Goal: Task Accomplishment & Management: Manage account settings

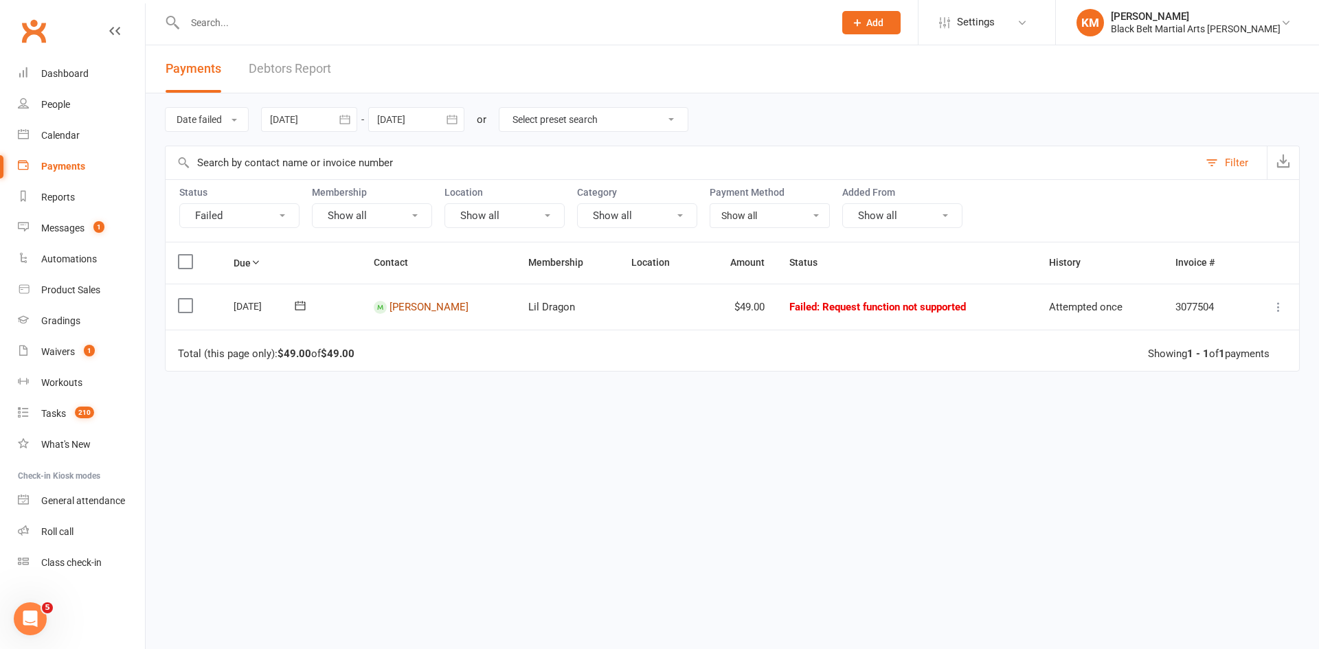
click at [404, 304] on link "[PERSON_NAME]" at bounding box center [428, 307] width 79 height 12
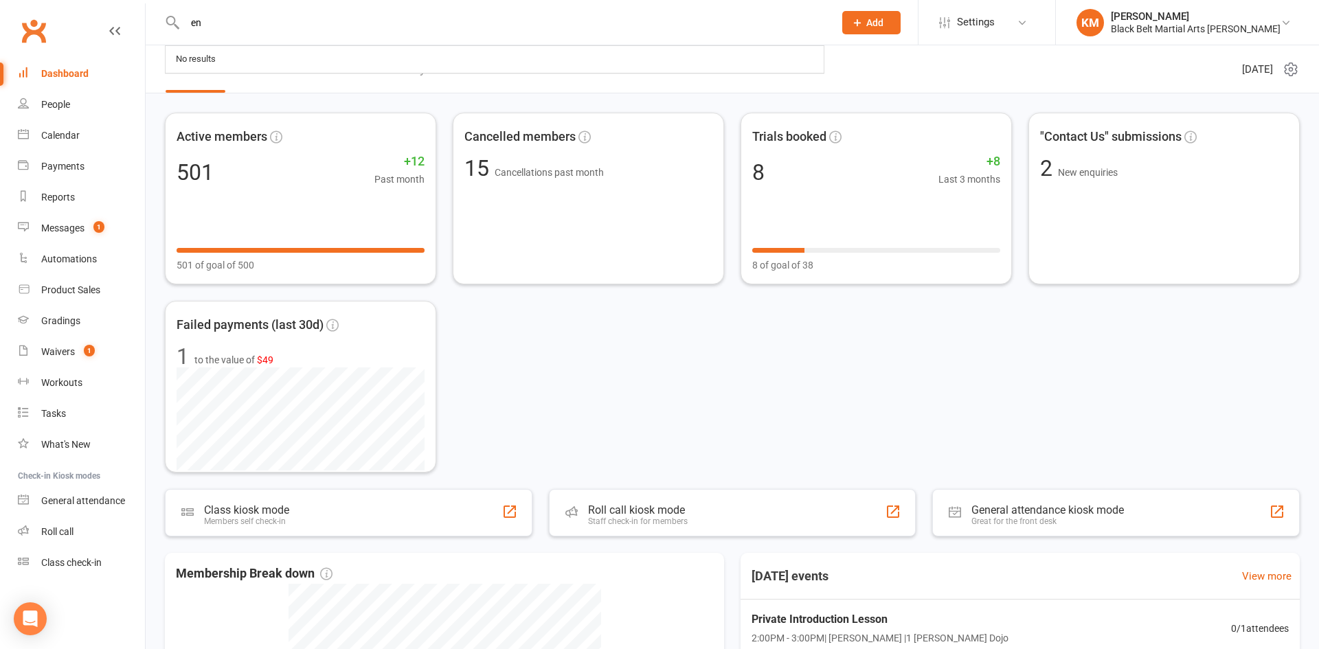
type input "e"
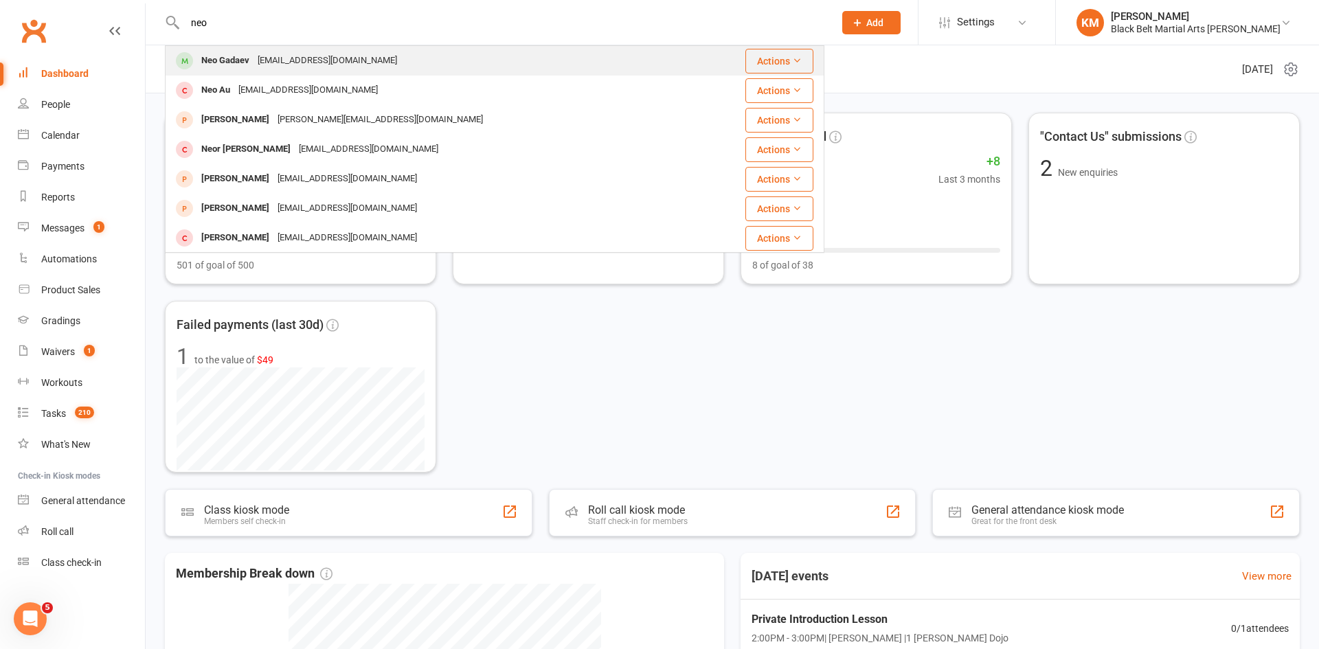
type input "neo"
click at [352, 60] on div "Neo Gadaev charu8@gmail.com" at bounding box center [439, 61] width 547 height 28
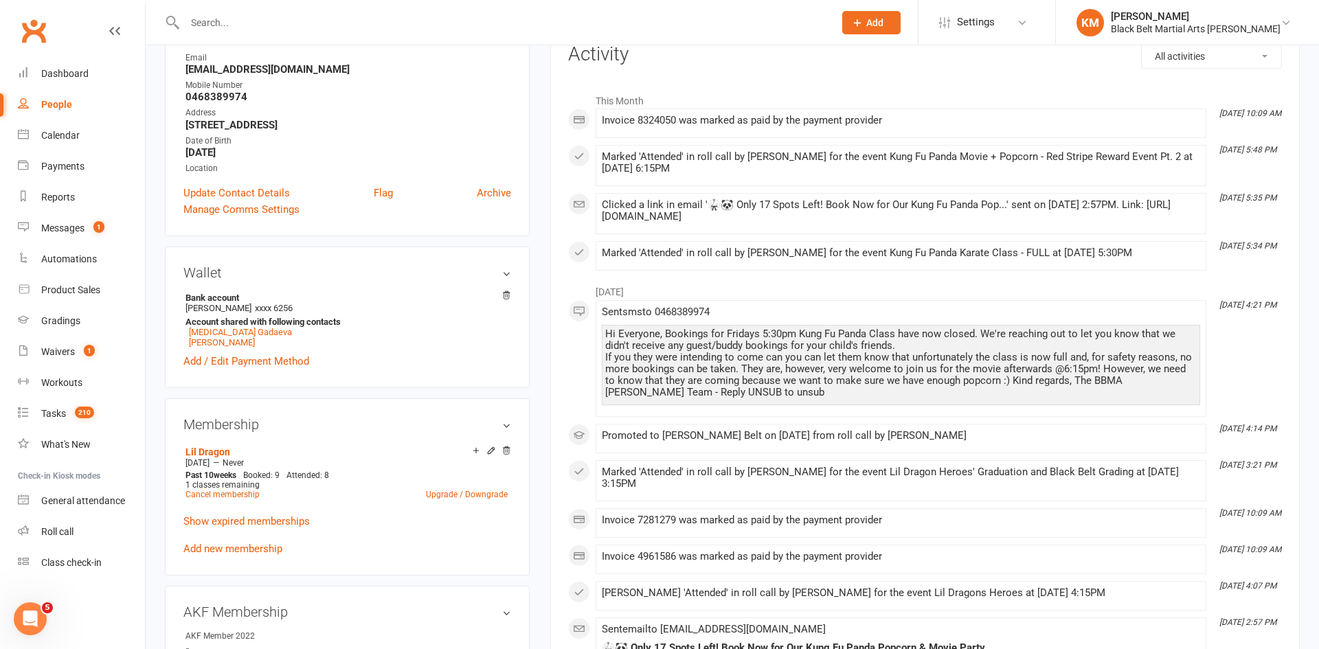
scroll to position [187, 0]
click at [256, 527] on link "Show expired memberships" at bounding box center [246, 522] width 126 height 12
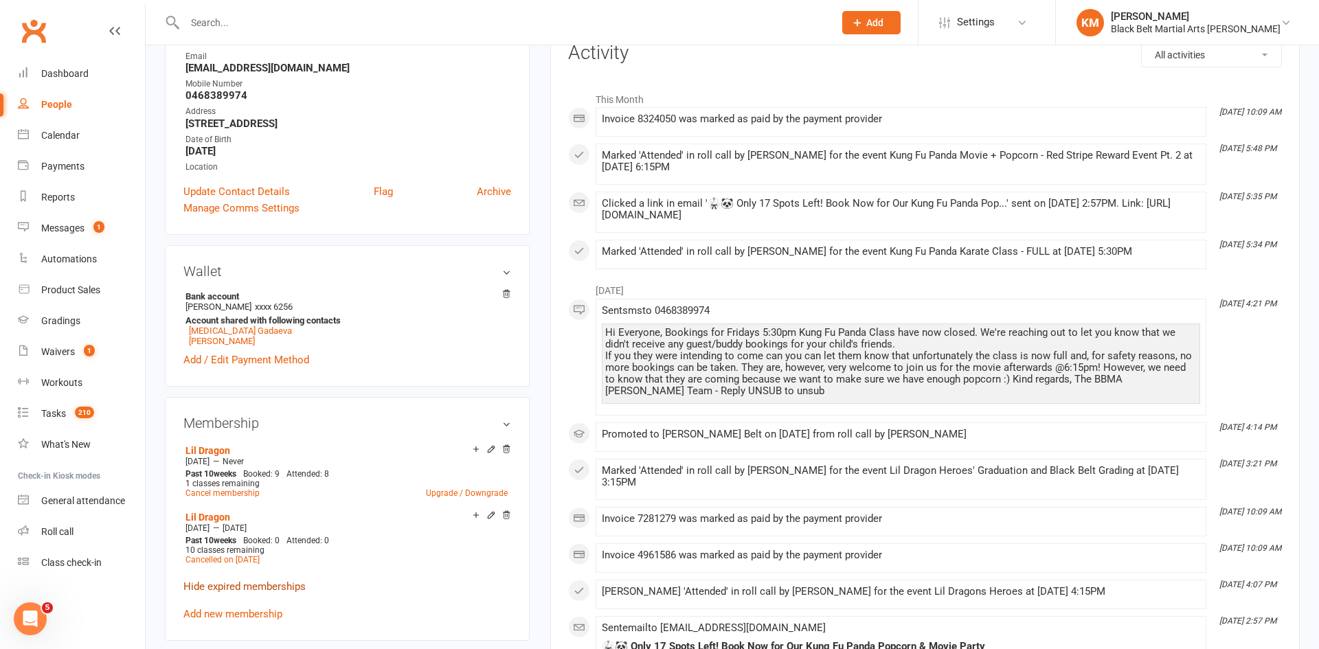
scroll to position [0, 0]
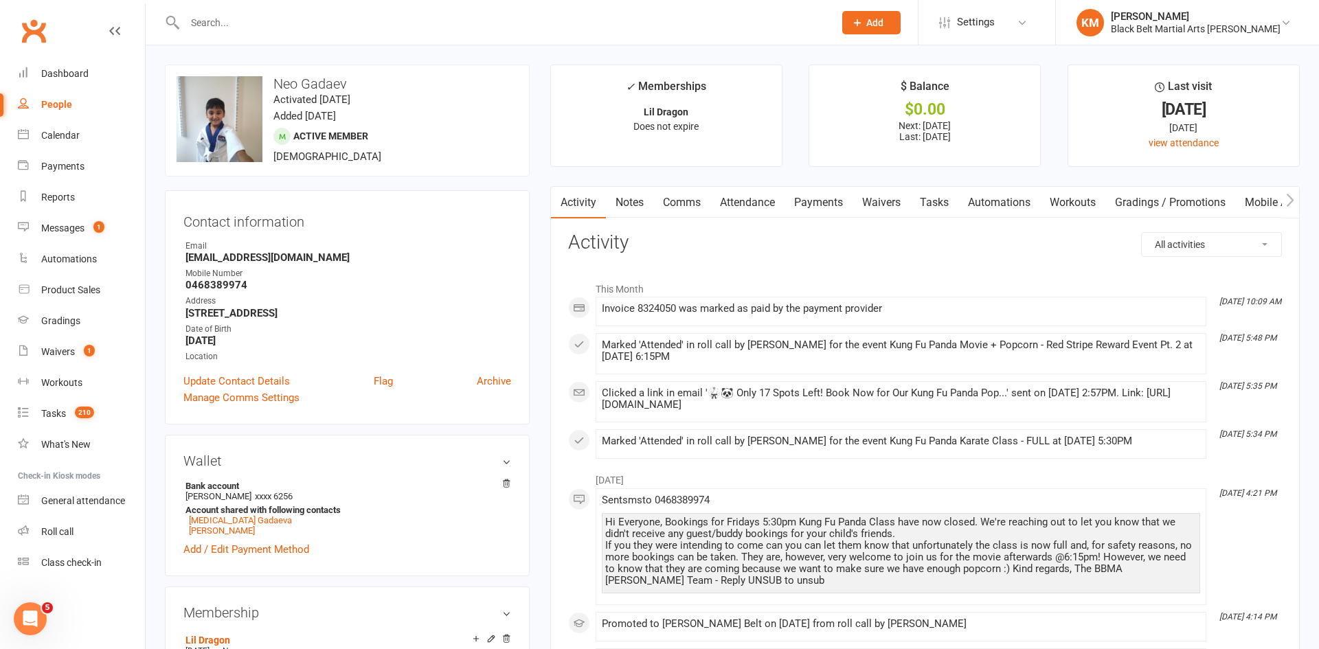
click at [815, 210] on link "Payments" at bounding box center [818, 203] width 68 height 32
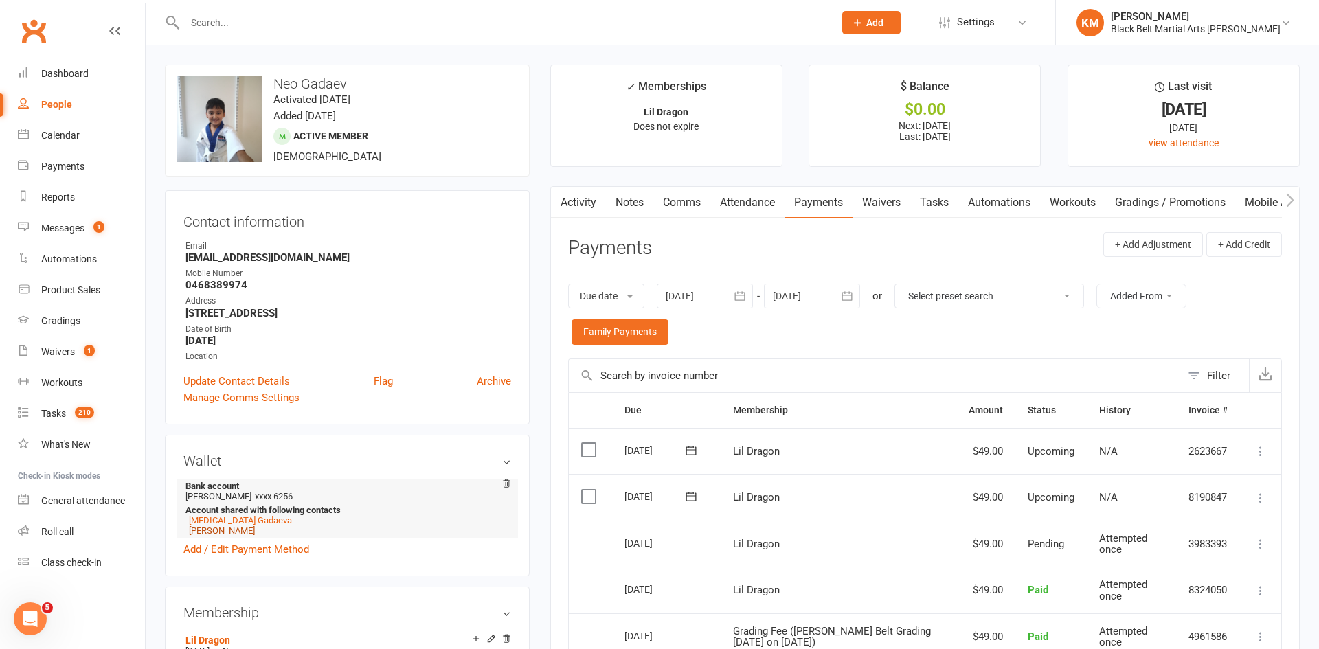
click at [227, 531] on link "Charu Agarwal" at bounding box center [222, 530] width 66 height 10
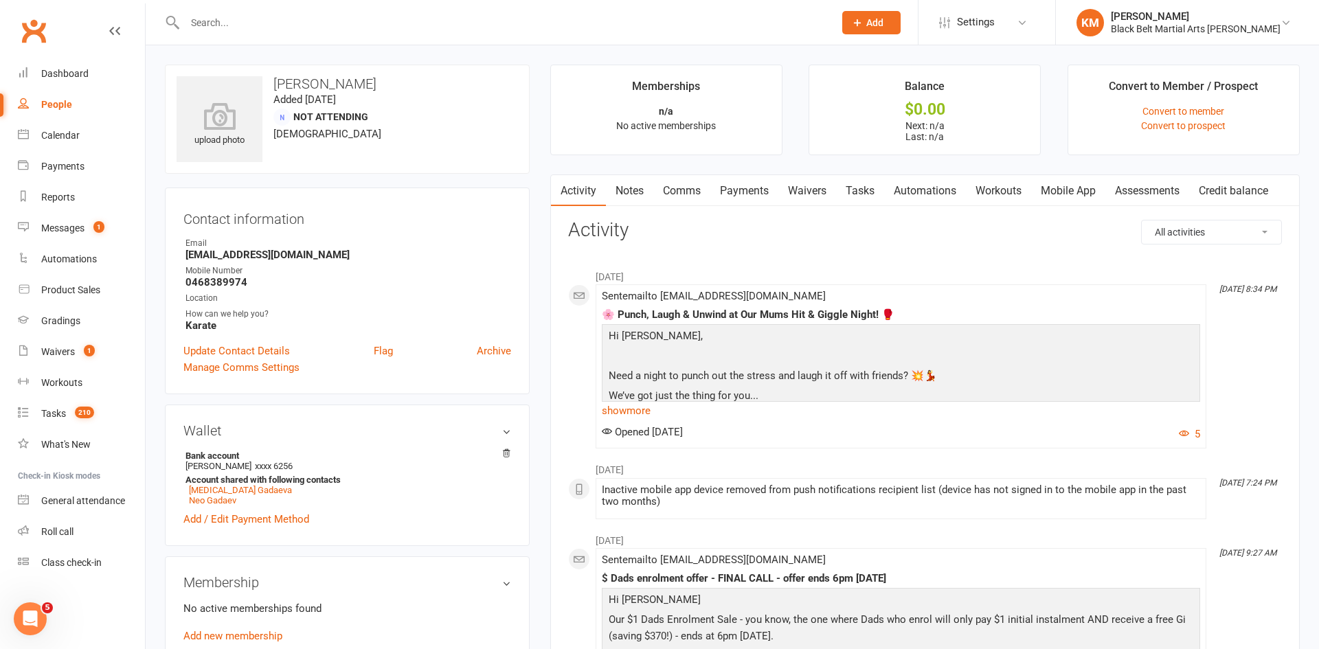
click at [824, 185] on link "Waivers" at bounding box center [807, 191] width 58 height 32
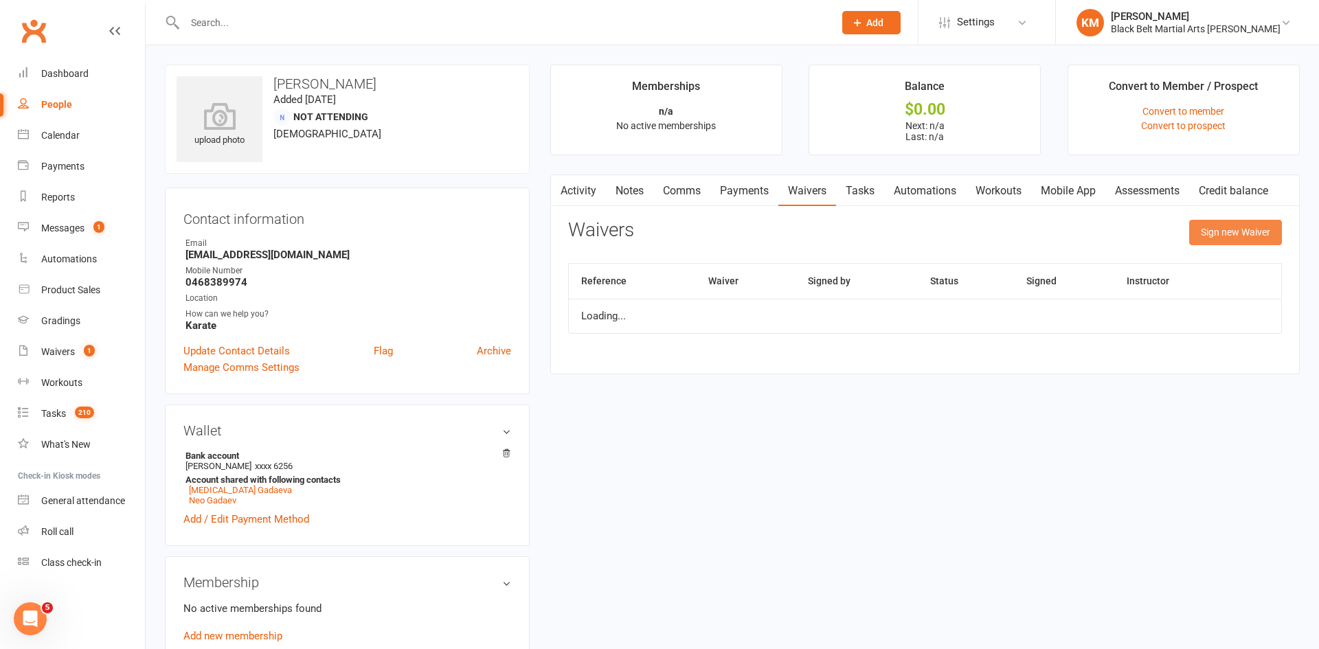
click at [1203, 225] on button "Sign new Waiver" at bounding box center [1235, 232] width 93 height 25
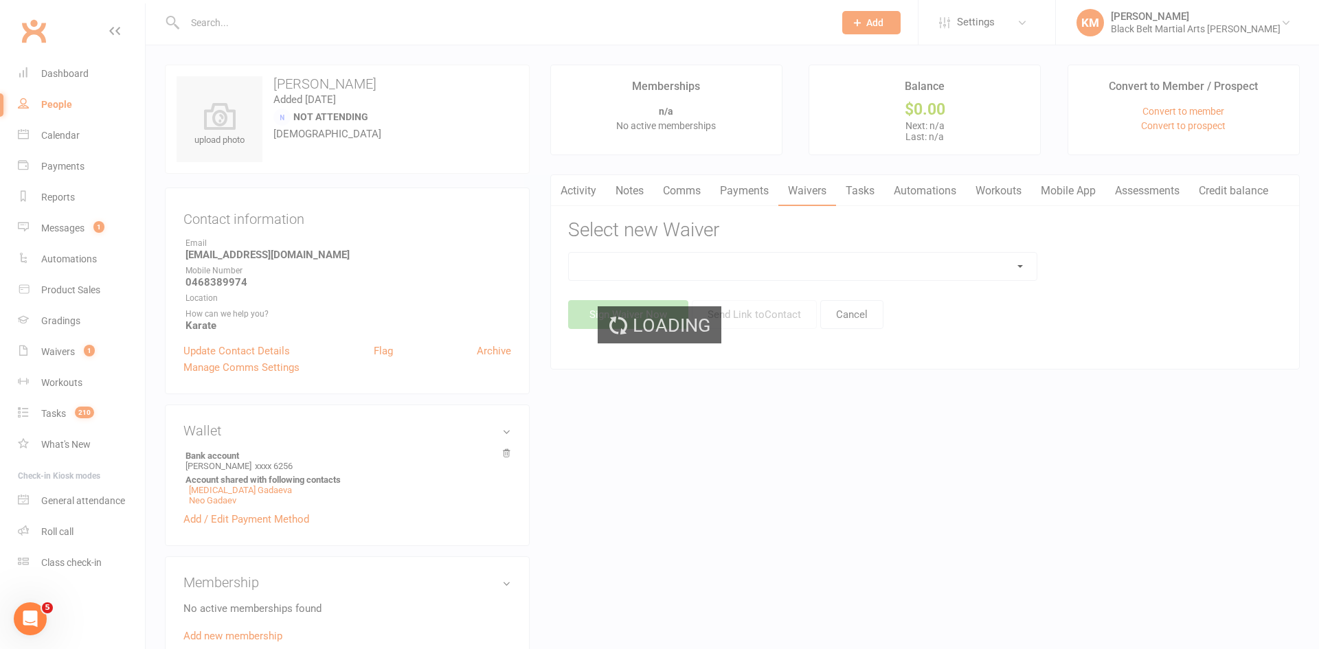
click at [877, 259] on div "Loading" at bounding box center [659, 324] width 1319 height 649
click at [877, 259] on select at bounding box center [803, 266] width 468 height 27
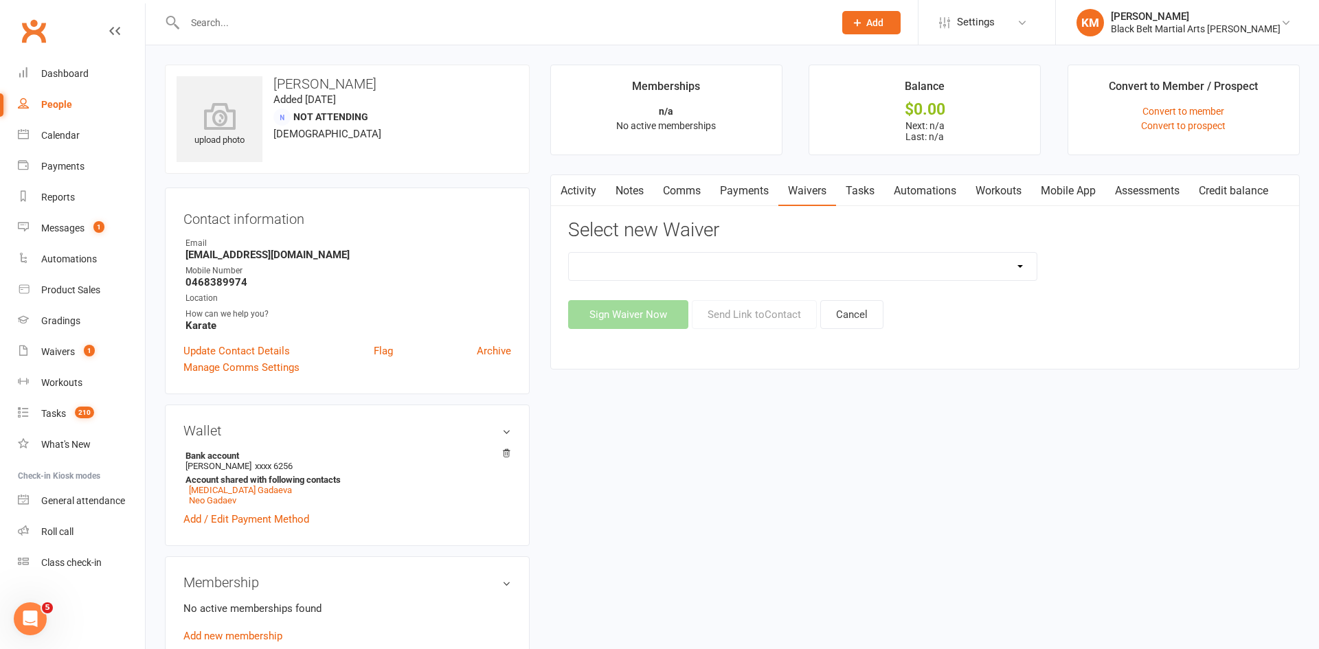
click at [877, 259] on select "30 Day Free Trial Address Change Application For Belt Promotion (Intent To Prom…" at bounding box center [803, 266] width 468 height 27
select select "6882"
click at [569, 253] on select "30 Day Free Trial Address Change Application For Belt Promotion (Intent To Prom…" at bounding box center [803, 266] width 468 height 27
click at [760, 304] on button "Send Link to Contact" at bounding box center [754, 314] width 125 height 29
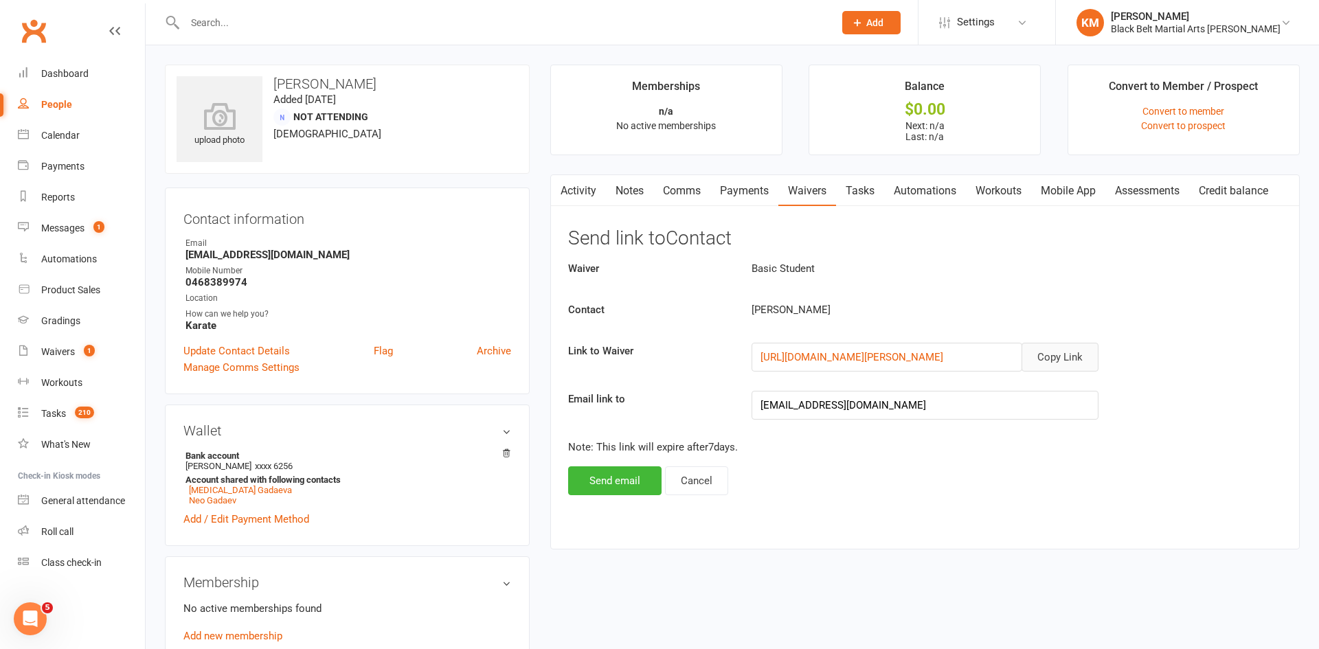
click at [1032, 352] on button "Copy Link" at bounding box center [1059, 357] width 77 height 29
click at [669, 188] on link "Comms" at bounding box center [681, 191] width 57 height 32
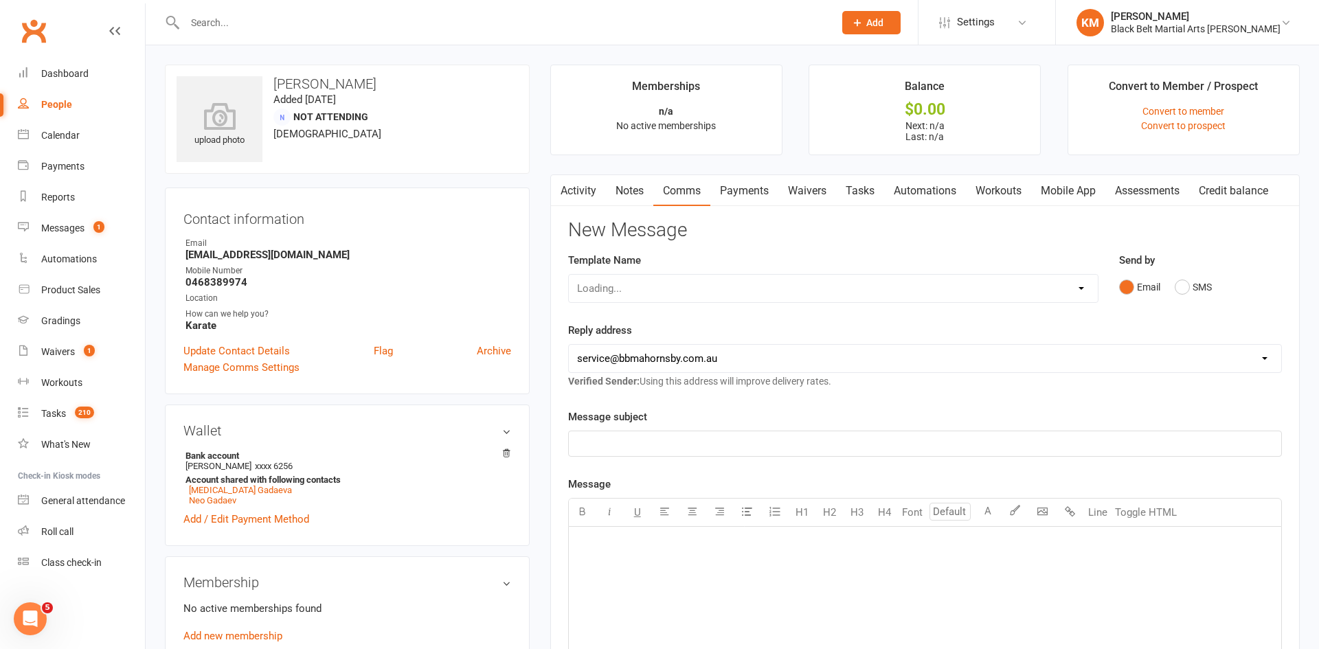
click at [812, 284] on div "Loading..." at bounding box center [833, 288] width 530 height 29
click at [812, 284] on select "Select Template [Email] Attendance follow up during HSC study period [Email] Aw…" at bounding box center [833, 288] width 529 height 27
click at [569, 275] on select "Select Template [Email] Attendance follow up during HSC study period [Email] Aw…" at bounding box center [833, 288] width 529 height 27
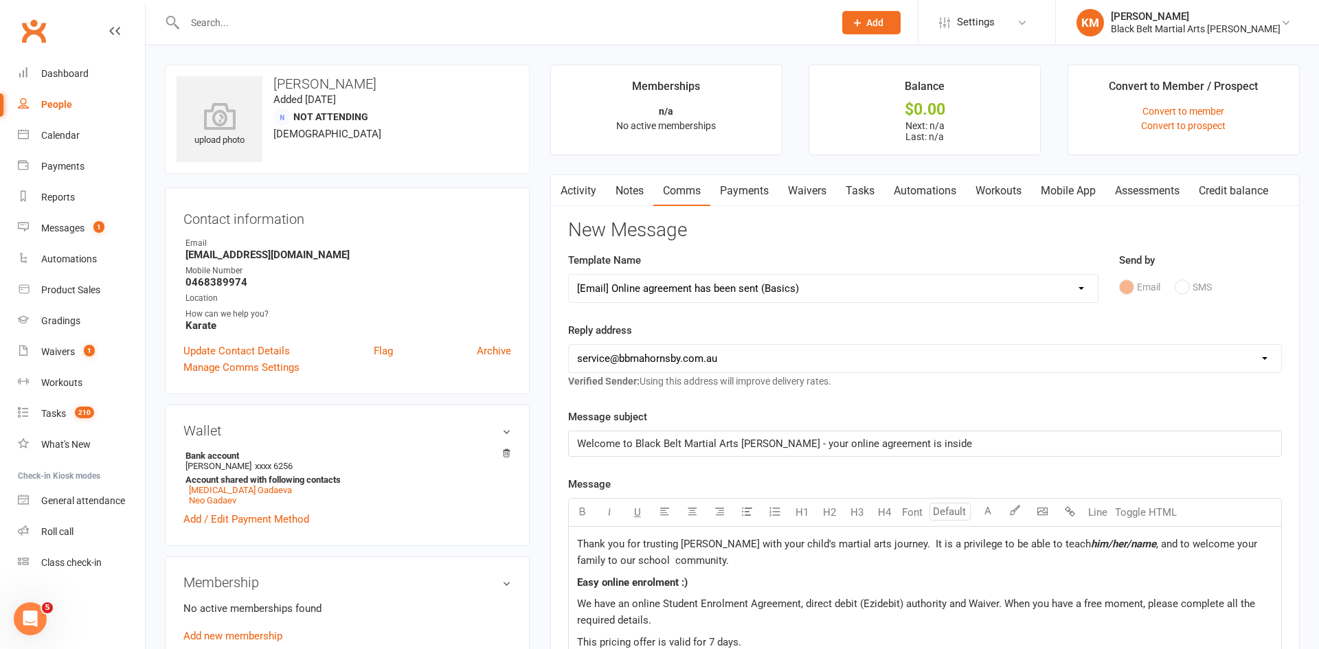
click at [716, 277] on select "Select Template [Email] Attendance follow up during HSC study period [Email] Aw…" at bounding box center [833, 288] width 529 height 27
select select "71"
click at [569, 275] on select "Select Template [Email] Attendance follow up during HSC study period [Email] Aw…" at bounding box center [833, 288] width 529 height 27
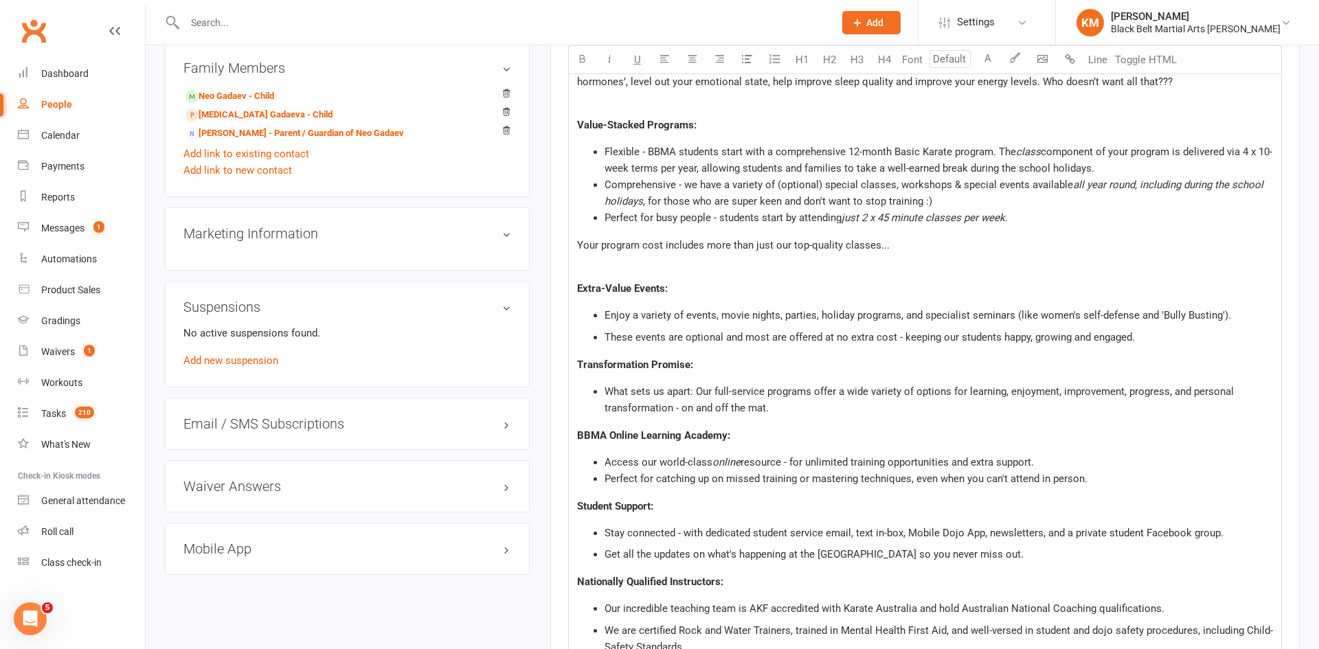
scroll to position [629, 0]
click at [218, 100] on link "Neo Gadaev - Child" at bounding box center [229, 98] width 89 height 14
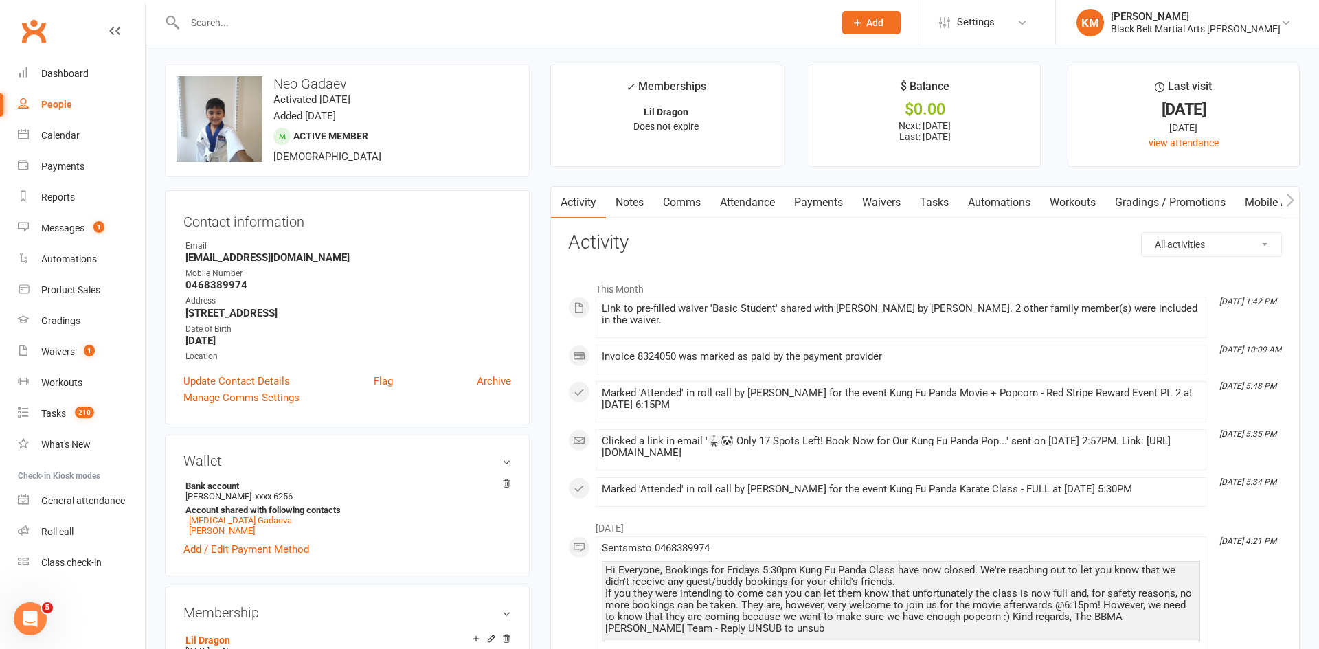
click at [629, 198] on link "Notes" at bounding box center [629, 203] width 47 height 32
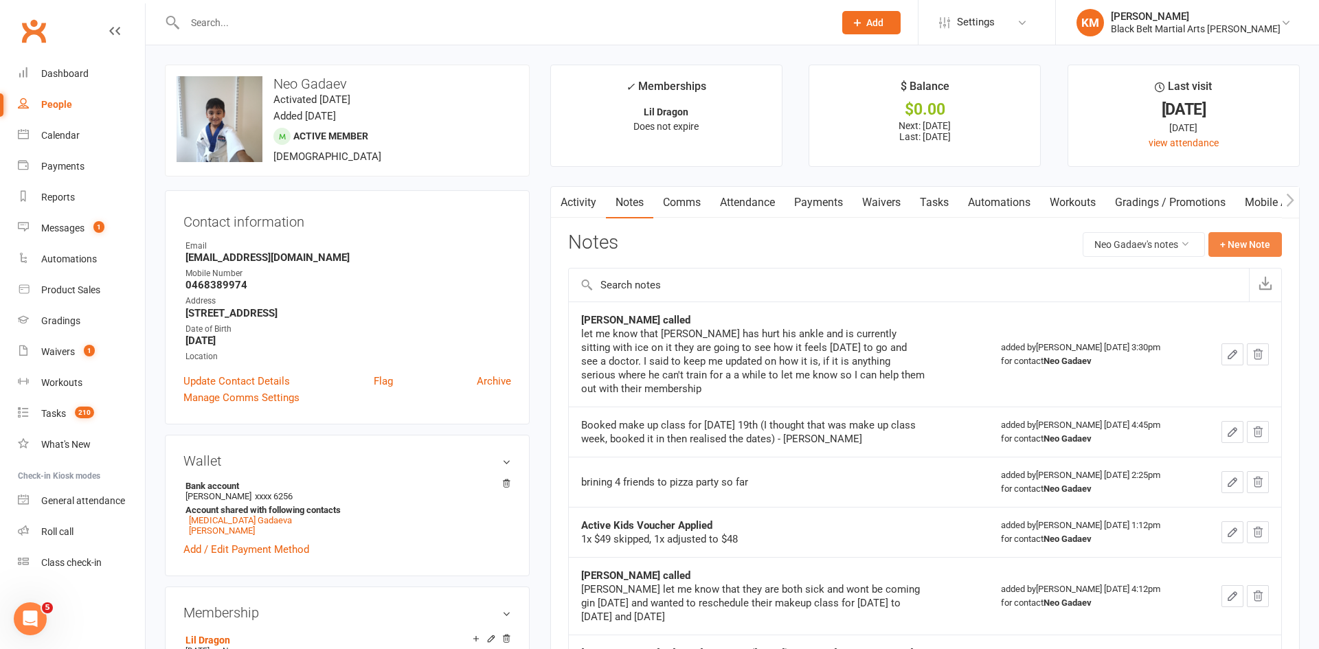
click at [1241, 242] on button "+ New Note" at bounding box center [1244, 244] width 73 height 25
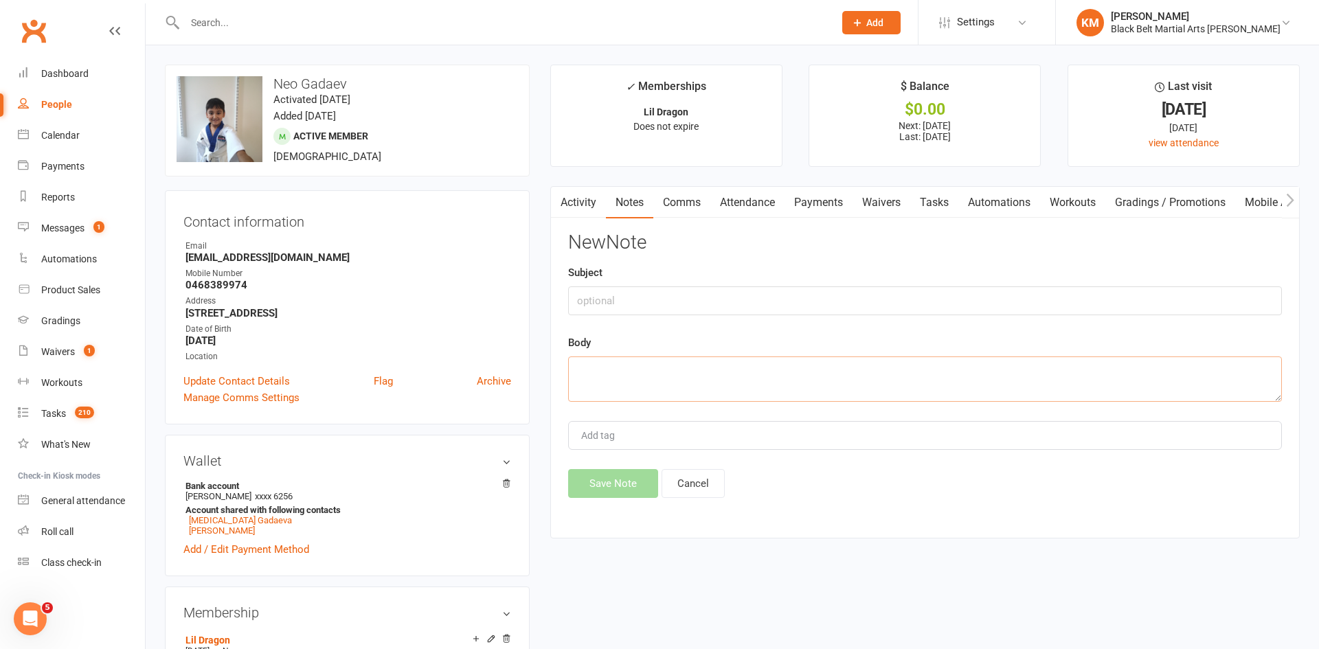
click at [704, 378] on textarea at bounding box center [925, 378] width 714 height 45
paste textarea "Charu Oct 13, 2025, 9:15 PM (16 hours ago) to me Hi Kathryn I forgot to contact…"
type textarea "Charu Oct 13, 2025, 9:15 PM (16 hours ago) to me Hi Kathryn I forgot to contact…"
click at [629, 312] on input "text" at bounding box center [925, 300] width 714 height 29
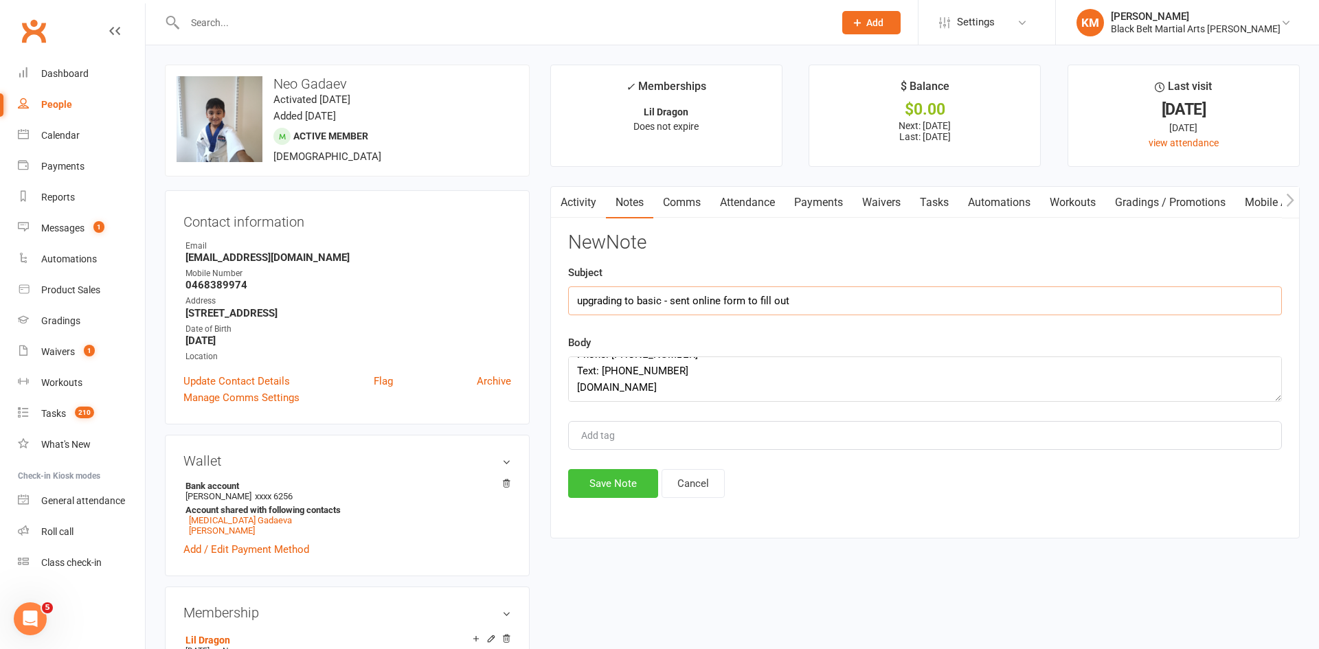
type input "upgrading to basic - sent online form to fill out"
click at [601, 471] on button "Save Note" at bounding box center [613, 483] width 90 height 29
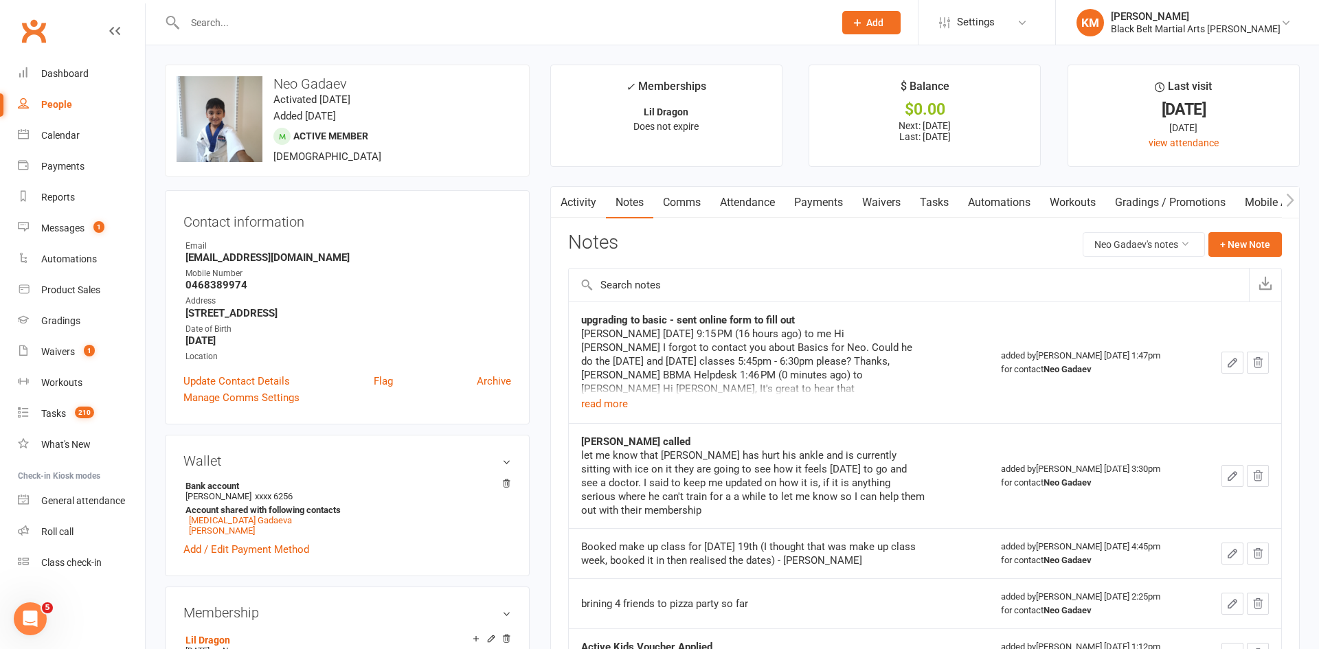
click at [225, 16] on input "text" at bounding box center [502, 22] width 643 height 19
click at [63, 323] on div "Gradings" at bounding box center [60, 320] width 39 height 11
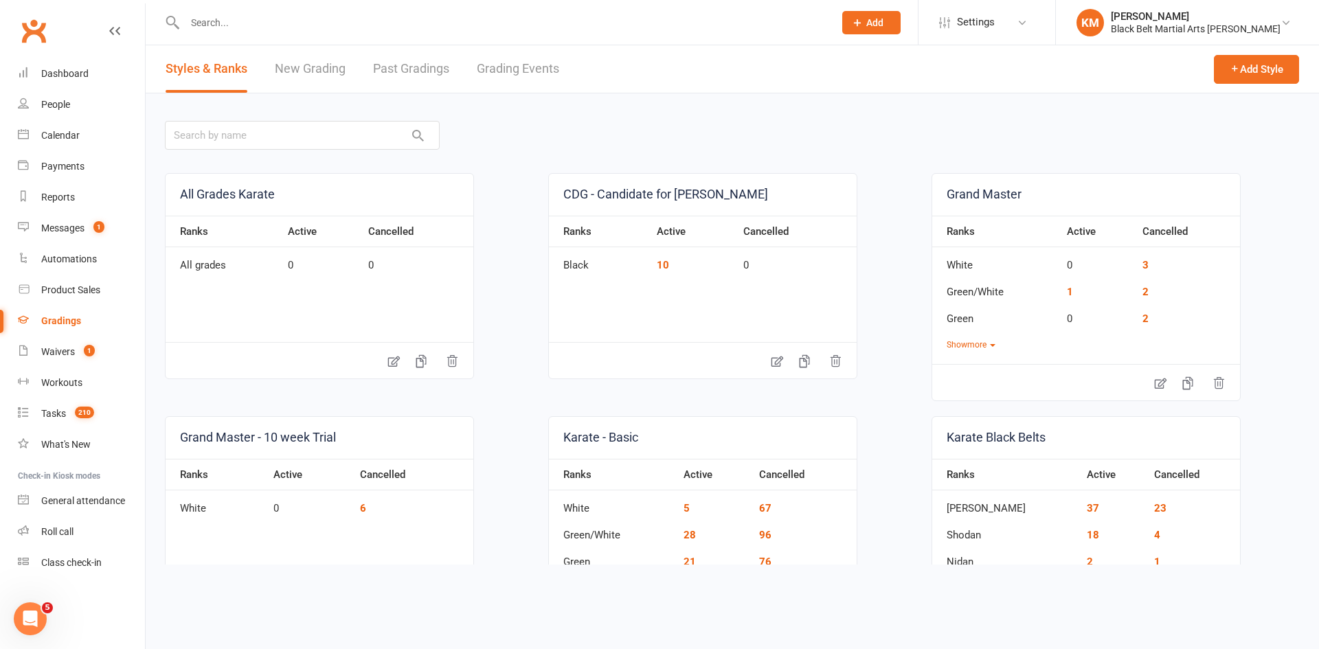
scroll to position [1314, 0]
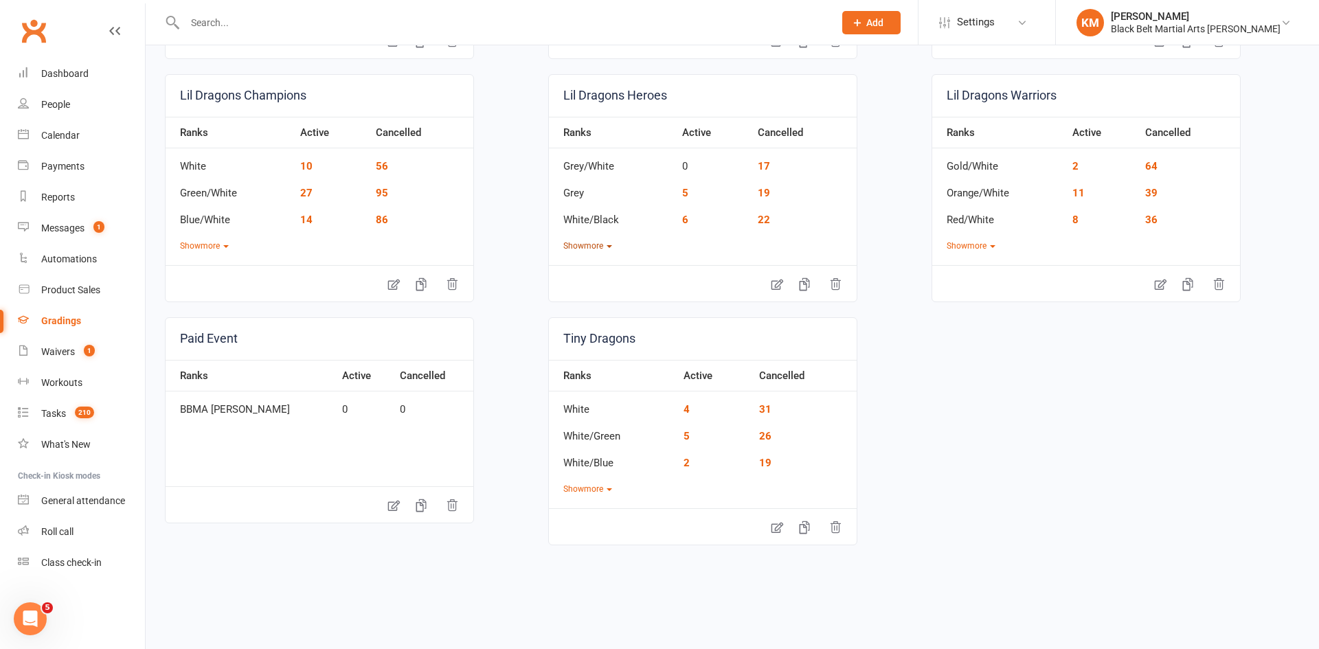
click at [597, 247] on button "Show more" at bounding box center [587, 246] width 49 height 13
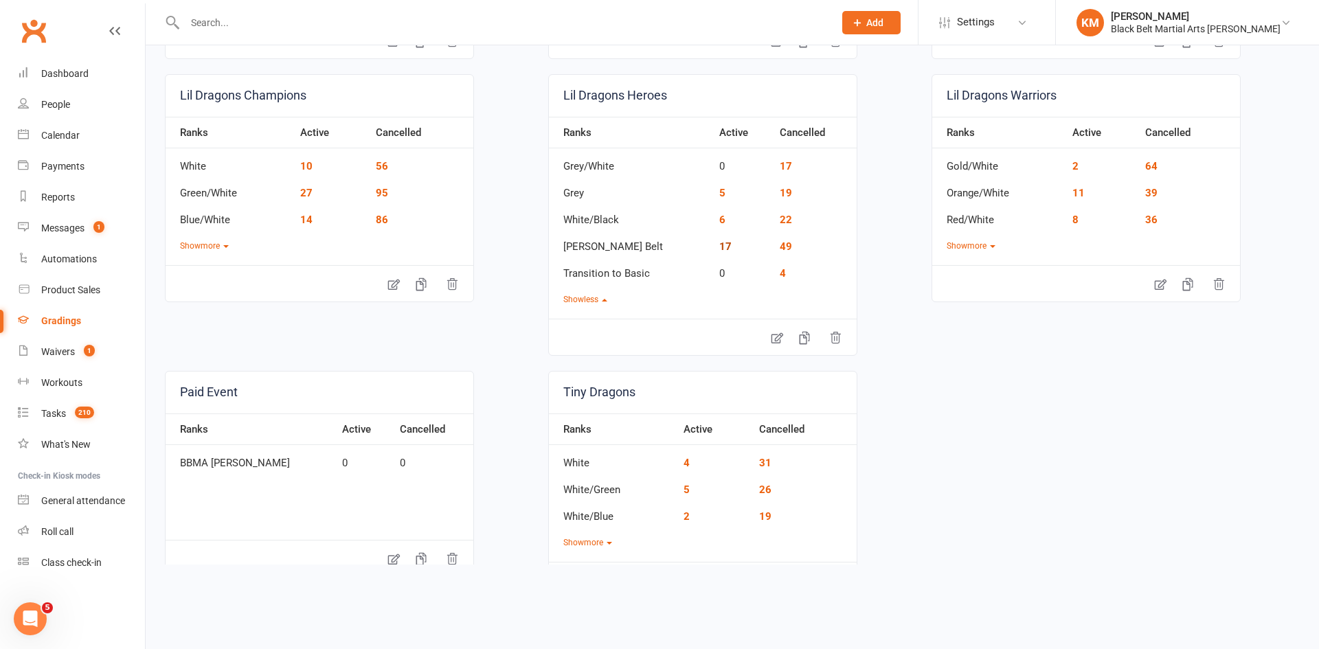
click at [719, 251] on link "17" at bounding box center [725, 246] width 12 height 12
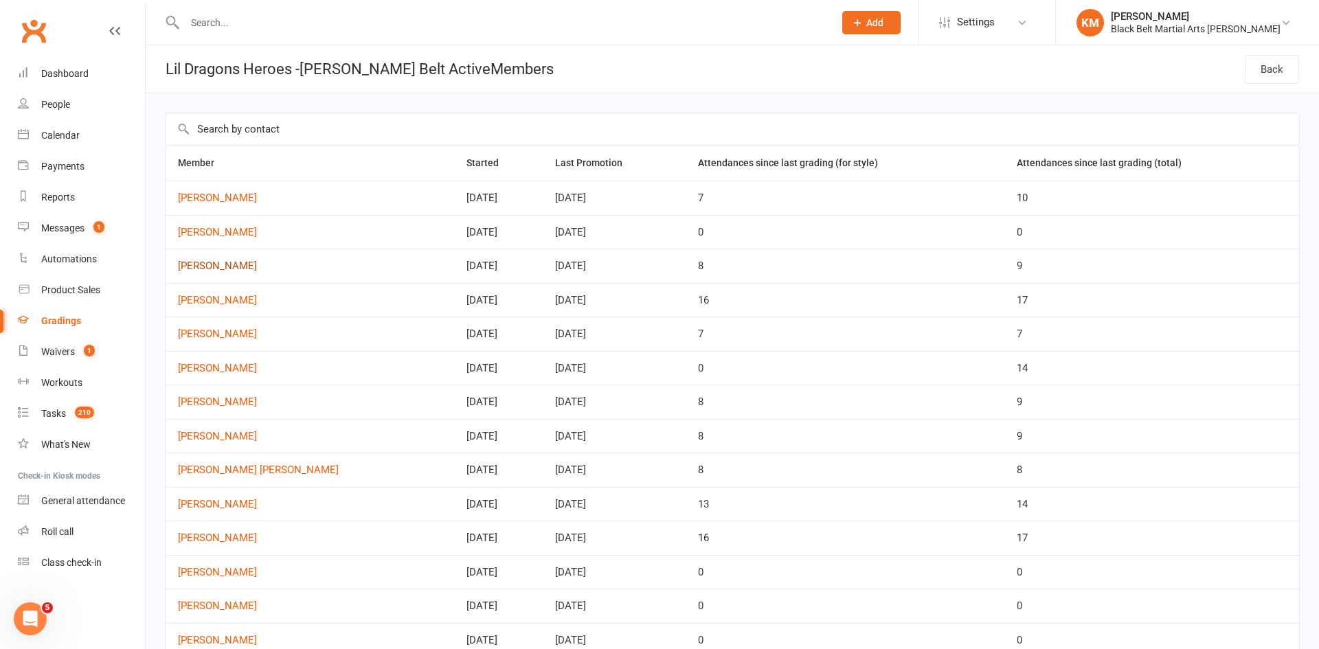
click at [199, 264] on link "Axel Thornton" at bounding box center [310, 266] width 264 height 12
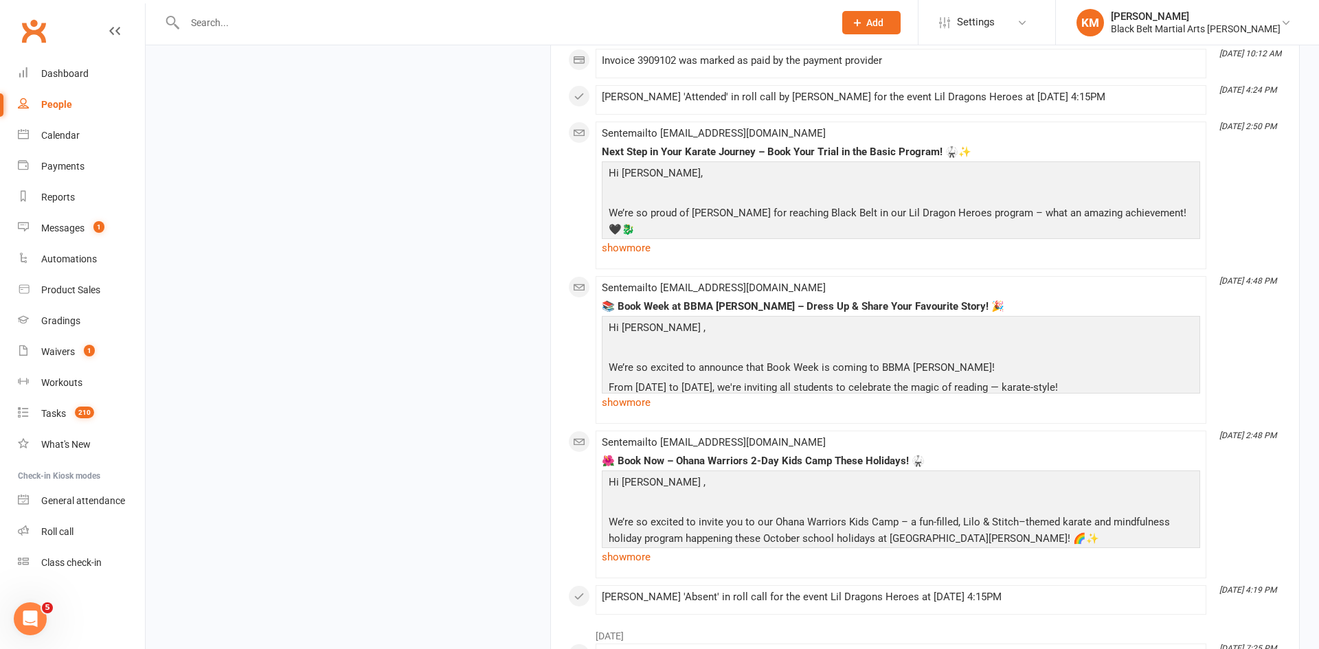
scroll to position [2214, 0]
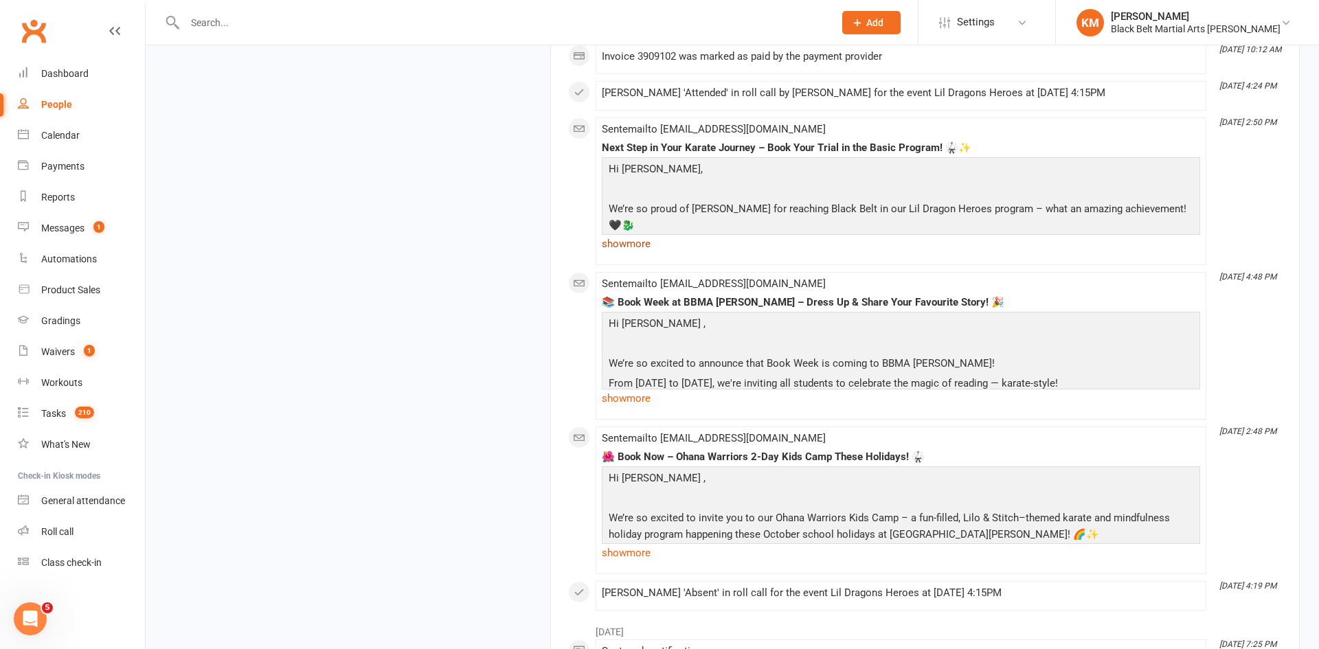
click at [618, 245] on link "show more" at bounding box center [901, 243] width 598 height 19
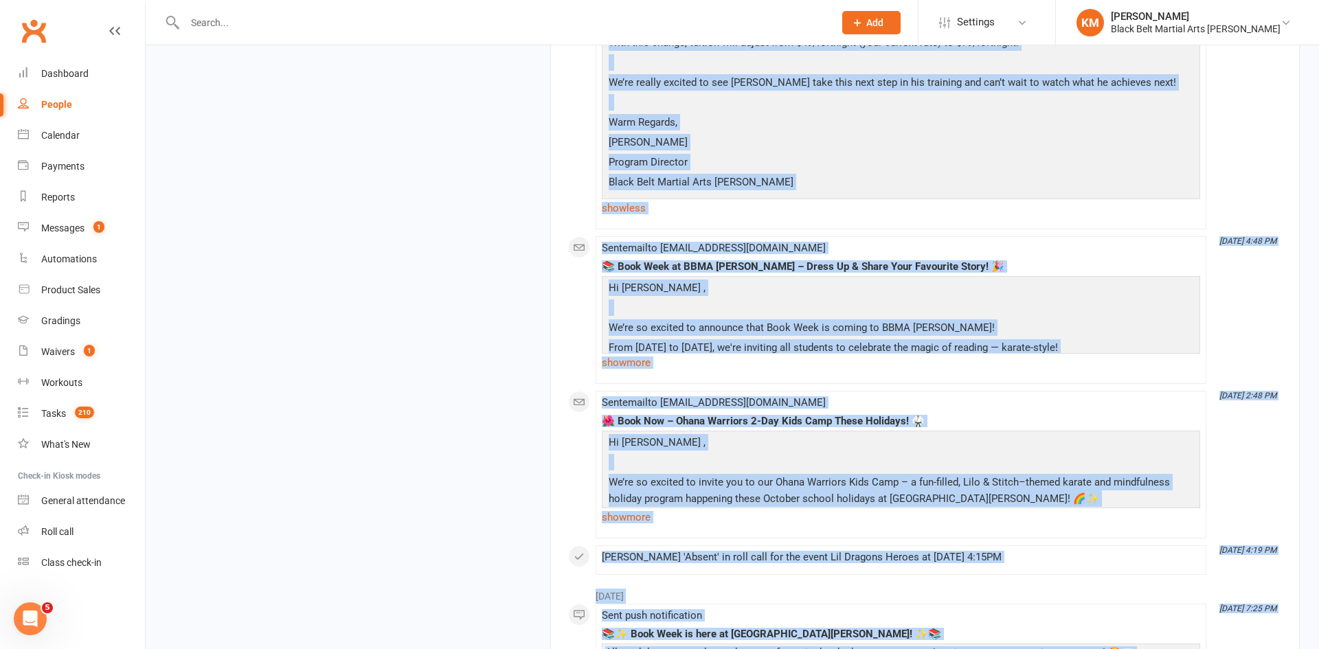
scroll to position [3023, 0]
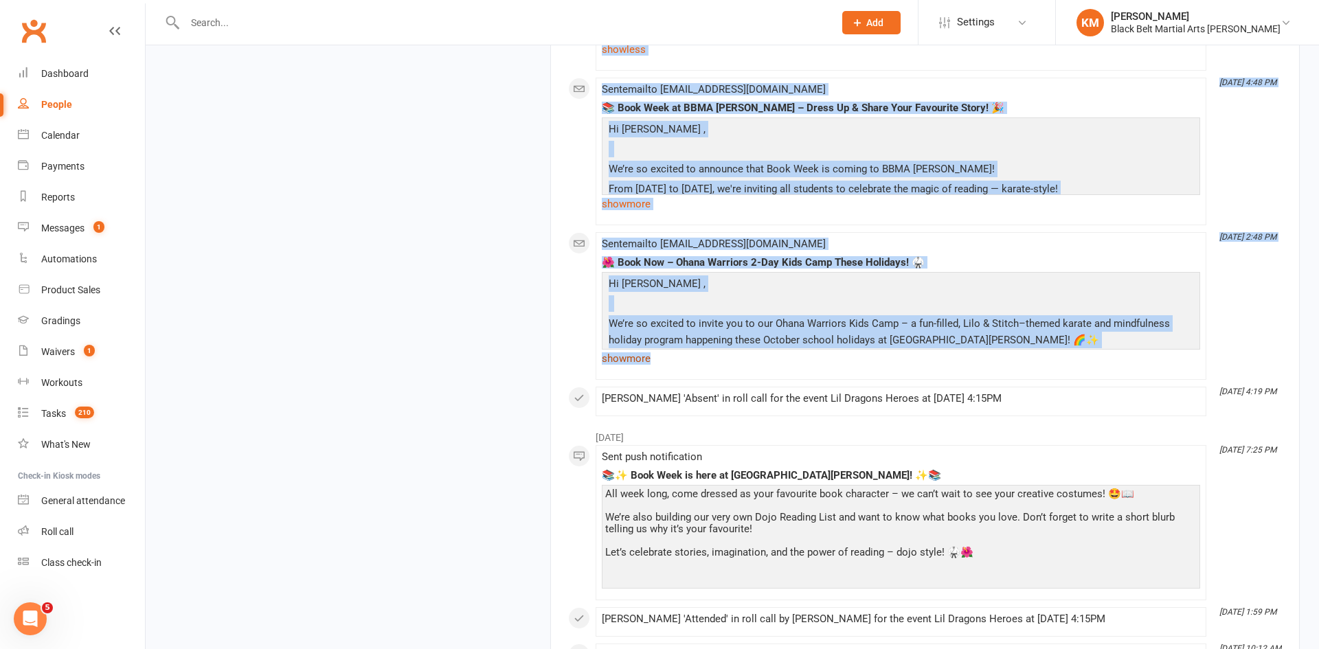
drag, startPoint x: 609, startPoint y: 285, endPoint x: 951, endPoint y: 345, distance: 347.3
click at [951, 349] on link "show more" at bounding box center [901, 358] width 598 height 19
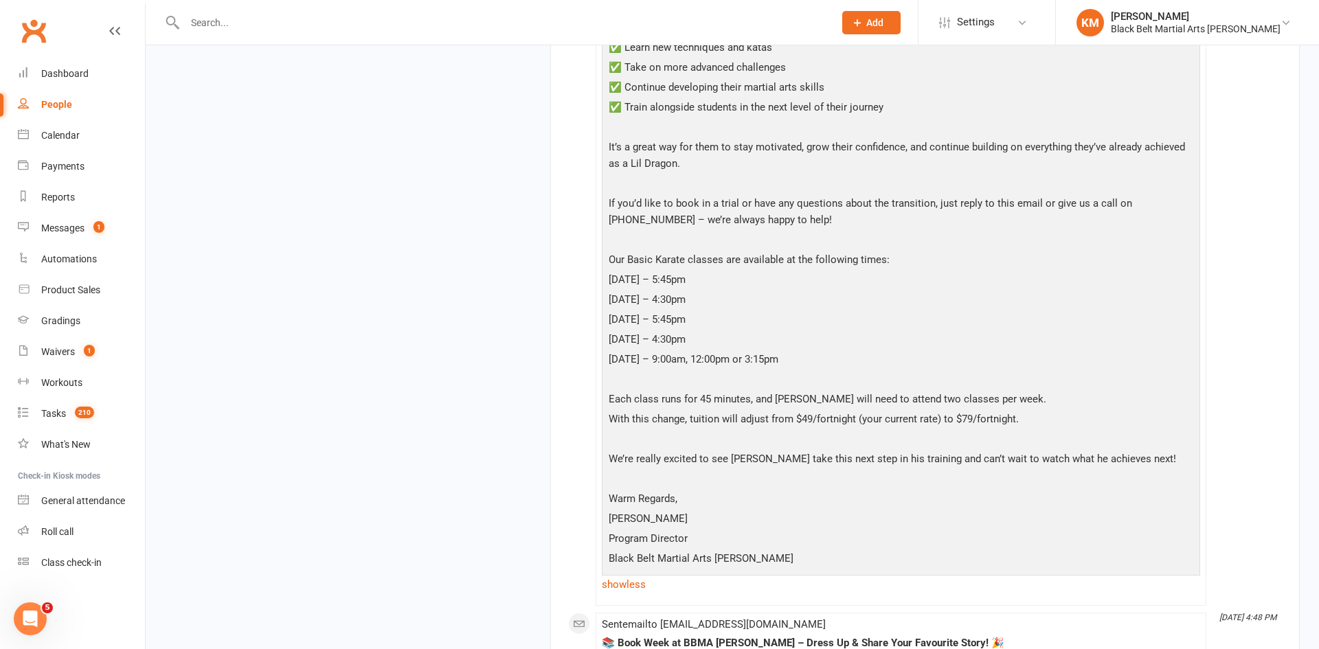
scroll to position [2487, 0]
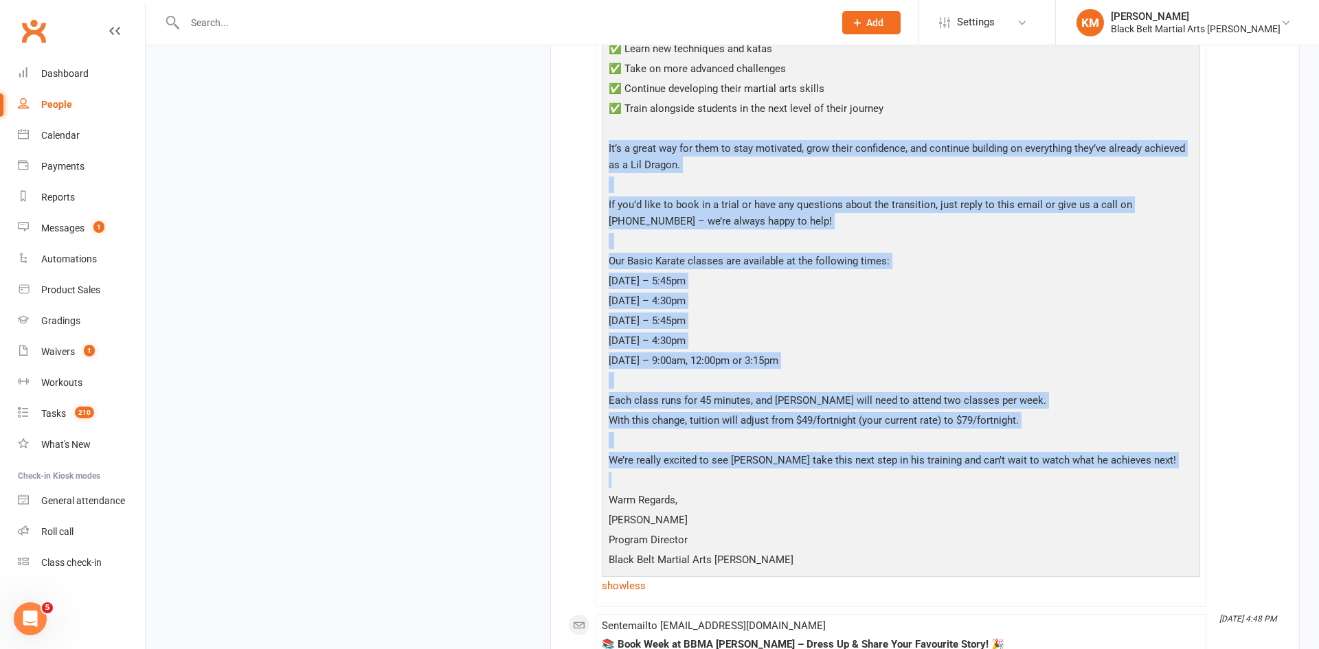
drag, startPoint x: 1130, startPoint y: 457, endPoint x: 561, endPoint y: 124, distance: 659.0
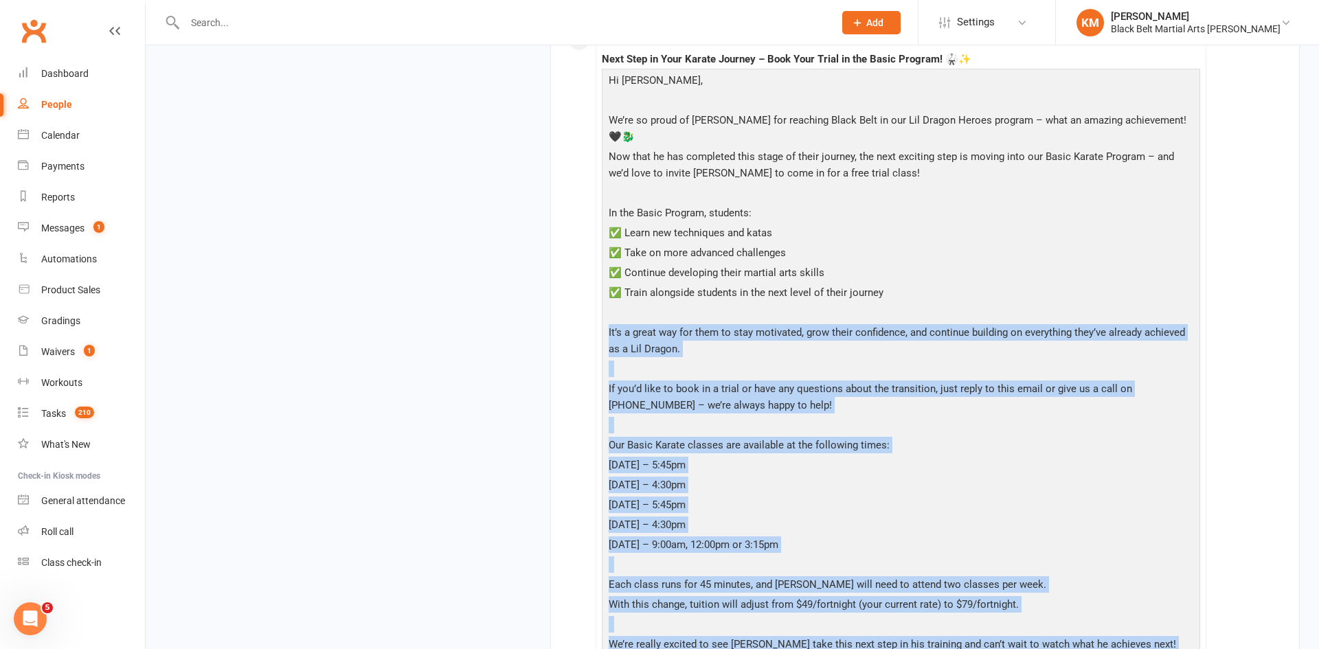
scroll to position [2302, 0]
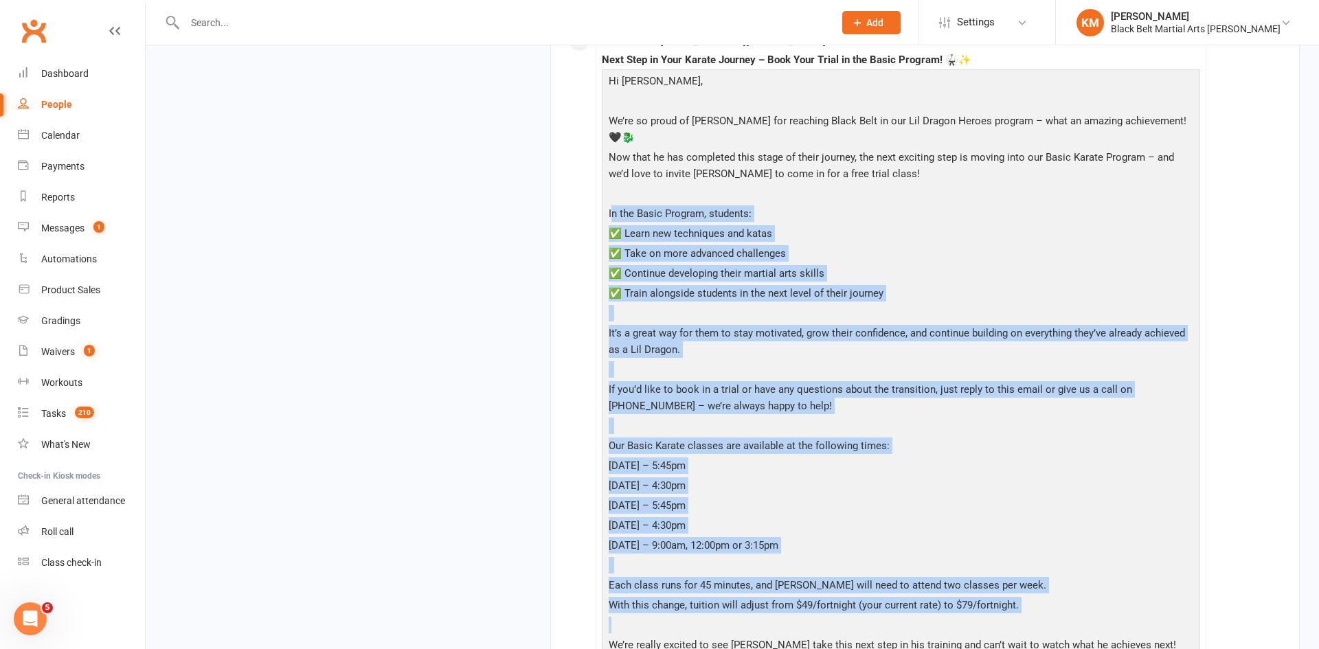
drag, startPoint x: 611, startPoint y: 198, endPoint x: 1137, endPoint y: 618, distance: 672.8
click at [1137, 618] on div "Hi Robert, We’re so proud of Axel for reaching Black Belt in our Lil Dragon Her…" at bounding box center [900, 414] width 591 height 683
copy div "n the Basic Program, students: ✅ Learn new techniques and katas ✅ Take on more …"
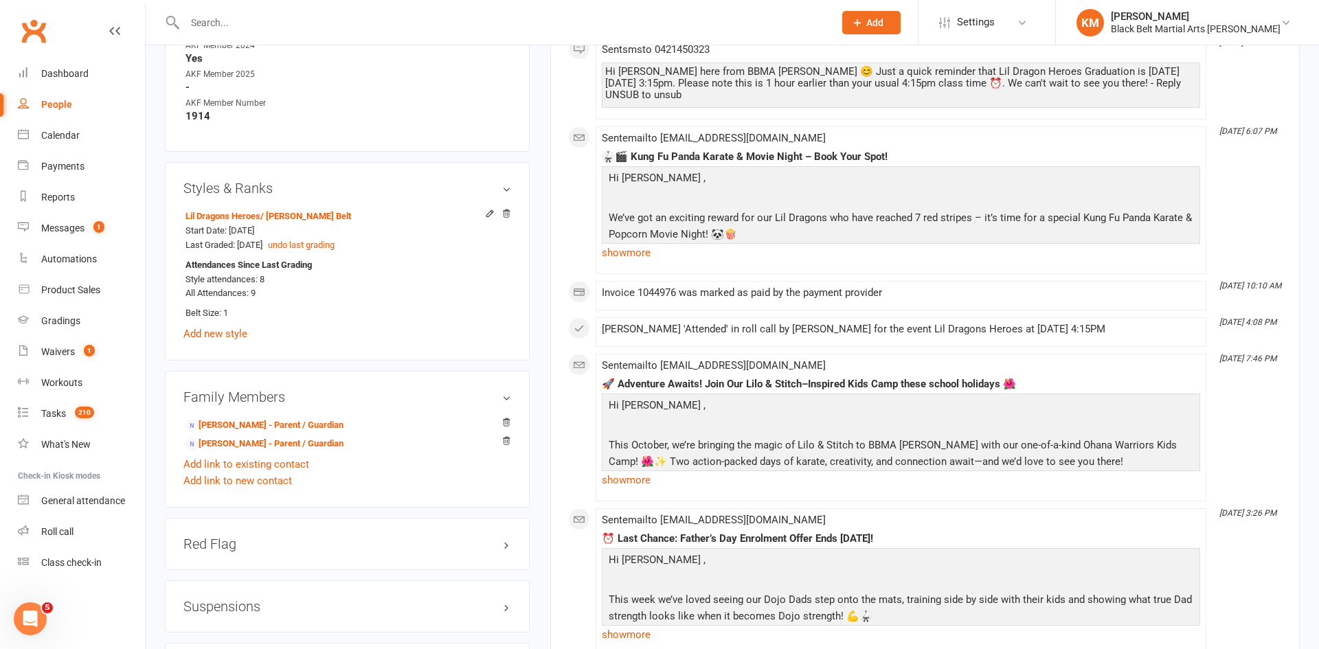
scroll to position [0, 0]
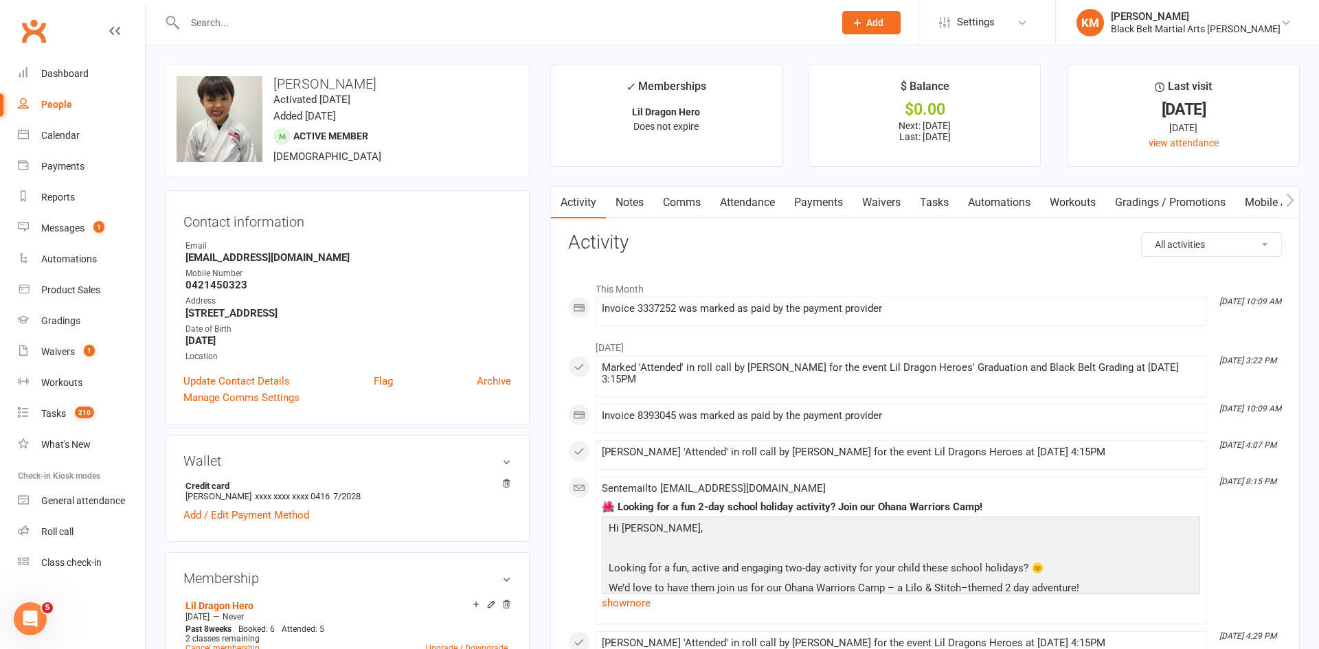
click at [290, 17] on input "text" at bounding box center [502, 22] width 643 height 19
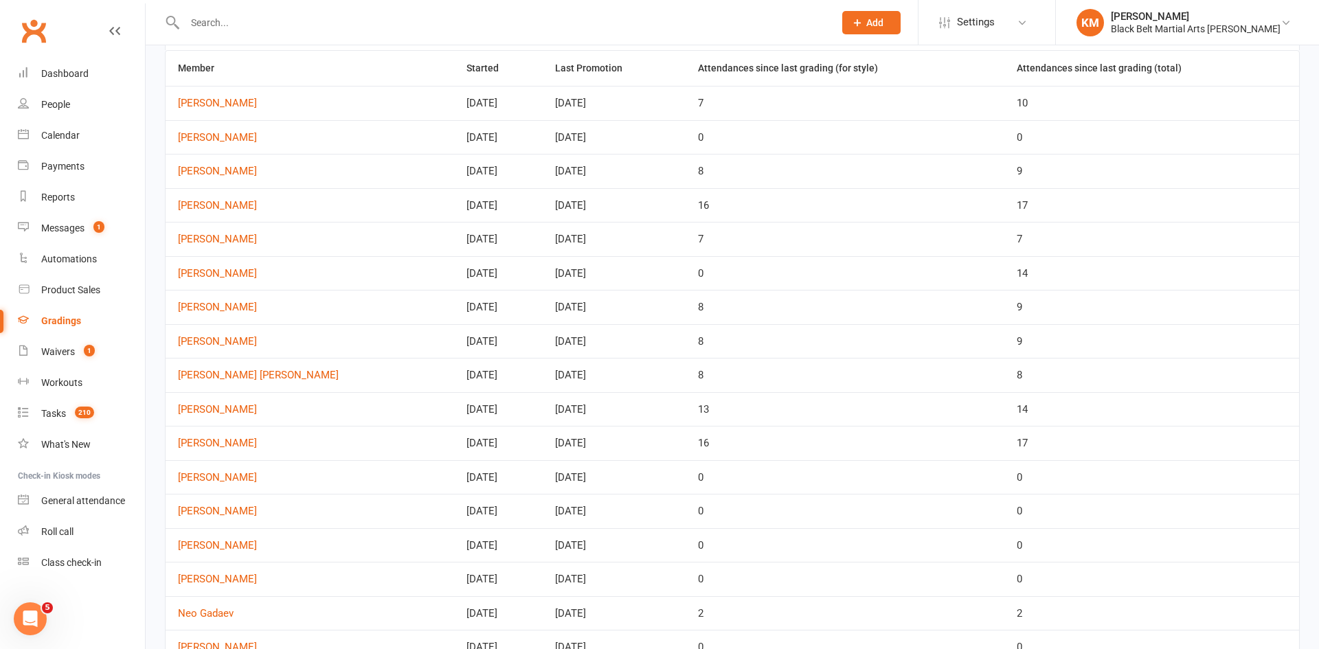
scroll to position [93, 0]
click at [196, 103] on link "Noah Smith" at bounding box center [310, 105] width 264 height 12
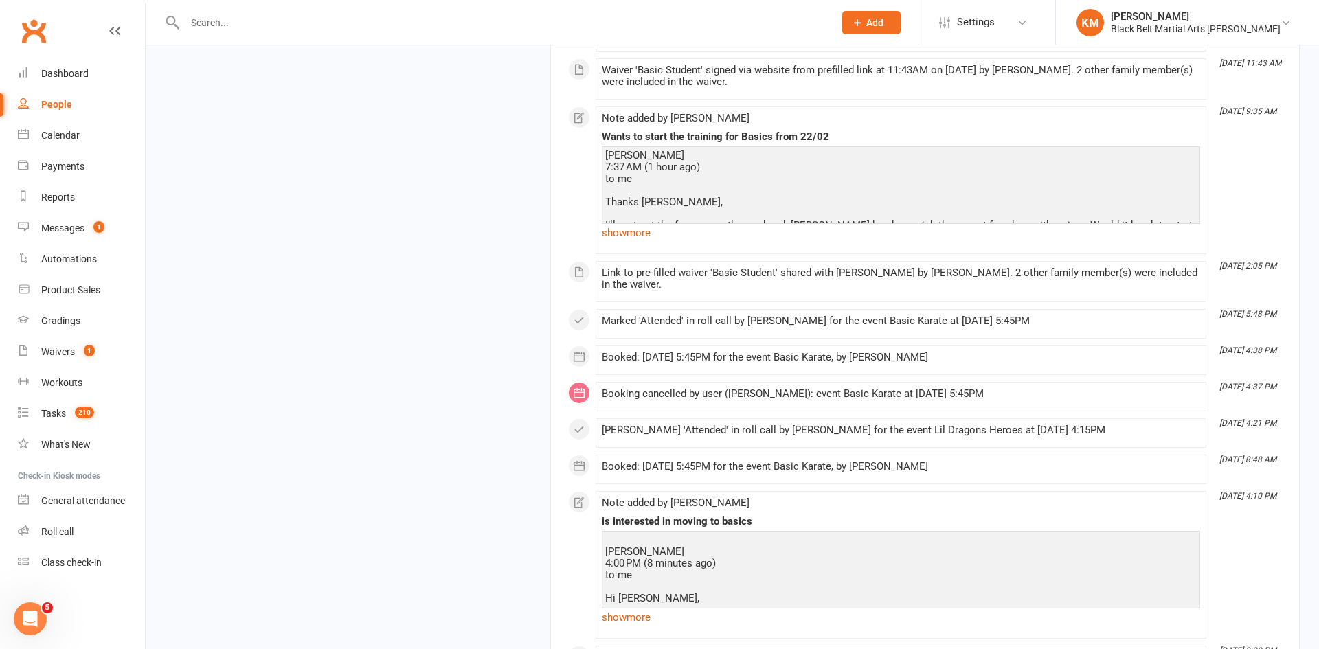
scroll to position [25530, 0]
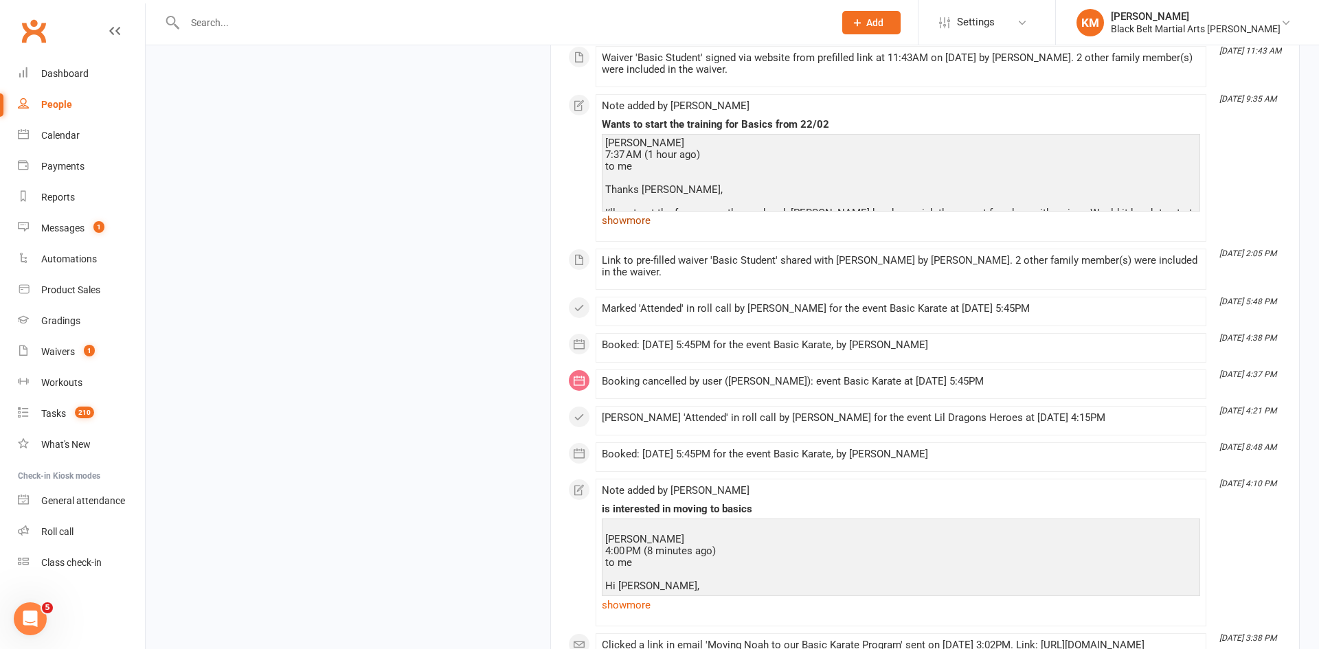
click at [637, 229] on link "show more" at bounding box center [901, 220] width 598 height 19
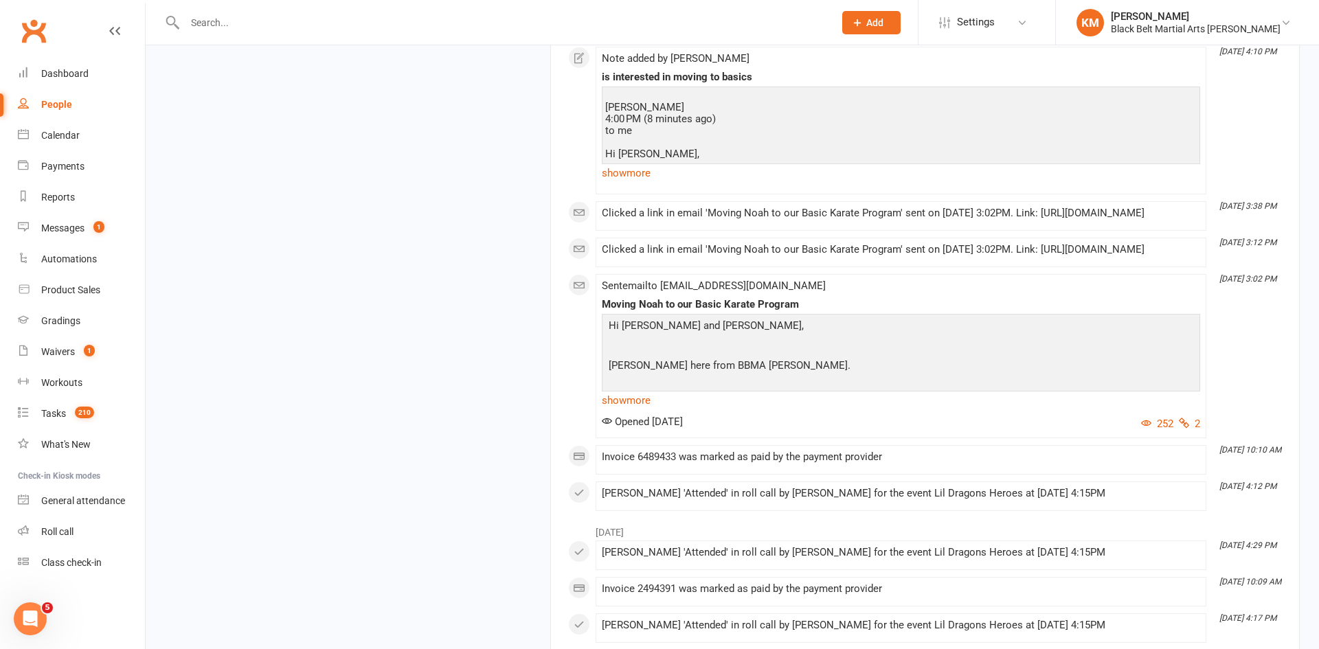
scroll to position [26232, 0]
click at [646, 409] on link "show more" at bounding box center [901, 399] width 598 height 19
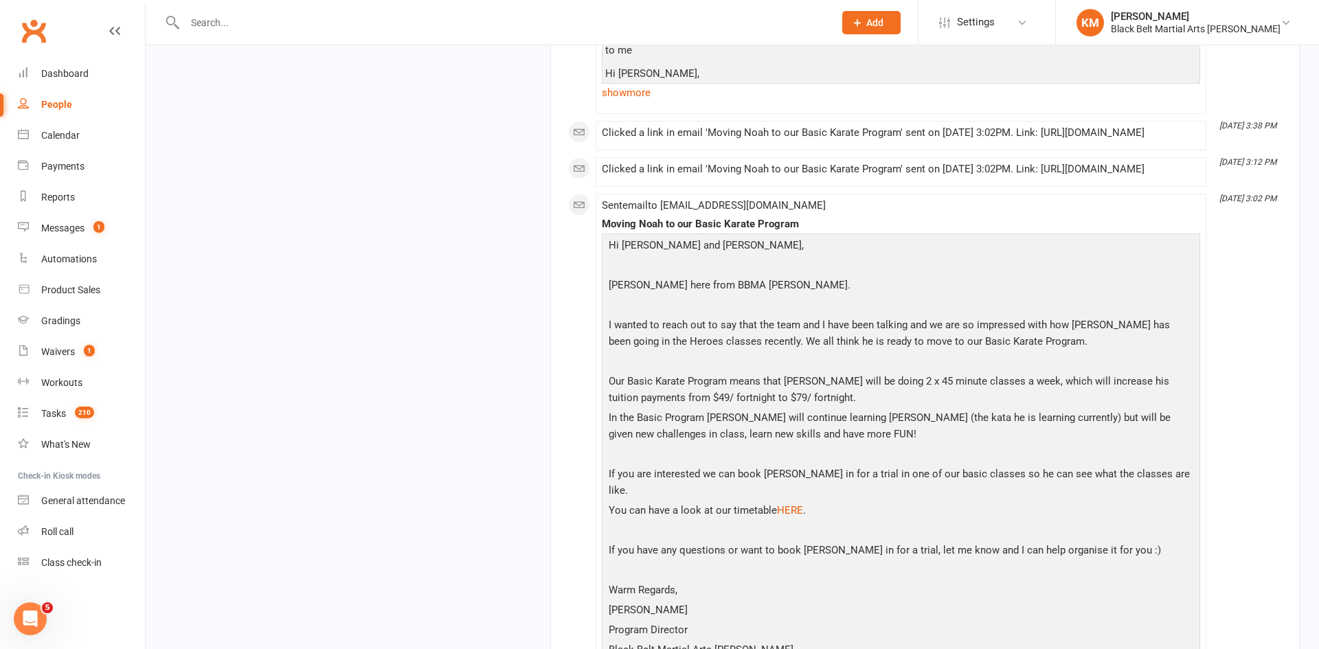
scroll to position [26313, 0]
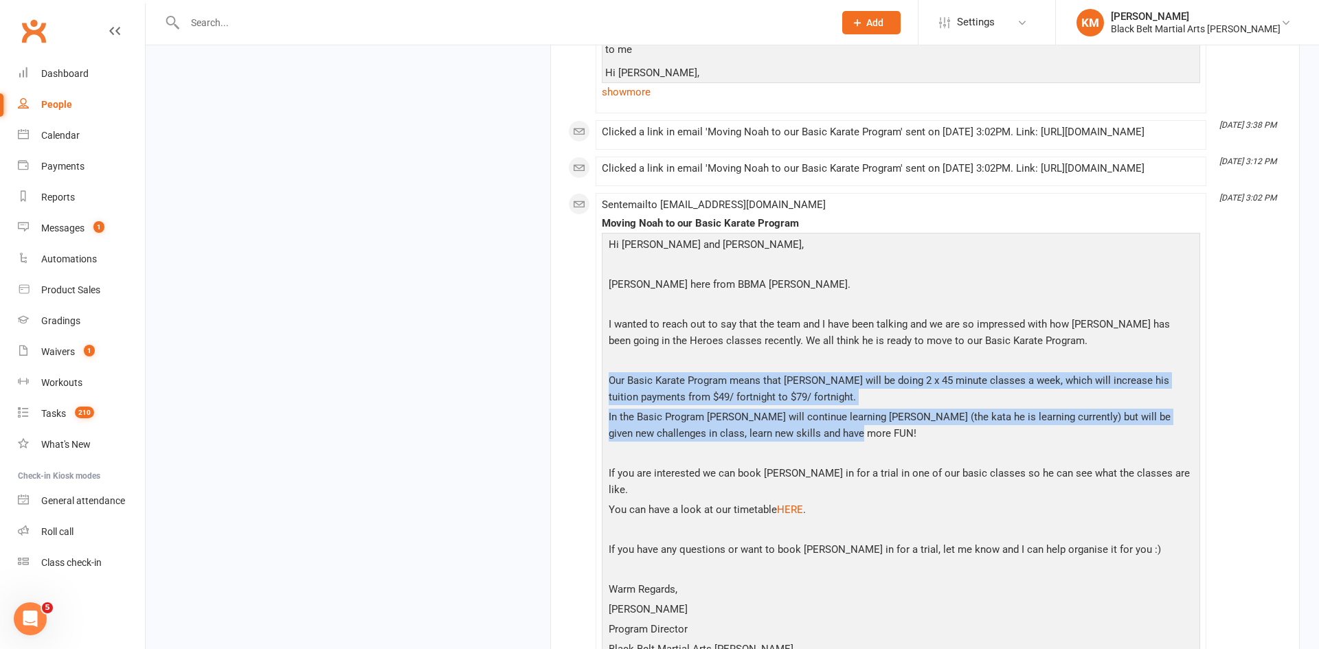
drag, startPoint x: 609, startPoint y: 414, endPoint x: 867, endPoint y: 475, distance: 265.2
click at [867, 475] on div "Hi Kristen and Andrew, Kathryn here from BBMA Hornsby. I wanted to reach out to…" at bounding box center [900, 448] width 591 height 424
click at [867, 445] on p "In the Basic Program Noah will continue learning Heian Shodan (the kata he is l…" at bounding box center [900, 427] width 591 height 36
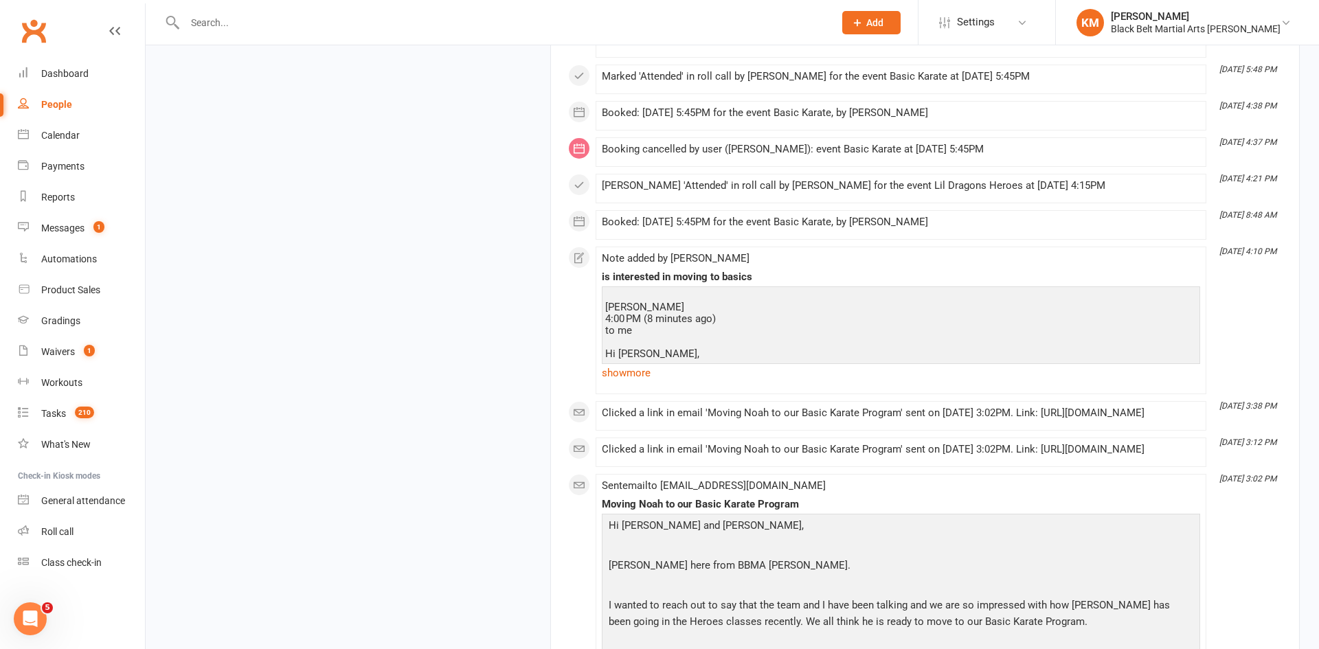
scroll to position [26026, 0]
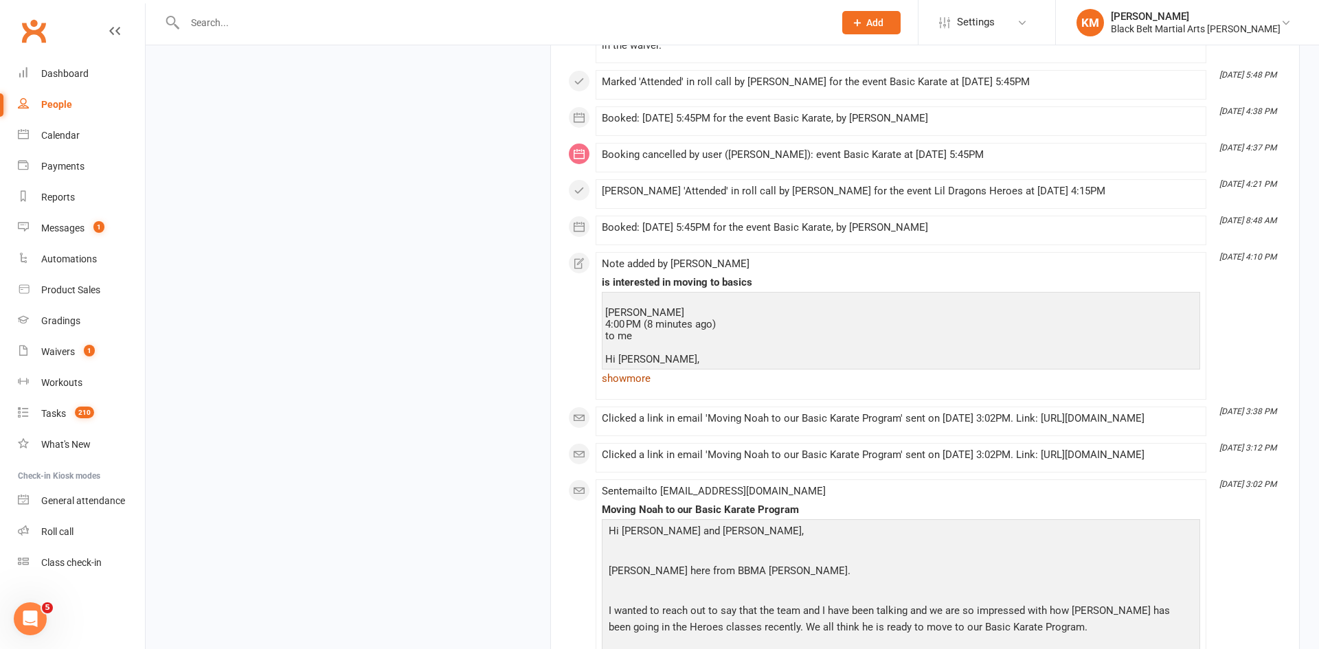
click at [619, 388] on link "show more" at bounding box center [901, 378] width 598 height 19
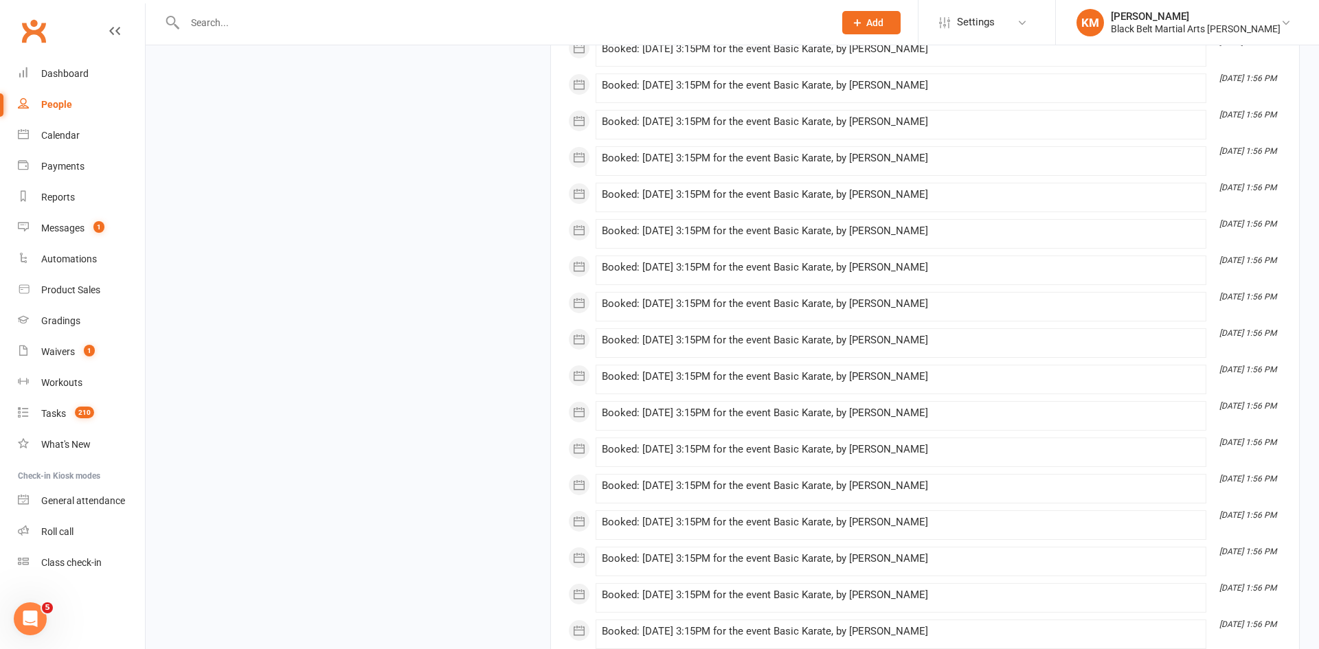
scroll to position [0, 0]
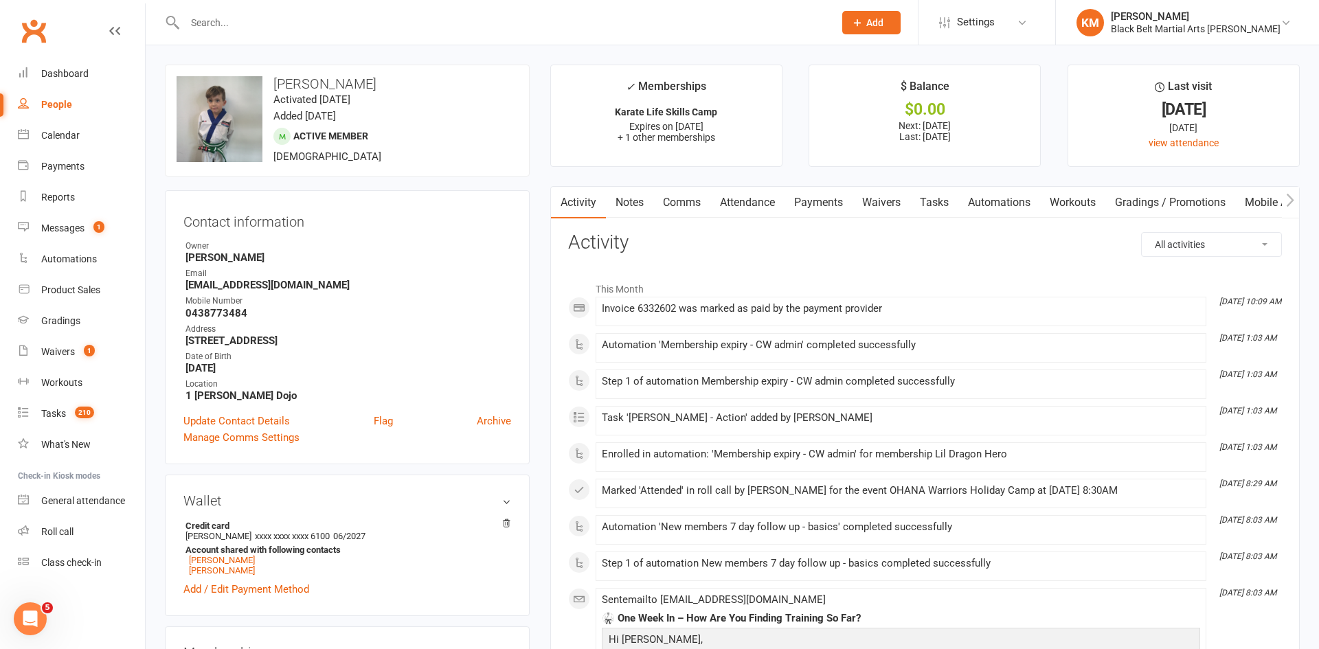
click at [1167, 235] on select "All activities Bookings / Attendances Communications Notes Failed SMSes Grading…" at bounding box center [1210, 244] width 139 height 23
select select "ConversationLogEntry"
click at [1141, 233] on select "All activities Bookings / Attendances Communications Notes Failed SMSes Grading…" at bounding box center [1210, 244] width 139 height 23
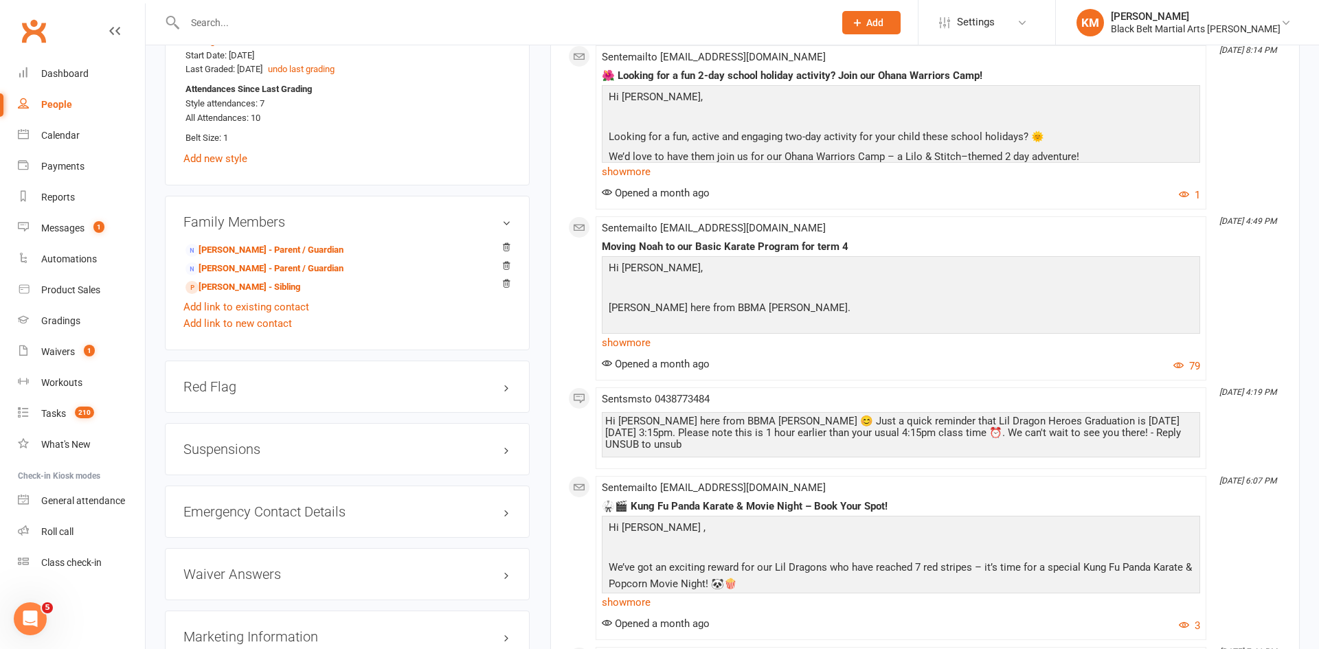
scroll to position [1120, 0]
click at [613, 352] on div "Sent email to kristenms20@gmail.com Moving Noah to our Basic Karate Program for…" at bounding box center [901, 297] width 598 height 152
click at [612, 339] on link "show more" at bounding box center [901, 341] width 598 height 19
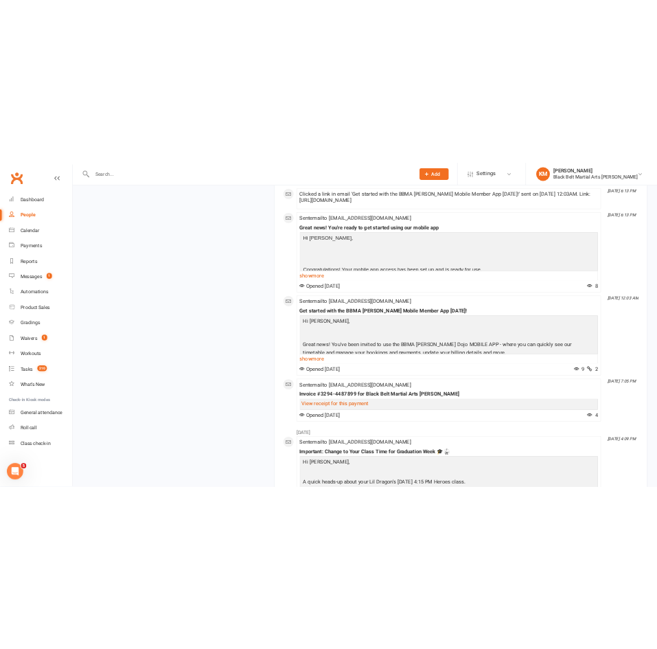
scroll to position [3238, 0]
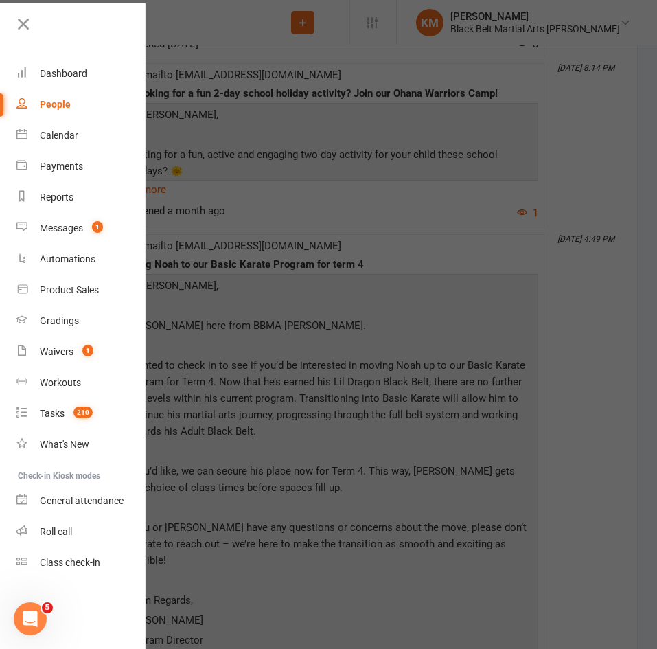
click at [351, 301] on div at bounding box center [328, 324] width 657 height 649
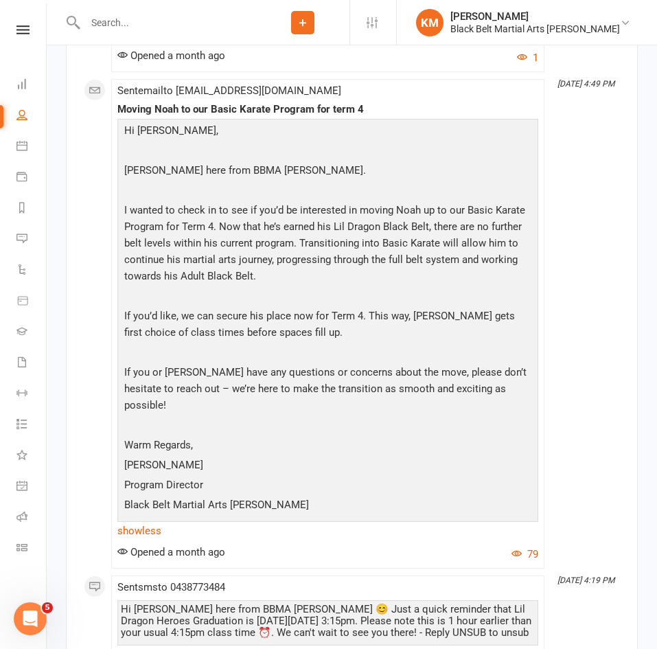
scroll to position [3409, 0]
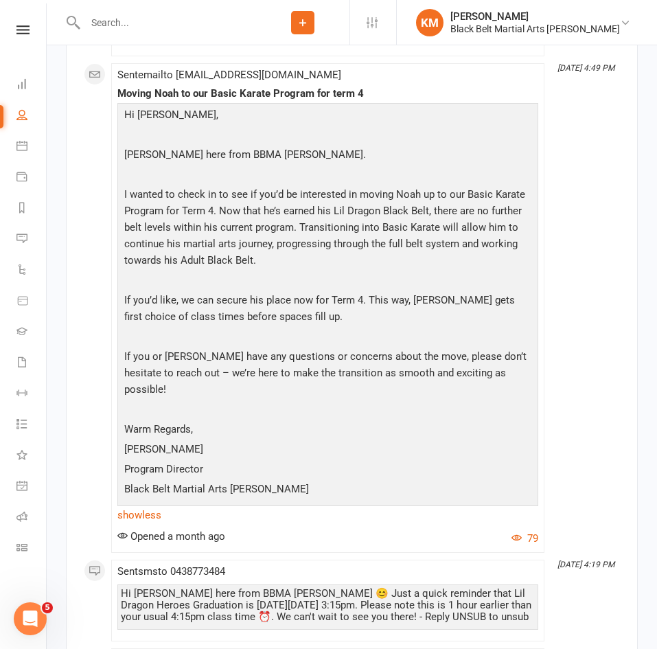
click at [209, 22] on input "text" at bounding box center [168, 22] width 175 height 19
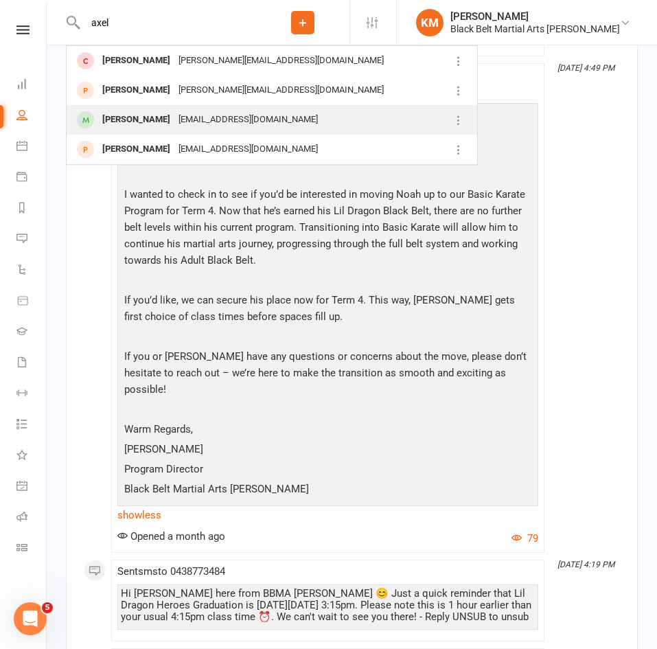
type input "axel"
click at [130, 112] on div "Axel Thornton" at bounding box center [136, 120] width 76 height 20
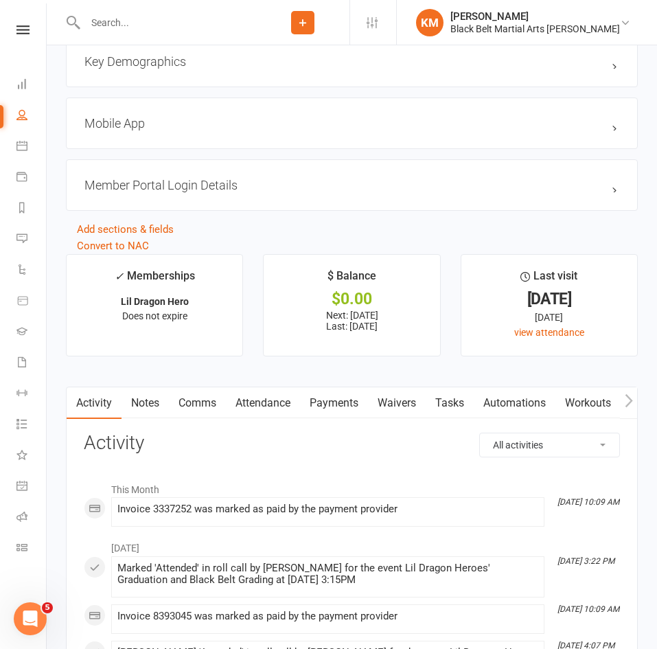
scroll to position [1779, 0]
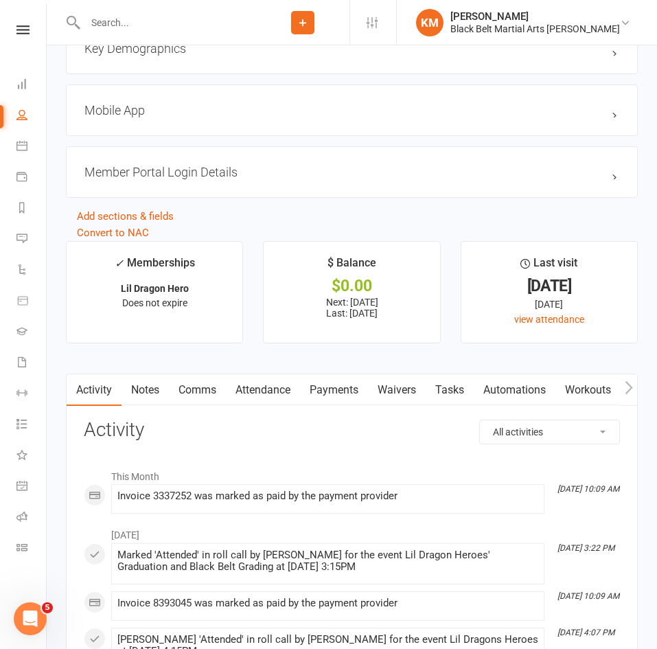
click at [537, 433] on select "All activities Bookings / Attendances Communications Notes Failed SMSes Grading…" at bounding box center [549, 431] width 139 height 23
select select "ConversationLogEntry"
click at [480, 420] on select "All activities Bookings / Attendances Communications Notes Failed SMSes Grading…" at bounding box center [549, 431] width 139 height 23
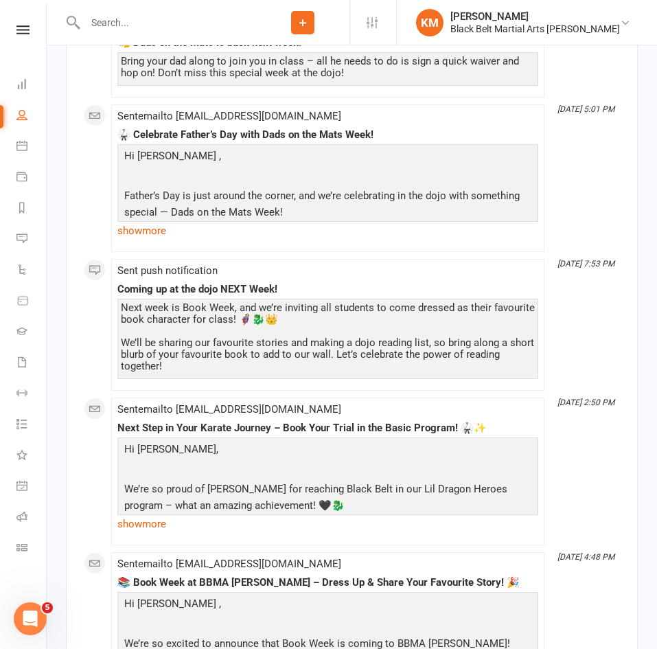
scroll to position [3263, 0]
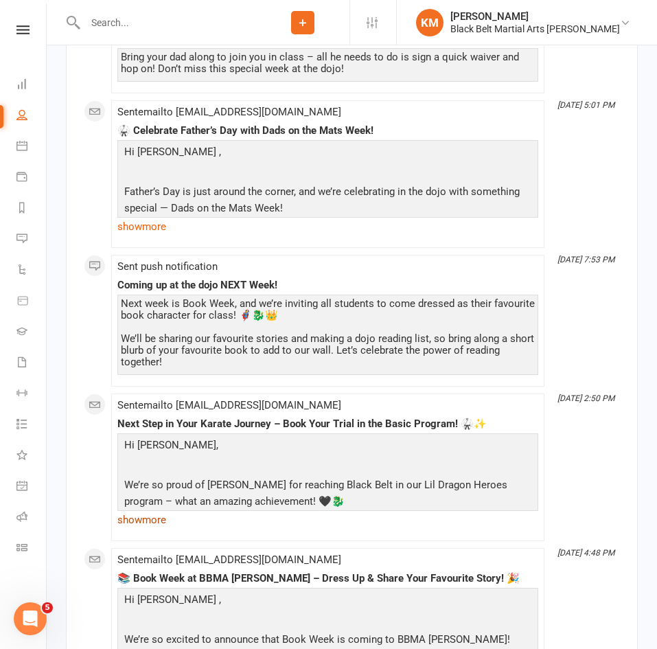
click at [141, 523] on link "show more" at bounding box center [327, 519] width 421 height 19
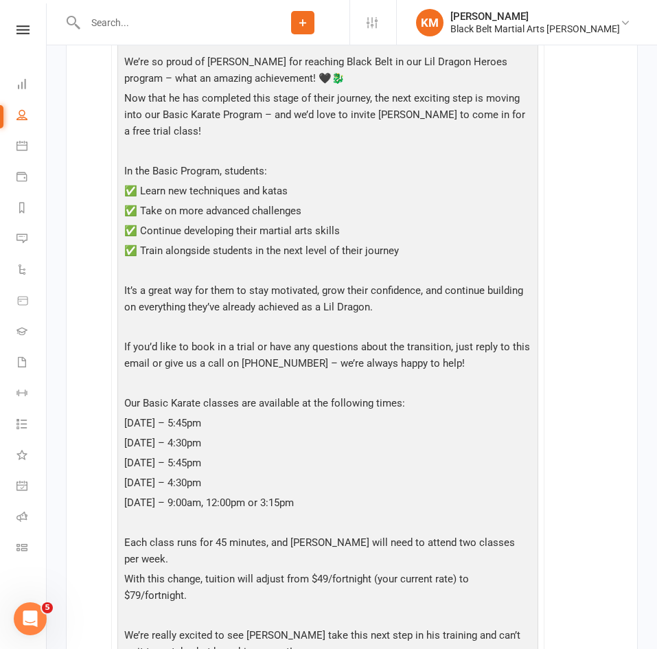
scroll to position [3688, 0]
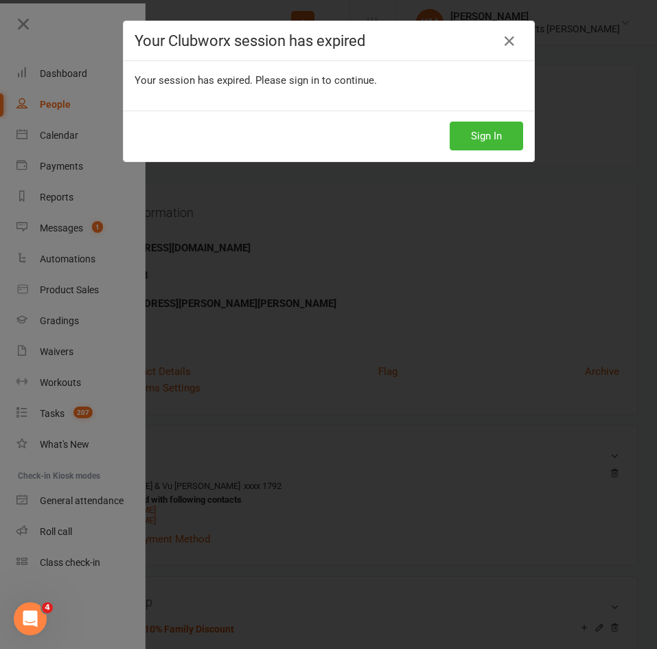
click at [347, 294] on div "Your Clubworx session has expired Your session has expired. Please sign in to c…" at bounding box center [328, 324] width 657 height 649
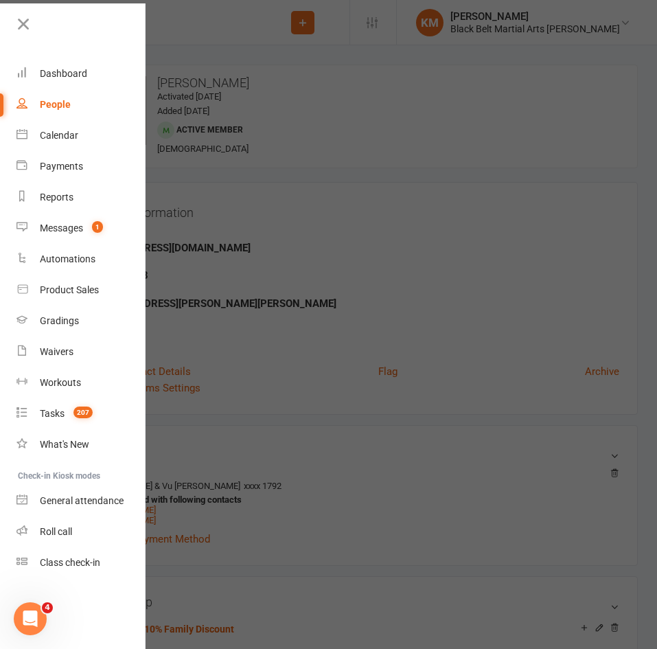
click at [218, 30] on div at bounding box center [328, 324] width 657 height 649
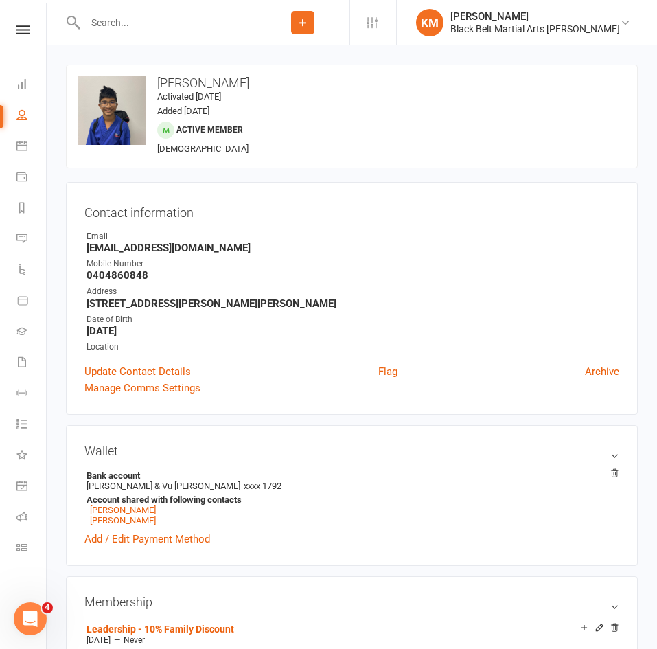
click at [218, 30] on input "text" at bounding box center [168, 22] width 175 height 19
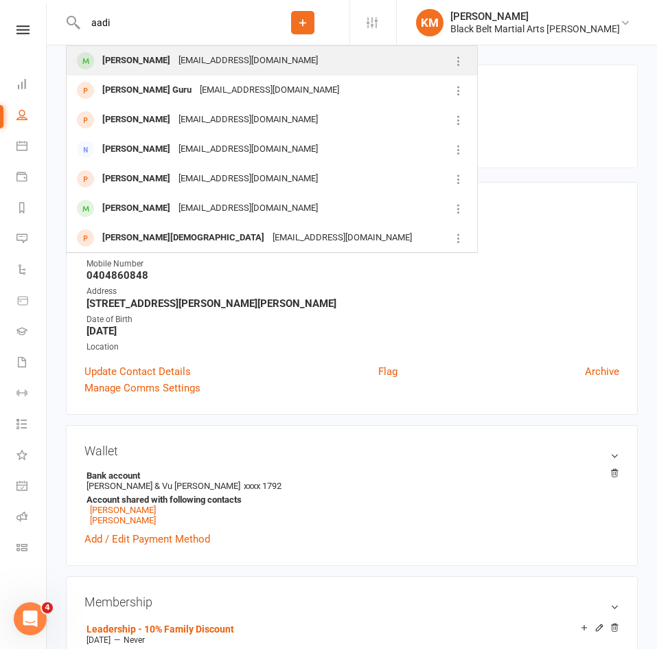
type input "aadi"
click at [223, 55] on div "rakhilakshmi@gmail.com" at bounding box center [248, 61] width 148 height 20
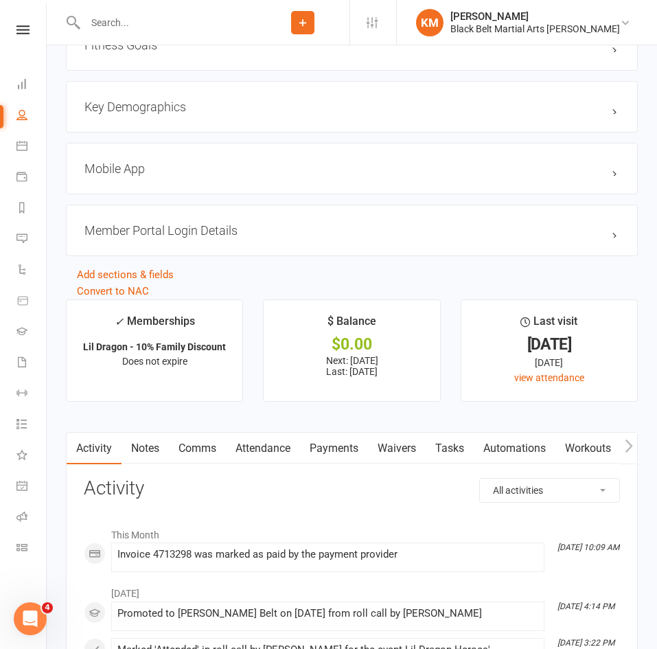
scroll to position [1737, 0]
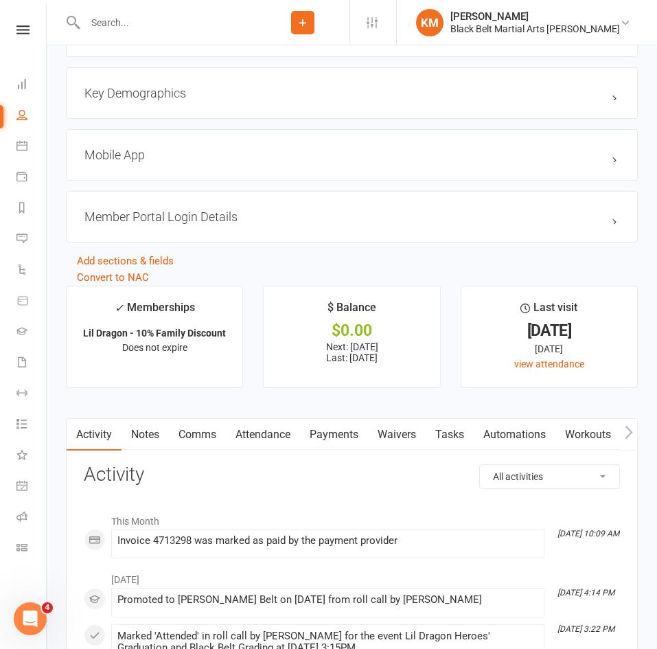
click at [326, 442] on link "Payments" at bounding box center [334, 435] width 68 height 32
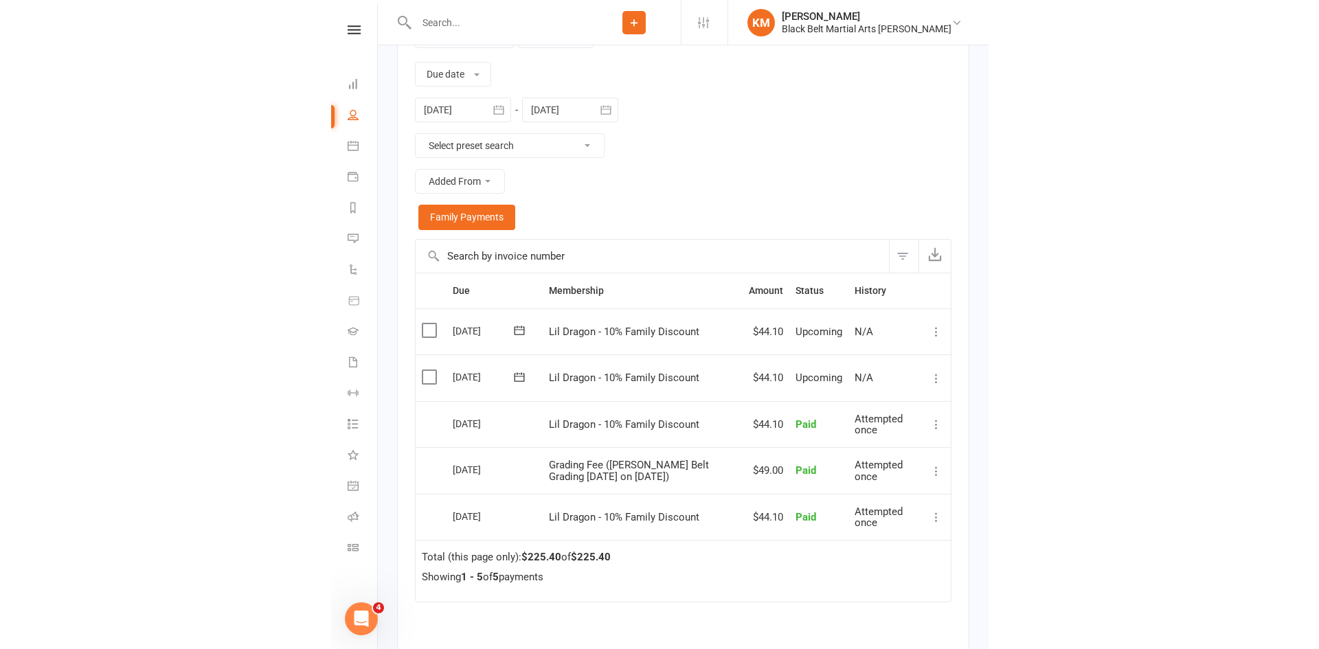
scroll to position [1448, 0]
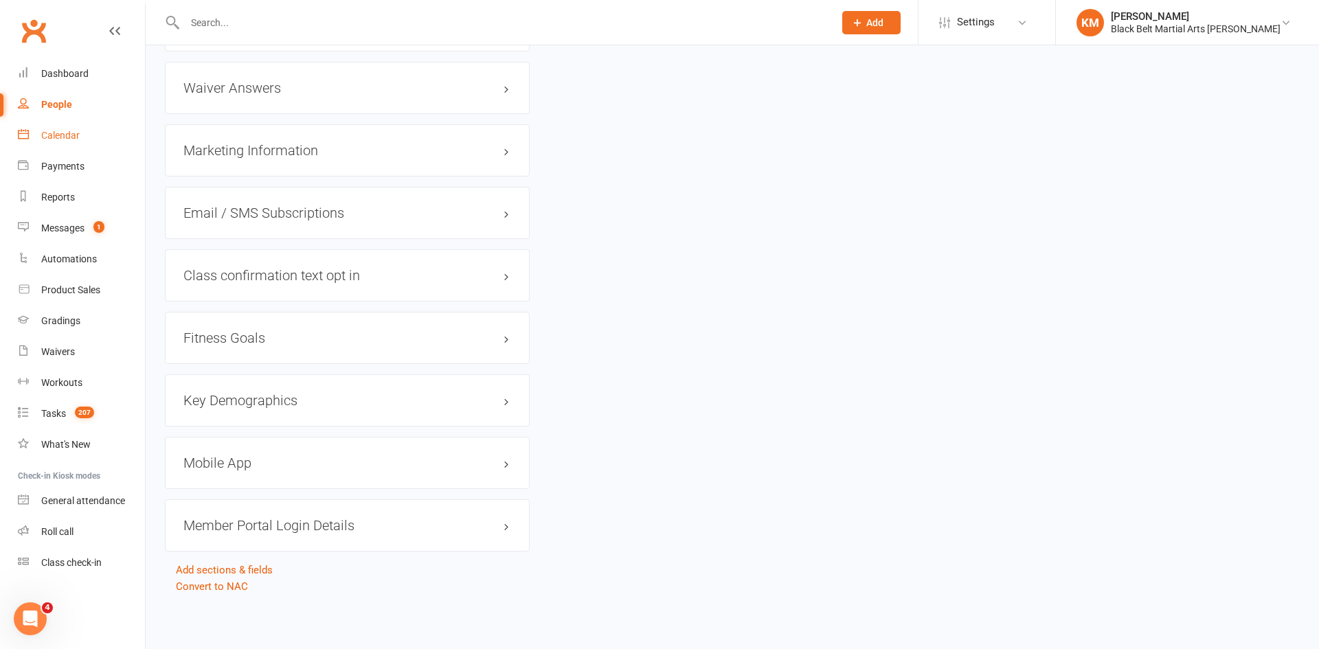
click at [65, 138] on div "Calendar" at bounding box center [60, 135] width 38 height 11
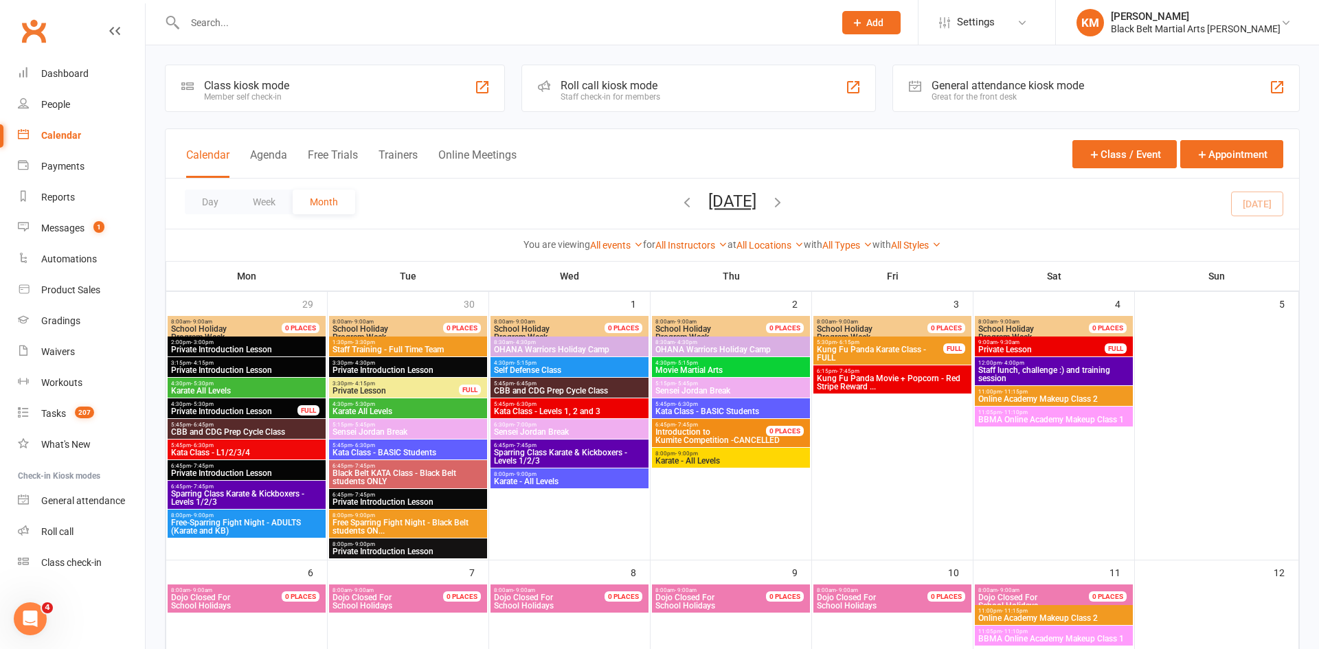
click at [252, 27] on input "text" at bounding box center [502, 22] width 643 height 19
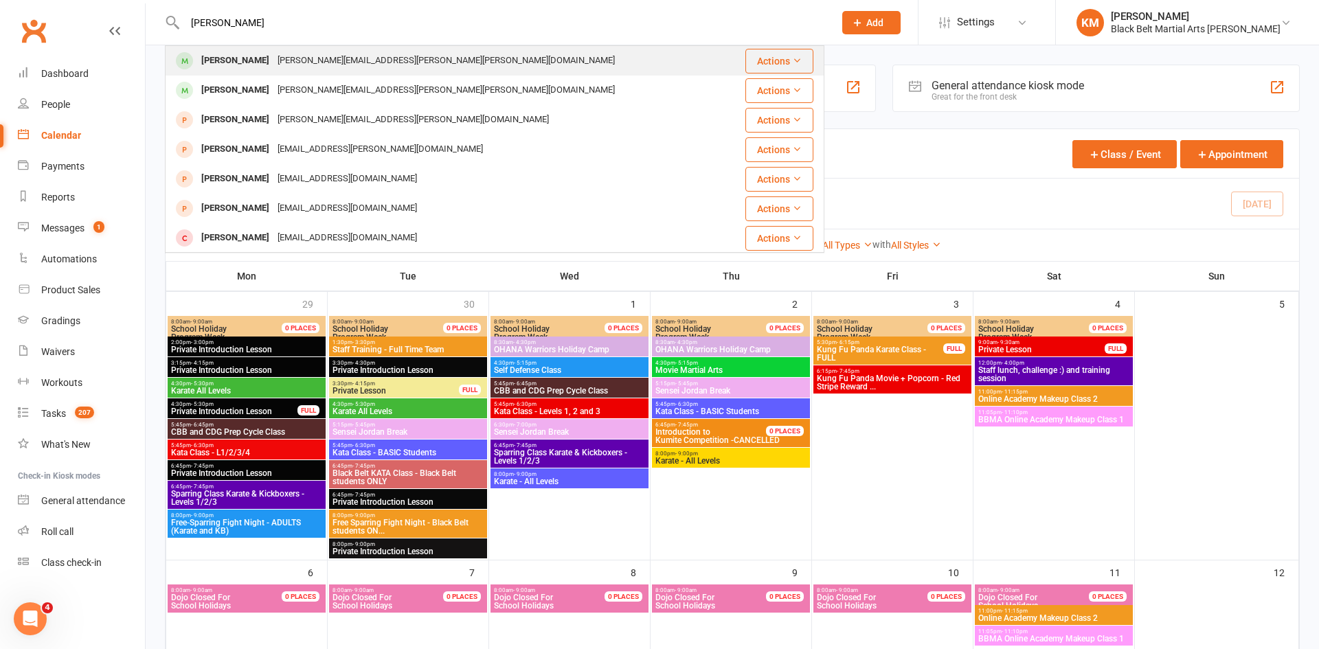
type input "richard wood"
click at [234, 56] on div "[PERSON_NAME]" at bounding box center [235, 61] width 76 height 20
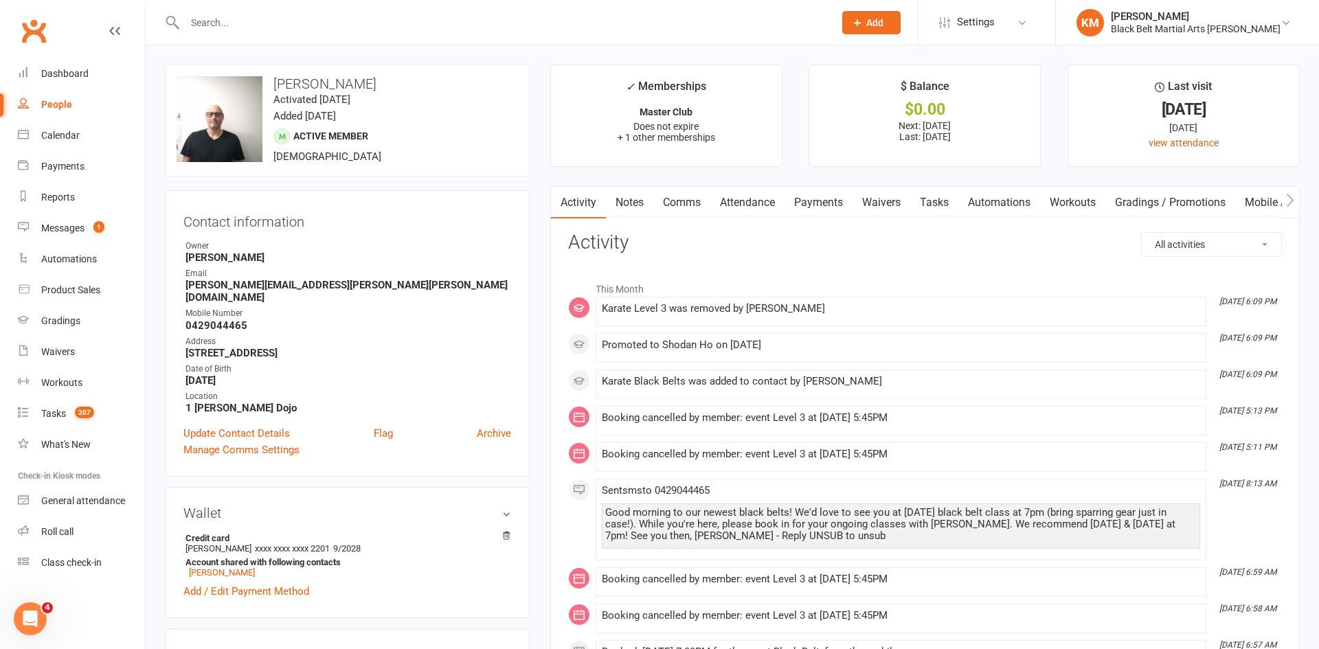
click at [657, 199] on link "Attendance" at bounding box center [747, 203] width 74 height 32
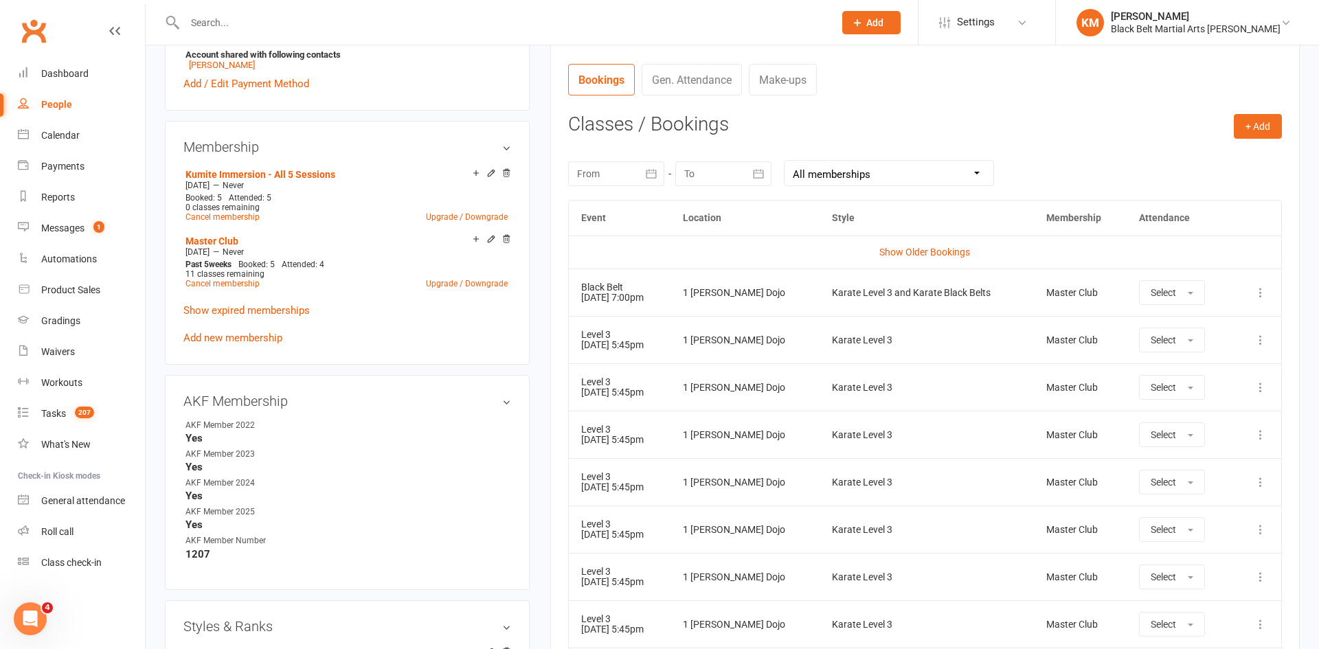
scroll to position [508, 0]
click at [657, 296] on icon at bounding box center [1260, 292] width 14 height 14
click at [657, 372] on link "Remove booking" at bounding box center [1200, 373] width 136 height 27
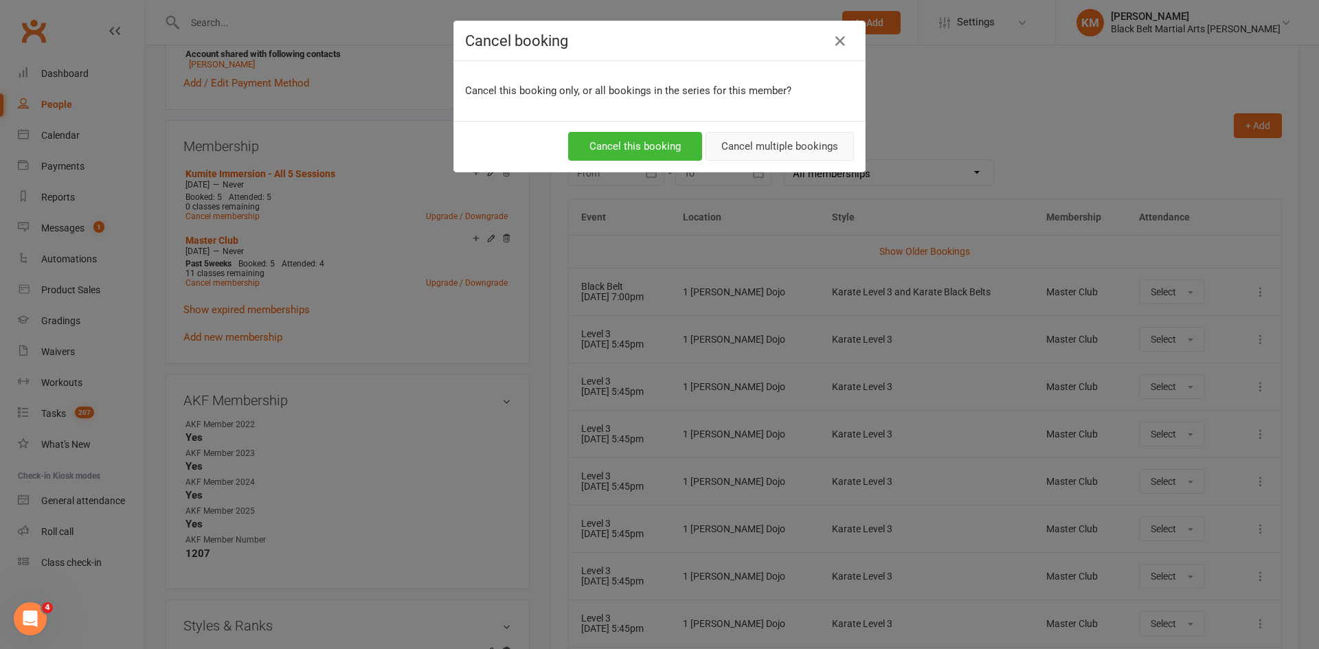
click at [657, 143] on button "Cancel multiple bookings" at bounding box center [779, 146] width 148 height 29
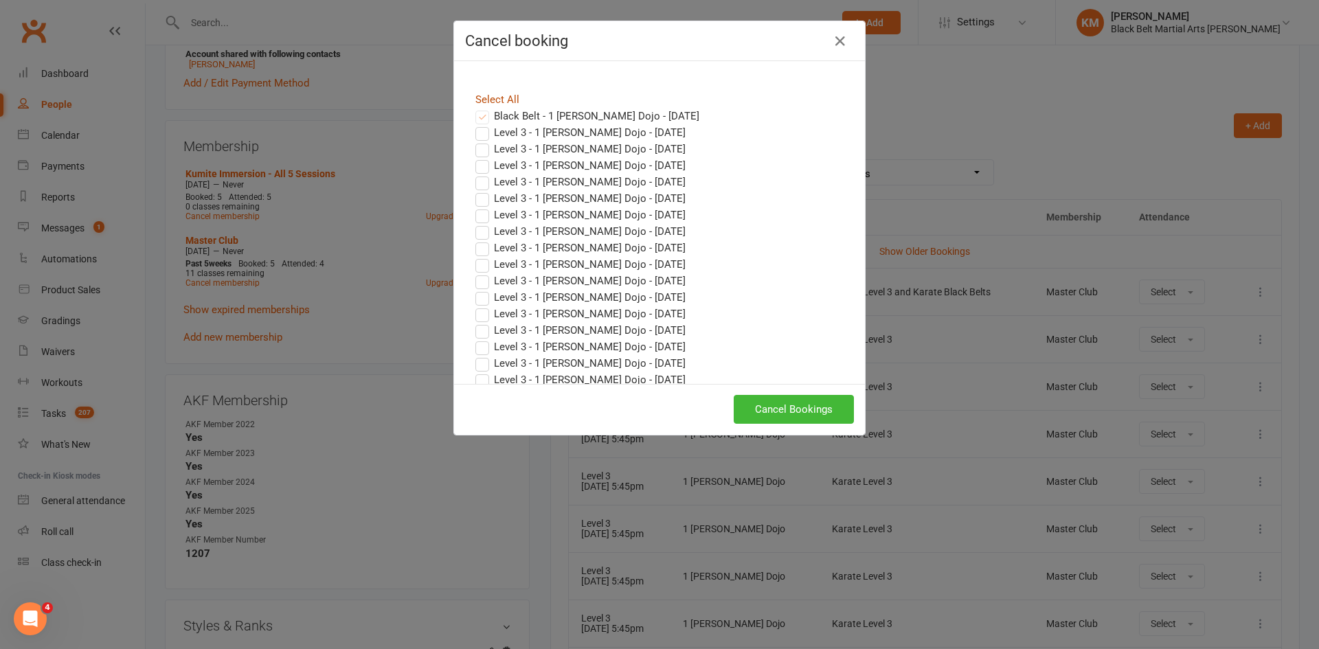
click at [500, 101] on link "Select All" at bounding box center [497, 99] width 44 height 12
click at [657, 412] on button "Cancel Bookings" at bounding box center [793, 409] width 120 height 29
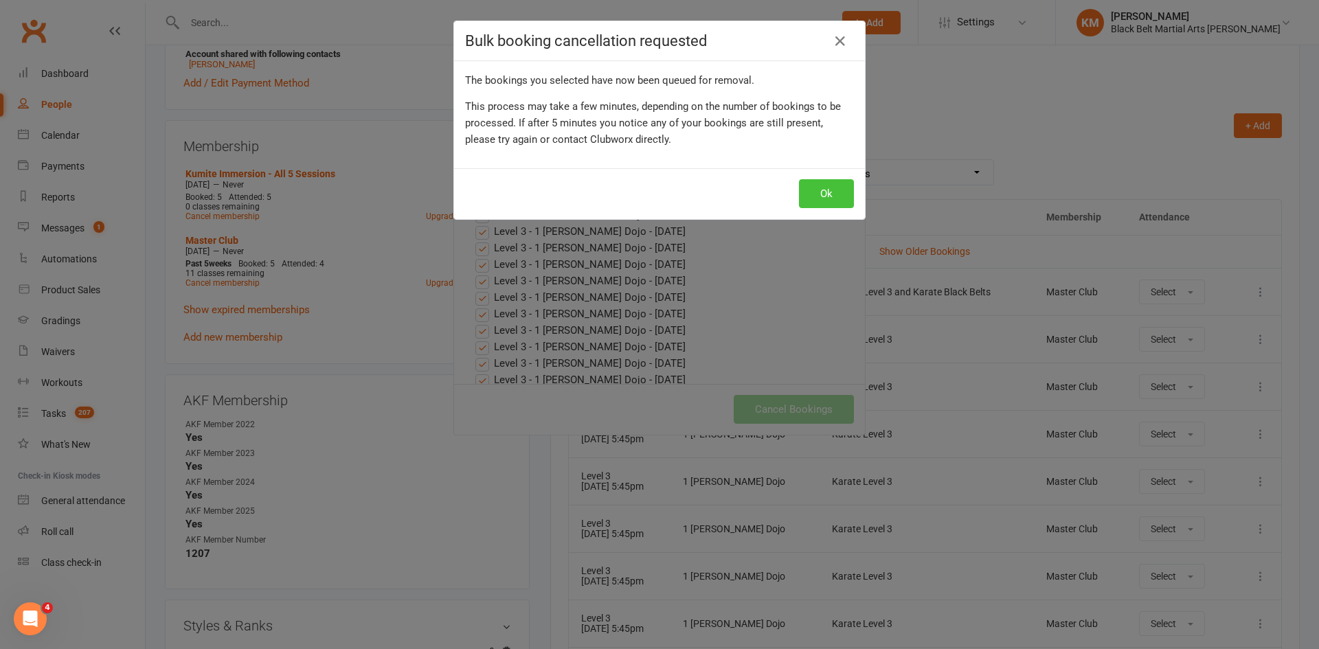
click at [657, 182] on button "Ok" at bounding box center [826, 193] width 55 height 29
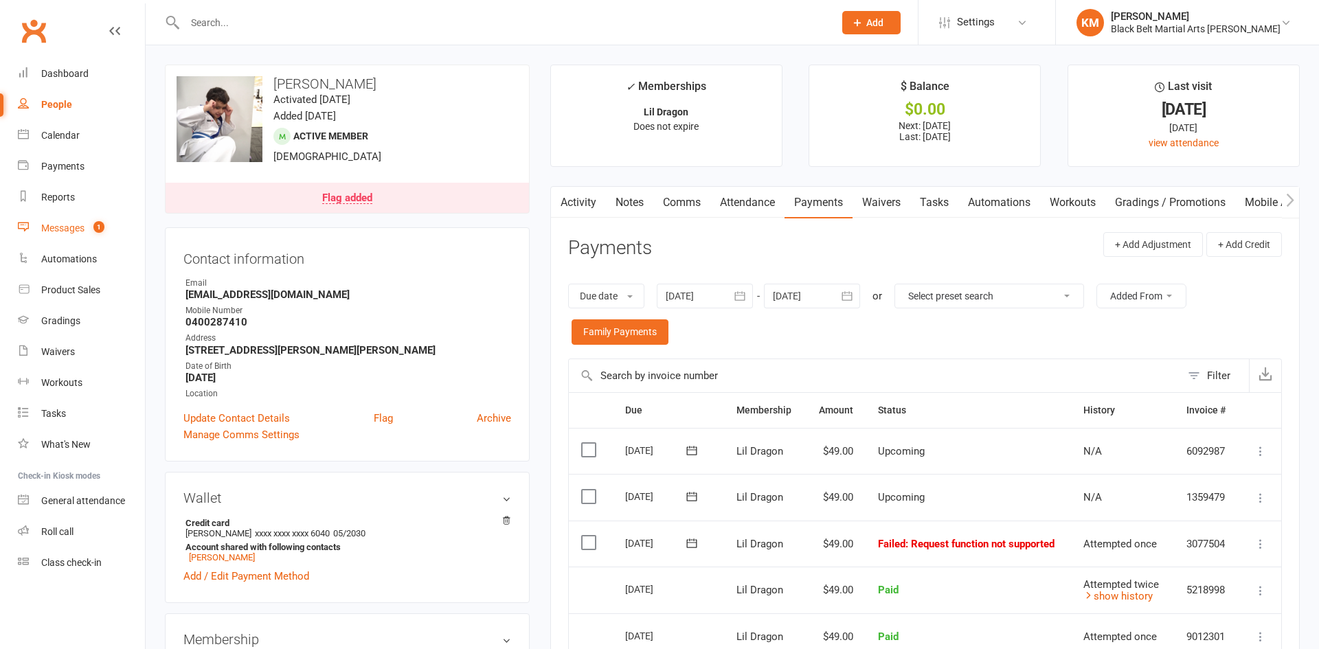
click at [38, 232] on link "Messages 1" at bounding box center [81, 228] width 127 height 31
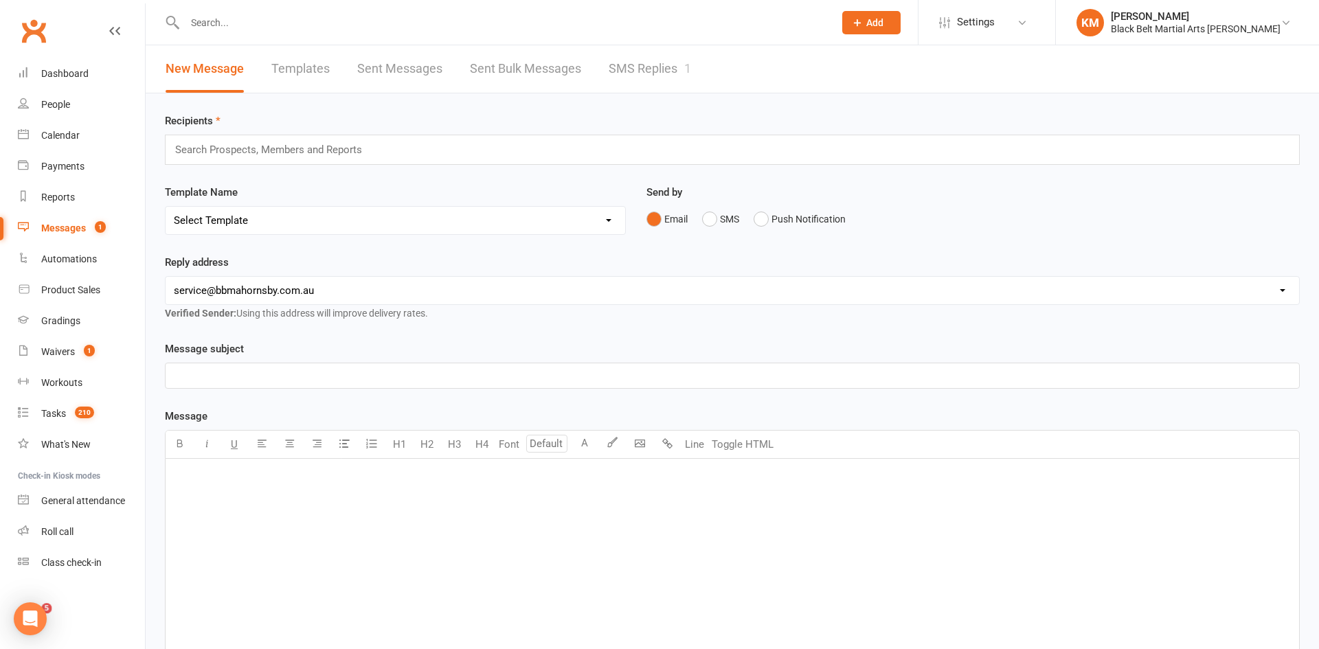
click at [634, 72] on link "SMS Replies 1" at bounding box center [649, 68] width 82 height 47
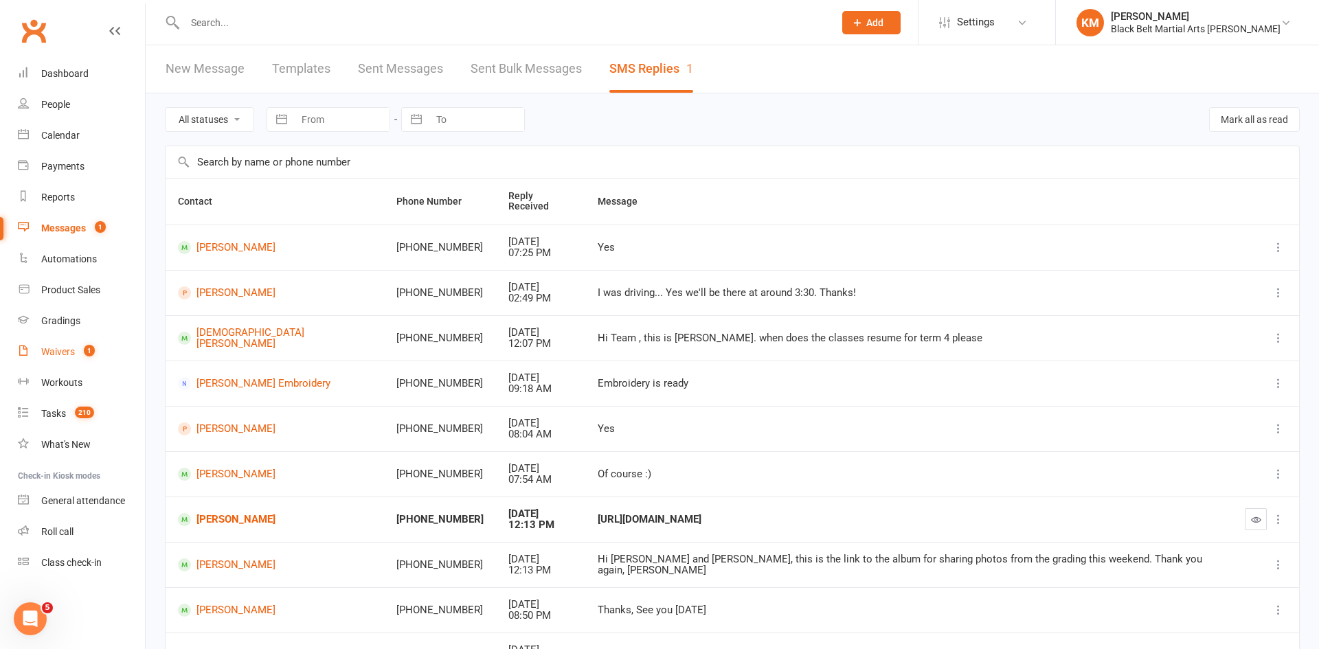
click at [99, 349] on link "Waivers 1" at bounding box center [81, 352] width 127 height 31
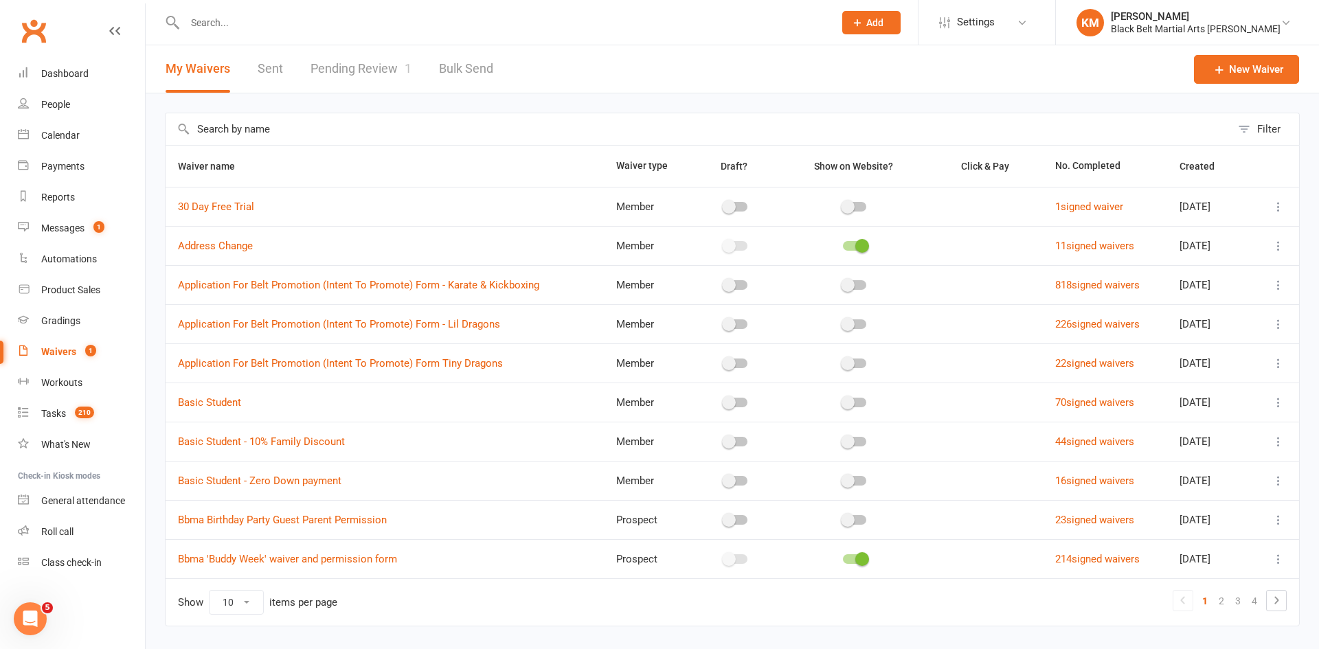
click at [342, 62] on link "Pending Review 1" at bounding box center [360, 68] width 101 height 47
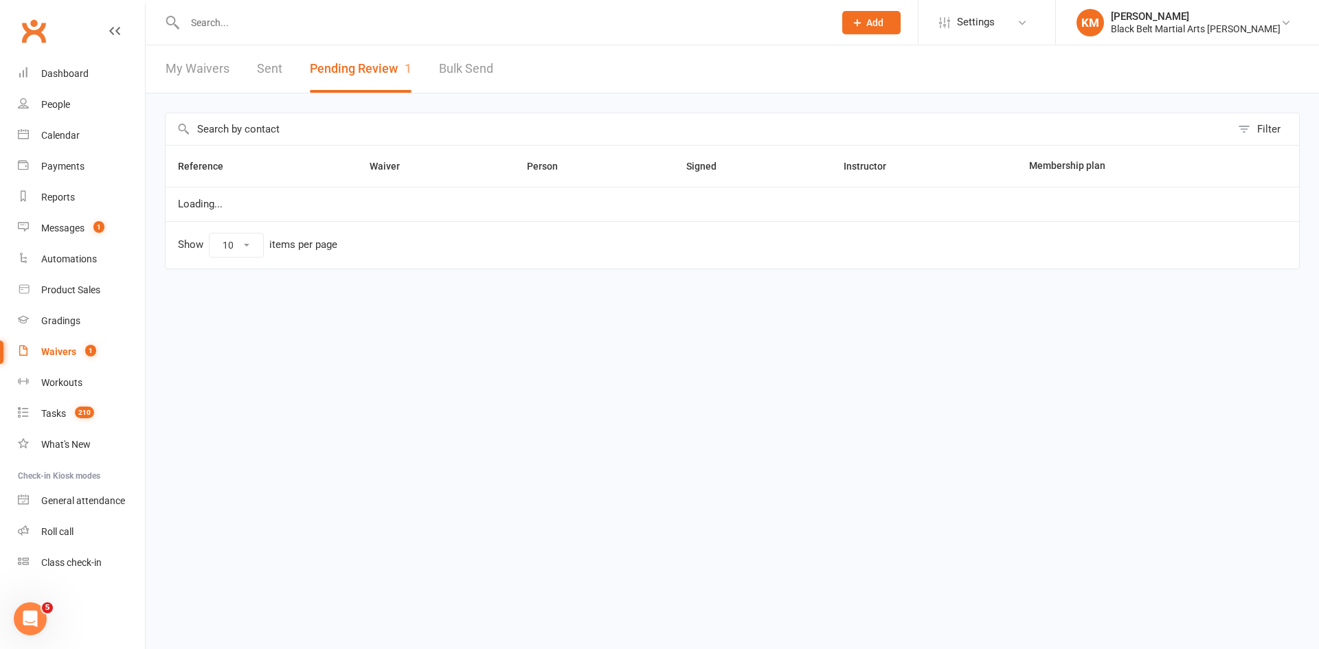
select select "50"
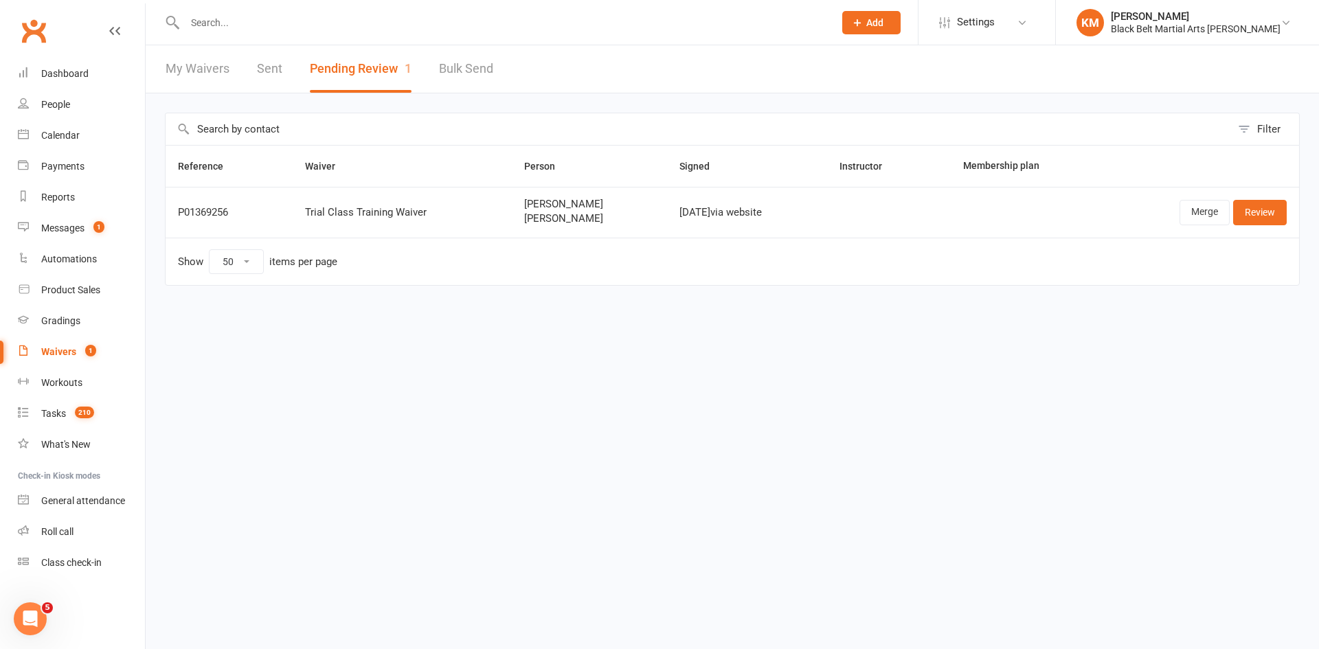
click at [1215, 198] on td "Merge Review" at bounding box center [1200, 212] width 197 height 51
click at [1216, 200] on link "Merge" at bounding box center [1204, 212] width 50 height 25
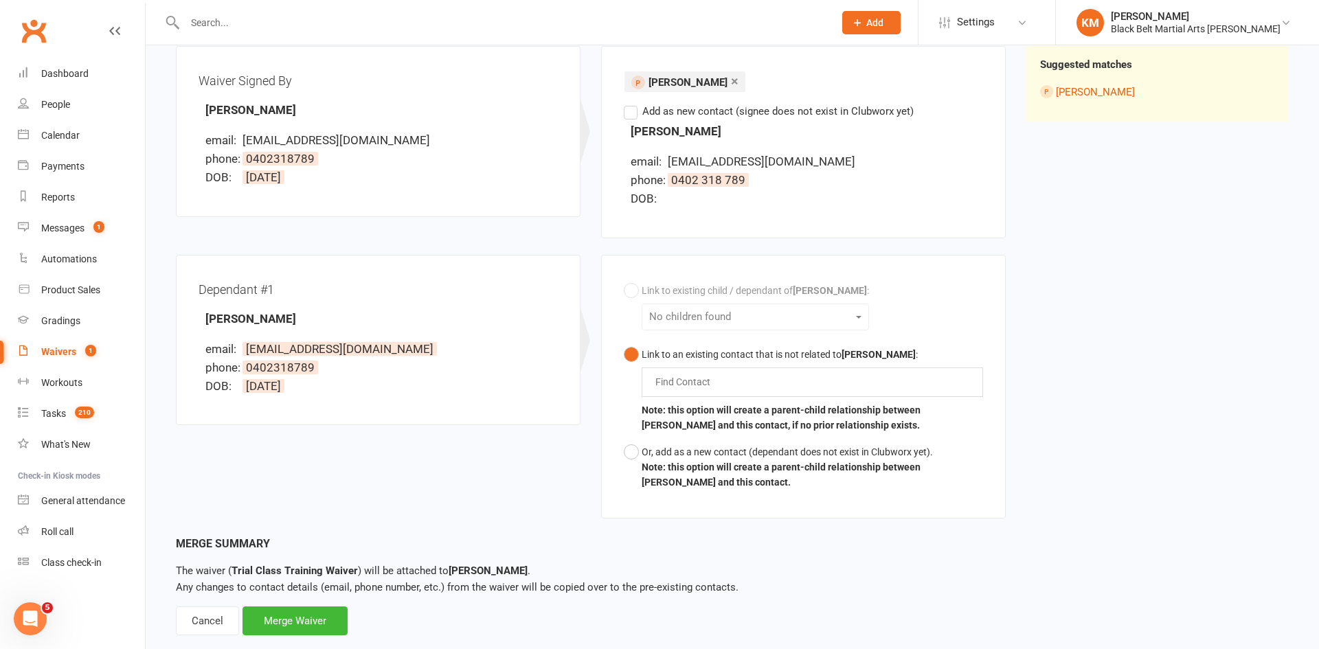
scroll to position [169, 0]
click at [731, 466] on b "Note: this option will create a parent-child relationship between Kerri Brimfie…" at bounding box center [780, 474] width 279 height 26
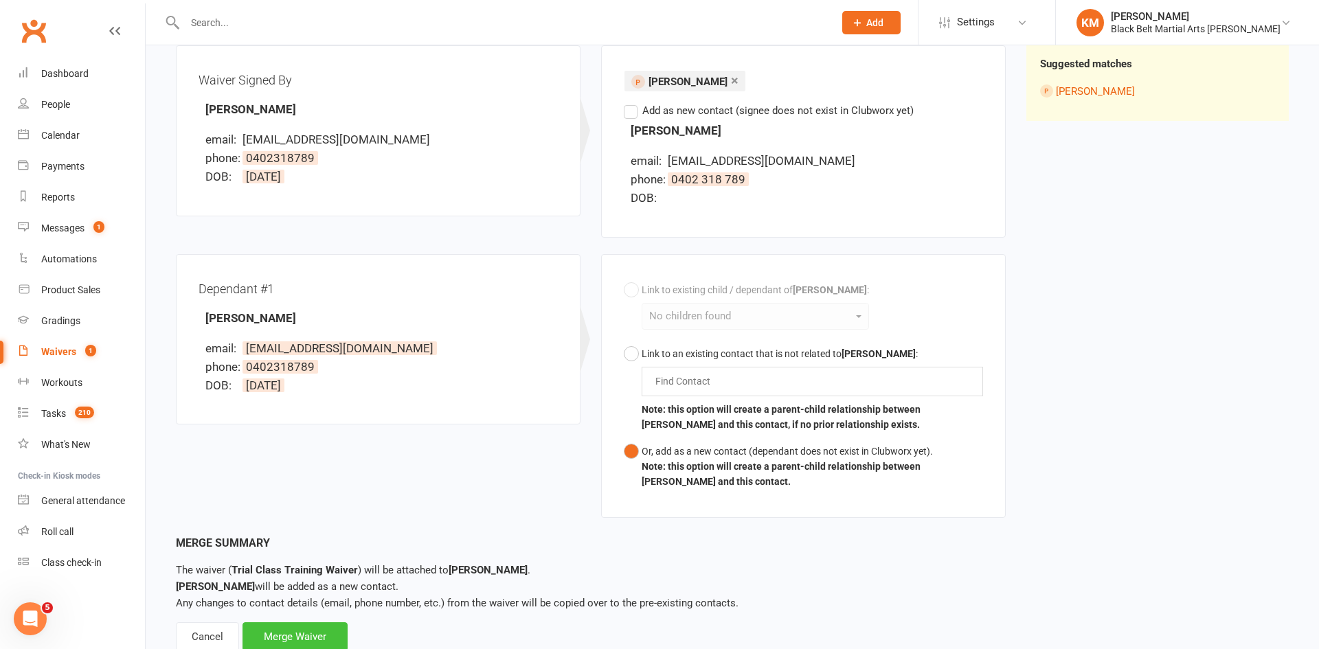
click at [340, 637] on div "Merge Waiver" at bounding box center [294, 636] width 105 height 29
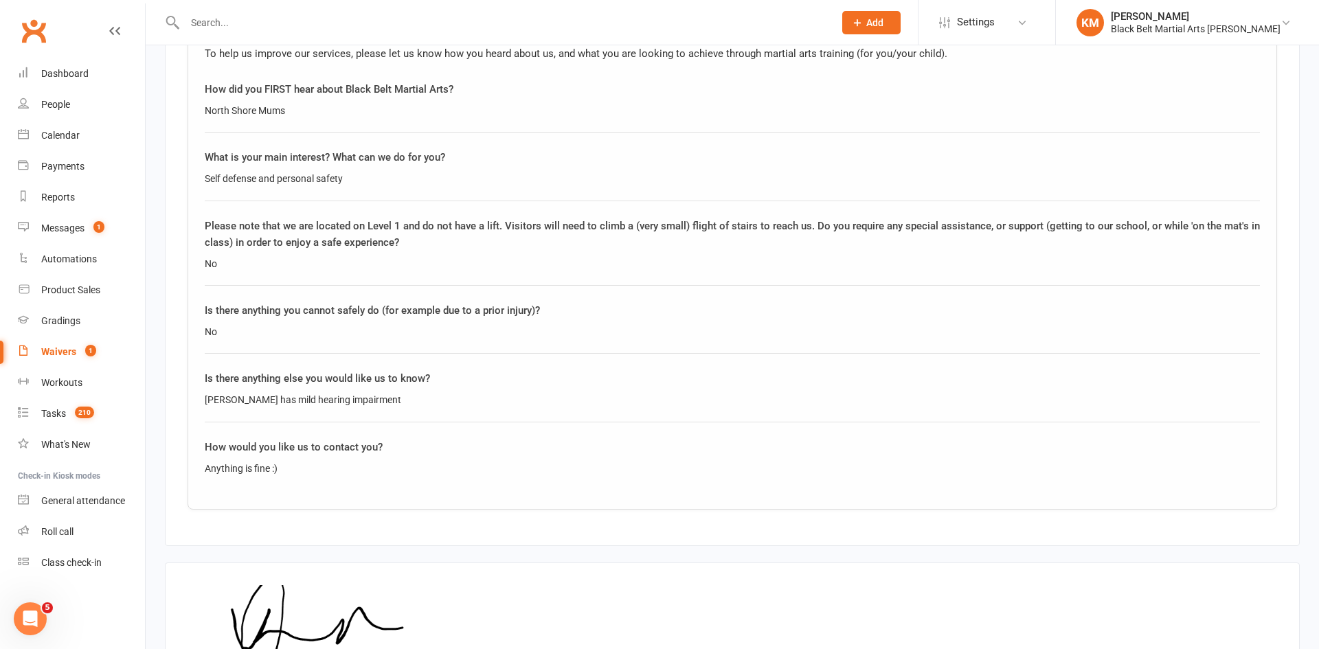
scroll to position [1710, 0]
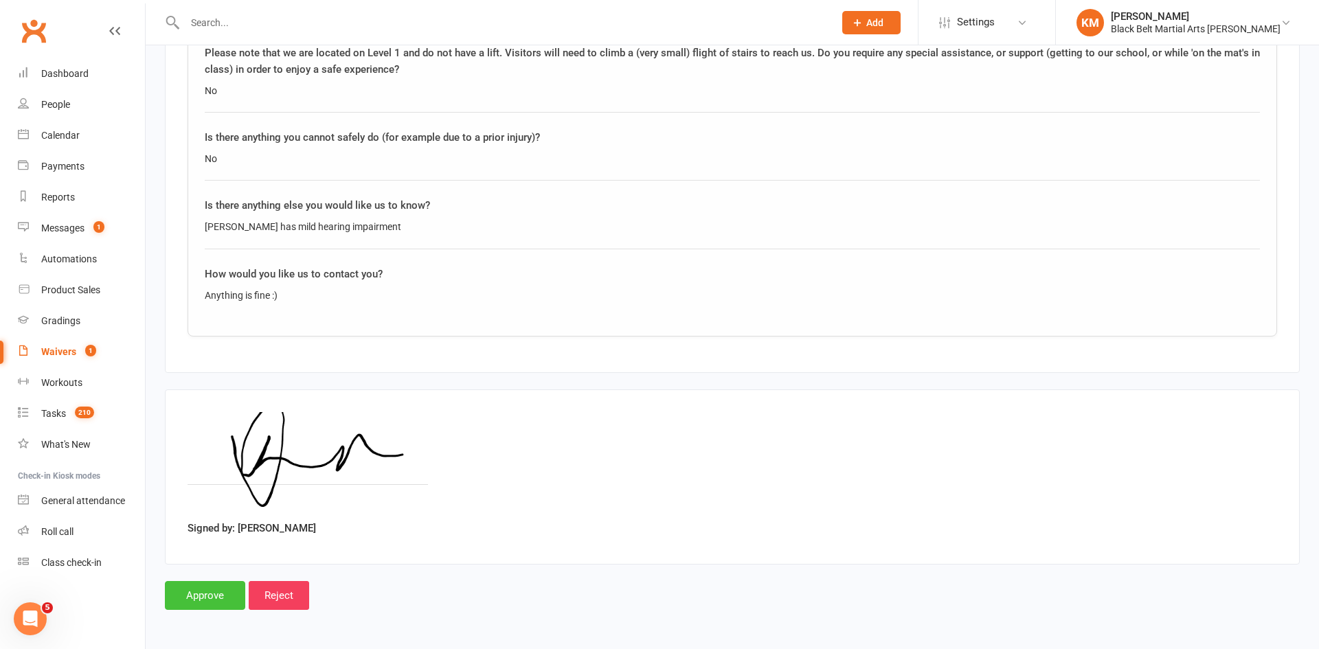
click at [188, 602] on input "Approve" at bounding box center [205, 595] width 80 height 29
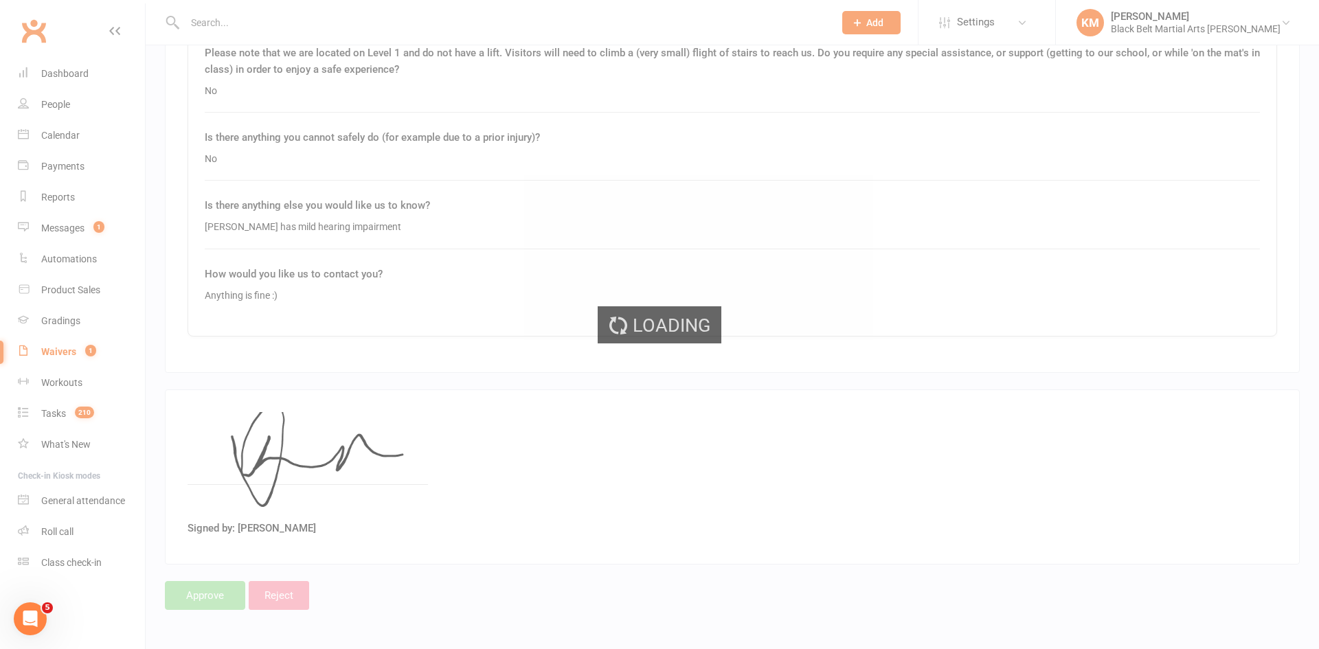
select select "50"
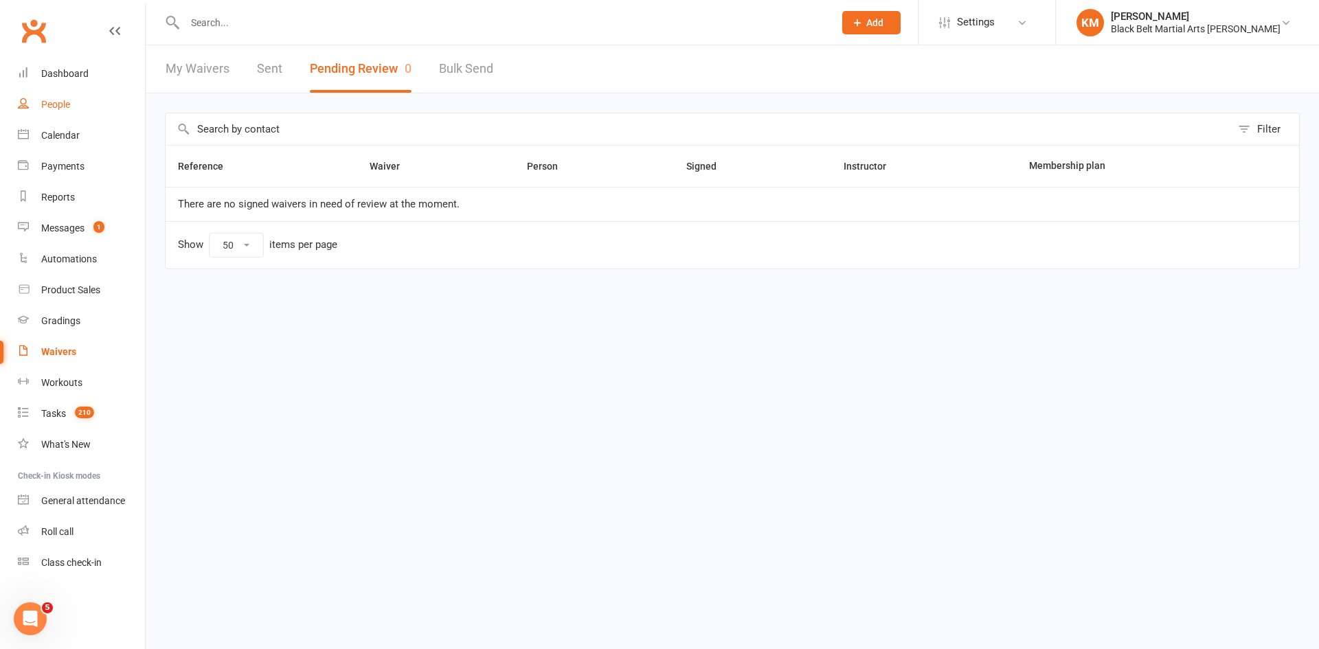
click at [73, 116] on link "People" at bounding box center [81, 104] width 127 height 31
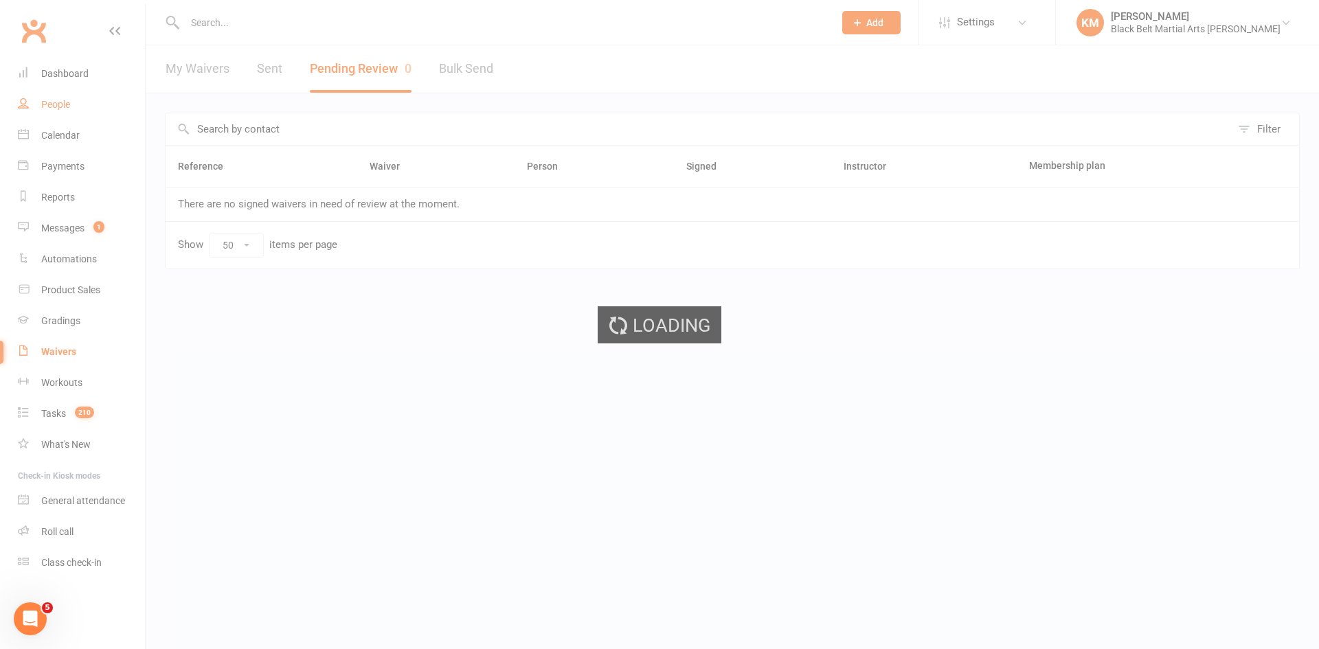
select select "100"
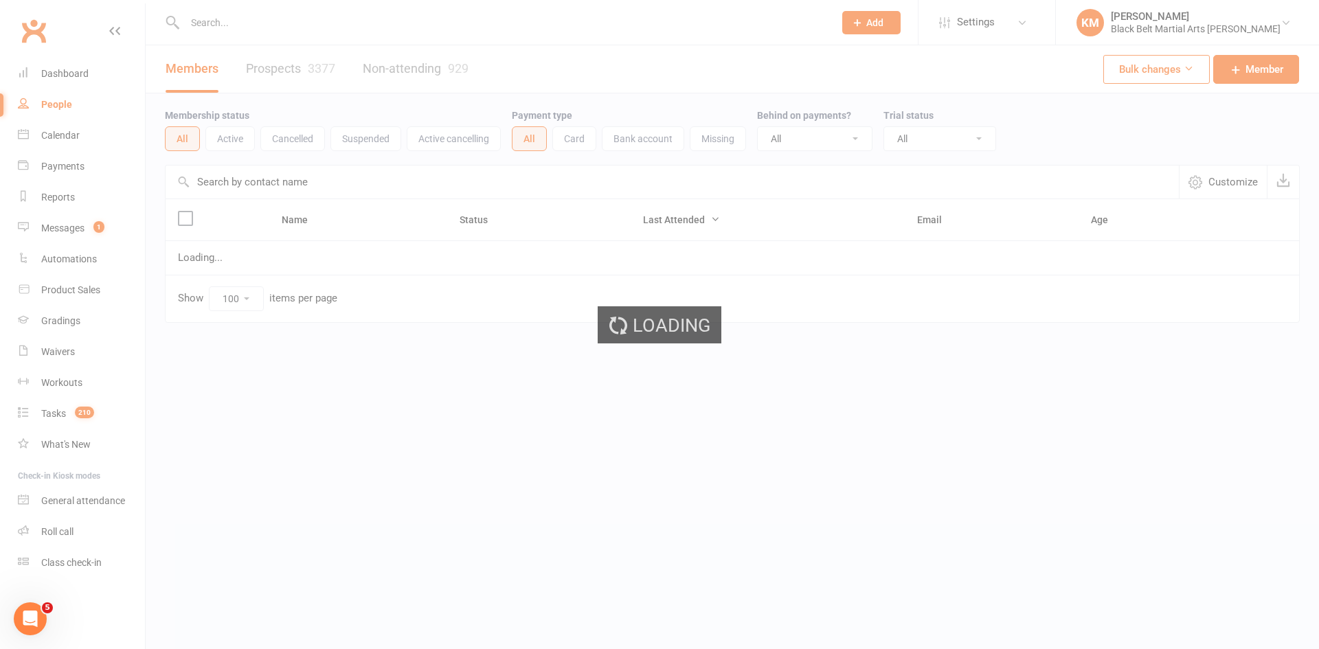
click at [301, 71] on link "Prospects 3377" at bounding box center [290, 68] width 89 height 47
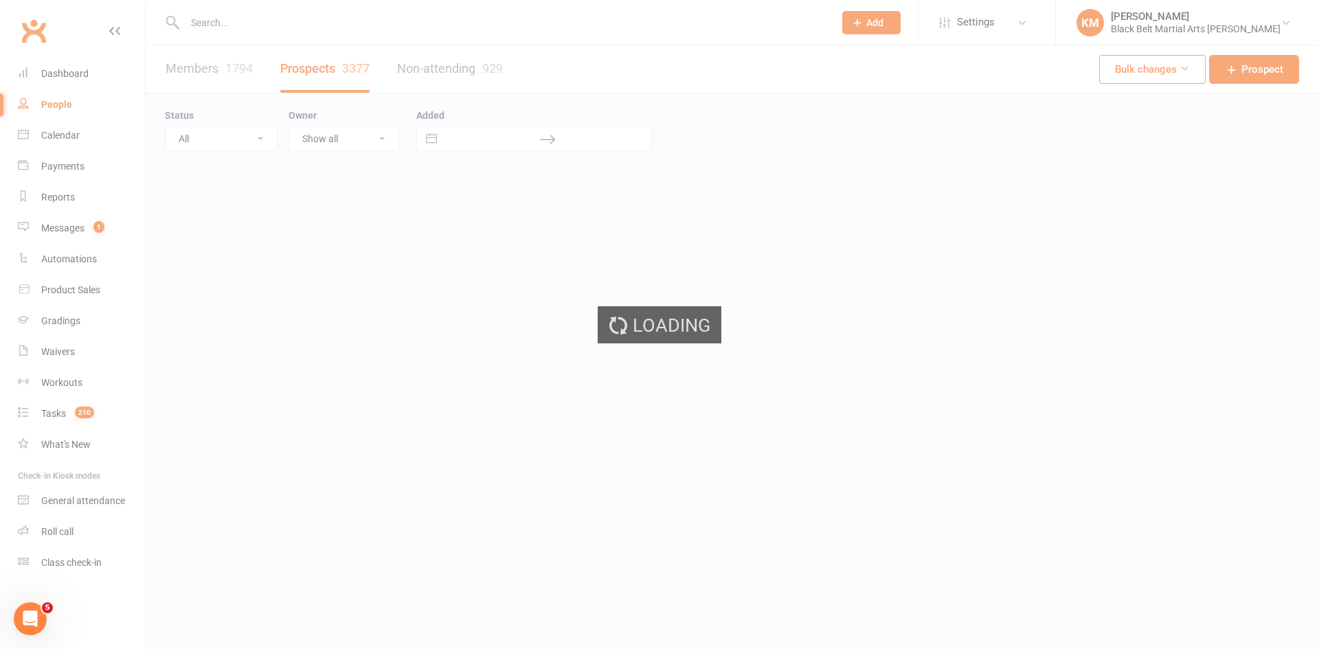
select select "100"
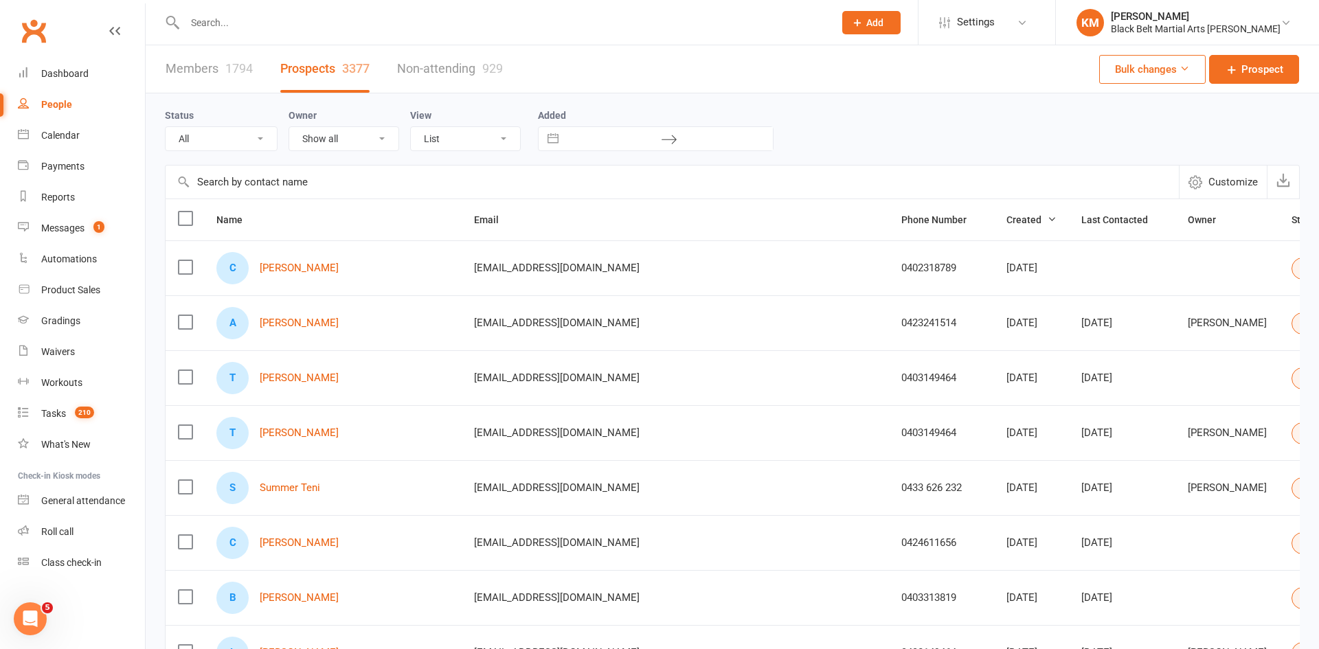
click at [229, 142] on select "All (No status set) (Invalid status) Action Required Private intro Booked Trial…" at bounding box center [221, 138] width 111 height 23
select select "Action Required"
click at [166, 127] on select "All (No status set) (Invalid status) Action Required Private intro Booked Trial…" at bounding box center [221, 138] width 111 height 23
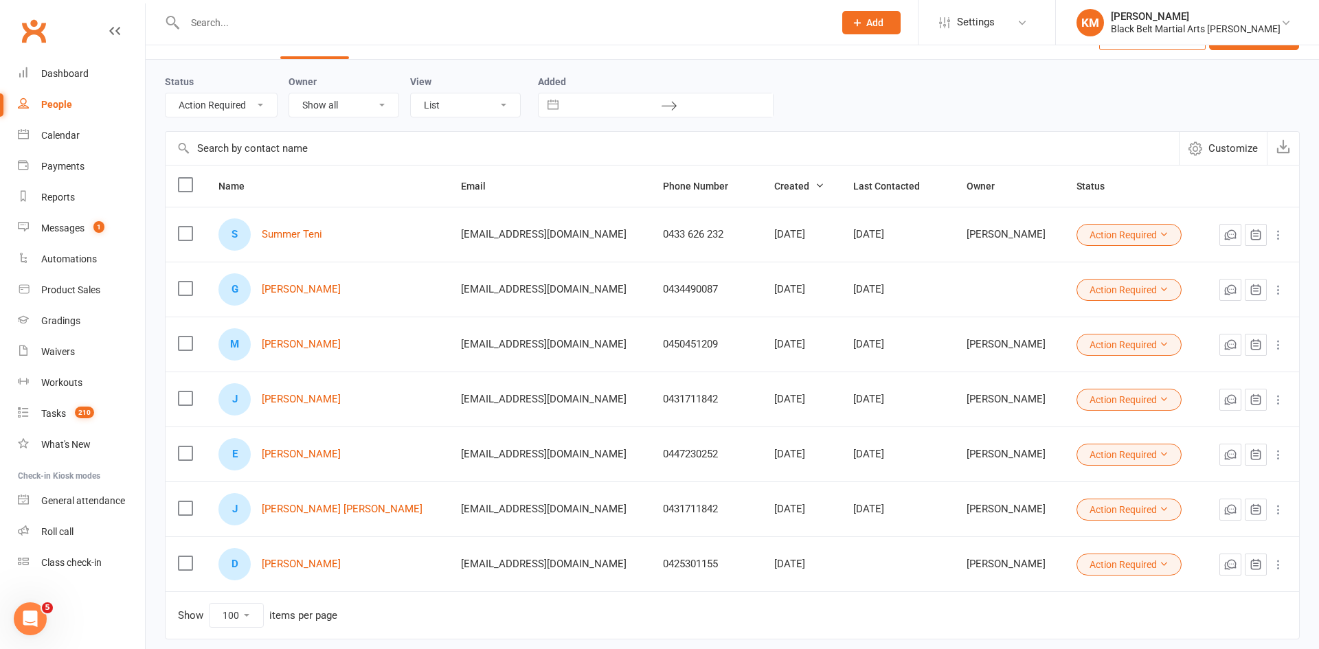
scroll to position [37, 0]
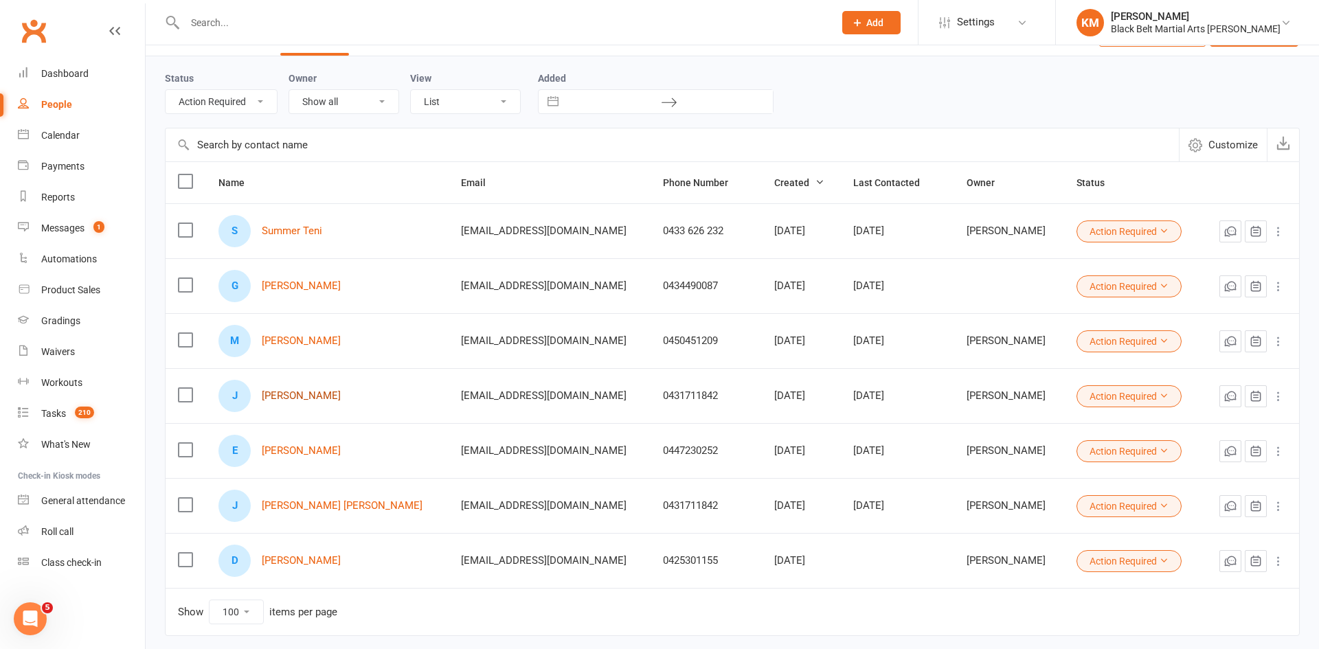
click at [326, 395] on link "Jonathan Gabriel Chua" at bounding box center [301, 396] width 79 height 12
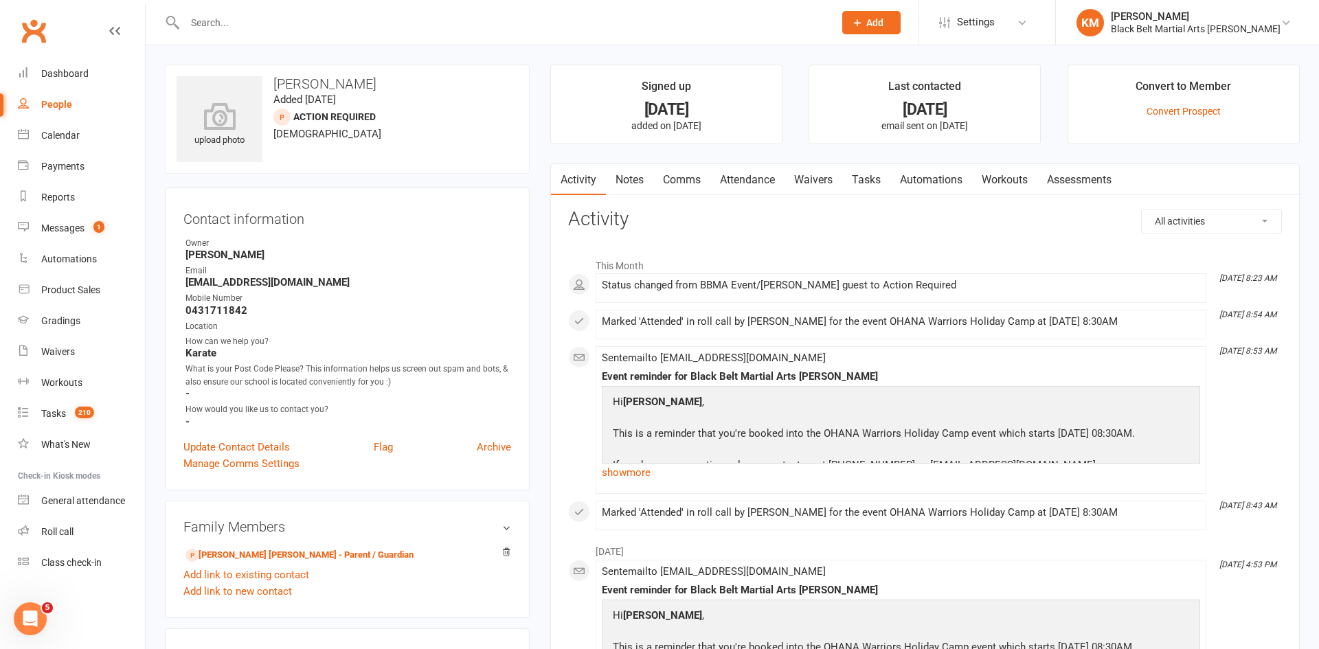
click at [617, 173] on link "Notes" at bounding box center [629, 180] width 47 height 32
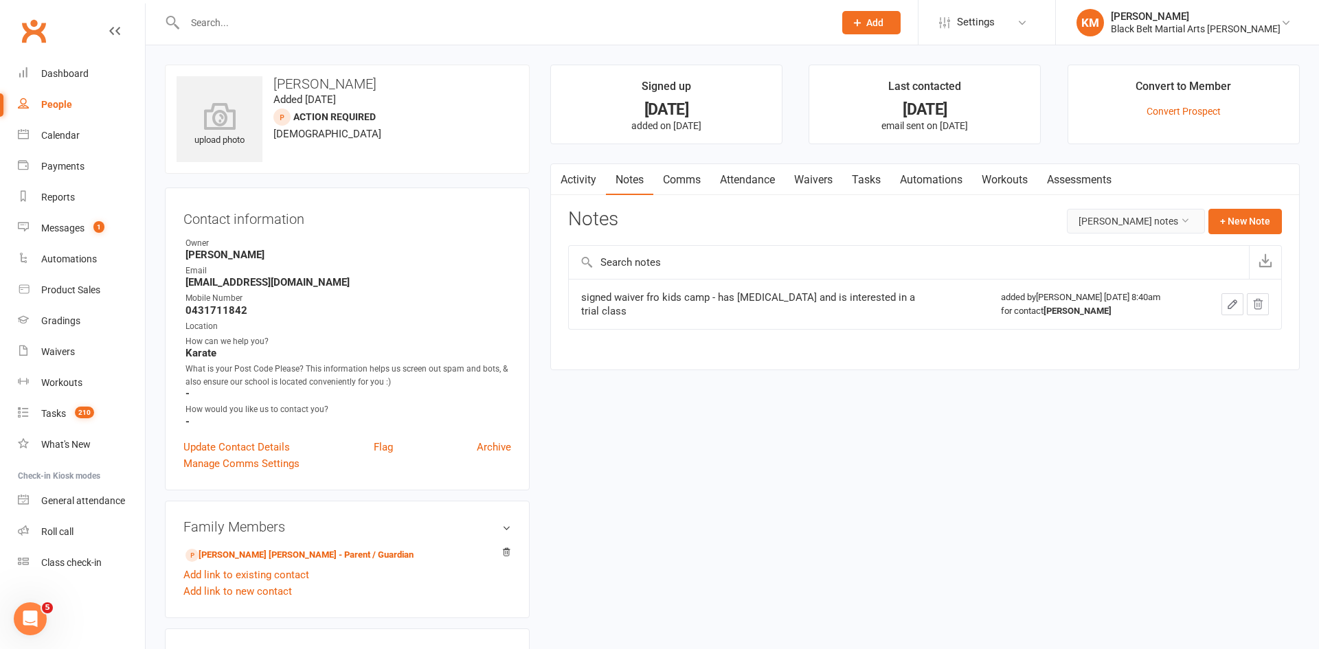
click at [1093, 220] on button "Jonathan Gabriel Chua's notes" at bounding box center [1136, 221] width 138 height 25
click at [1068, 283] on link "All family notes" at bounding box center [1136, 279] width 136 height 27
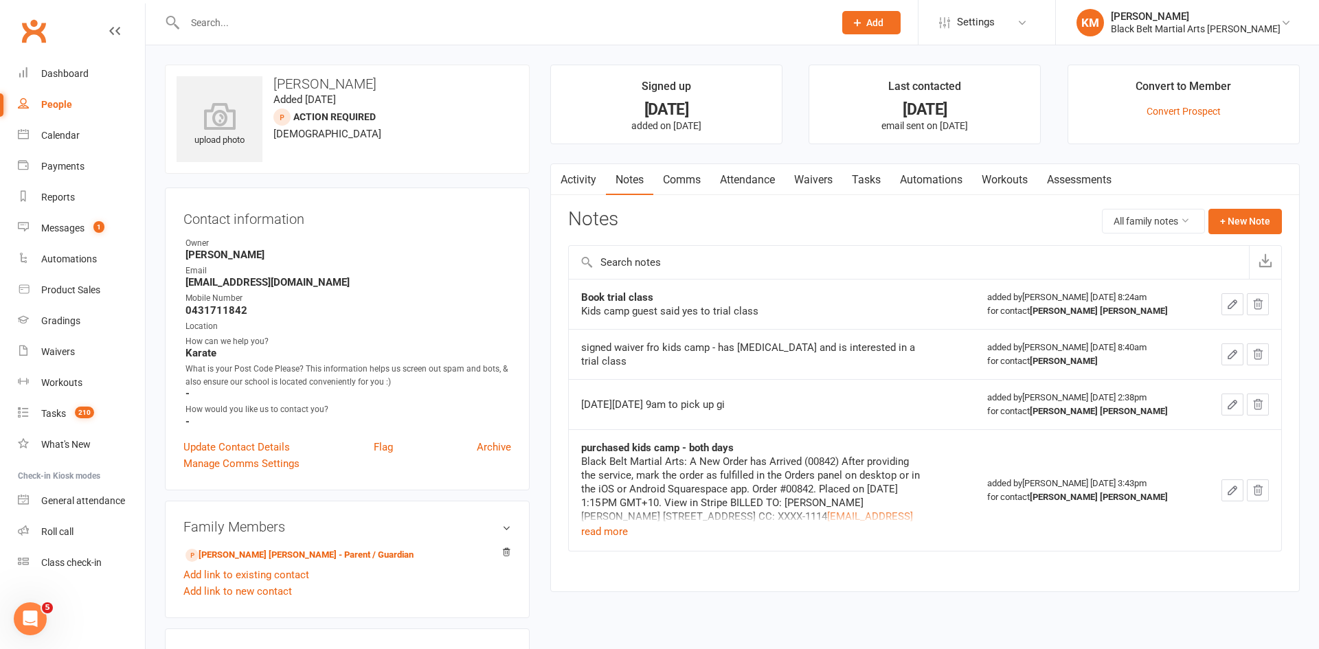
click at [742, 183] on link "Attendance" at bounding box center [747, 180] width 74 height 32
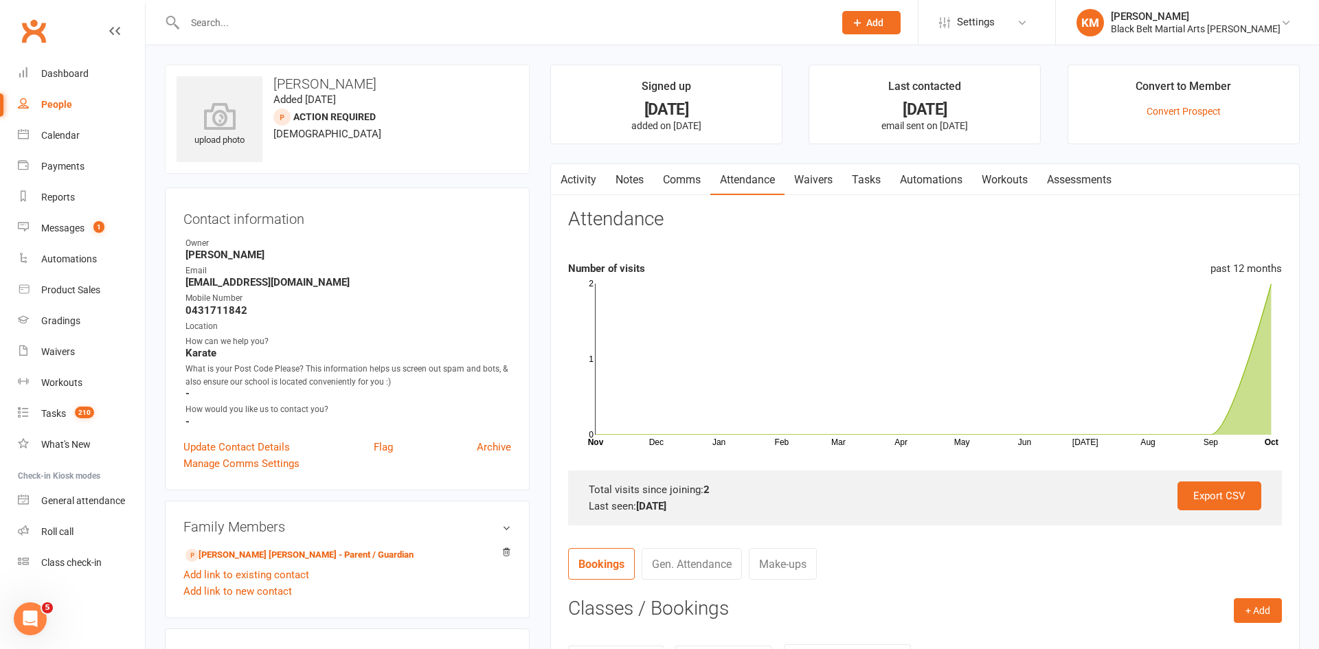
click at [620, 181] on link "Notes" at bounding box center [629, 180] width 47 height 32
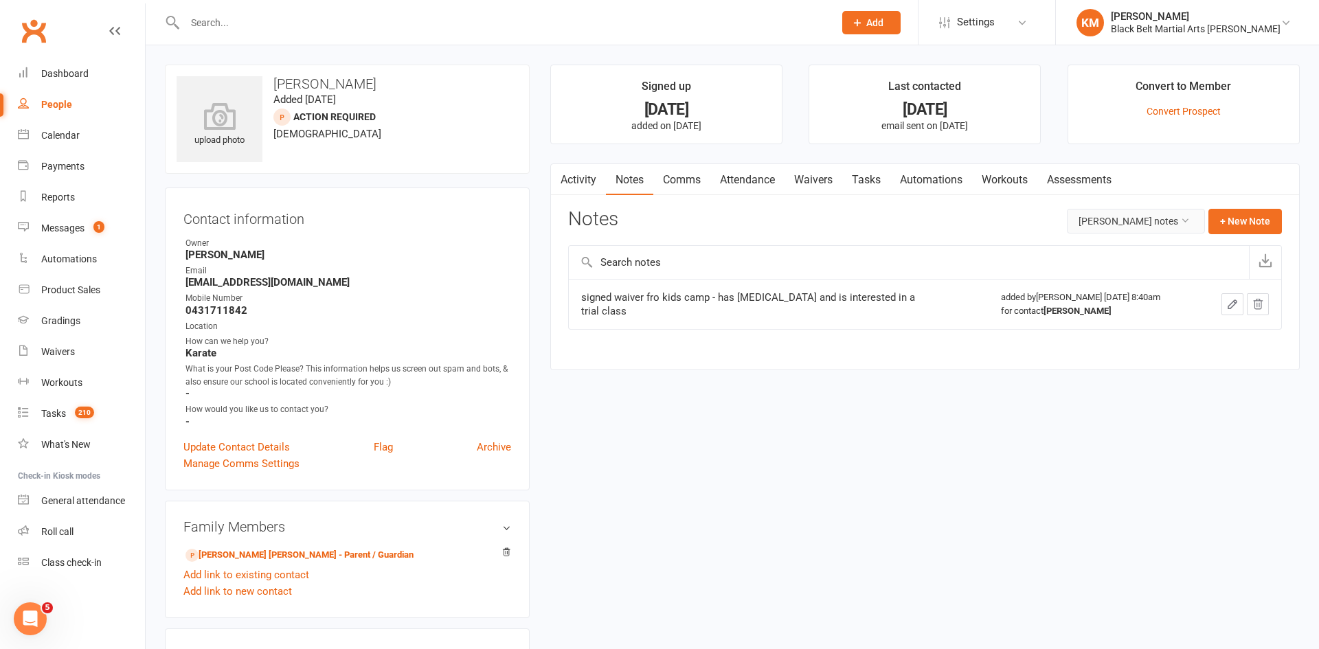
click at [1093, 229] on button "Jonathan Gabriel Chua's notes" at bounding box center [1136, 221] width 138 height 25
click at [1068, 281] on link "All family notes" at bounding box center [1136, 279] width 136 height 27
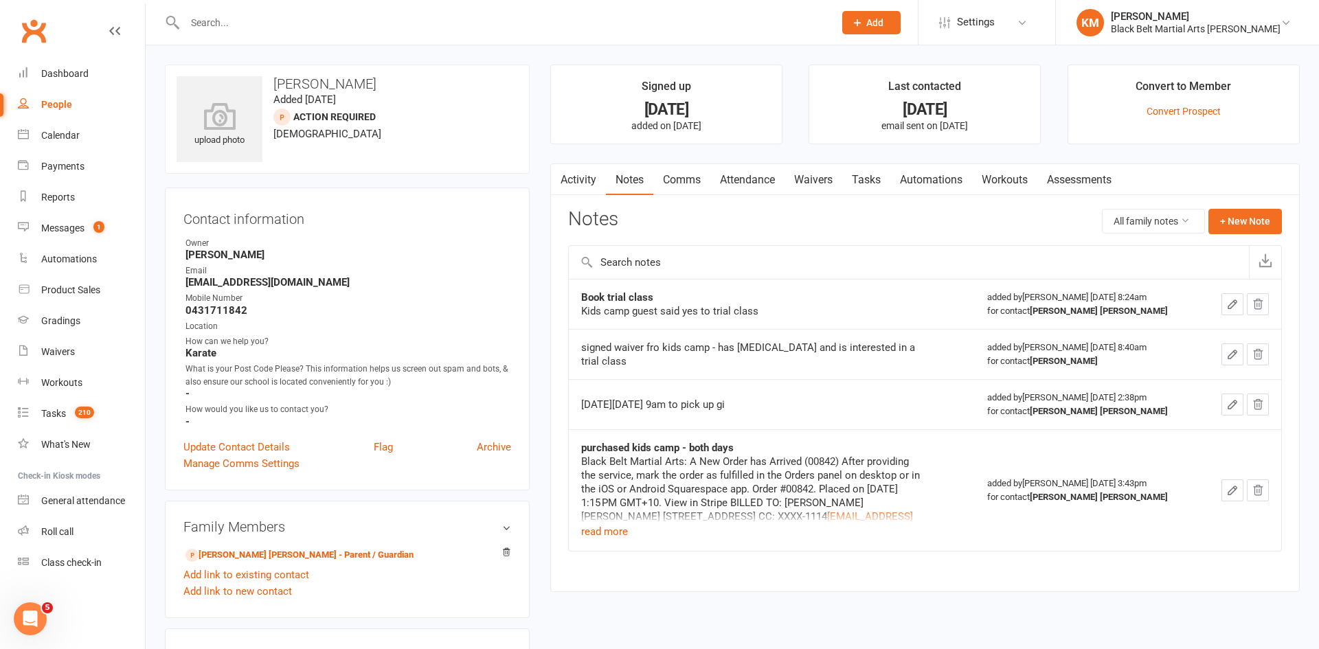
click at [676, 179] on link "Comms" at bounding box center [681, 180] width 57 height 32
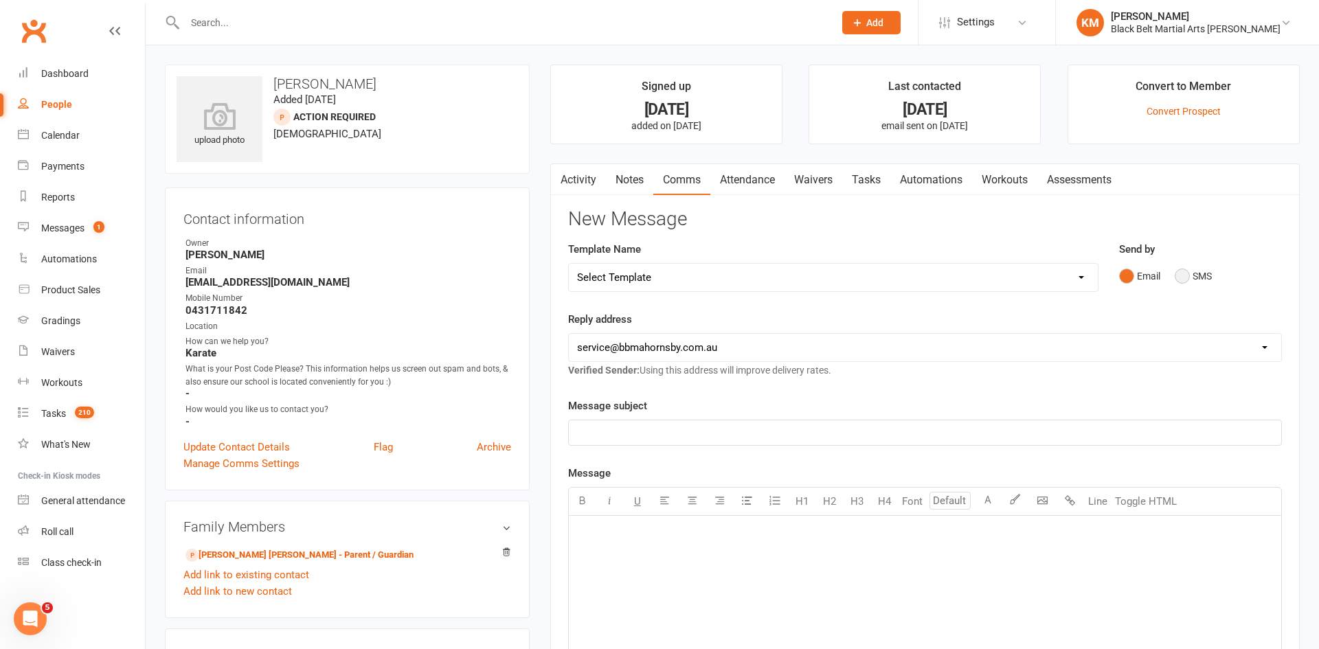
click at [1182, 281] on button "SMS" at bounding box center [1192, 276] width 37 height 26
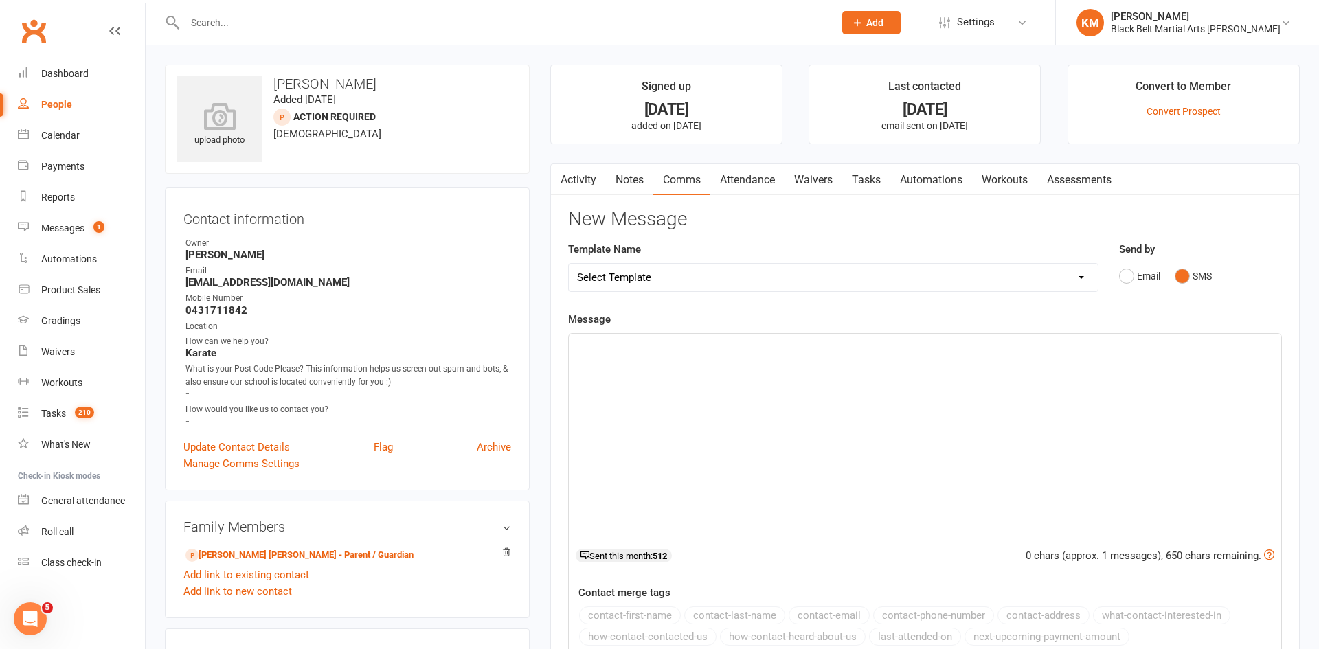
click at [1073, 365] on div "﻿" at bounding box center [925, 437] width 712 height 206
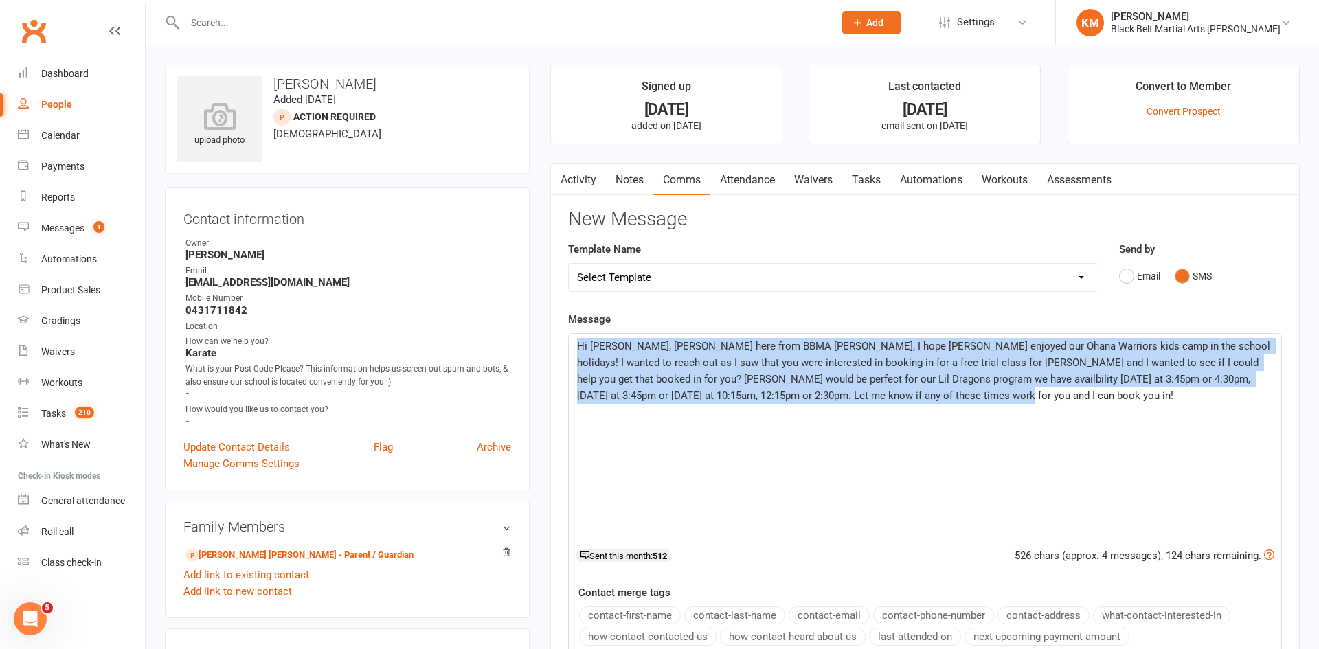
drag, startPoint x: 980, startPoint y: 404, endPoint x: 540, endPoint y: 346, distance: 444.1
click at [540, 346] on main "Signed up 18 days ago added on 26 Sep 2025 Last contacted 13 days ago email sen…" at bounding box center [925, 454] width 770 height 779
copy span "Hi Jon, Kathryn here from BBMA Hornsby, I hope Jonathan enjoyed our Ohana Warri…"
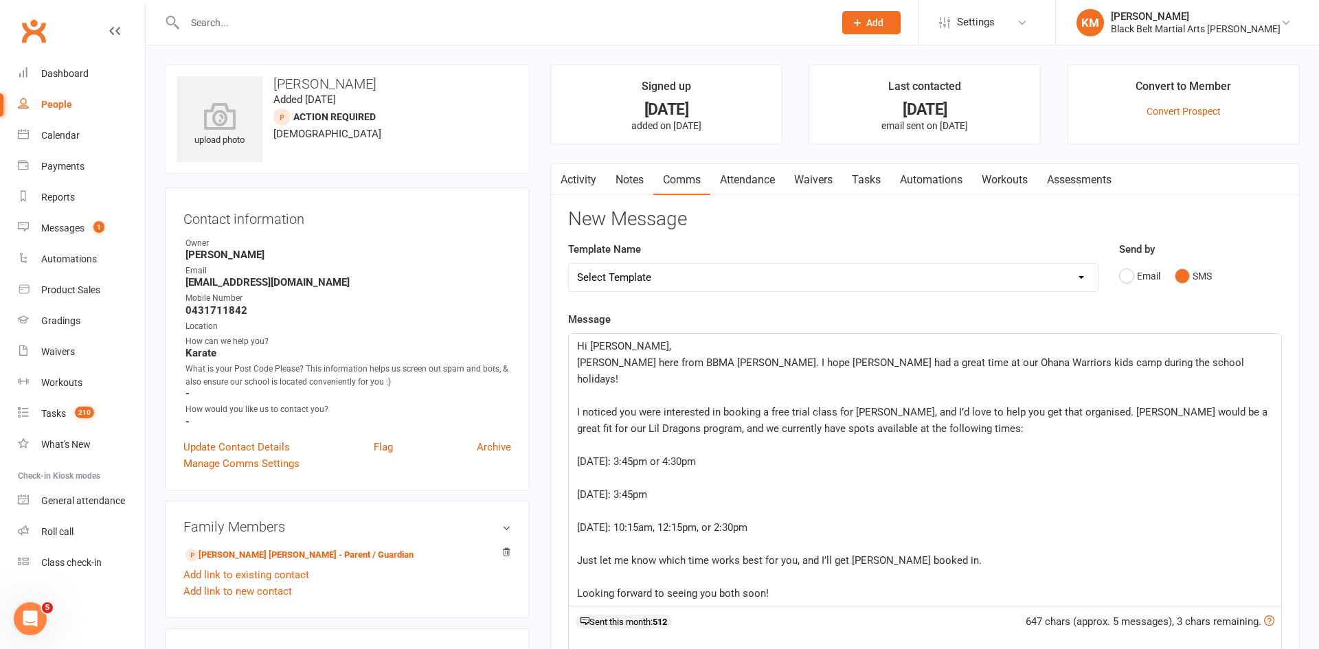
click at [617, 470] on p "﻿" at bounding box center [925, 478] width 696 height 16
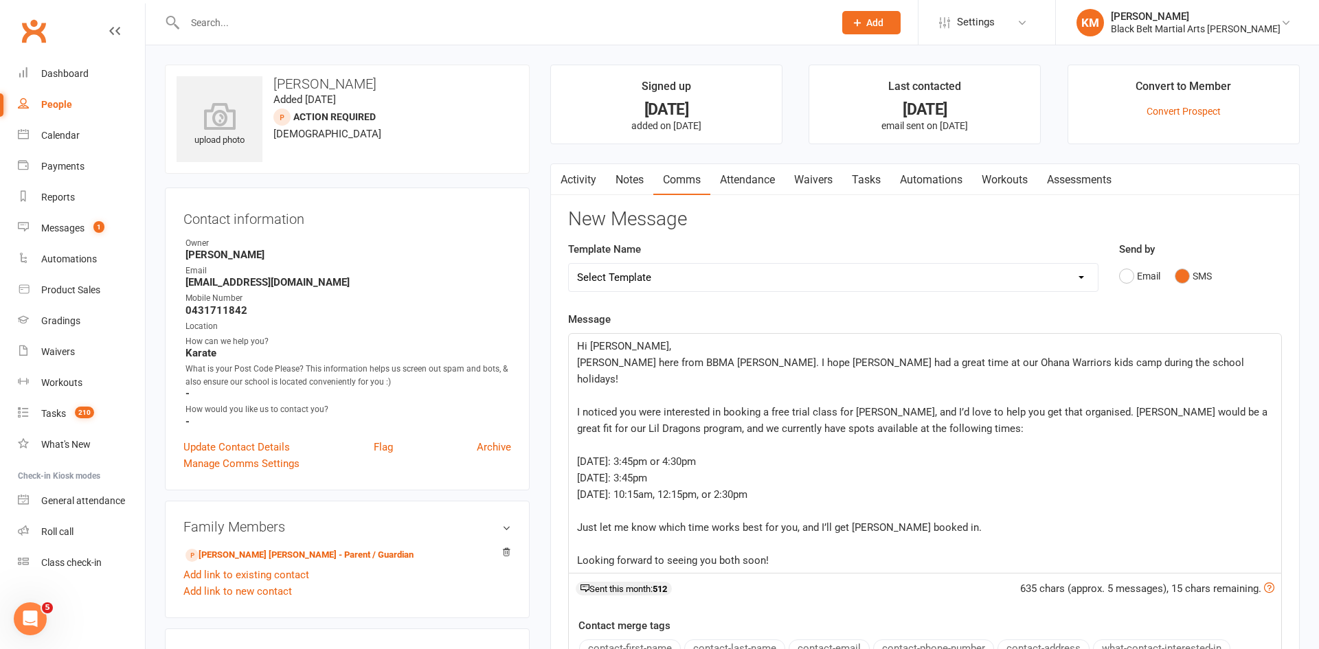
click at [572, 393] on div "Hi Jon, Kathryn here from BBMA Hornsby. I hope Jonathan had a great time at our…" at bounding box center [925, 453] width 712 height 239
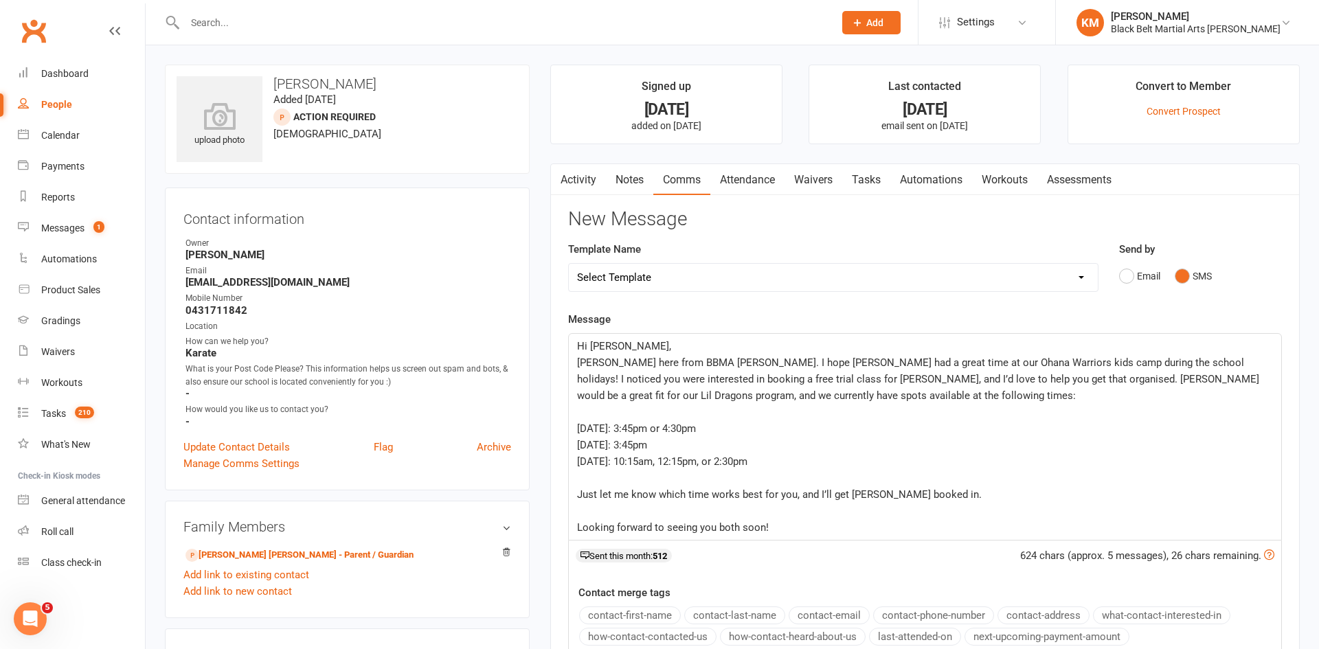
click at [575, 426] on div "Hi Jon, Kathryn here from BBMA Hornsby. I hope Jonathan had a great time at our…" at bounding box center [925, 437] width 712 height 206
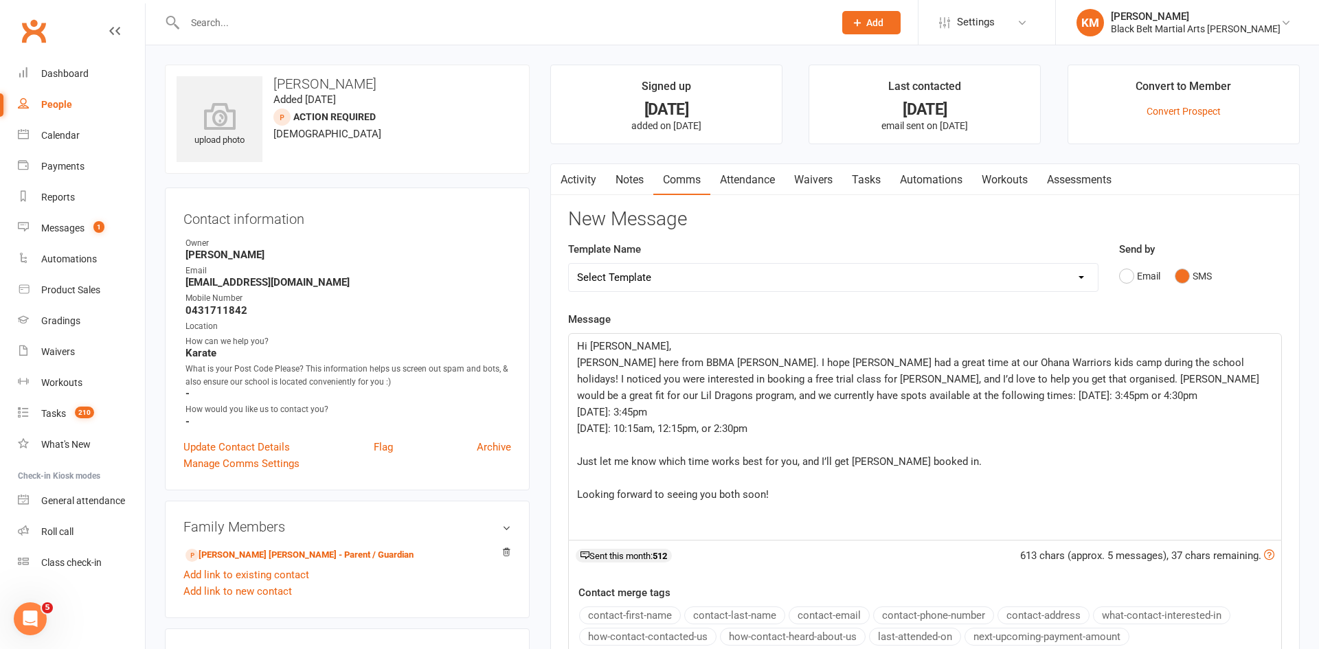
click at [573, 415] on div "Hi Jon, Kathryn here from BBMA Hornsby. I hope Jonathan had a great time at our…" at bounding box center [925, 437] width 712 height 206
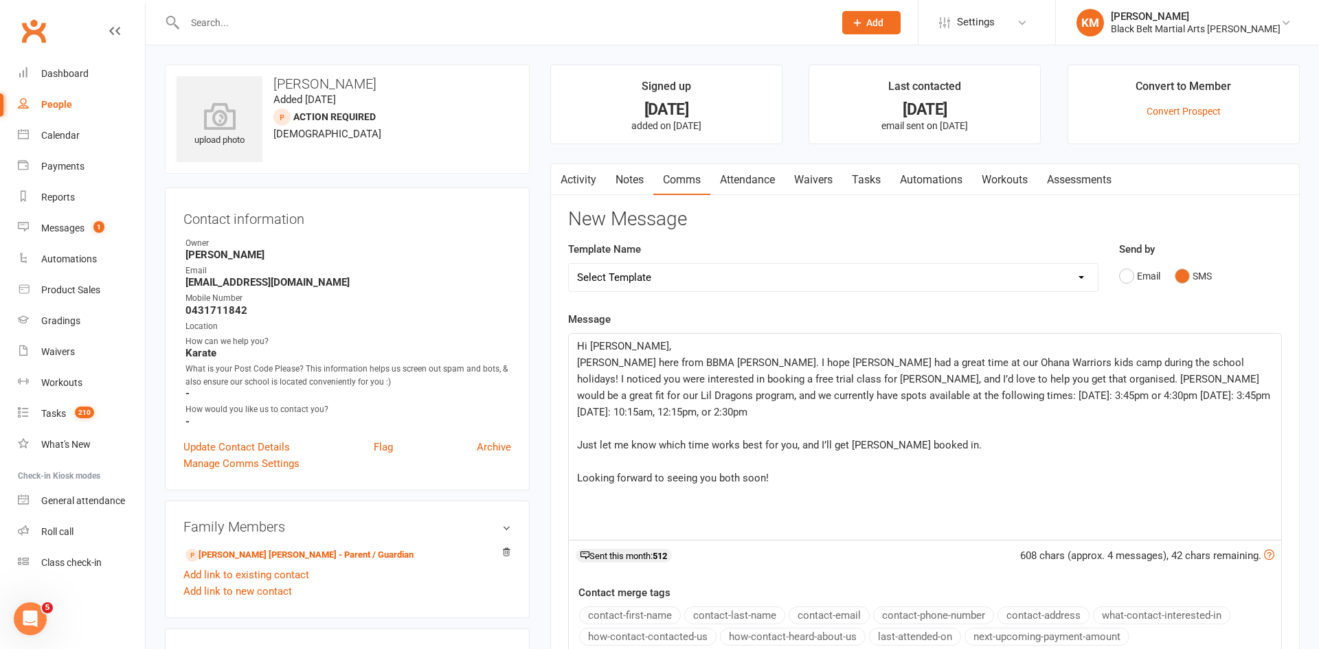
click at [569, 412] on div "Hi Jon, Kathryn here from BBMA Hornsby. I hope Jonathan had a great time at our…" at bounding box center [925, 437] width 712 height 206
click at [989, 394] on span "Kathryn here from BBMA Hornsby. I hope Jonathan had a great time at our Ohana W…" at bounding box center [926, 387] width 698 height 62
click at [582, 437] on p "Just let me know which time works best for you, and I’ll get Jonathan booked in." at bounding box center [925, 445] width 696 height 16
click at [579, 439] on span "Just let me know which time works best for you, and I’ll get Jonathan booked in." at bounding box center [779, 445] width 404 height 12
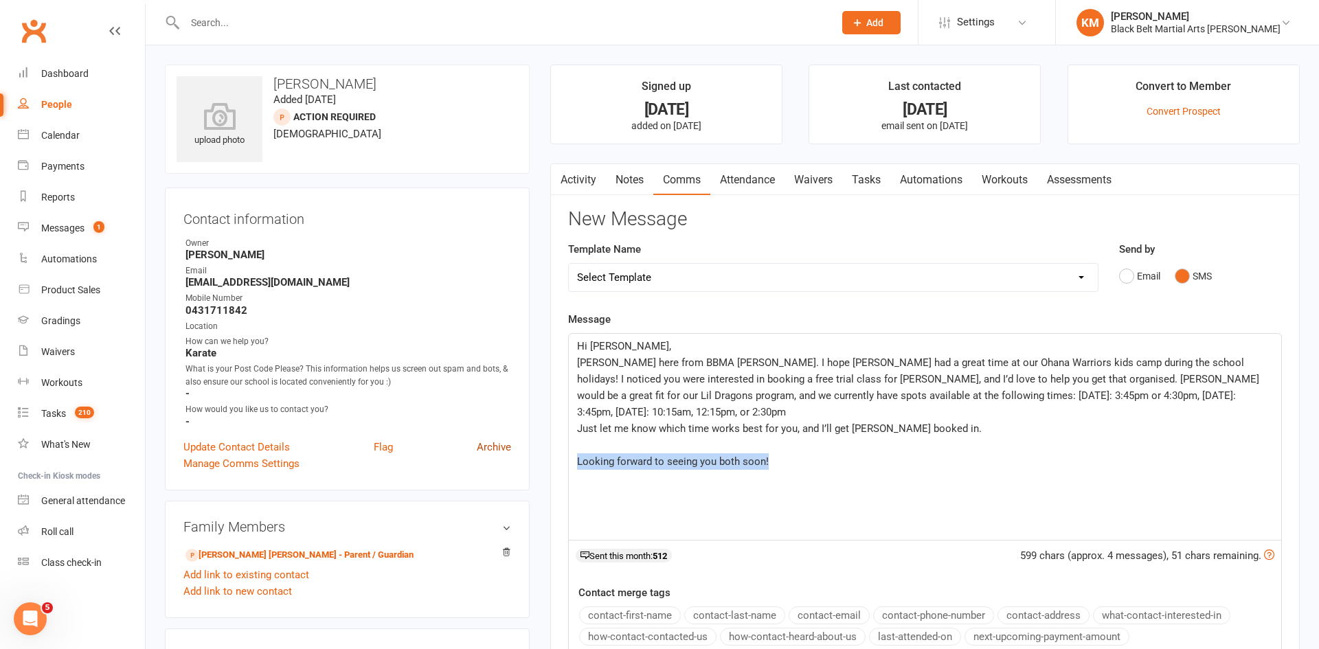
drag, startPoint x: 792, startPoint y: 442, endPoint x: 481, endPoint y: 450, distance: 310.5
click at [481, 450] on div "upload photo Jonathan Gabriel Chua Added 26 September, 2025 Action Required pro…" at bounding box center [732, 563] width 1155 height 997
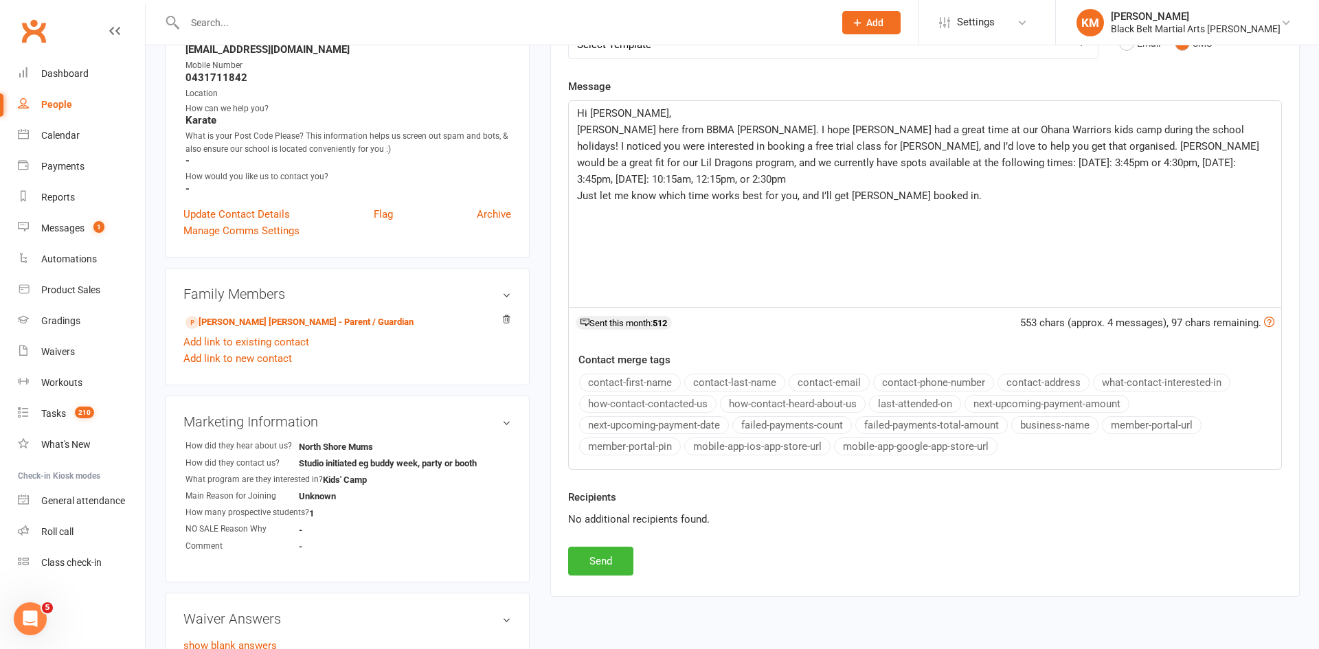
scroll to position [246, 0]
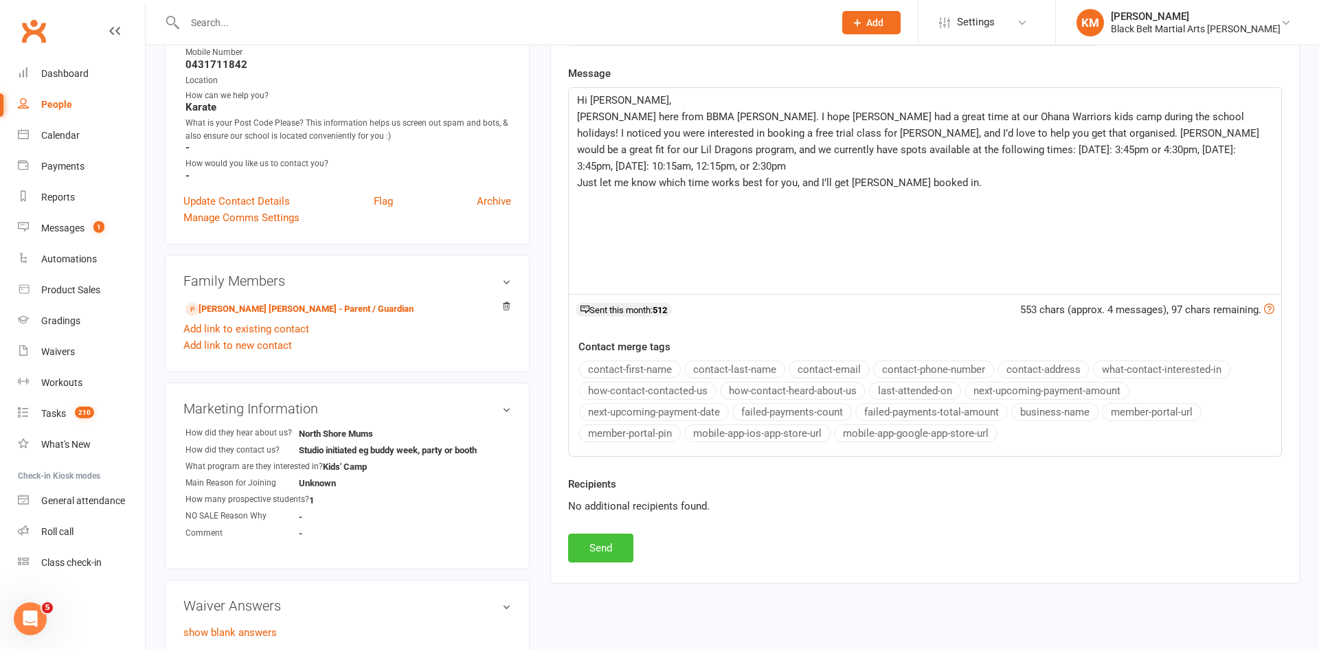
click at [591, 548] on button "Send" at bounding box center [600, 548] width 65 height 29
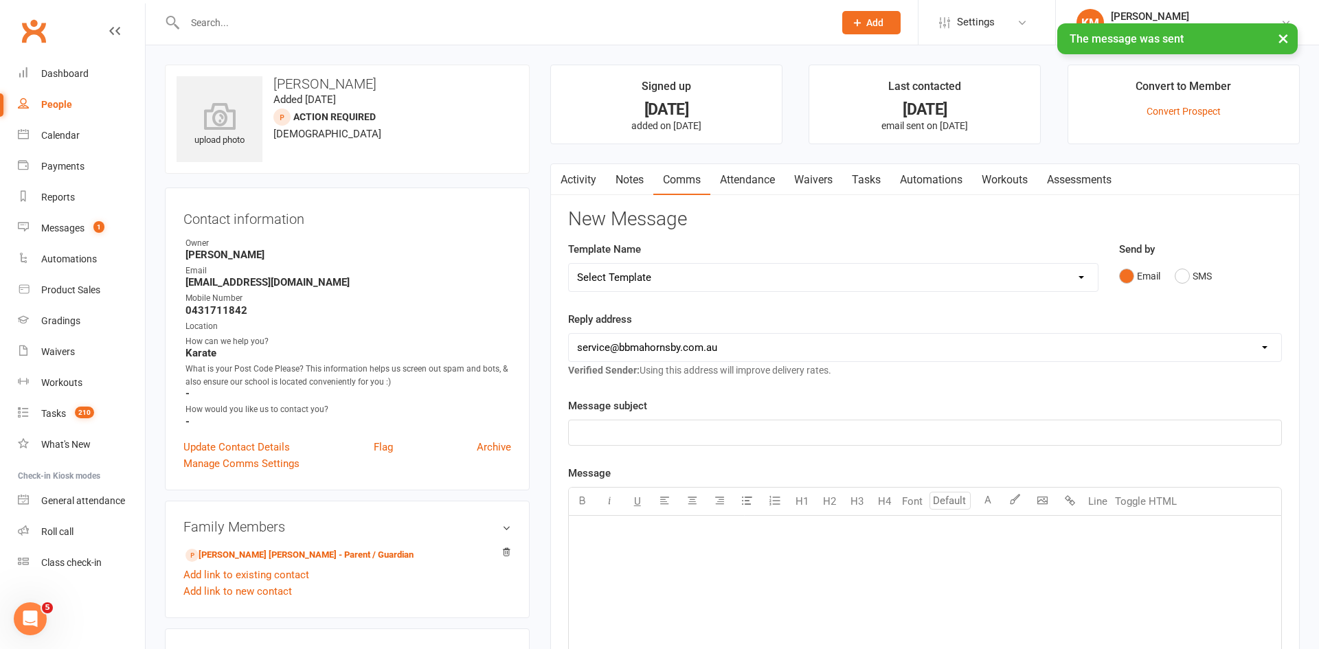
click at [636, 182] on link "Notes" at bounding box center [629, 180] width 47 height 32
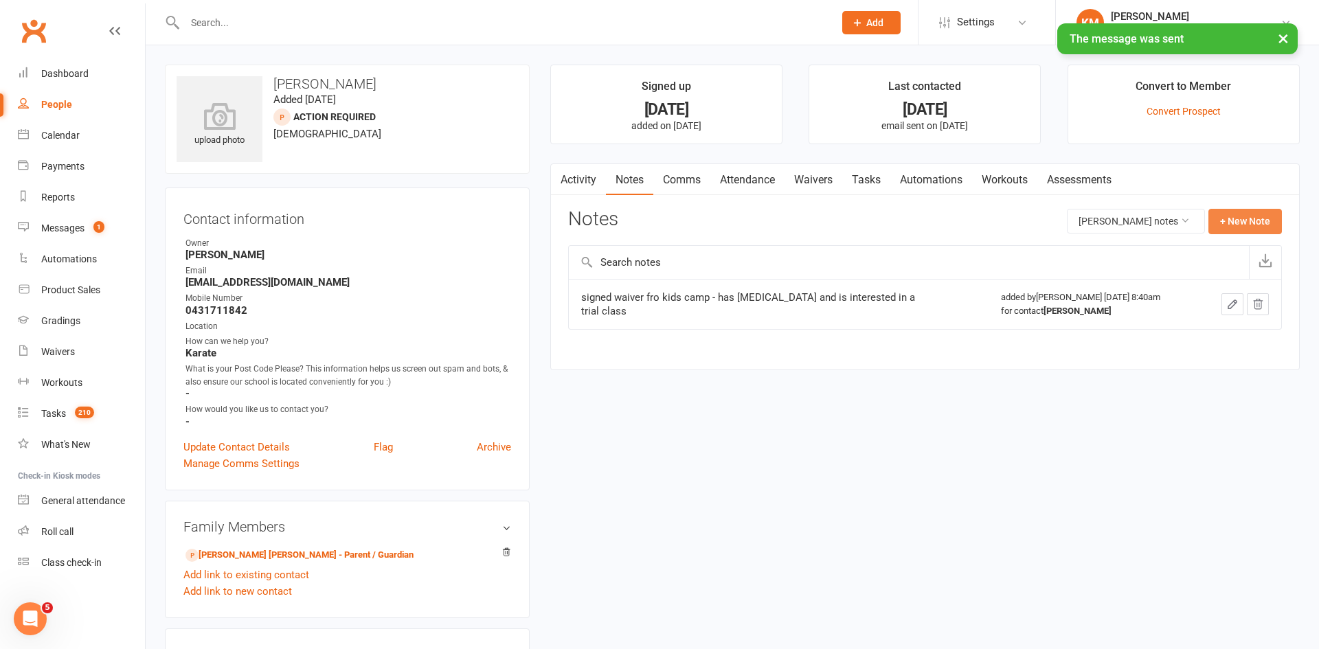
click at [1271, 225] on button "+ New Note" at bounding box center [1244, 221] width 73 height 25
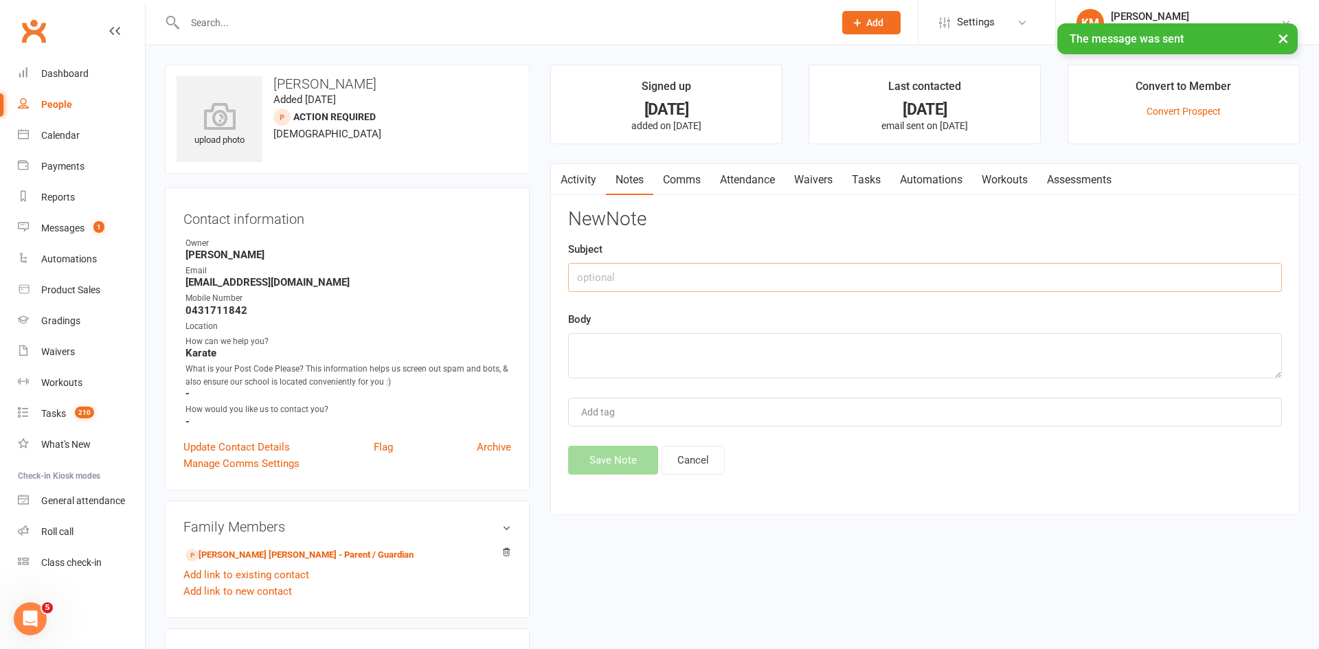
click at [1170, 271] on input "text" at bounding box center [925, 277] width 714 height 29
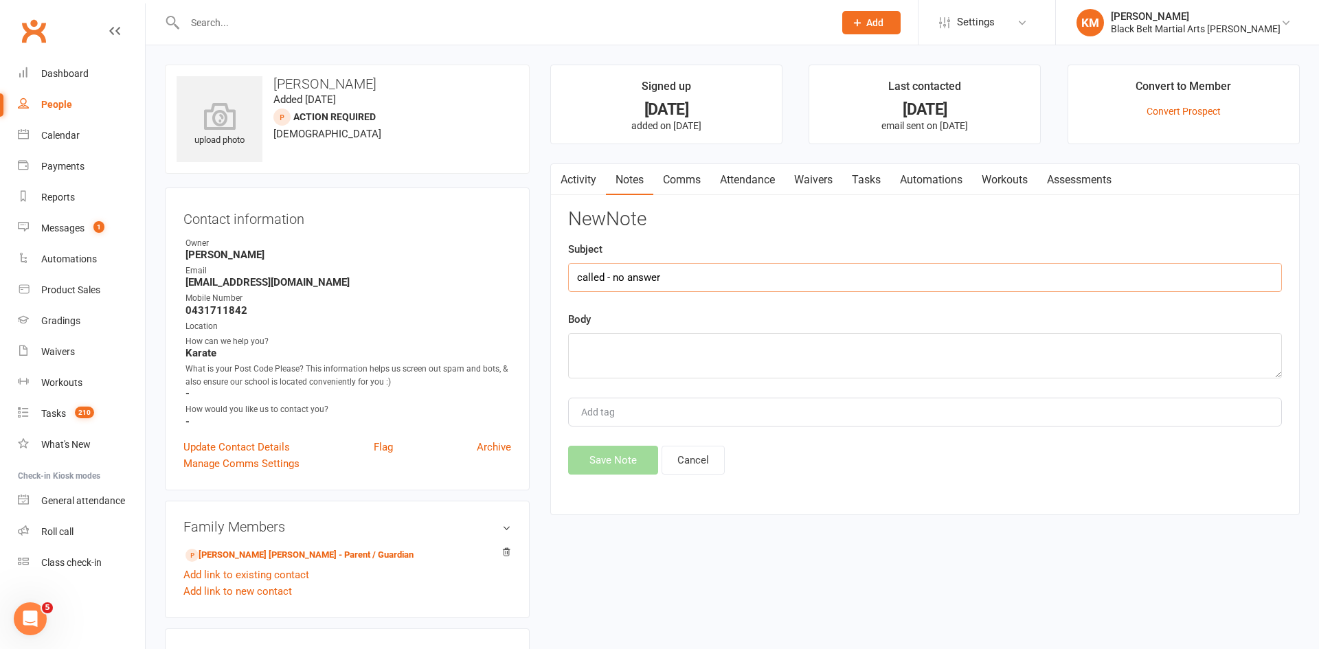
type input "called - no answer"
type textarea "called and left a voicemail and sent a follow up text"
click at [615, 453] on button "Save Note" at bounding box center [613, 460] width 90 height 29
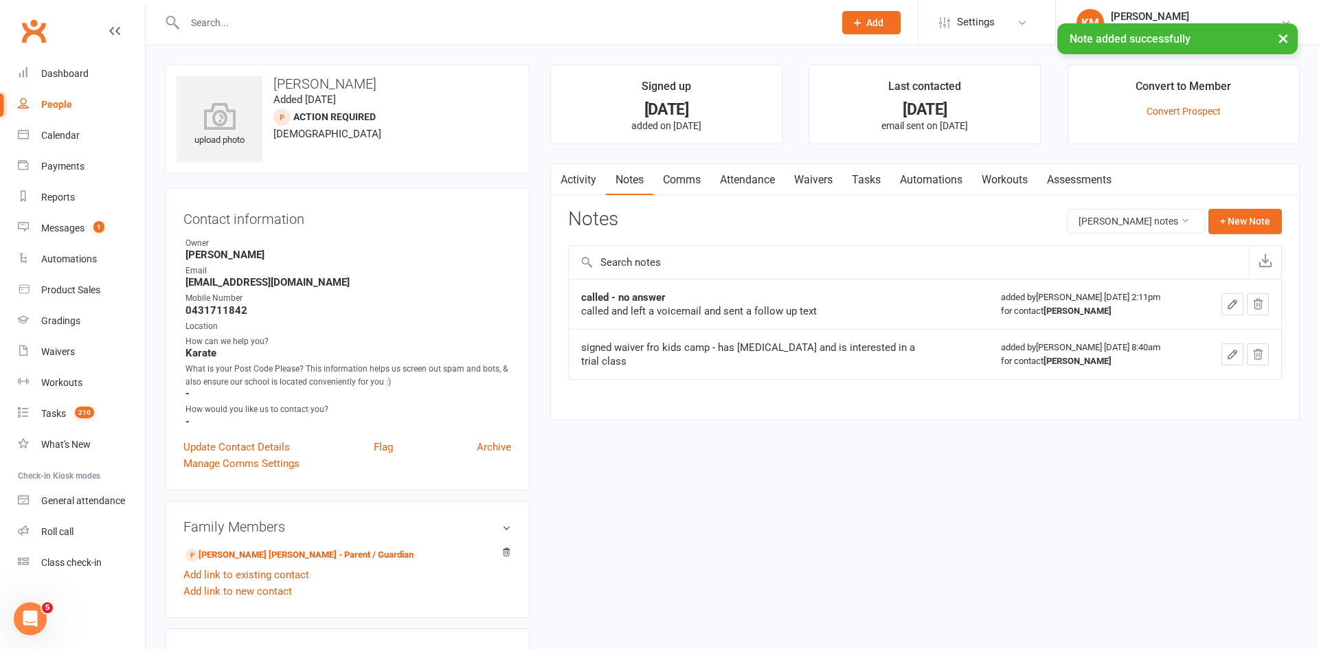
click at [53, 94] on link "People" at bounding box center [81, 104] width 127 height 31
select select "100"
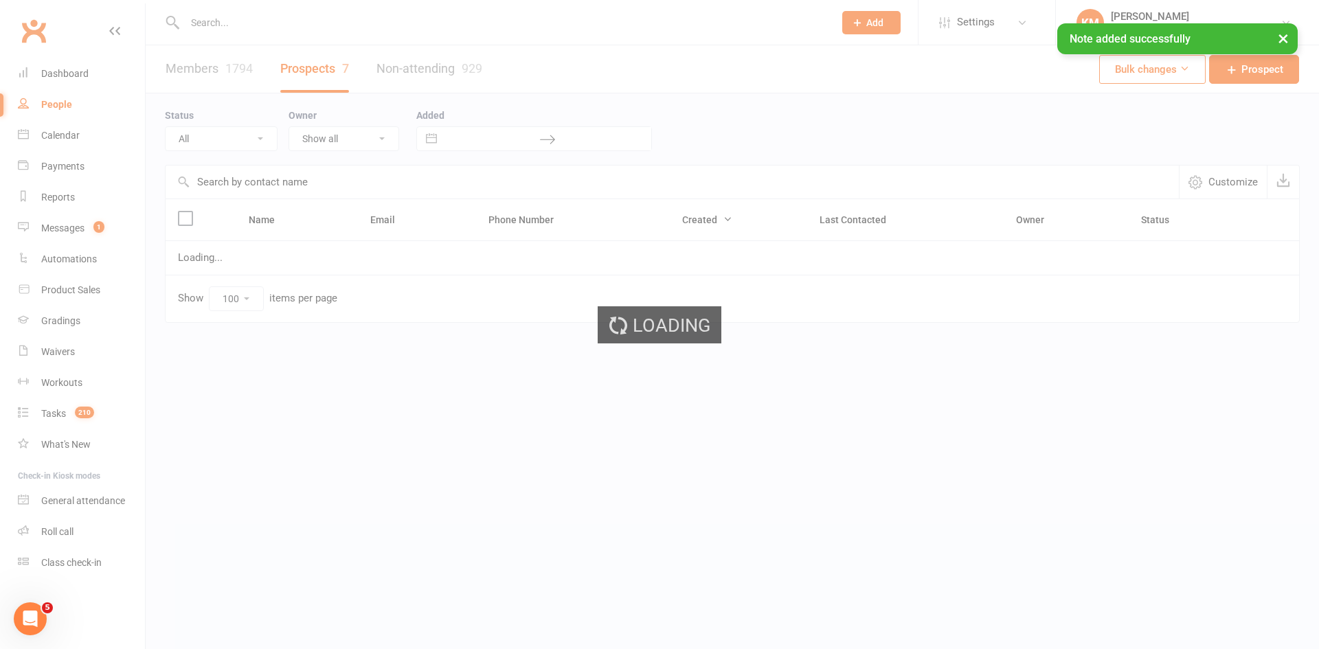
select select "Action Required"
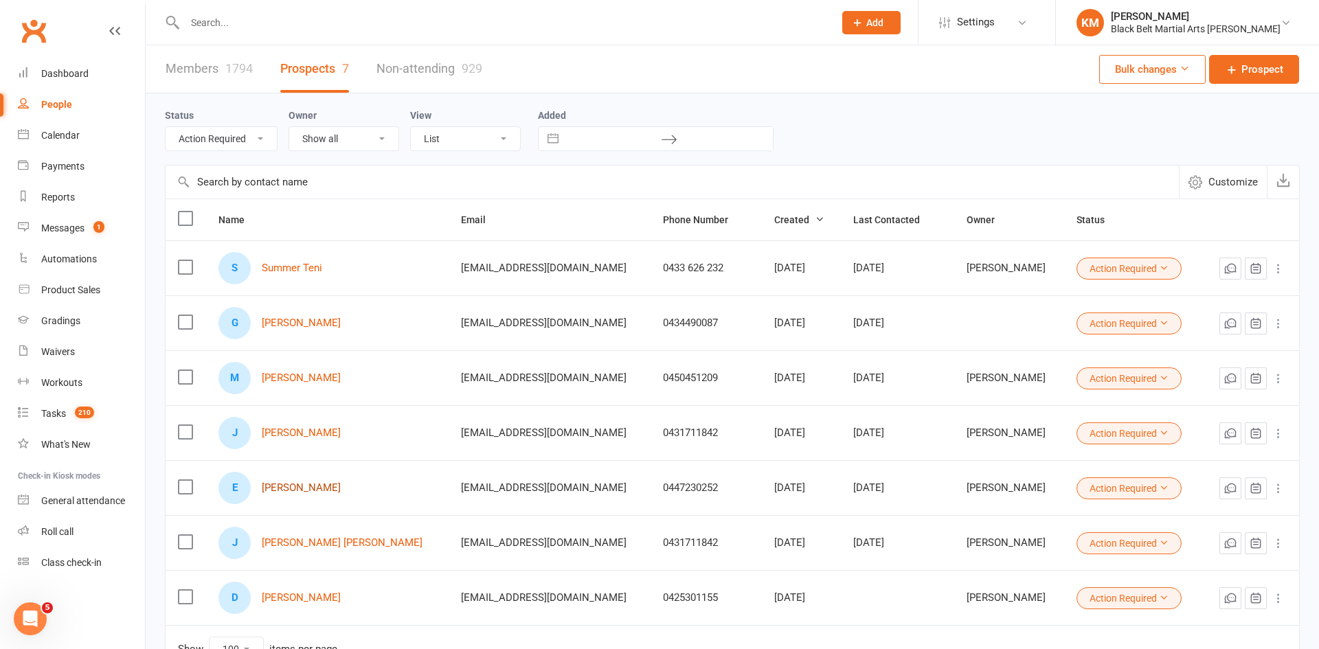
click at [281, 487] on link "Emma Zhao" at bounding box center [301, 488] width 79 height 12
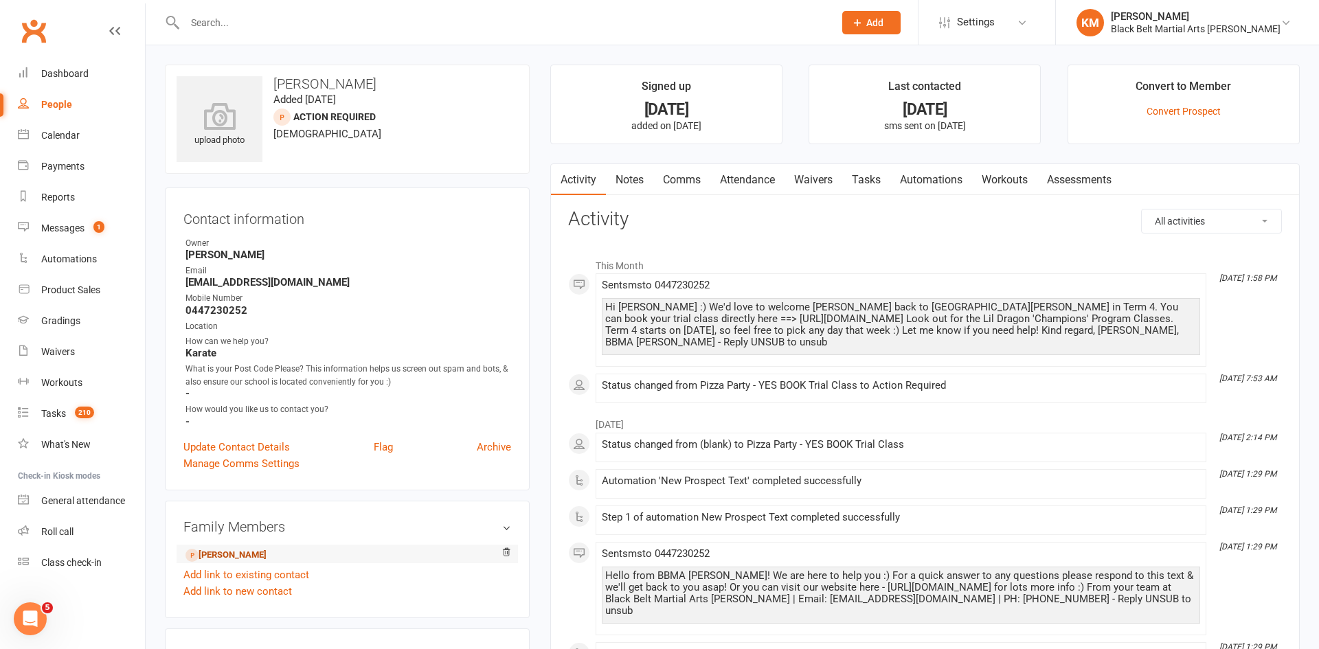
click at [257, 551] on link "Jonathan Zhang - Child" at bounding box center [225, 555] width 81 height 14
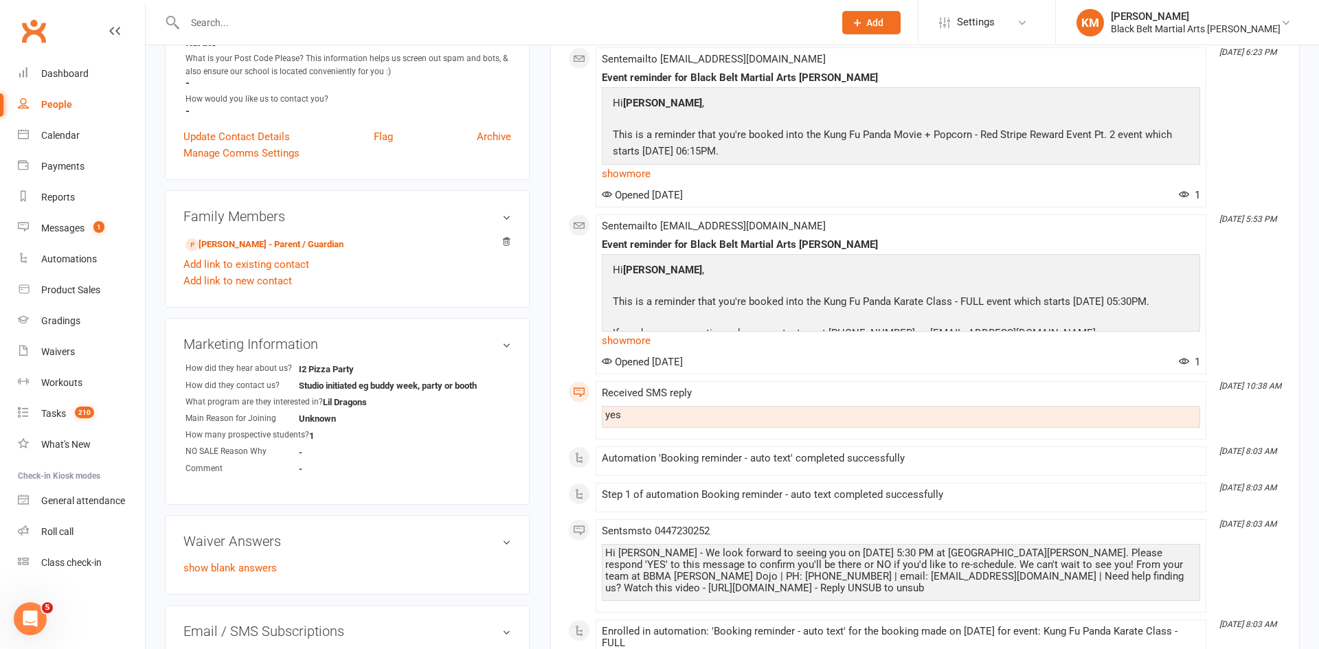
scroll to position [312, 0]
click at [250, 27] on input "text" at bounding box center [502, 22] width 643 height 19
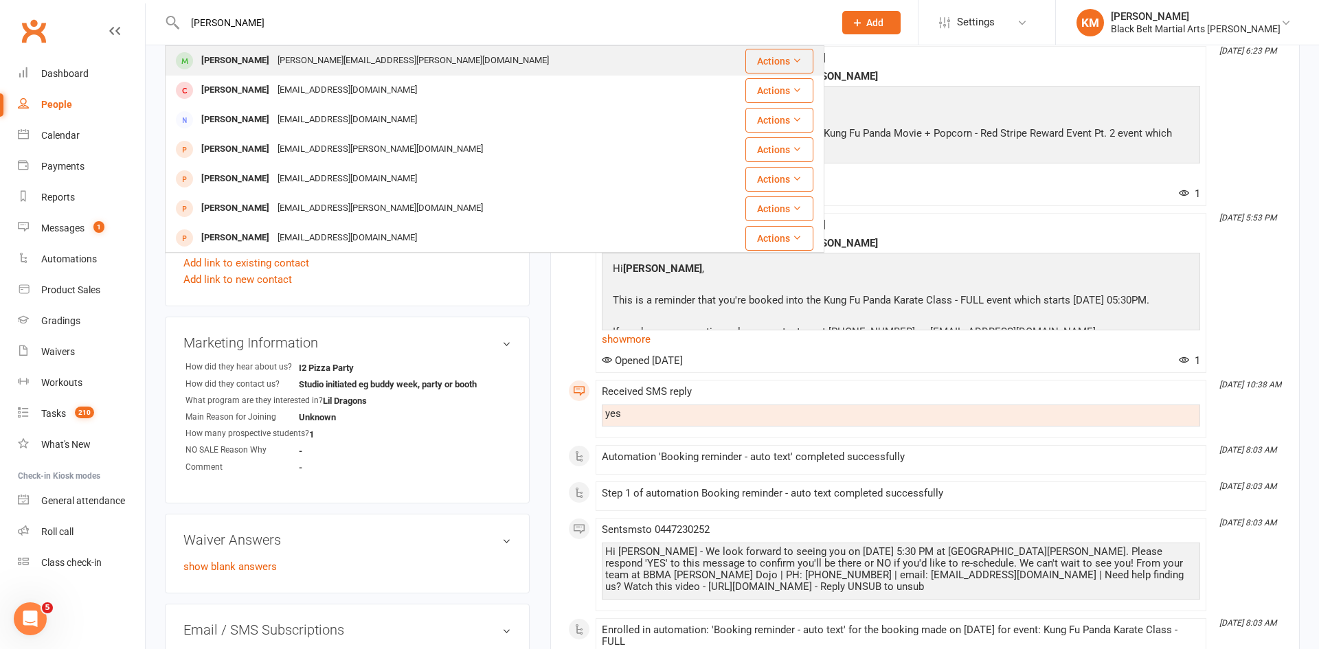
type input "Morgan Barefeild"
click at [258, 51] on div "Morgan Bearfield" at bounding box center [235, 61] width 76 height 20
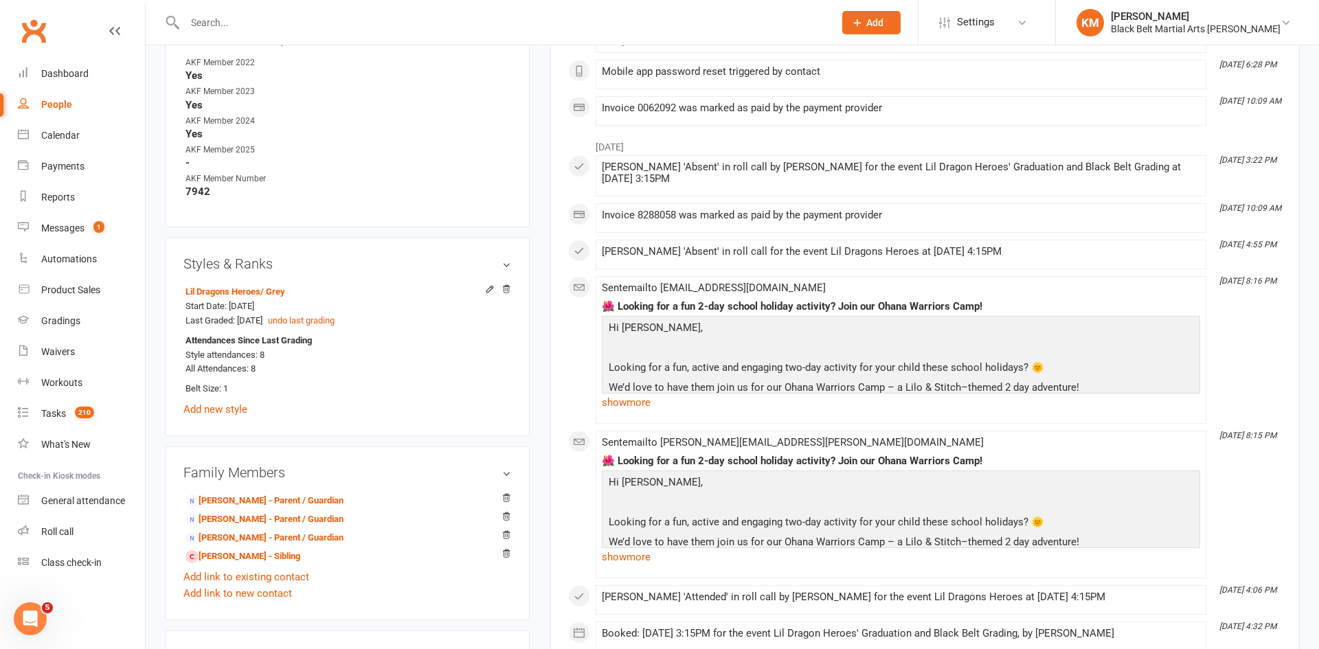
scroll to position [762, 0]
click at [58, 359] on link "Waivers 1" at bounding box center [81, 352] width 127 height 31
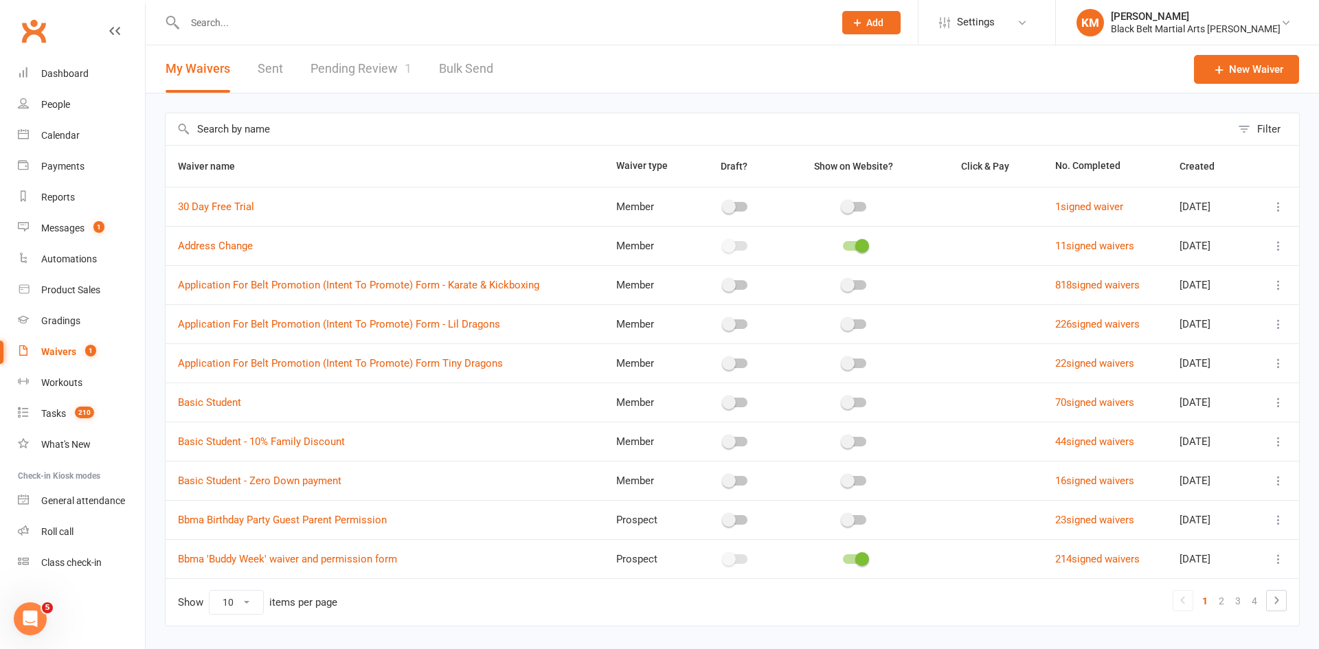
click at [365, 76] on link "Pending Review 1" at bounding box center [360, 68] width 101 height 47
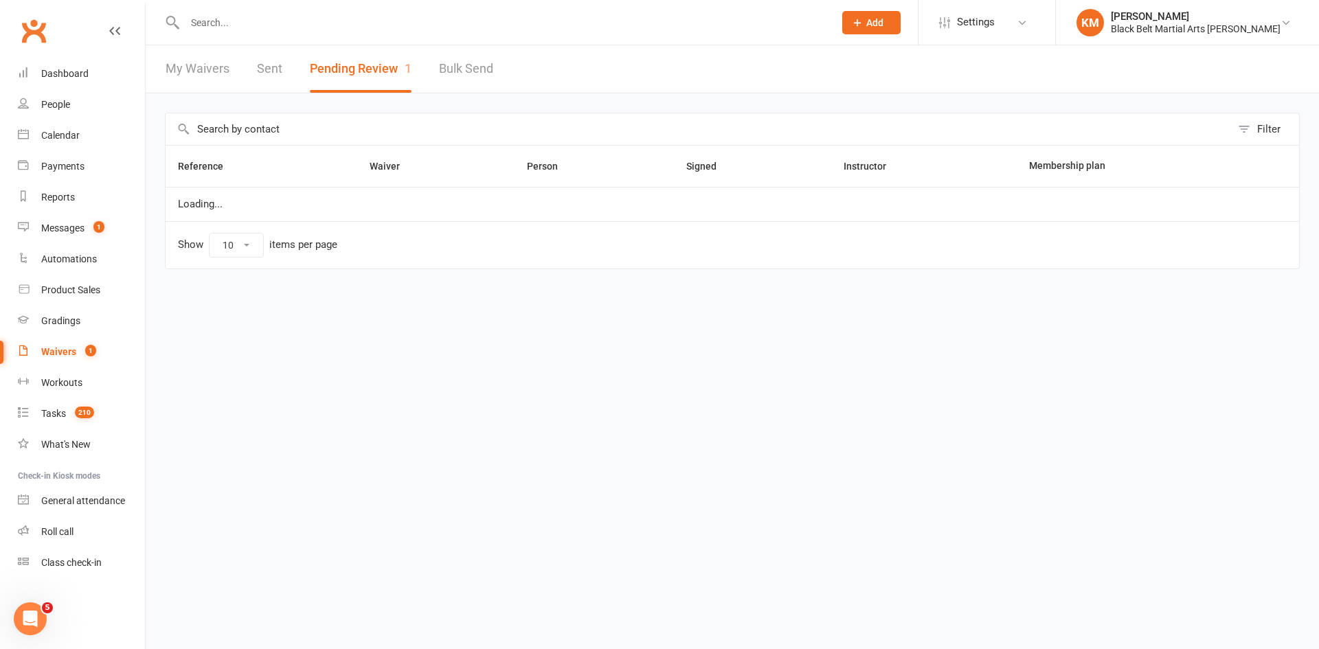
select select "50"
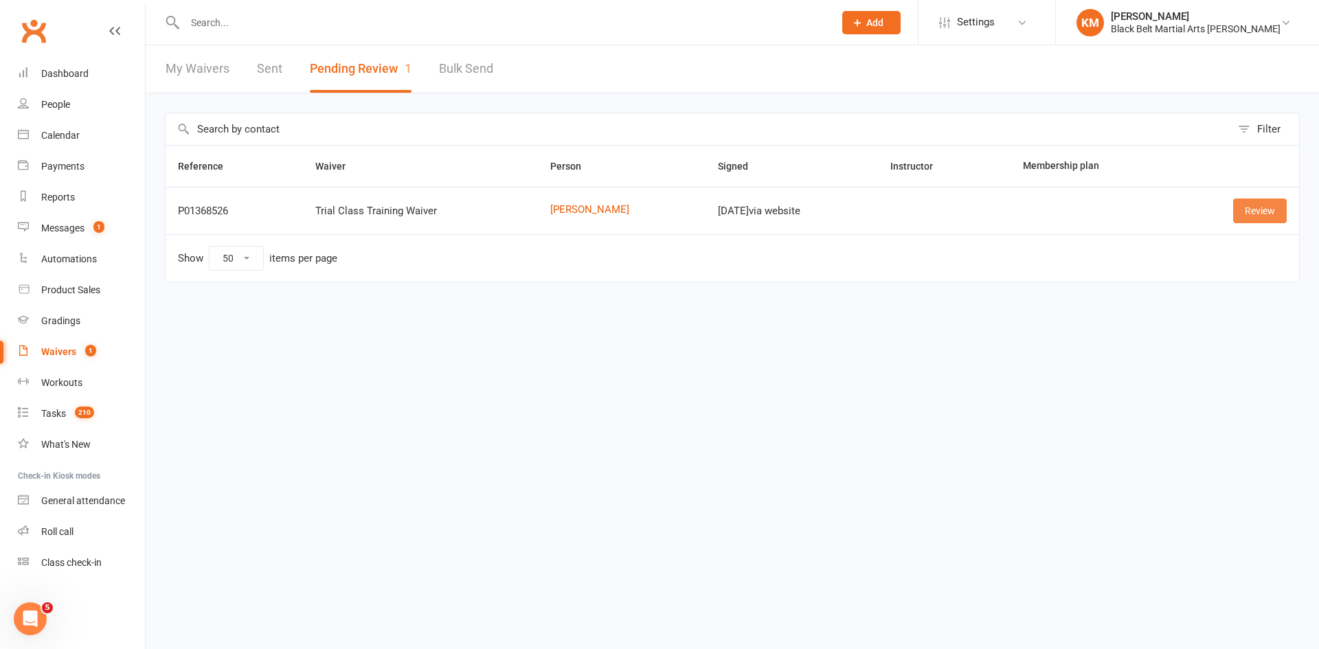
click at [1255, 212] on link "Review" at bounding box center [1260, 210] width 54 height 25
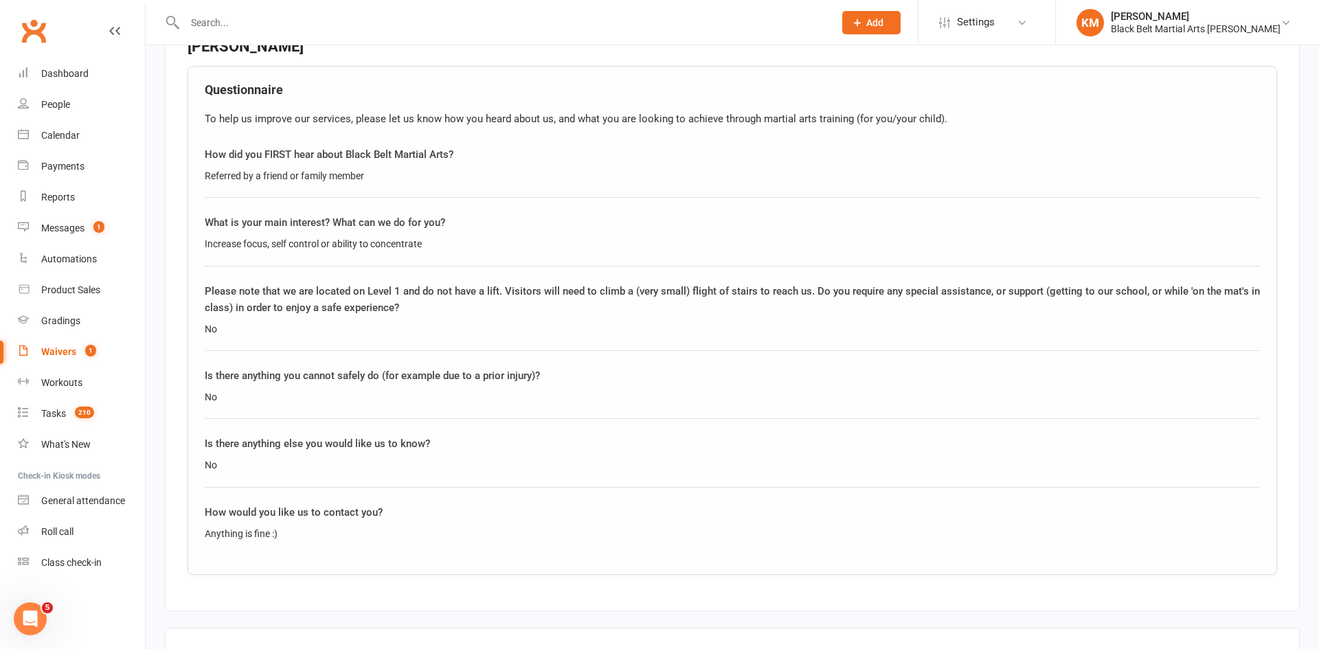
scroll to position [1188, 0]
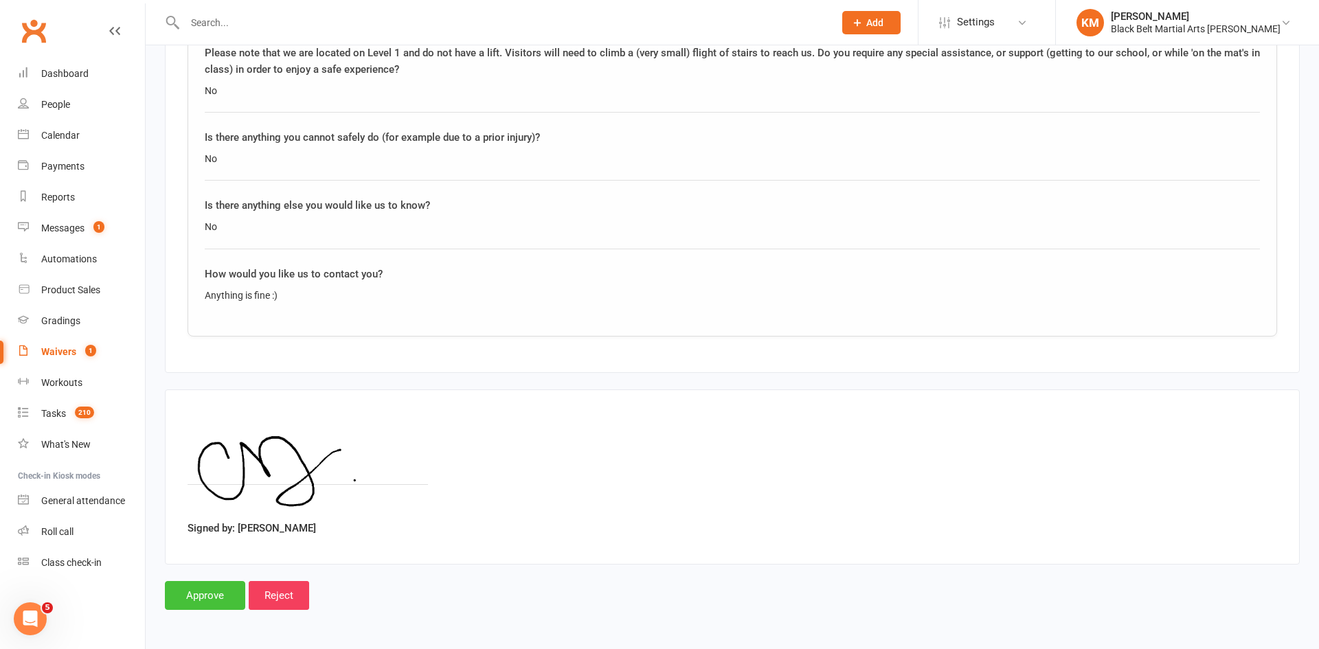
click at [202, 599] on input "Approve" at bounding box center [205, 595] width 80 height 29
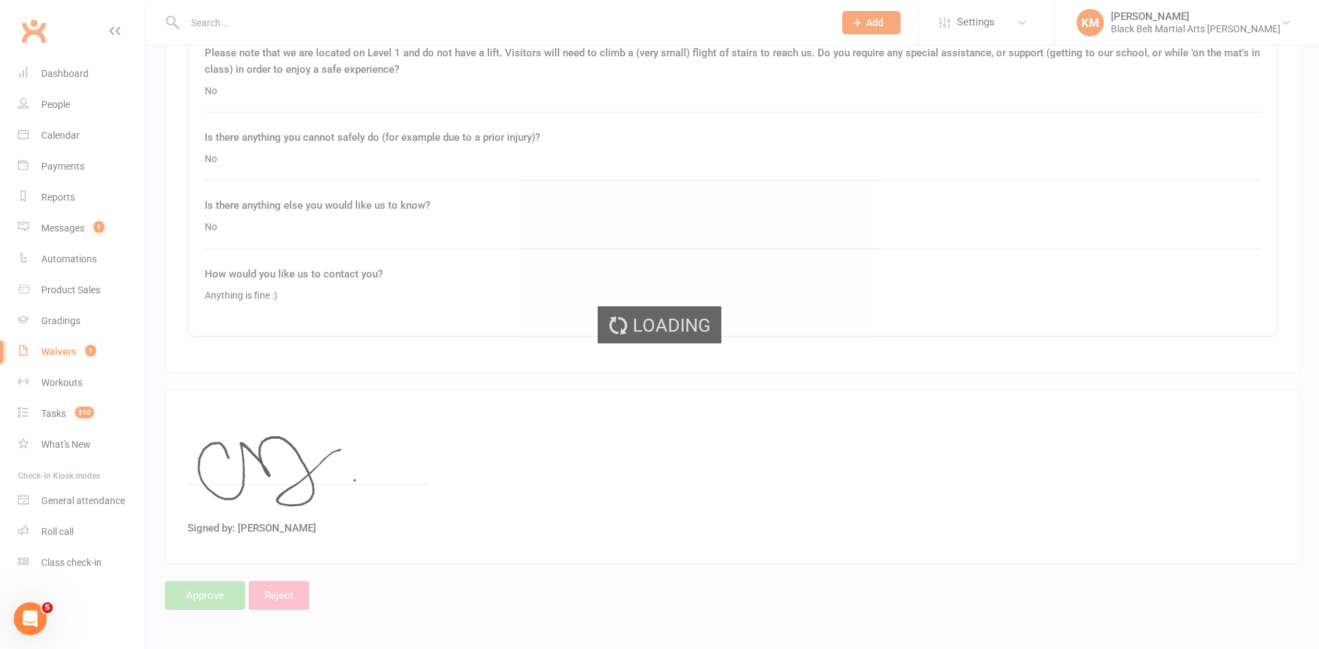
select select "50"
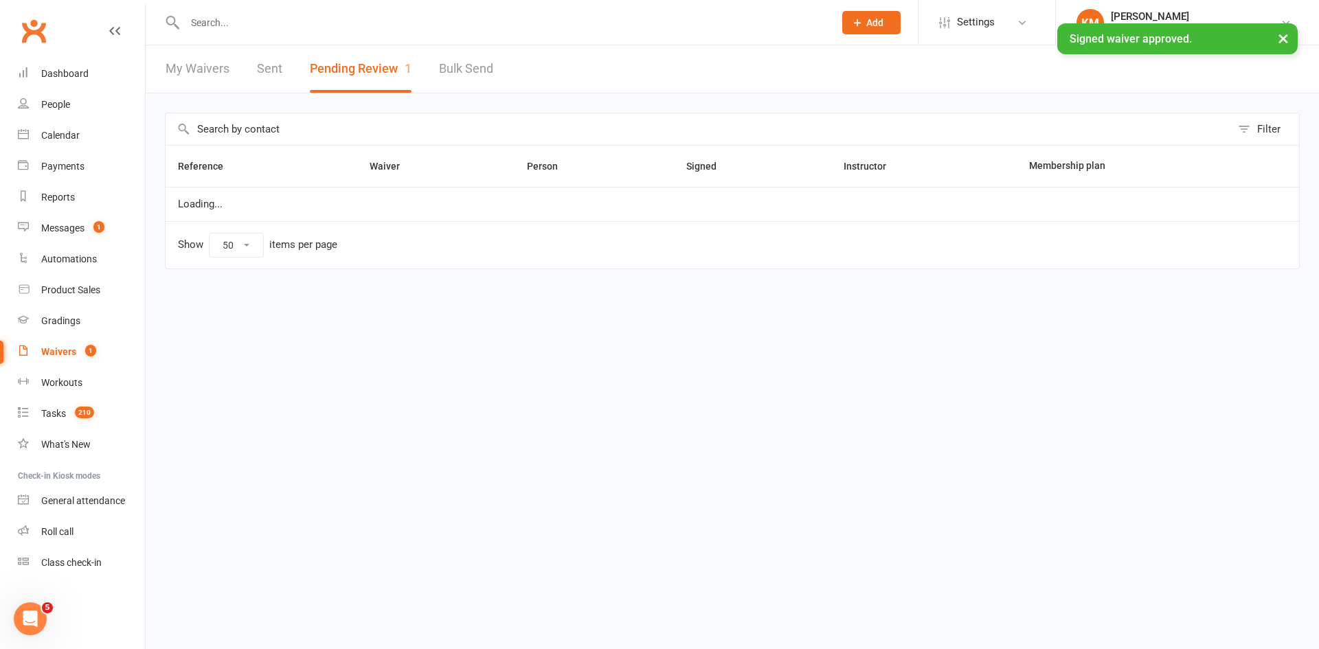
click at [203, 23] on div "× Signed waiver approved." at bounding box center [650, 23] width 1301 height 0
click at [203, 22] on input "text" at bounding box center [502, 22] width 643 height 19
paste input "[STREET_ADDRESS]"
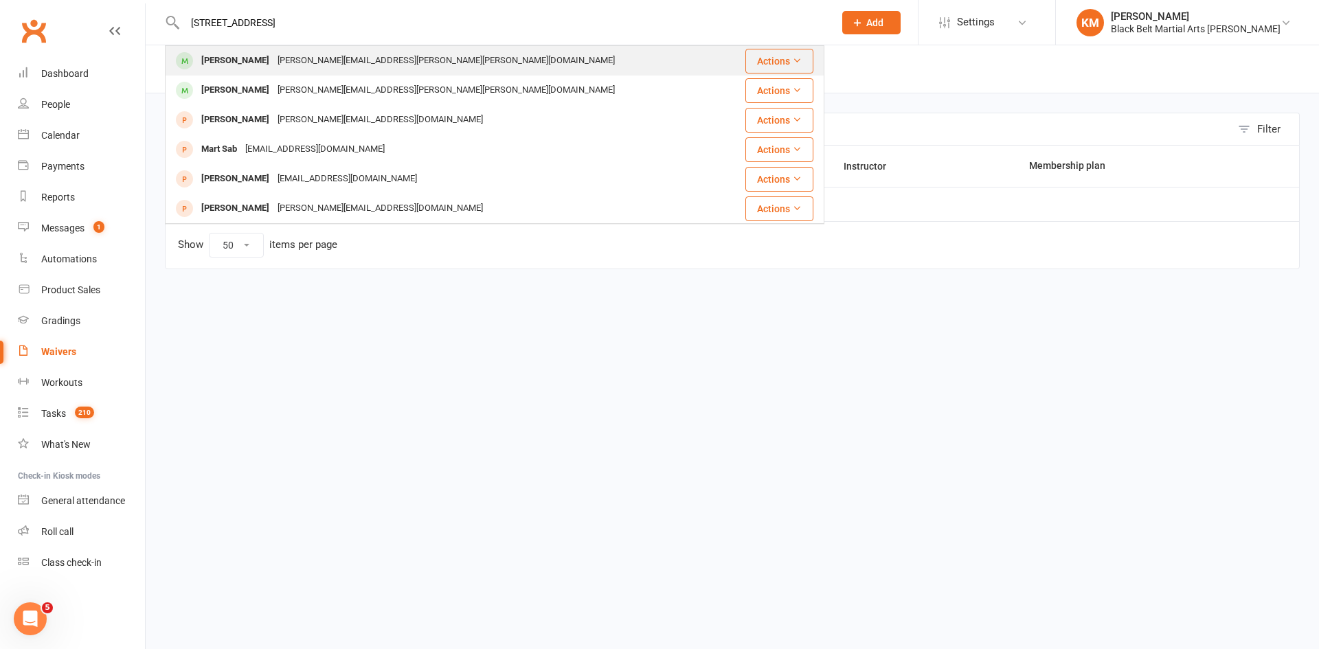
type input "[STREET_ADDRESS]"
click at [262, 55] on div "[PERSON_NAME]" at bounding box center [235, 61] width 76 height 20
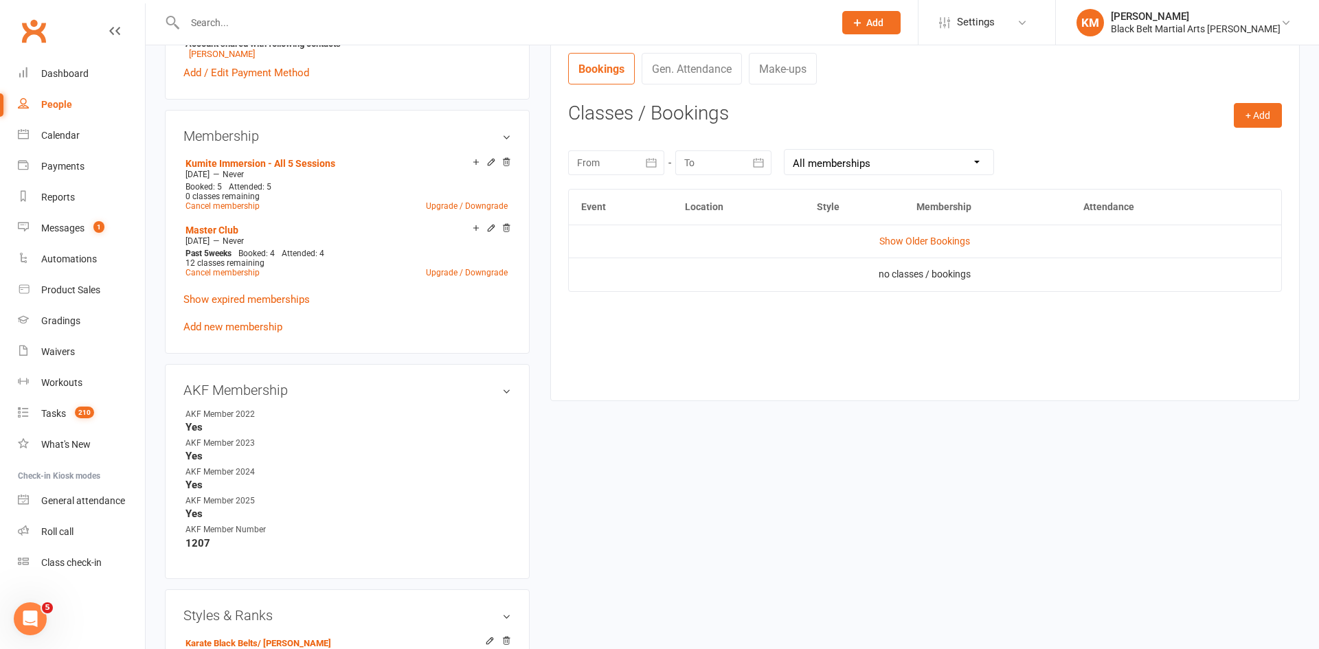
scroll to position [520, 0]
click at [1258, 107] on button "+ Add" at bounding box center [1257, 114] width 48 height 25
click at [1221, 143] on link "Book Event" at bounding box center [1213, 144] width 136 height 27
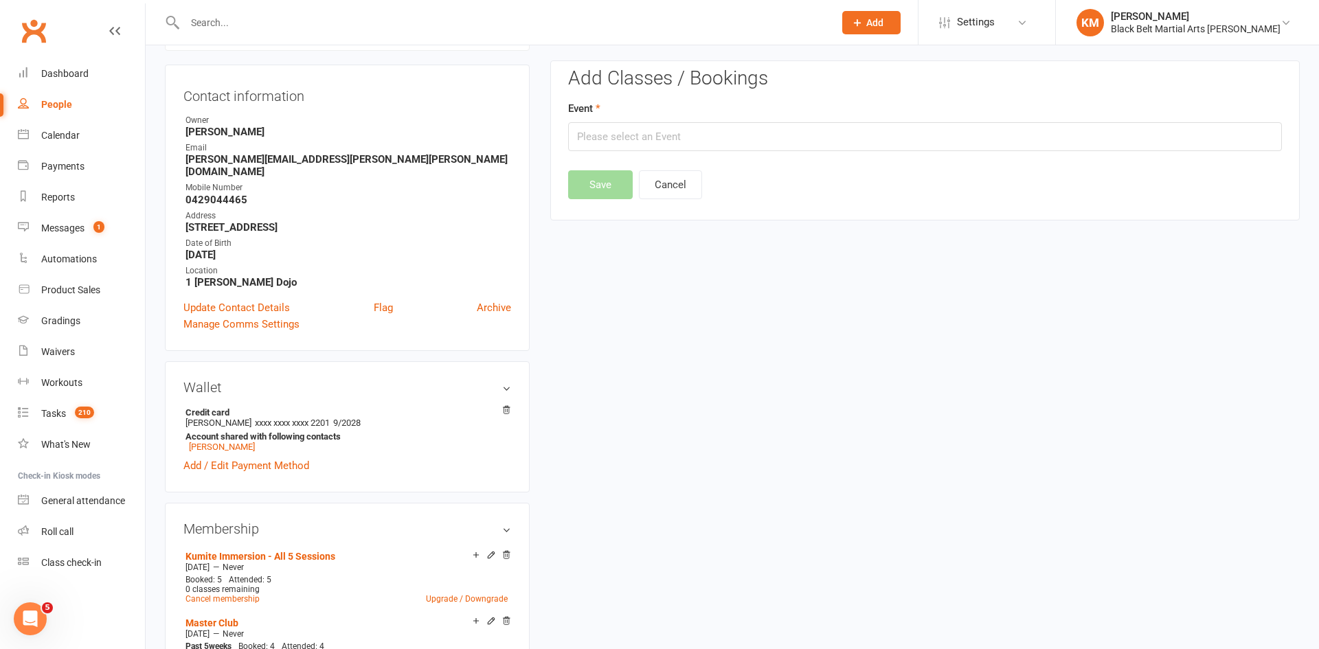
scroll to position [117, 0]
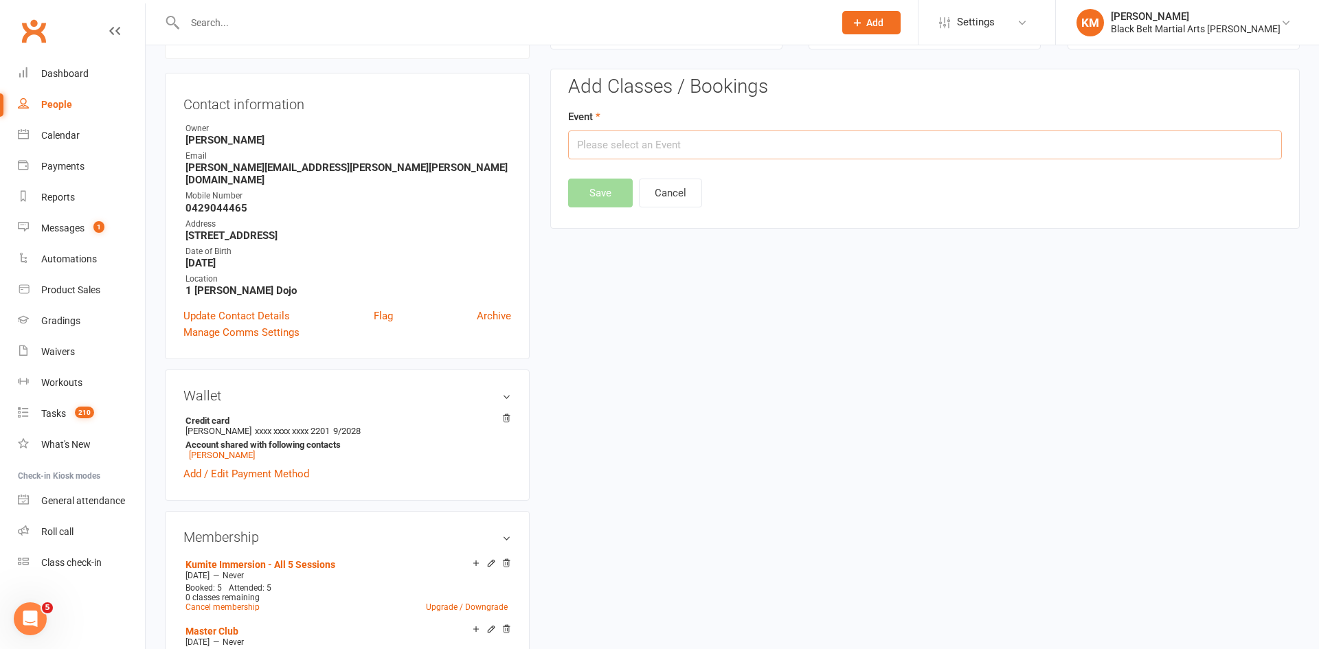
click at [1079, 146] on input "text" at bounding box center [925, 144] width 714 height 29
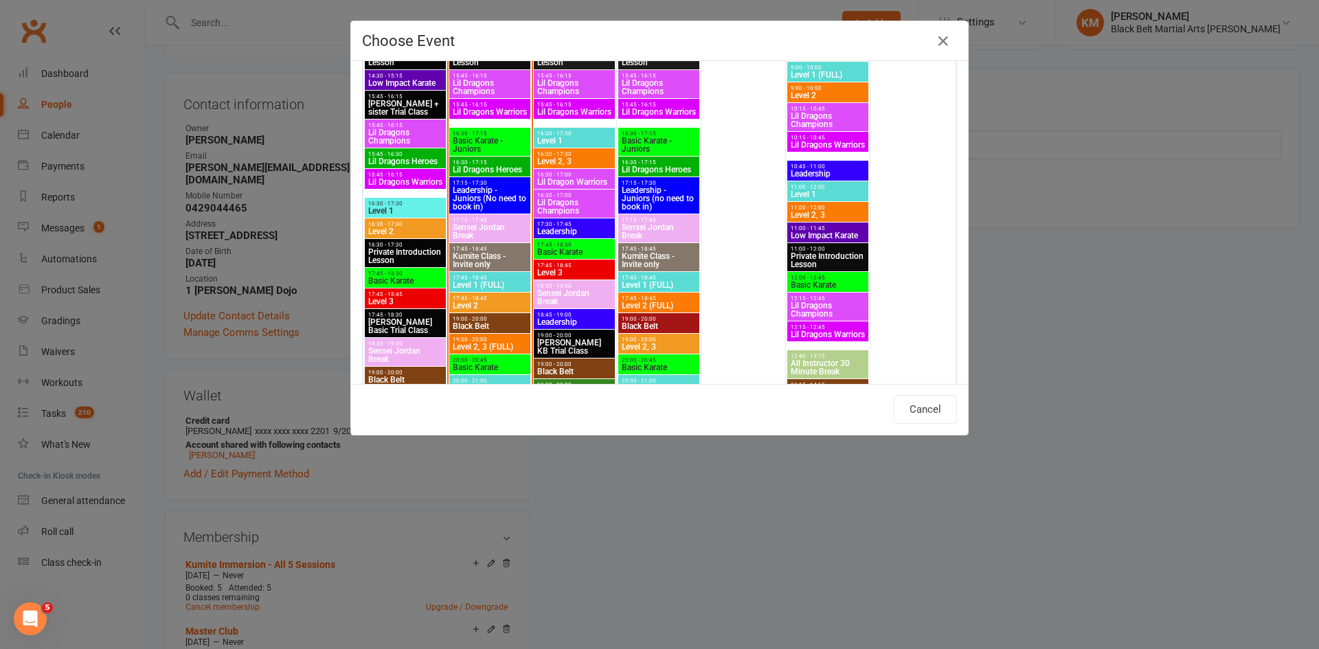
scroll to position [553, 0]
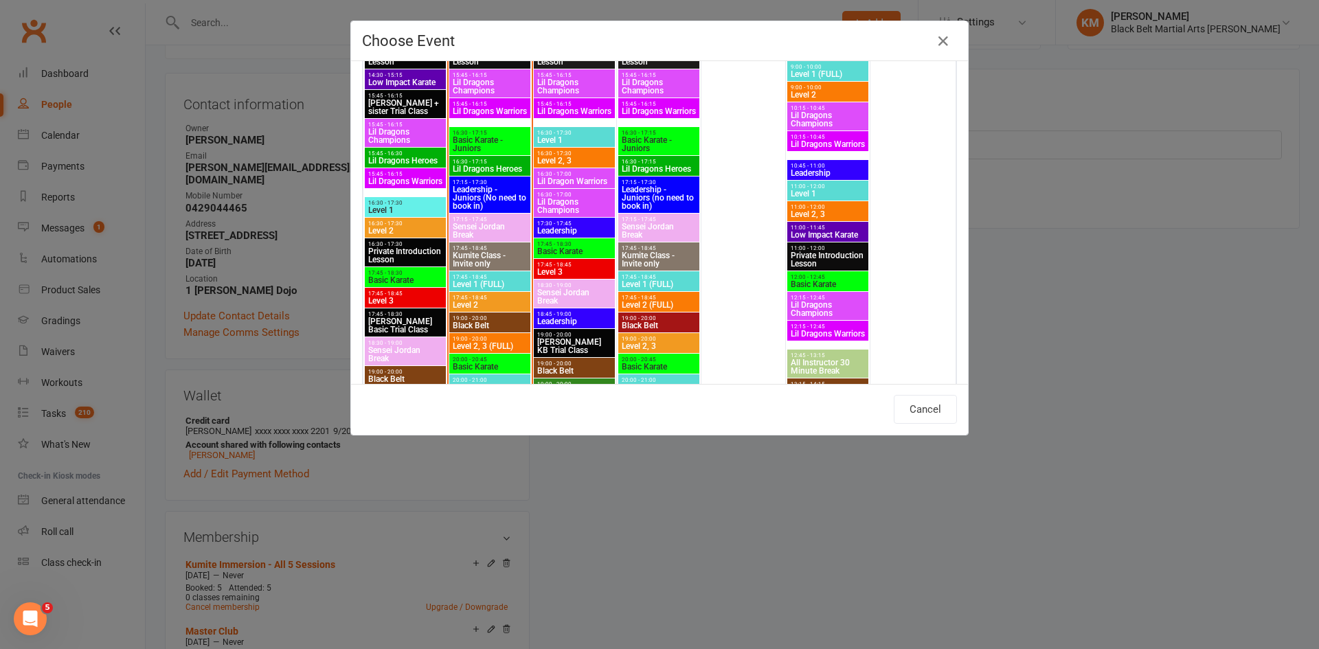
click at [499, 319] on span "19:00 - 20:00" at bounding box center [490, 318] width 76 height 6
type input "Black Belt - Oct 14, 2025 7:00:00 PM"
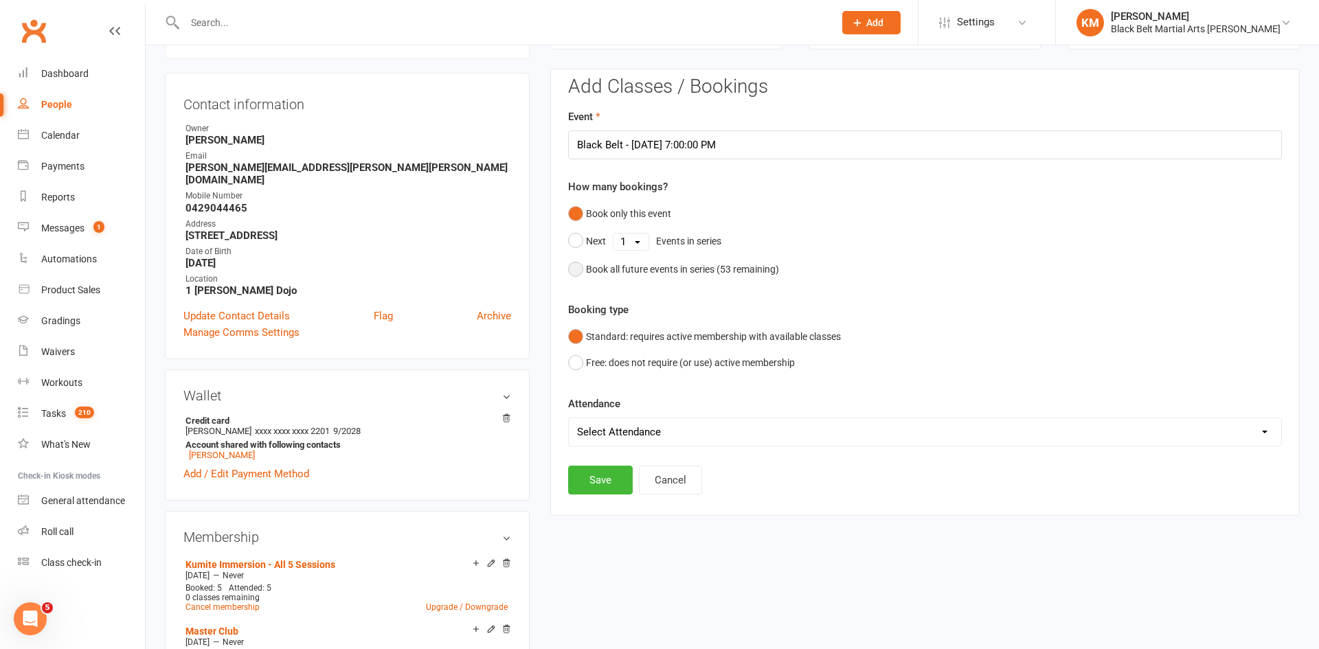
click at [684, 267] on div "Book all future events in series ( 53 remaining)" at bounding box center [682, 269] width 193 height 15
click at [587, 404] on button "Save" at bounding box center [600, 410] width 65 height 29
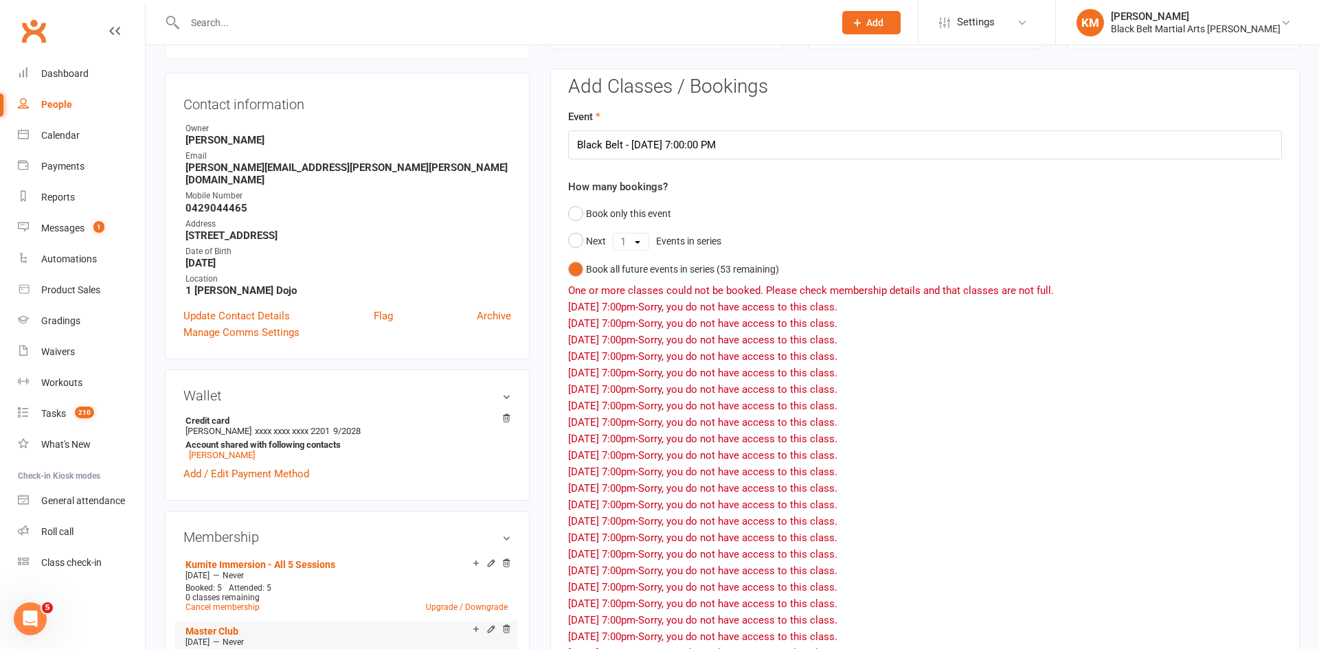
click at [490, 624] on icon at bounding box center [491, 629] width 10 height 10
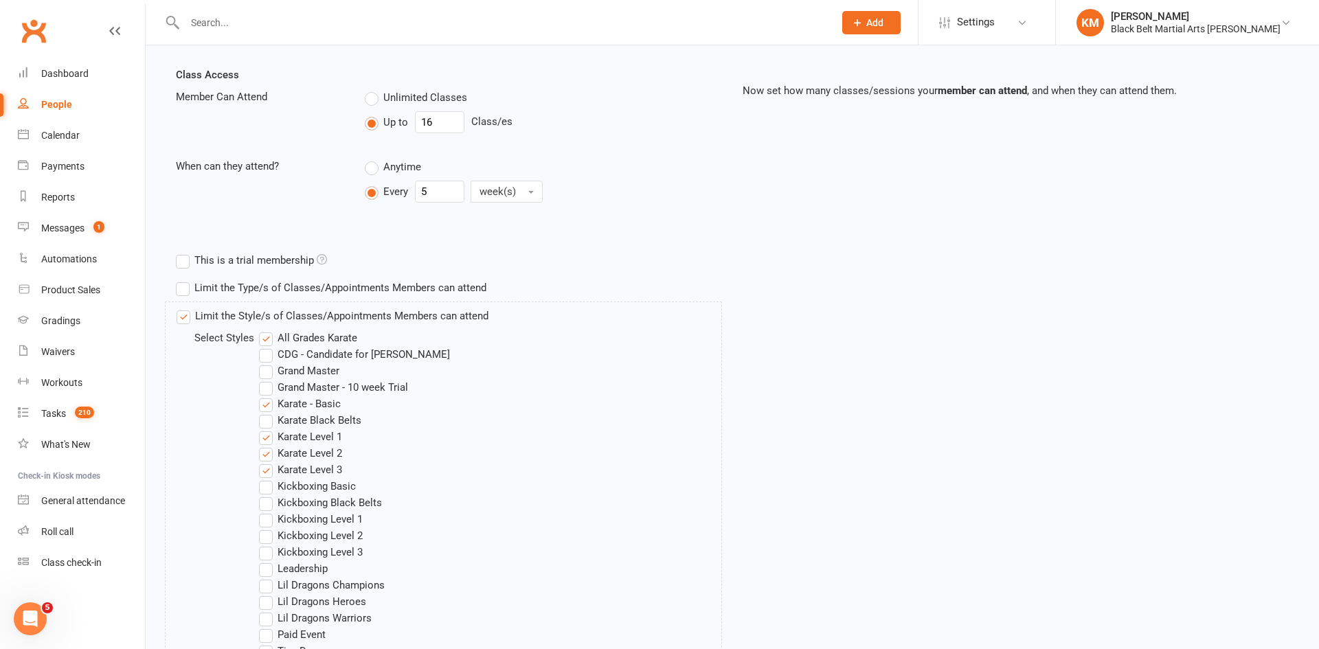
scroll to position [297, 0]
click at [293, 414] on label "Karate Black Belts" at bounding box center [310, 419] width 102 height 16
click at [268, 411] on input "Karate Black Belts" at bounding box center [263, 411] width 9 height 0
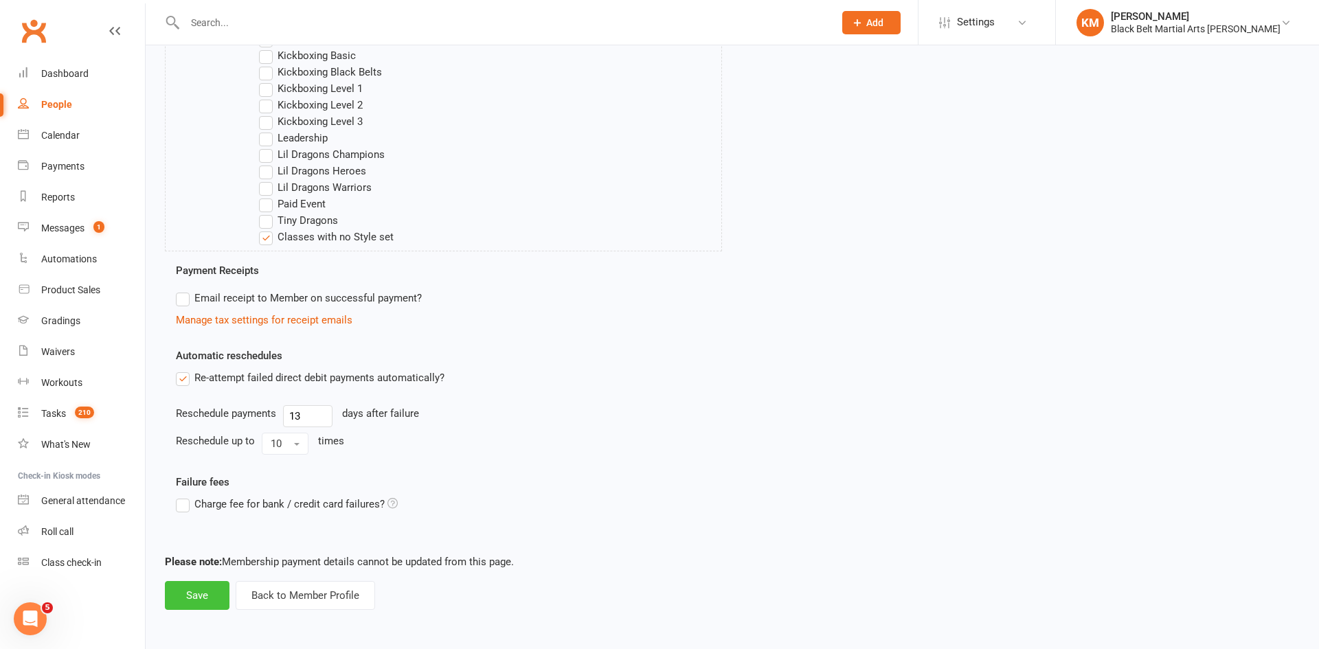
click at [181, 594] on button "Save" at bounding box center [197, 595] width 65 height 29
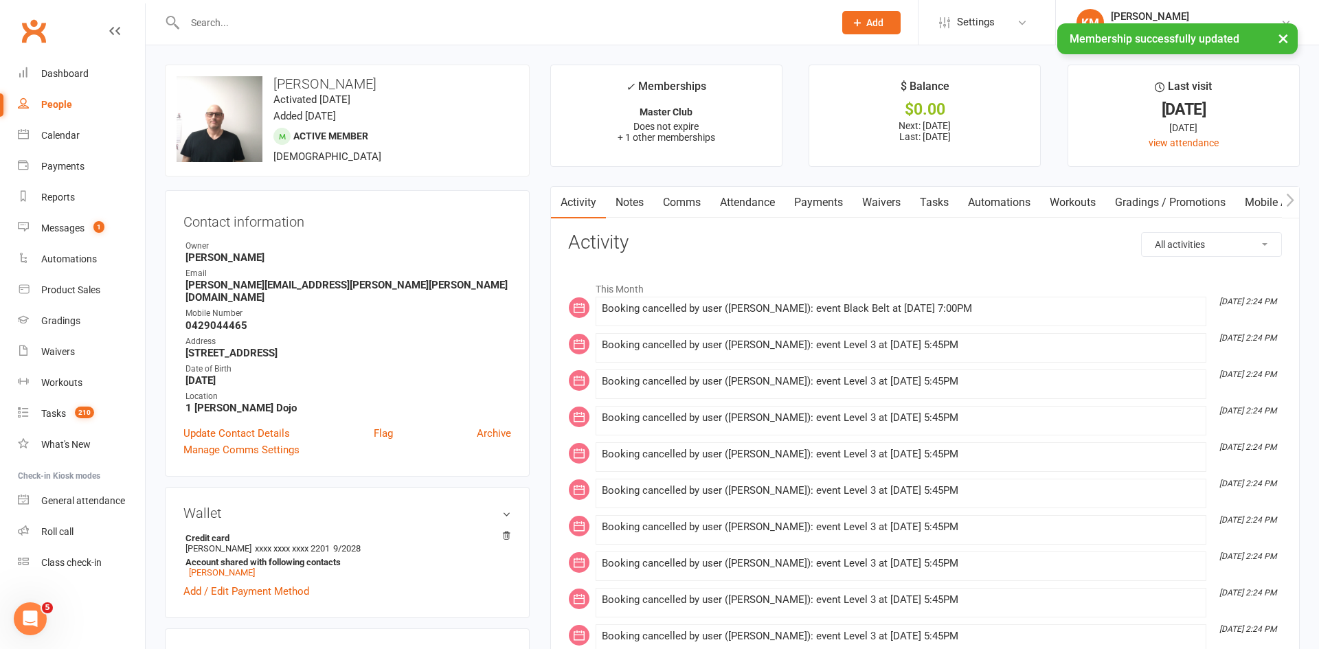
click at [738, 201] on link "Attendance" at bounding box center [747, 203] width 74 height 32
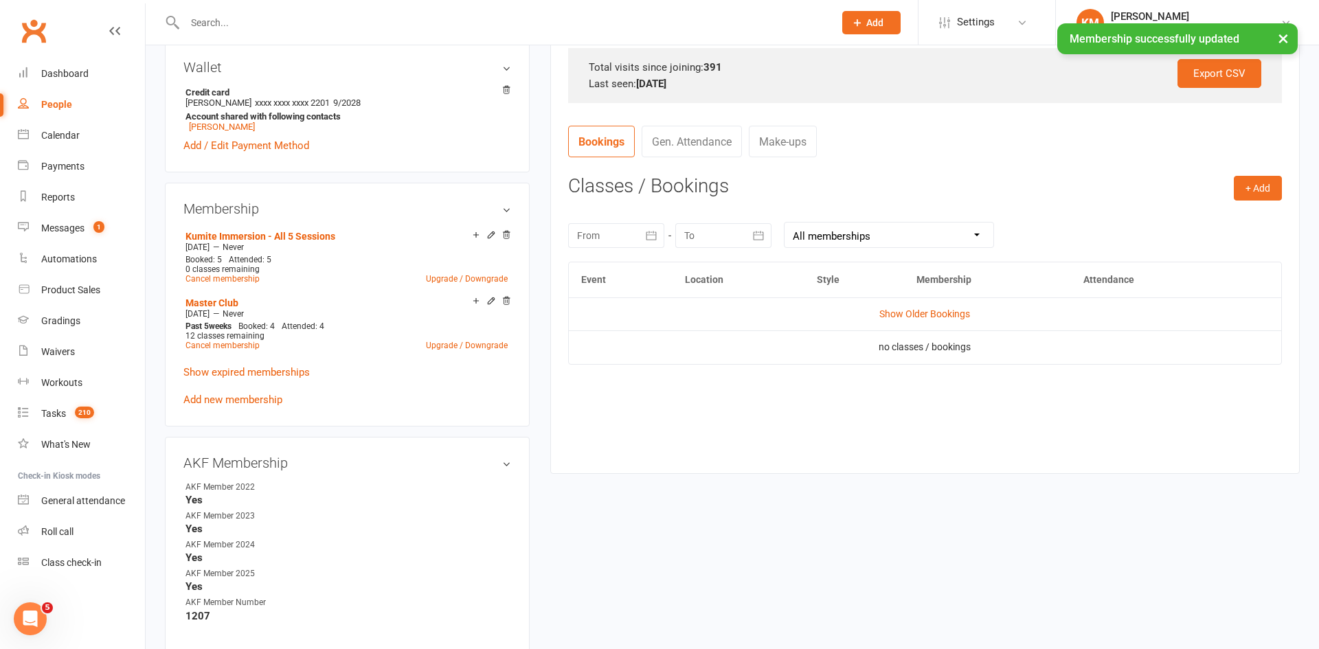
scroll to position [448, 0]
click at [1245, 191] on button "+ Add" at bounding box center [1257, 186] width 48 height 25
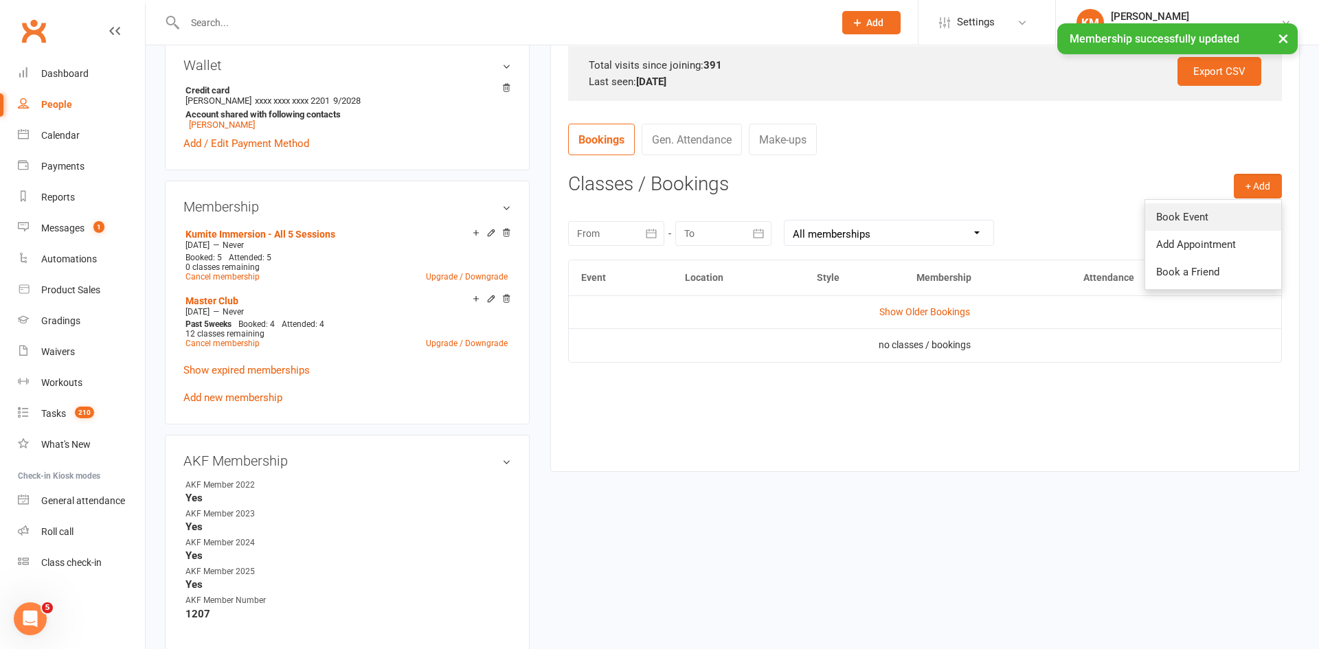
click at [1233, 209] on link "Book Event" at bounding box center [1213, 216] width 136 height 27
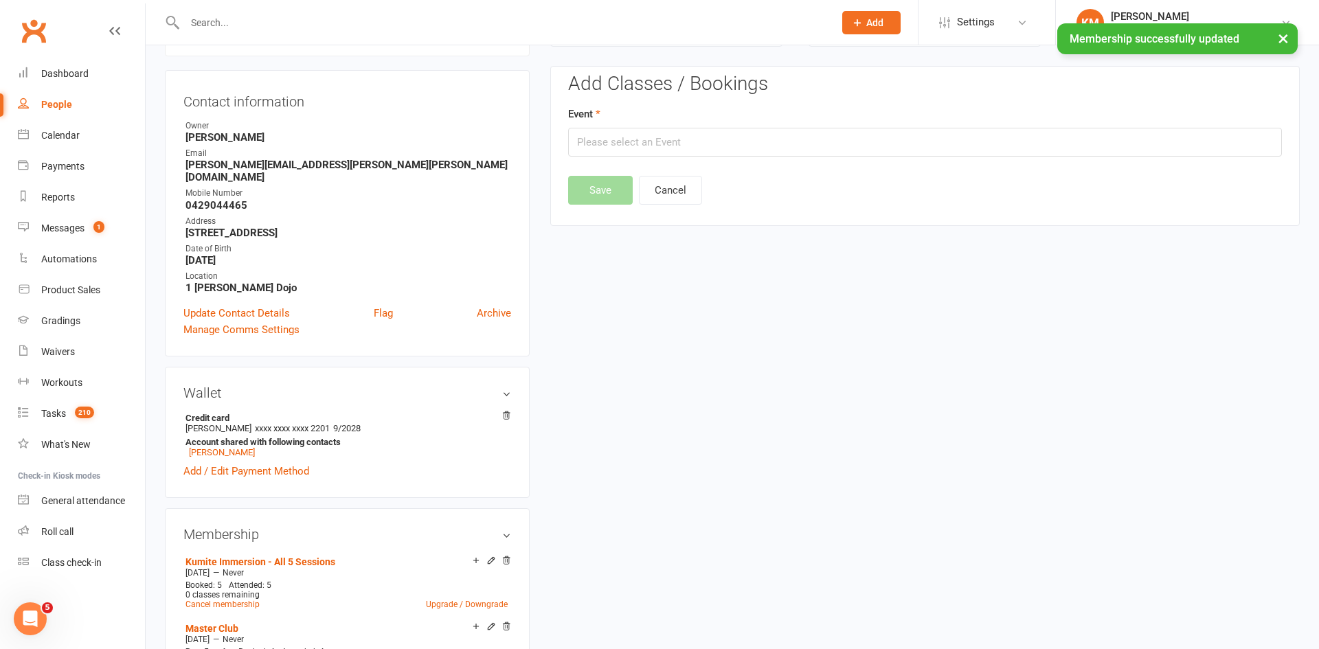
scroll to position [117, 0]
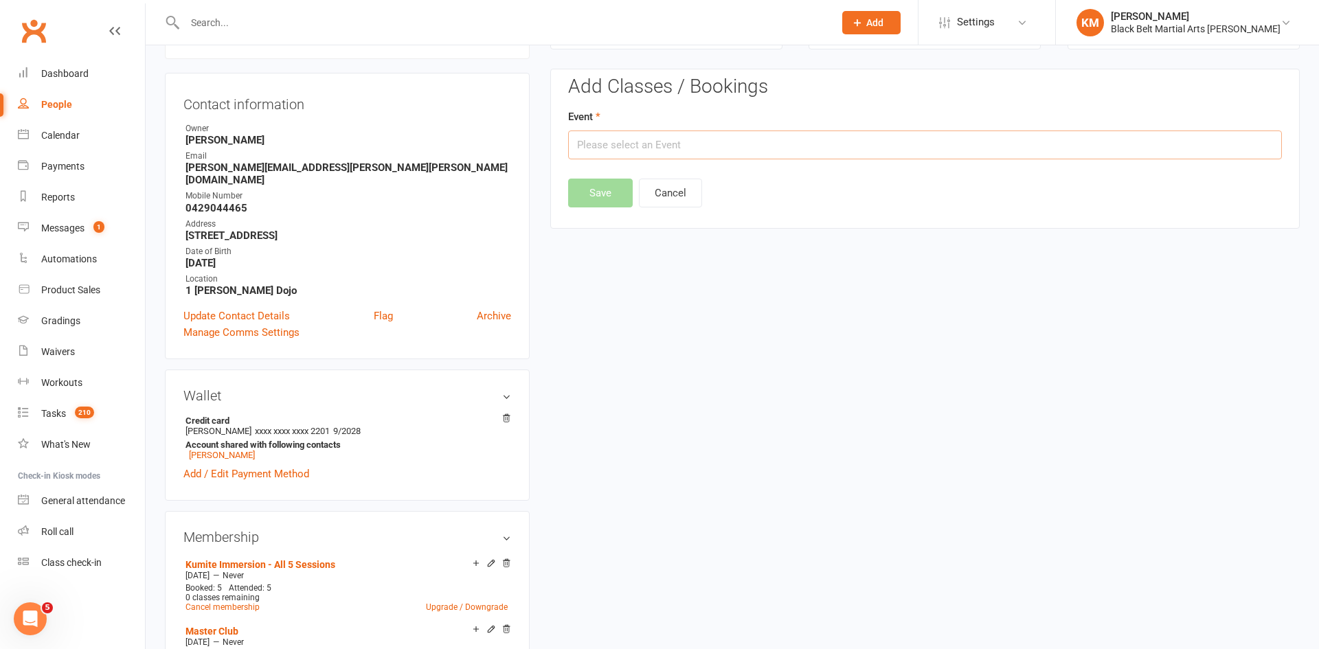
click at [1183, 143] on input "text" at bounding box center [925, 144] width 714 height 29
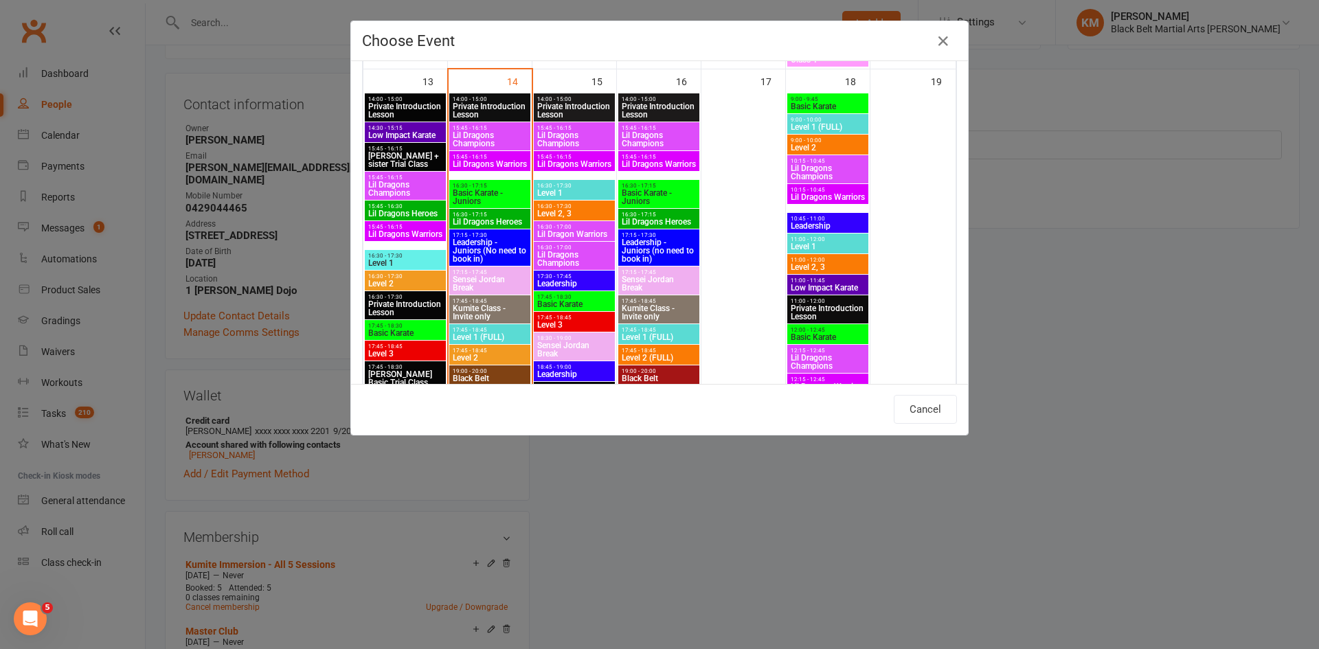
scroll to position [511, 0]
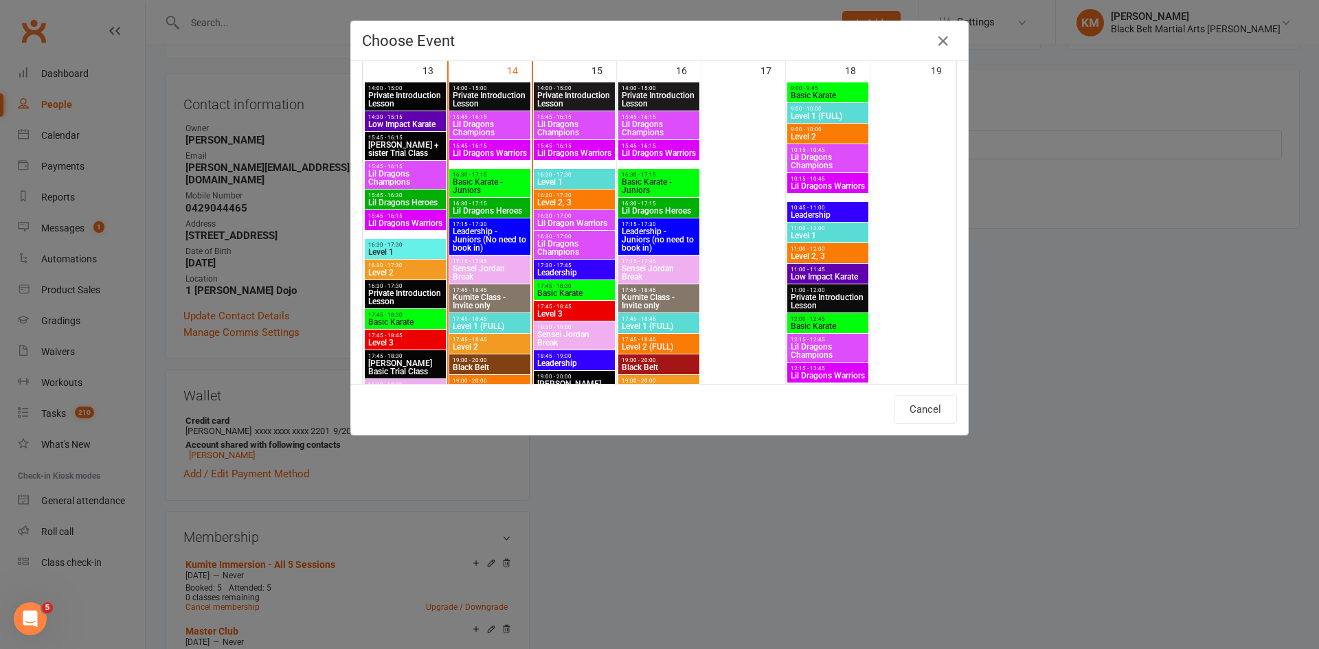
click at [489, 363] on span "Black Belt" at bounding box center [490, 367] width 76 height 8
type input "Black Belt - Oct 14, 2025 7:00:00 PM"
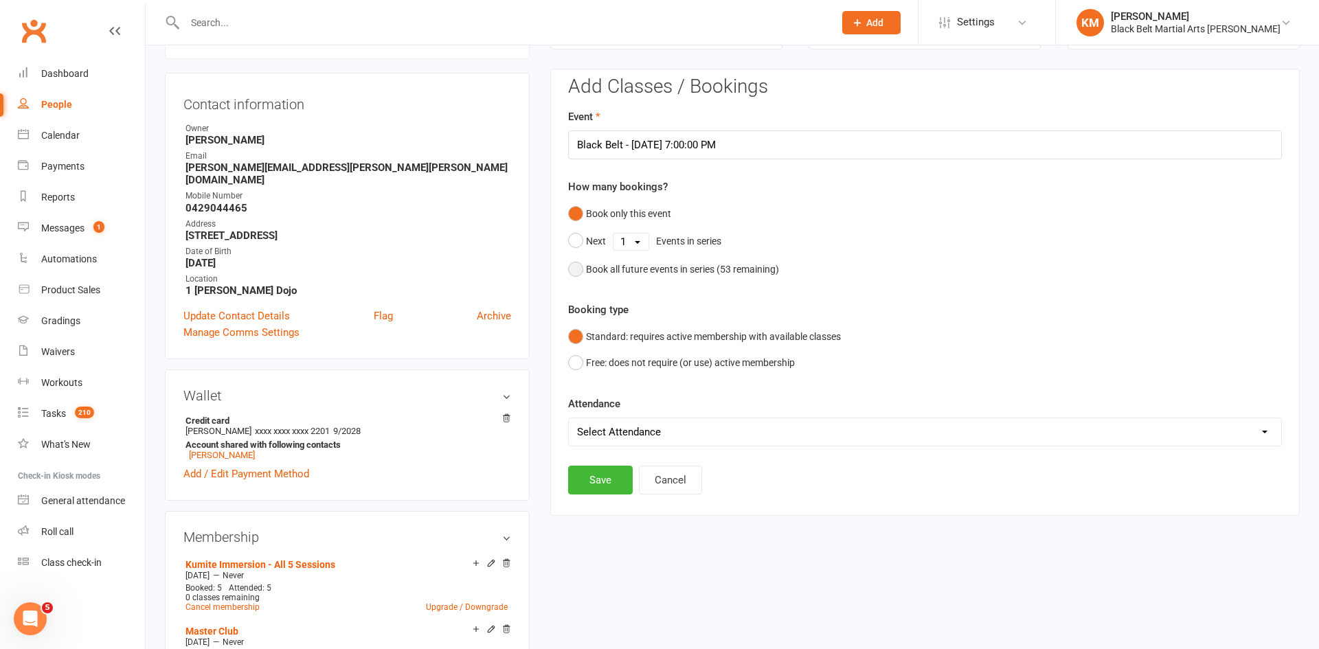
click at [652, 265] on div "Book all future events in series ( 53 remaining)" at bounding box center [682, 269] width 193 height 15
click at [577, 413] on button "Save" at bounding box center [600, 410] width 65 height 29
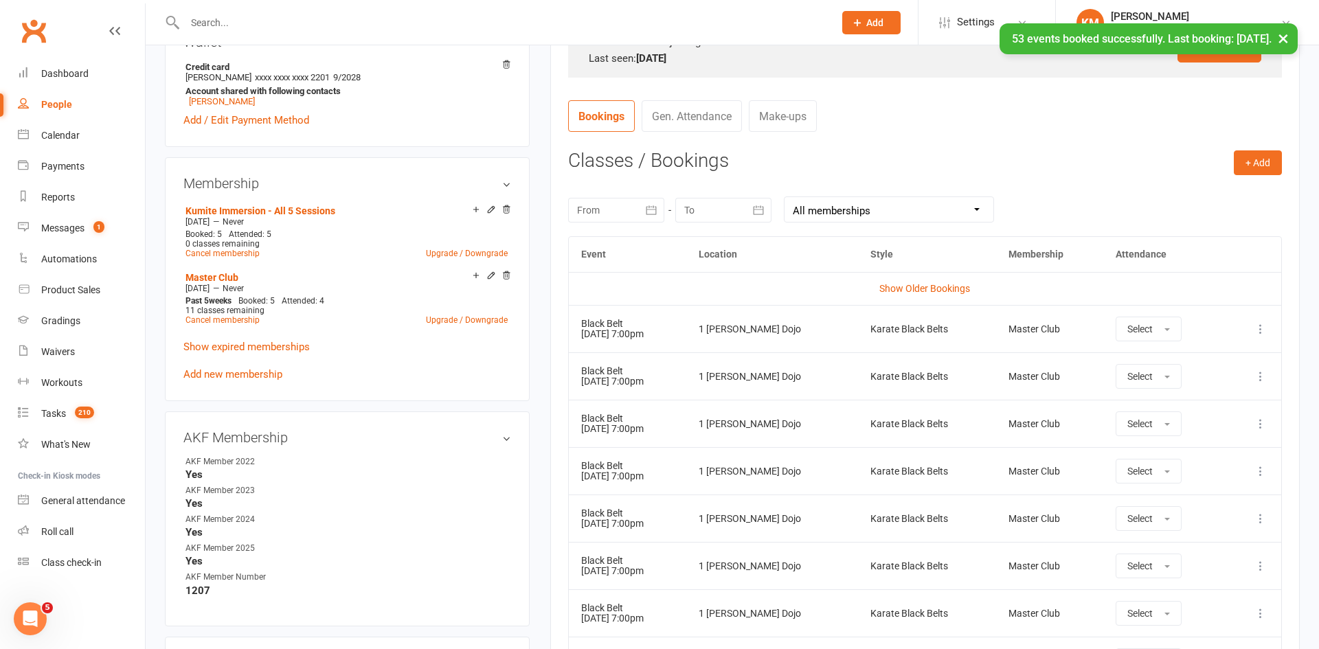
scroll to position [475, 0]
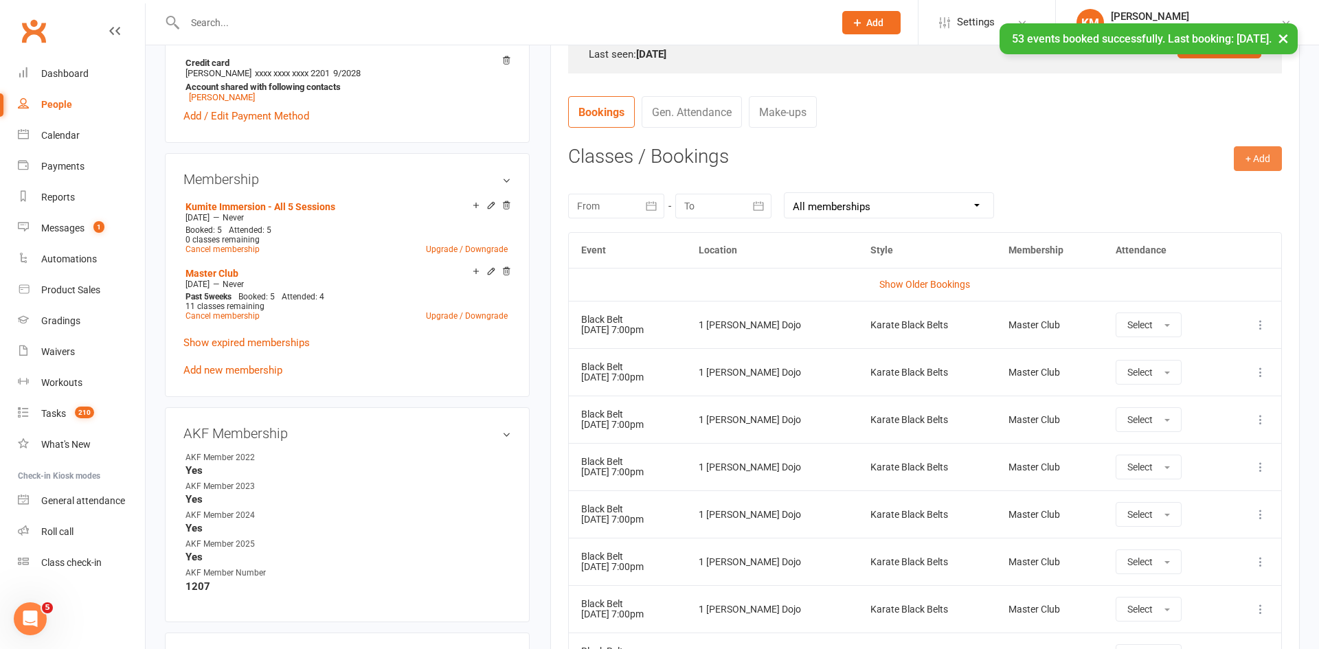
click at [1246, 167] on button "+ Add" at bounding box center [1257, 158] width 48 height 25
click at [1192, 189] on link "Book Event" at bounding box center [1213, 189] width 136 height 27
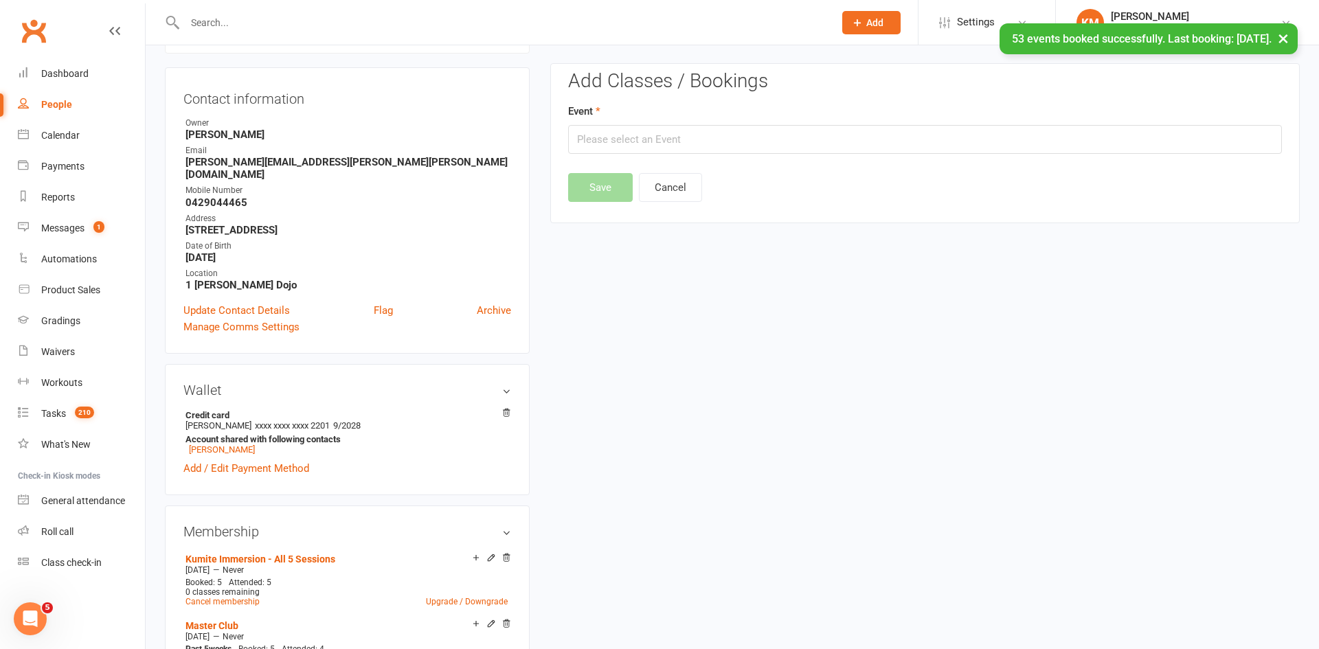
scroll to position [117, 0]
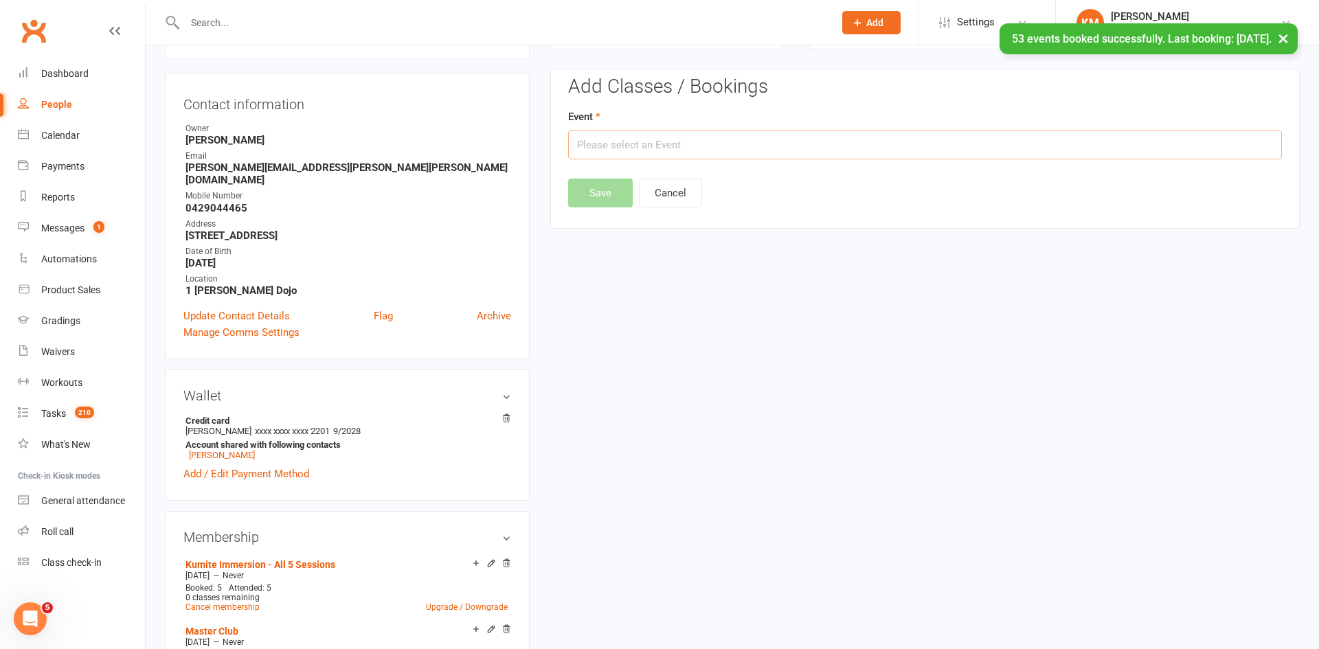
click at [1019, 144] on input "text" at bounding box center [925, 144] width 714 height 29
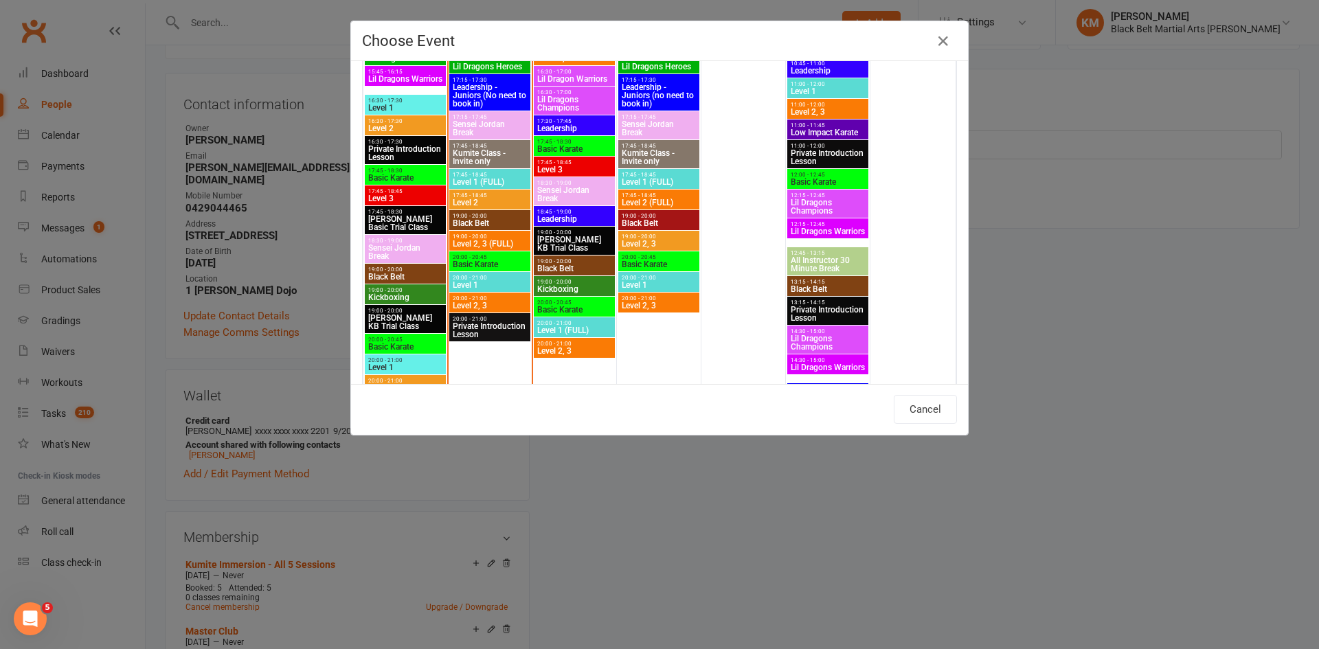
scroll to position [654, 0]
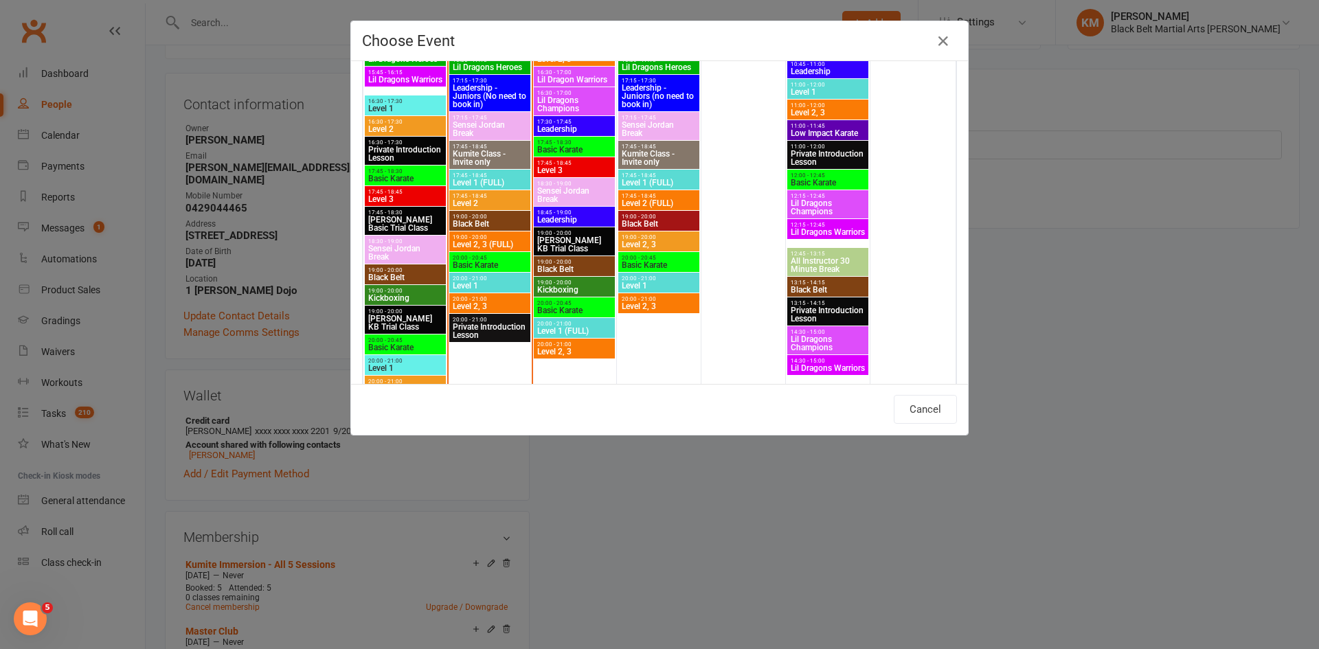
click at [661, 220] on span "Black Belt" at bounding box center [659, 224] width 76 height 8
type input "Black Belt - Oct 16, 2025 7:00:00 PM"
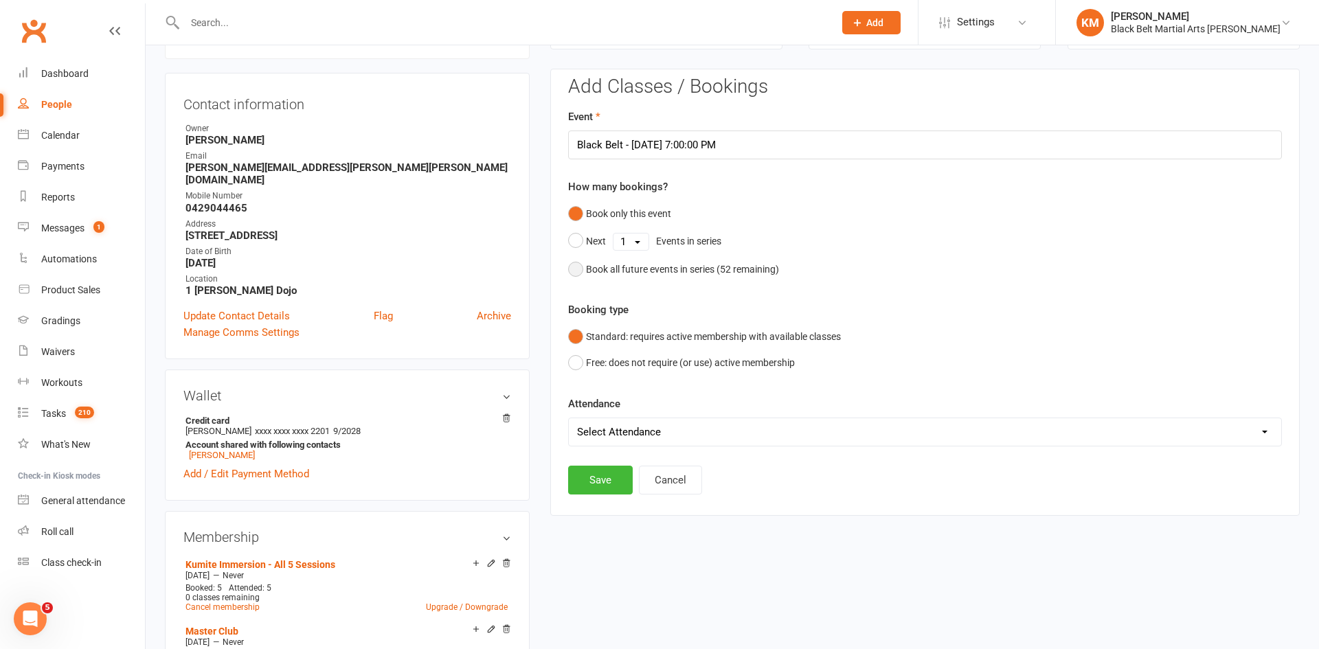
click at [627, 273] on div "Book all future events in series ( 52 remaining)" at bounding box center [682, 269] width 193 height 15
click at [597, 400] on button "Save" at bounding box center [600, 410] width 65 height 29
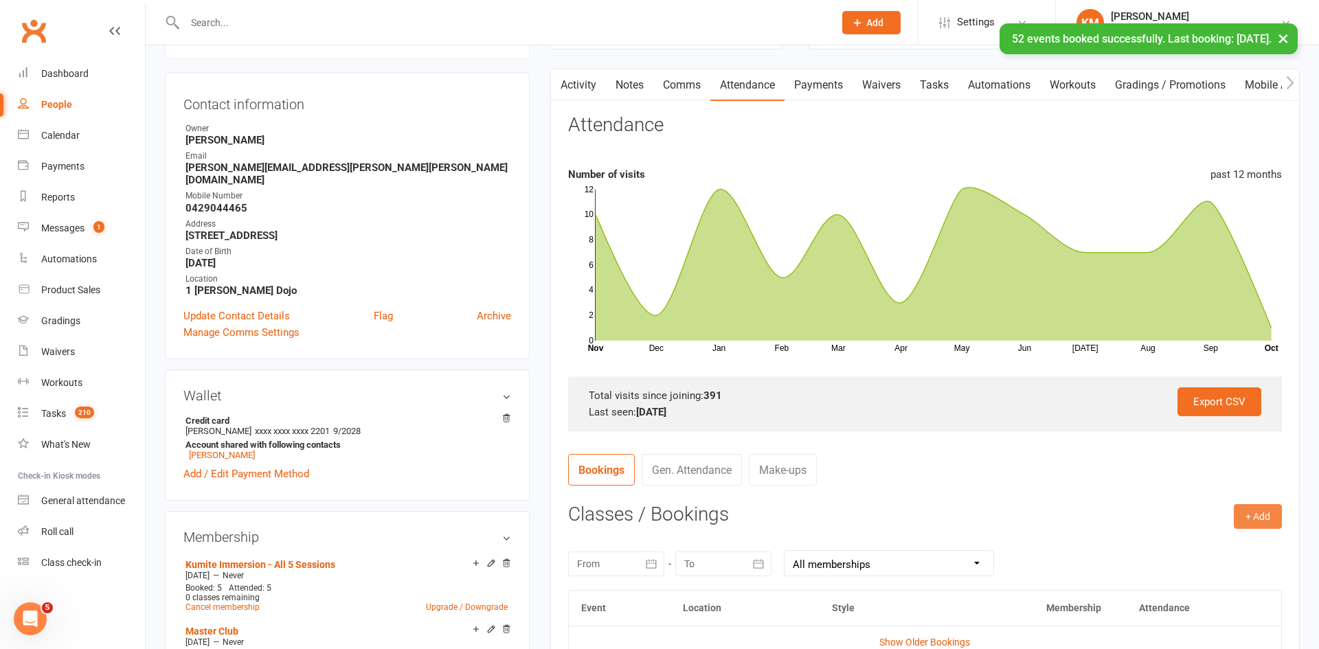
click at [1258, 519] on button "+ Add" at bounding box center [1257, 516] width 48 height 25
click at [1238, 540] on link "Book Event" at bounding box center [1213, 547] width 136 height 27
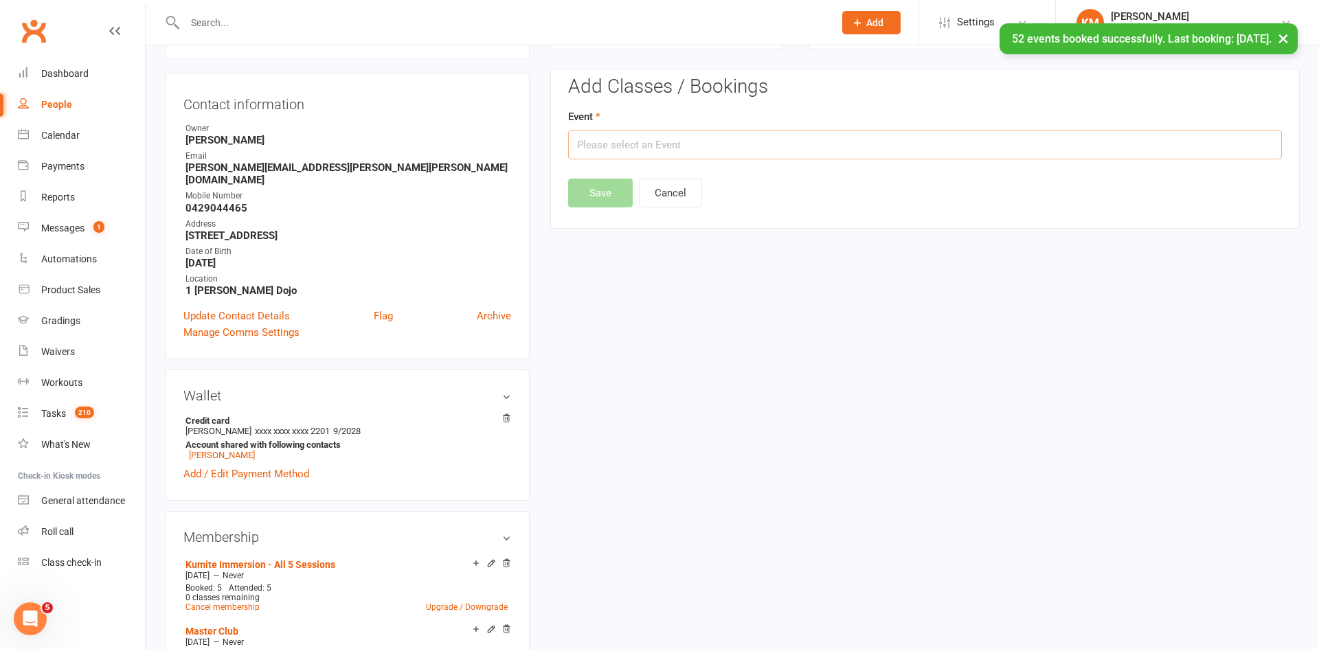
click at [1168, 152] on input "text" at bounding box center [925, 144] width 714 height 29
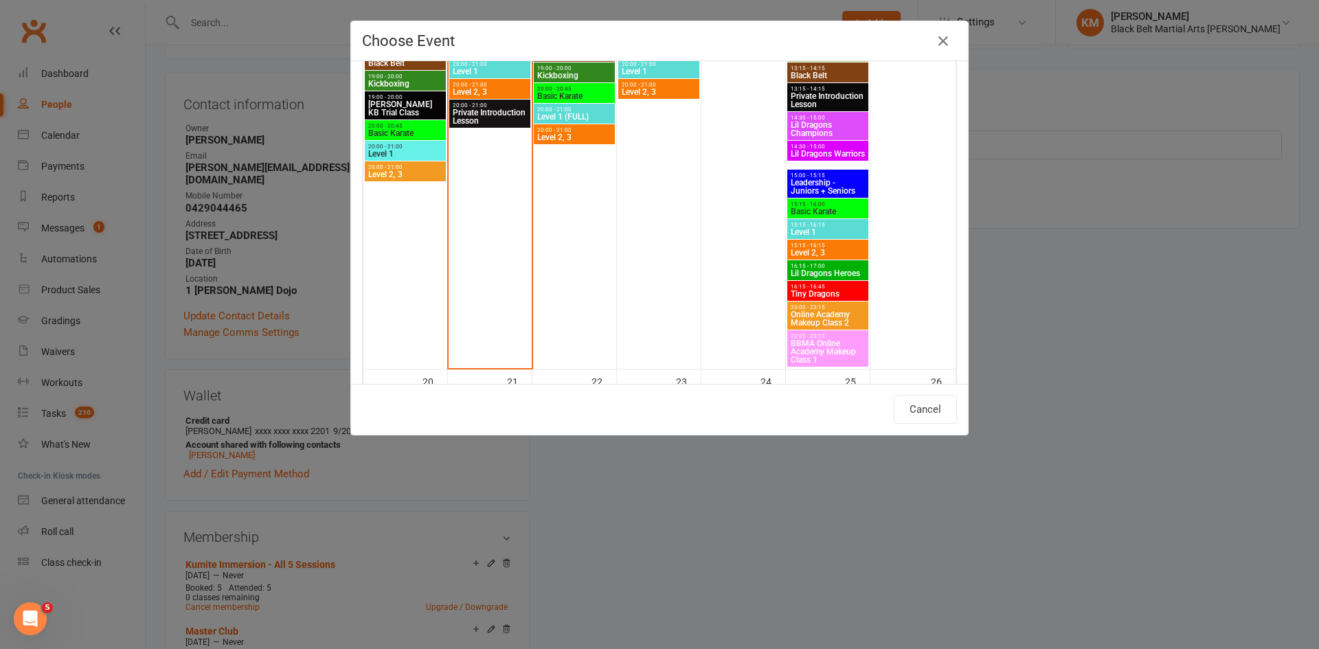
scroll to position [871, 0]
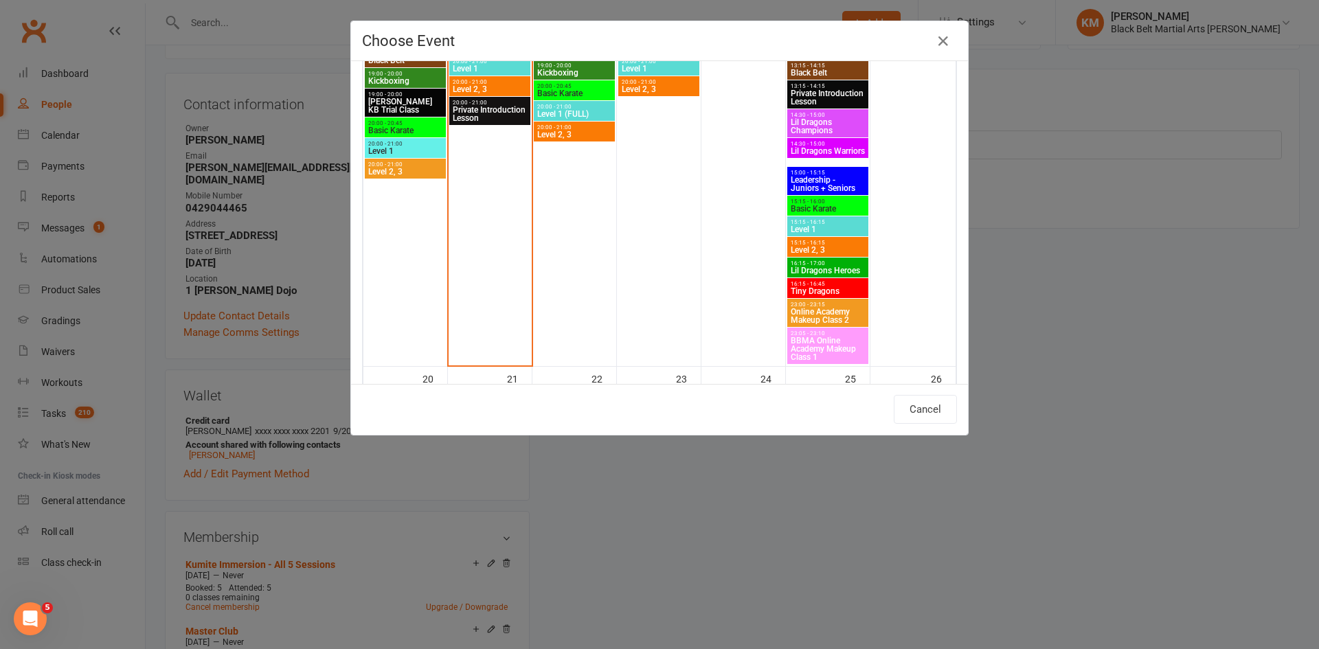
click at [824, 247] on span "Level 2, 3" at bounding box center [828, 250] width 76 height 8
type input "Level 2, 3 - Oct 18, 2025 3:15:00 PM"
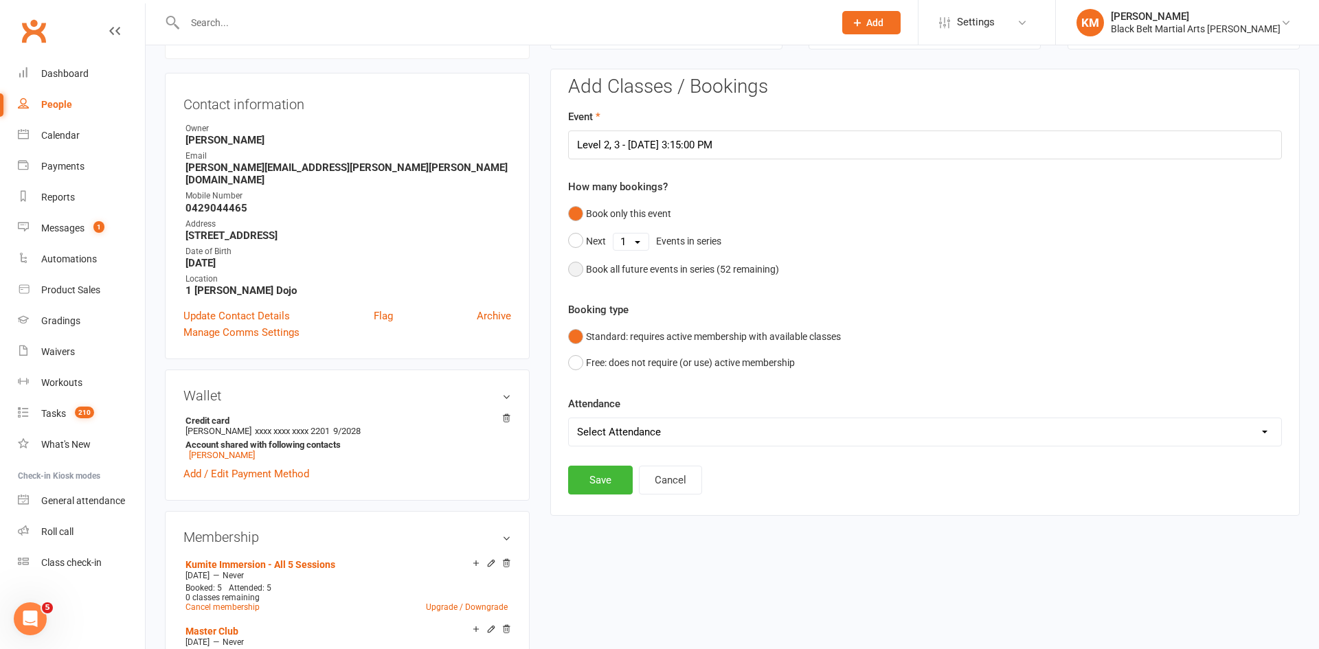
click at [776, 267] on div "Book all future events in series ( 52 remaining)" at bounding box center [682, 269] width 193 height 15
click at [594, 418] on button "Save" at bounding box center [600, 410] width 65 height 29
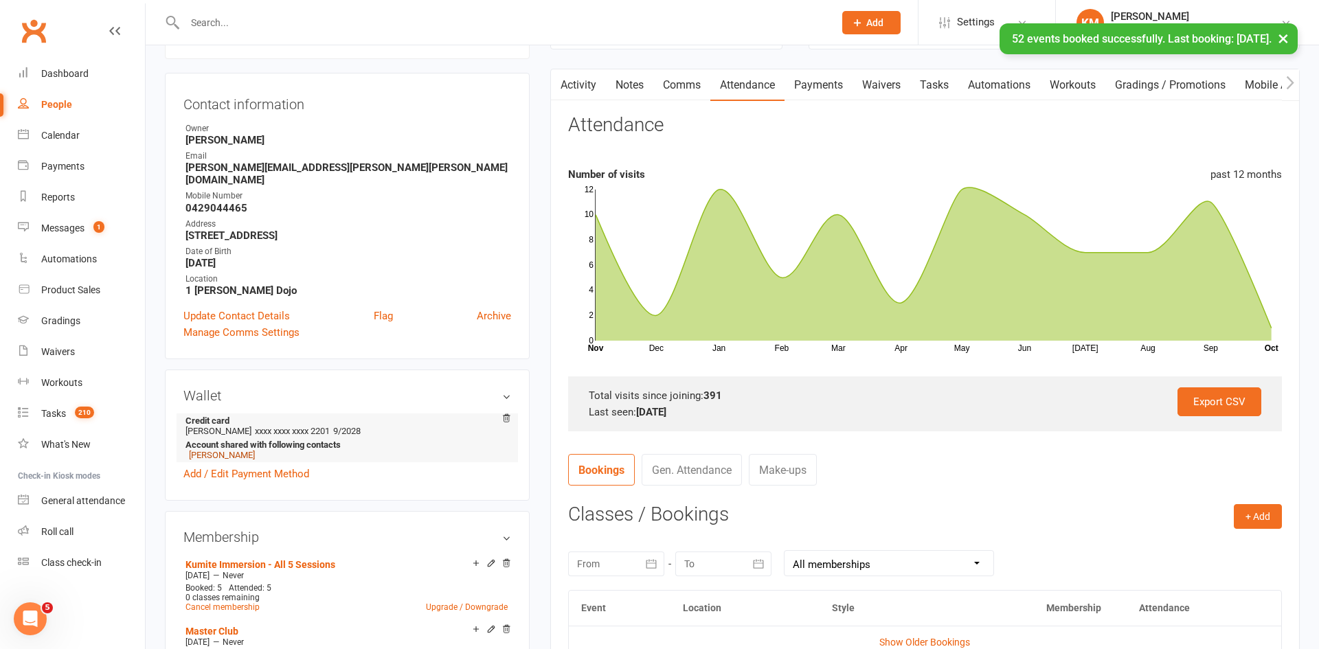
click at [205, 450] on link "Asher Woodfield" at bounding box center [222, 455] width 66 height 10
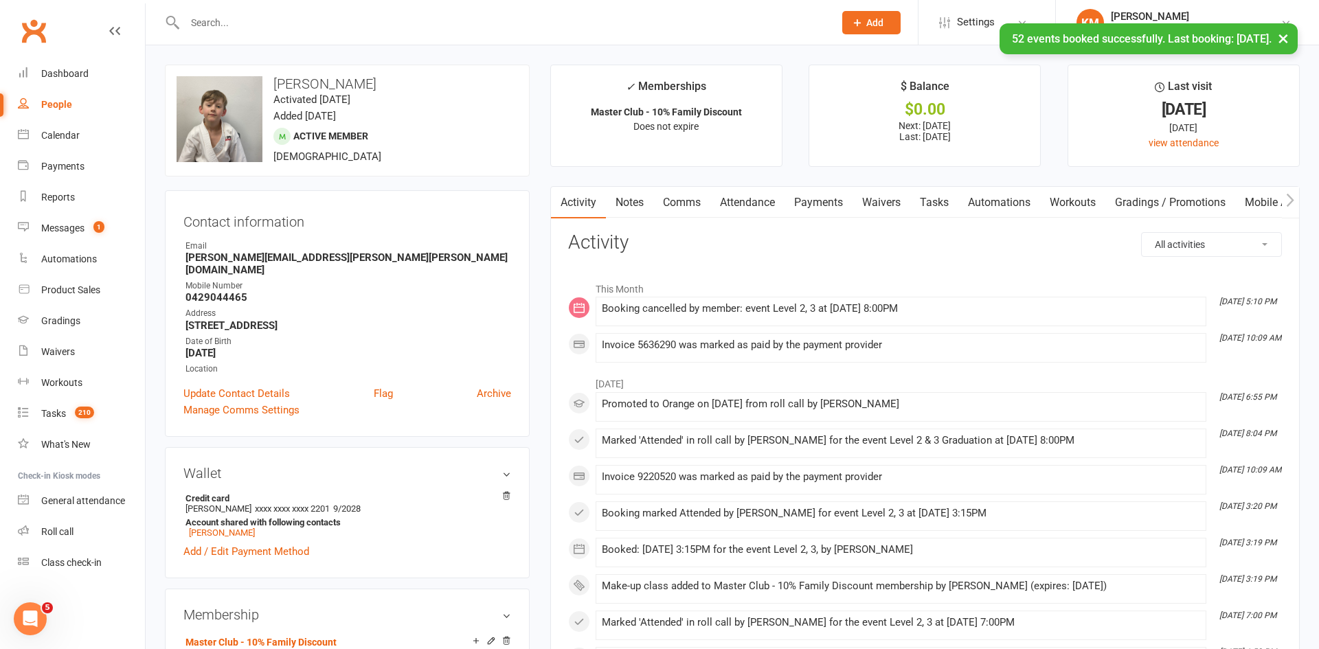
click at [774, 203] on link "Attendance" at bounding box center [747, 203] width 74 height 32
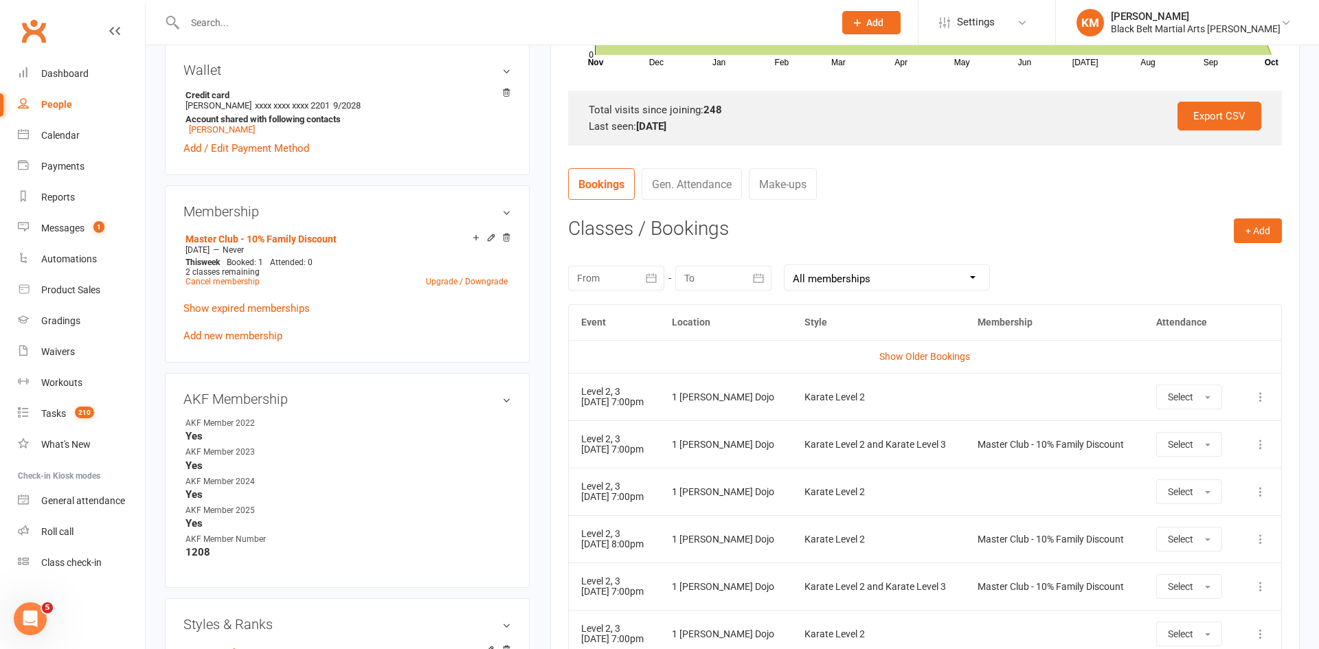
scroll to position [407, 0]
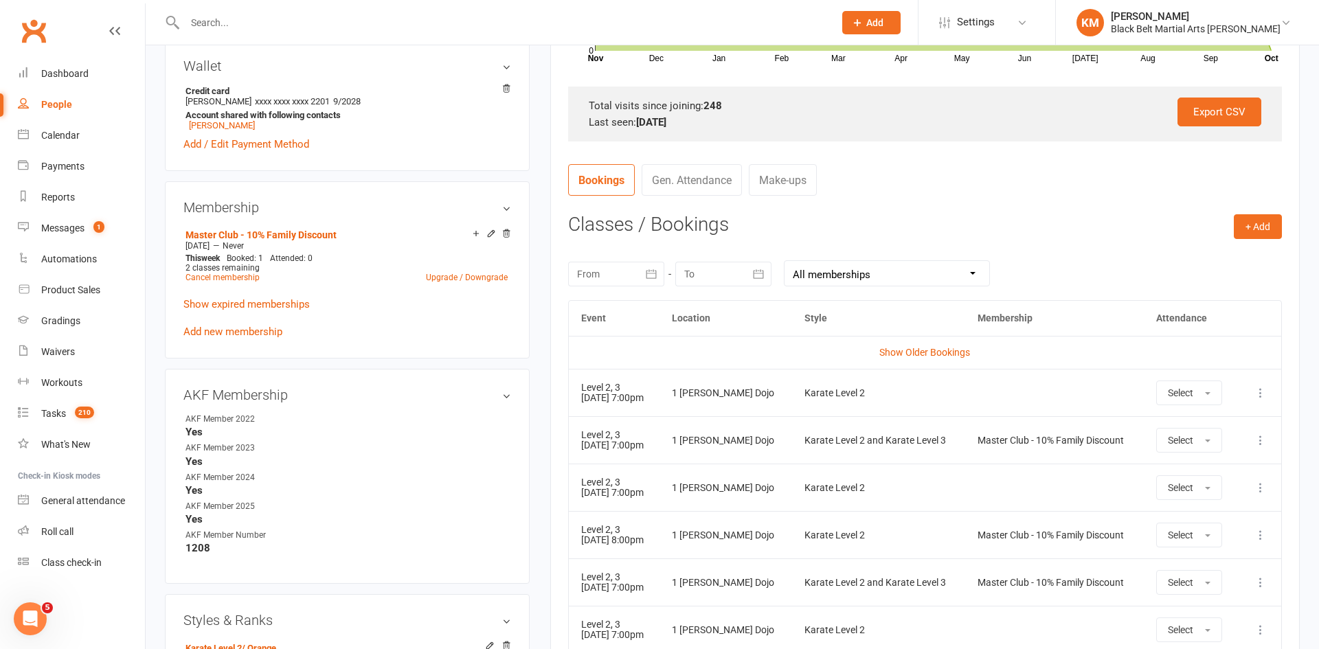
click at [859, 538] on div "Karate Level 2" at bounding box center [878, 535] width 148 height 10
click at [1261, 537] on icon at bounding box center [1260, 535] width 14 height 14
click at [1209, 623] on link "Remove booking" at bounding box center [1200, 616] width 136 height 27
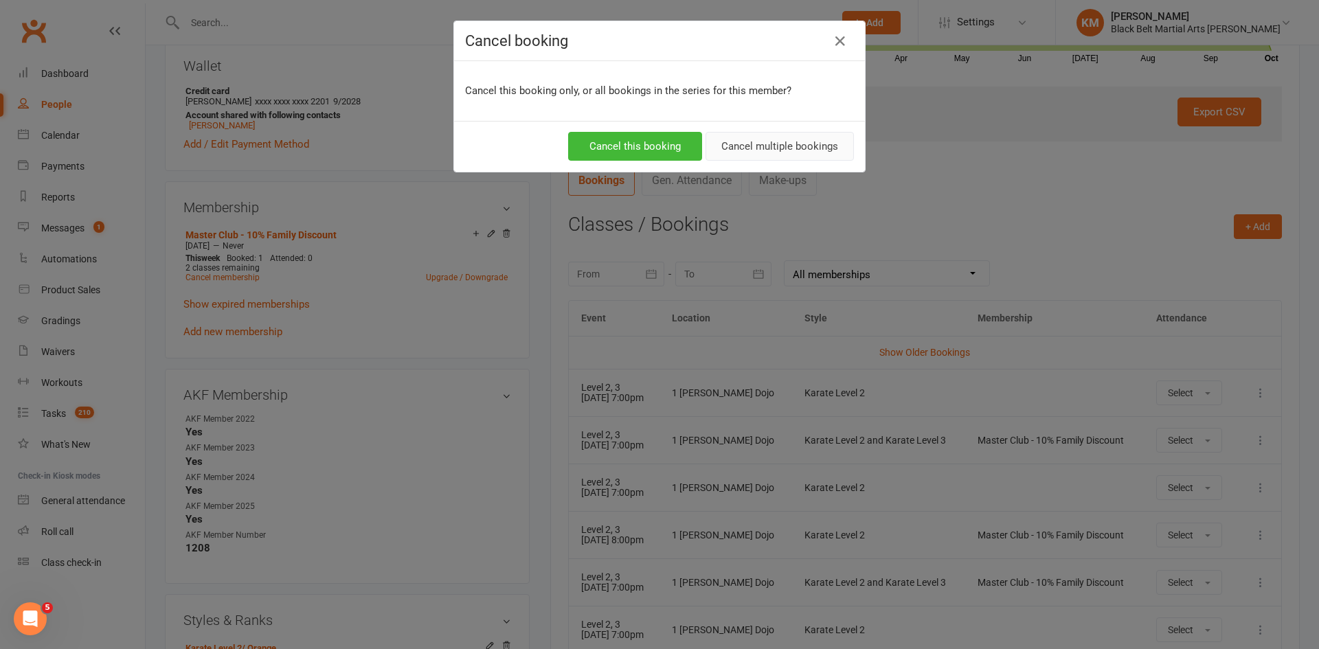
click at [754, 148] on button "Cancel multiple bookings" at bounding box center [779, 146] width 148 height 29
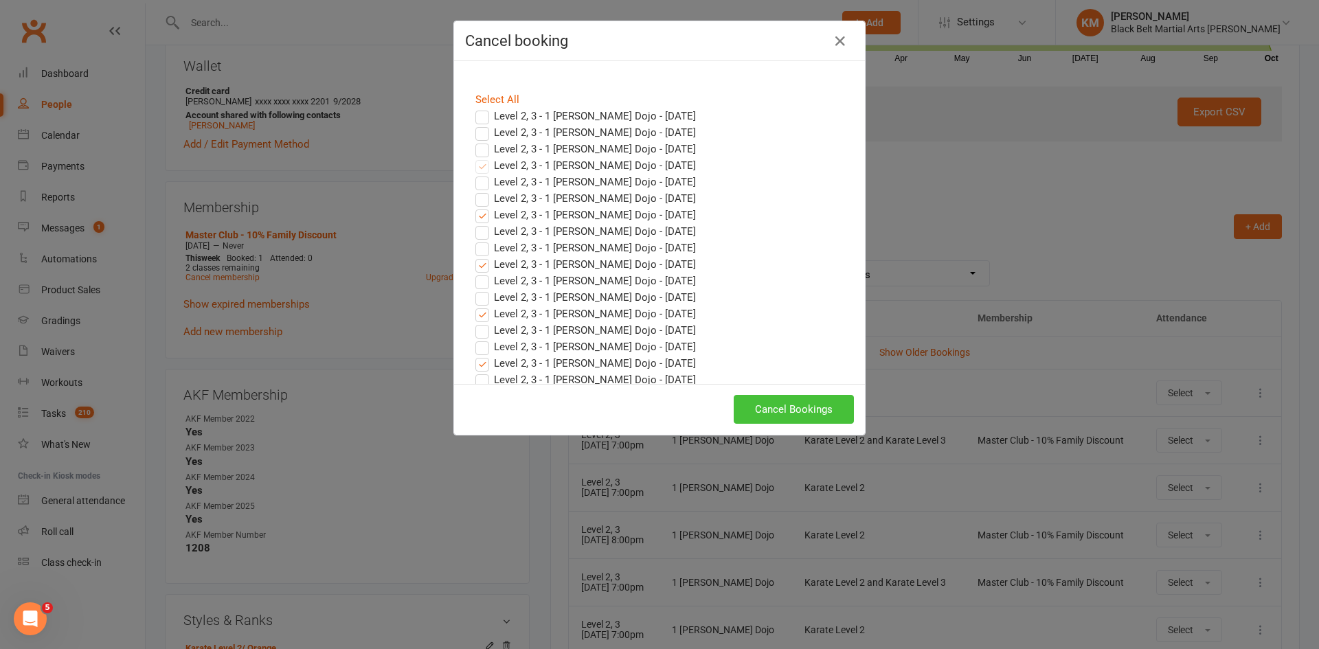
click at [790, 409] on button "Cancel Bookings" at bounding box center [793, 409] width 120 height 29
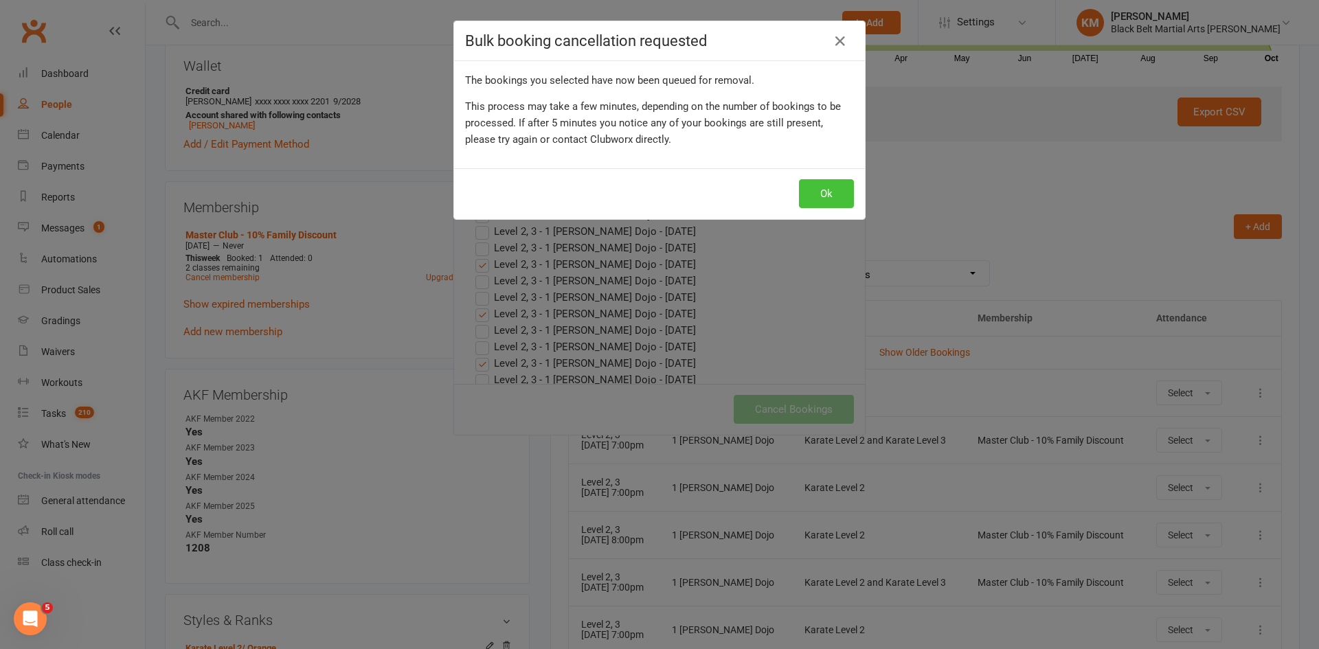
click at [814, 190] on button "Ok" at bounding box center [826, 193] width 55 height 29
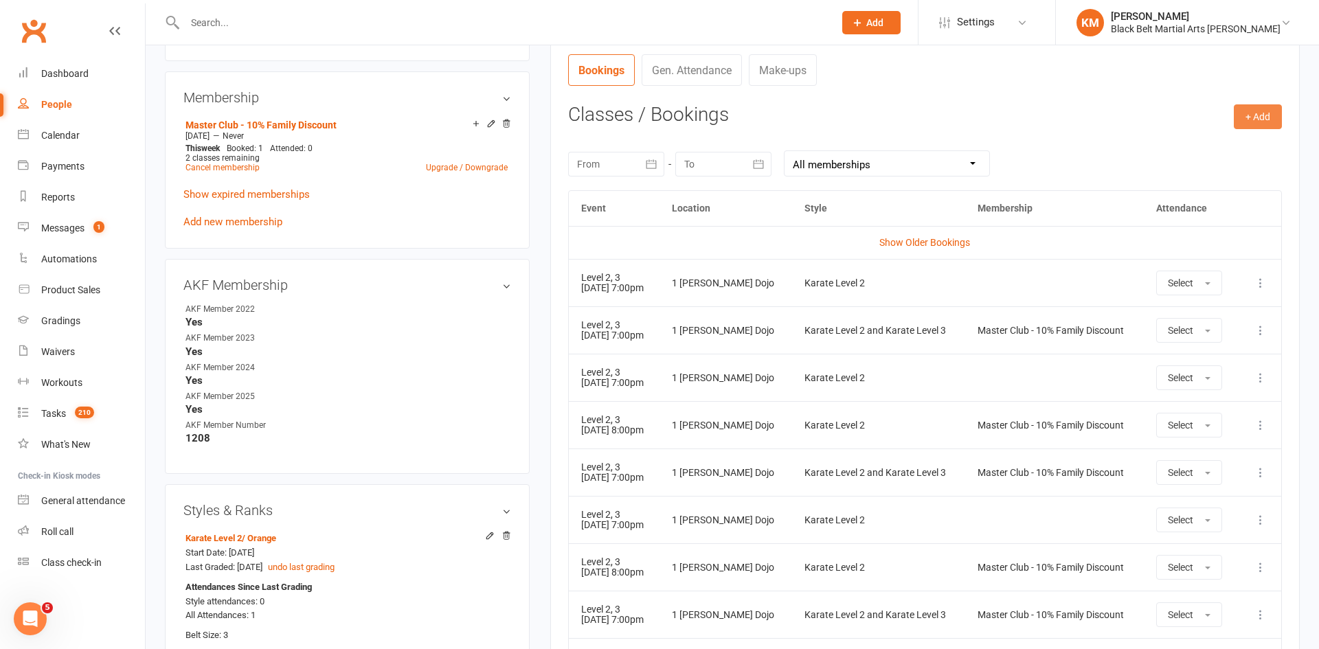
click at [1244, 117] on button "+ Add" at bounding box center [1257, 116] width 48 height 25
click at [1208, 156] on link "Book Event" at bounding box center [1213, 147] width 136 height 27
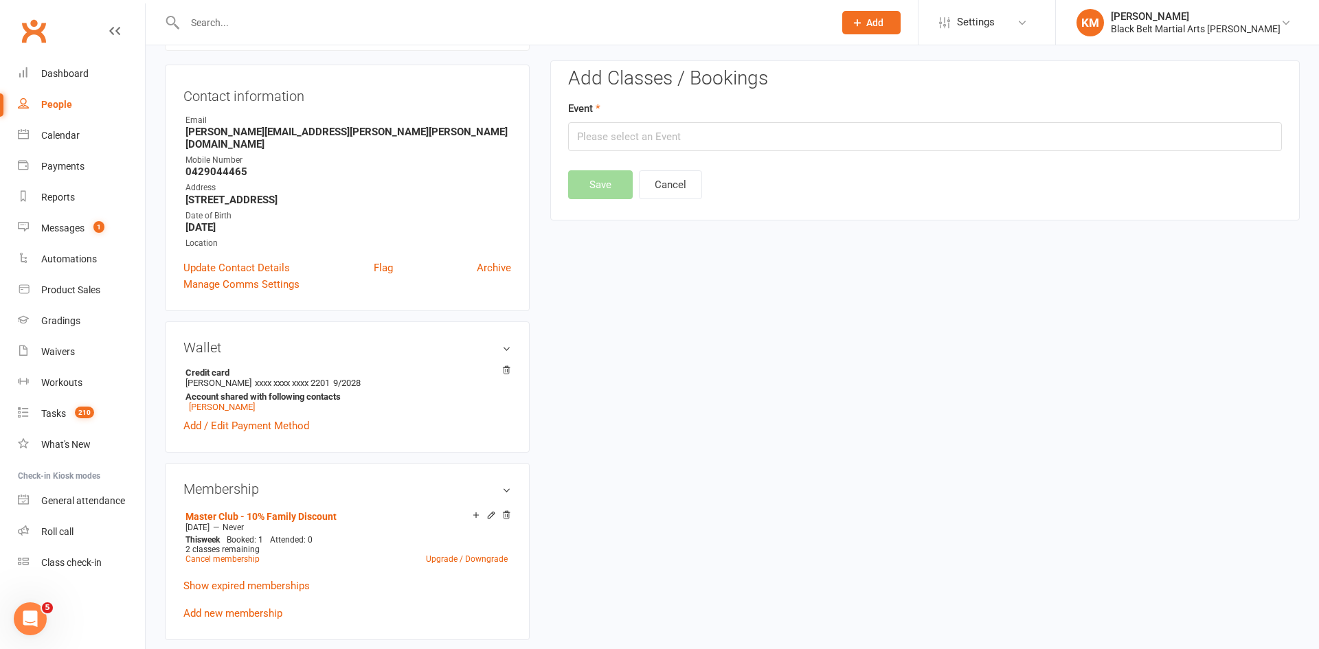
scroll to position [117, 0]
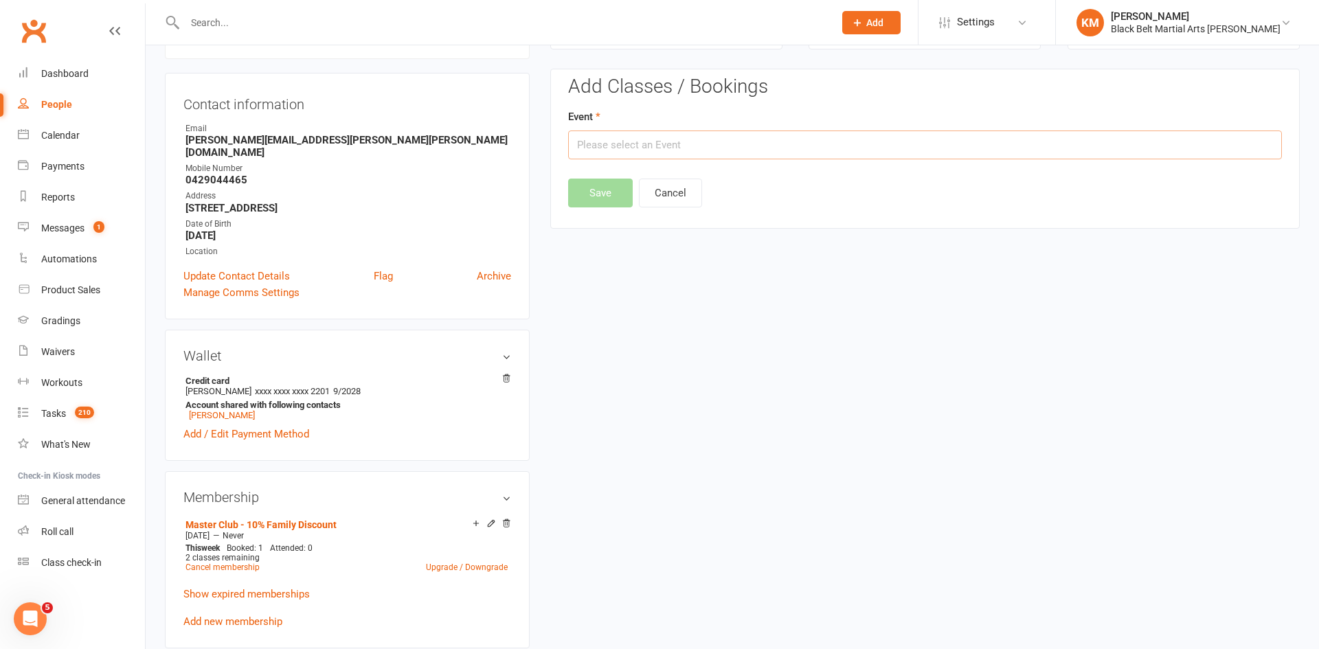
click at [1152, 153] on input "text" at bounding box center [925, 144] width 714 height 29
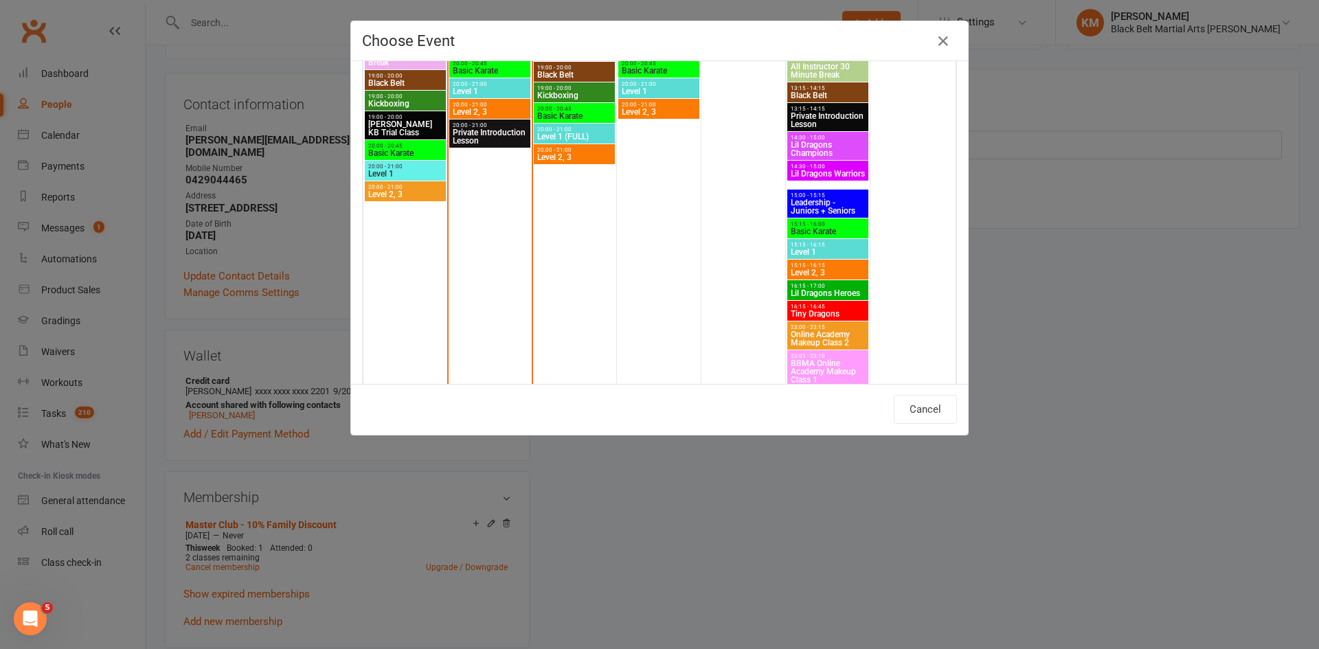
scroll to position [853, 0]
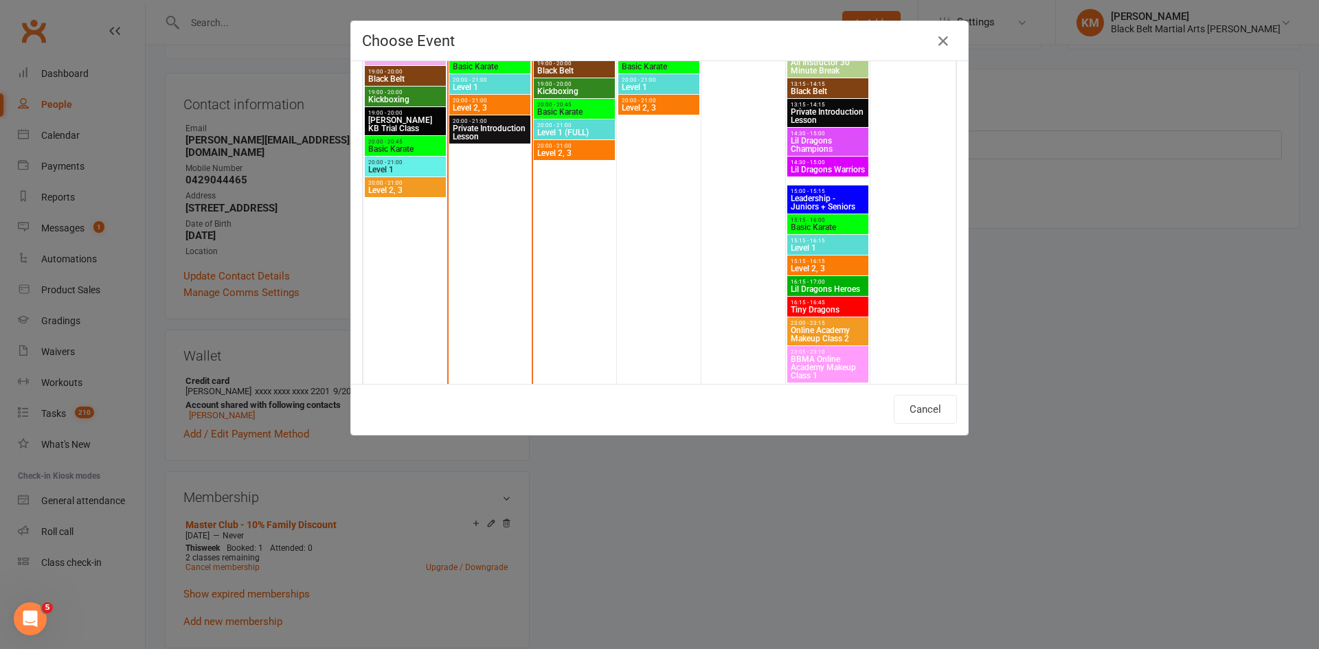
click at [818, 268] on span "Level 2, 3" at bounding box center [828, 268] width 76 height 8
type input "Level 2, 3 - [DATE] 3:15:00 PM"
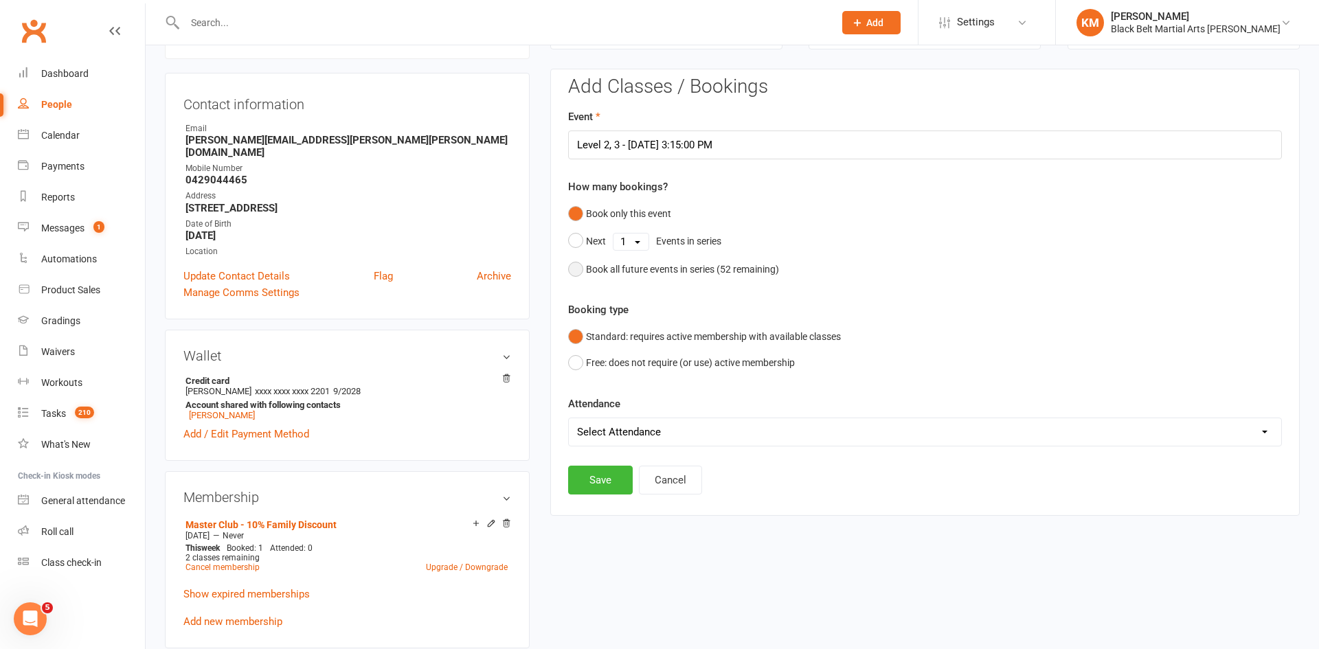
click at [731, 277] on button "Book all future events in series ( 52 remaining)" at bounding box center [673, 269] width 211 height 26
click at [592, 432] on div "Add Classes / Bookings Event Level 2, 3 - [DATE] 3:15:00 PM How many bookings? …" at bounding box center [924, 257] width 749 height 376
click at [596, 405] on button "Save" at bounding box center [600, 410] width 65 height 29
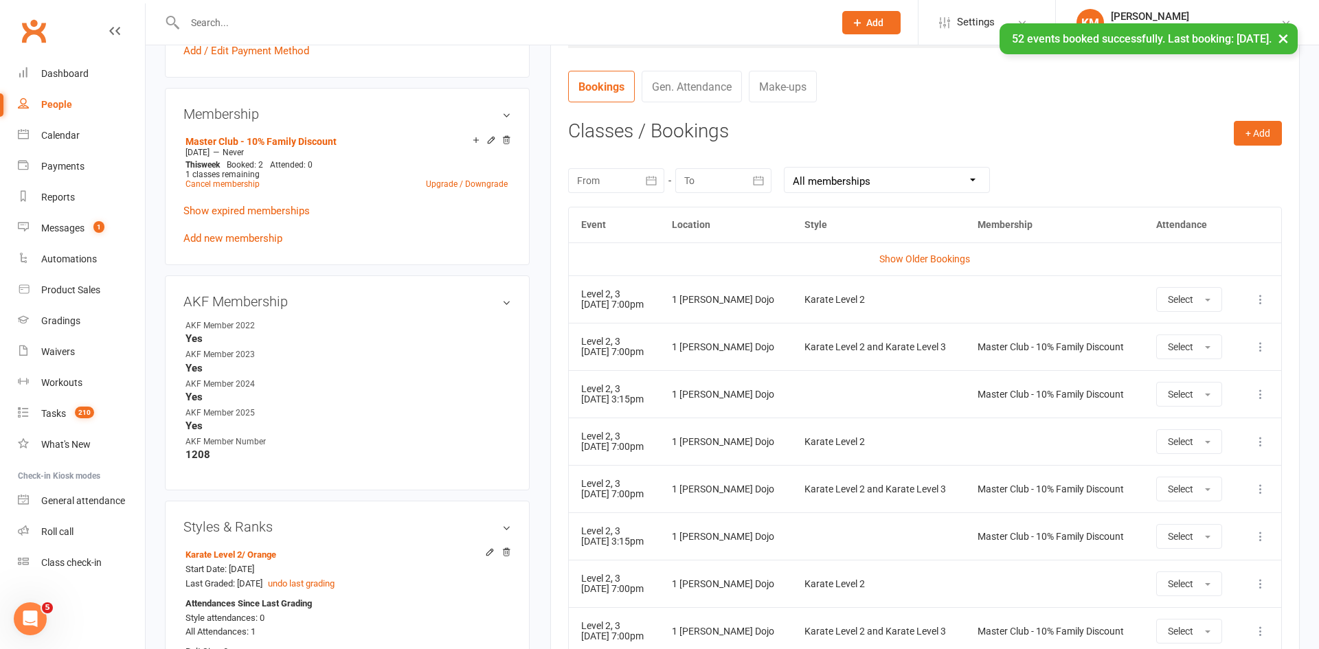
scroll to position [0, 0]
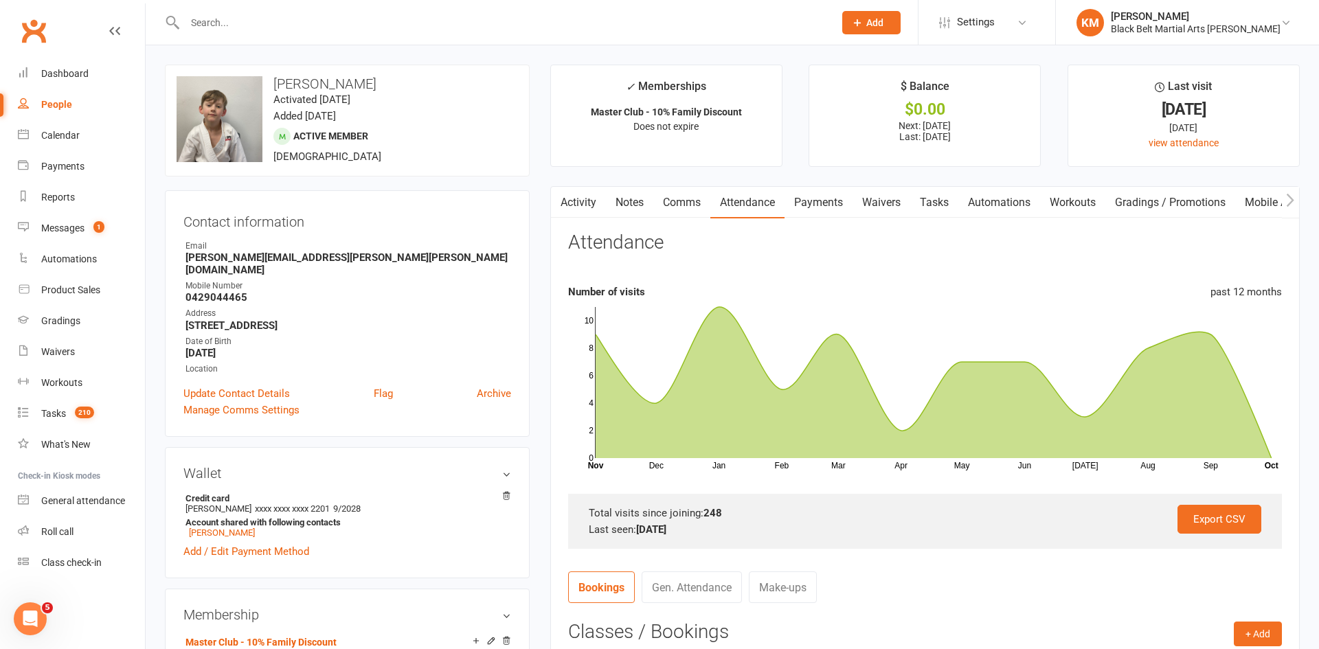
click at [205, 21] on input "text" at bounding box center [502, 22] width 643 height 19
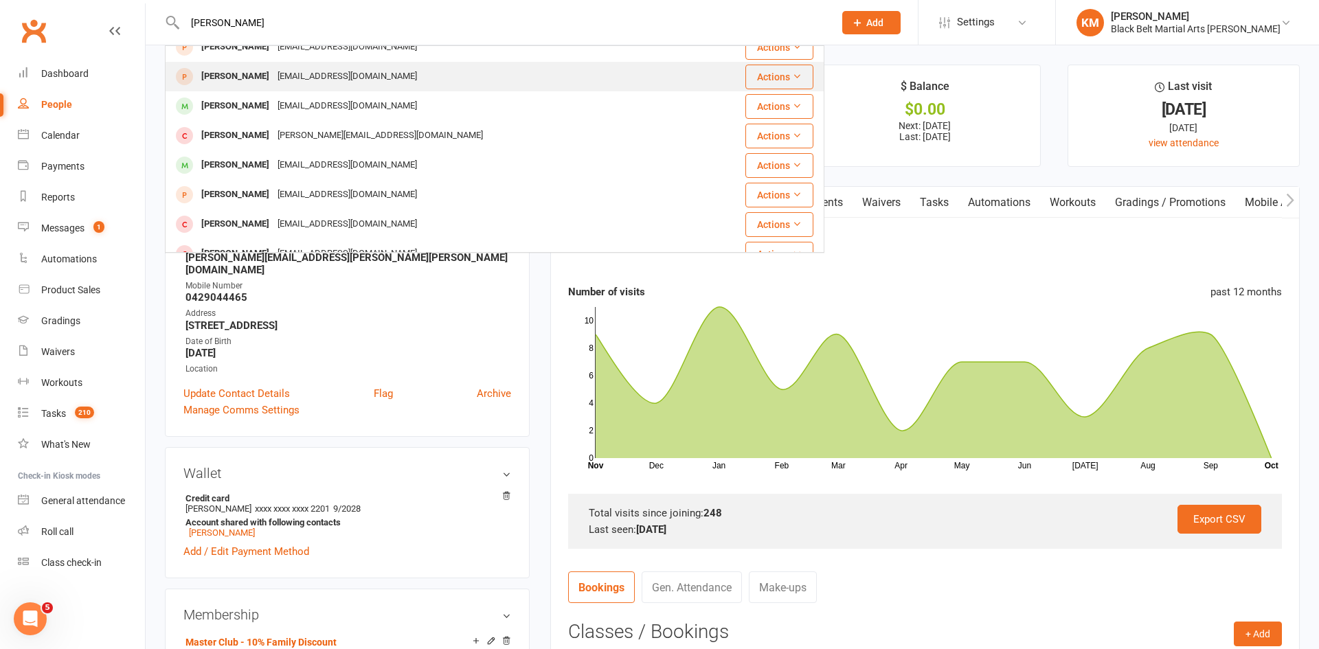
scroll to position [107, 0]
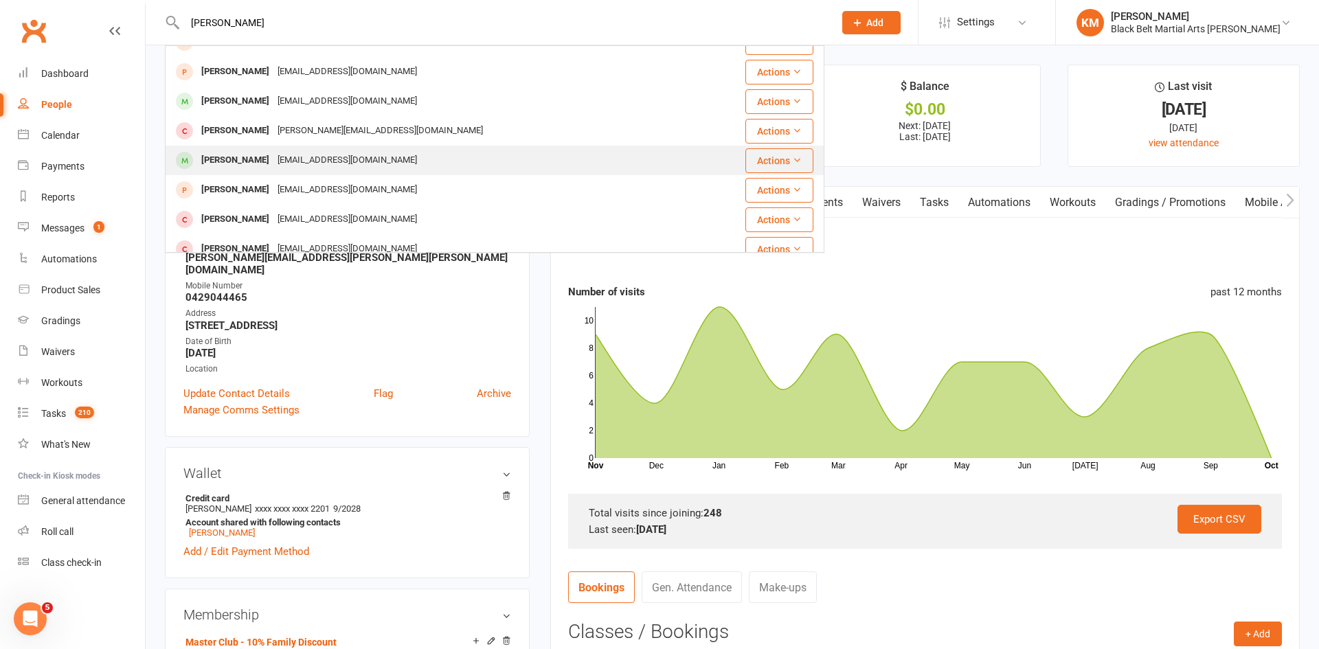
type input "[PERSON_NAME]"
click at [244, 163] on div "[PERSON_NAME]" at bounding box center [235, 160] width 76 height 20
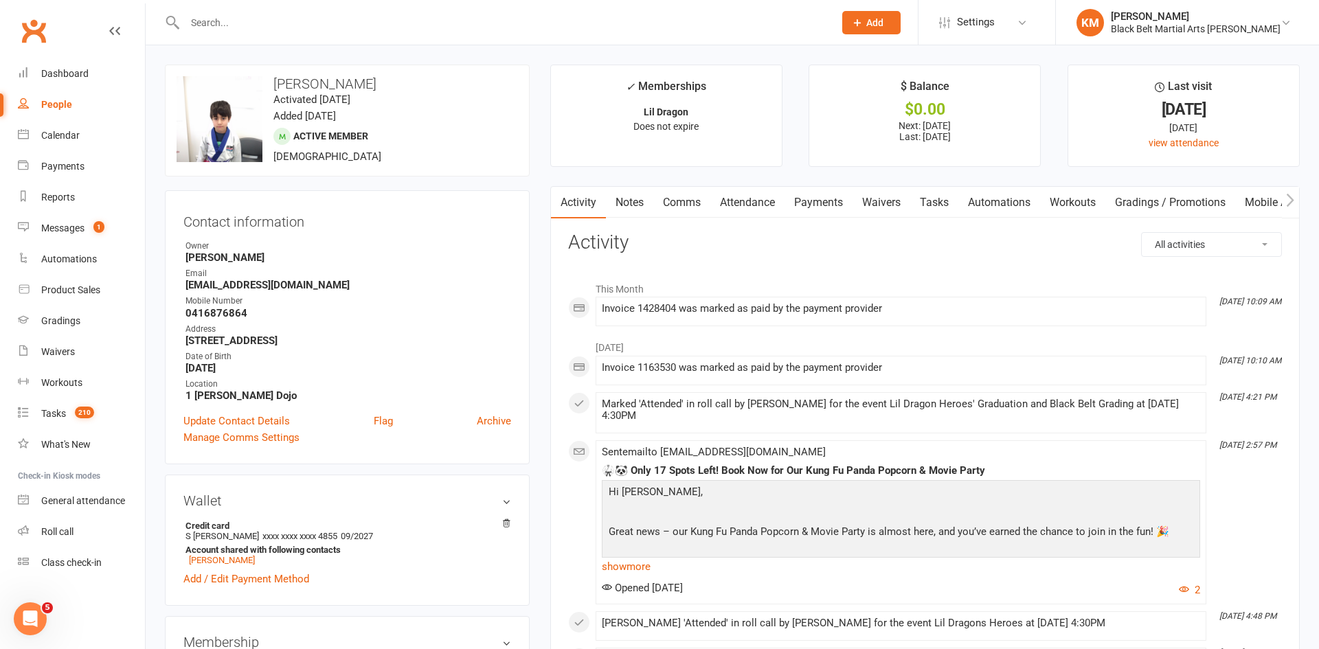
click at [741, 201] on link "Attendance" at bounding box center [747, 203] width 74 height 32
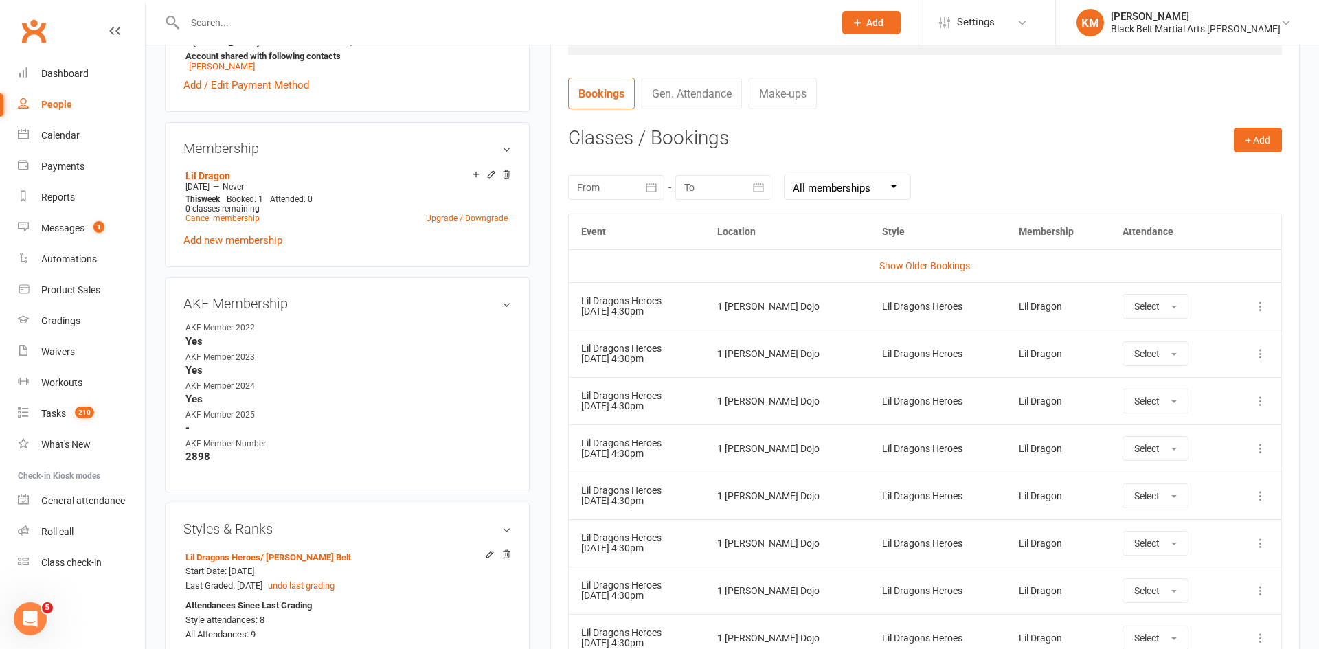
scroll to position [497, 0]
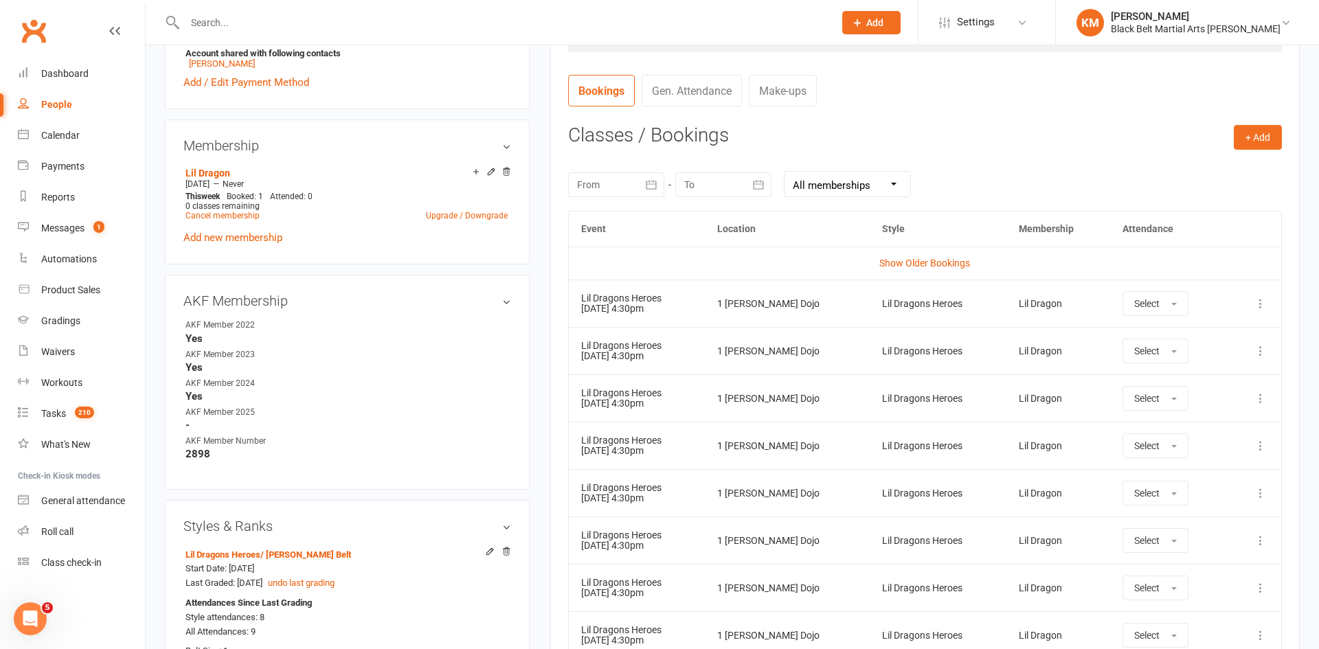
click at [1260, 307] on icon at bounding box center [1260, 304] width 14 height 14
click at [1204, 385] on link "Remove booking" at bounding box center [1200, 385] width 136 height 27
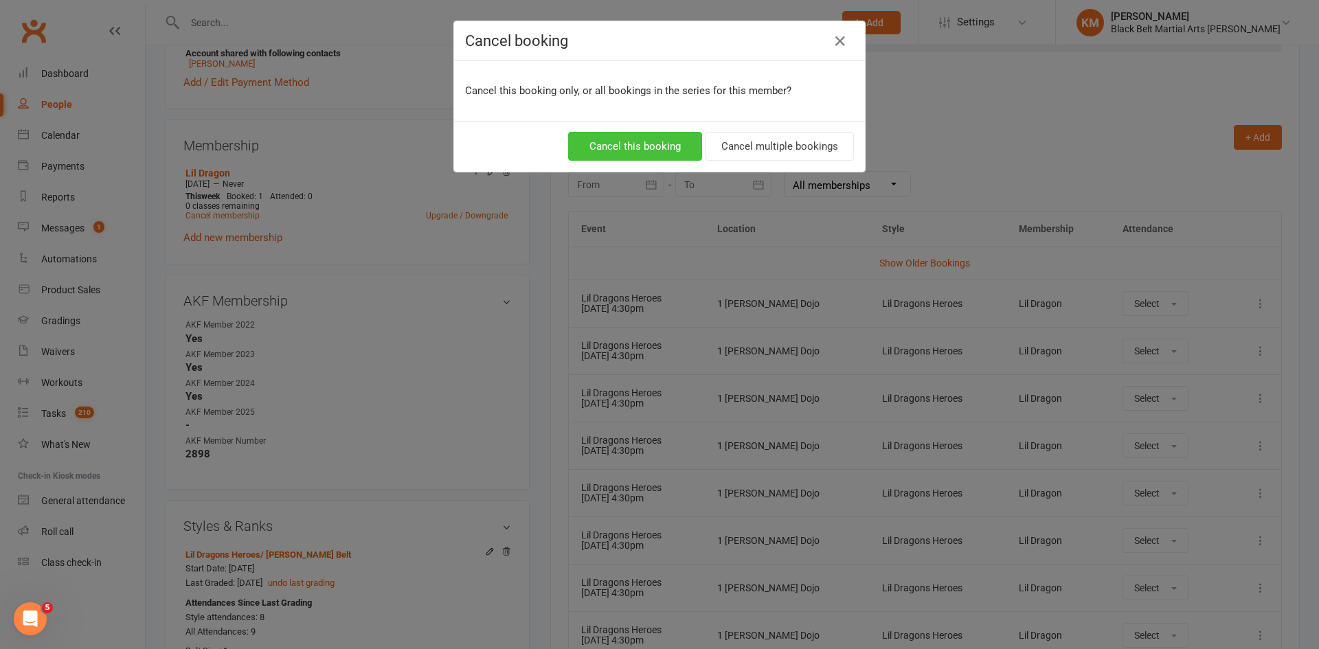
click at [667, 138] on button "Cancel this booking" at bounding box center [635, 146] width 134 height 29
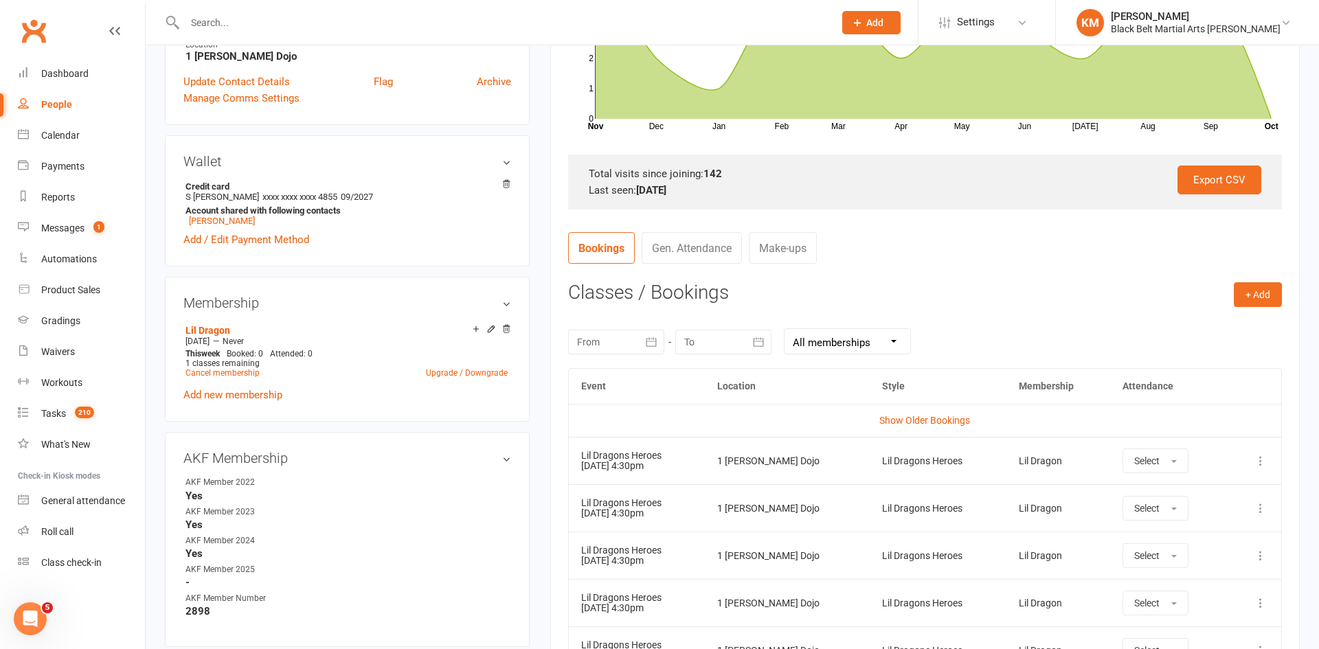
click at [1256, 457] on icon at bounding box center [1260, 461] width 14 height 14
click at [1177, 547] on link "Remove booking" at bounding box center [1200, 542] width 136 height 27
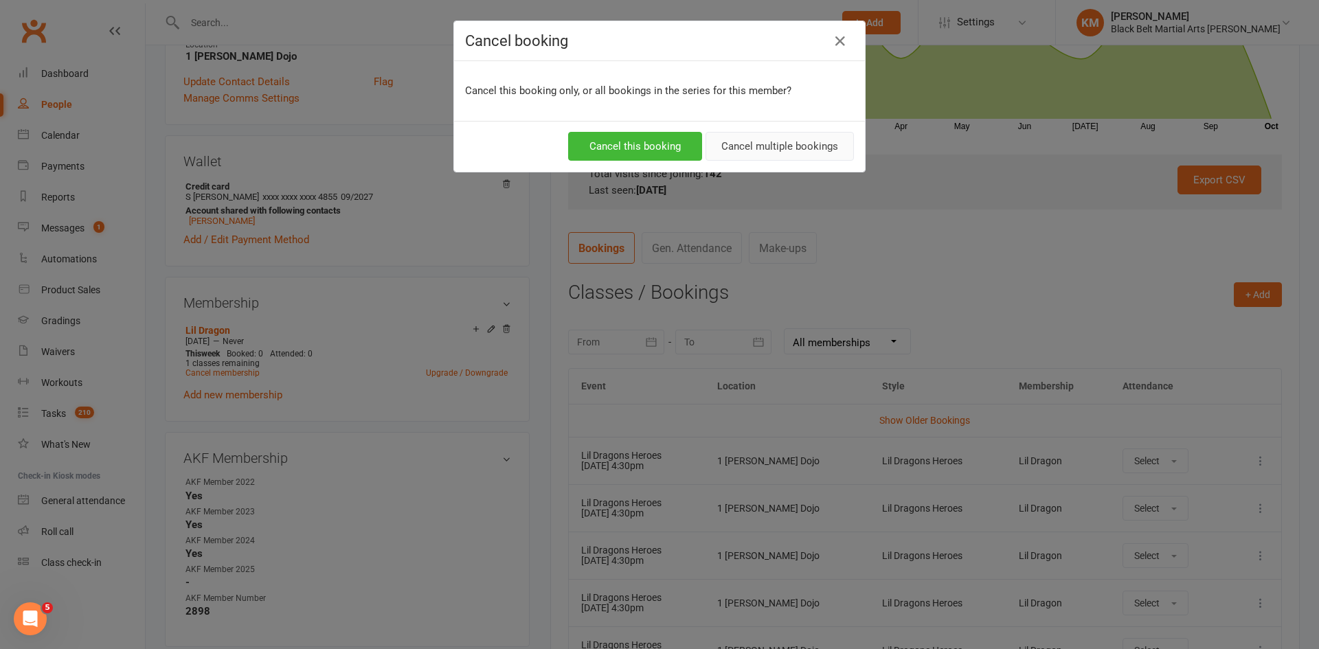
click at [751, 146] on button "Cancel multiple bookings" at bounding box center [779, 146] width 148 height 29
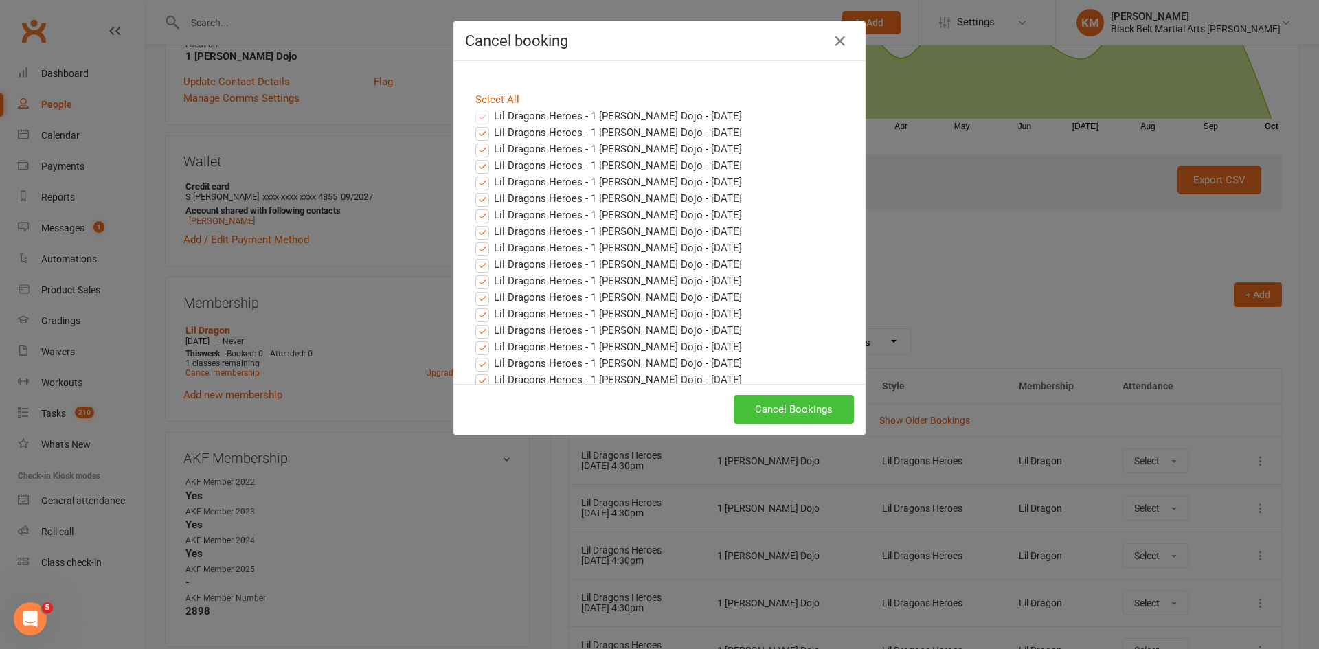
click at [802, 411] on button "Cancel Bookings" at bounding box center [793, 409] width 120 height 29
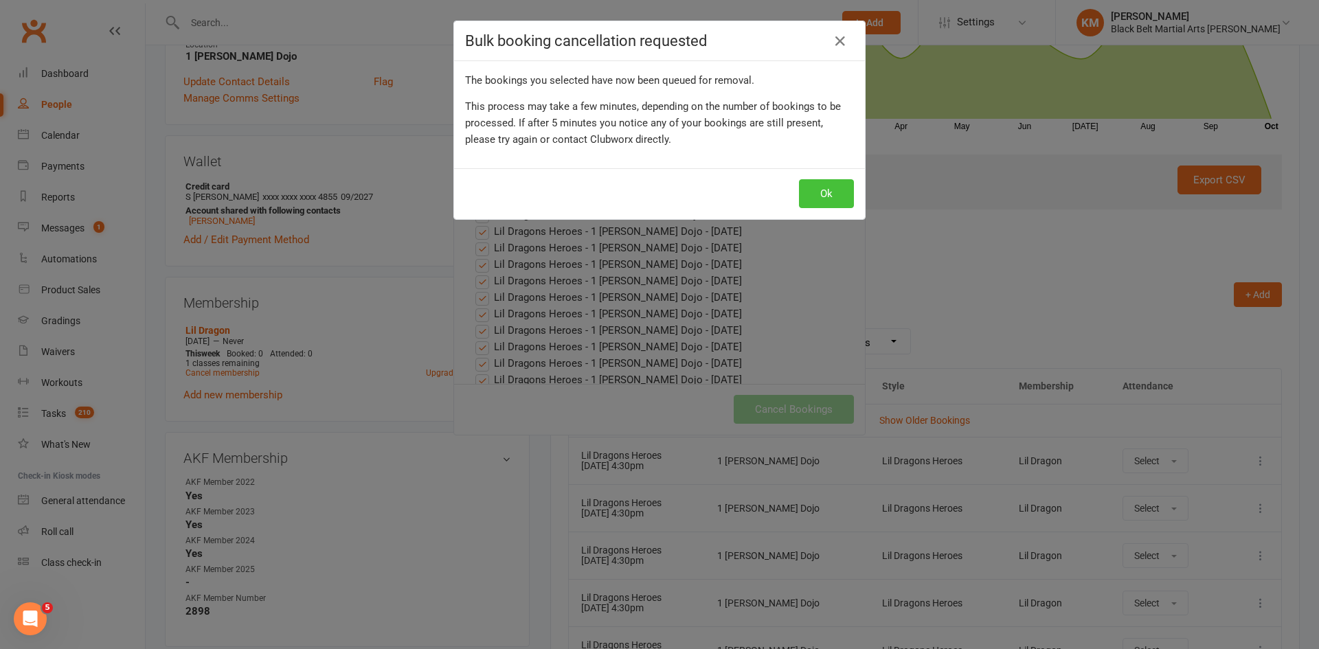
click at [826, 189] on button "Ok" at bounding box center [826, 193] width 55 height 29
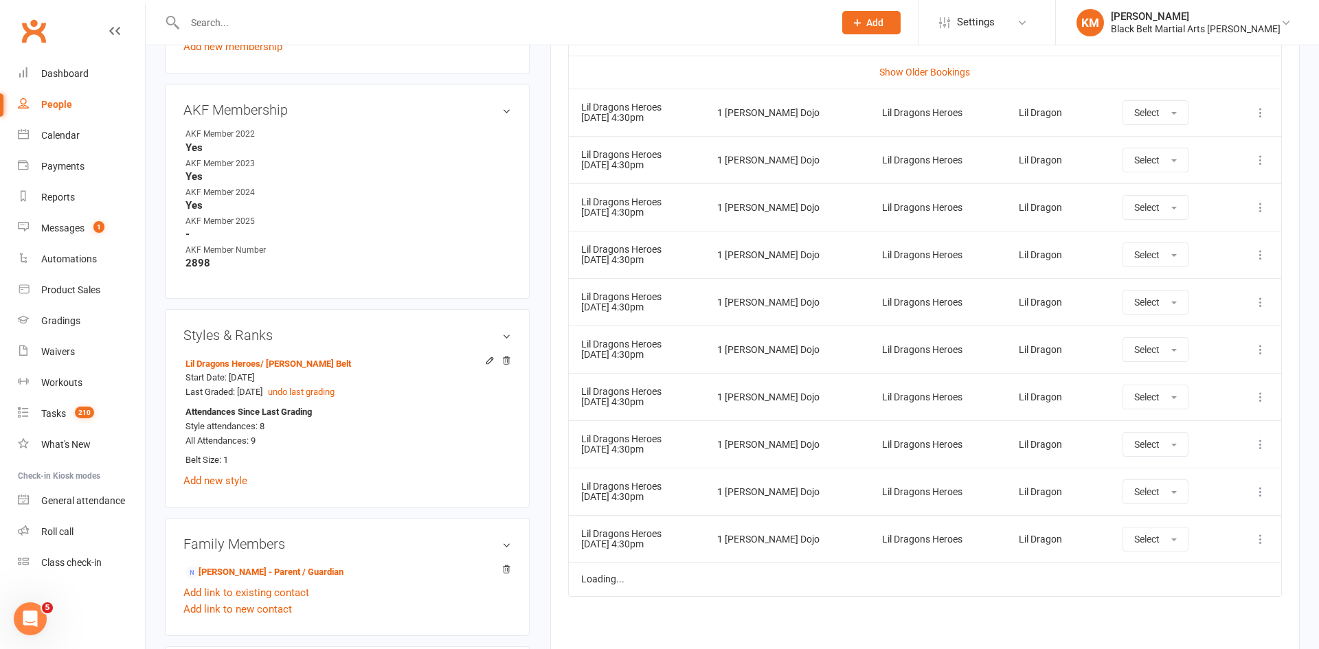
scroll to position [690, 0]
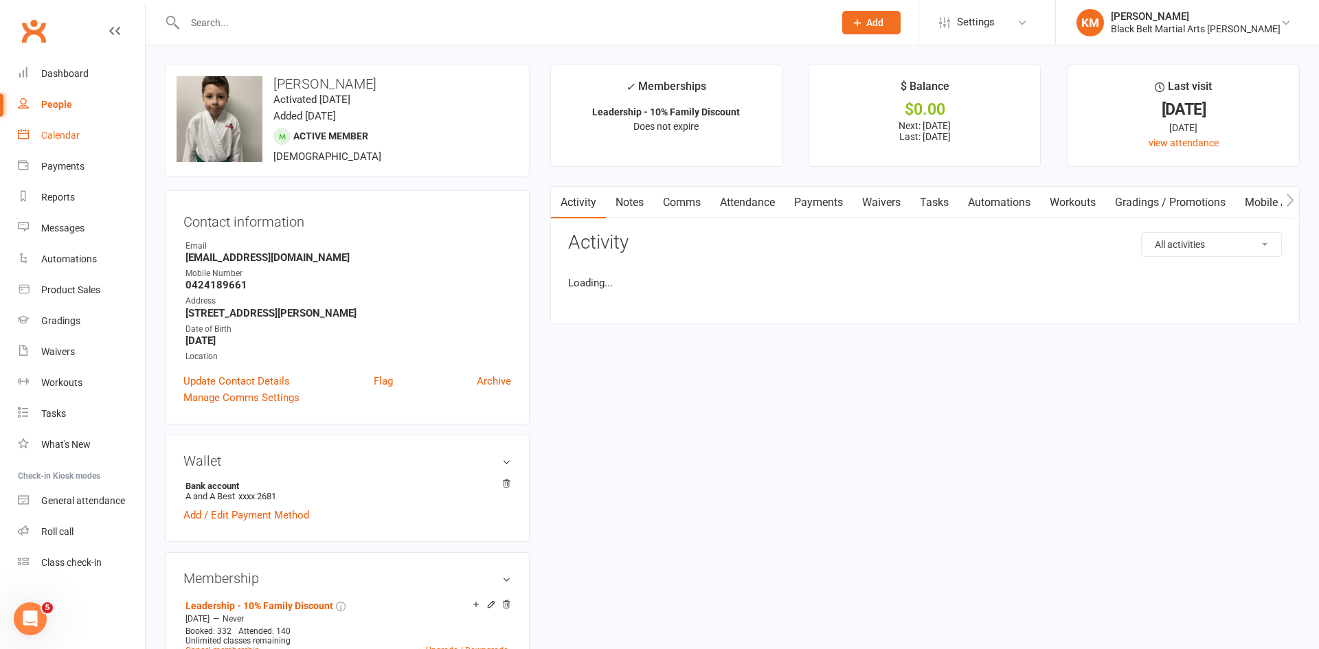
click at [39, 135] on link "Calendar" at bounding box center [81, 135] width 127 height 31
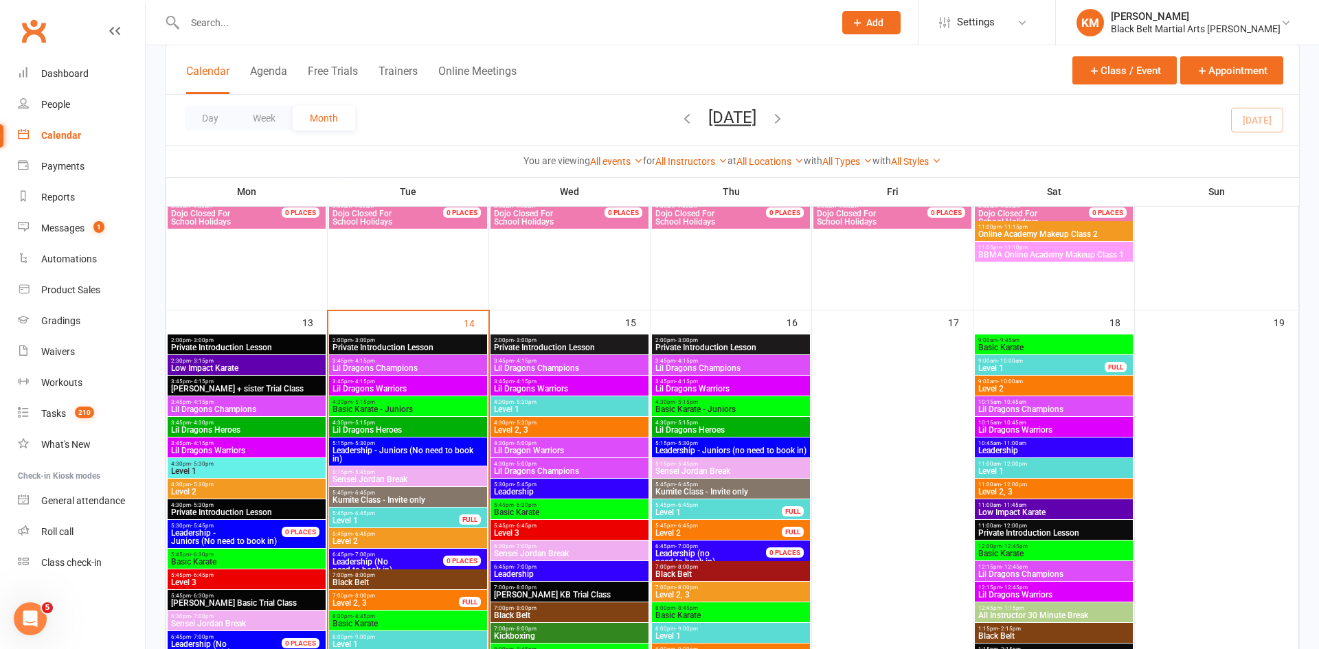
scroll to position [382, 0]
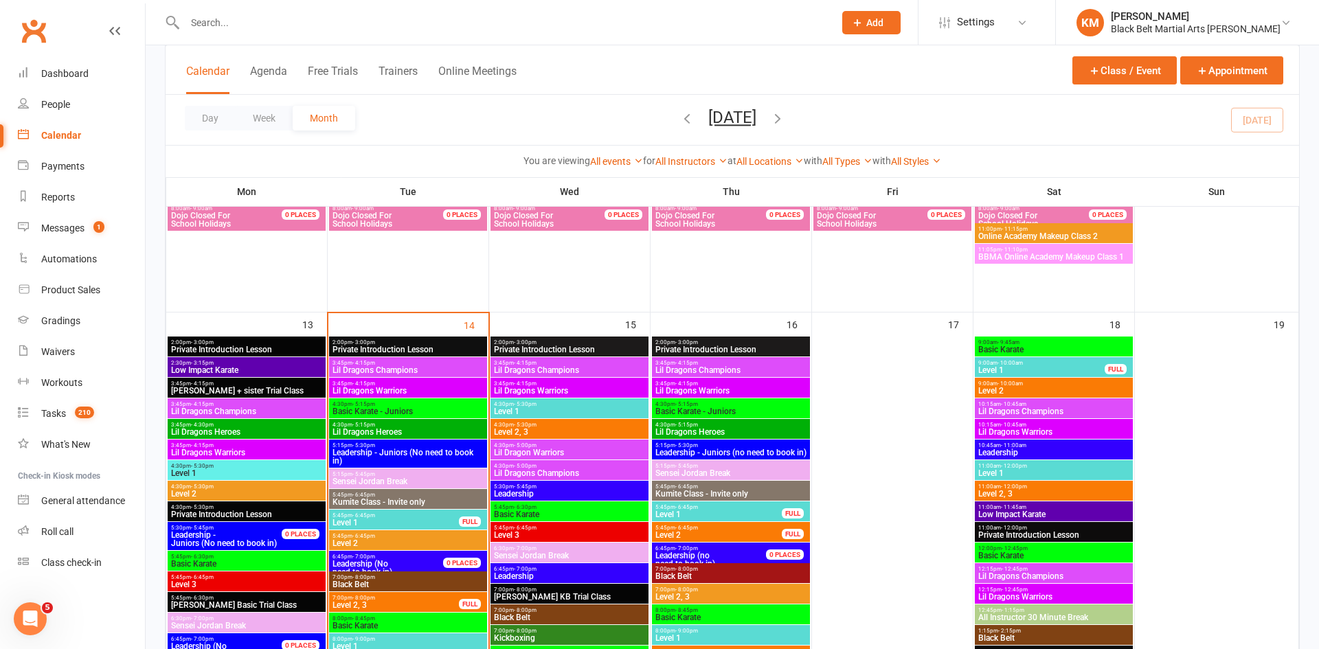
click at [750, 407] on span "Basic Karate - Juniors" at bounding box center [730, 411] width 152 height 8
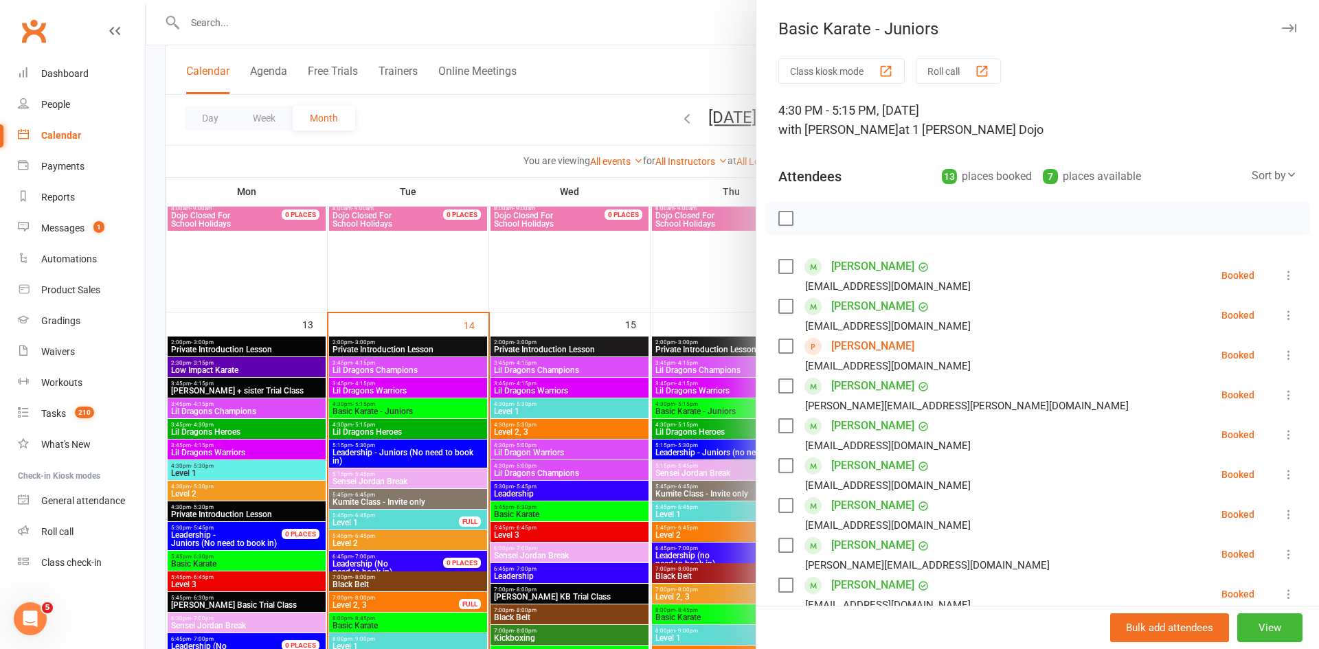
drag, startPoint x: 913, startPoint y: 174, endPoint x: 1031, endPoint y: 181, distance: 118.3
click at [1031, 181] on div "Attendees 13 places booked 7 places available Sort by Last name First name Book…" at bounding box center [1037, 174] width 518 height 34
click at [610, 69] on div at bounding box center [732, 324] width 1173 height 649
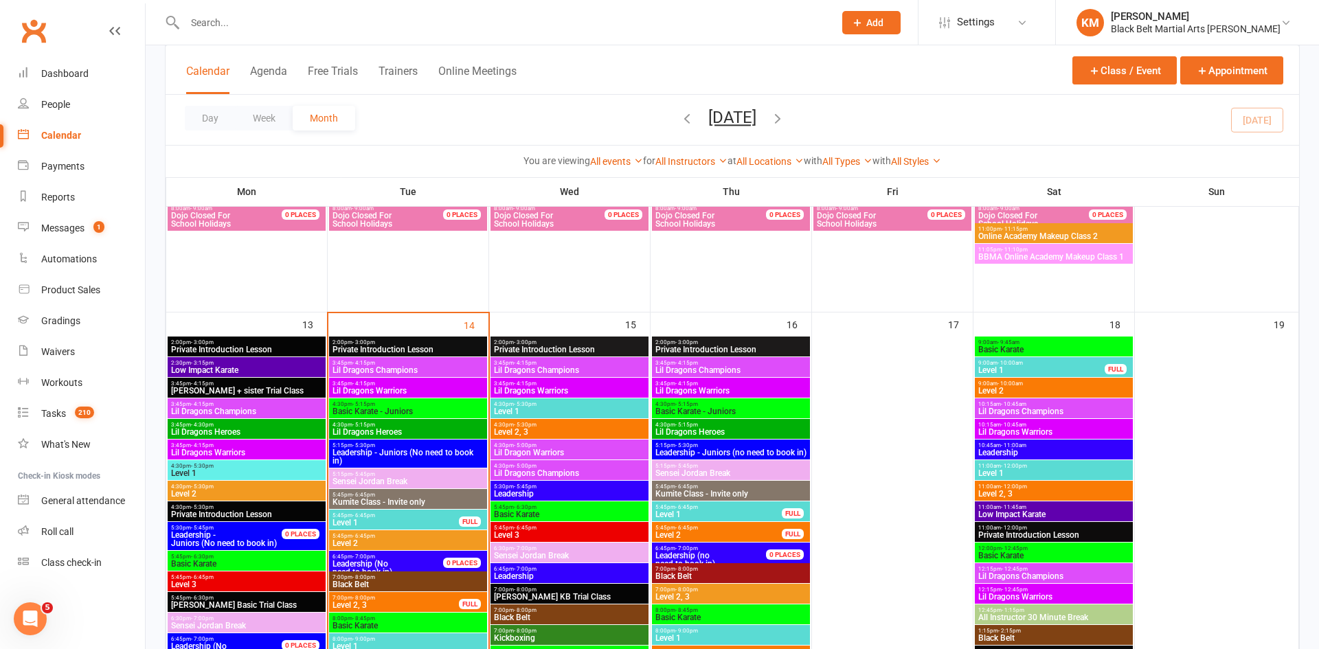
click at [434, 408] on span "Basic Karate - Juniors" at bounding box center [408, 411] width 152 height 8
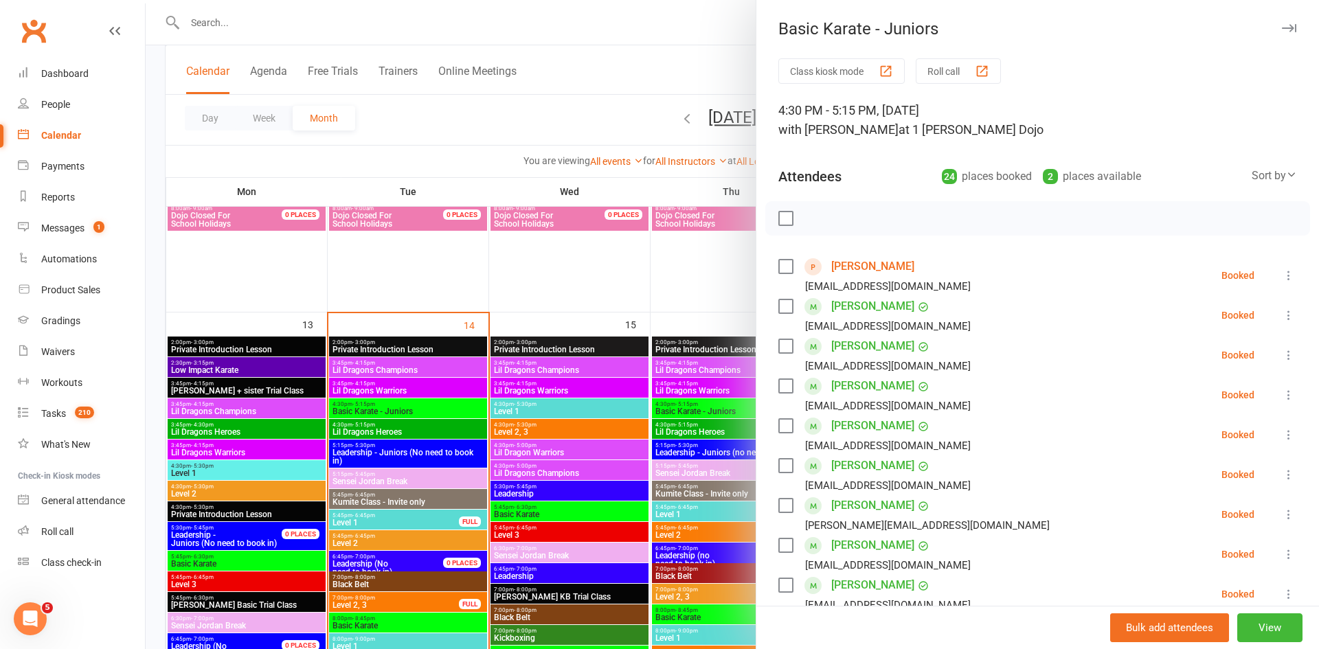
click at [584, 98] on div at bounding box center [732, 324] width 1173 height 649
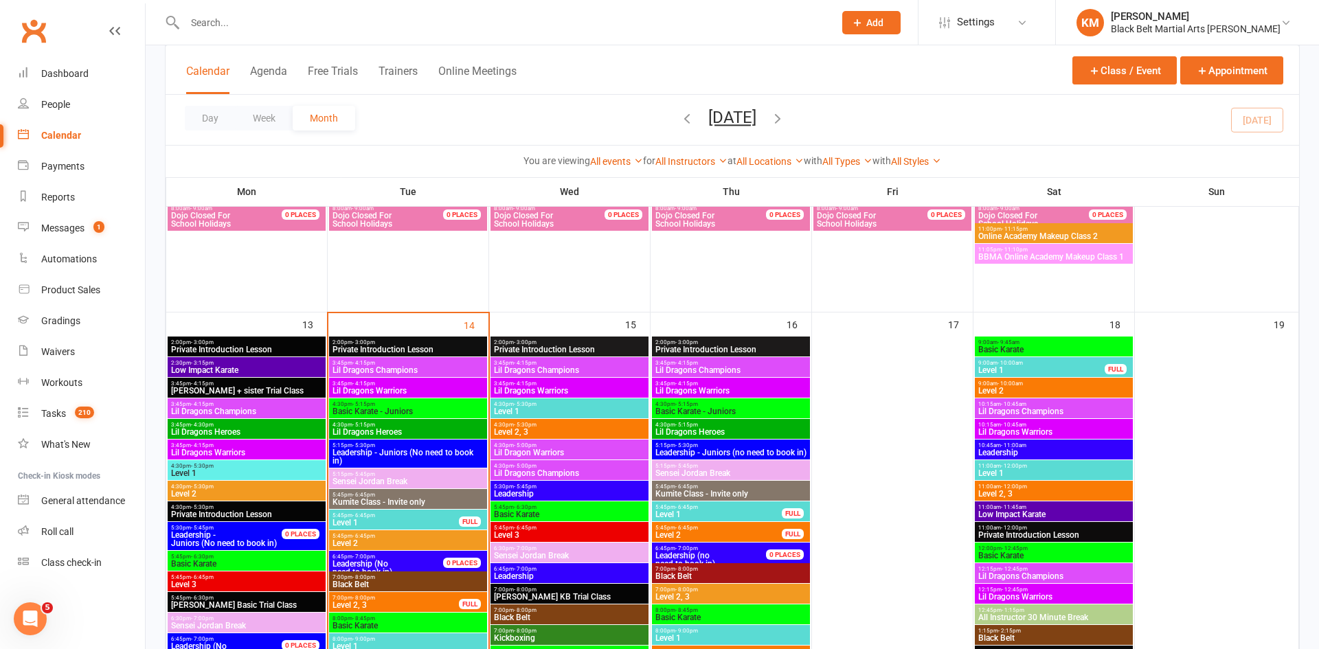
click at [709, 411] on span "Basic Karate - Juniors" at bounding box center [730, 411] width 152 height 8
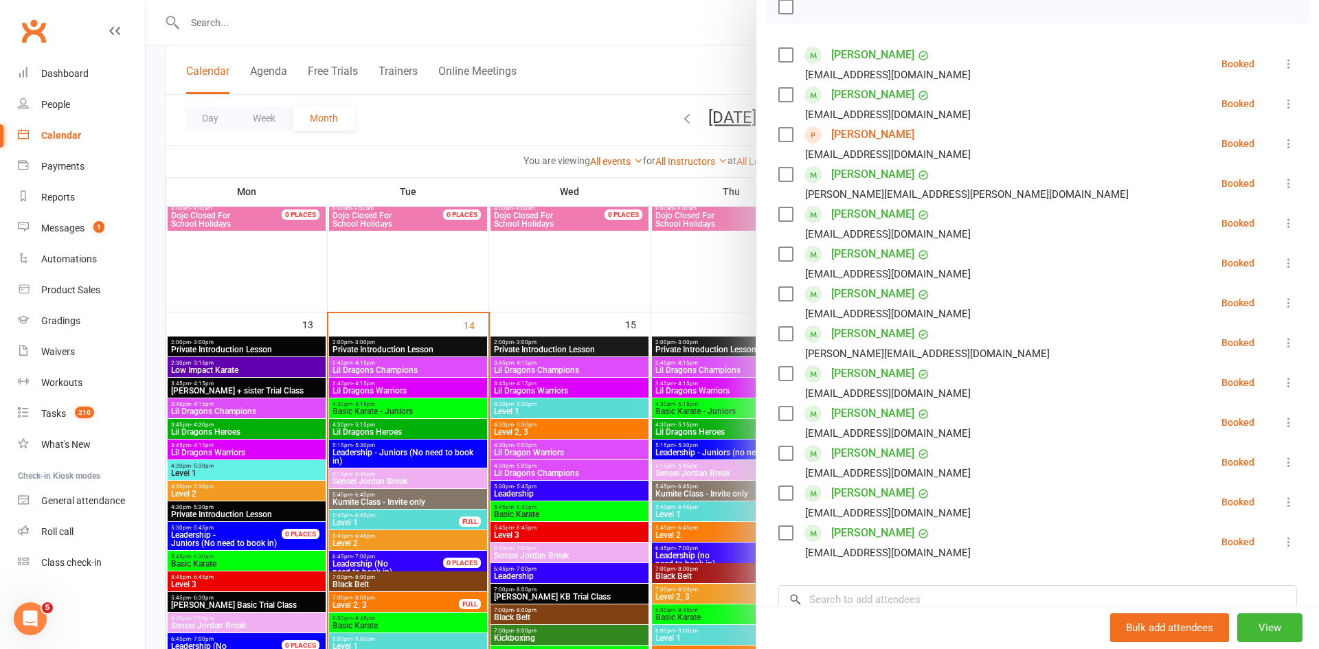
scroll to position [213, 0]
click at [600, 111] on div at bounding box center [732, 324] width 1173 height 649
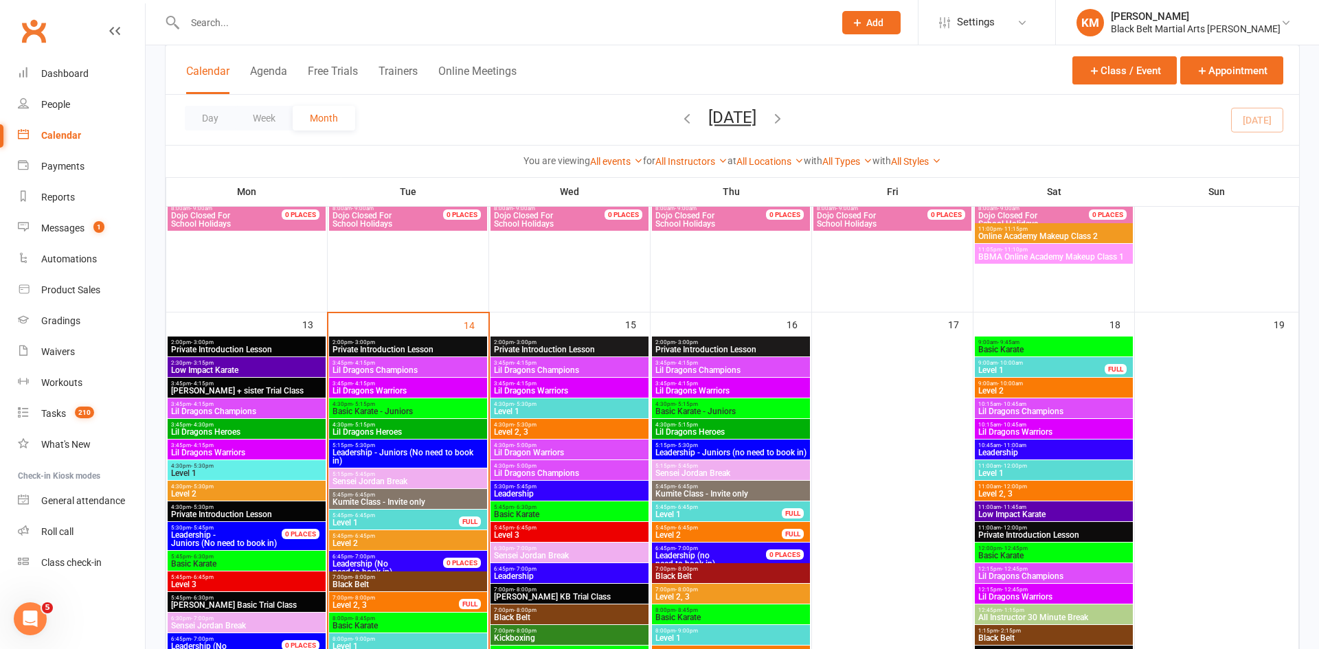
click at [216, 16] on input "text" at bounding box center [502, 22] width 643 height 19
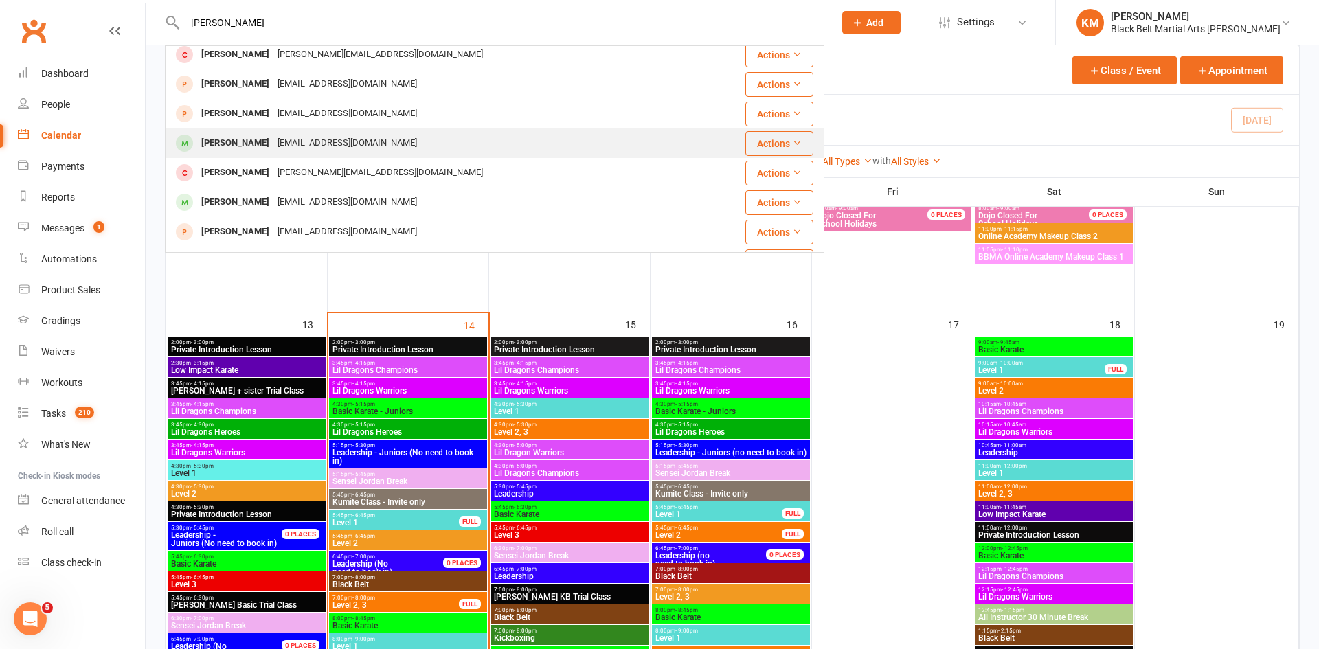
scroll to position [62, 0]
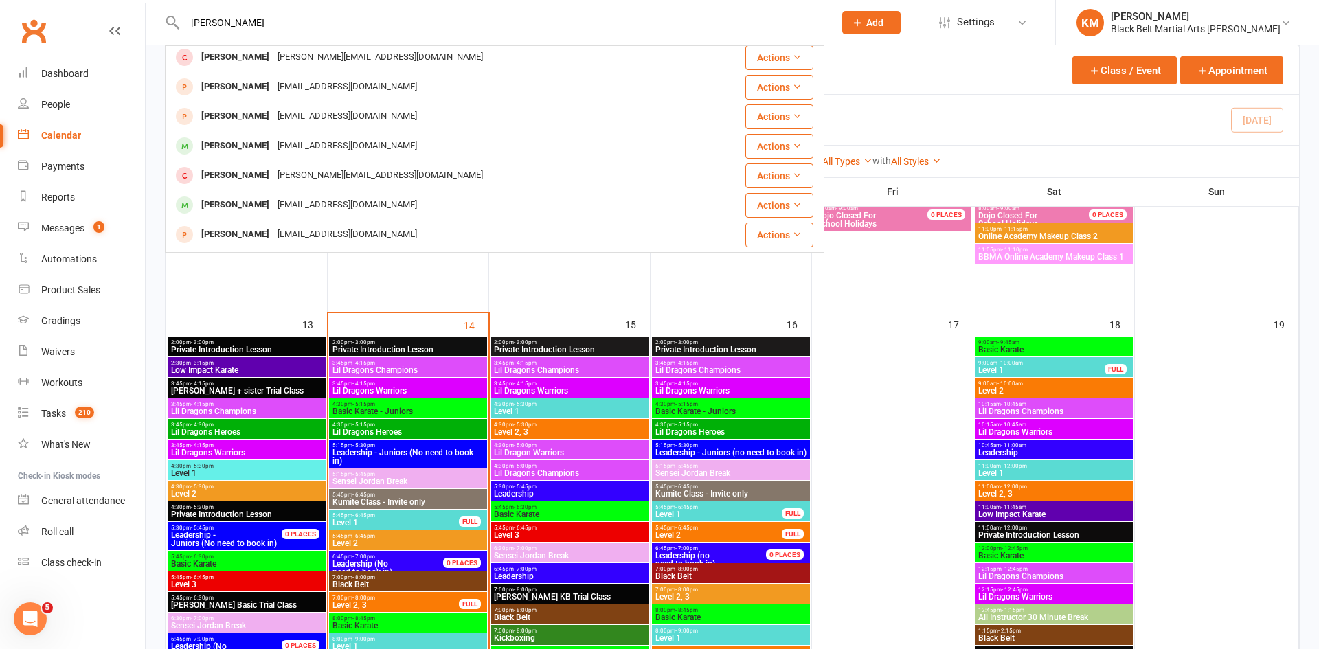
type input "simon"
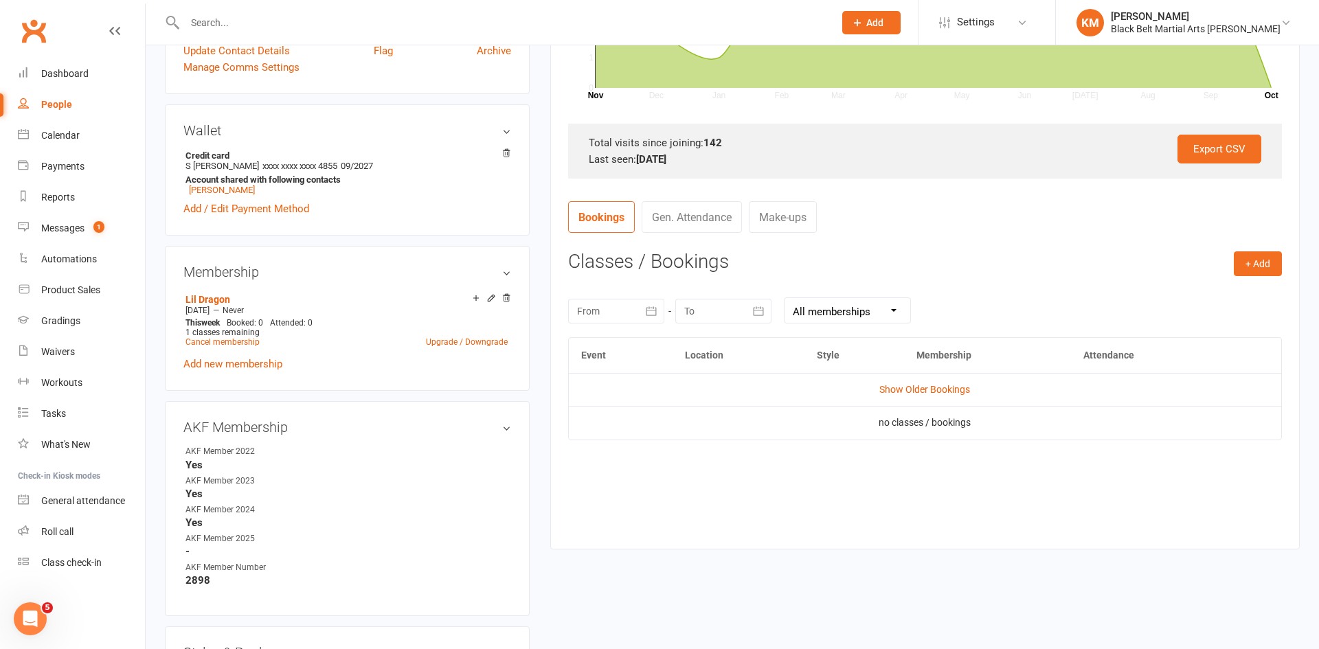
scroll to position [373, 0]
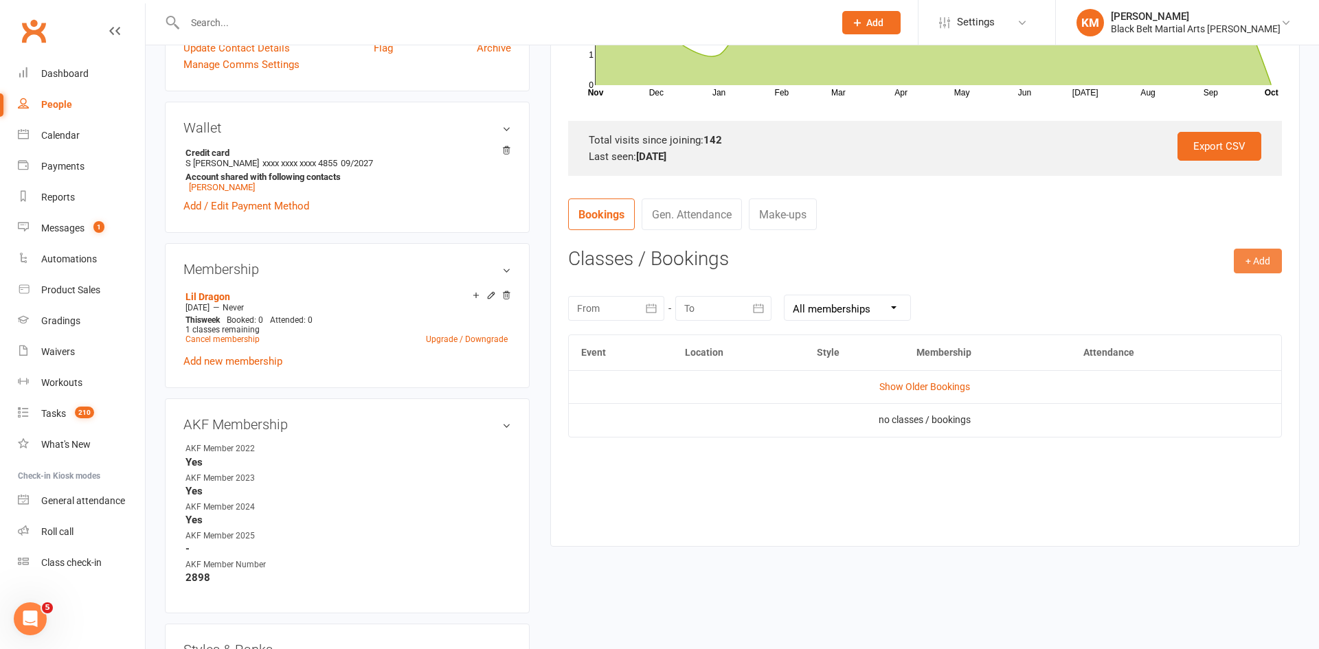
click at [1244, 266] on button "+ Add" at bounding box center [1257, 261] width 48 height 25
click at [1179, 288] on link "Book Event" at bounding box center [1213, 291] width 136 height 27
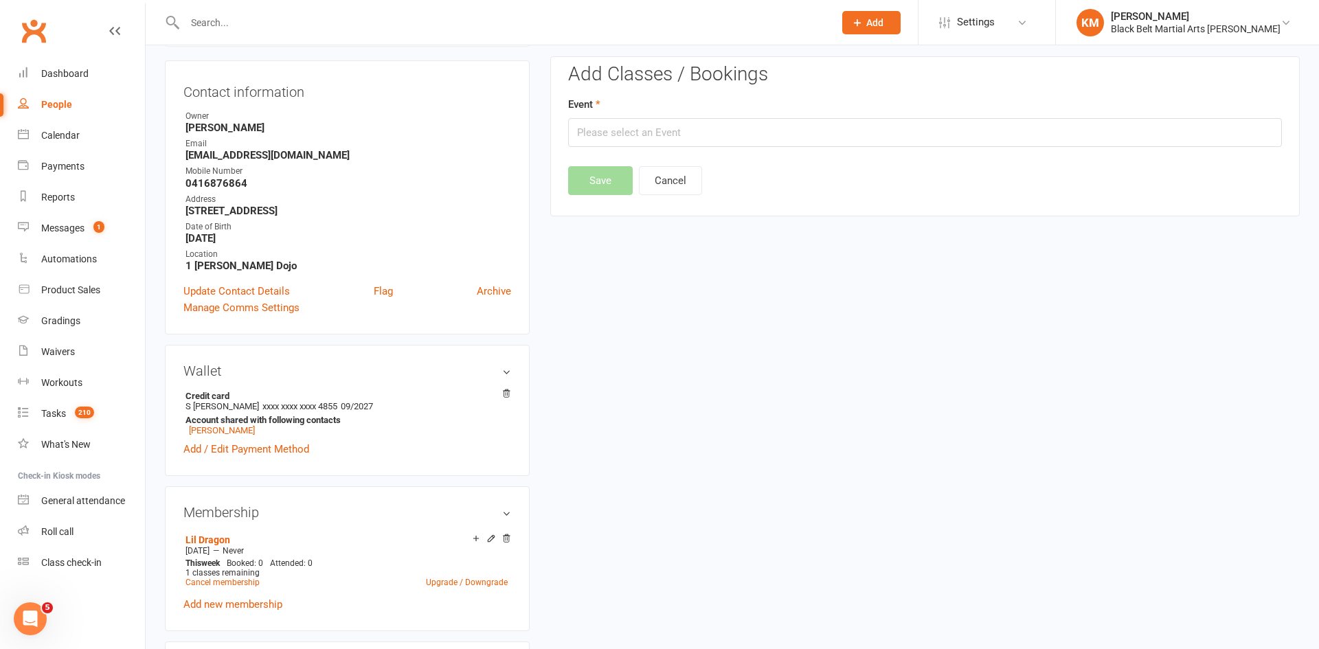
scroll to position [117, 0]
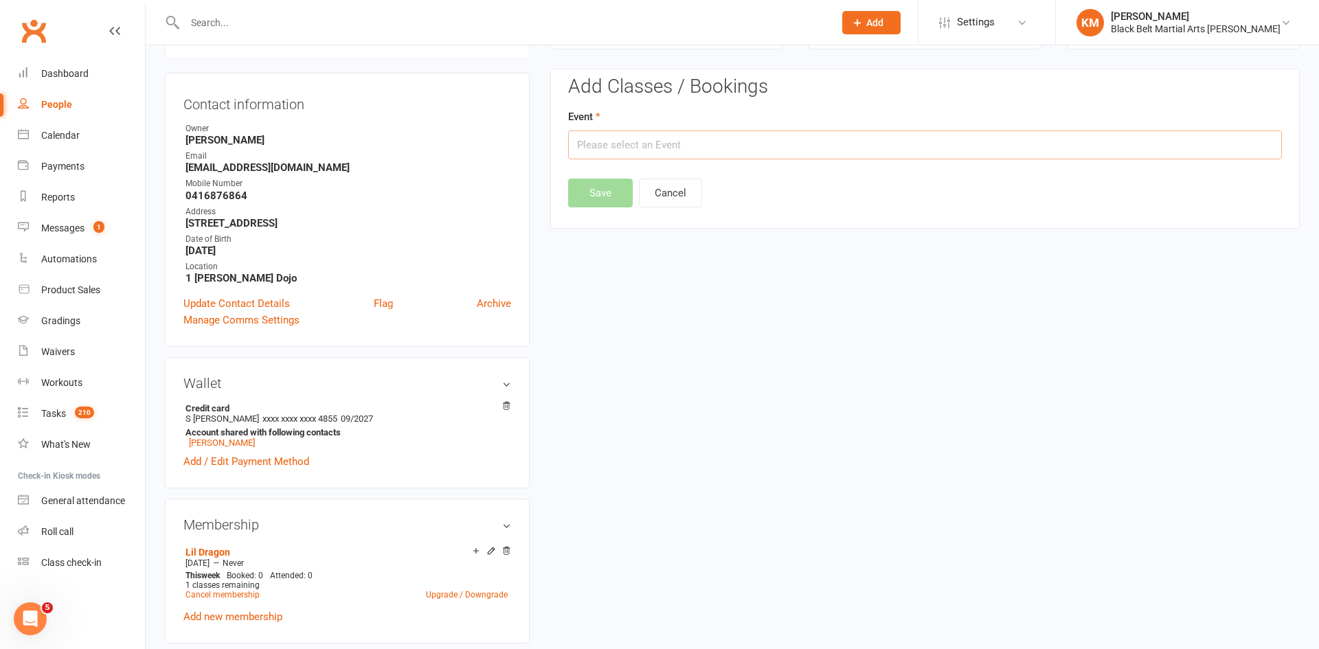
click at [839, 150] on input "text" at bounding box center [925, 144] width 714 height 29
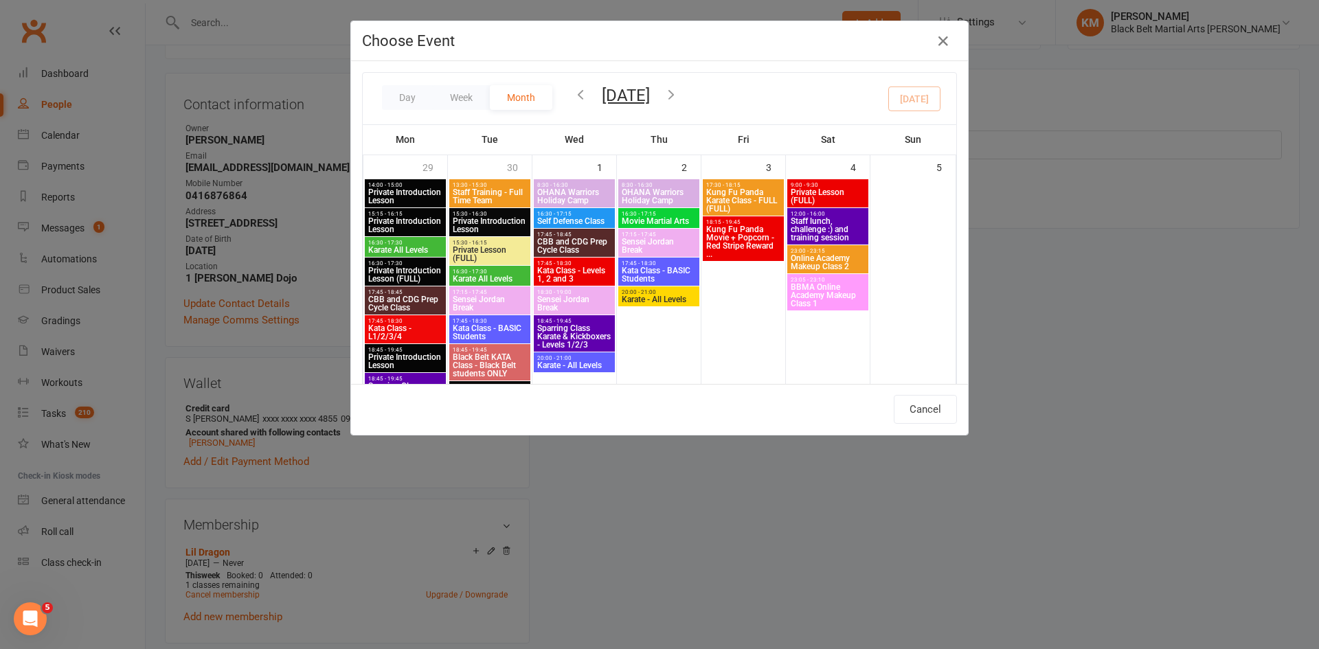
scroll to position [458, 0]
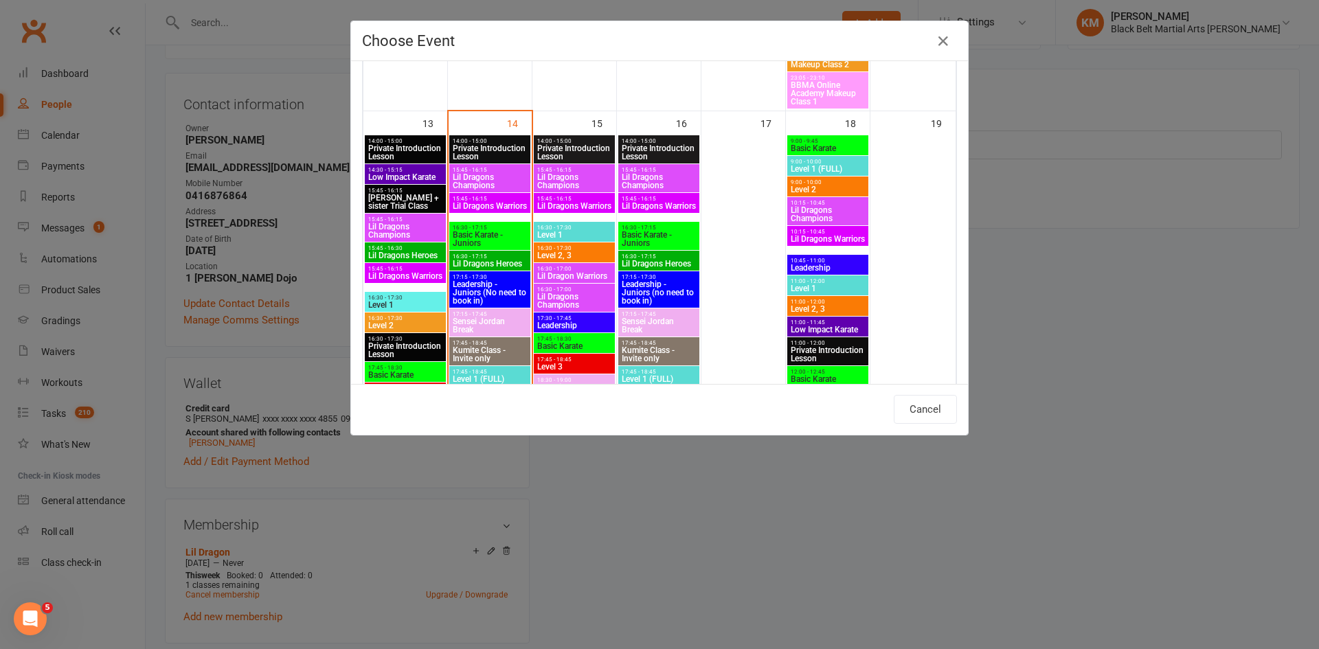
click at [664, 260] on span "Lil Dragons Heroes" at bounding box center [659, 264] width 76 height 8
type input "Lil Dragons Heroes - Oct 16, 2025 4:30:00 PM"
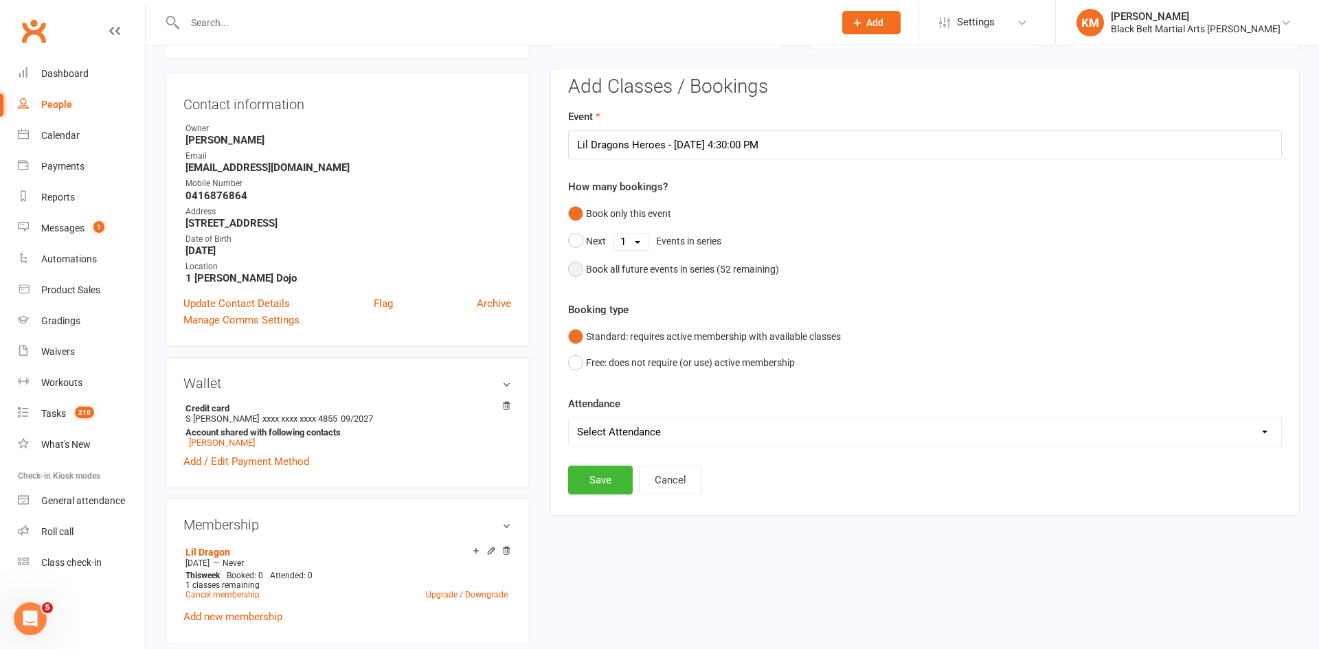
click at [642, 271] on div "Book all future events in series ( 52 remaining)" at bounding box center [682, 269] width 193 height 15
click at [593, 421] on button "Save" at bounding box center [600, 410] width 65 height 29
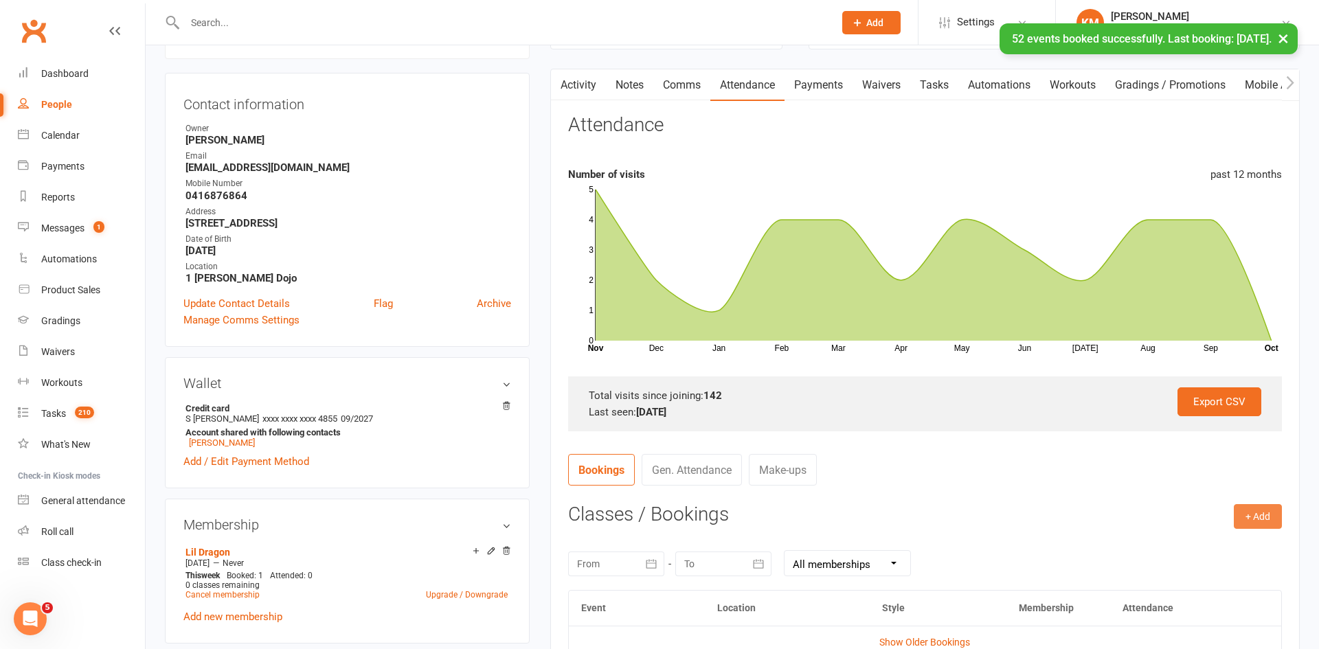
click at [1234, 510] on button "+ Add" at bounding box center [1257, 516] width 48 height 25
click at [1214, 540] on link "Book Event" at bounding box center [1213, 547] width 136 height 27
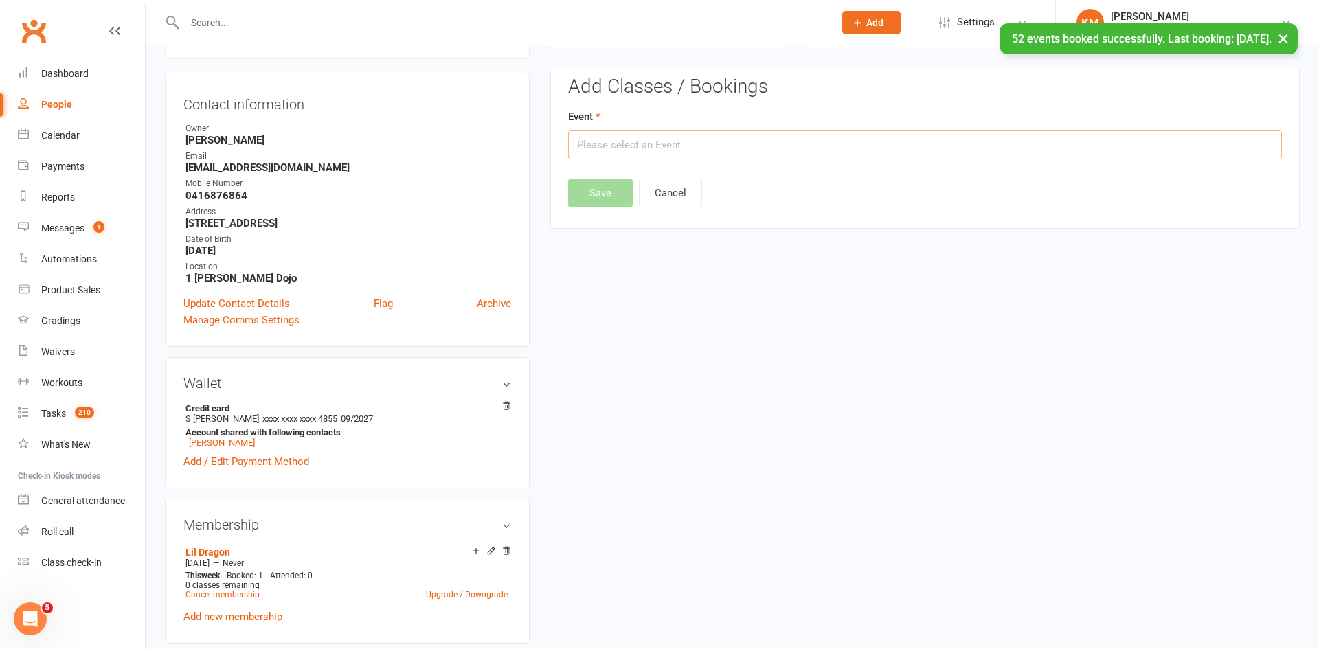
click at [1086, 158] on input "text" at bounding box center [925, 144] width 714 height 29
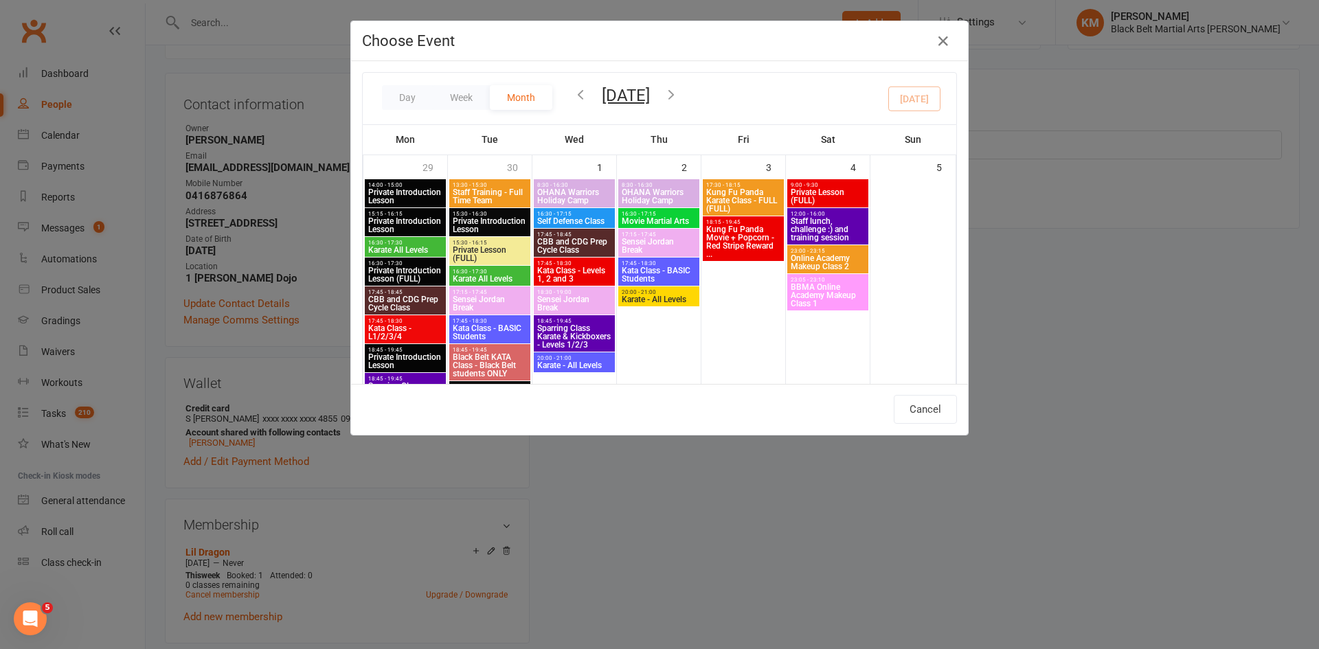
scroll to position [454, 0]
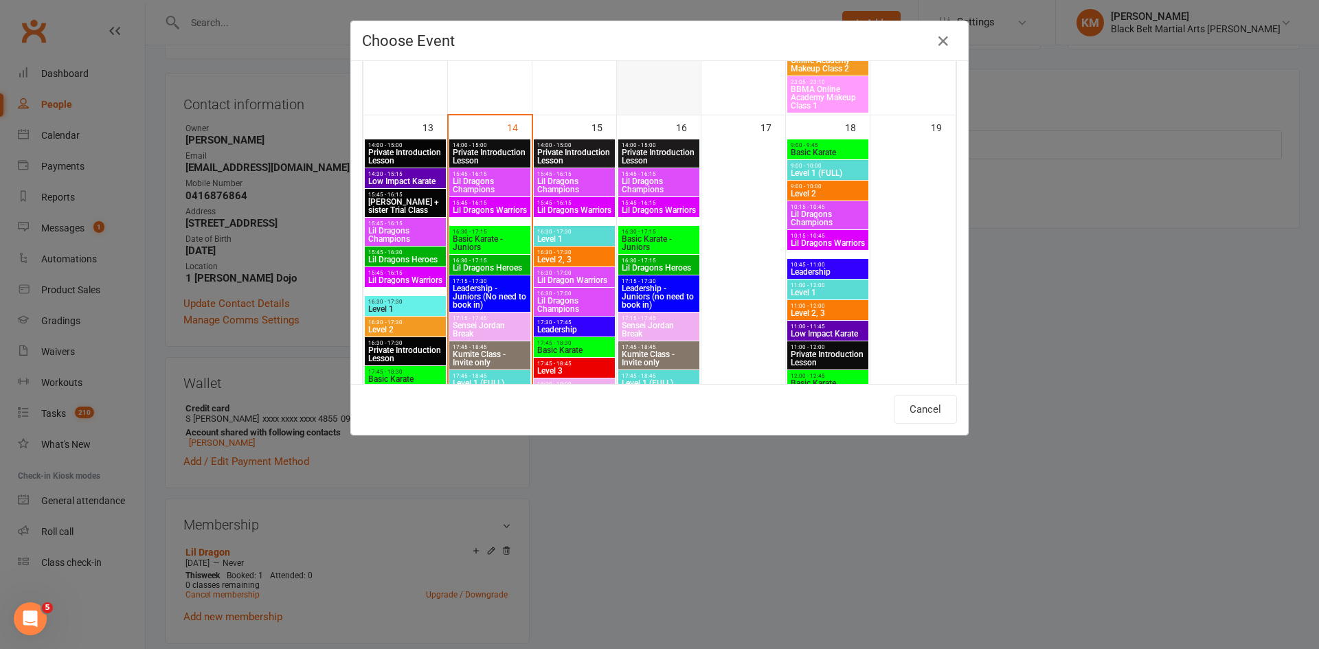
click at [665, 233] on span "16:30 - 17:15" at bounding box center [659, 232] width 76 height 6
type input "Basic Karate - Juniors - Oct 16, 2025 4:30:00 PM"
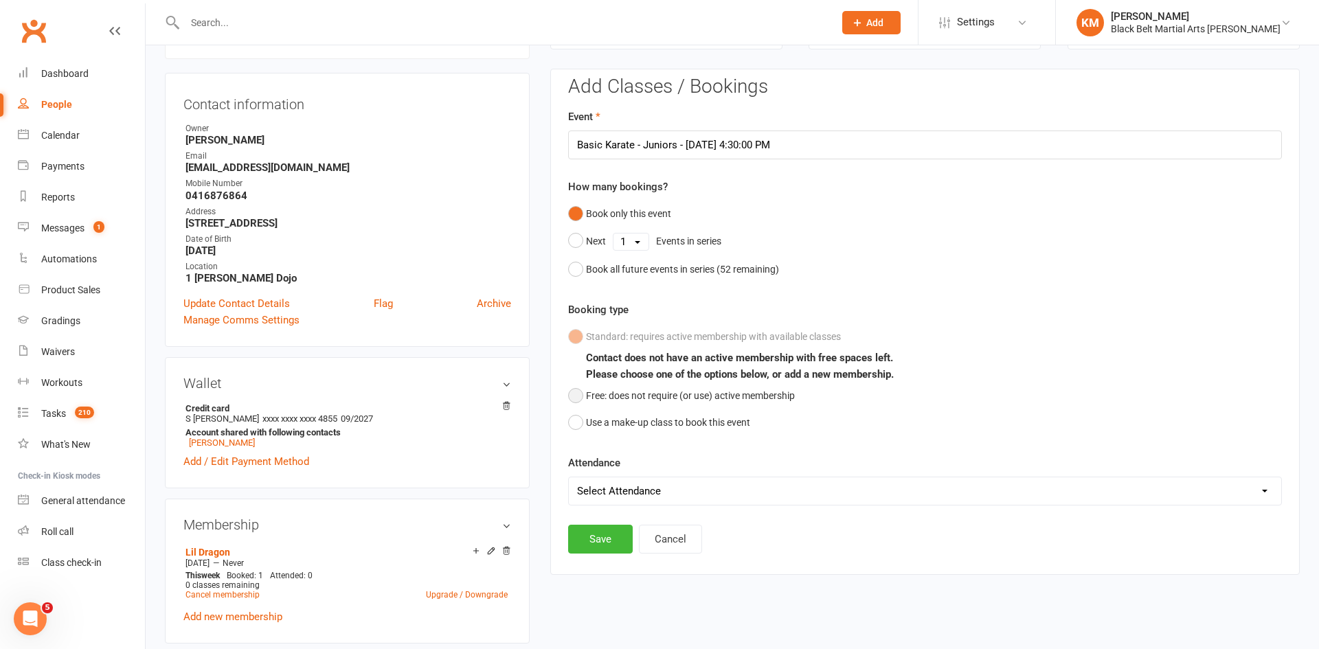
click at [602, 400] on button "Free: does not require (or use) active membership" at bounding box center [681, 396] width 227 height 26
click at [593, 539] on button "Save" at bounding box center [600, 539] width 65 height 29
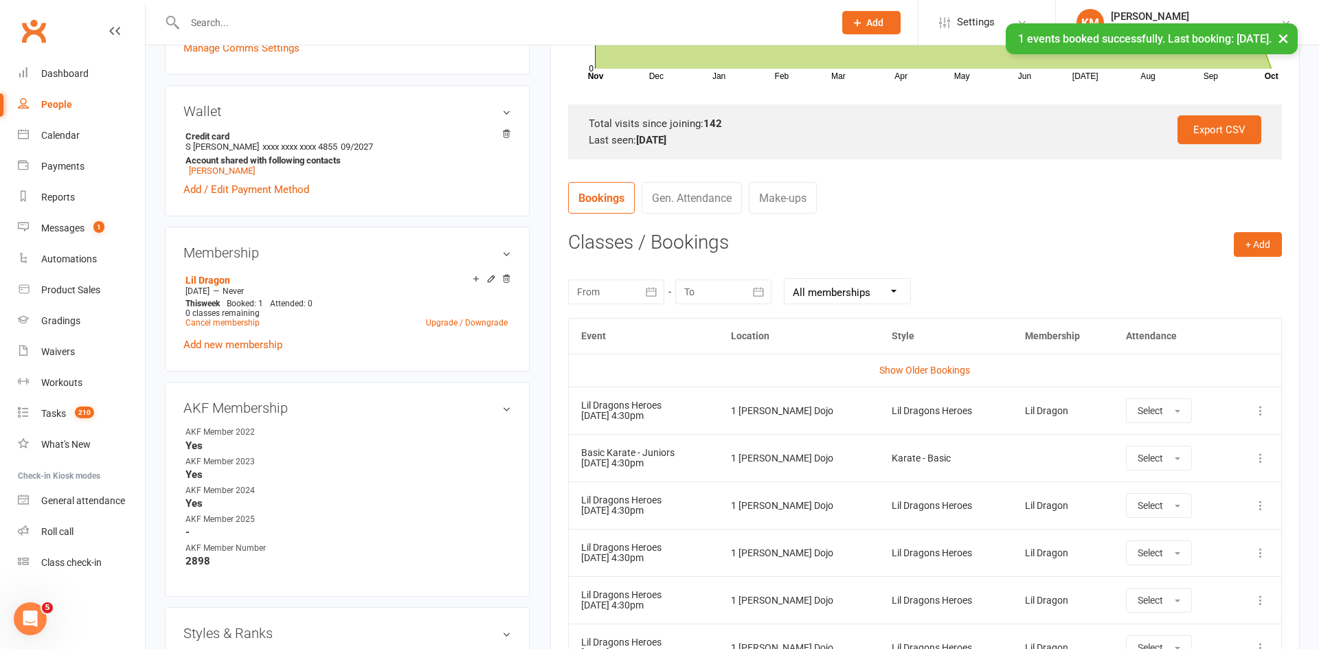
scroll to position [390, 0]
click at [84, 141] on link "Calendar" at bounding box center [81, 135] width 127 height 31
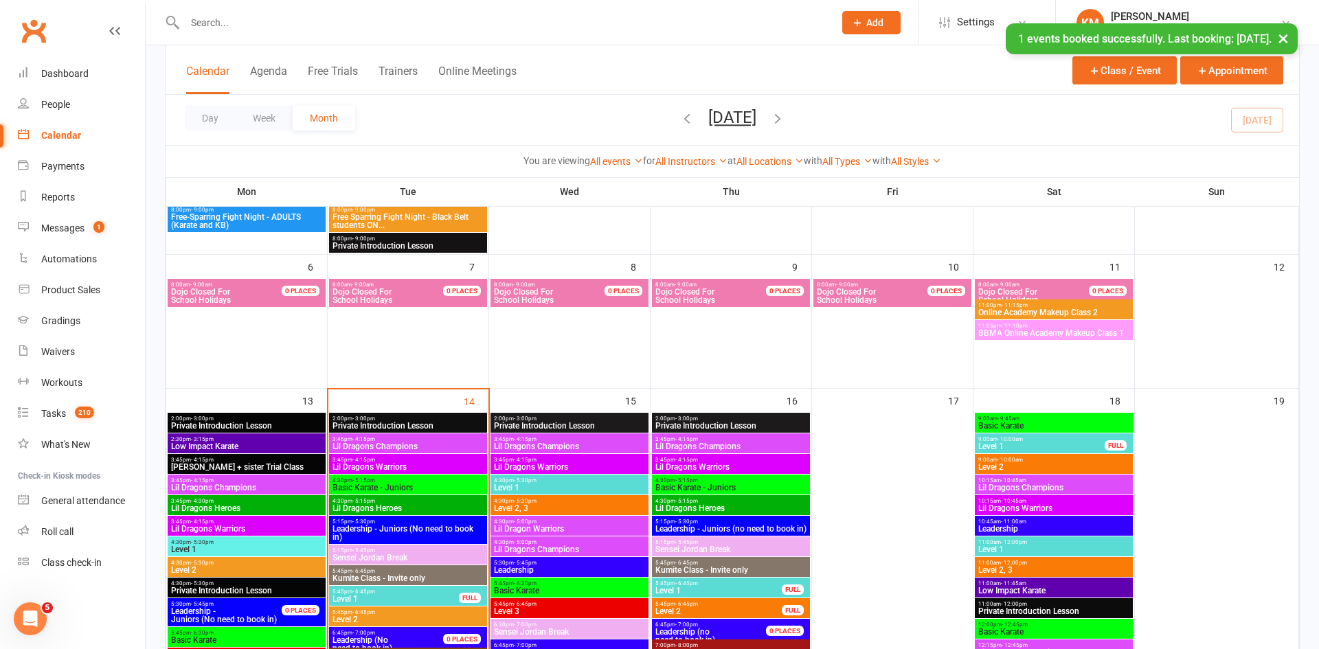
scroll to position [306, 0]
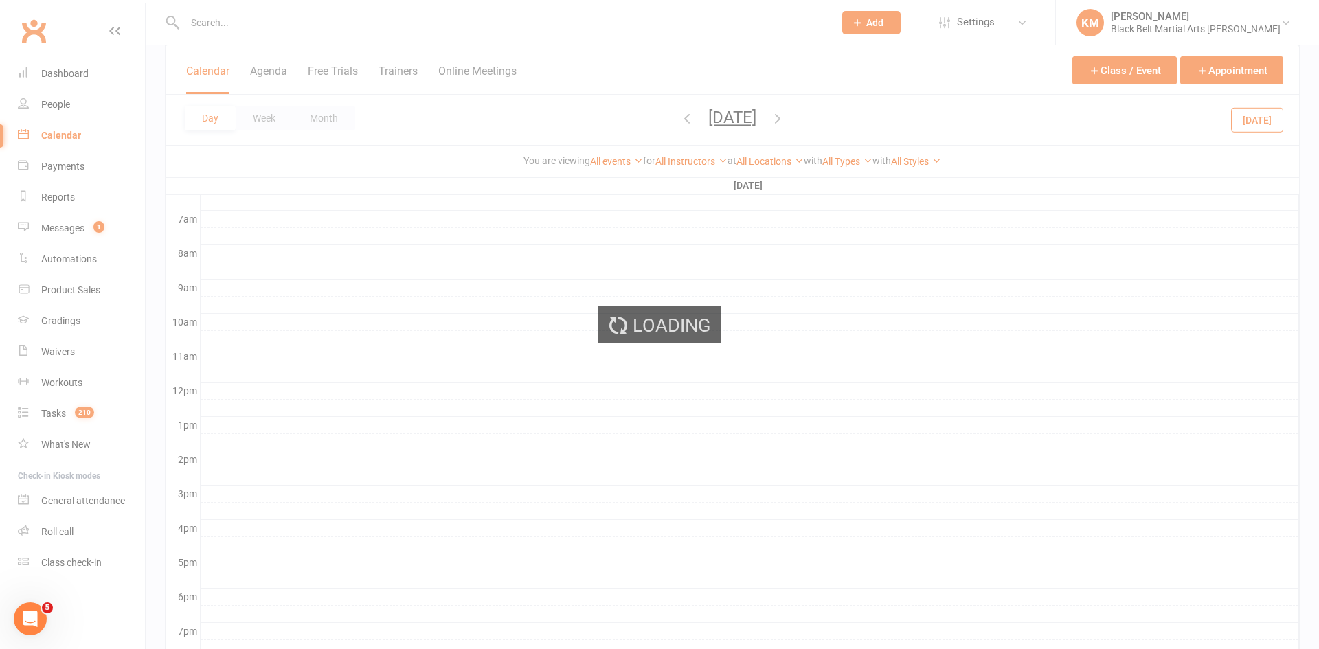
scroll to position [0, 0]
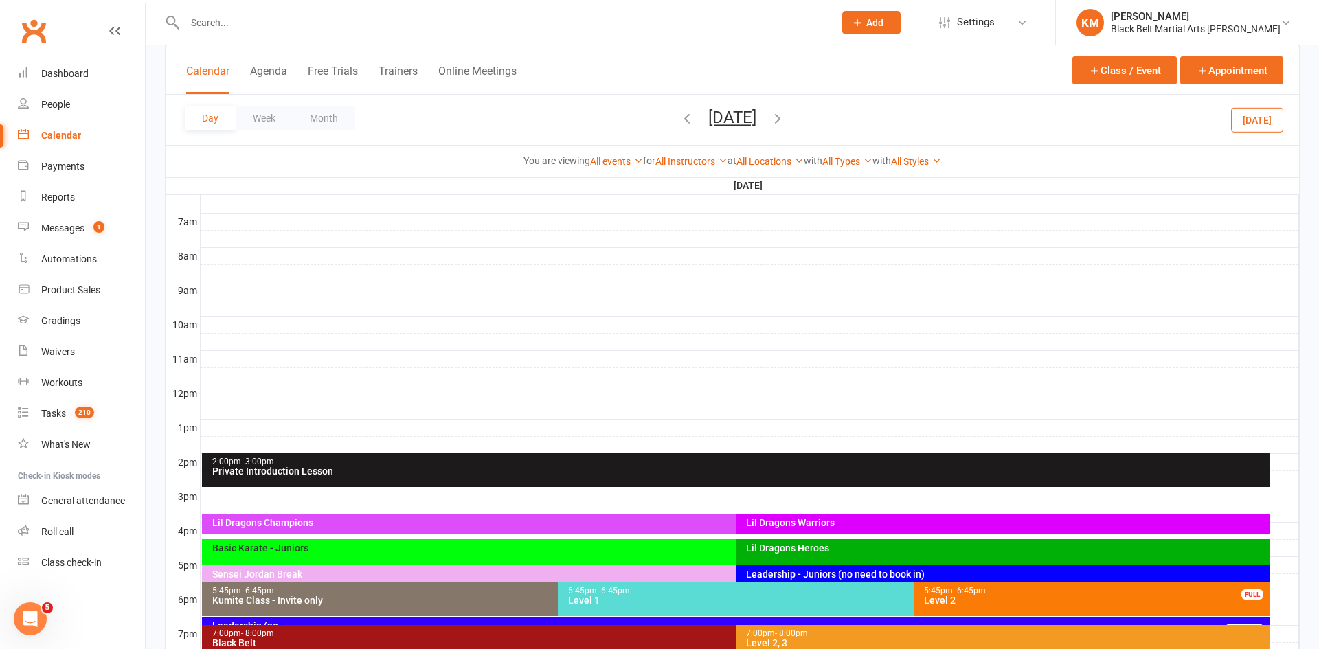
click at [1281, 538] on div at bounding box center [750, 531] width 1098 height 16
click at [1281, 538] on button "Add Event" at bounding box center [1271, 540] width 46 height 16
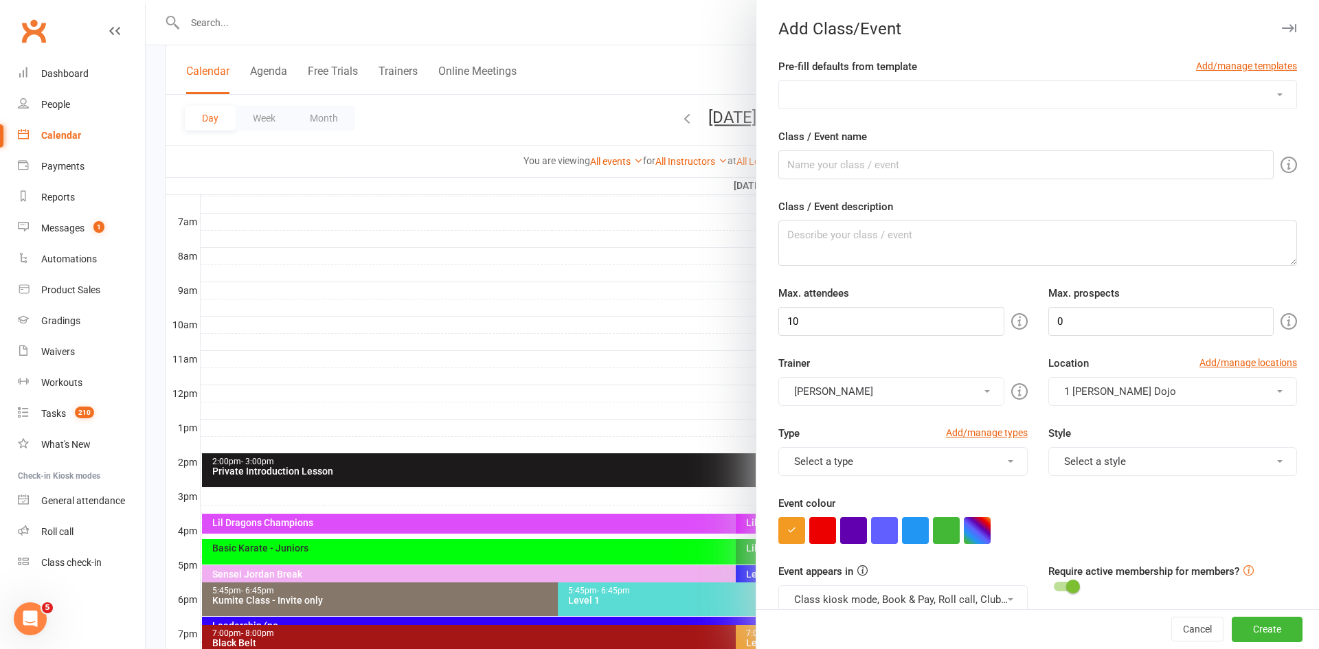
click at [1053, 91] on select "1st class Template Class Template Graduation Week Private Introduction Lesson P…" at bounding box center [1037, 94] width 517 height 27
click at [1051, 95] on select "1st class Template Class Template Graduation Week Private Introduction Lesson P…" at bounding box center [1037, 94] width 517 height 27
select select "699"
click at [779, 81] on select "1st class Template Class Template Graduation Week Private Introduction Lesson P…" at bounding box center [1037, 94] width 517 height 27
type input "(name) Upgrade Trial"
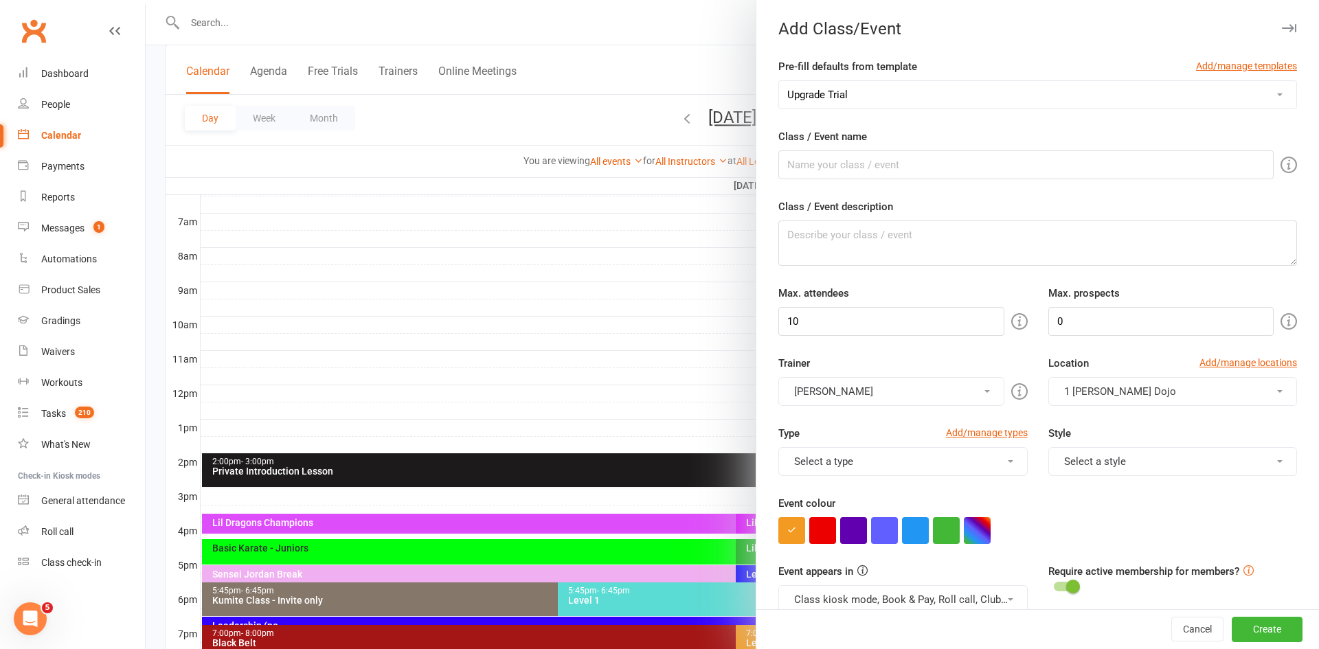
type input "1"
drag, startPoint x: 820, startPoint y: 166, endPoint x: 751, endPoint y: 169, distance: 69.4
click at [146, 0] on new-event-schedule "Add Class/Event Pre-fill defaults from template Add/manage templates 1st class …" at bounding box center [146, 0] width 0 height 0
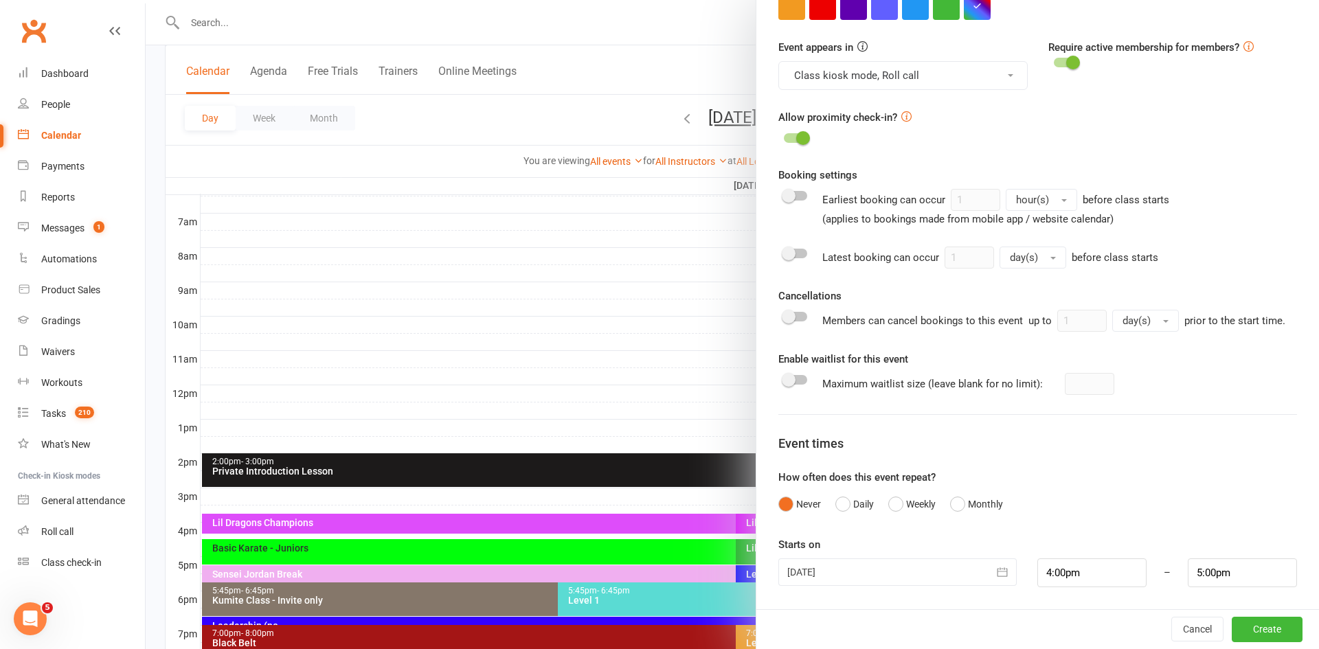
type input "Simon Hedayati Basic Upgrade Trial"
click at [1098, 578] on input "4:00pm" at bounding box center [1091, 572] width 109 height 29
click at [1071, 526] on li "4:30pm" at bounding box center [1071, 528] width 66 height 21
type input "4:30pm"
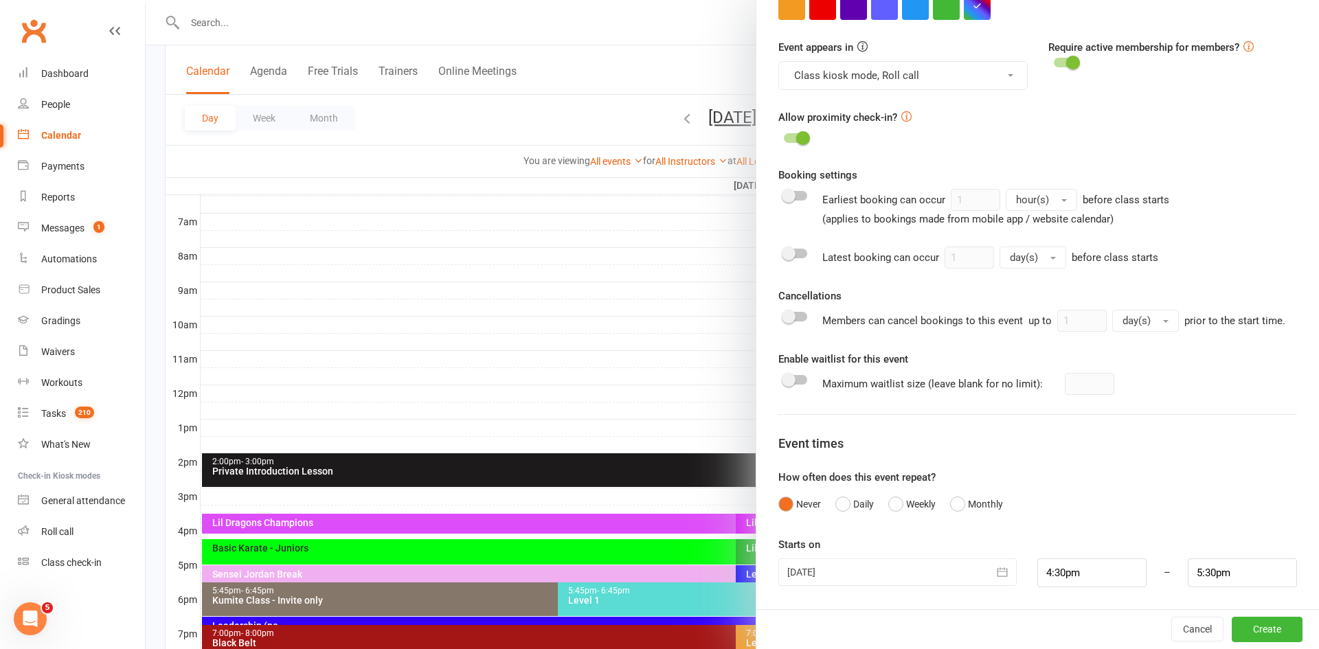
click at [1257, 592] on div "Pre-fill defaults from template Add/manage templates 1st class Template Class T…" at bounding box center [1037, 71] width 562 height 1075
click at [1252, 582] on input "5:30pm" at bounding box center [1241, 572] width 109 height 29
click at [1217, 472] on li "5:15pm" at bounding box center [1221, 466] width 66 height 21
type input "5:15pm"
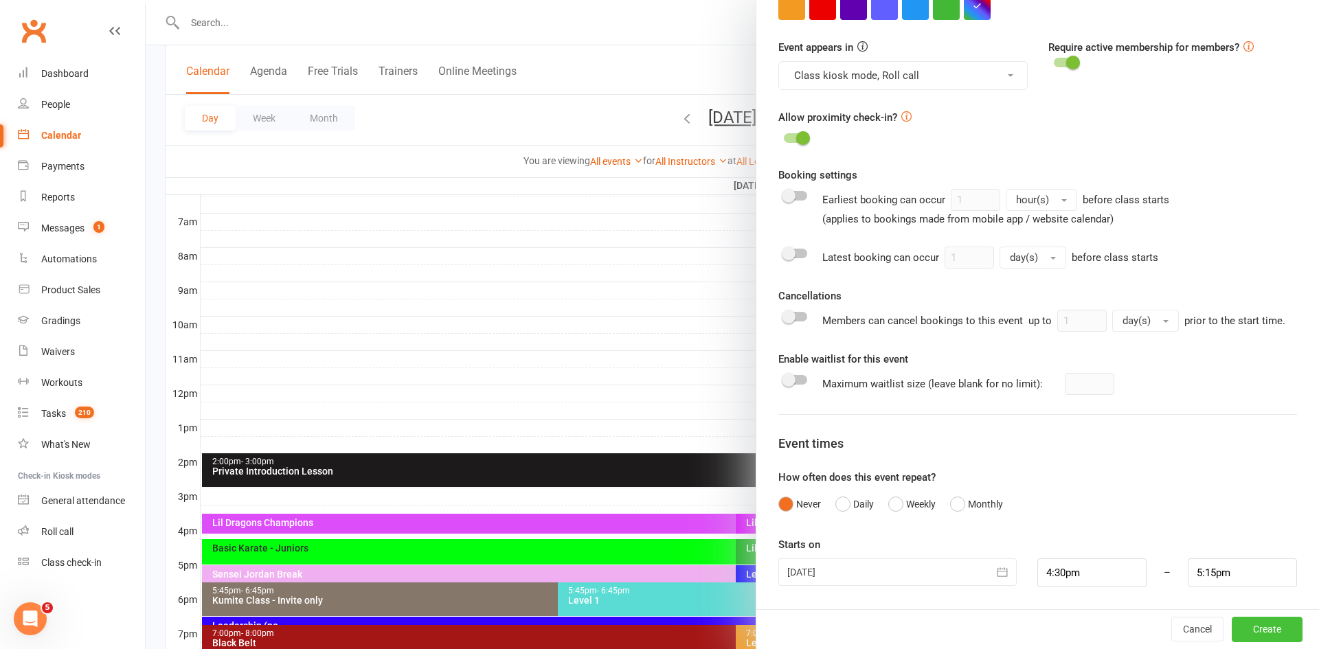
click at [1264, 628] on button "Create" at bounding box center [1266, 629] width 71 height 25
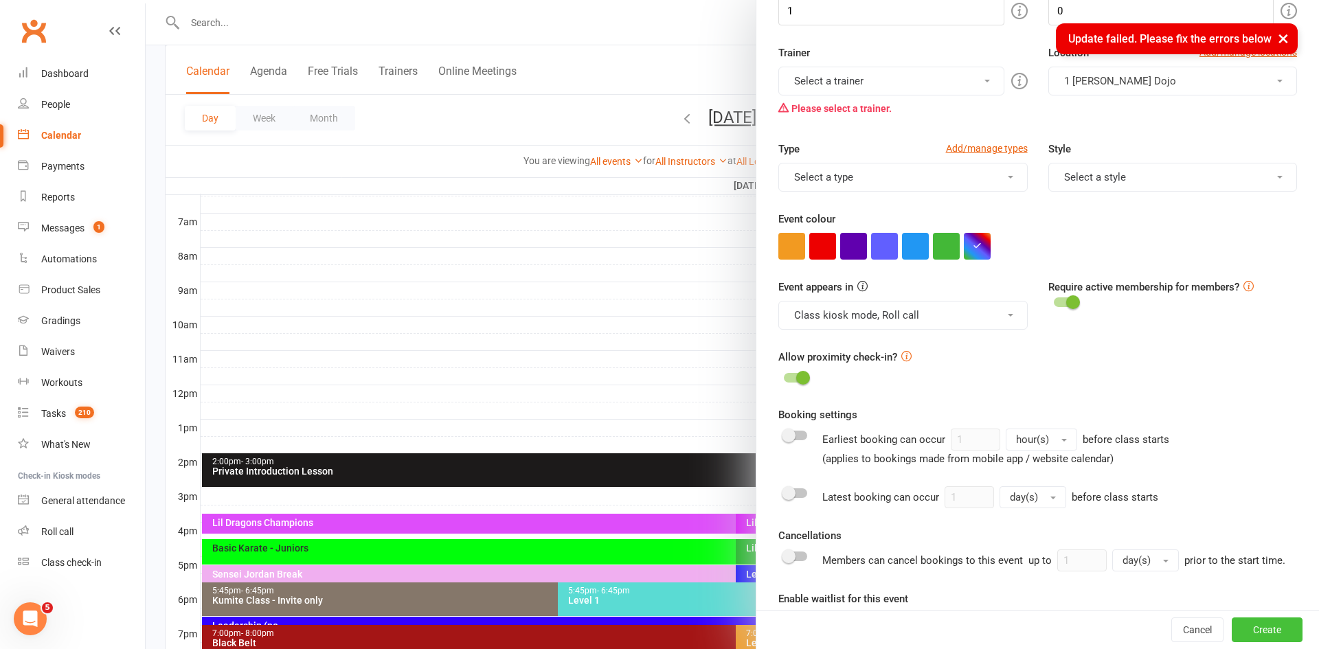
scroll to position [301, 0]
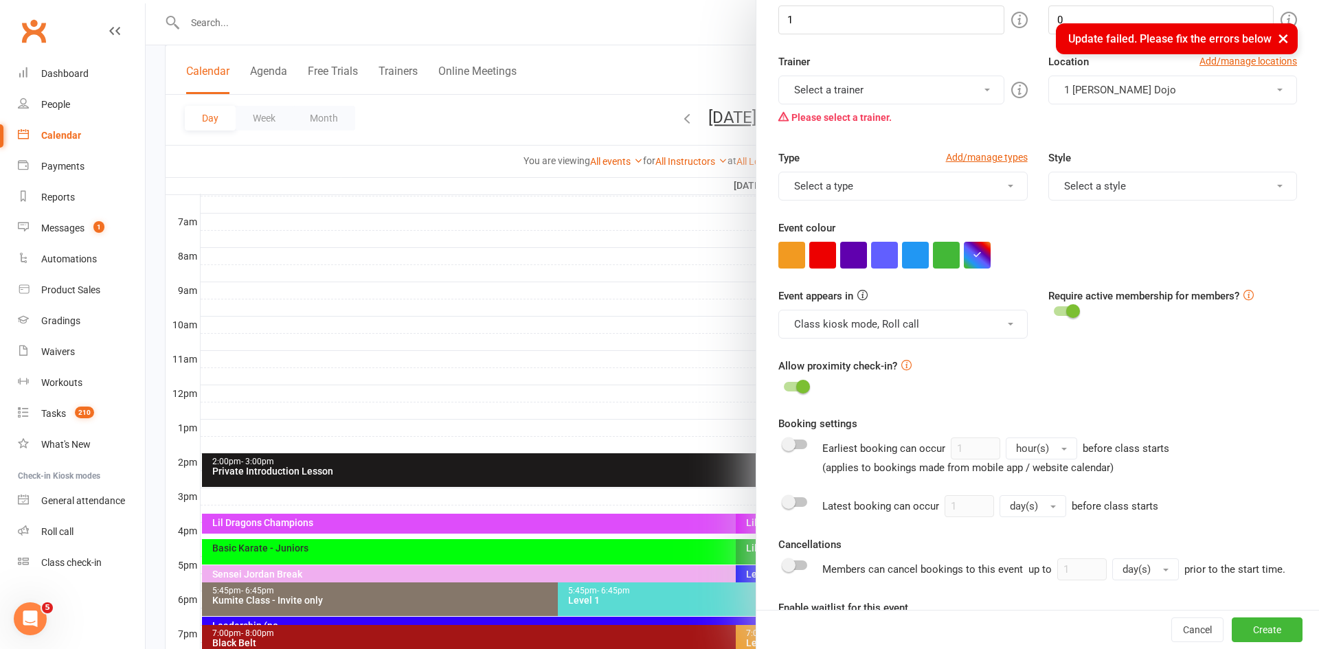
click at [909, 89] on button "Select a trainer" at bounding box center [890, 90] width 225 height 29
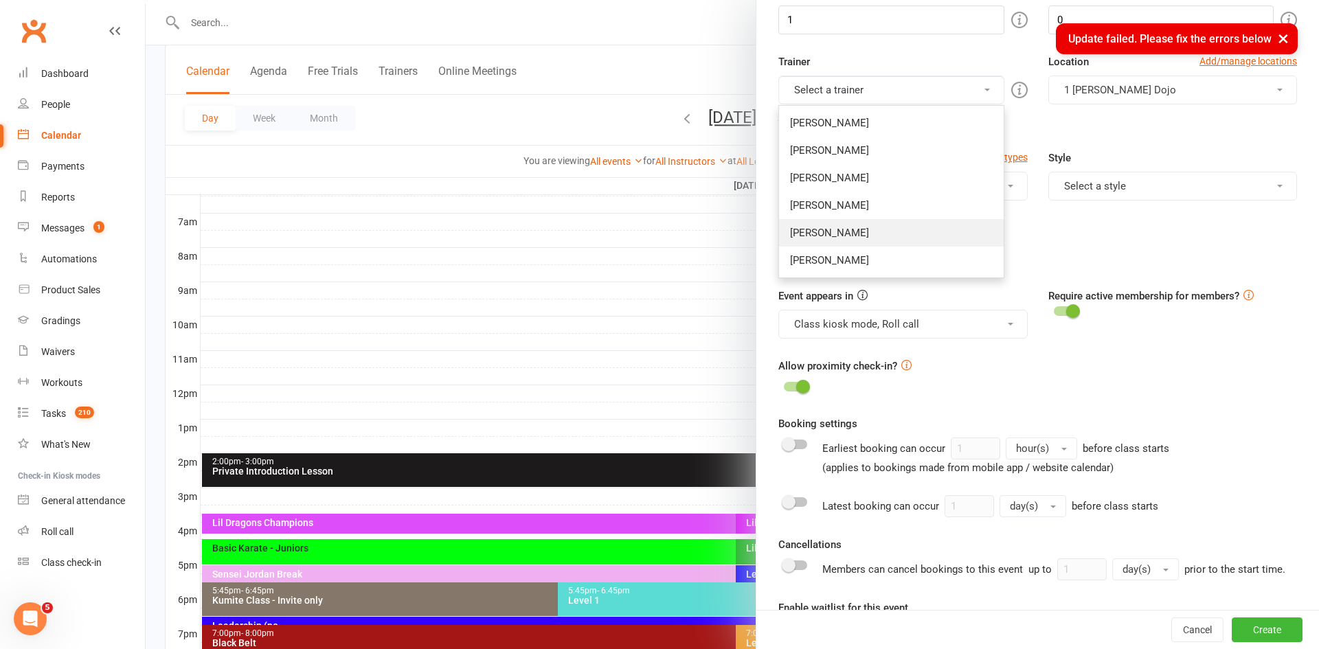
click at [871, 238] on link "[PERSON_NAME]" at bounding box center [891, 232] width 224 height 27
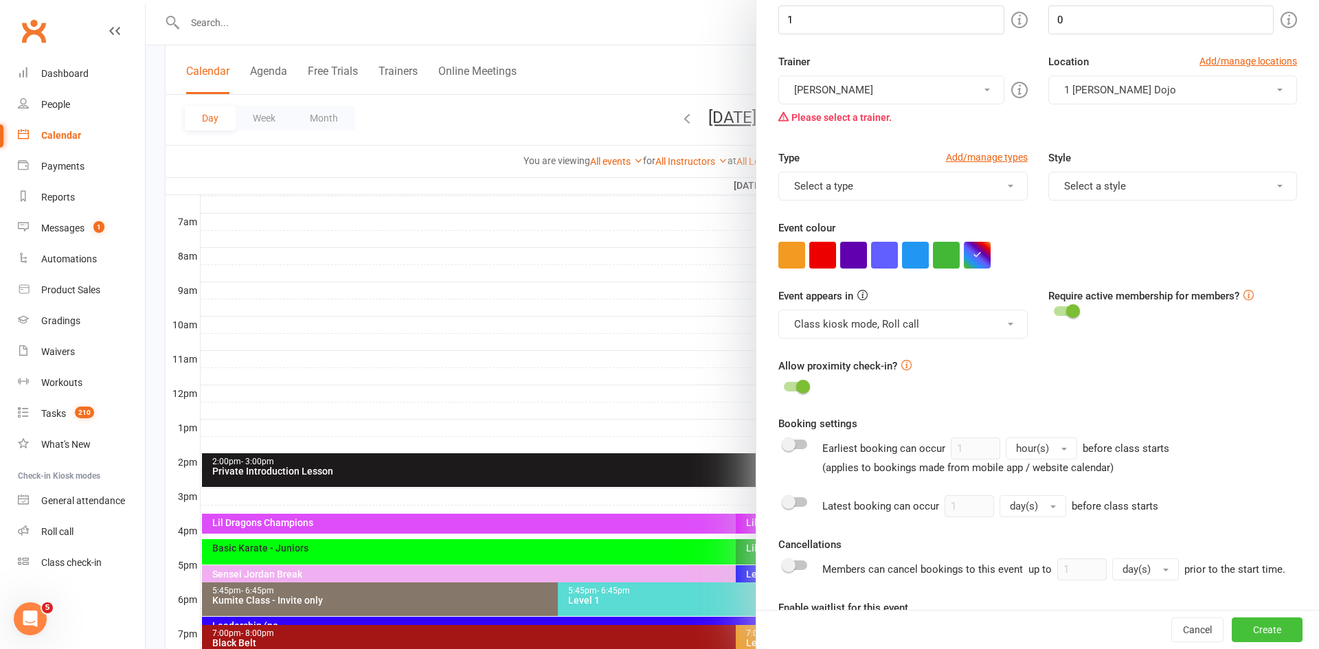
click at [1264, 630] on button "Create" at bounding box center [1266, 629] width 71 height 25
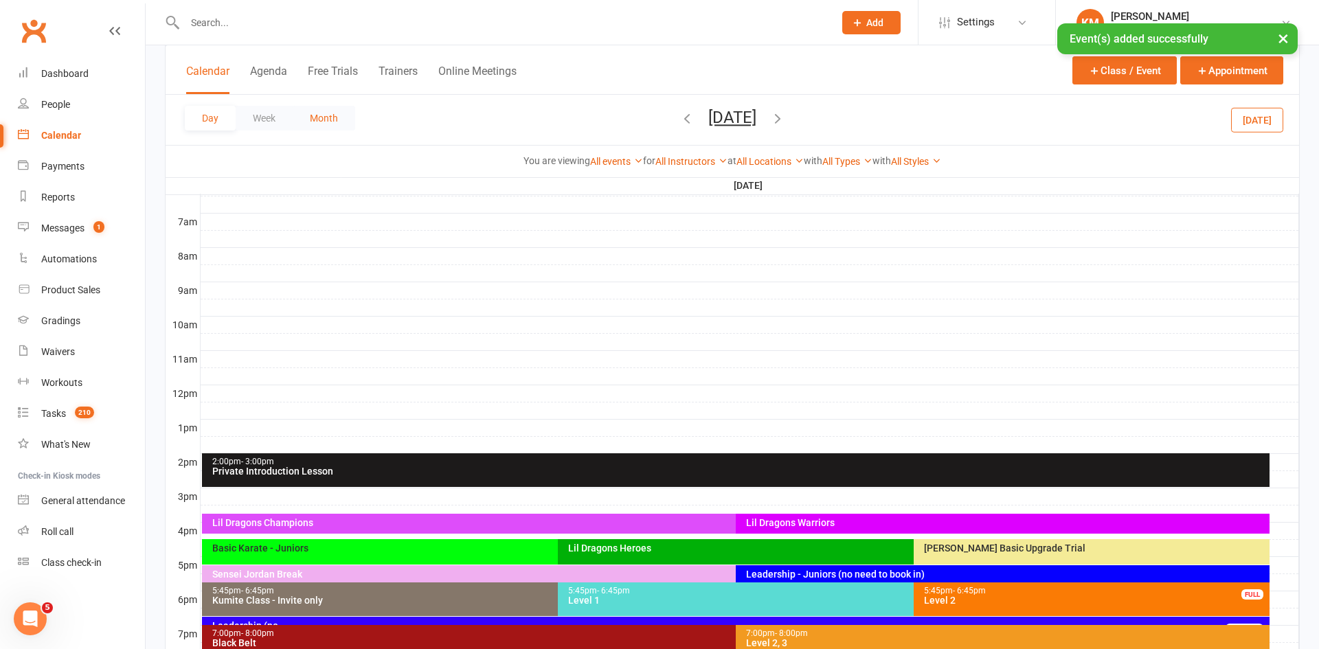
click at [326, 115] on button "Month" at bounding box center [324, 118] width 62 height 25
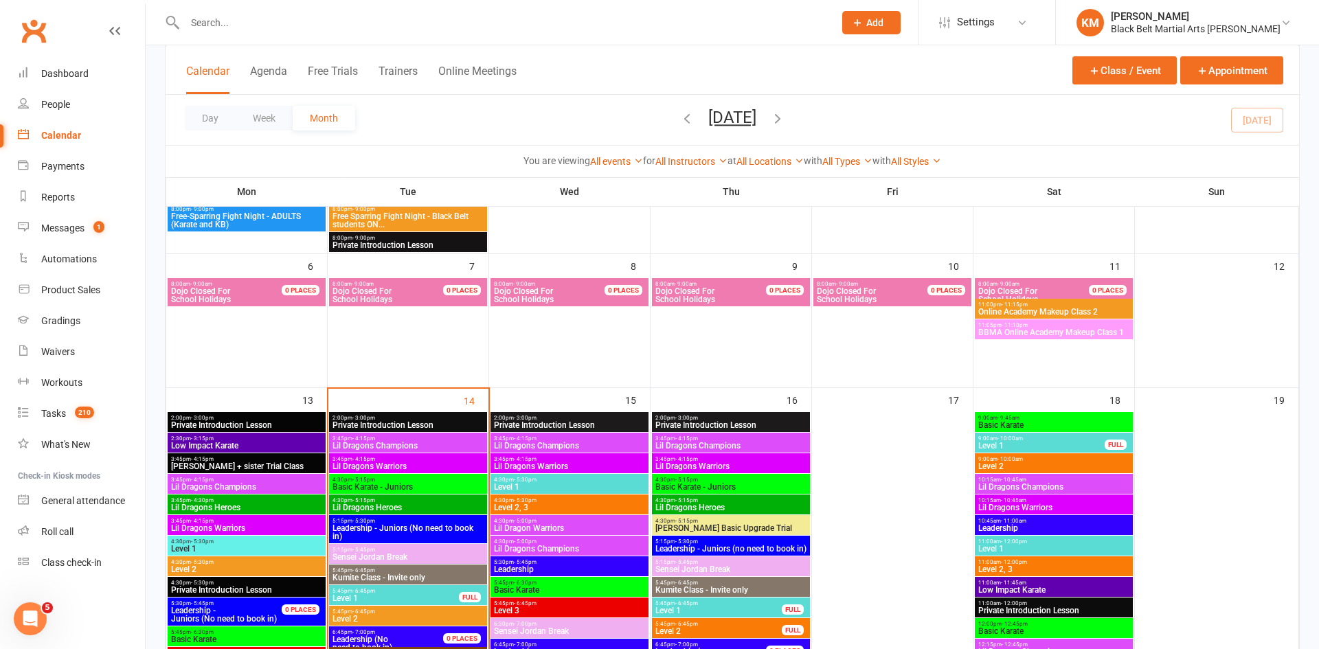
click at [503, 192] on th "Wed" at bounding box center [569, 191] width 161 height 29
click at [222, 30] on input "text" at bounding box center [502, 22] width 643 height 19
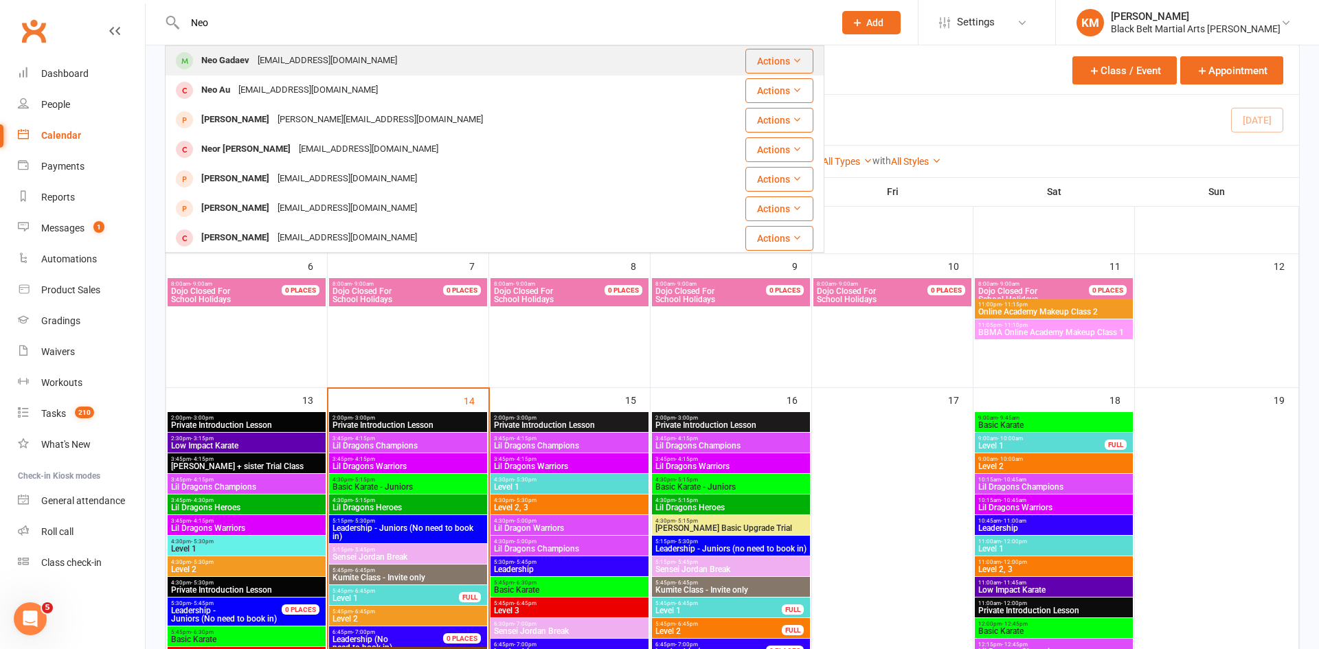
type input "Neo"
click at [240, 63] on div "Neo Gadaev" at bounding box center [225, 61] width 56 height 20
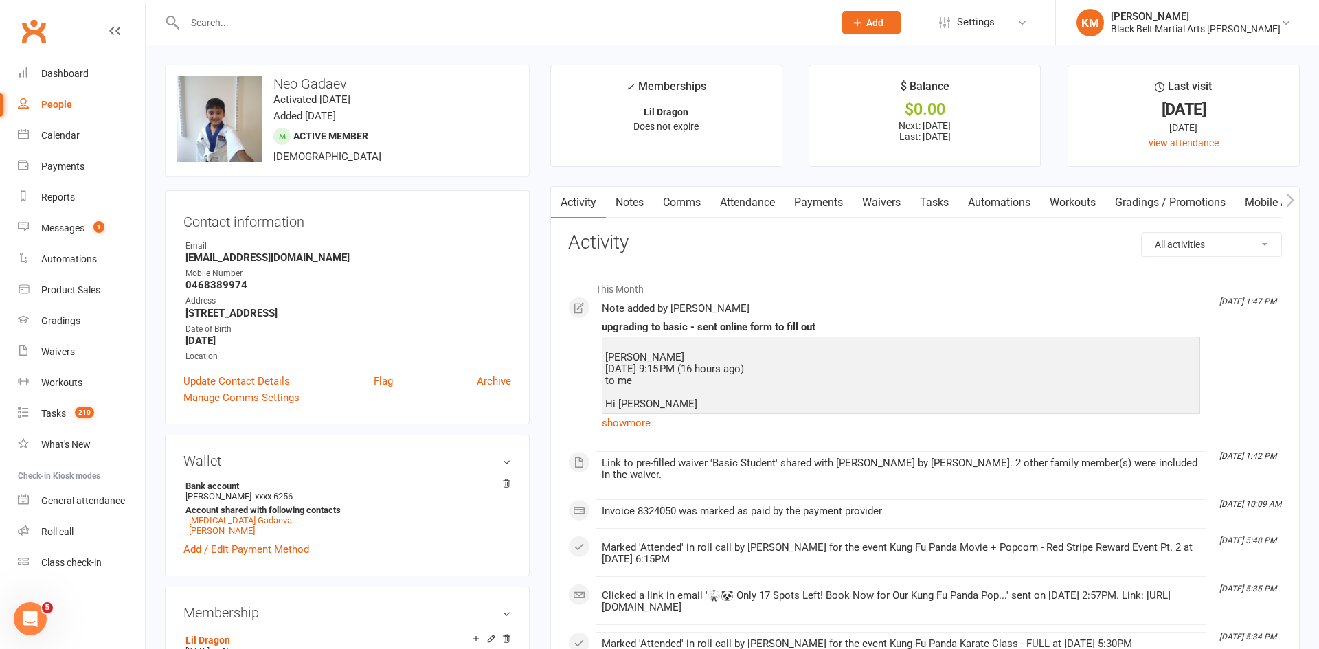
click at [821, 207] on link "Payments" at bounding box center [818, 203] width 68 height 32
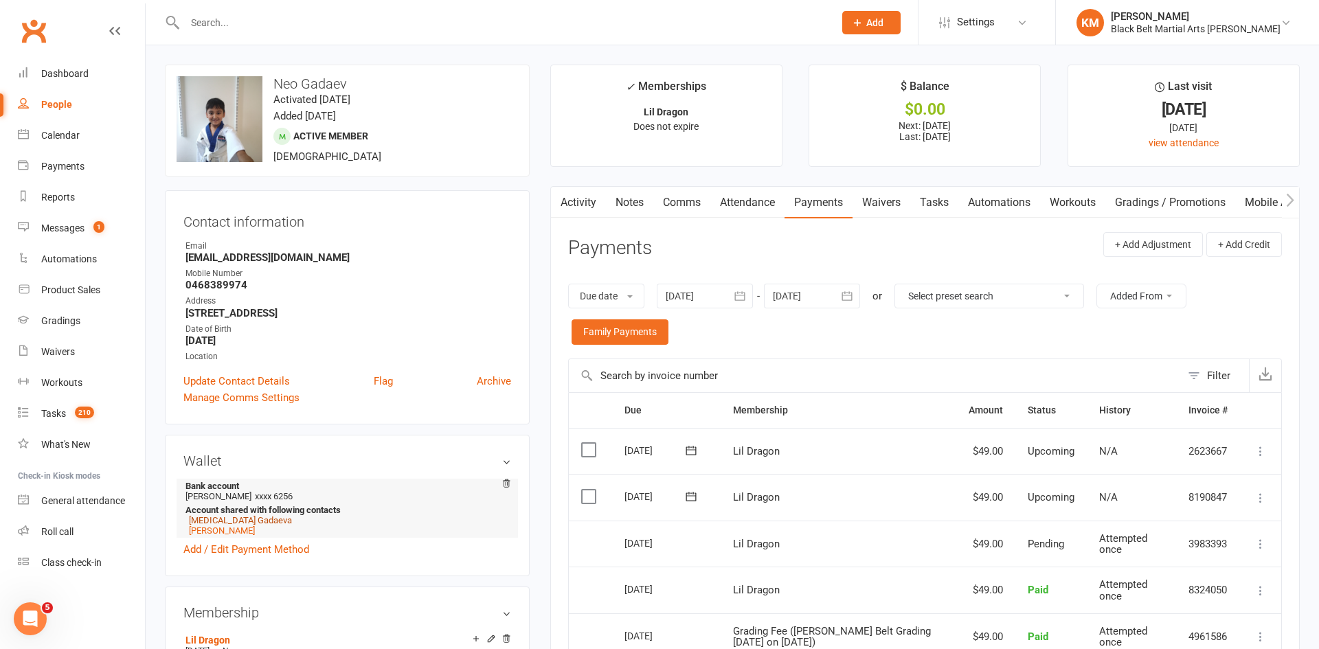
click at [216, 519] on link "[MEDICAL_DATA] Gadaeva" at bounding box center [240, 520] width 103 height 10
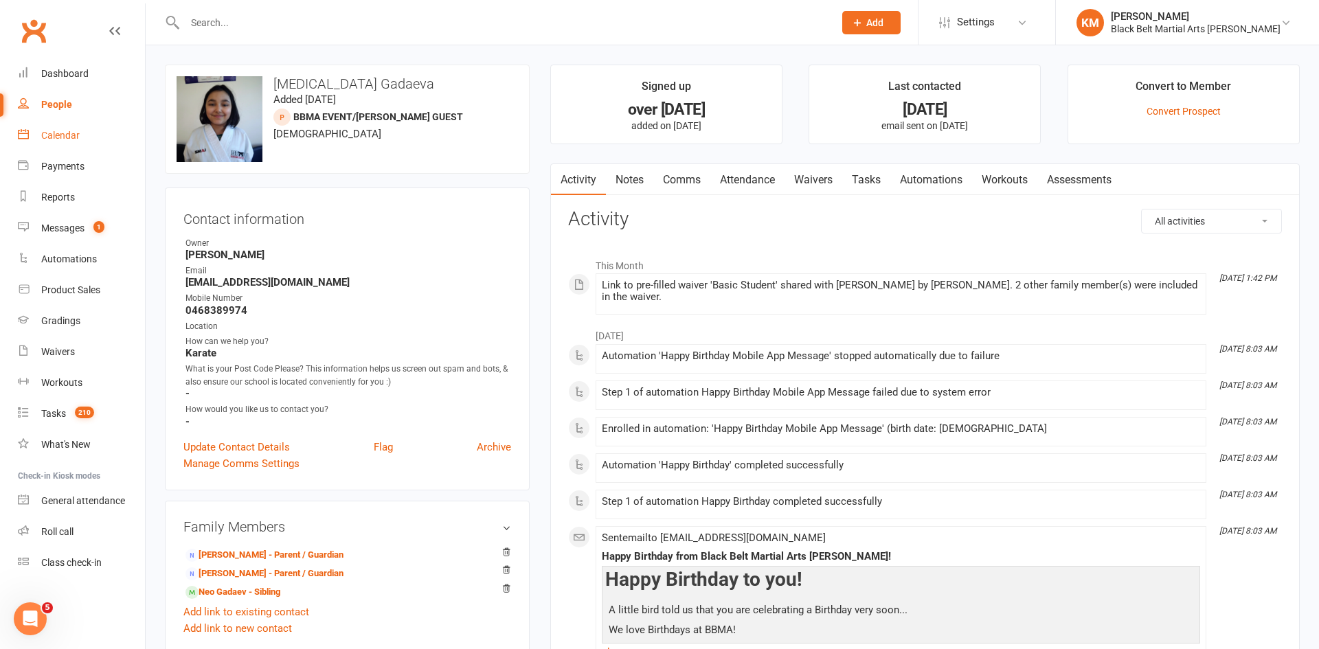
click at [77, 140] on div "Calendar" at bounding box center [60, 135] width 38 height 11
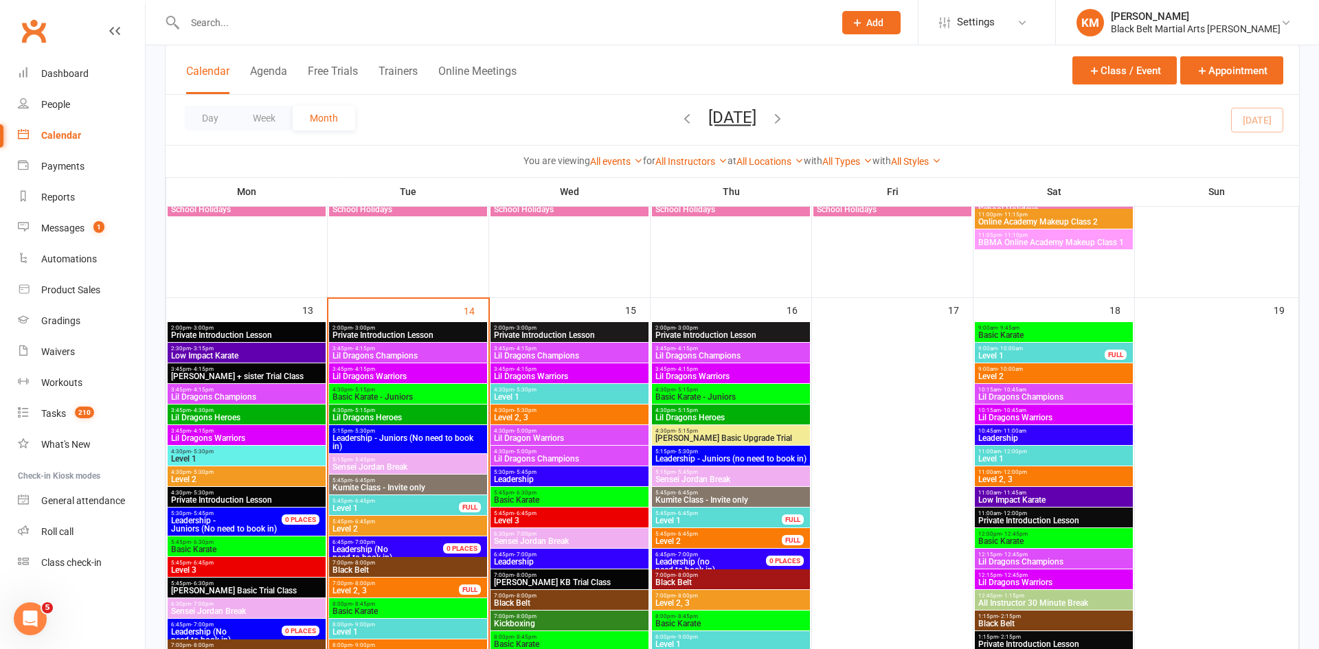
scroll to position [396, 0]
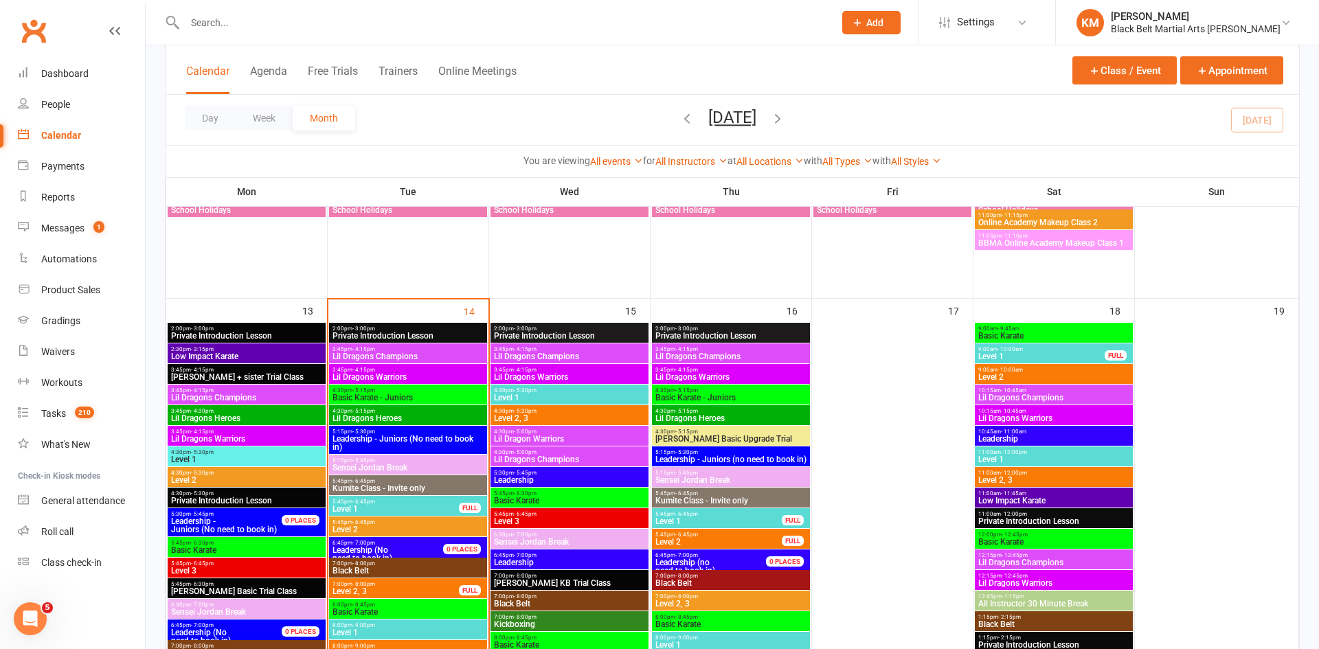
click at [569, 455] on span "Lil Dragons Champions" at bounding box center [569, 459] width 152 height 8
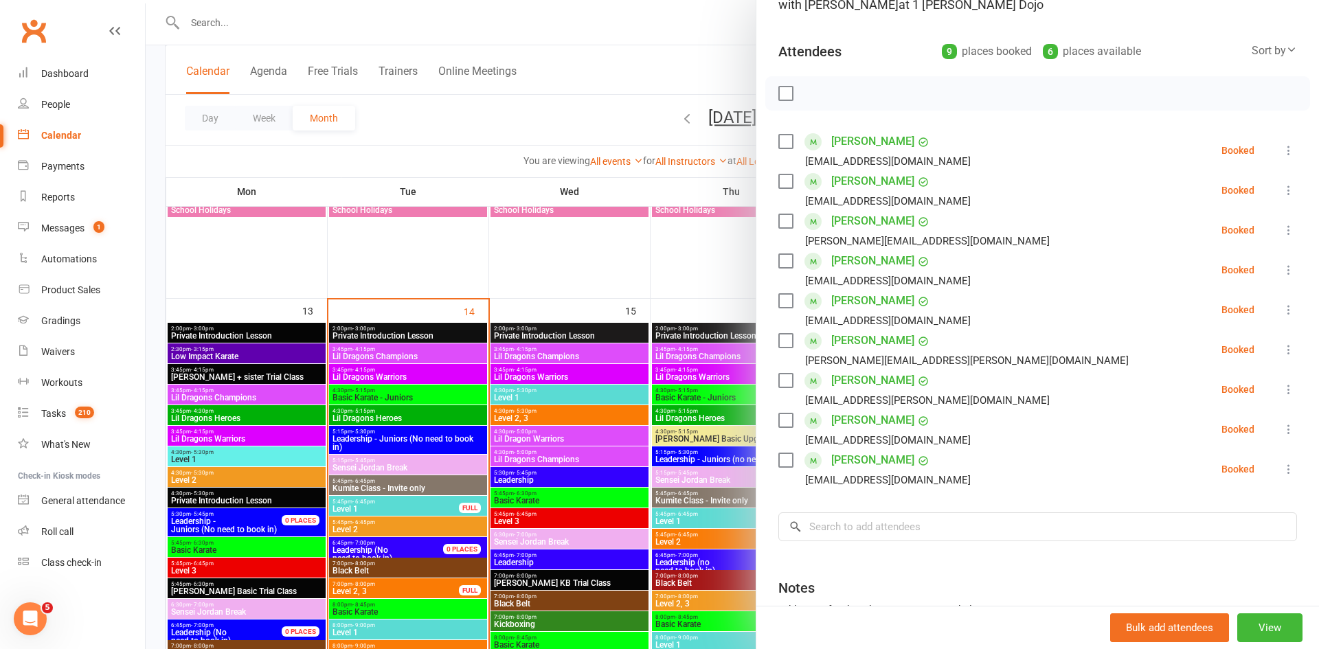
scroll to position [127, 0]
click at [856, 336] on link "Nyra Kuchroo" at bounding box center [872, 339] width 83 height 22
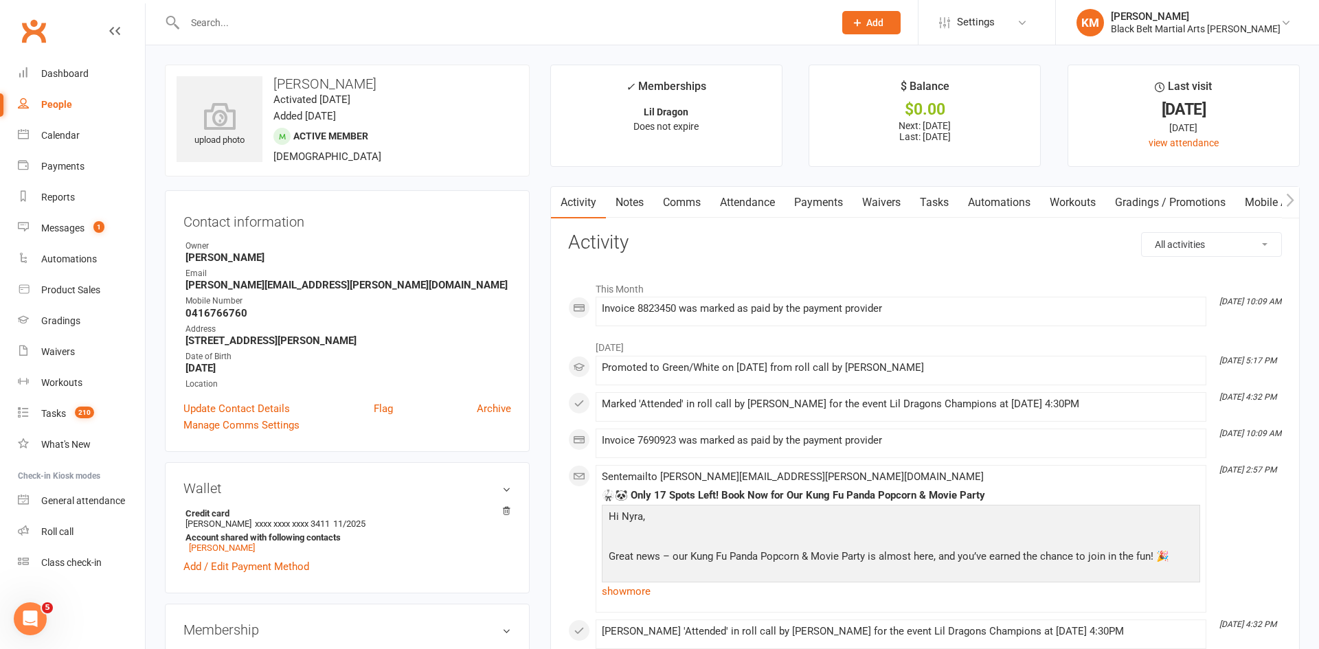
click at [361, 23] on input "text" at bounding box center [502, 22] width 643 height 19
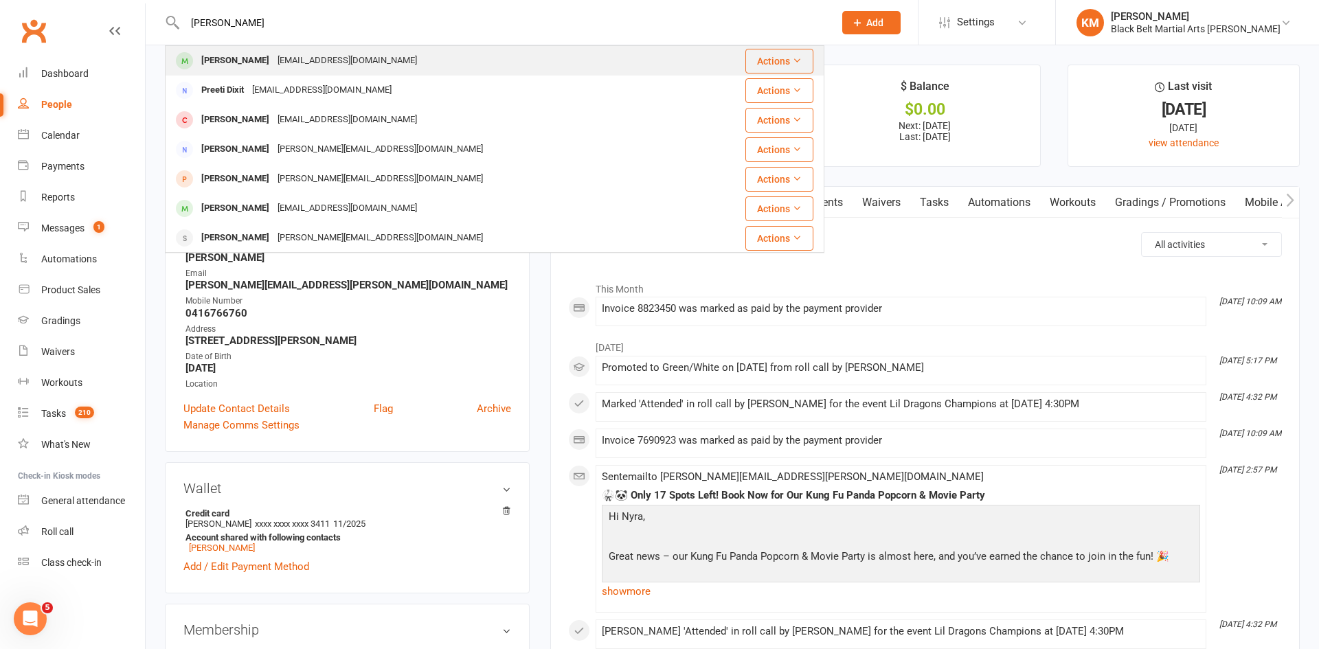
type input "dixita"
click at [363, 56] on div "gaurav.singla0511@gmail.com" at bounding box center [347, 61] width 148 height 20
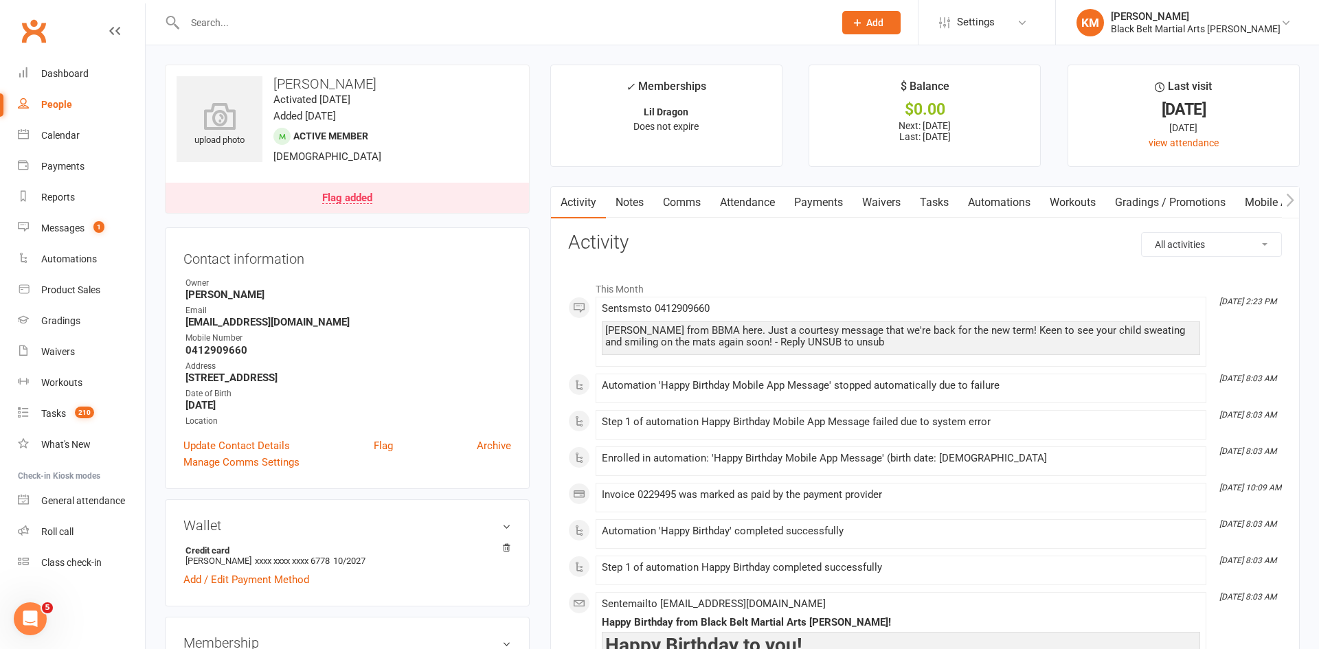
click at [823, 201] on link "Payments" at bounding box center [818, 203] width 68 height 32
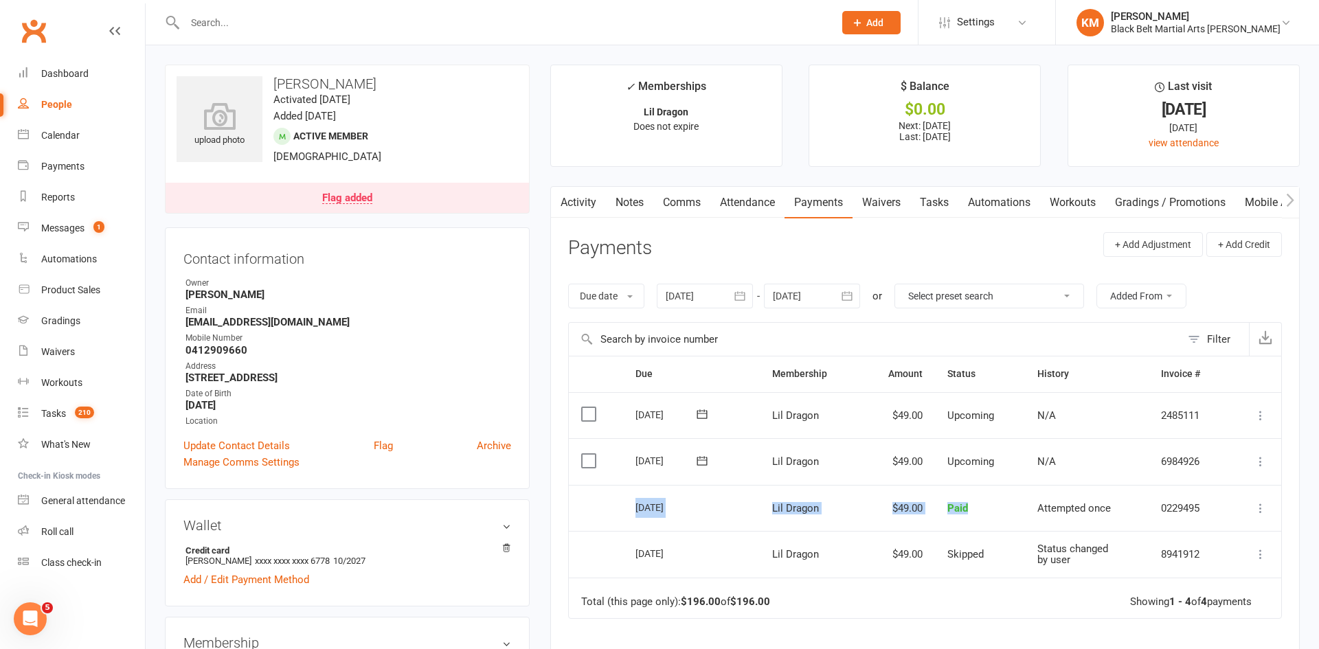
drag, startPoint x: 998, startPoint y: 515, endPoint x: 632, endPoint y: 510, distance: 366.1
click at [632, 510] on tr "Select this 01 Oct 2025 Dixita Singla Lil Dragon $49.00 Paid Attempted once 022…" at bounding box center [925, 508] width 712 height 47
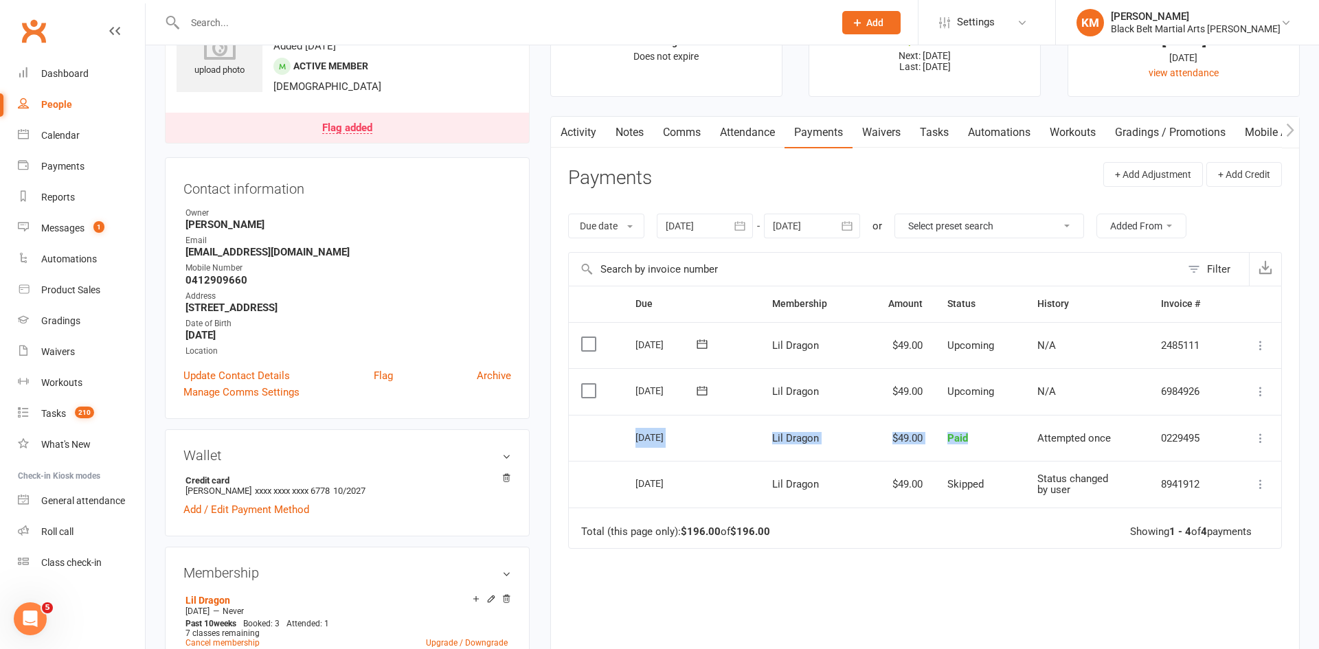
scroll to position [71, 0]
click at [782, 470] on td "Lil Dragon" at bounding box center [810, 482] width 100 height 47
click at [758, 549] on div "Due Contact Membership Amount Status History Invoice # Select this 29 Oct 2025 …" at bounding box center [925, 504] width 714 height 440
drag, startPoint x: 973, startPoint y: 444, endPoint x: 616, endPoint y: 436, distance: 357.2
click at [616, 436] on tr "Select this 01 Oct 2025 Dixita Singla Lil Dragon $49.00 Paid Attempted once 022…" at bounding box center [925, 436] width 712 height 47
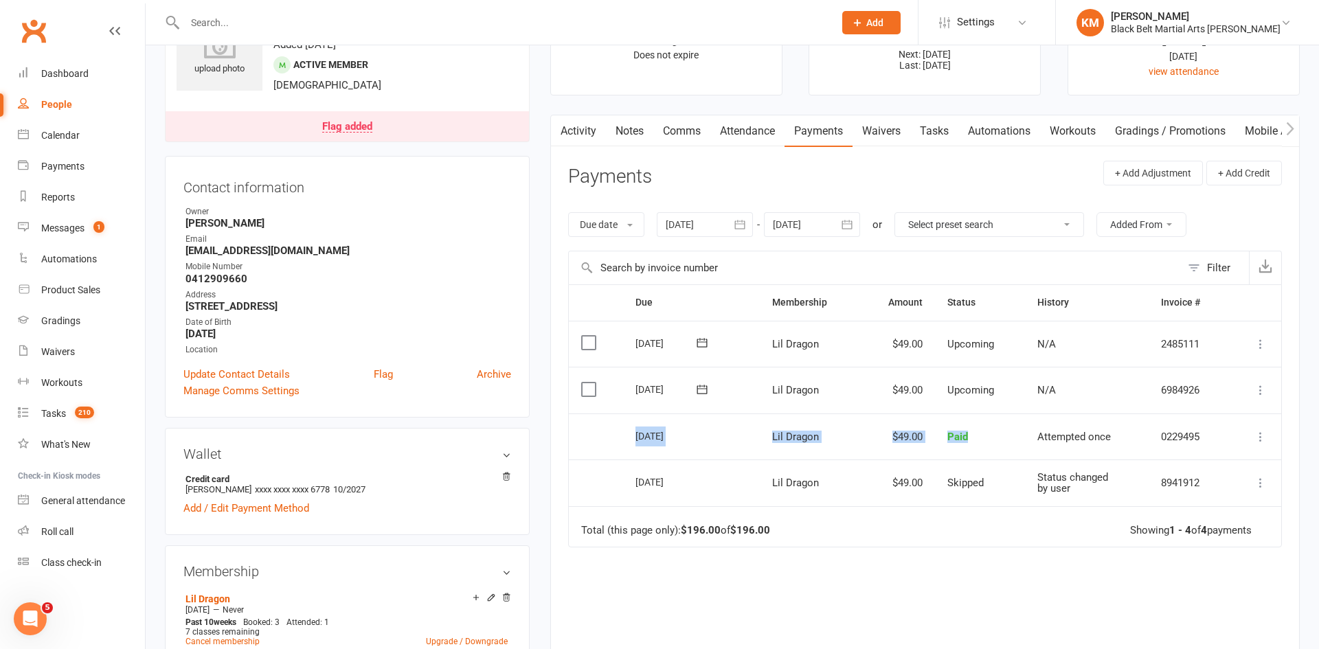
click at [647, 444] on div "01 Oct 2025" at bounding box center [666, 435] width 63 height 21
drag, startPoint x: 628, startPoint y: 440, endPoint x: 1235, endPoint y: 453, distance: 606.5
click at [1235, 453] on tr "Select this 01 Oct 2025 Dixita Singla Lil Dragon $49.00 Paid Attempted once 022…" at bounding box center [925, 436] width 712 height 47
click at [867, 515] on td "Total (this page only): $196.00 of $196.00 Showing 1 - 4 of 4 payments" at bounding box center [925, 526] width 712 height 41
click at [1259, 392] on icon at bounding box center [1260, 390] width 14 height 14
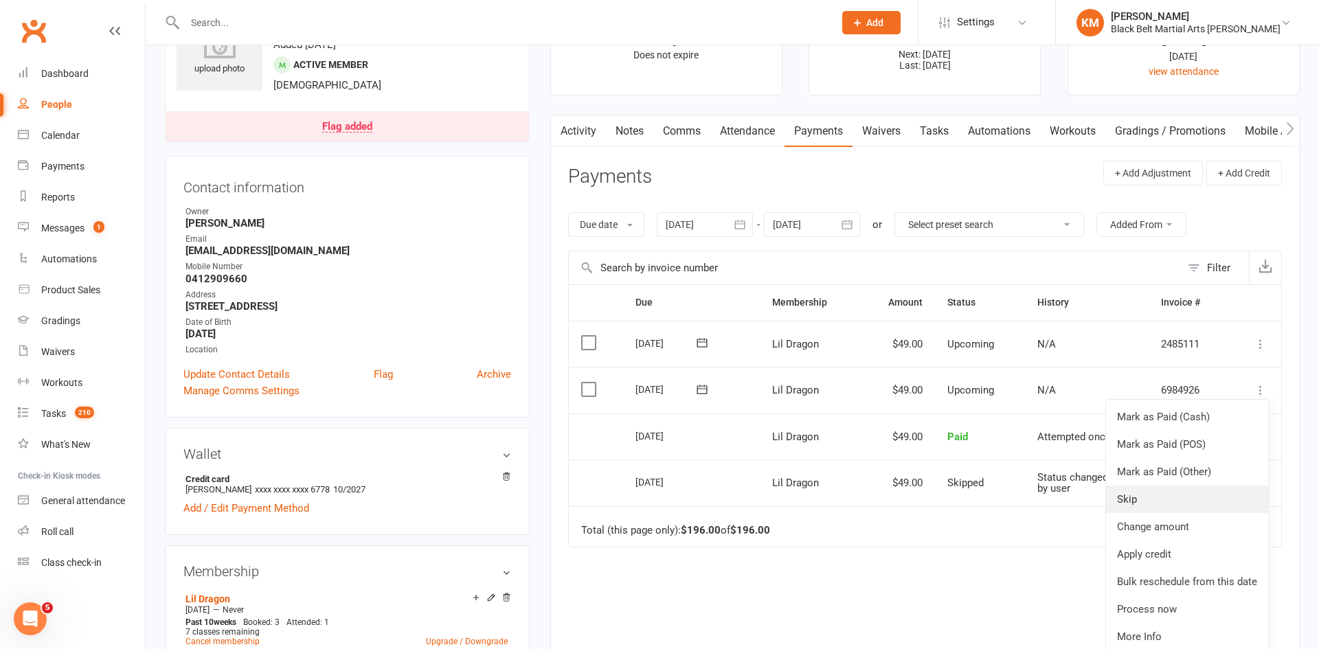
click at [1207, 497] on link "Skip" at bounding box center [1187, 499] width 162 height 27
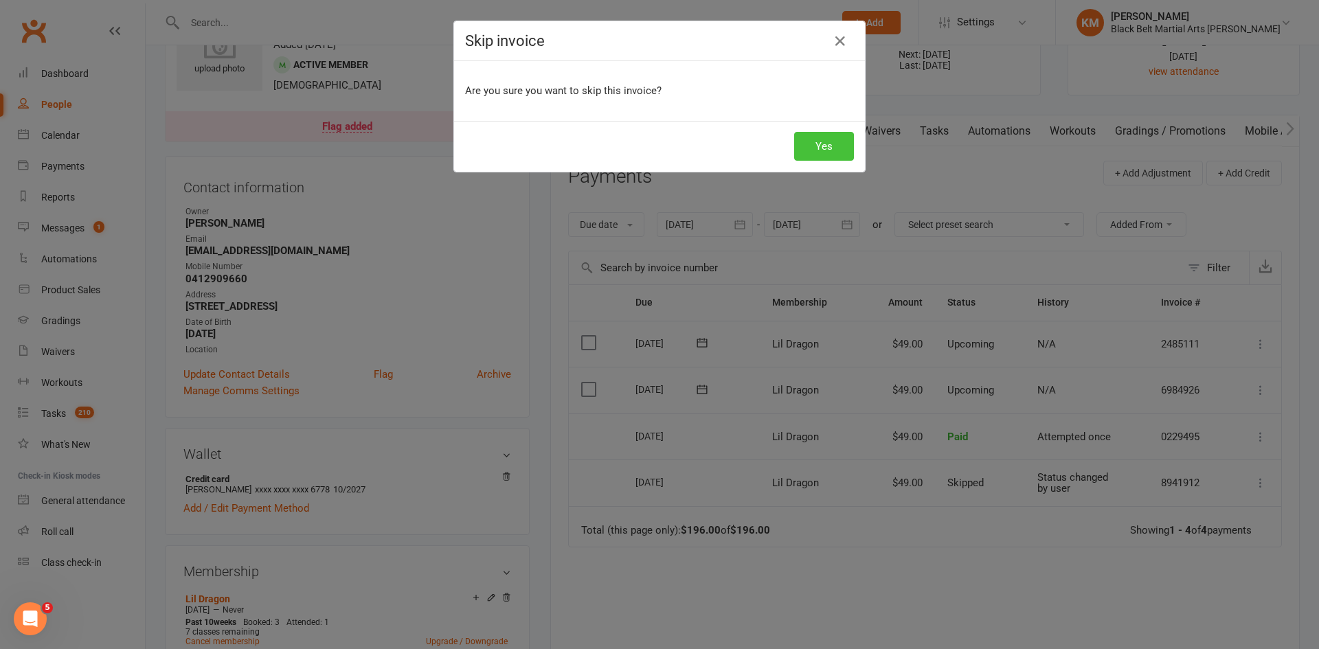
click at [815, 144] on button "Yes" at bounding box center [824, 146] width 60 height 29
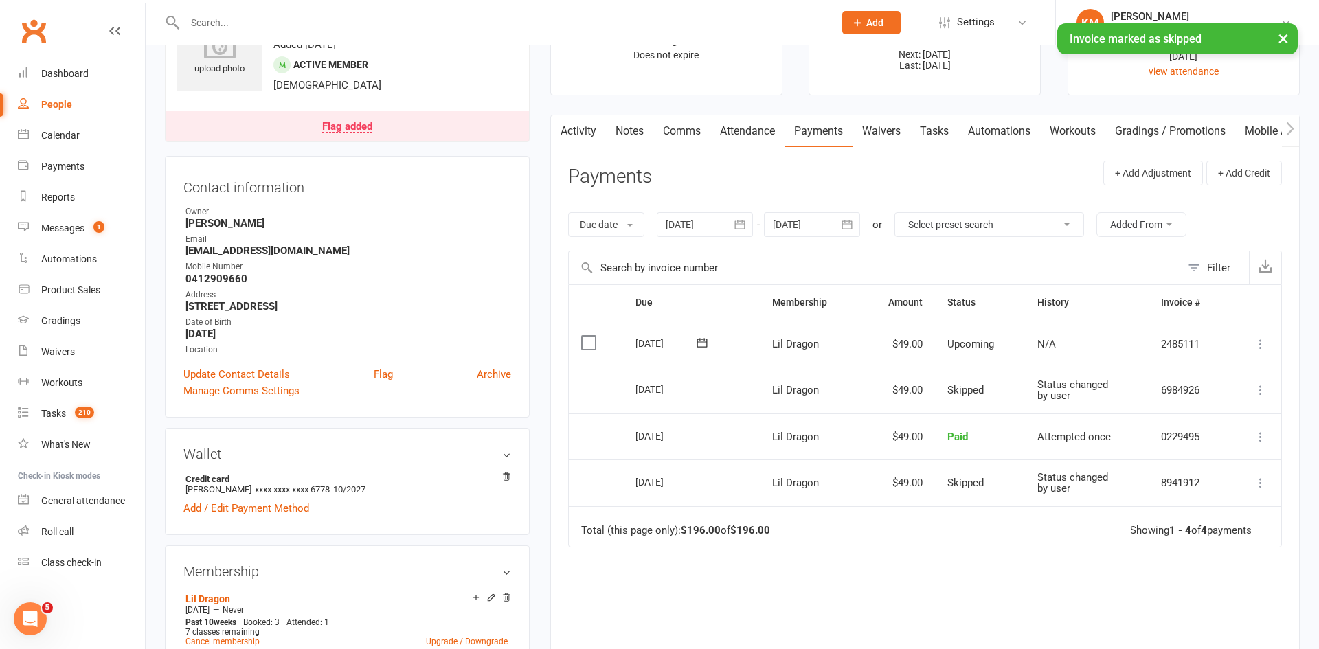
click at [732, 127] on link "Attendance" at bounding box center [747, 131] width 74 height 32
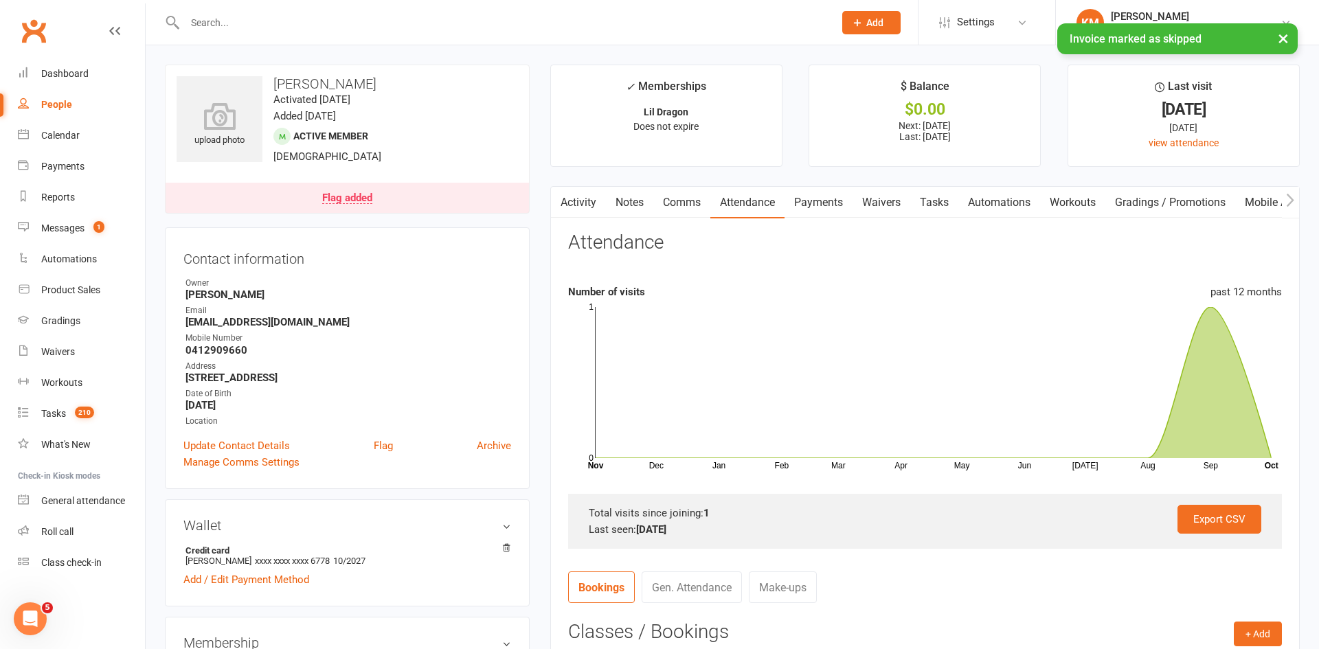
click at [368, 202] on div "Flag added" at bounding box center [347, 198] width 50 height 11
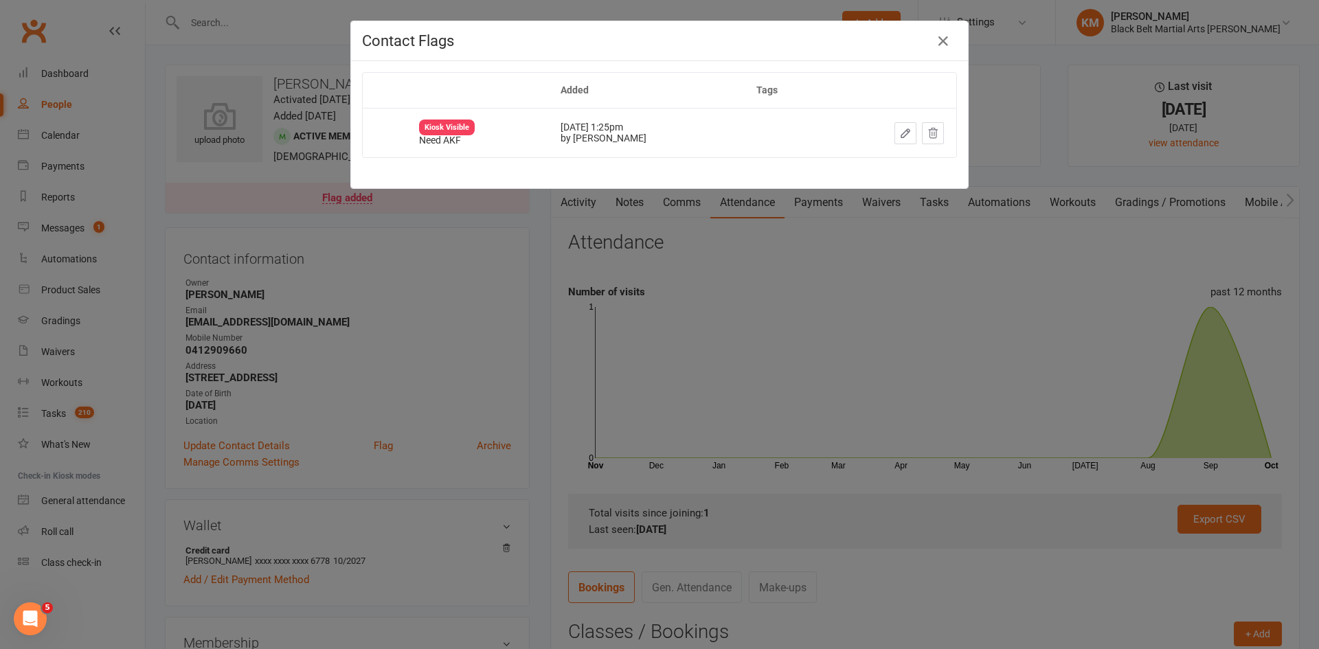
click at [1053, 95] on div "Contact Flags Added Tags Kiosk Visible Need AKF Sep 22, 2025 1:25pm by Jordan G…" at bounding box center [659, 324] width 1319 height 649
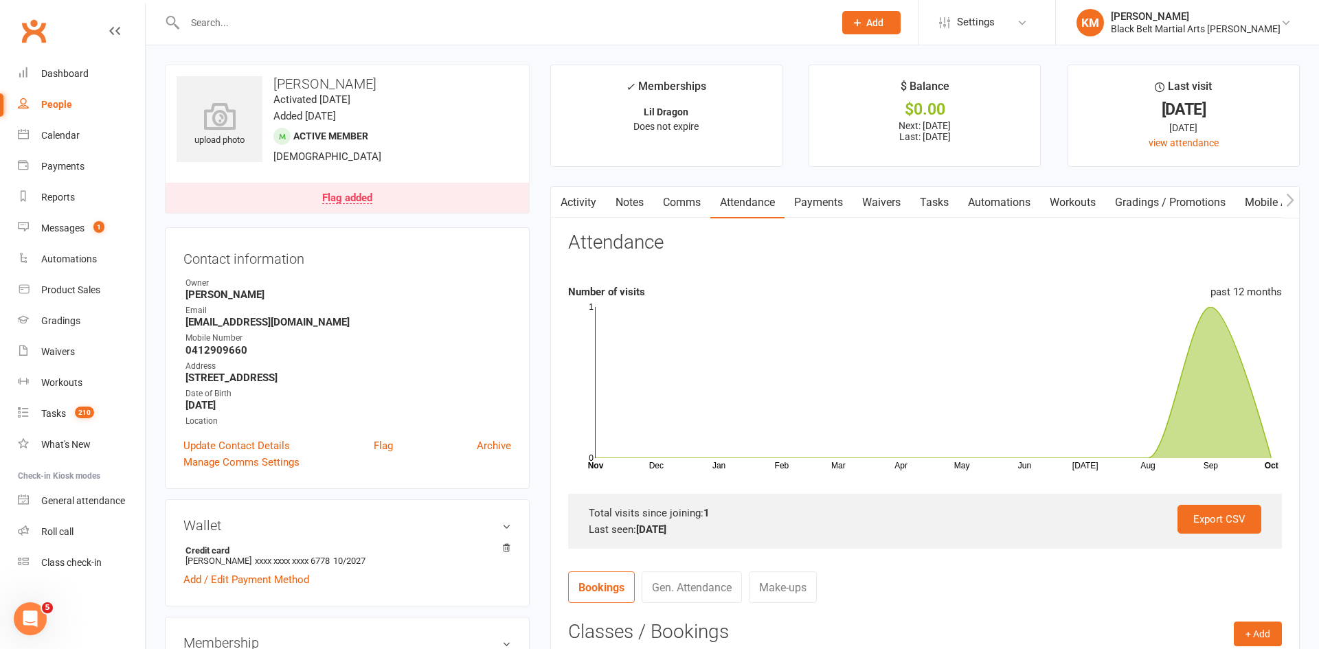
click at [1053, 95] on ul "✓ Memberships Lil Dragon Does not expire $ Balance $0.00 Next: 29 Oct 2025 Last…" at bounding box center [924, 116] width 749 height 102
click at [88, 128] on link "Calendar" at bounding box center [81, 135] width 127 height 31
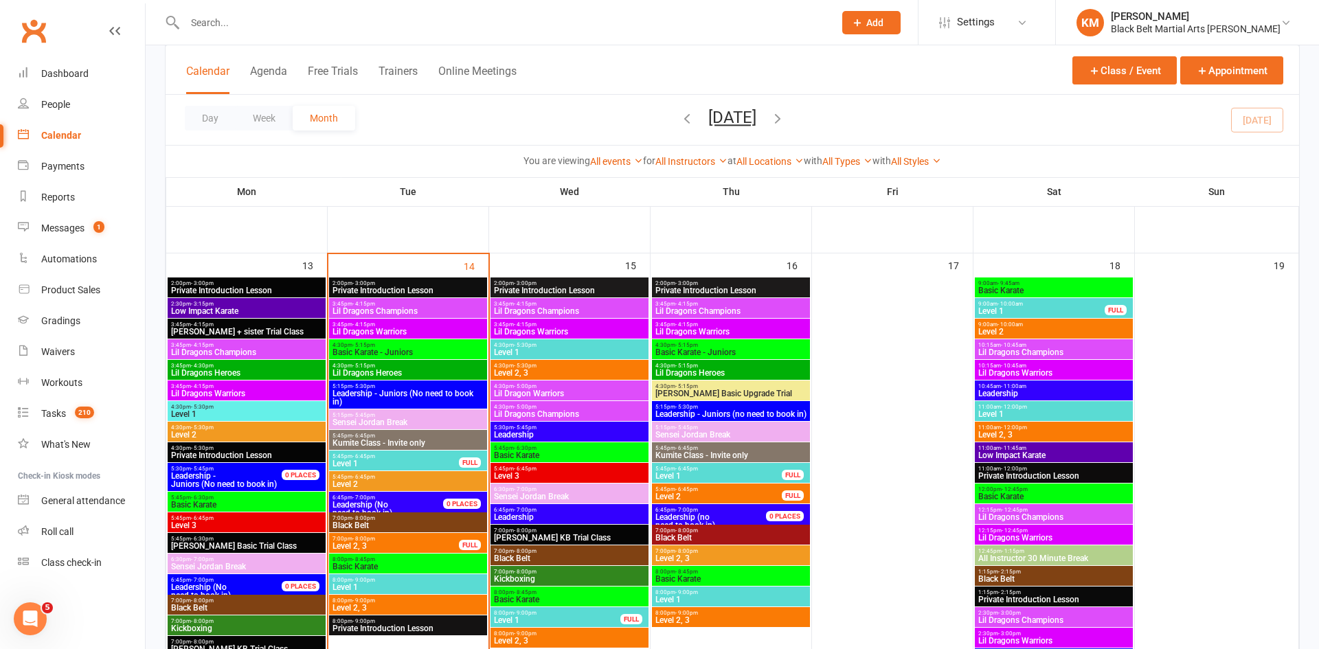
scroll to position [451, 0]
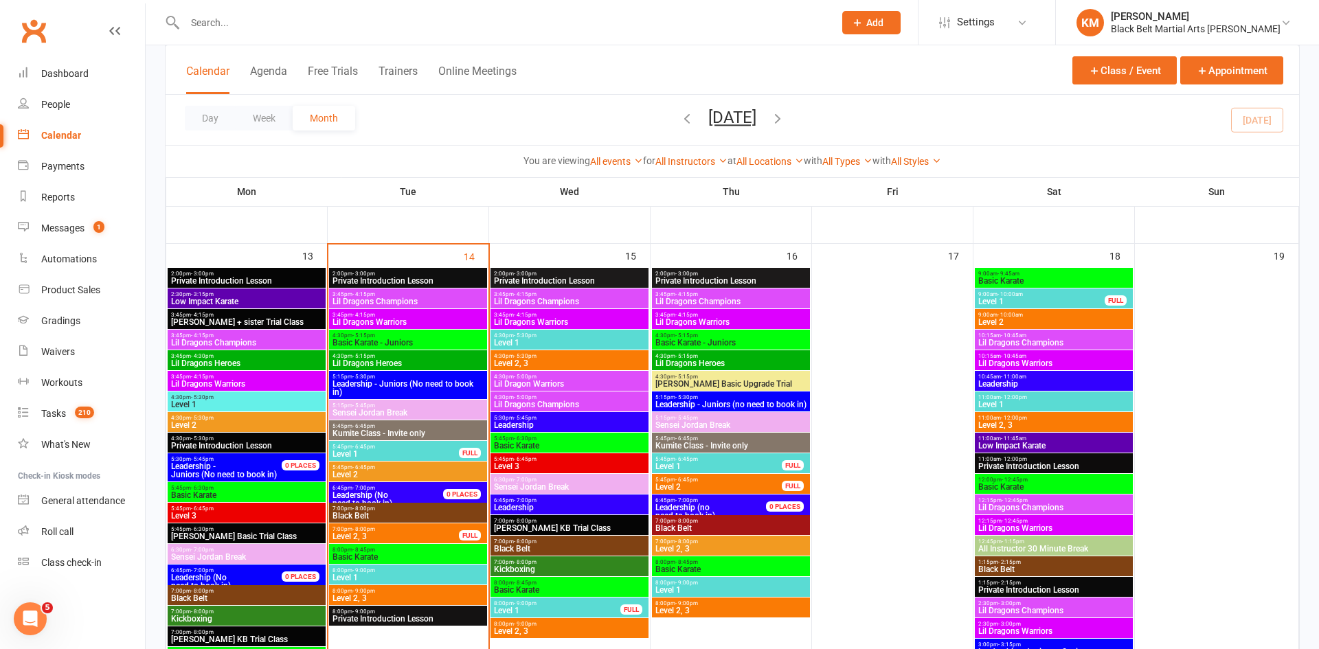
click at [423, 25] on input "text" at bounding box center [502, 22] width 643 height 19
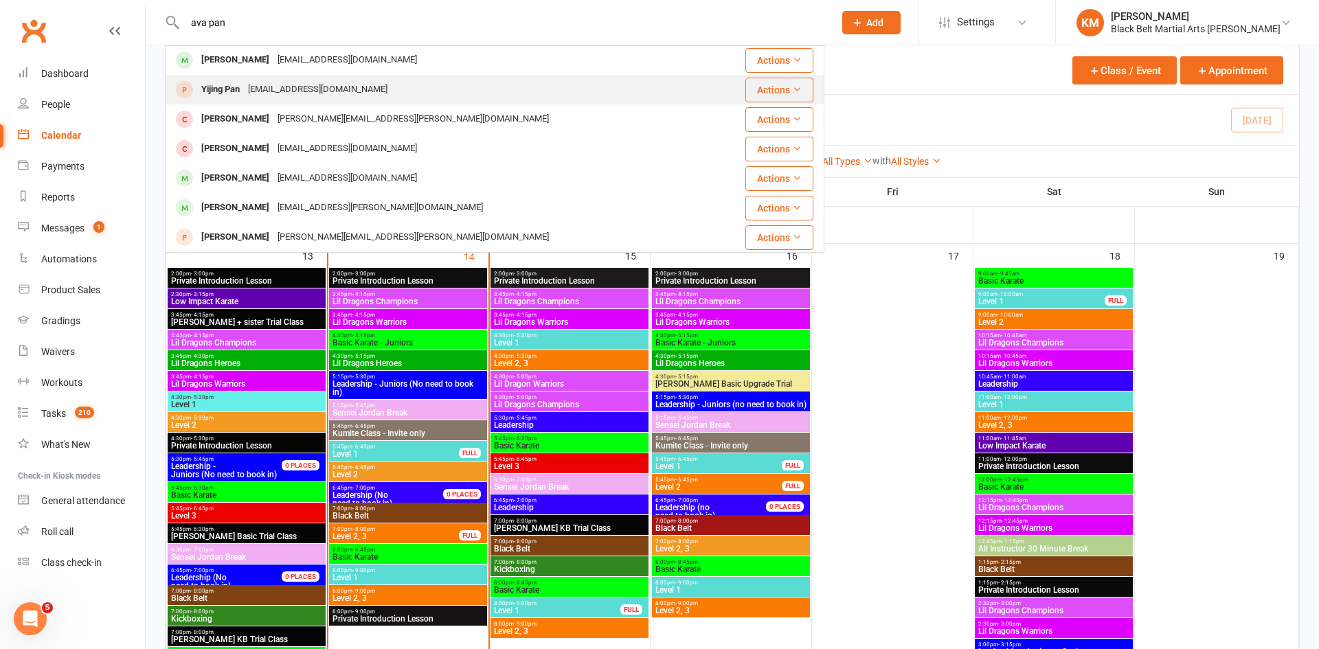
scroll to position [0, 0]
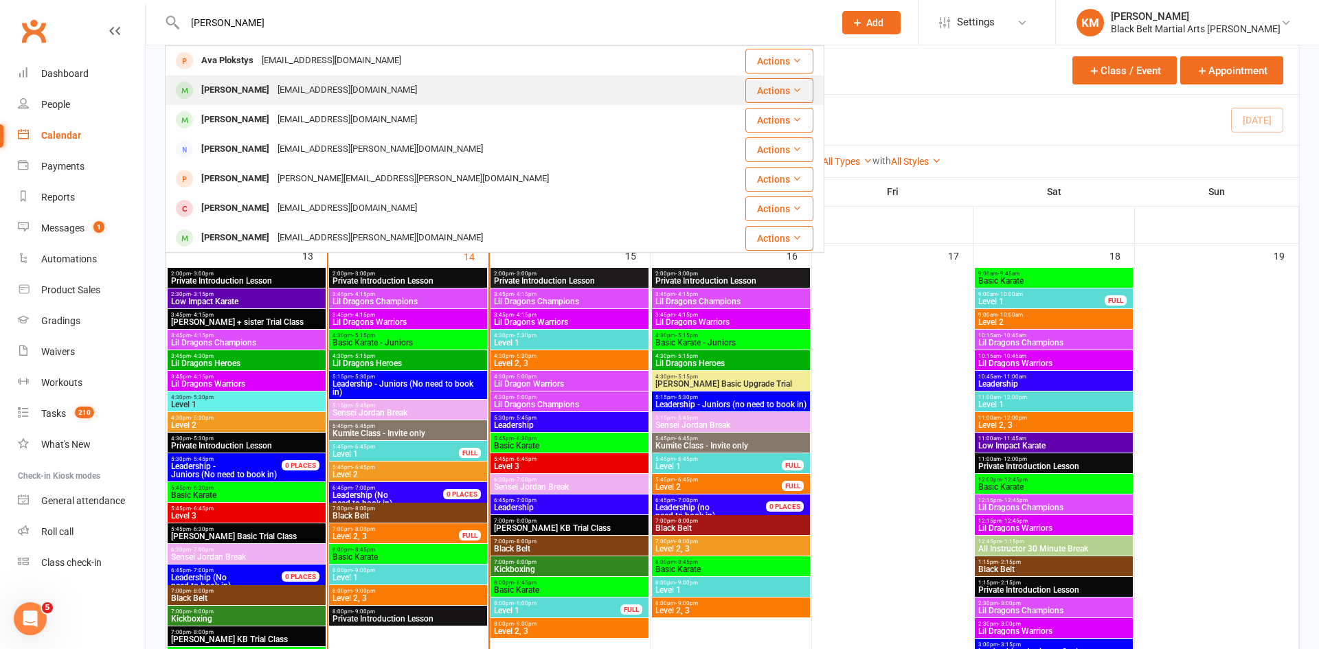
type input "ava panja"
click at [392, 95] on div "Ava Khanjani bahareh.rashti@gmail.com" at bounding box center [439, 90] width 547 height 28
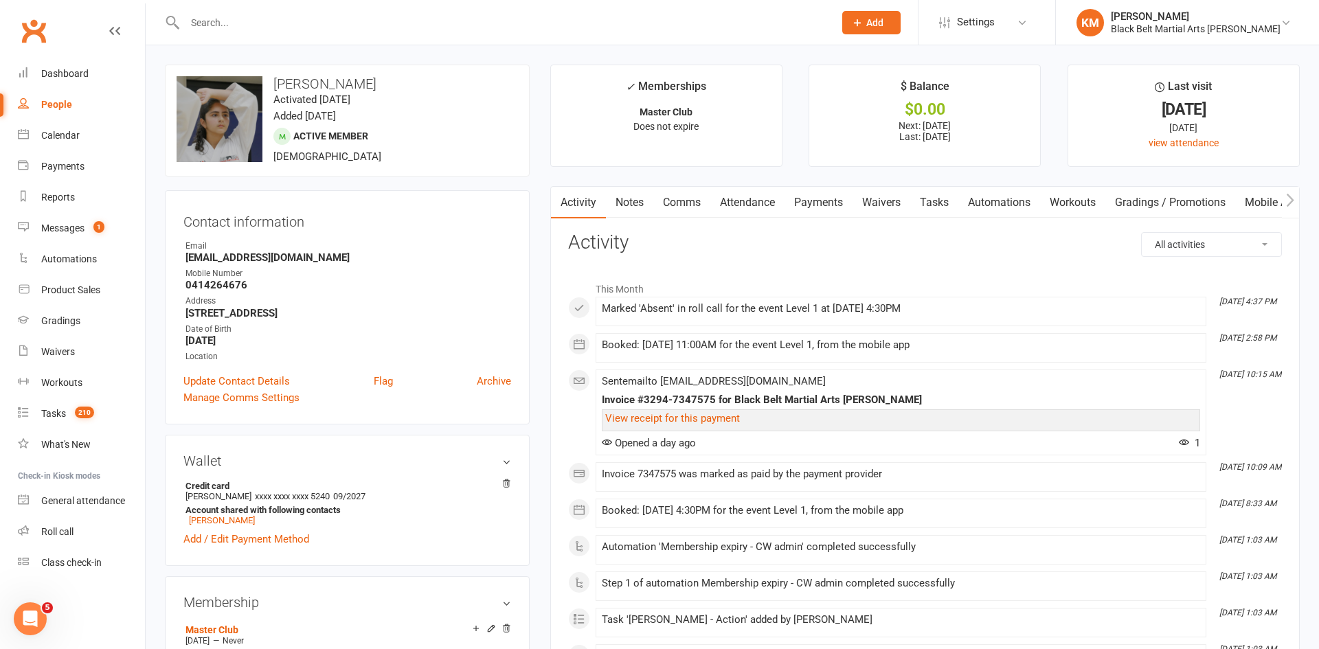
click at [770, 204] on link "Attendance" at bounding box center [747, 203] width 74 height 32
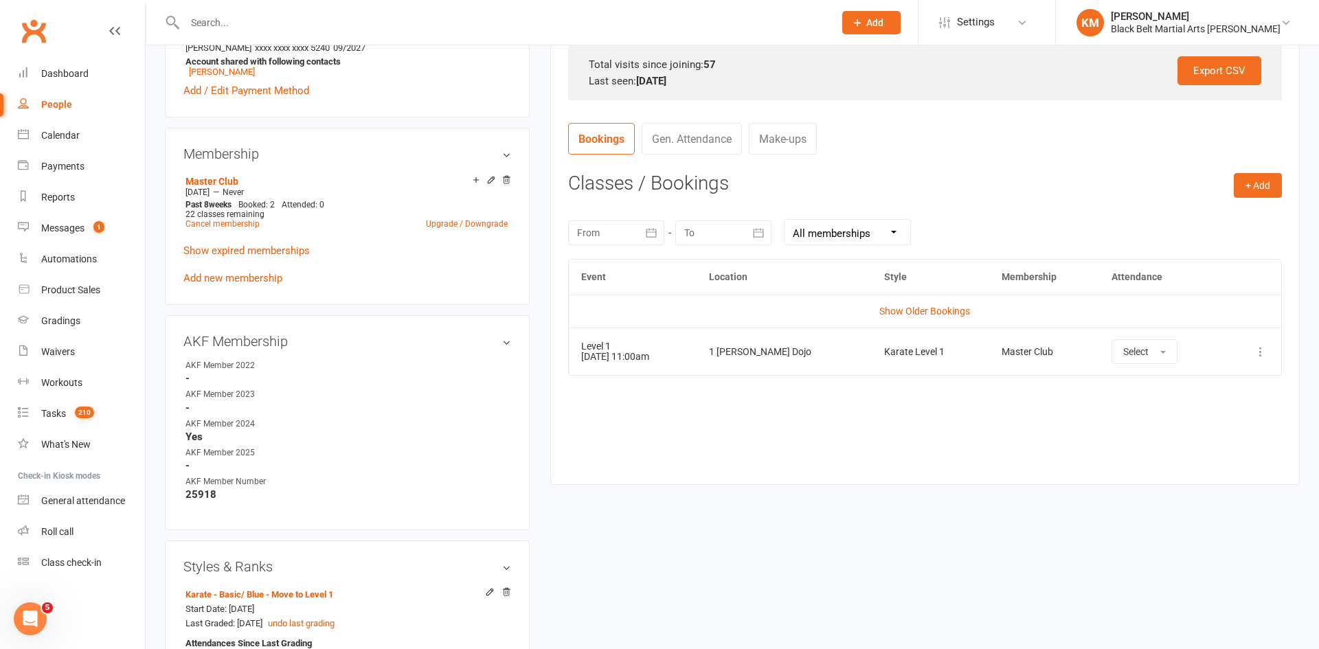
scroll to position [453, 0]
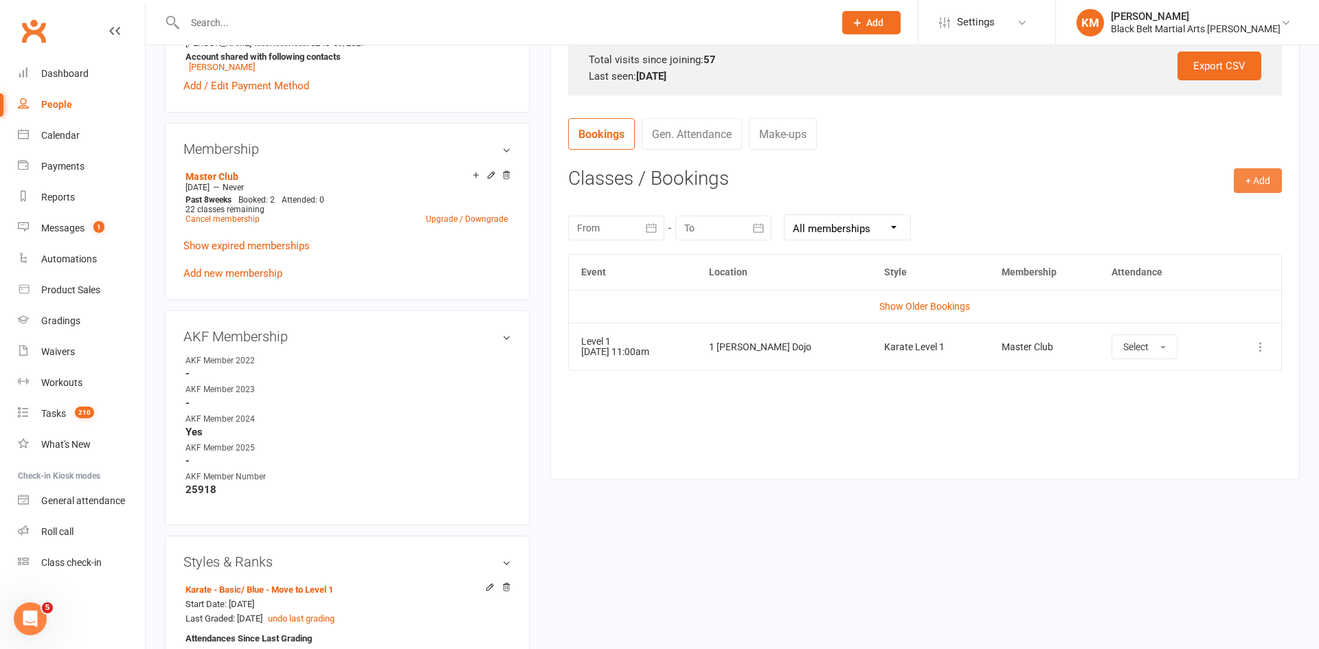
click at [1254, 187] on button "+ Add" at bounding box center [1257, 180] width 48 height 25
click at [1220, 209] on link "Book Event" at bounding box center [1213, 211] width 136 height 27
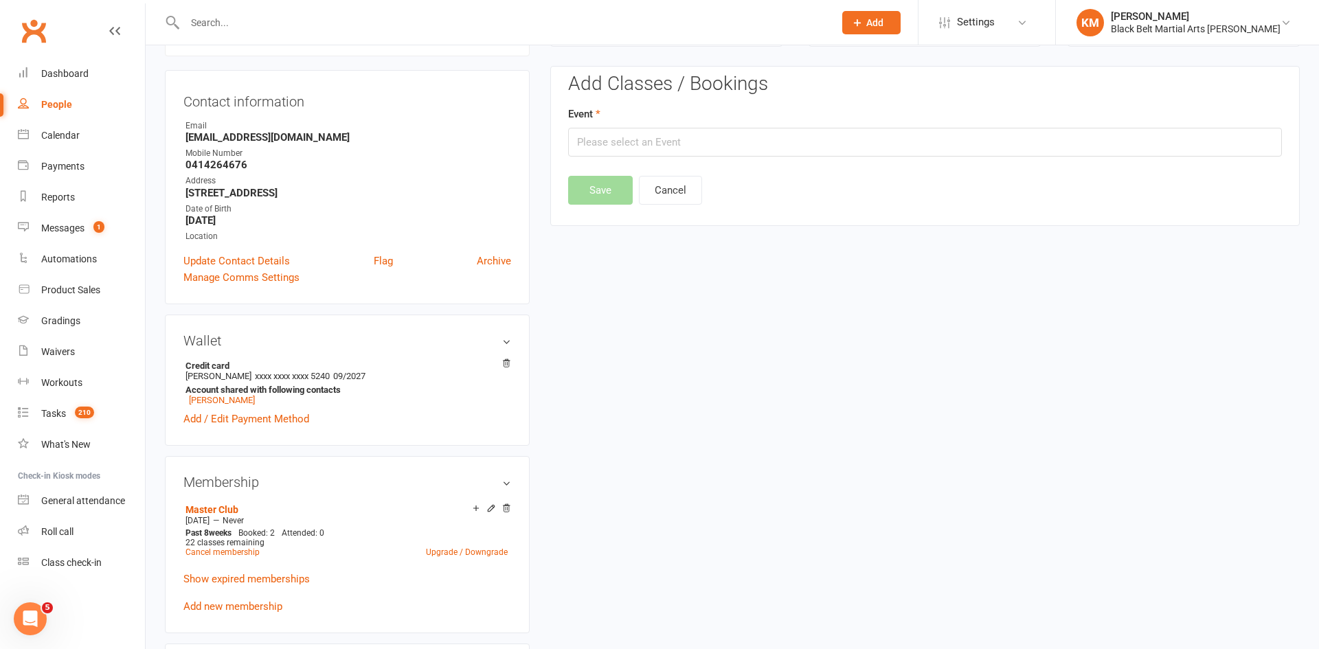
scroll to position [117, 0]
click at [992, 153] on input "text" at bounding box center [925, 144] width 714 height 29
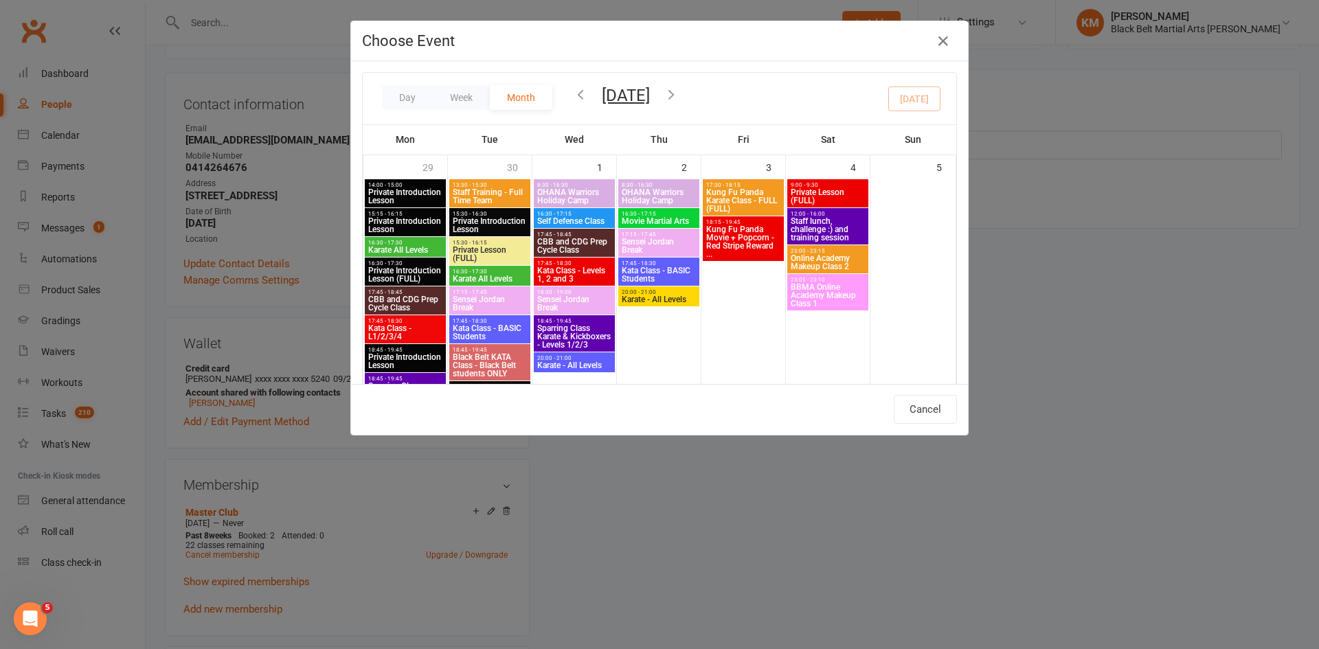
scroll to position [716, 0]
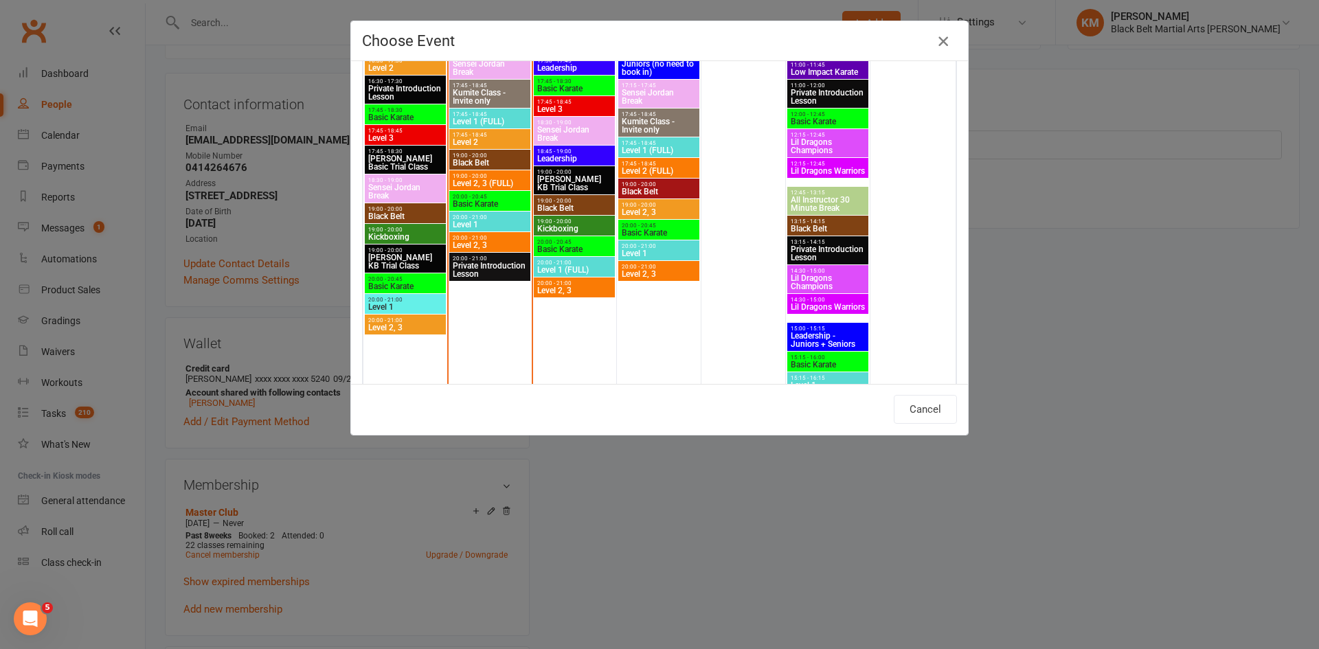
click at [945, 37] on icon "button" at bounding box center [943, 41] width 16 height 16
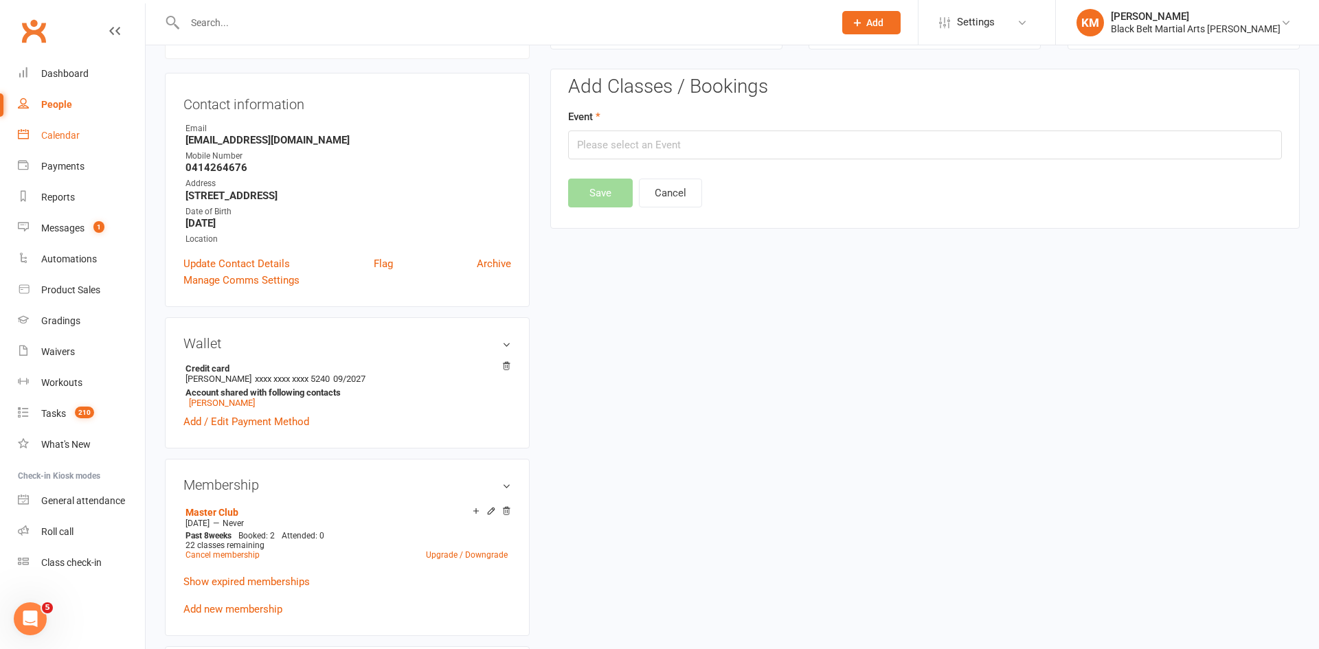
click at [61, 124] on link "Calendar" at bounding box center [81, 135] width 127 height 31
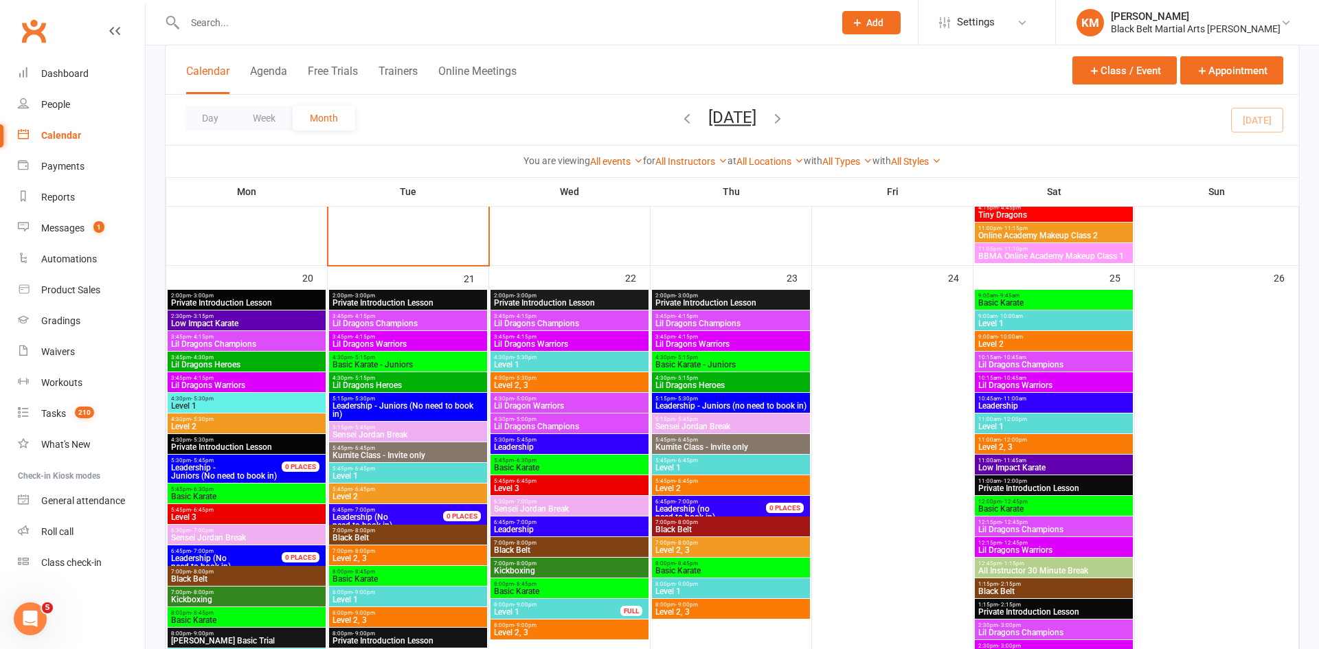
scroll to position [984, 0]
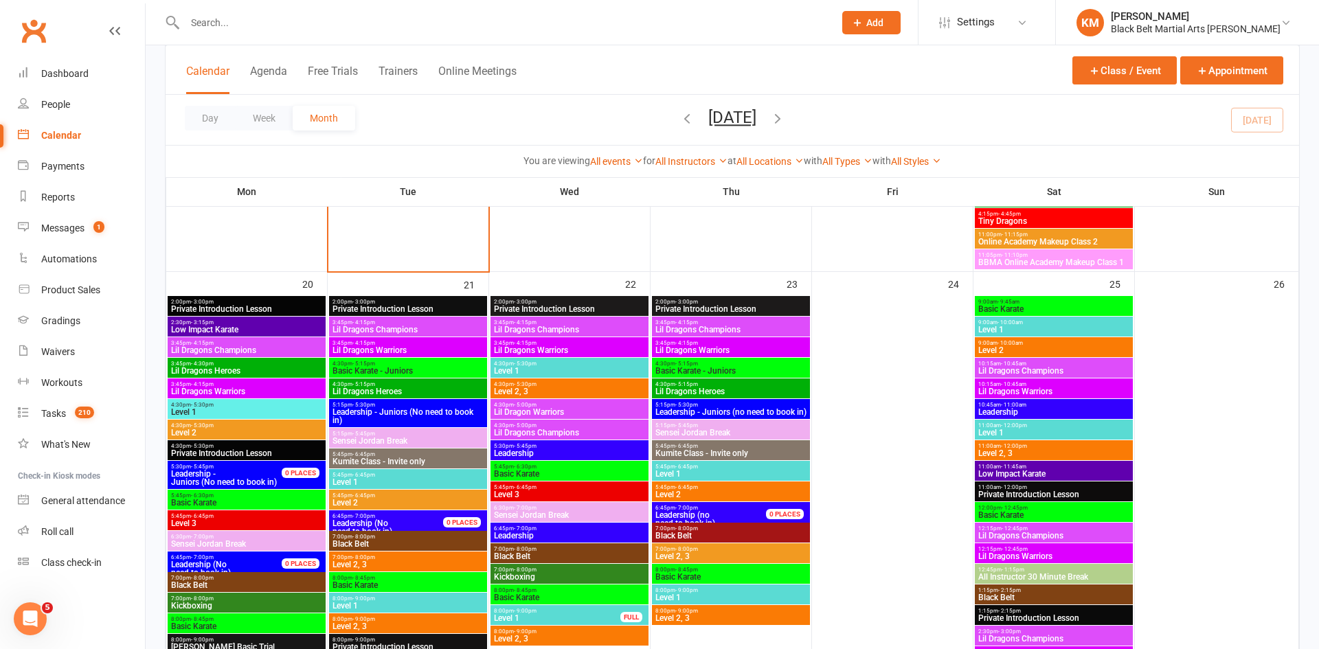
click at [267, 408] on span "Level 1" at bounding box center [246, 412] width 152 height 8
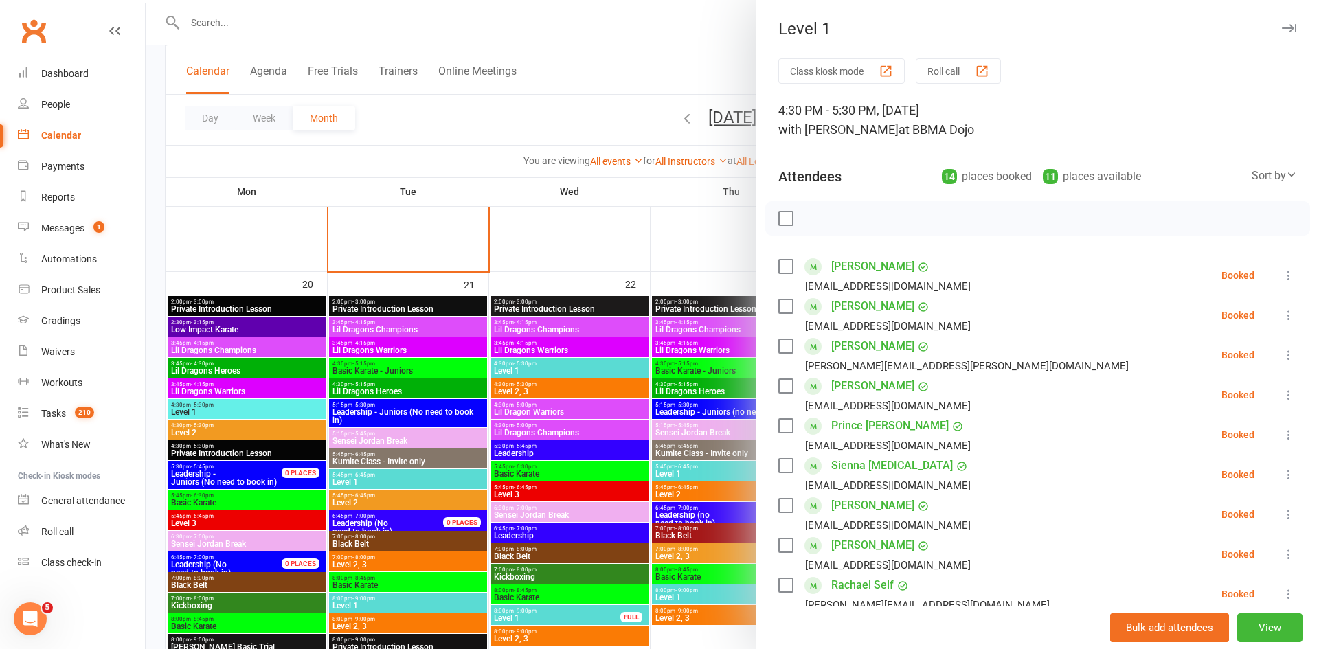
scroll to position [454, 0]
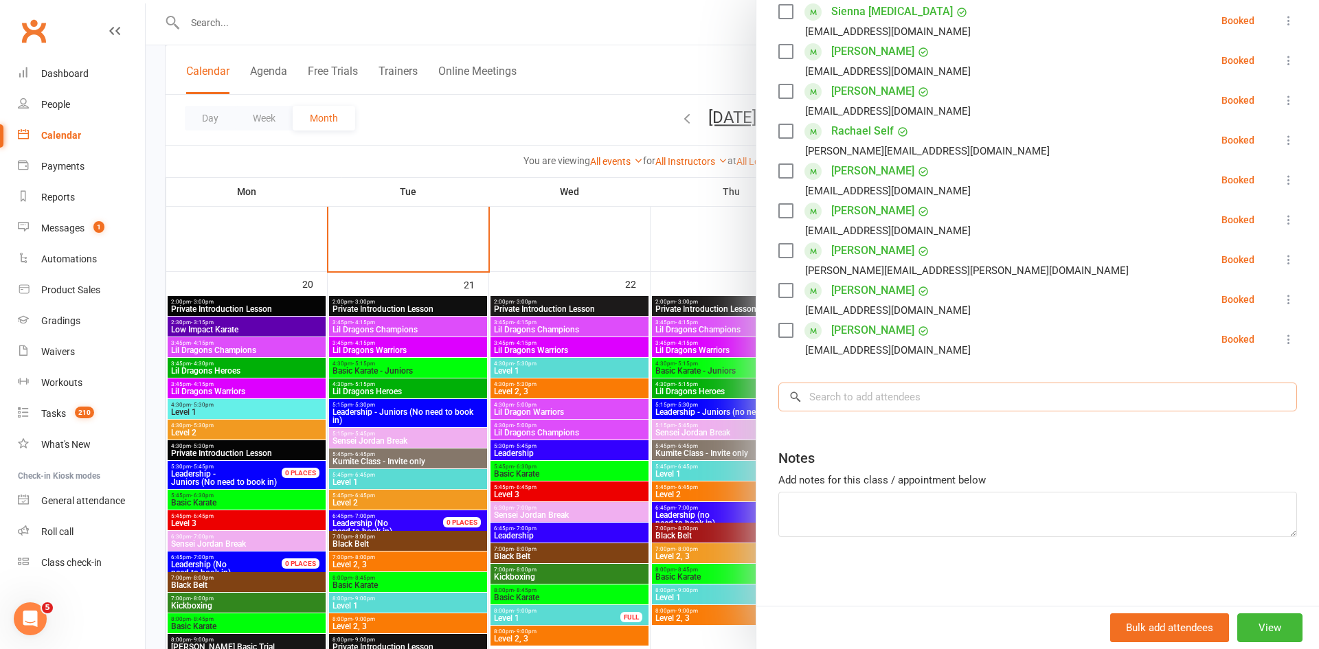
click at [996, 390] on input "search" at bounding box center [1037, 397] width 518 height 29
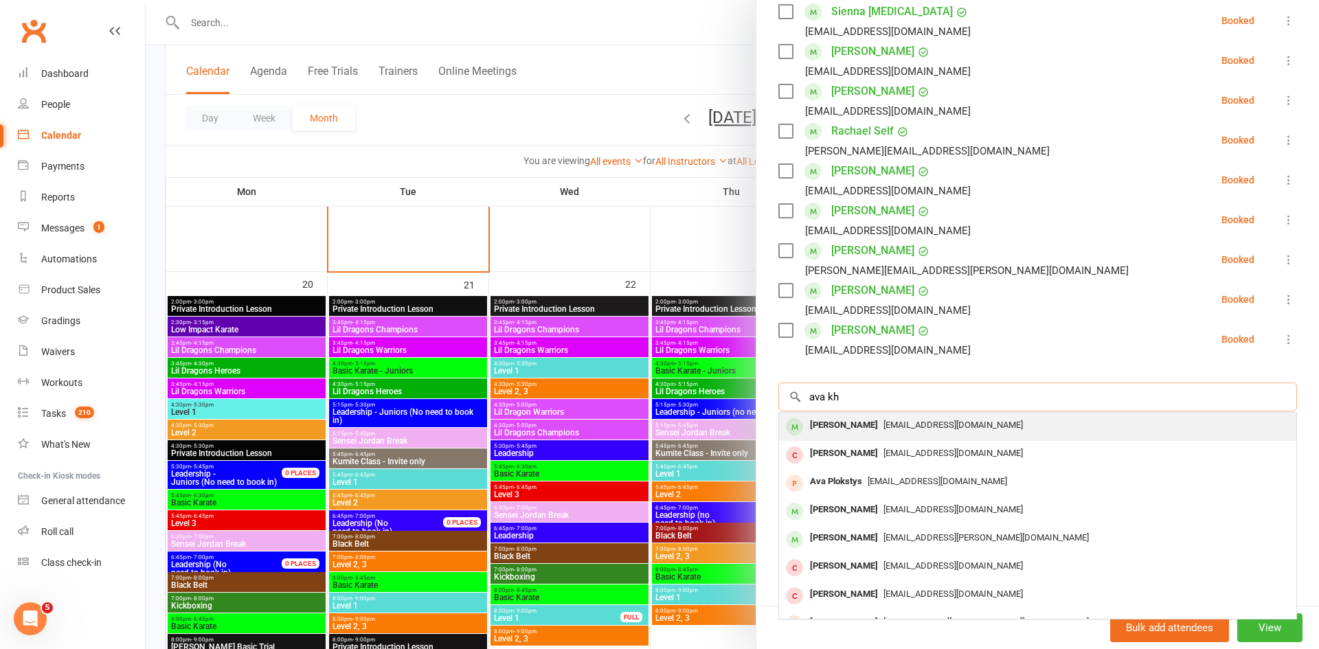
type input "ava kh"
click at [985, 420] on div "bahareh.rashti@gmail.com" at bounding box center [1037, 425] width 506 height 20
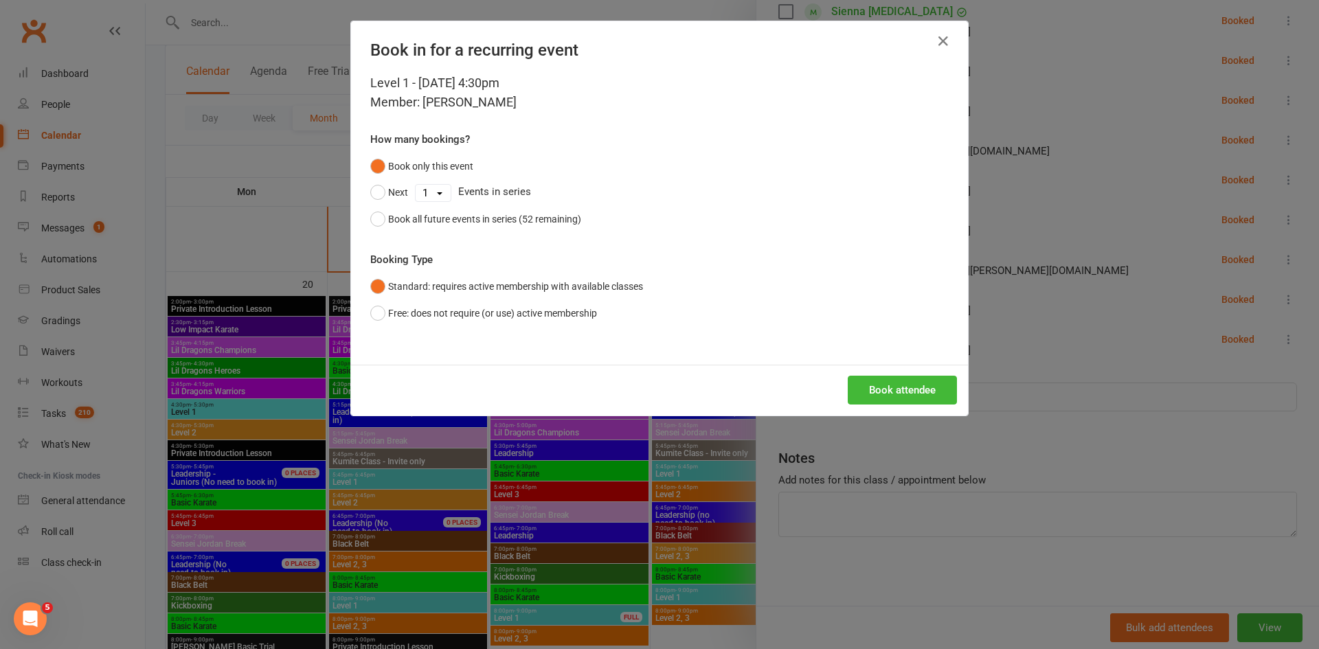
click at [571, 232] on div "Level 1 - Oct 20, 2025 4:30pm Member: Ava Khanjani How many bookings? Book only…" at bounding box center [659, 218] width 617 height 291
click at [562, 222] on div "Book all future events in series (52 remaining)" at bounding box center [484, 219] width 193 height 15
click at [876, 382] on button "Book attendee" at bounding box center [901, 390] width 109 height 29
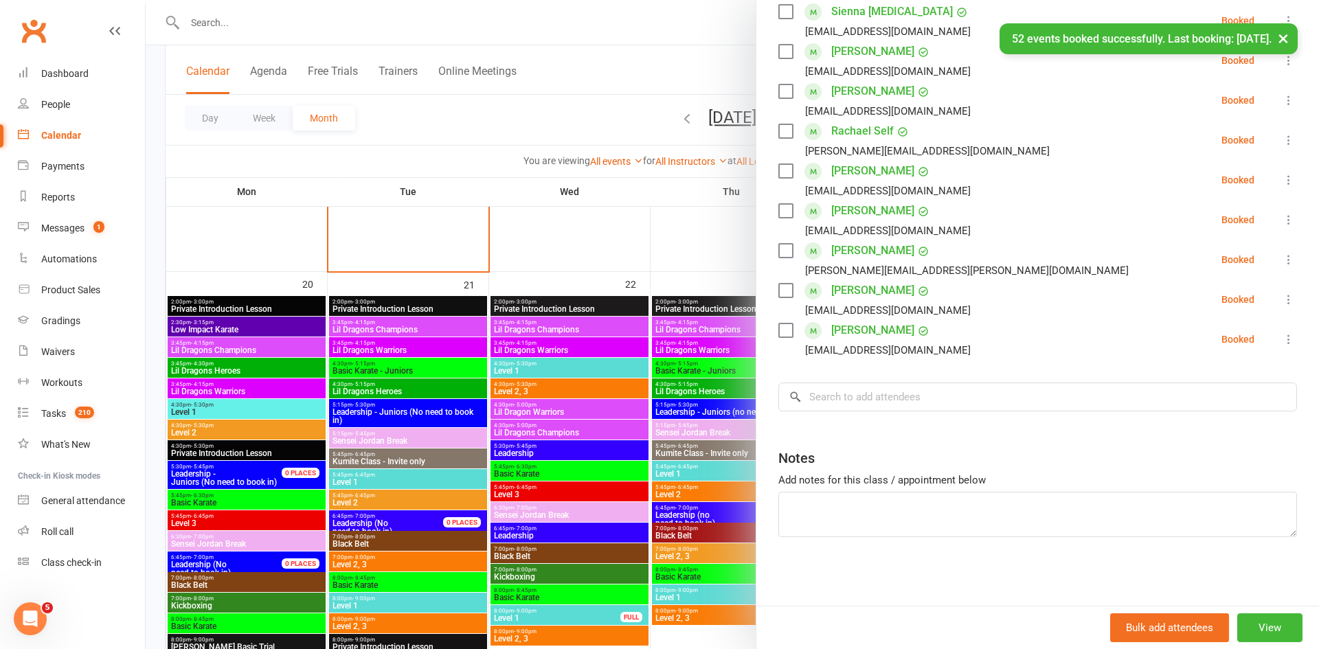
scroll to position [494, 0]
click at [650, 23] on div "× 52 events booked successfully. Last booking: Oct 12, 2026." at bounding box center [650, 23] width 1301 height 0
click at [637, 89] on div at bounding box center [732, 324] width 1173 height 649
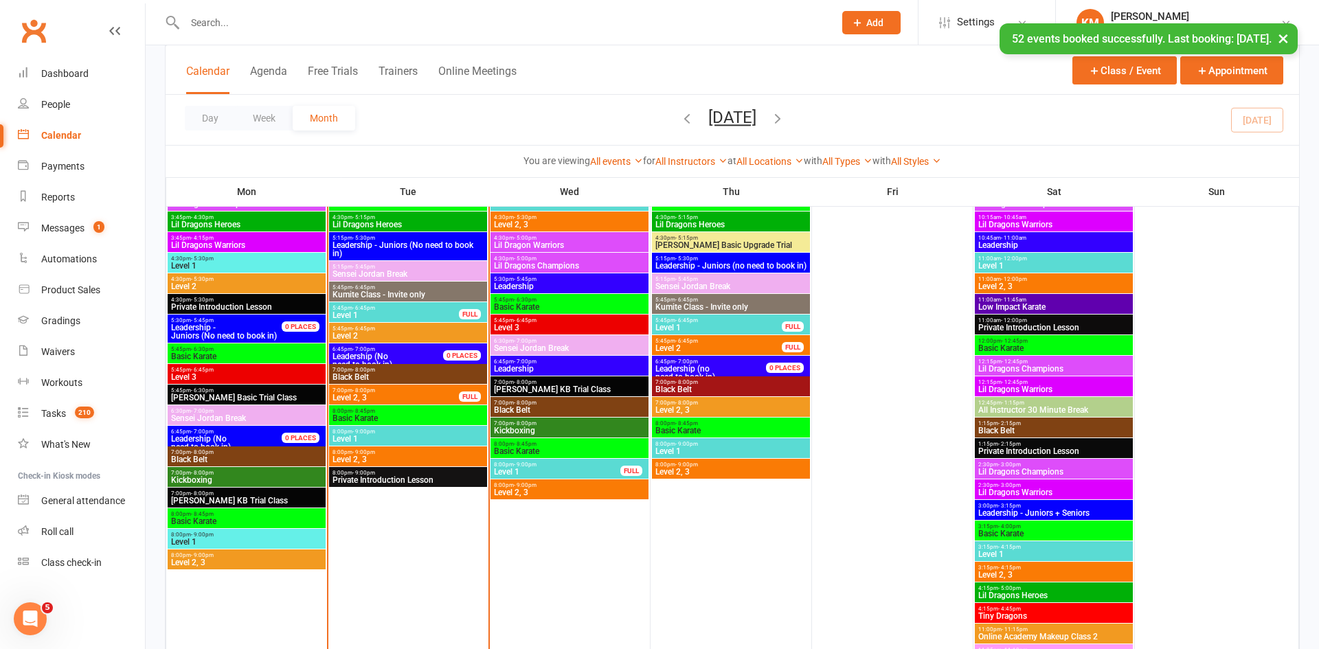
scroll to position [582, 0]
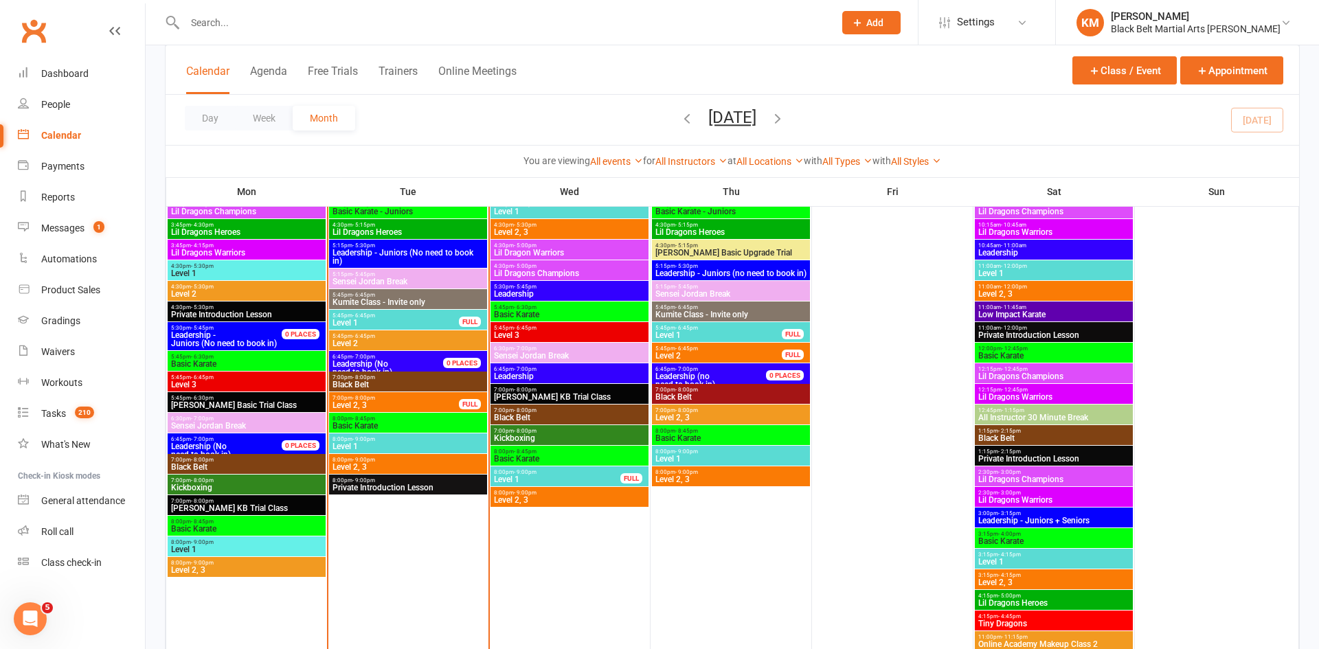
click at [1012, 274] on span "Level 1" at bounding box center [1053, 273] width 152 height 8
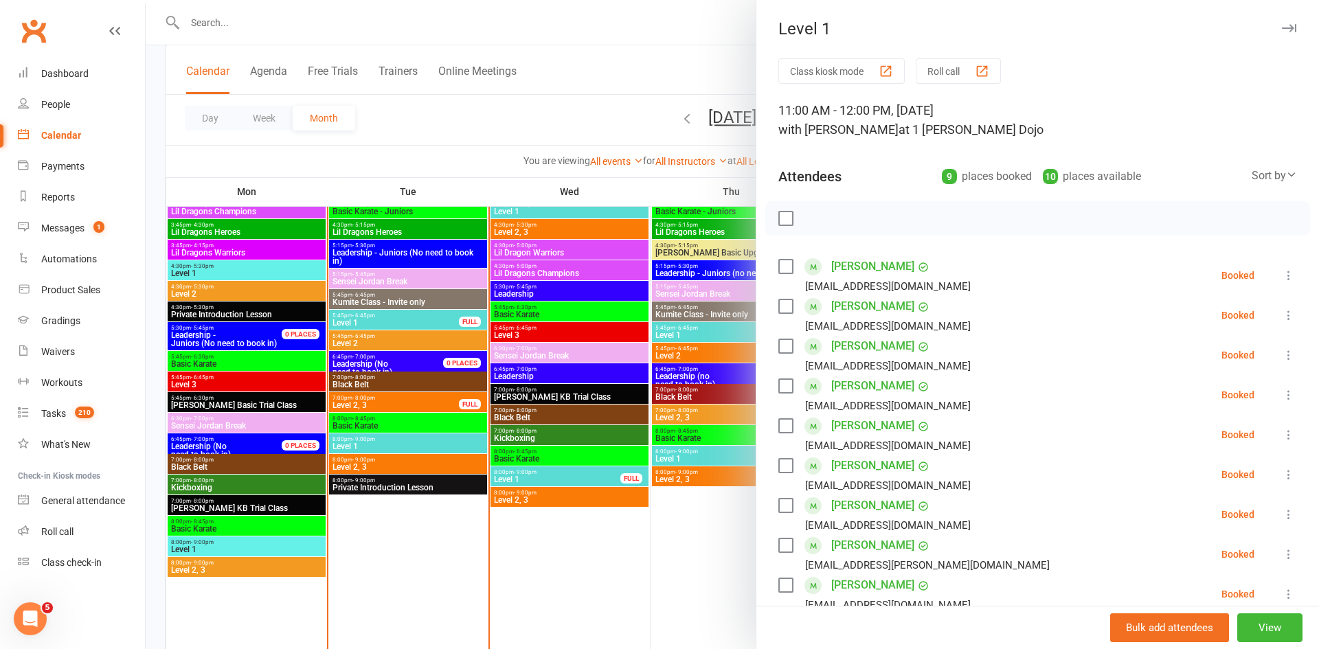
click at [601, 70] on div at bounding box center [732, 324] width 1173 height 649
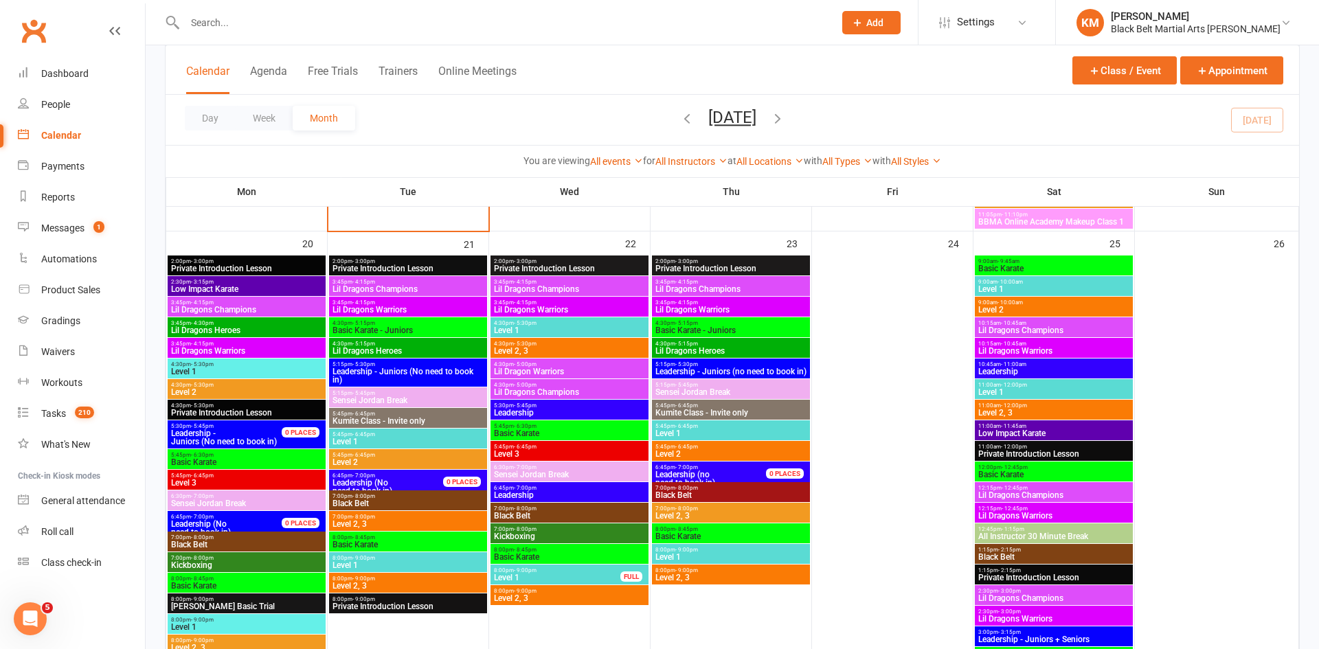
scroll to position [1027, 0]
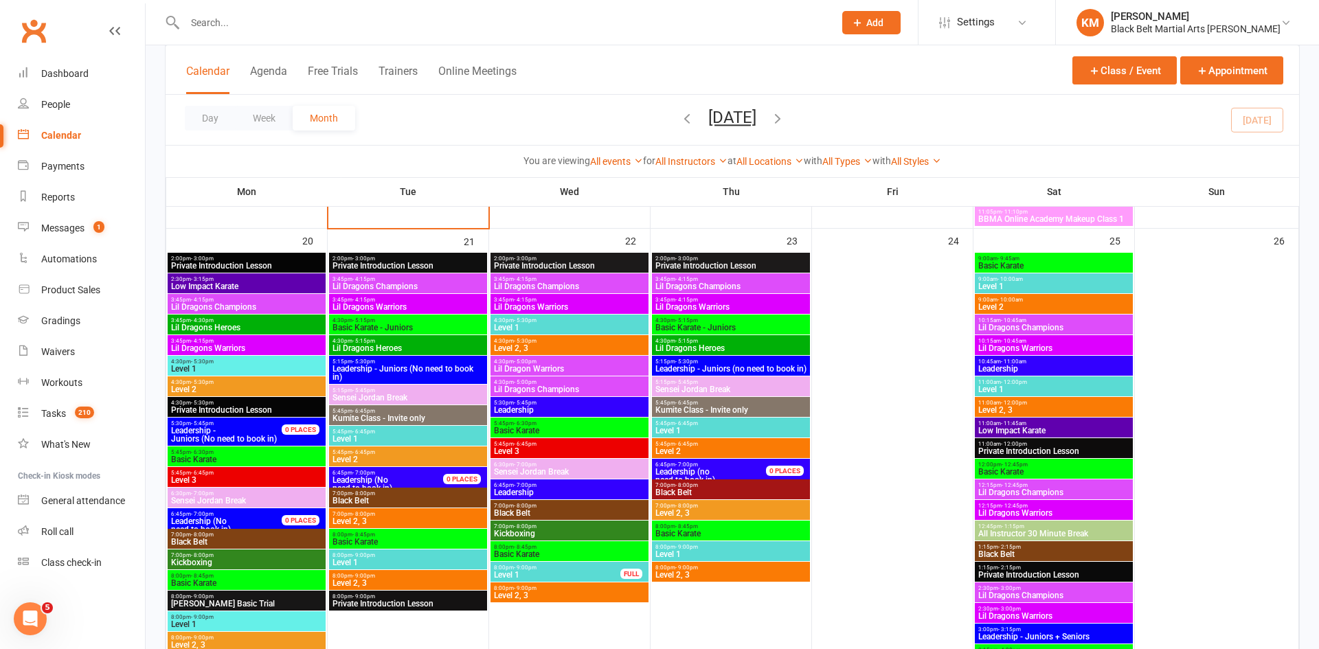
click at [985, 391] on span "Level 1" at bounding box center [1053, 389] width 152 height 8
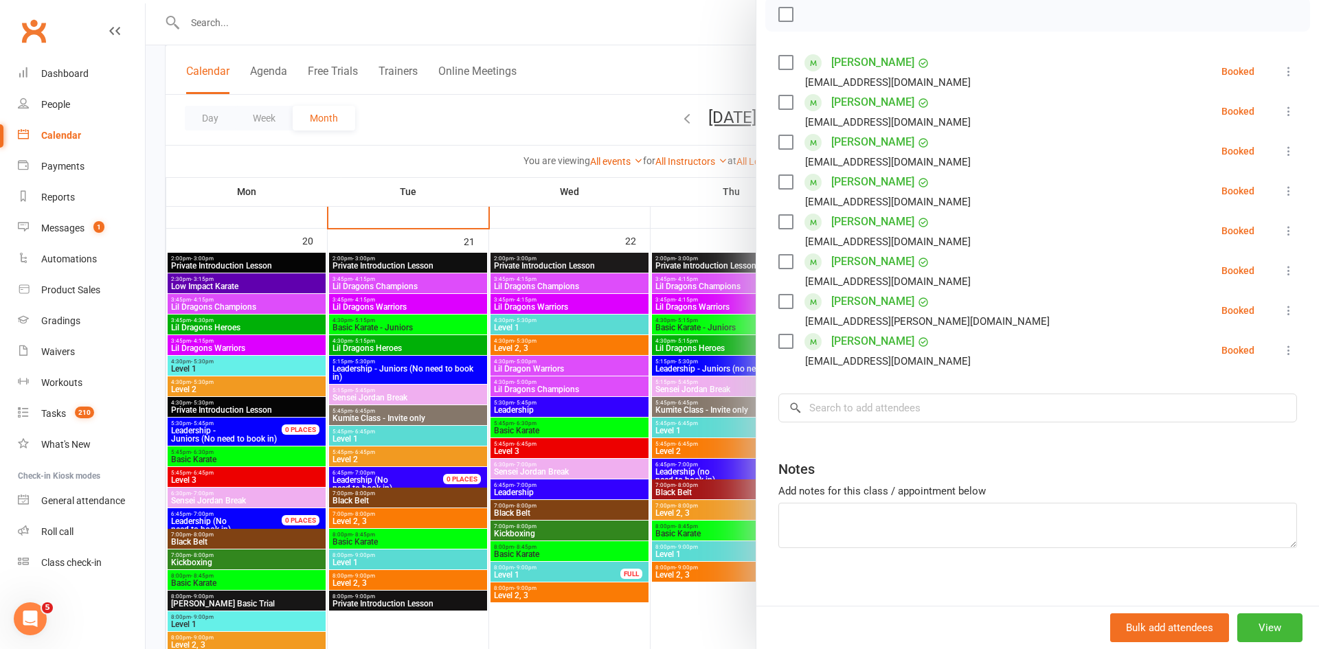
scroll to position [215, 0]
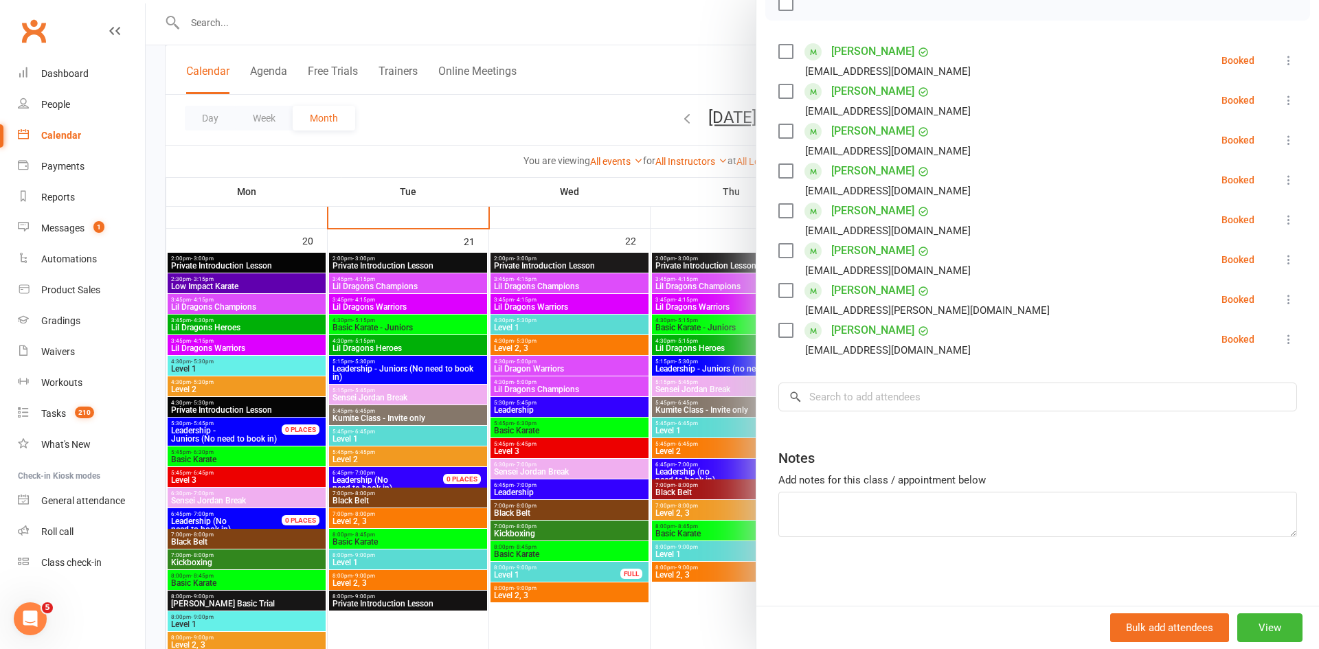
click at [895, 418] on div "Class kiosk mode Roll call 11:00 AM - 12:00 PM, Saturday, October, 25, 2025 wit…" at bounding box center [1037, 224] width 562 height 762
click at [882, 399] on input "search" at bounding box center [1037, 397] width 518 height 29
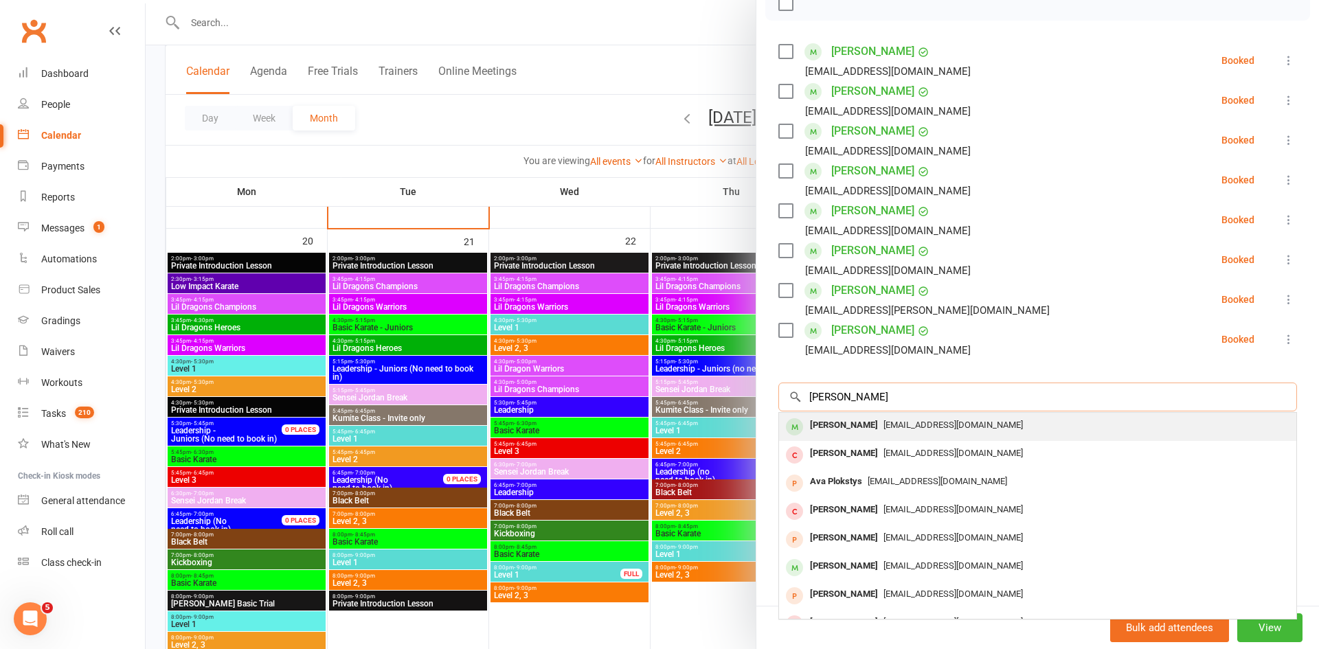
type input "ava khanj"
click at [883, 420] on span "bahareh.rashti@gmail.com" at bounding box center [952, 425] width 139 height 10
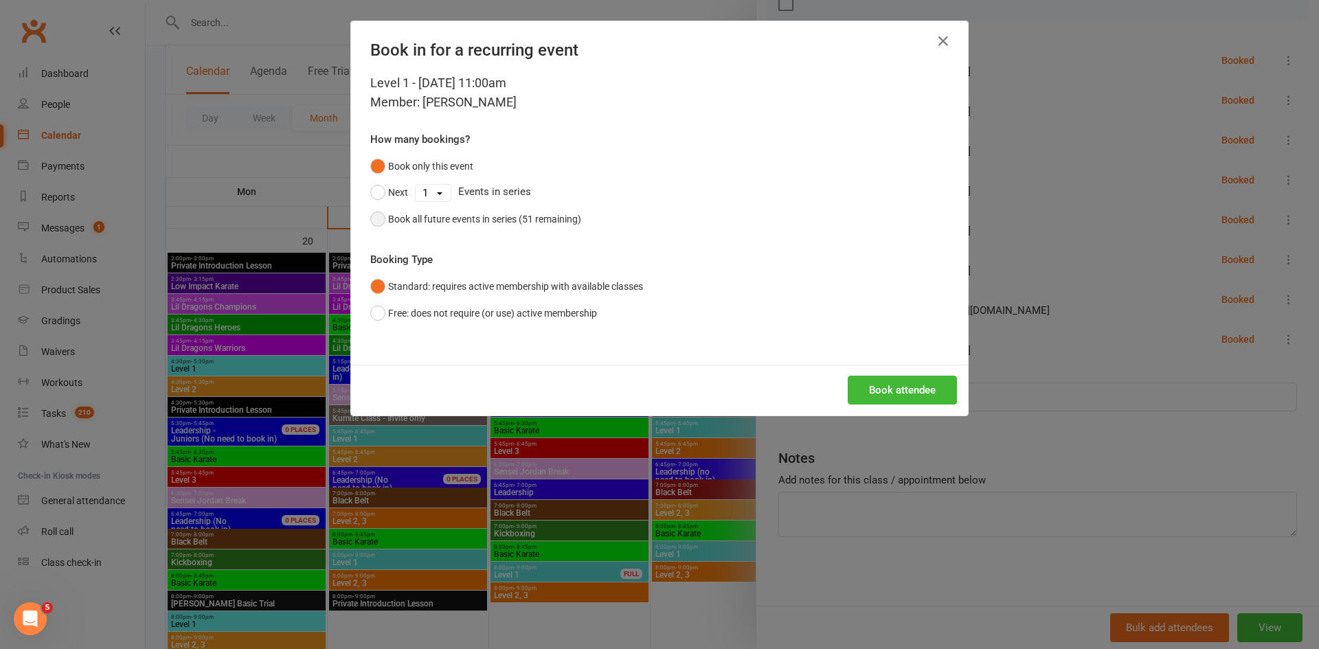
click at [520, 218] on div "Book all future events in series (51 remaining)" at bounding box center [484, 219] width 193 height 15
click at [915, 391] on button "Book attendee" at bounding box center [901, 390] width 109 height 29
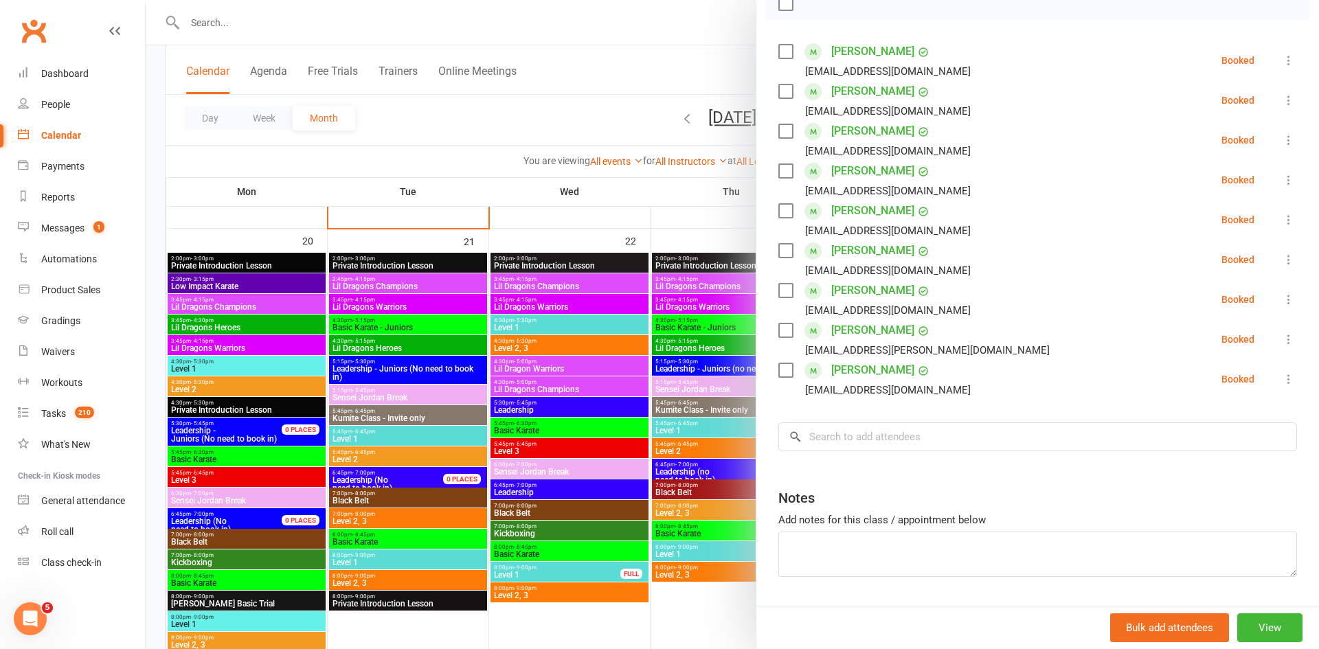
click at [581, 102] on div at bounding box center [732, 324] width 1173 height 649
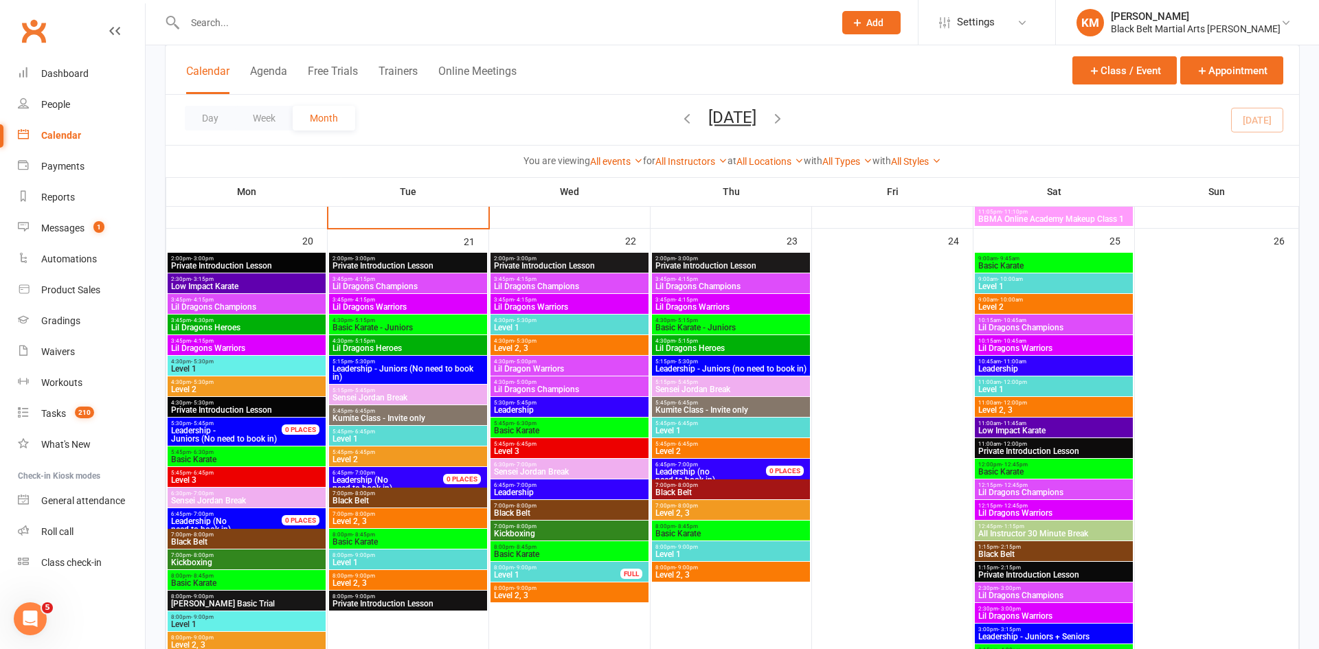
drag, startPoint x: 622, startPoint y: 118, endPoint x: 820, endPoint y: 121, distance: 197.8
click at [820, 121] on div "Day Week Month October 2025 October 2025 Sun Mon Tue Wed Thu Fri Sat 28 29 30 0…" at bounding box center [732, 120] width 1133 height 50
click at [615, 31] on input "text" at bounding box center [502, 22] width 643 height 19
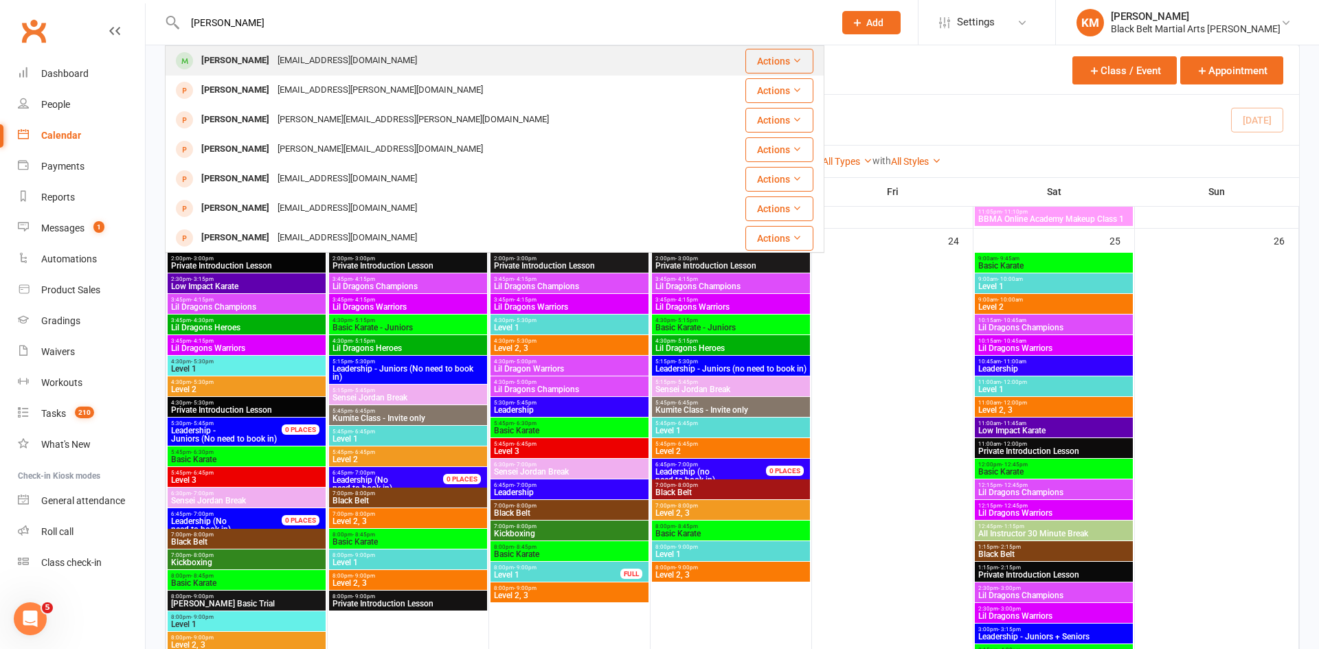
type input "neal"
click at [604, 58] on div "Neal Antony ritatigin@gmail.com" at bounding box center [439, 61] width 547 height 28
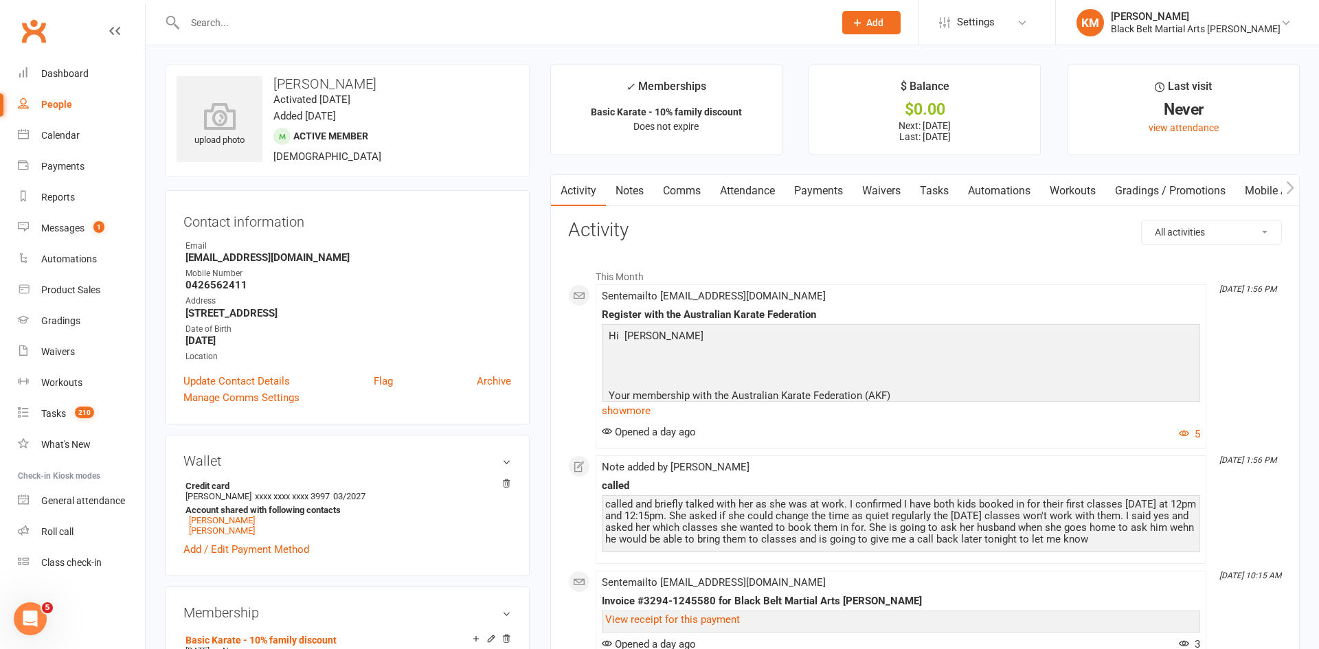
click at [749, 183] on link "Attendance" at bounding box center [747, 191] width 74 height 32
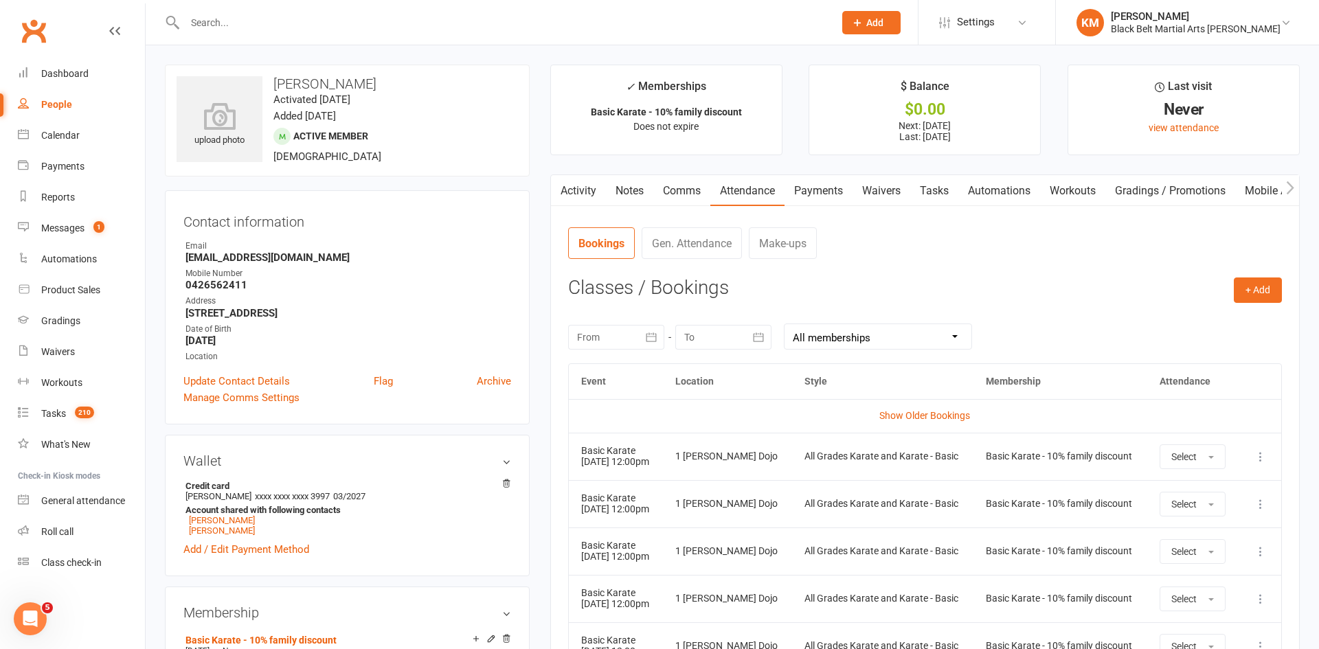
scroll to position [11, 0]
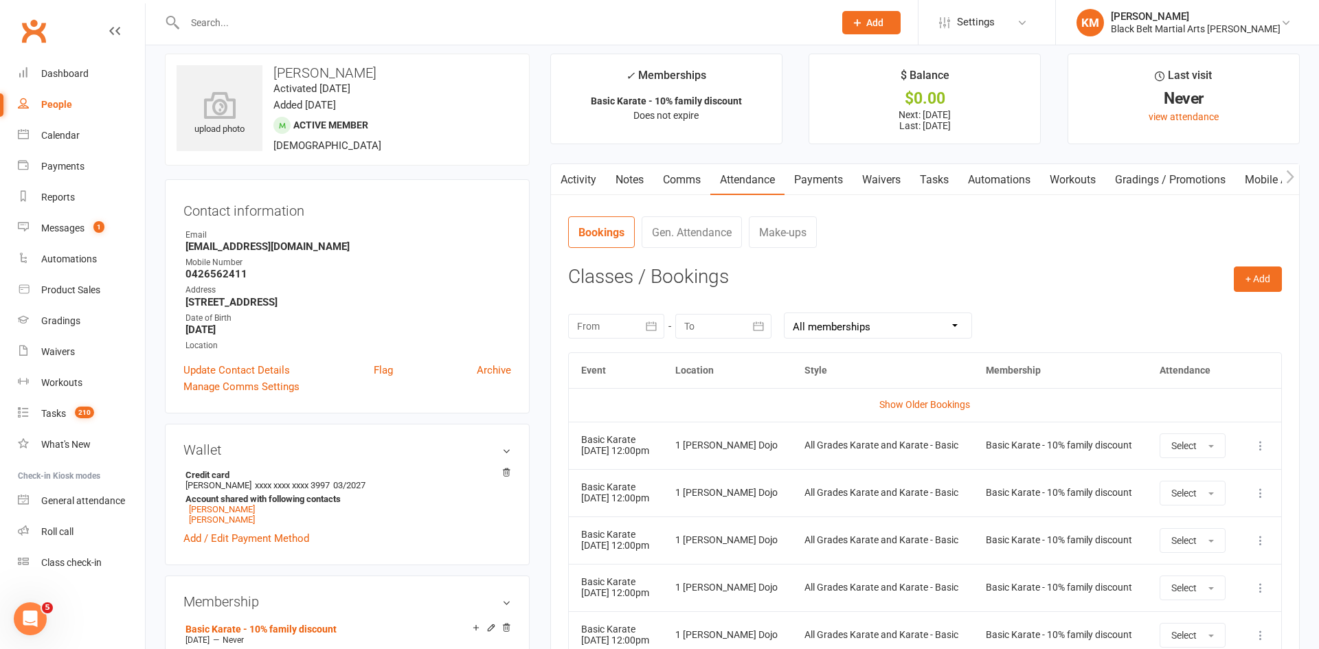
click at [1258, 445] on icon at bounding box center [1260, 446] width 14 height 14
click at [1242, 523] on link "Remove booking" at bounding box center [1200, 527] width 136 height 27
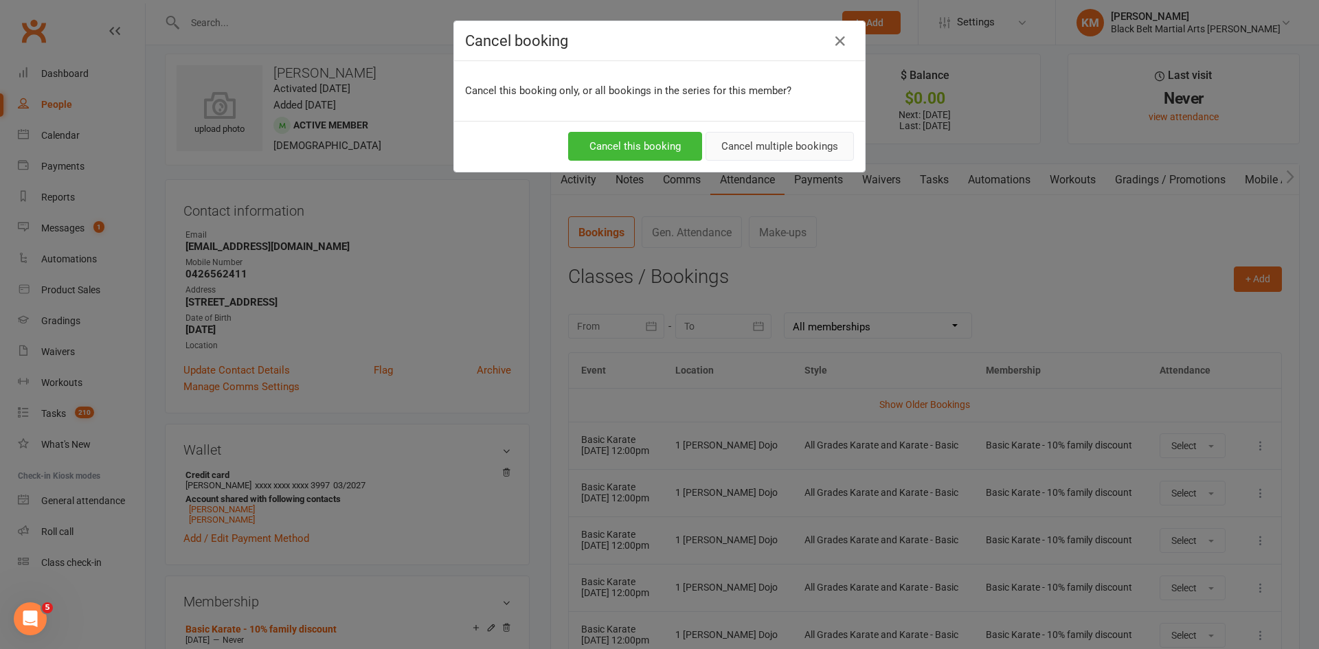
click at [761, 138] on button "Cancel multiple bookings" at bounding box center [779, 146] width 148 height 29
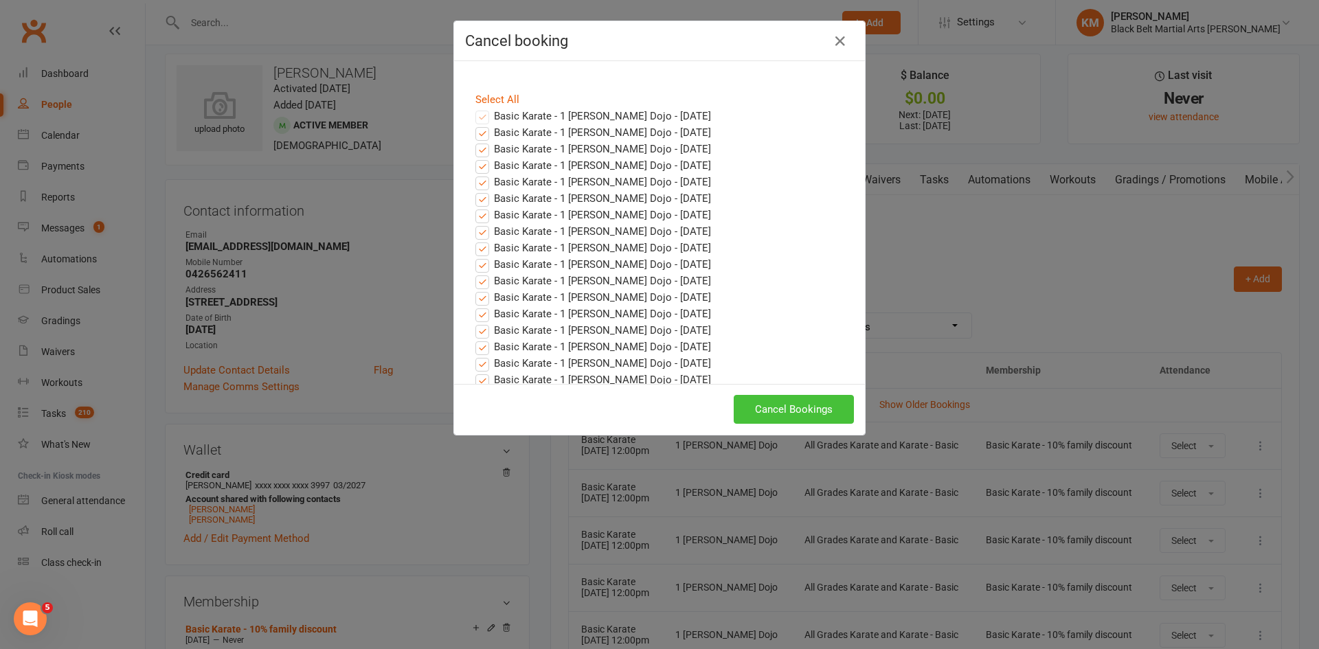
click at [805, 402] on button "Cancel Bookings" at bounding box center [793, 409] width 120 height 29
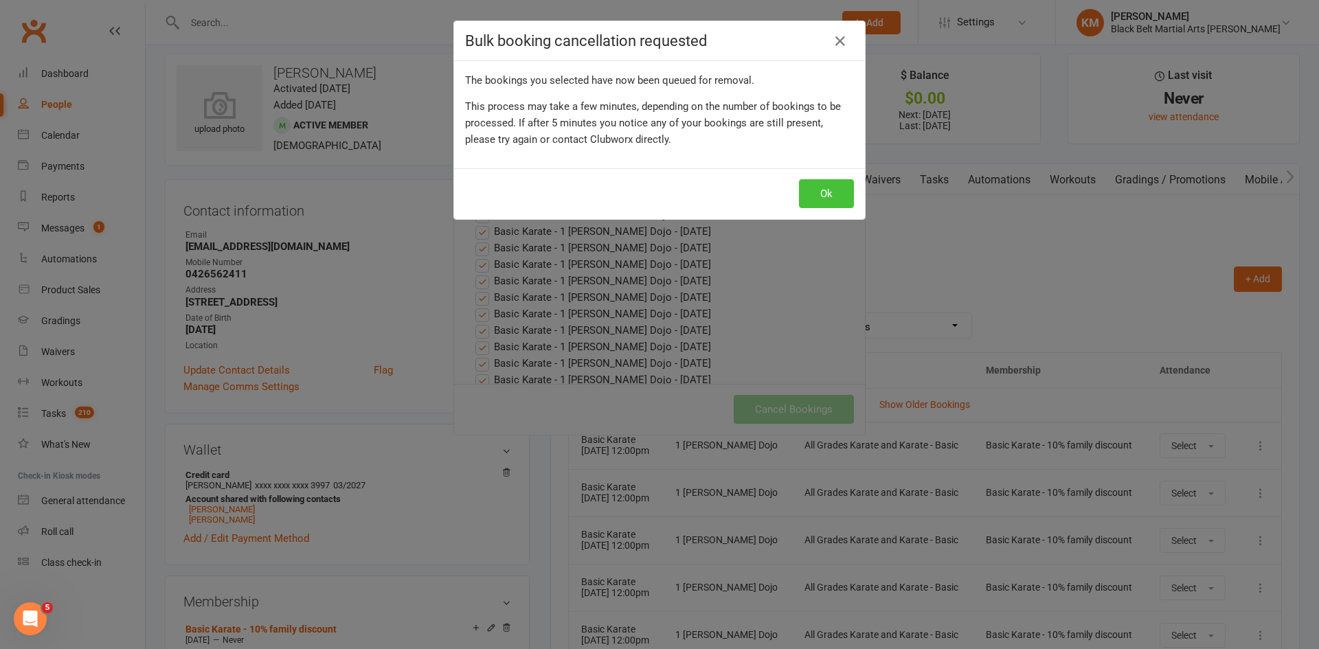
click at [823, 194] on button "Ok" at bounding box center [826, 193] width 55 height 29
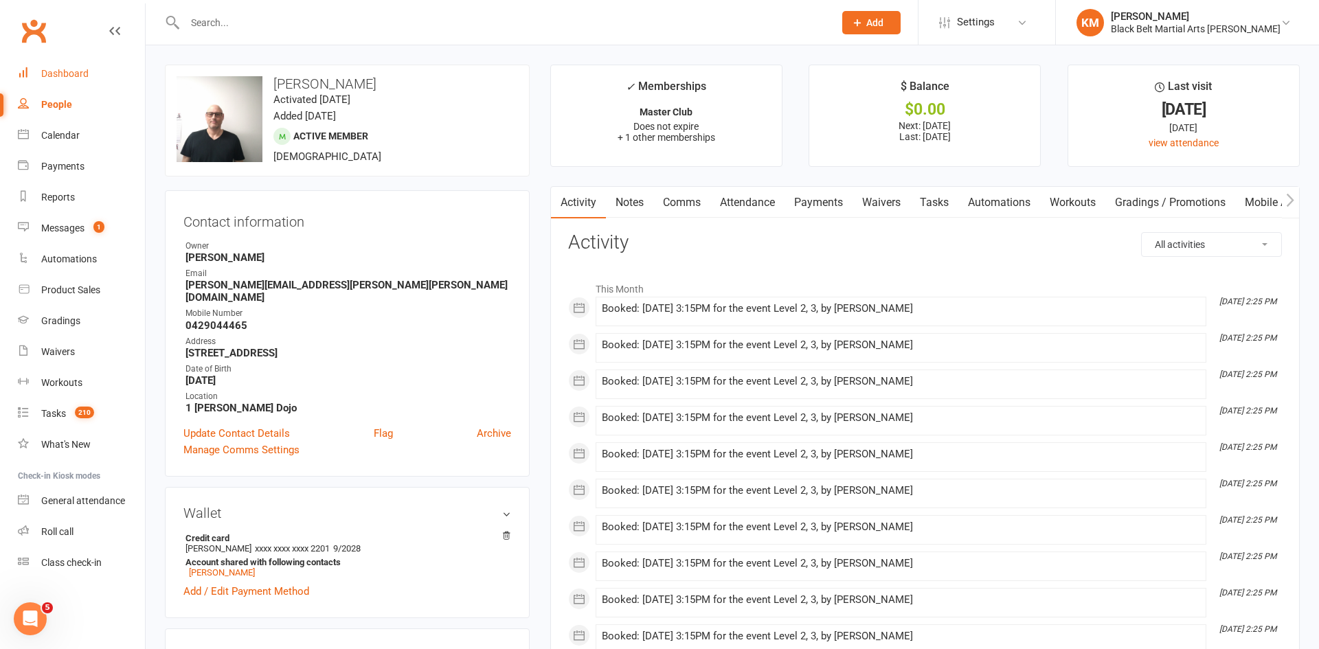
click at [95, 83] on link "Dashboard" at bounding box center [81, 73] width 127 height 31
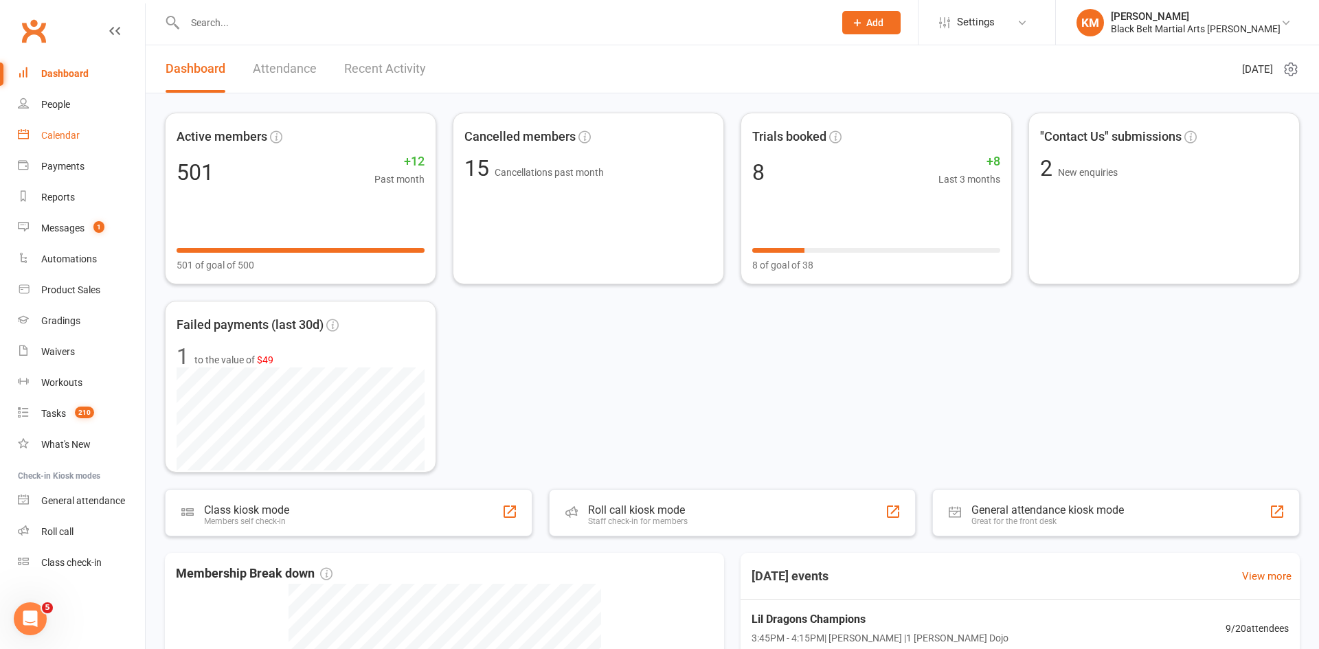
click at [71, 140] on div "Calendar" at bounding box center [60, 135] width 38 height 11
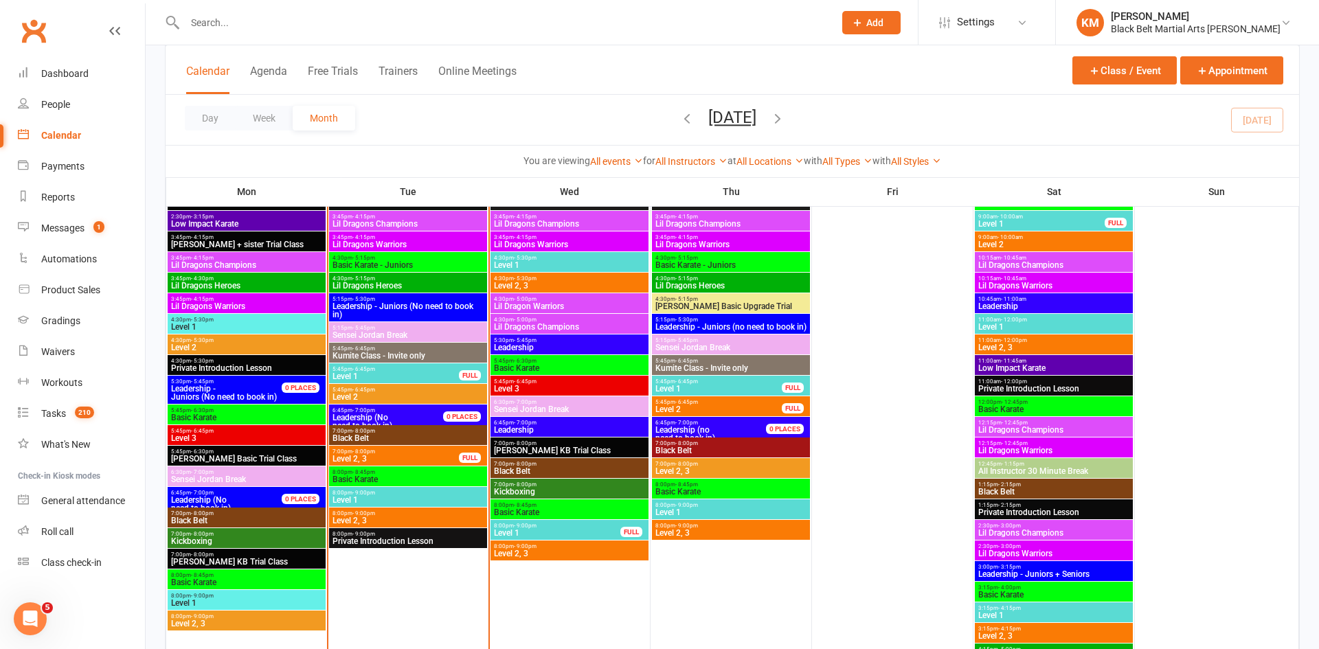
scroll to position [531, 0]
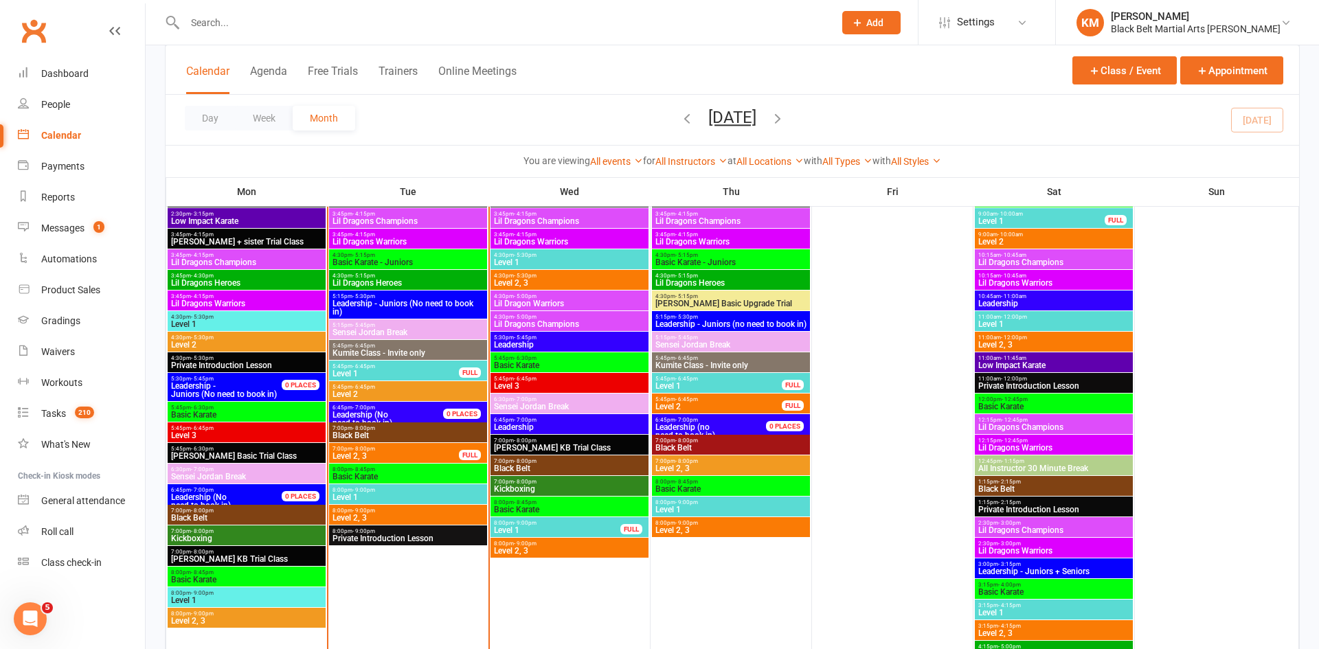
click at [398, 376] on span "Level 1" at bounding box center [396, 373] width 128 height 8
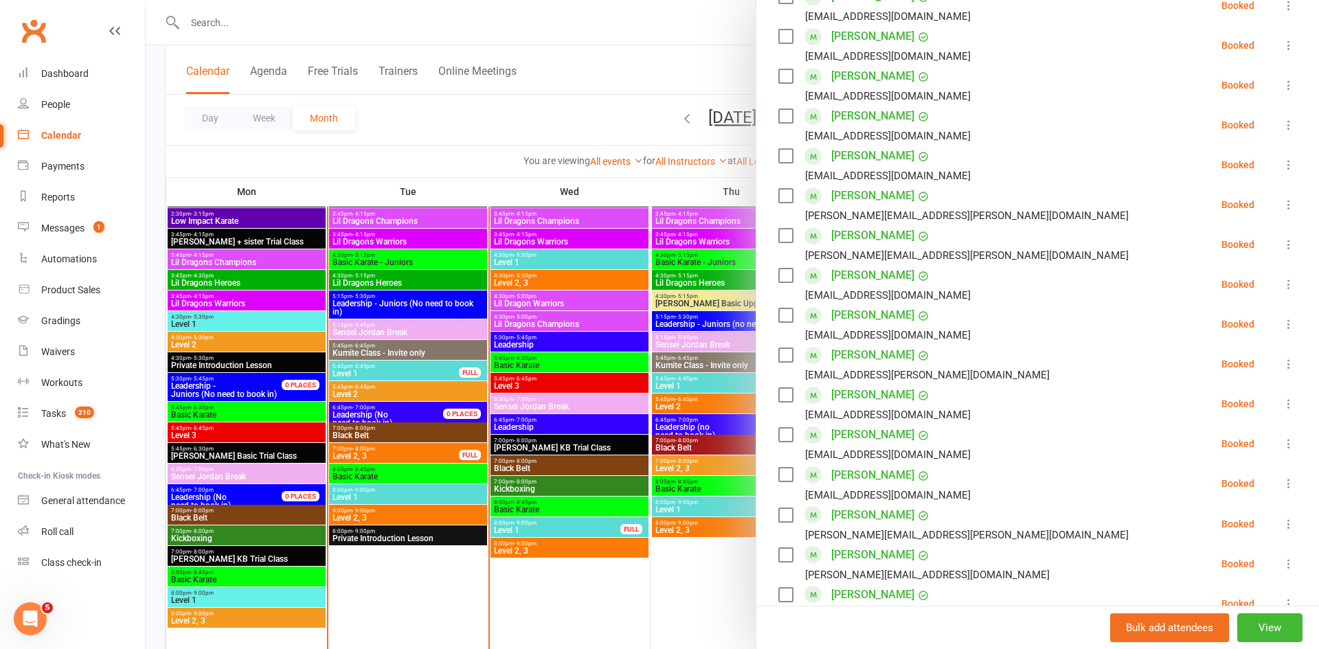
scroll to position [639, 0]
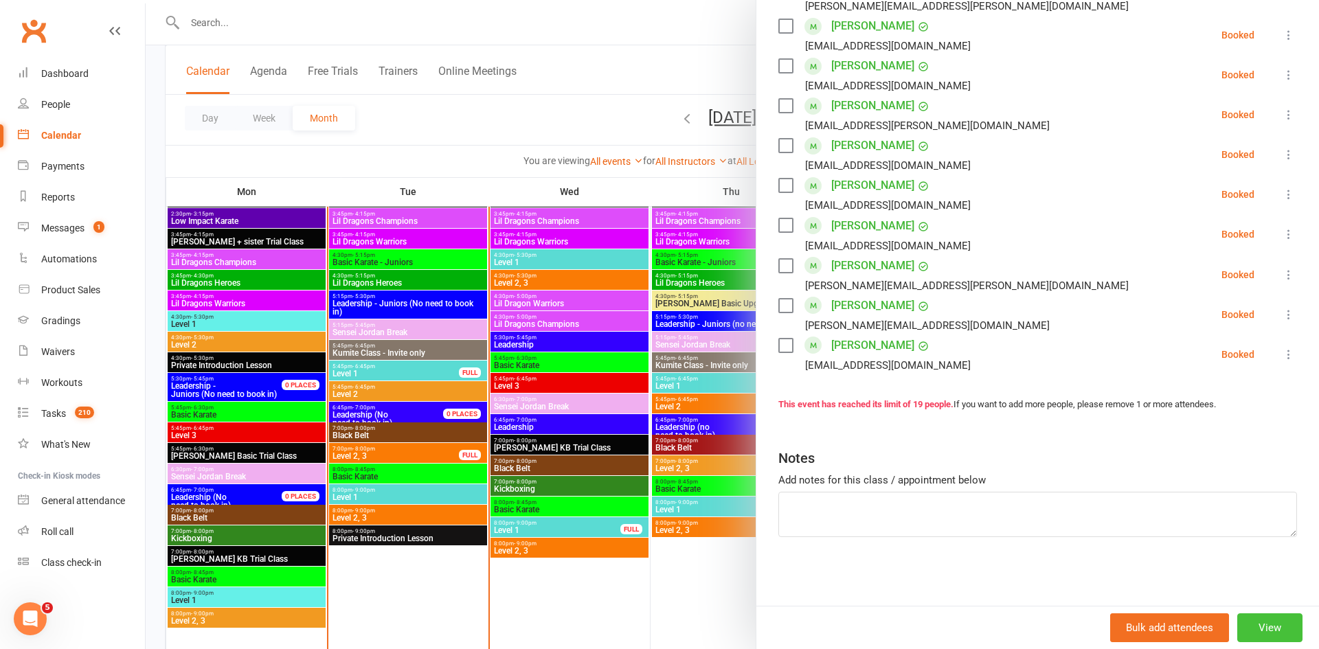
click at [1253, 619] on button "View" at bounding box center [1269, 627] width 65 height 29
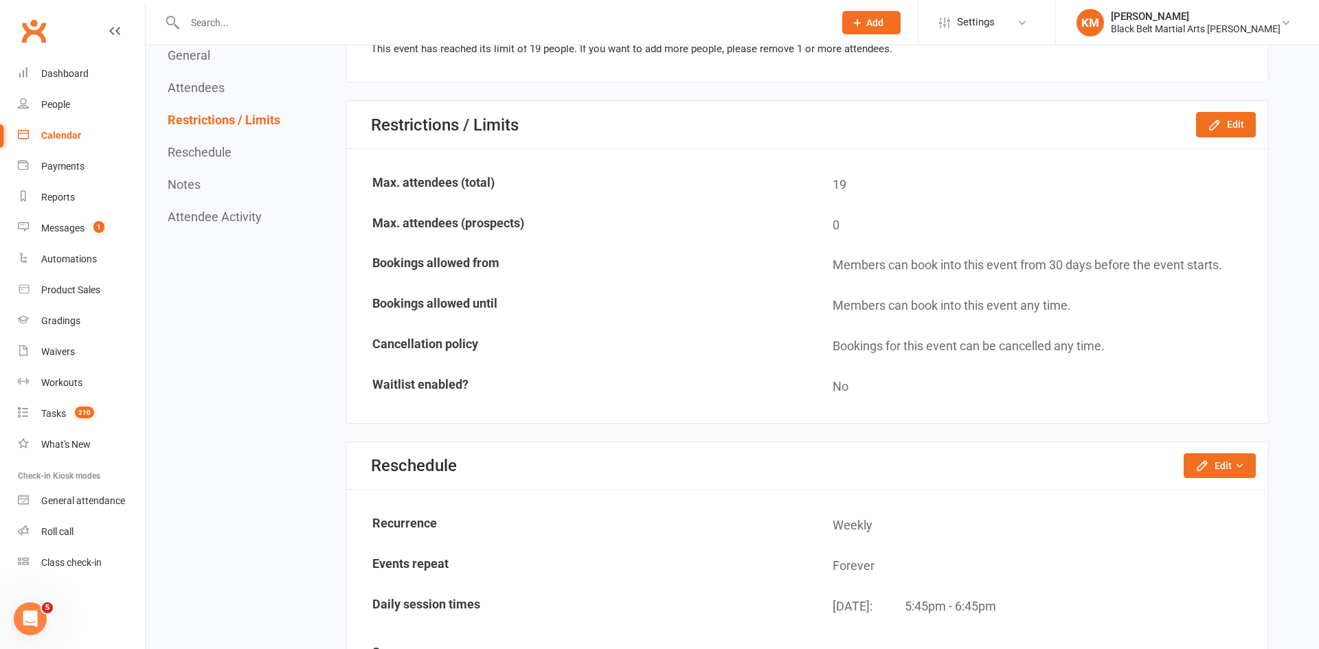
scroll to position [1632, 0]
click at [1216, 123] on icon "button" at bounding box center [1213, 122] width 9 height 9
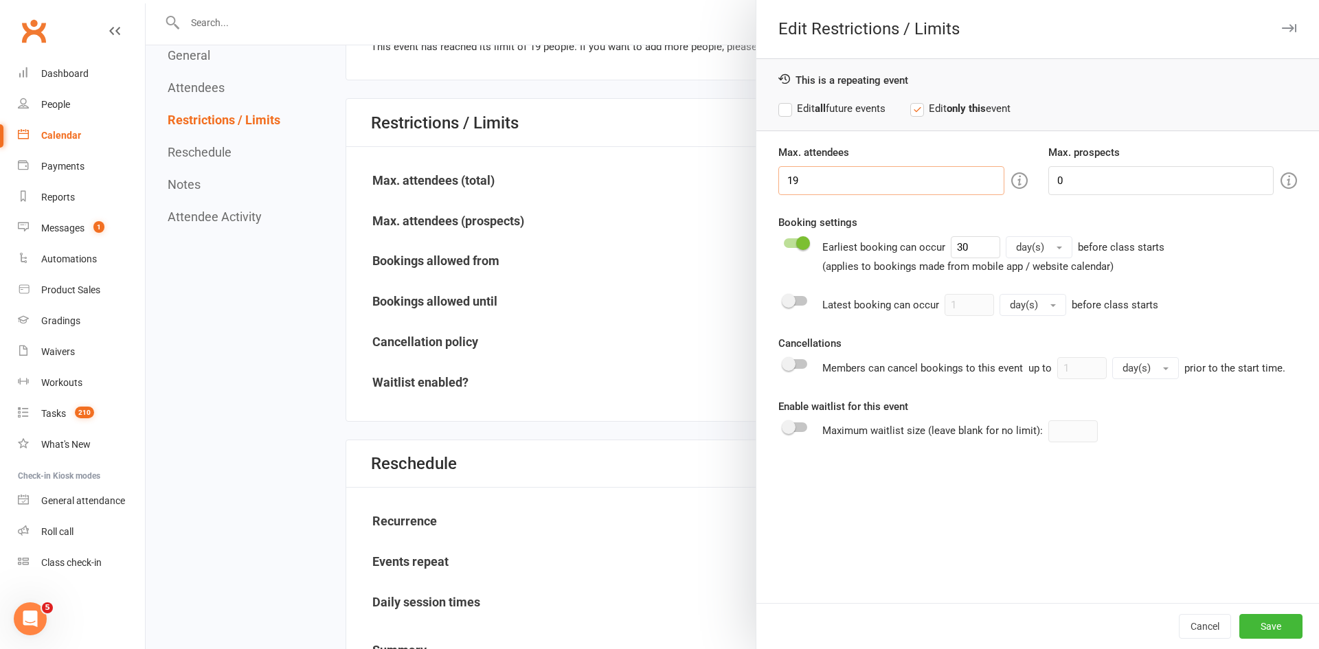
click at [863, 176] on input "19" at bounding box center [890, 180] width 225 height 29
type input "1"
type input "20"
click at [849, 108] on label "Edit all future events" at bounding box center [831, 108] width 107 height 16
click at [1273, 626] on button "Save" at bounding box center [1270, 626] width 63 height 25
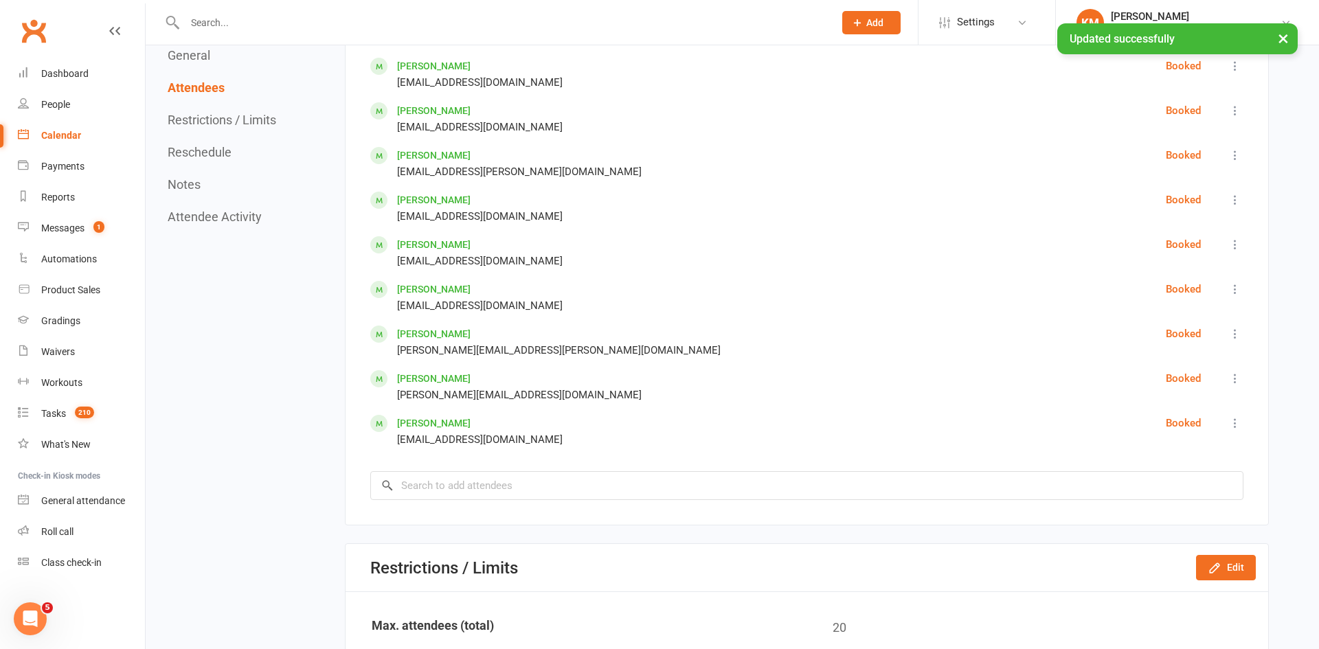
scroll to position [1219, 0]
click at [833, 481] on input "search" at bounding box center [806, 484] width 873 height 29
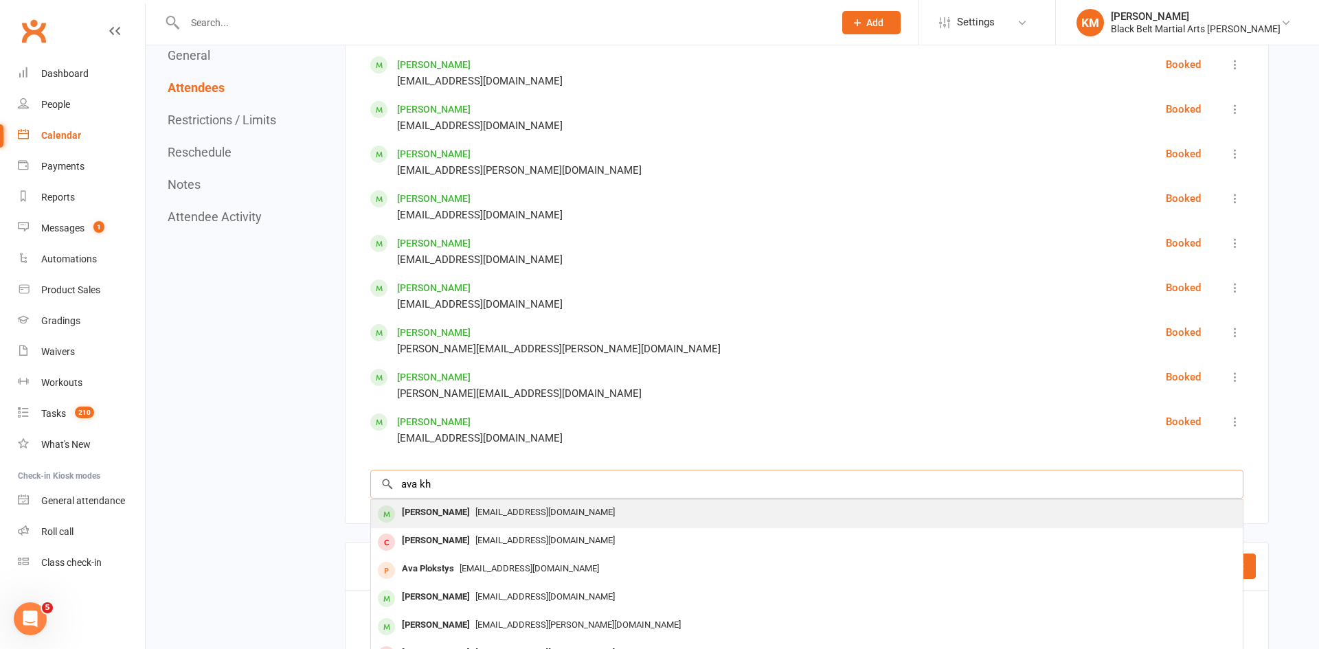
type input "ava kh"
click at [786, 515] on div "[EMAIL_ADDRESS][DOMAIN_NAME]" at bounding box center [806, 513] width 860 height 20
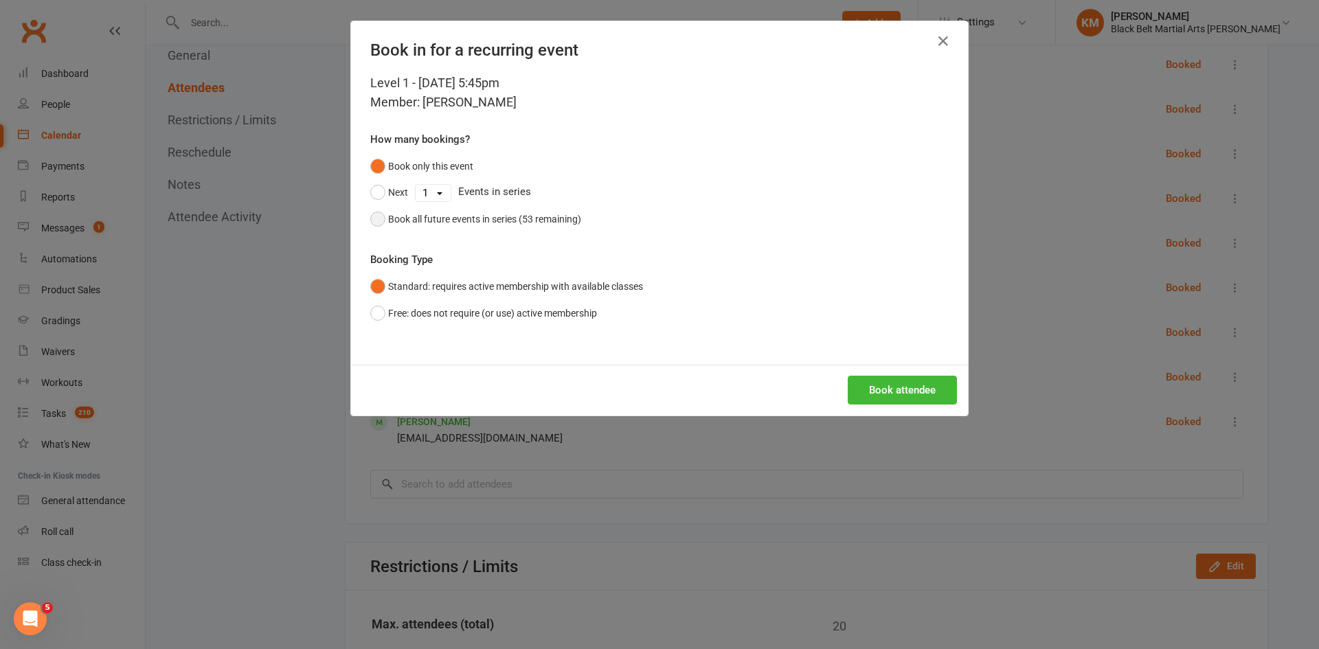
click at [452, 224] on div "Book all future events in series (53 remaining)" at bounding box center [484, 219] width 193 height 15
click at [902, 397] on button "Book attendee" at bounding box center [901, 390] width 109 height 29
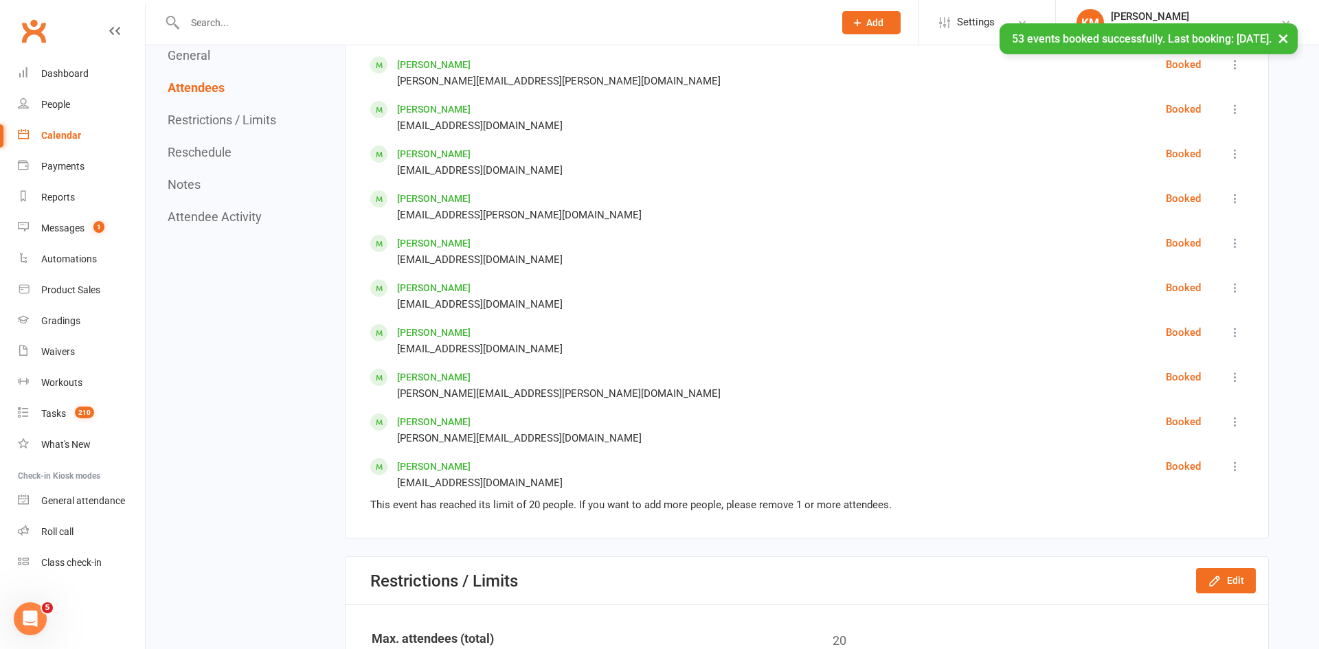
scroll to position [0, 0]
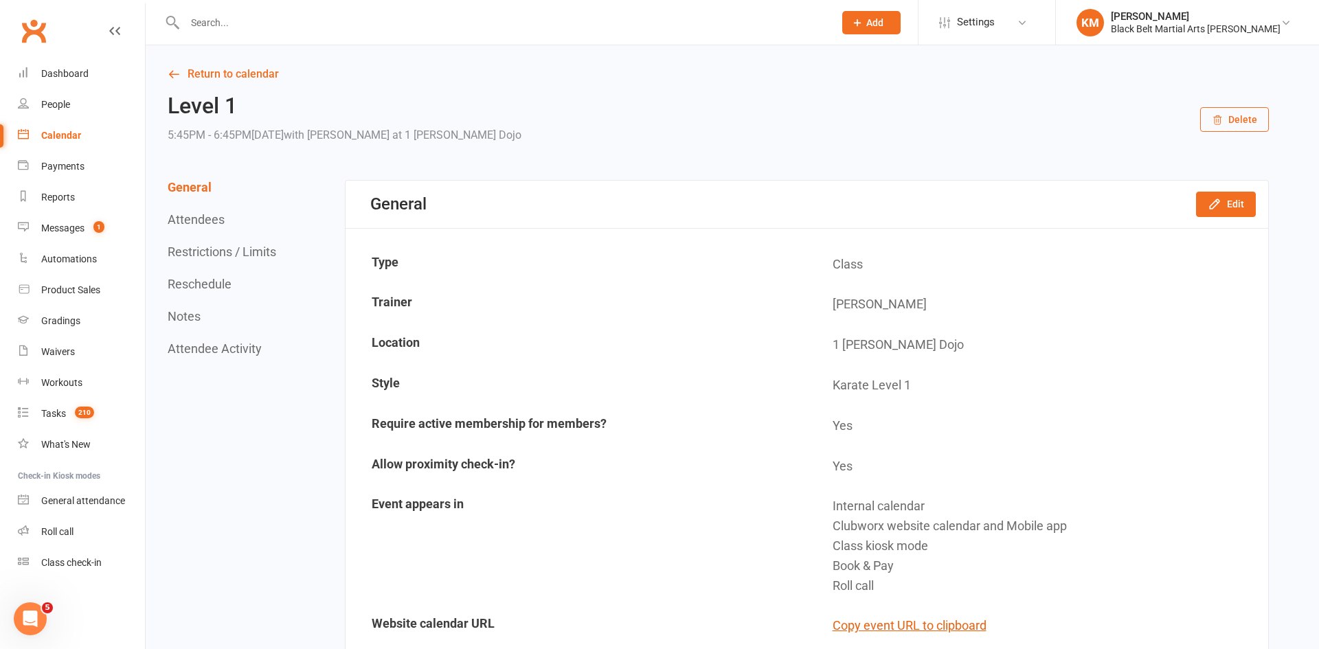
click at [210, 21] on input "text" at bounding box center [502, 22] width 643 height 19
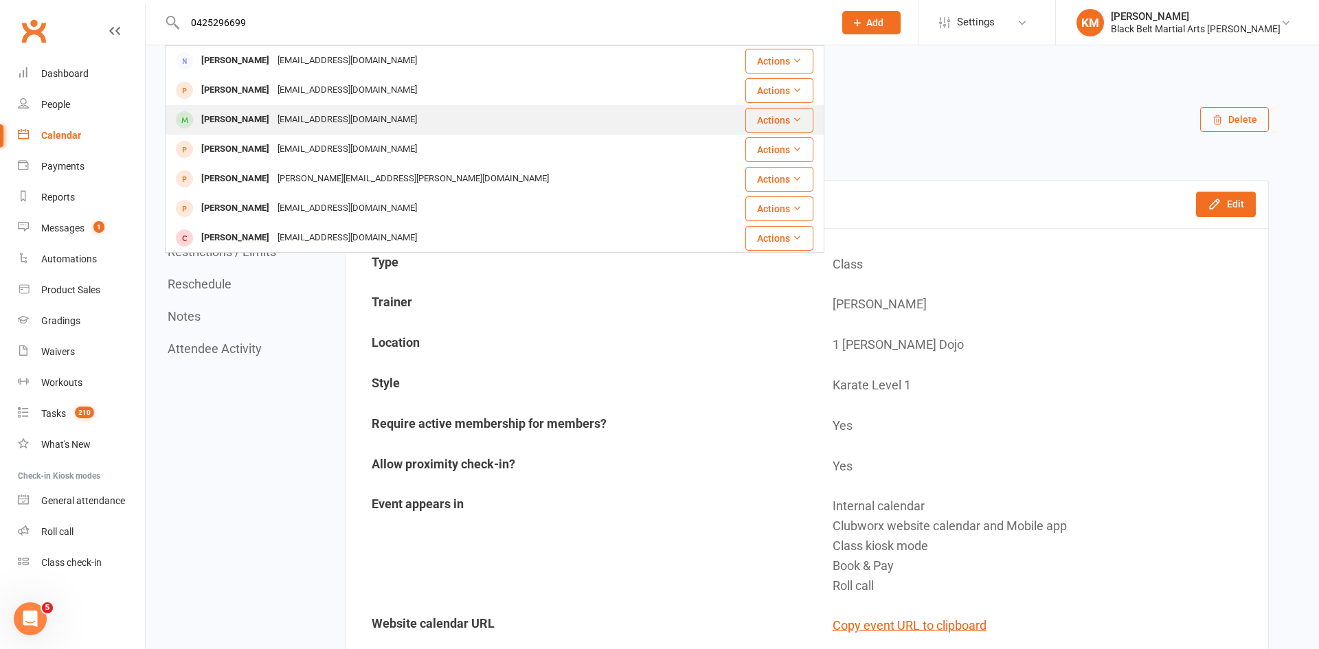
type input "0425296699"
click at [236, 117] on div "Ethan Wang" at bounding box center [235, 120] width 76 height 20
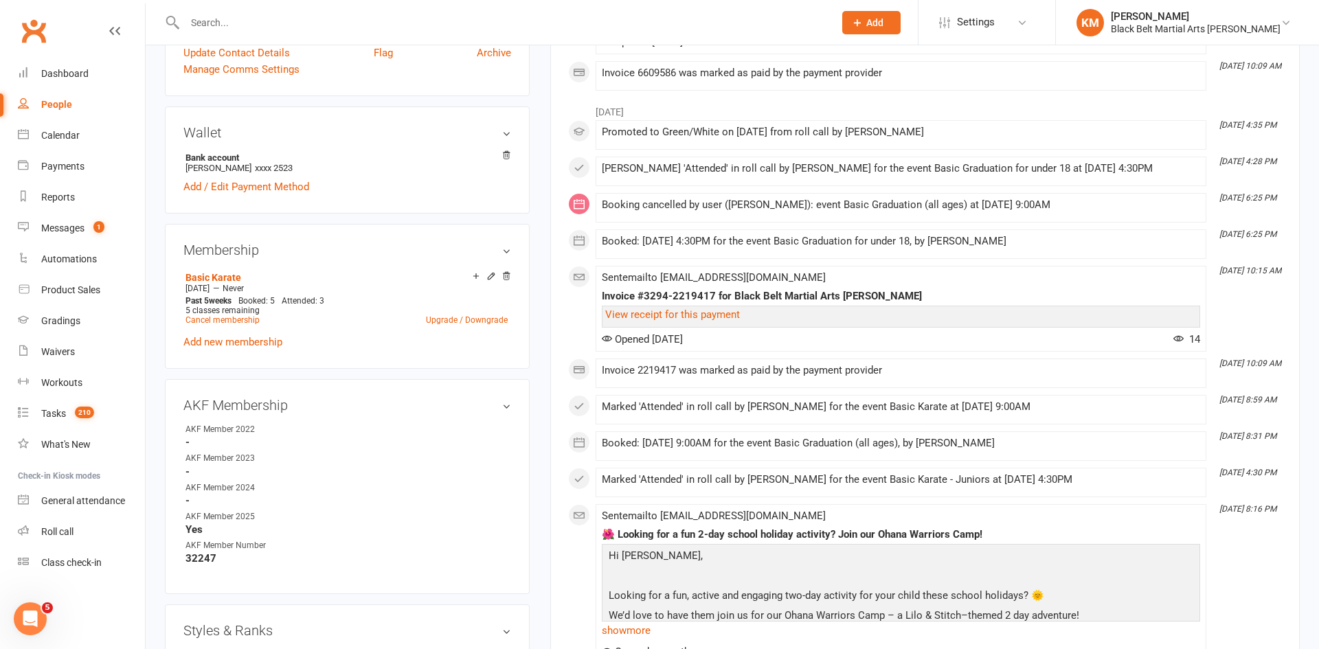
scroll to position [328, 0]
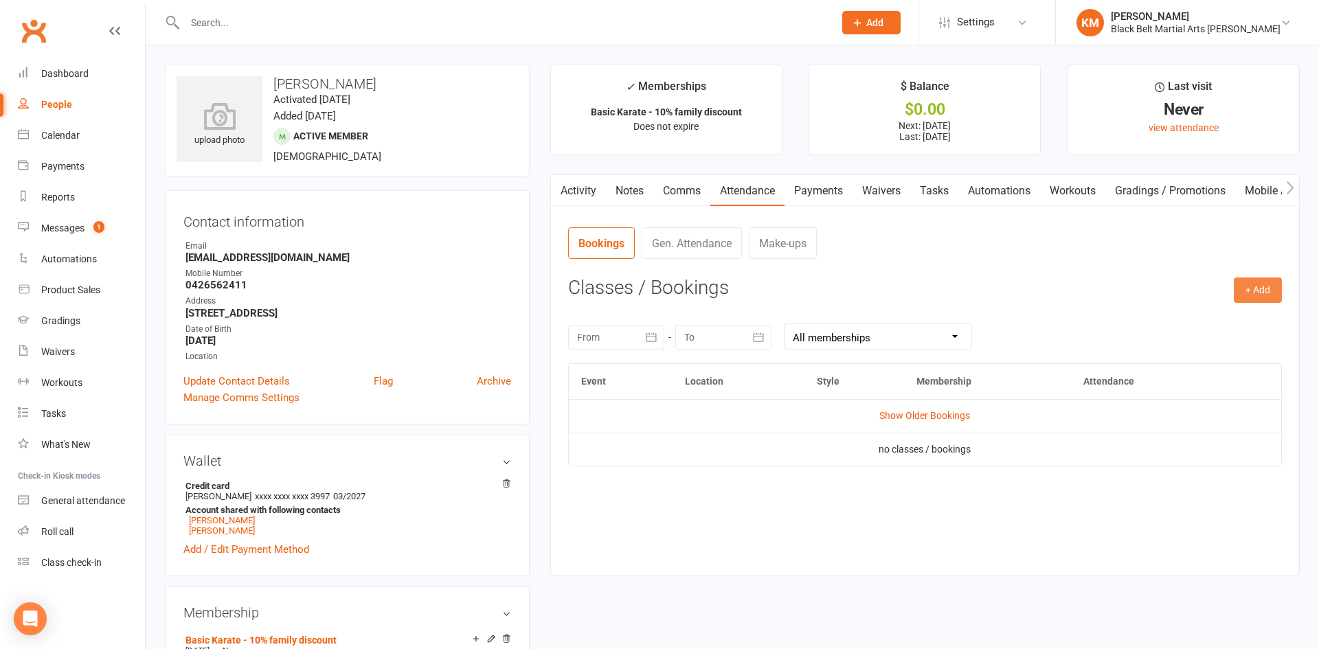
click at [1265, 293] on button "+ Add" at bounding box center [1257, 289] width 48 height 25
click at [1201, 315] on link "Book Event" at bounding box center [1213, 321] width 136 height 27
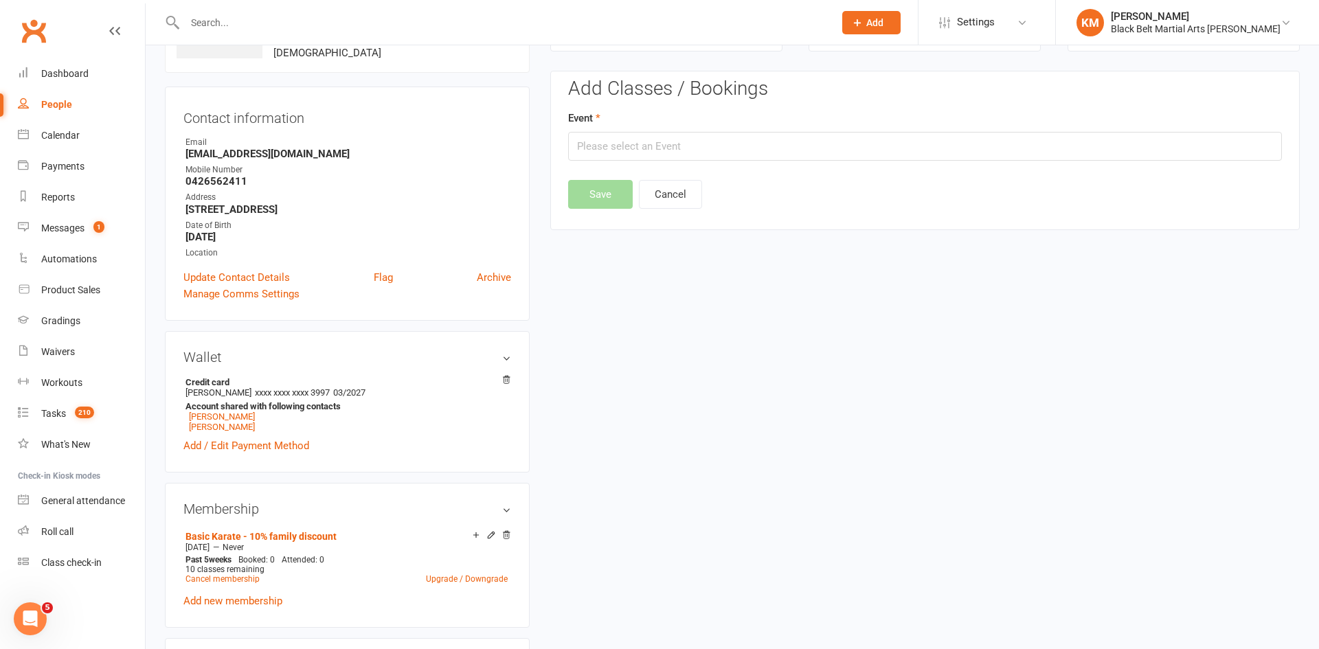
scroll to position [106, 0]
click at [921, 144] on input "text" at bounding box center [925, 144] width 714 height 29
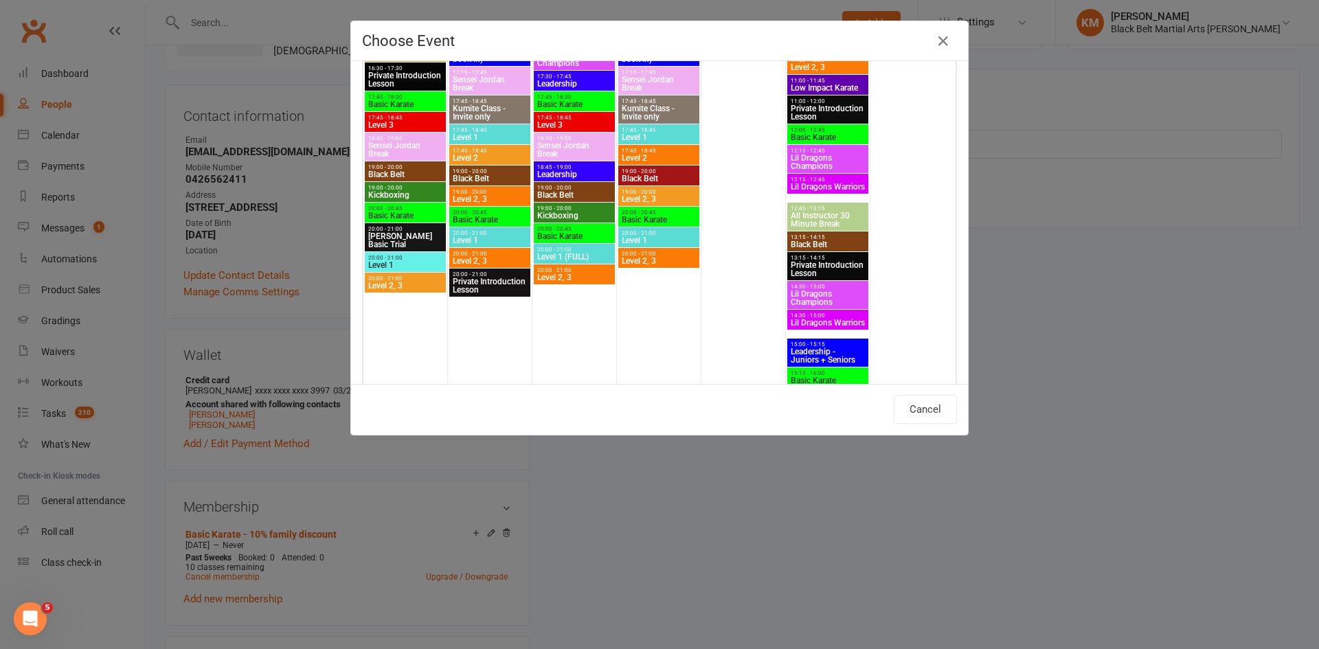
scroll to position [1372, 0]
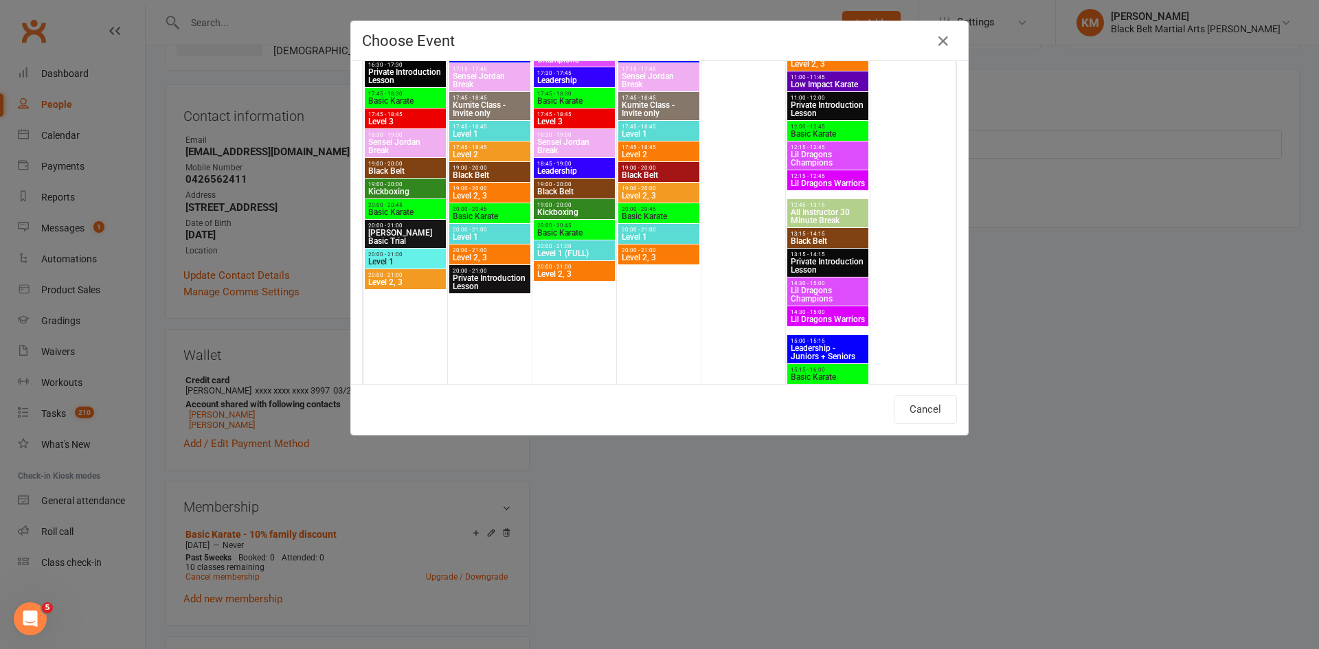
click at [517, 216] on span "Basic Karate" at bounding box center [490, 216] width 76 height 8
type input "Basic Karate - Oct 21, 2025 8:00:00 PM"
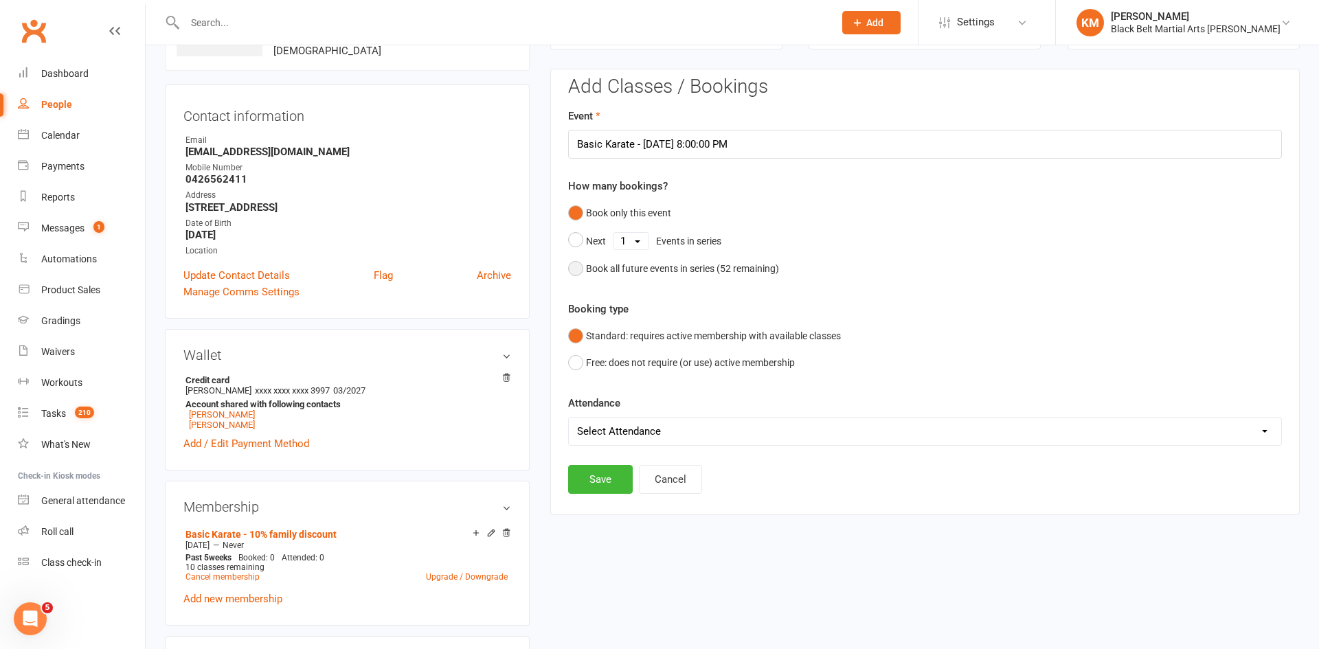
click at [706, 261] on div "Book all future events in series ( 52 remaining)" at bounding box center [682, 268] width 193 height 15
click at [608, 402] on button "Save" at bounding box center [600, 409] width 65 height 29
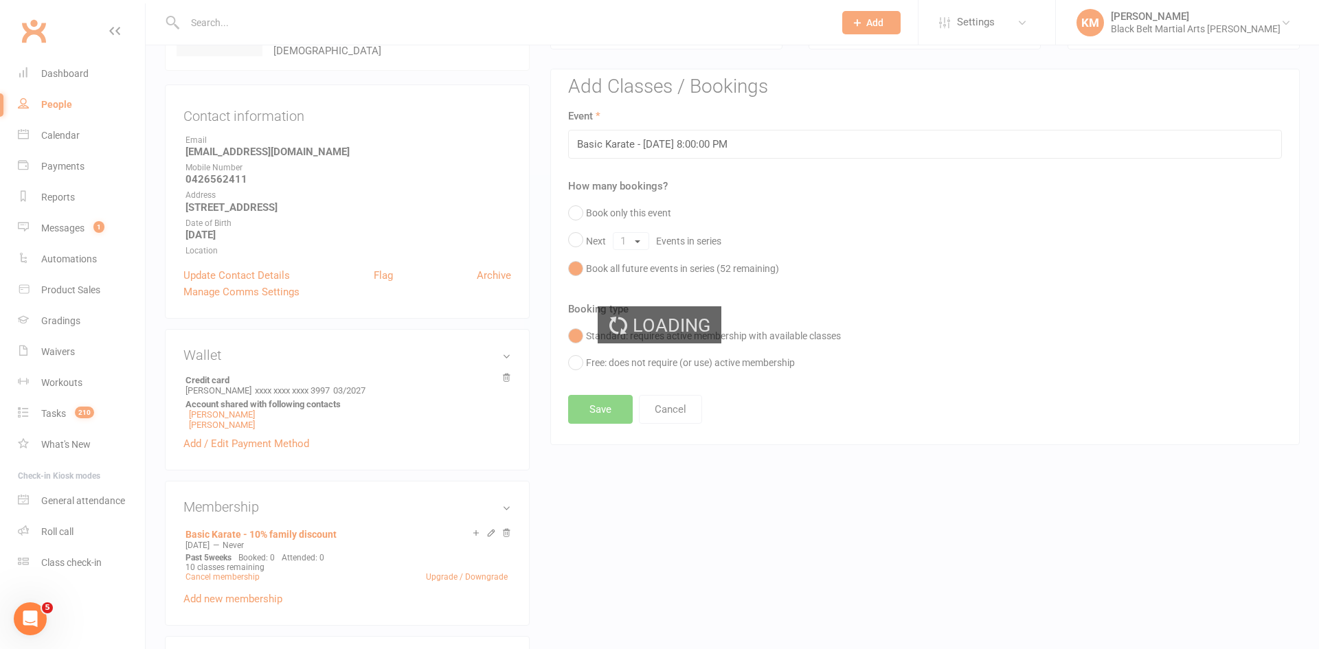
click at [1150, 418] on div "Loading" at bounding box center [659, 324] width 1319 height 649
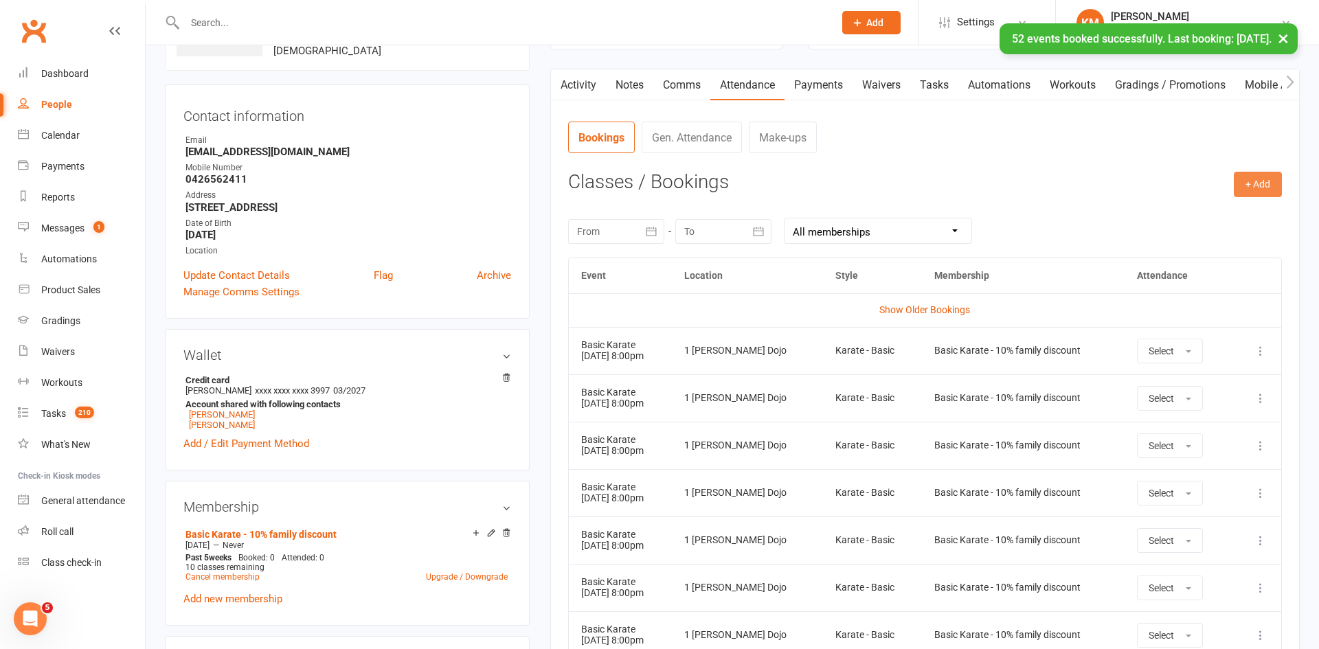
click at [1257, 179] on button "+ Add" at bounding box center [1257, 184] width 48 height 25
click at [1235, 209] on link "Book Event" at bounding box center [1213, 215] width 136 height 27
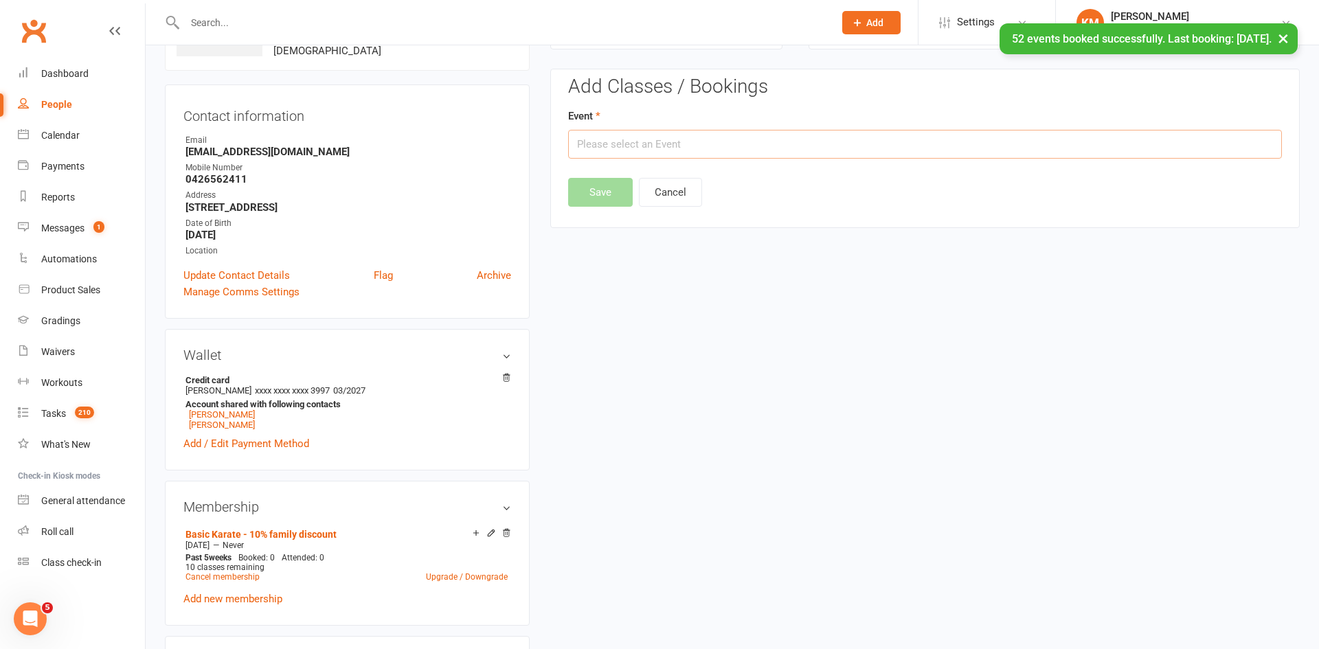
click at [1180, 144] on input "text" at bounding box center [925, 144] width 714 height 29
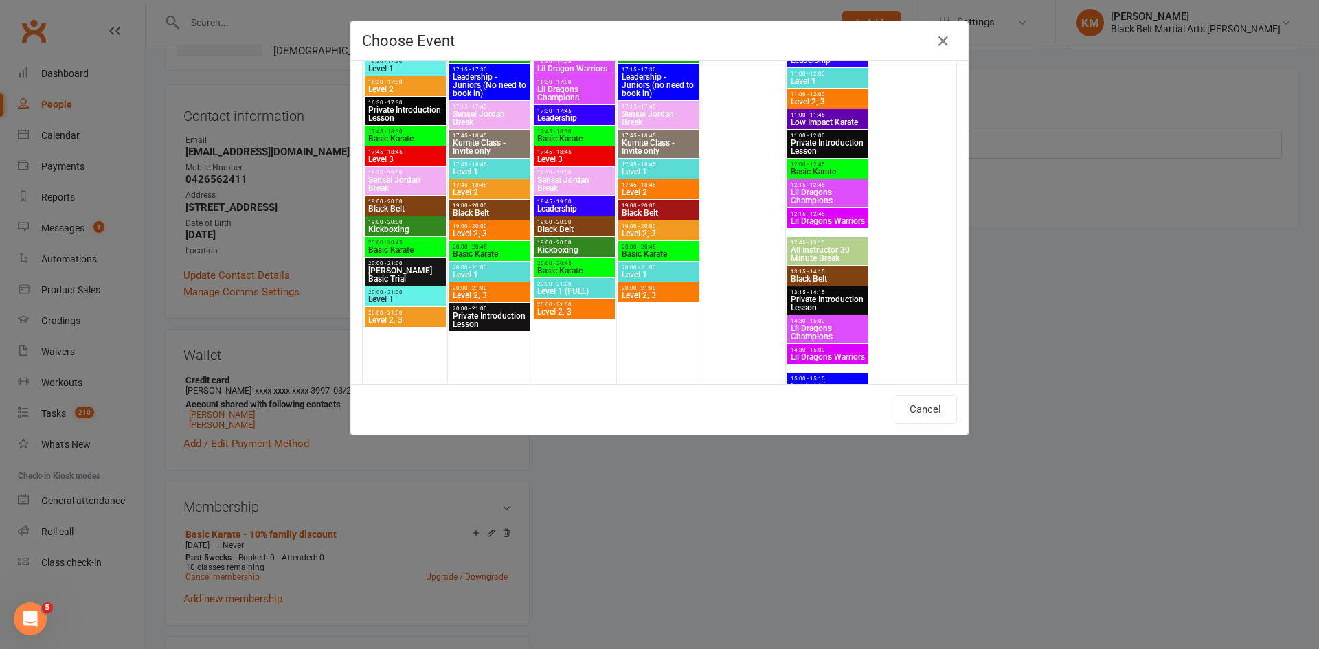
scroll to position [1347, 0]
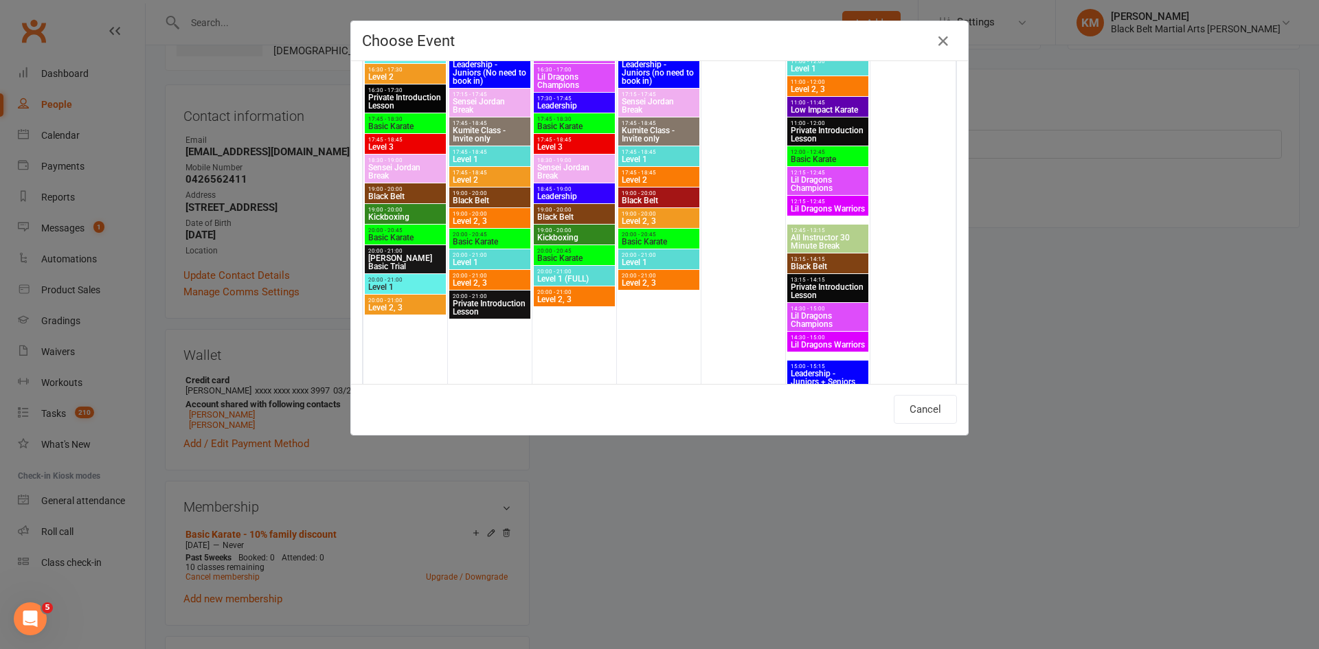
click at [671, 238] on span "Basic Karate" at bounding box center [659, 242] width 76 height 8
type input "Basic Karate - Oct 23, 2025 8:00:00 PM"
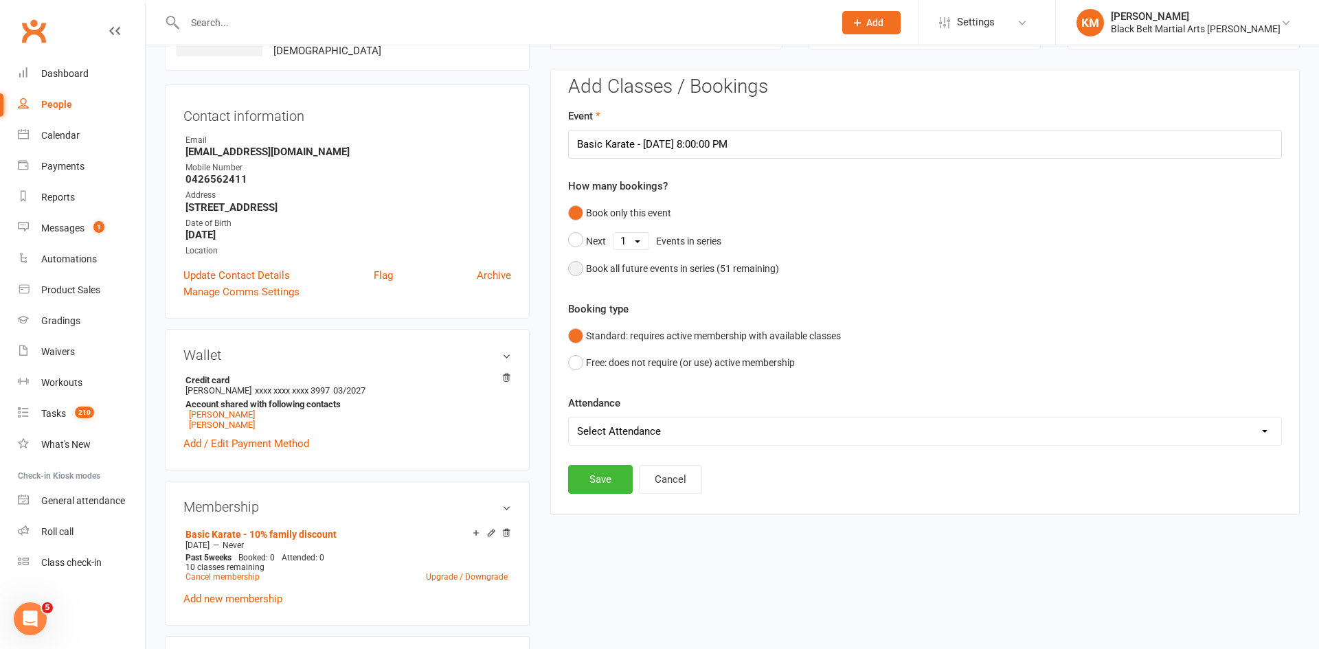
click at [664, 266] on div "Book all future events in series ( 51 remaining)" at bounding box center [682, 268] width 193 height 15
click at [579, 409] on button "Save" at bounding box center [600, 409] width 65 height 29
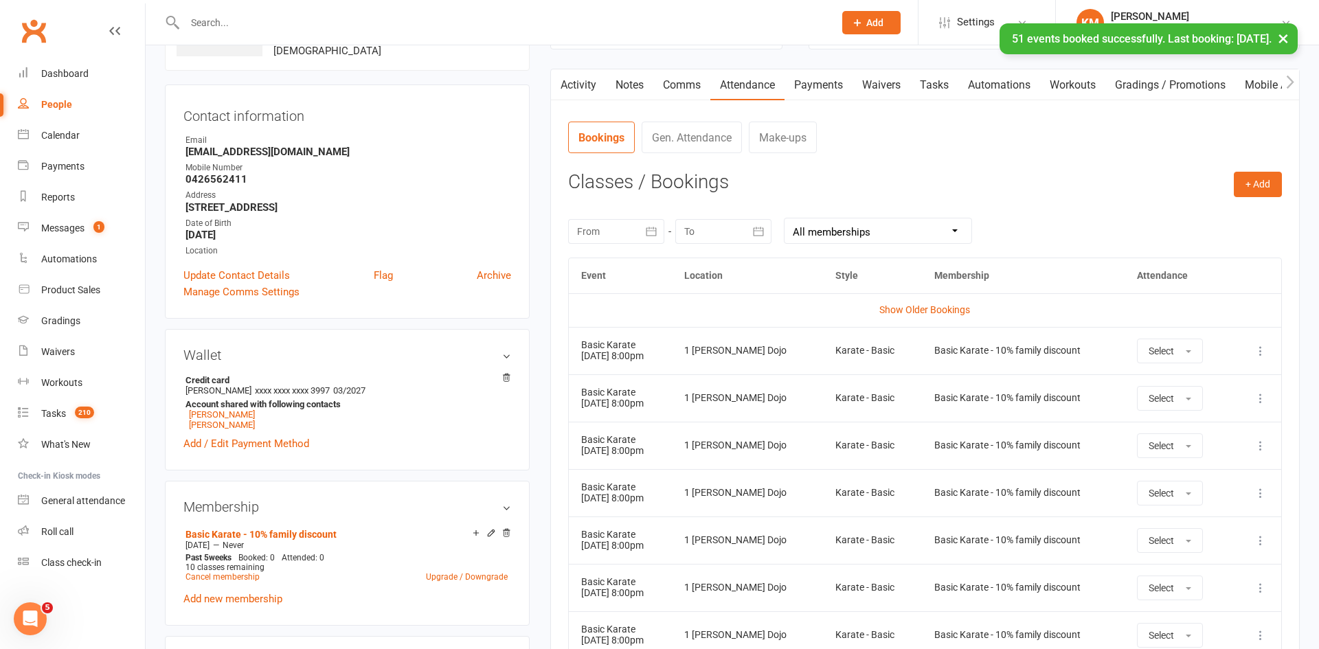
click at [638, 76] on link "Notes" at bounding box center [629, 85] width 47 height 32
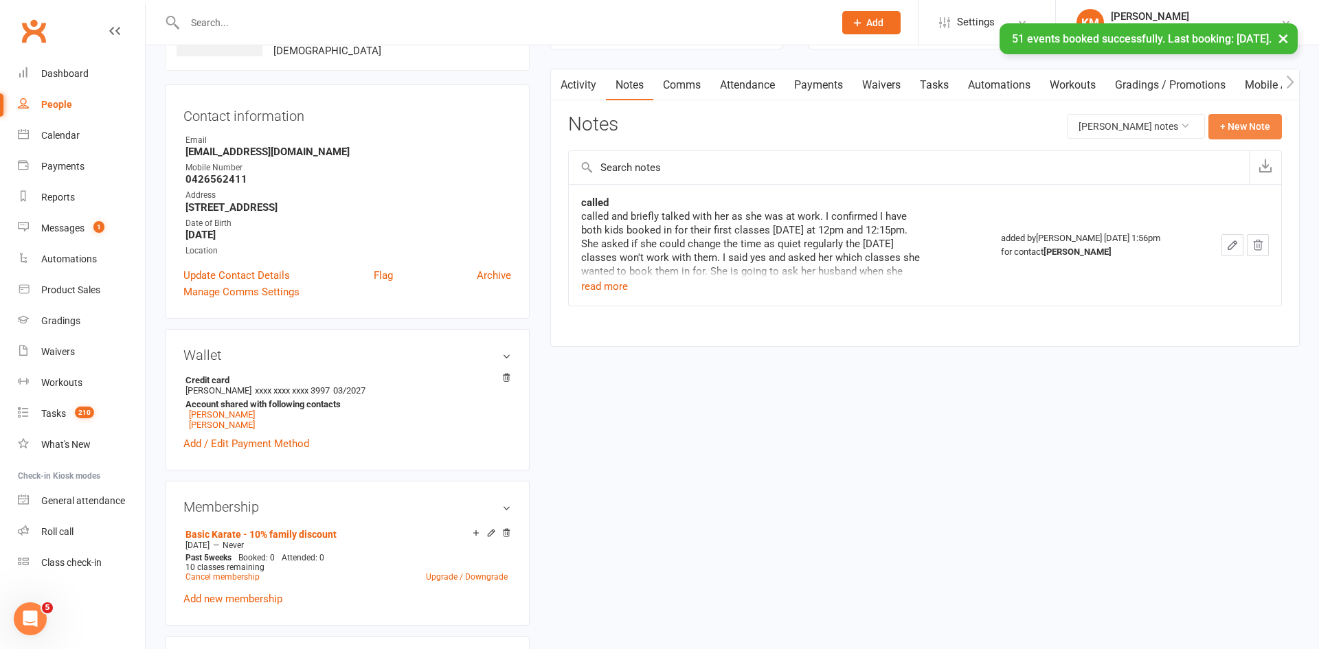
click at [1239, 120] on button "+ New Note" at bounding box center [1244, 126] width 73 height 25
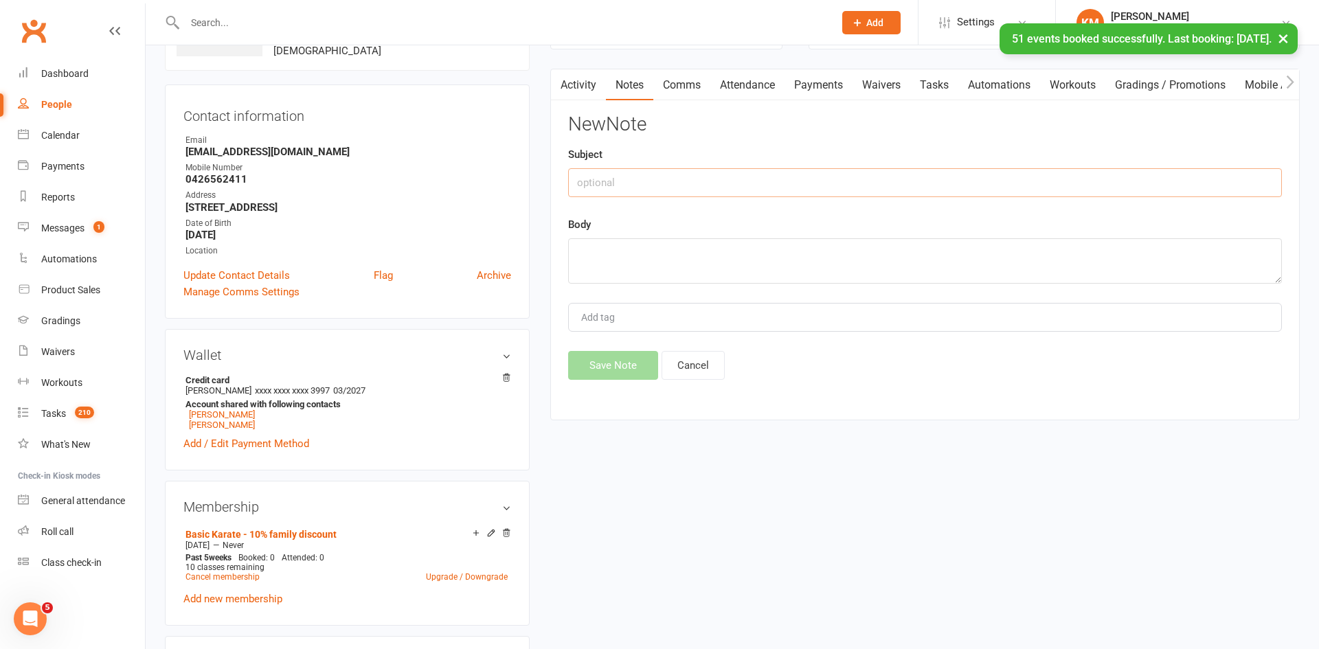
click at [972, 190] on input "text" at bounding box center [925, 182] width 714 height 29
type input "called me abck"
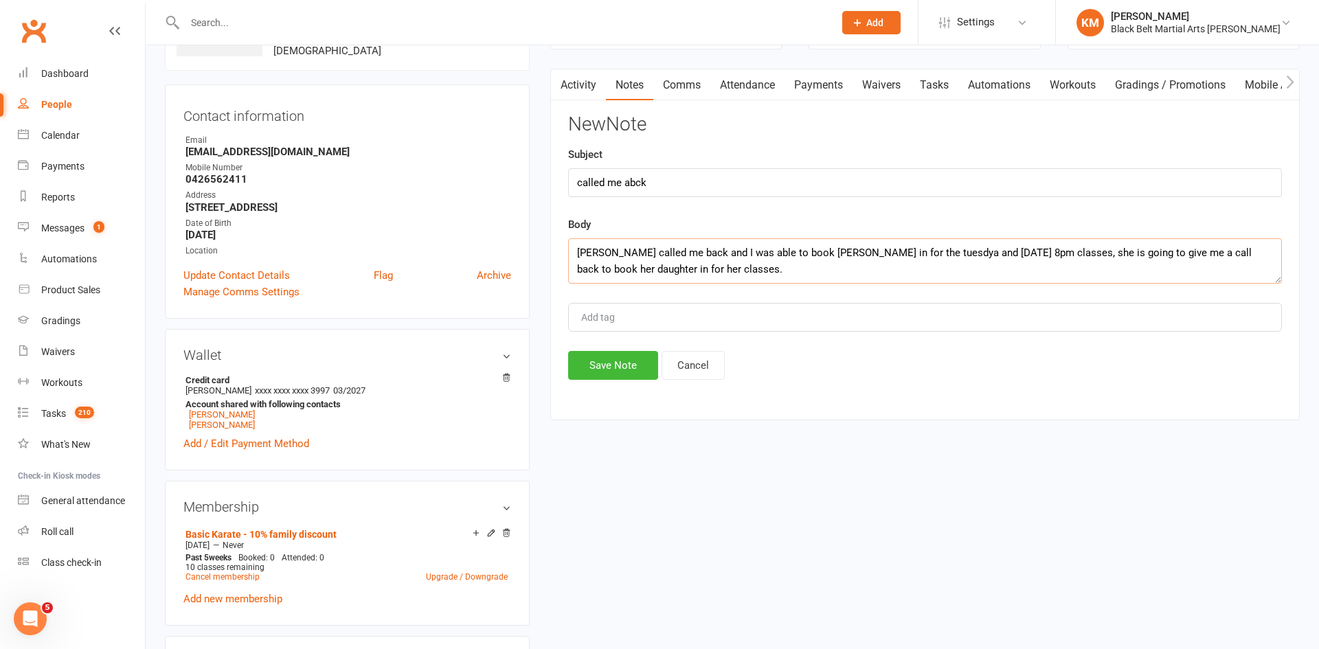
click at [856, 258] on textarea "rita called me back and I was able to book Neal in for the tuesdya and thursday…" at bounding box center [925, 260] width 714 height 45
click at [740, 259] on textarea "rita called me back and I was able to book Neal in for the tuesday and thursday…" at bounding box center [925, 260] width 714 height 45
click at [731, 266] on textarea "rita called me back and I was able to book Neal in for the tuesday and thursday…" at bounding box center [925, 260] width 714 height 45
click at [965, 267] on textarea "rita called me back and I was able to book Neal in for the tuesday and thursday…" at bounding box center [925, 260] width 714 height 45
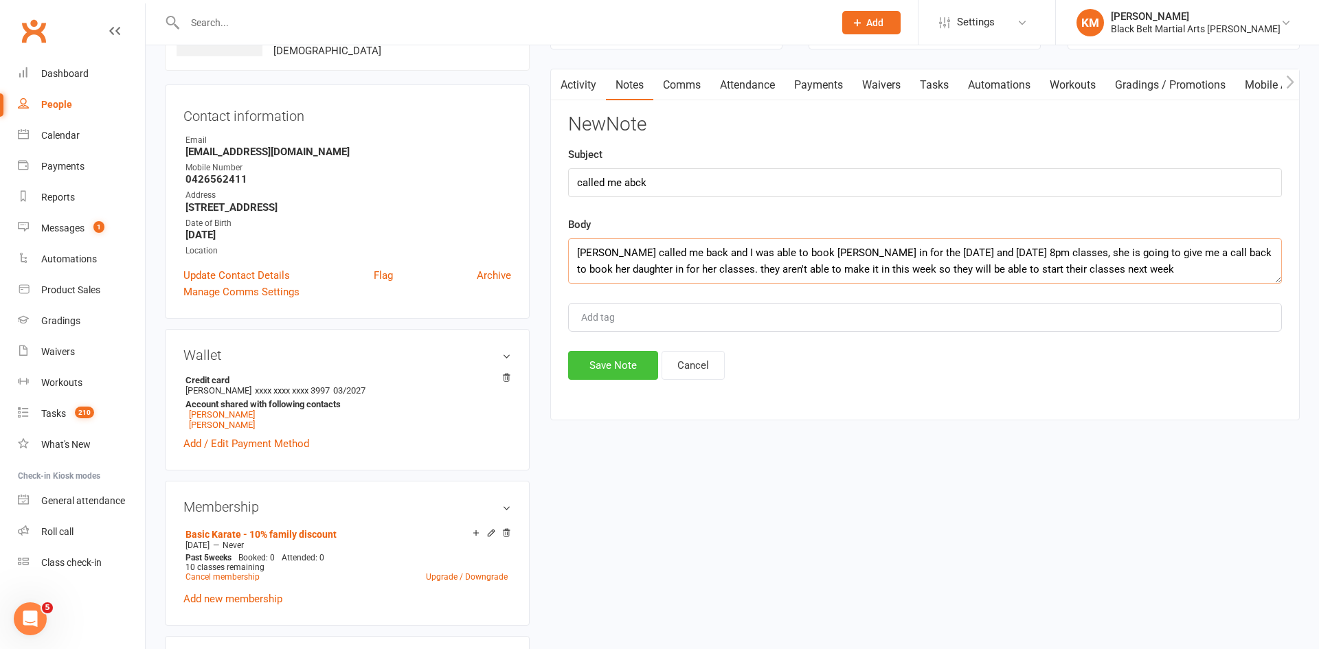
type textarea "rita called me back and I was able to book Neal in for the tuesday and thursday…"
click at [597, 372] on button "Save Note" at bounding box center [613, 365] width 90 height 29
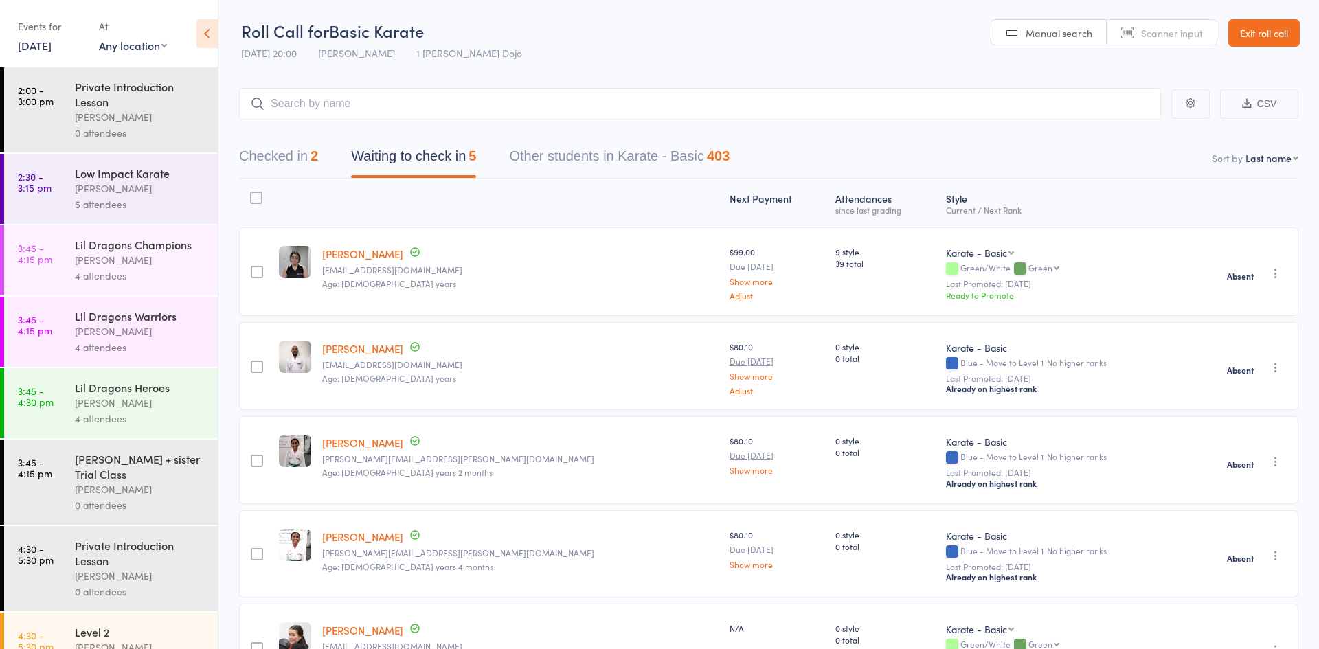
scroll to position [1, 0]
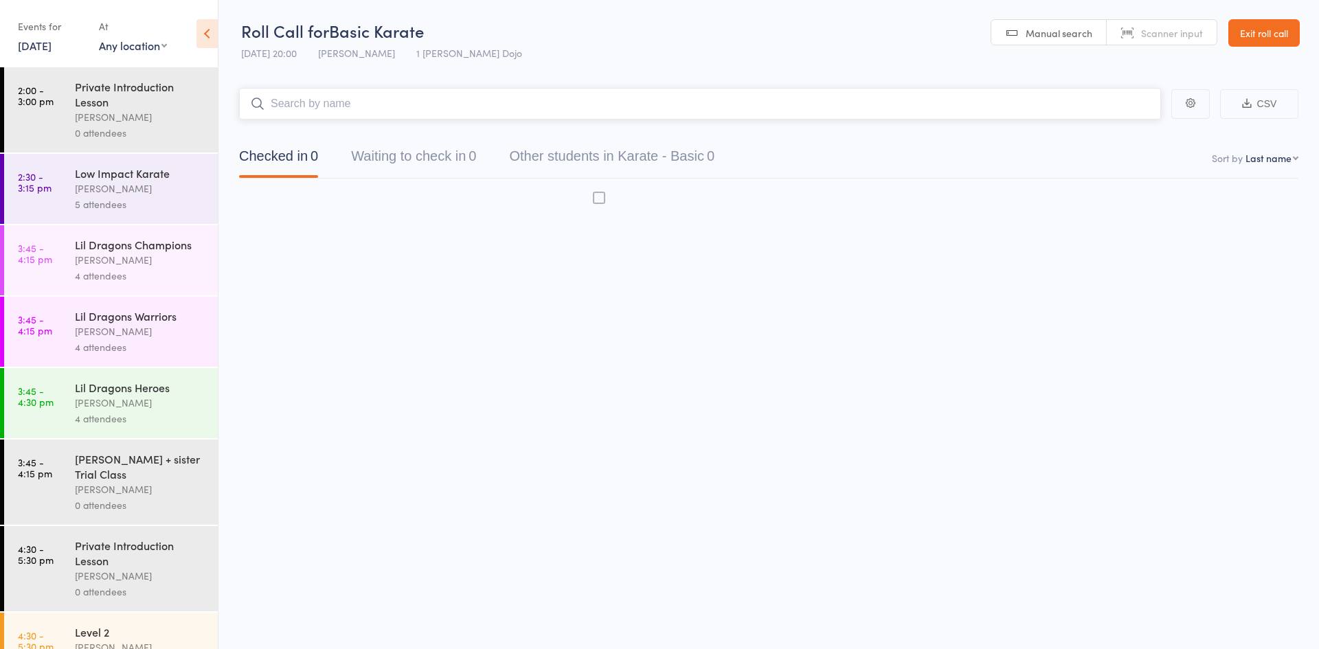
scroll to position [1, 0]
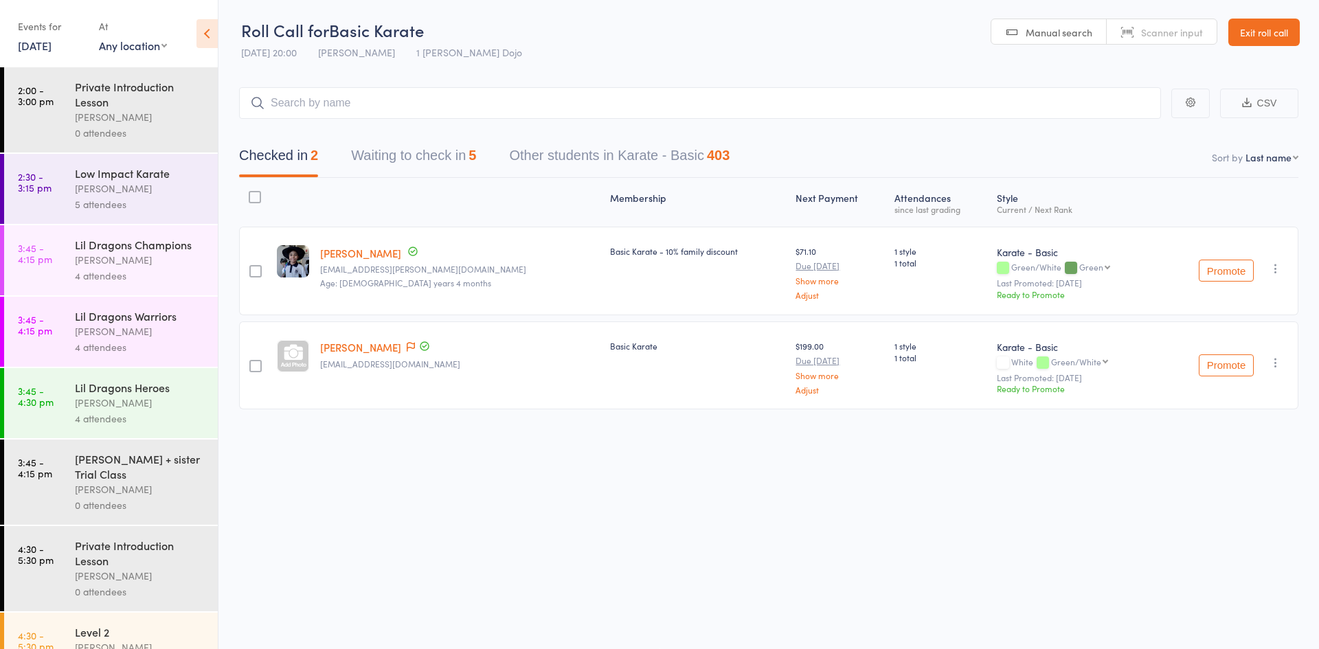
click at [52, 49] on link "[DATE]" at bounding box center [35, 45] width 34 height 15
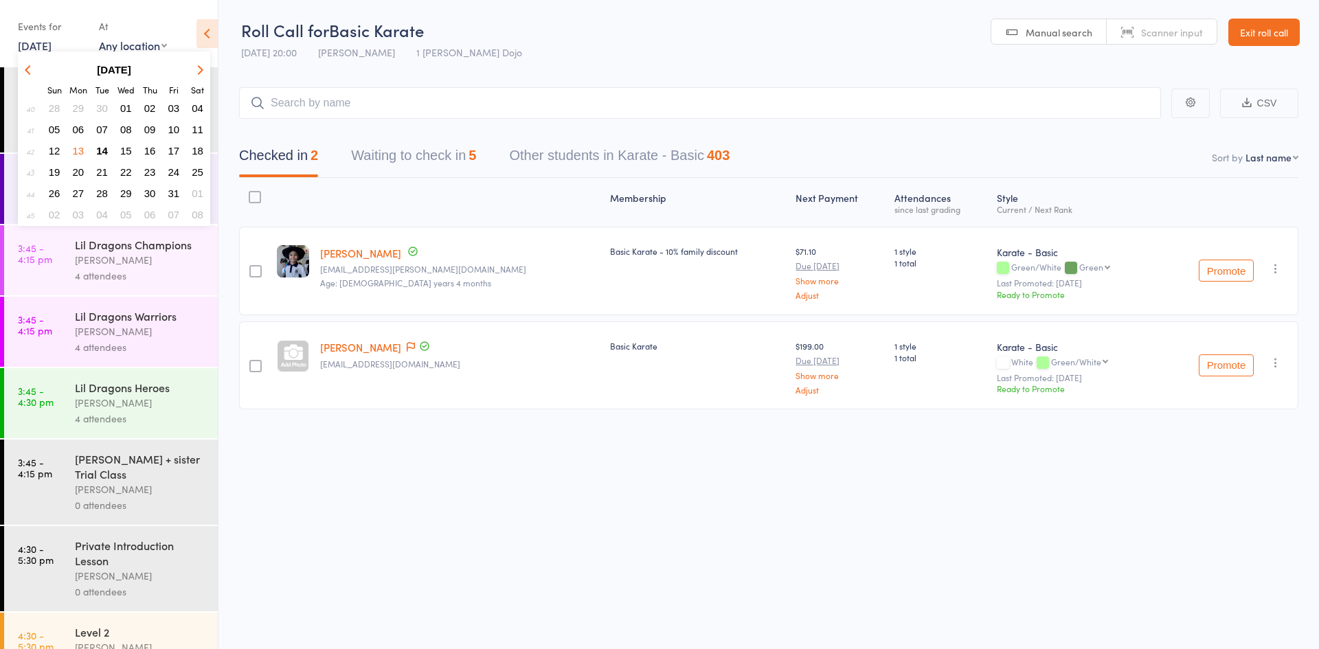
click at [106, 153] on span "14" at bounding box center [102, 151] width 12 height 12
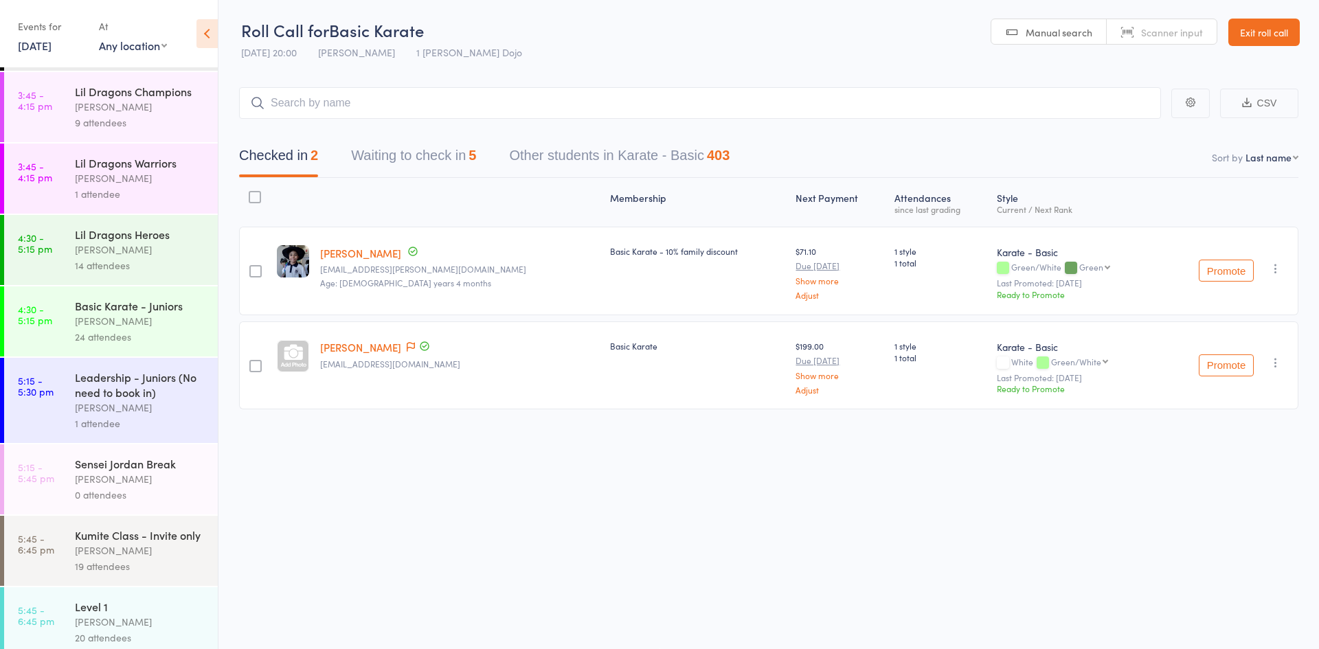
scroll to position [0, 0]
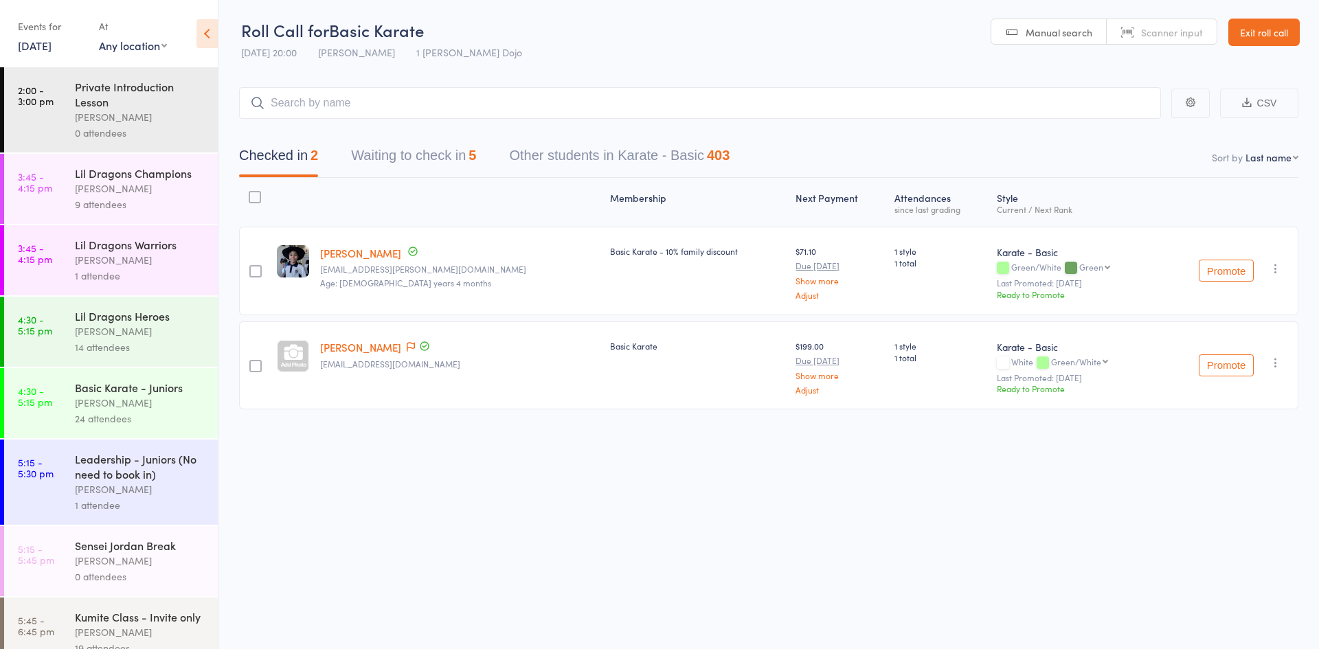
click at [110, 187] on div "[PERSON_NAME]" at bounding box center [140, 189] width 131 height 16
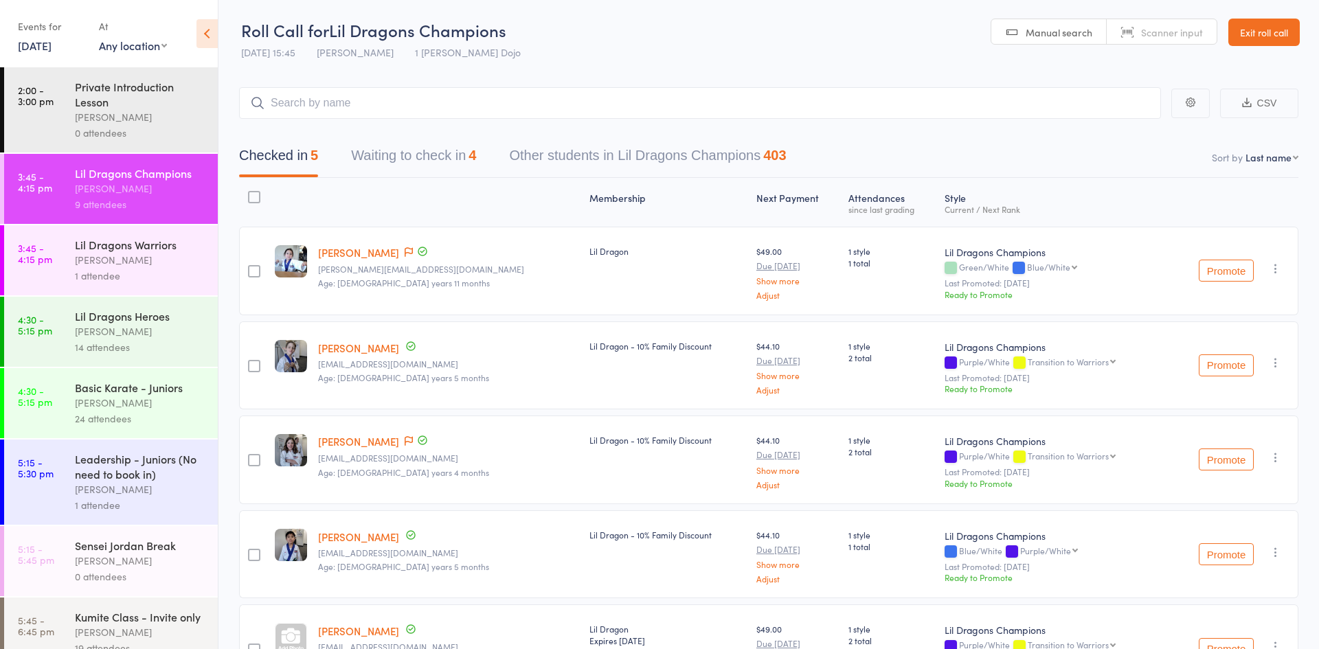
click at [444, 166] on button "Waiting to check in 4" at bounding box center [413, 159] width 125 height 36
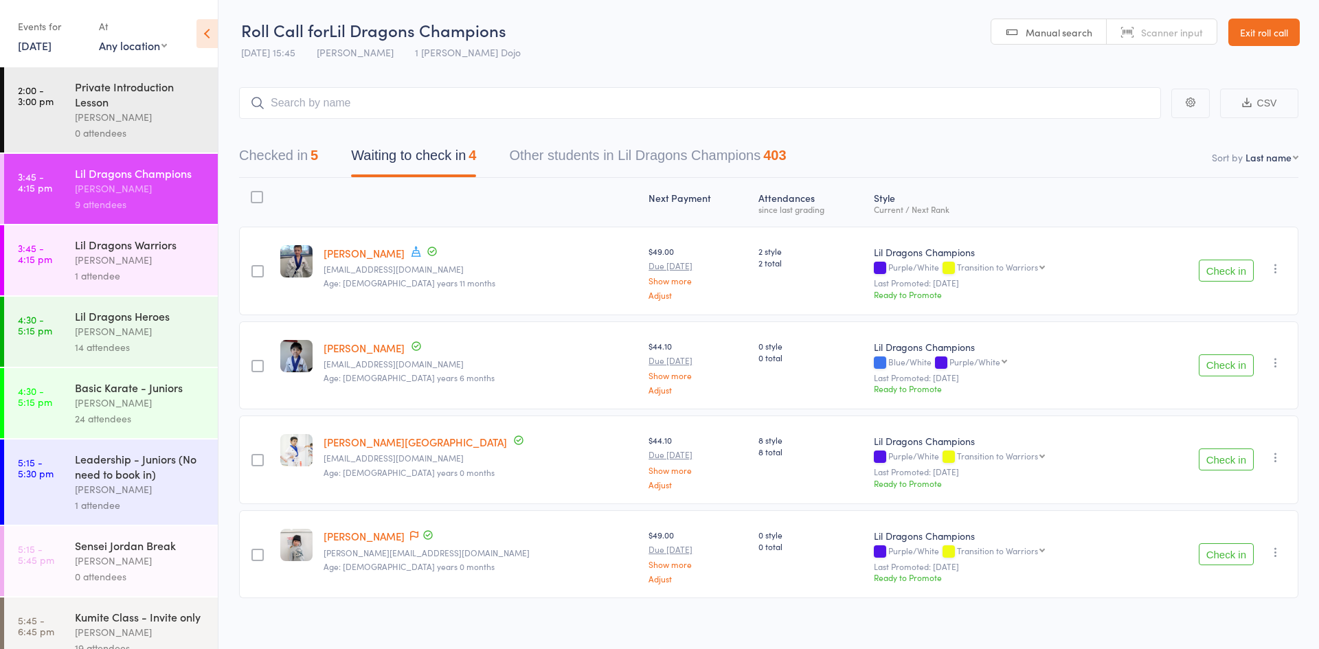
click at [1224, 364] on button "Check in" at bounding box center [1225, 365] width 55 height 22
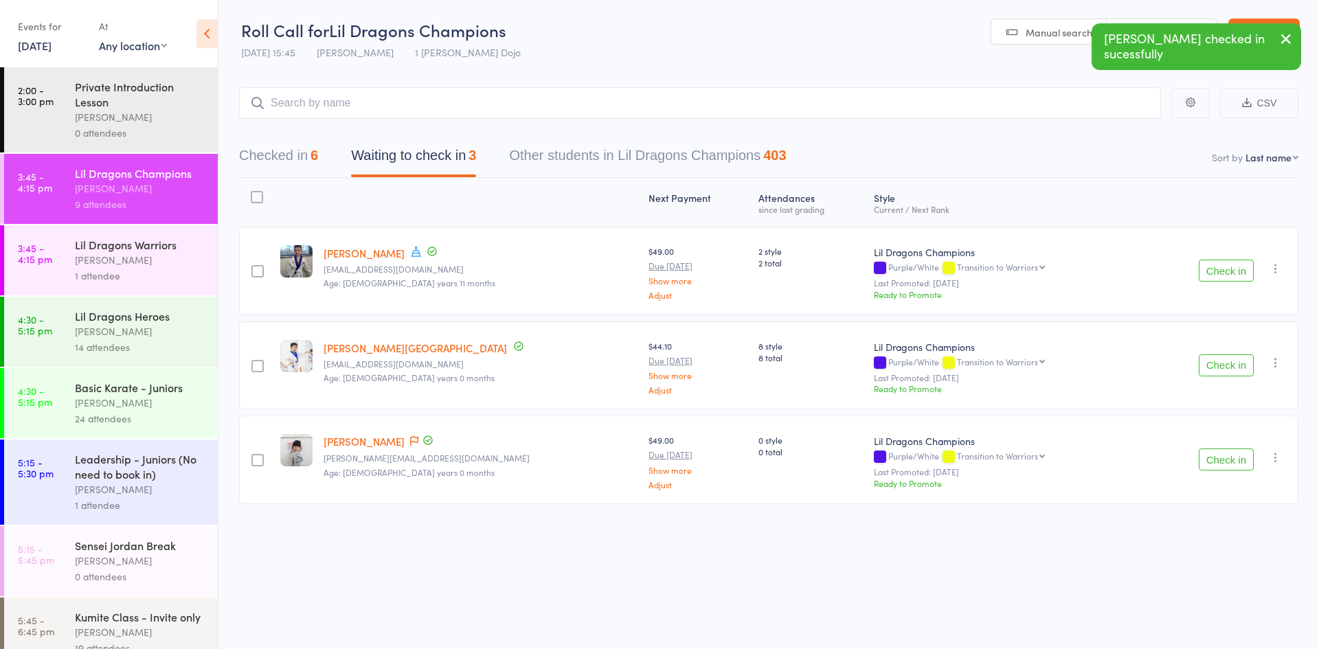
click at [115, 252] on div "[PERSON_NAME]" at bounding box center [140, 260] width 131 height 16
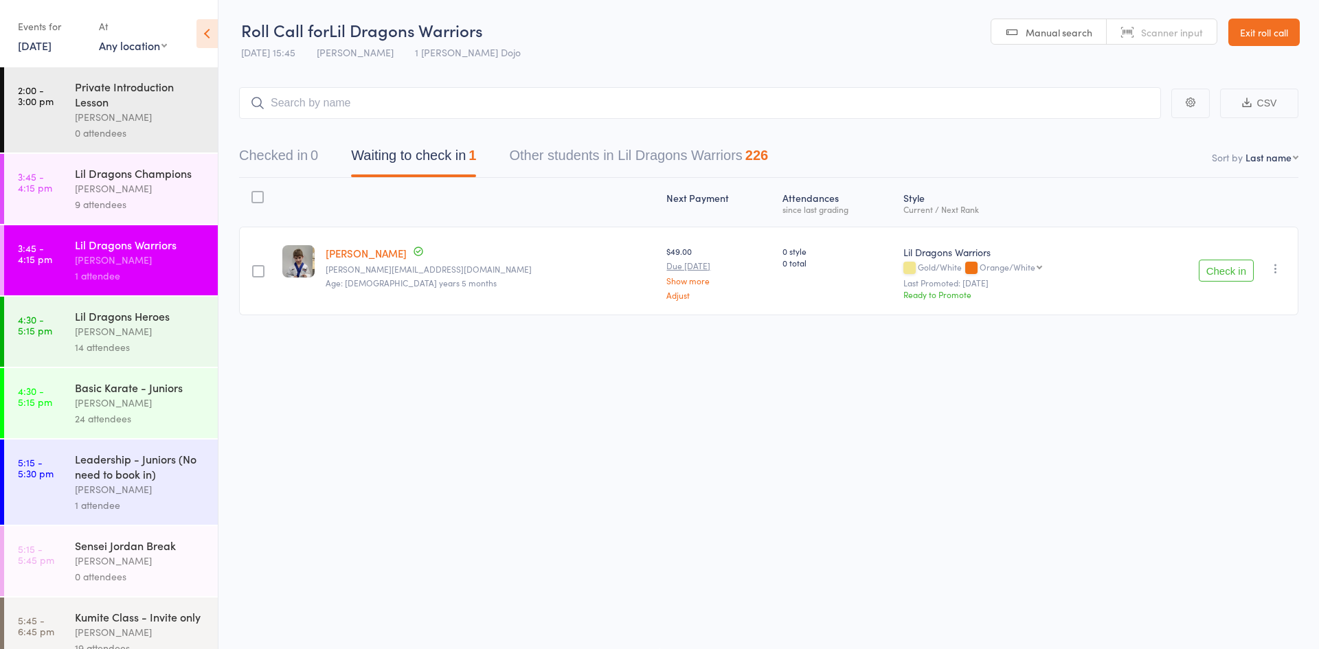
click at [181, 184] on div "[PERSON_NAME]" at bounding box center [140, 189] width 131 height 16
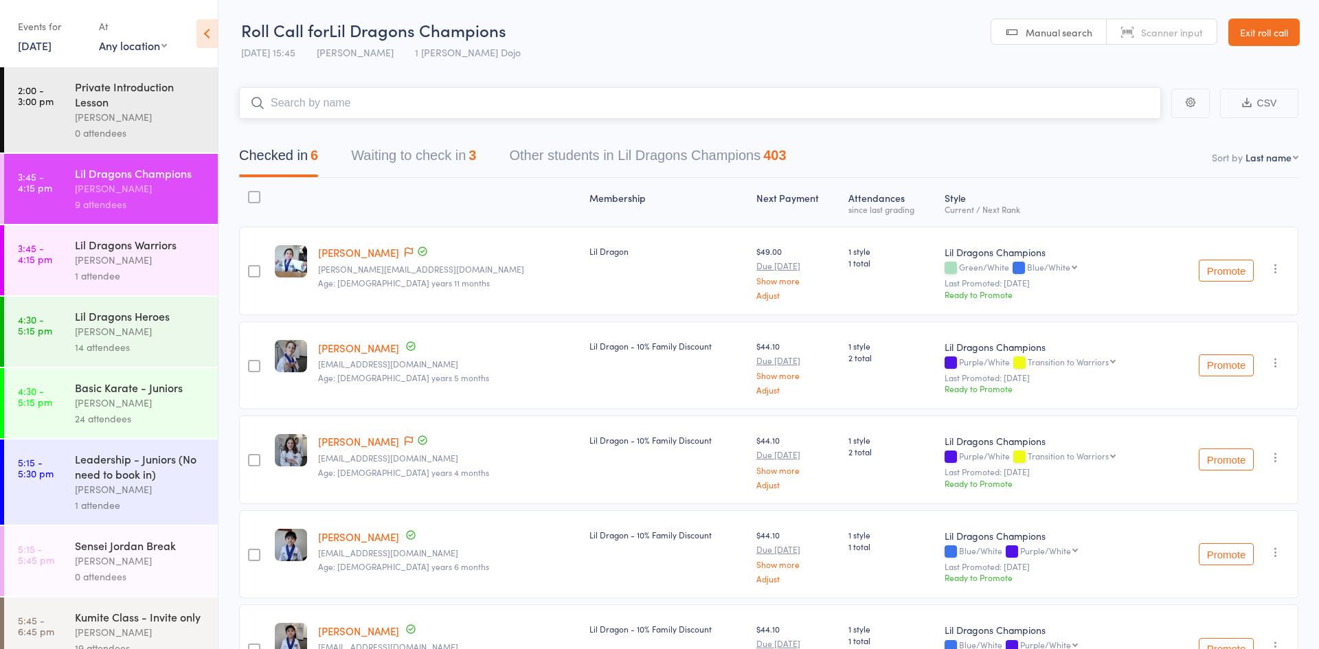
click at [411, 155] on button "Waiting to check in 3" at bounding box center [413, 159] width 125 height 36
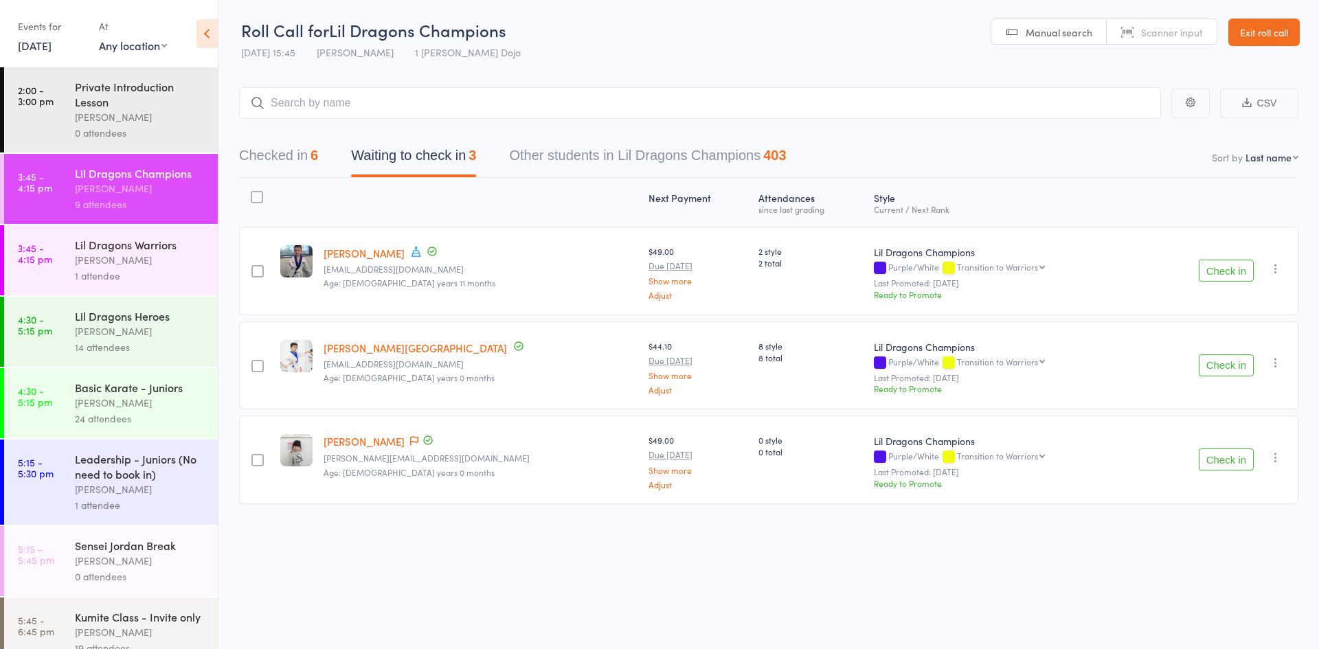
click at [1212, 269] on button "Check in" at bounding box center [1225, 271] width 55 height 22
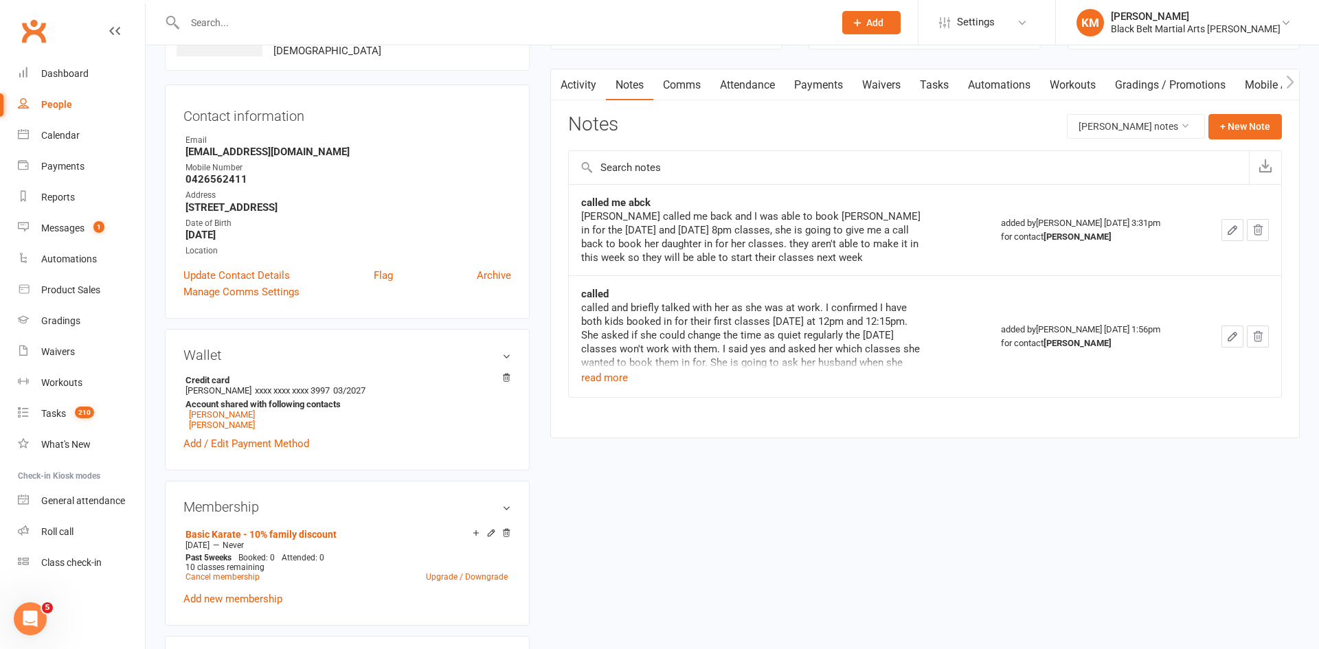
click at [511, 19] on input "text" at bounding box center [502, 22] width 643 height 19
click at [252, 29] on input "text" at bounding box center [502, 22] width 643 height 19
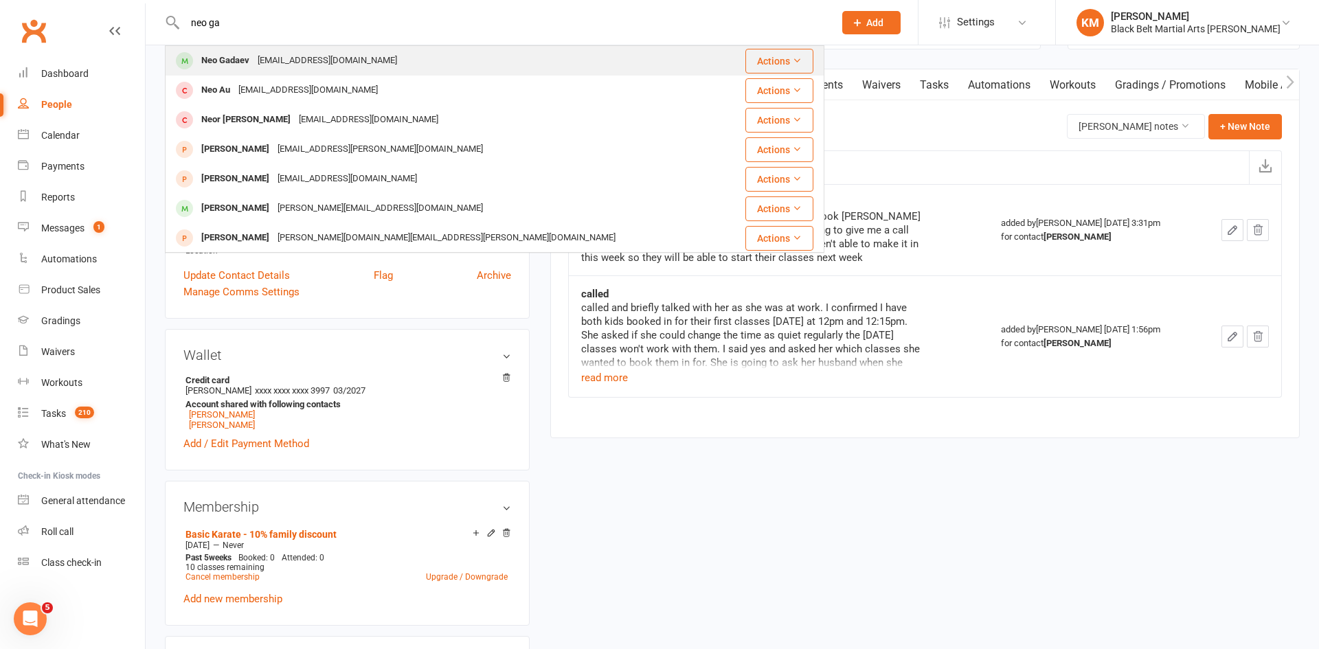
type input "neo ga"
click at [281, 65] on div "[EMAIL_ADDRESS][DOMAIN_NAME]" at bounding box center [327, 61] width 148 height 20
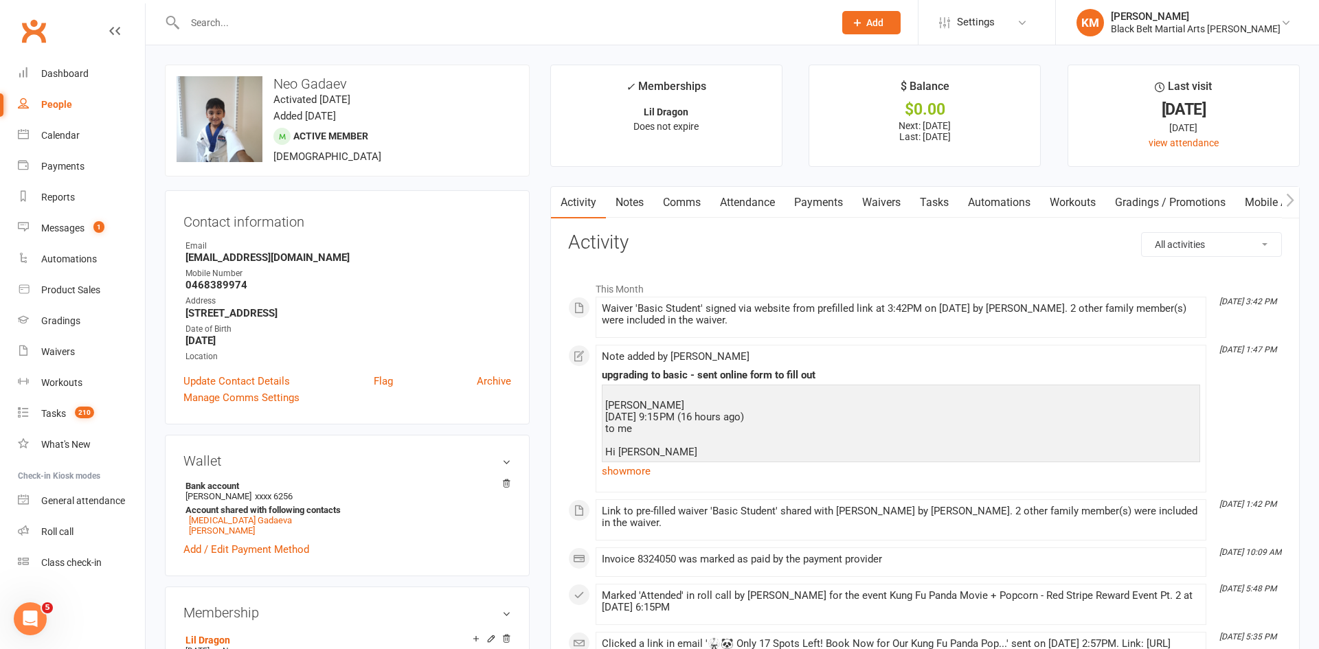
click at [825, 203] on link "Payments" at bounding box center [818, 203] width 68 height 32
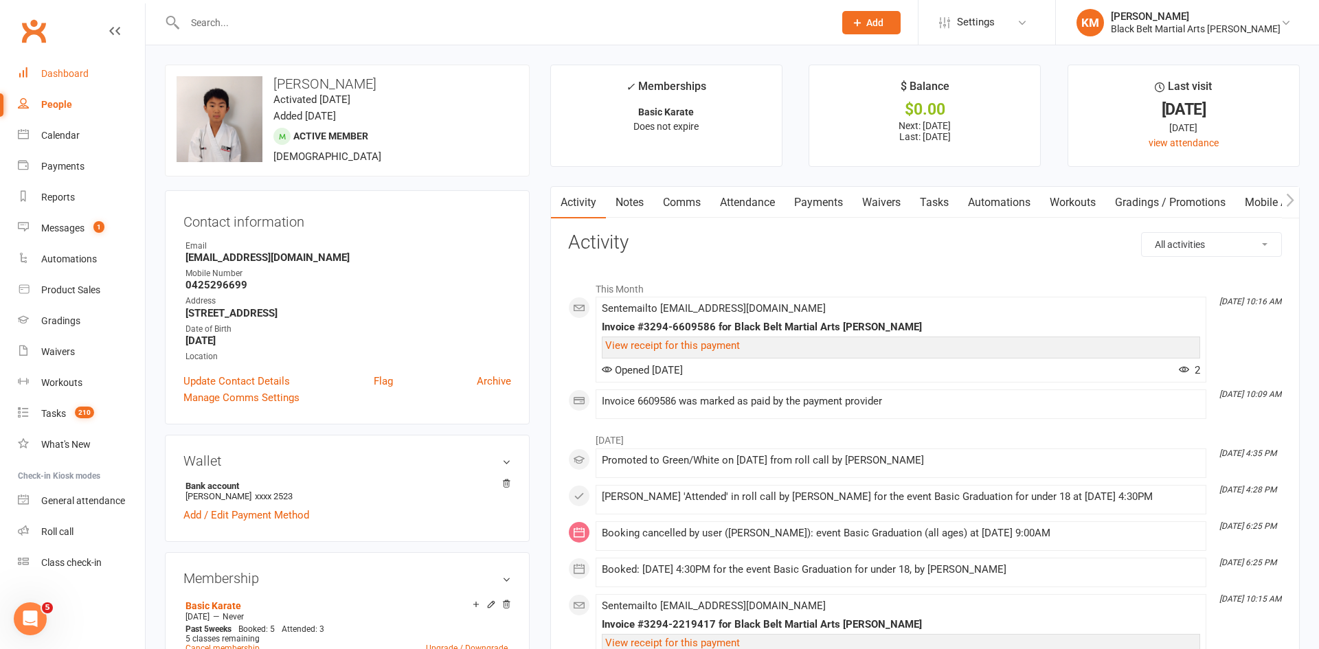
click at [73, 62] on link "Dashboard" at bounding box center [81, 73] width 127 height 31
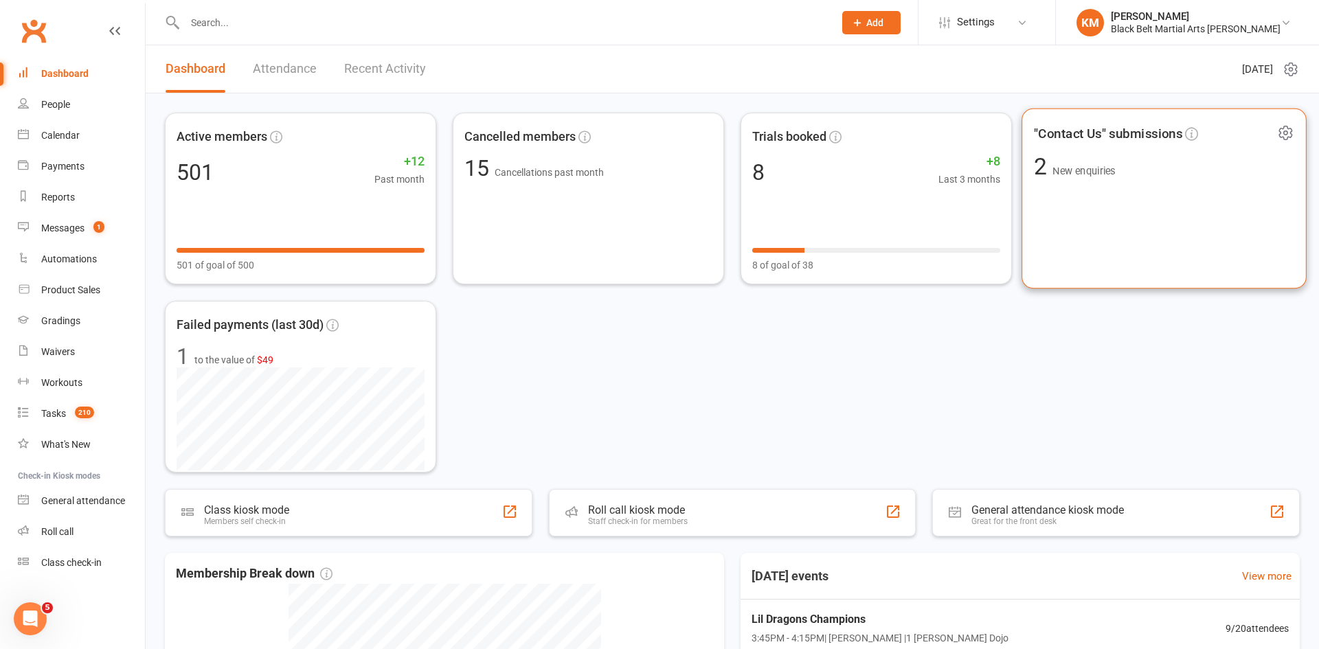
click at [1150, 178] on span "2 New enquiries" at bounding box center [1164, 166] width 260 height 23
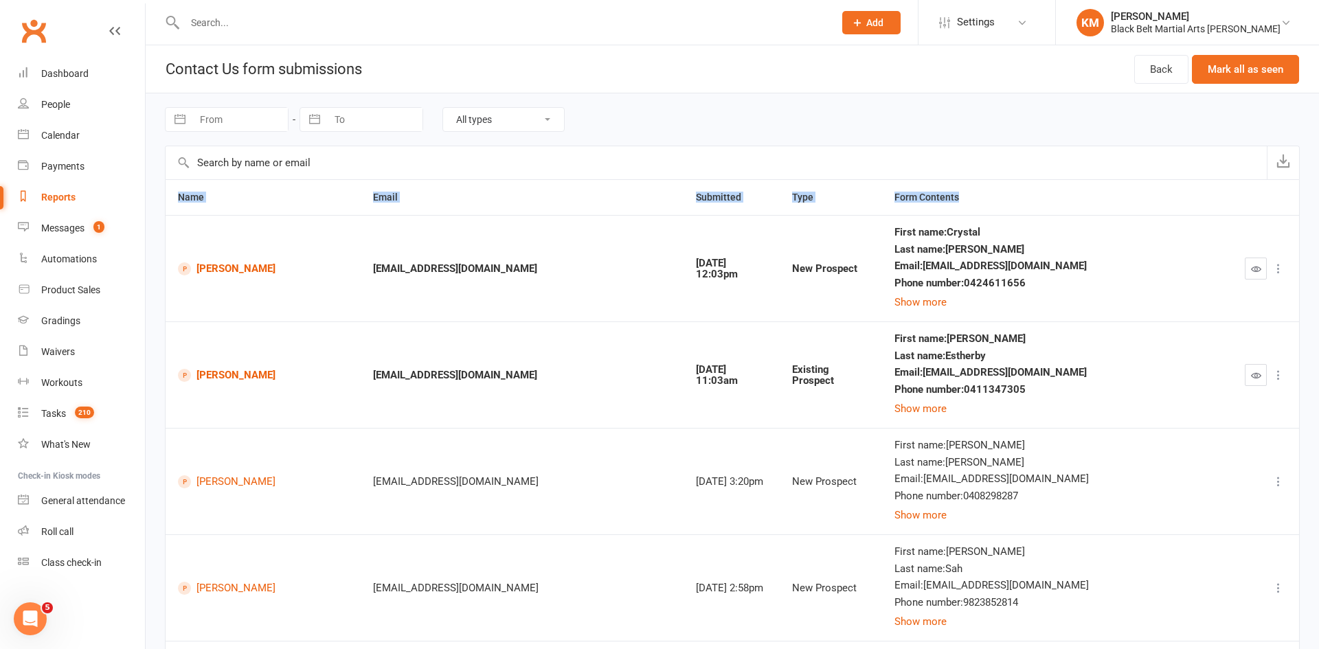
drag, startPoint x: 1057, startPoint y: 197, endPoint x: 169, endPoint y: 206, distance: 888.0
click at [169, 206] on tr "Name Email Submitted Type Form Contents" at bounding box center [732, 197] width 1133 height 35
click at [202, 29] on input "text" at bounding box center [502, 22] width 643 height 19
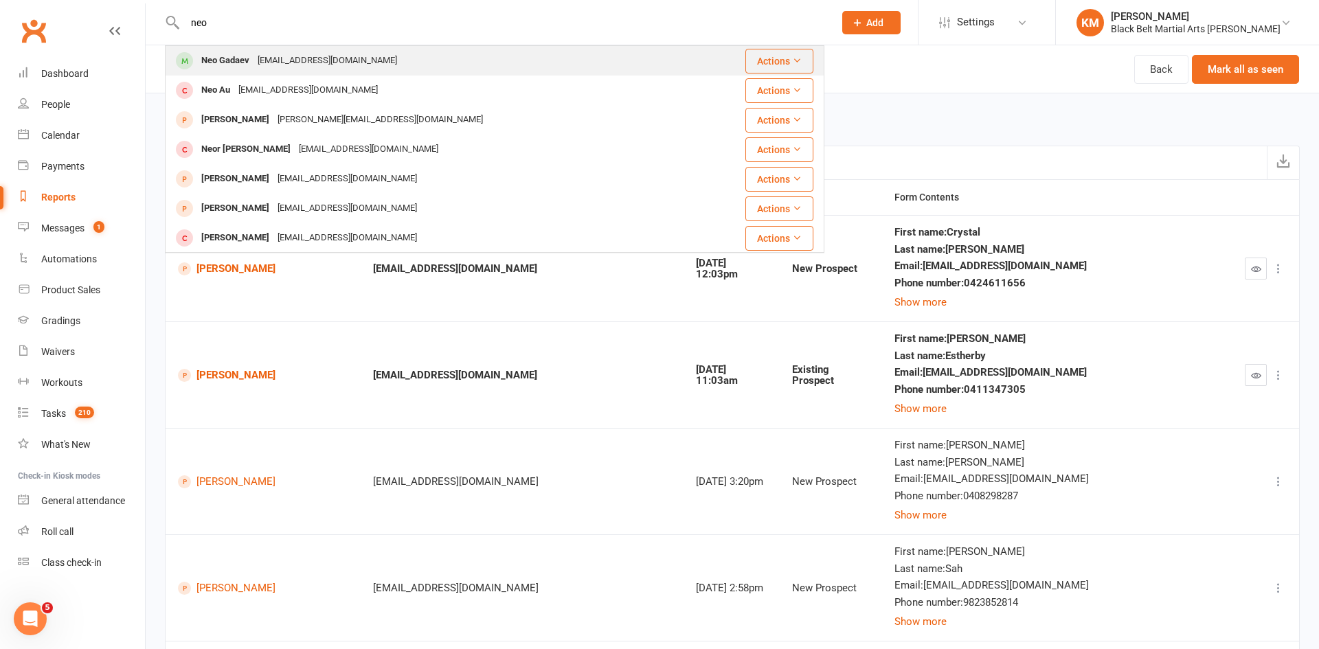
type input "neo"
click at [233, 63] on div "Neo Gadaev" at bounding box center [225, 61] width 56 height 20
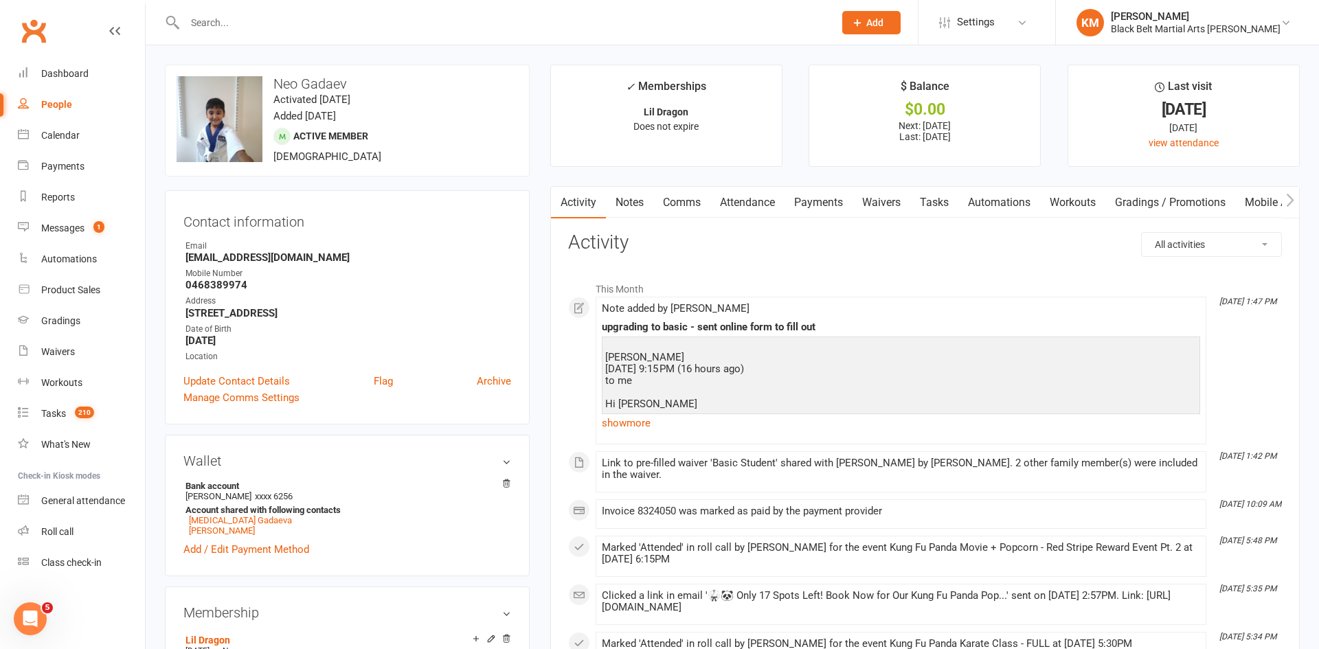
click at [819, 206] on link "Payments" at bounding box center [818, 203] width 68 height 32
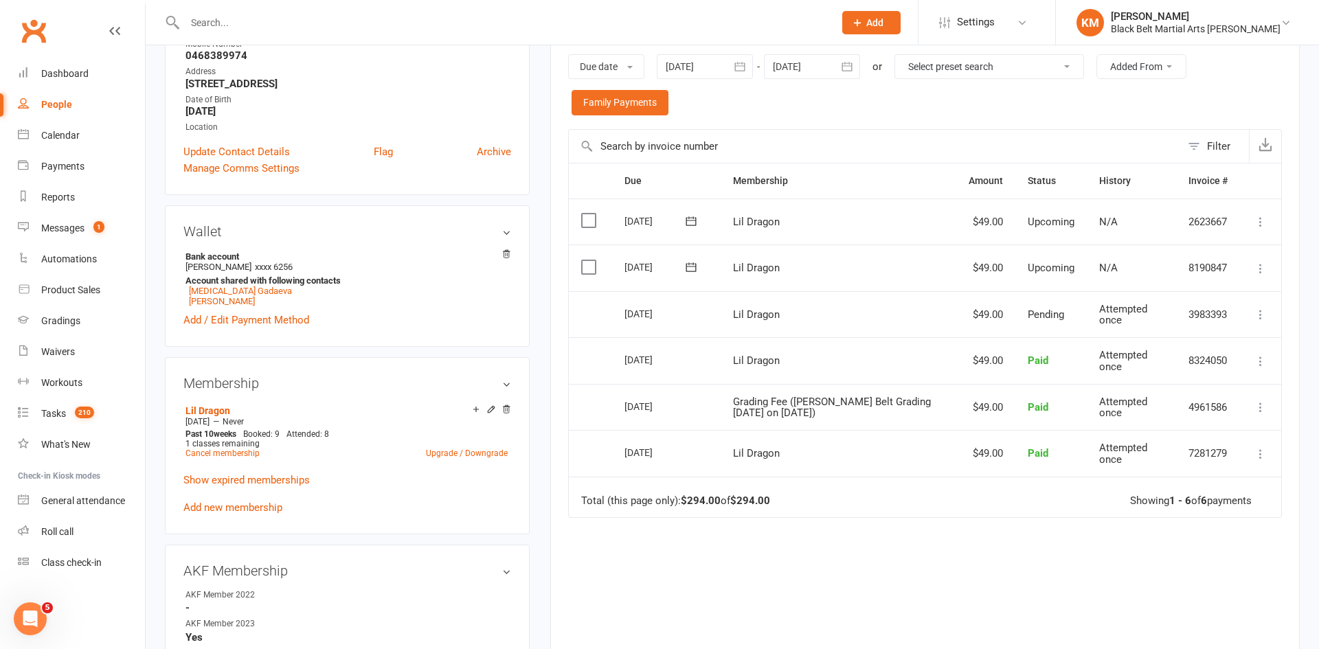
scroll to position [232, 0]
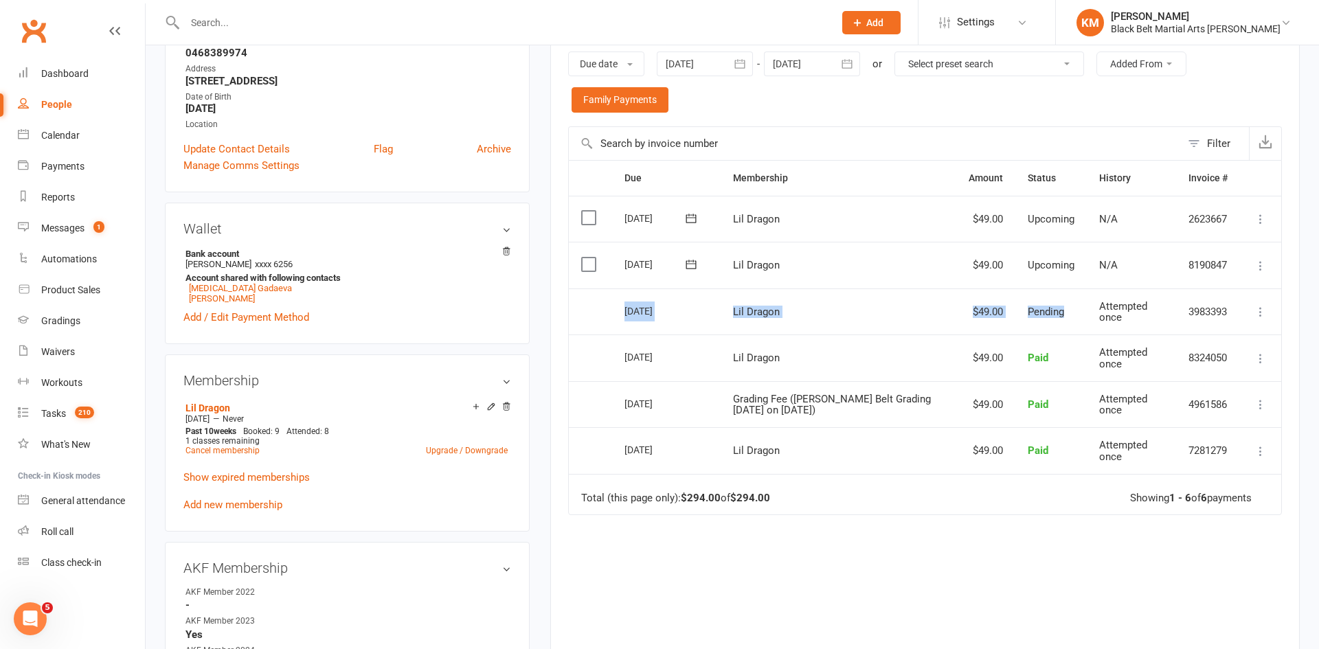
drag, startPoint x: 1070, startPoint y: 310, endPoint x: 618, endPoint y: 315, distance: 451.9
click at [618, 315] on tr "Select this [DATE] Neo Gadaev Lil Dragon $49.00 Pending Attempted once 3983393 …" at bounding box center [925, 311] width 712 height 47
click at [196, 289] on link "[MEDICAL_DATA] Gadaeva" at bounding box center [240, 288] width 103 height 10
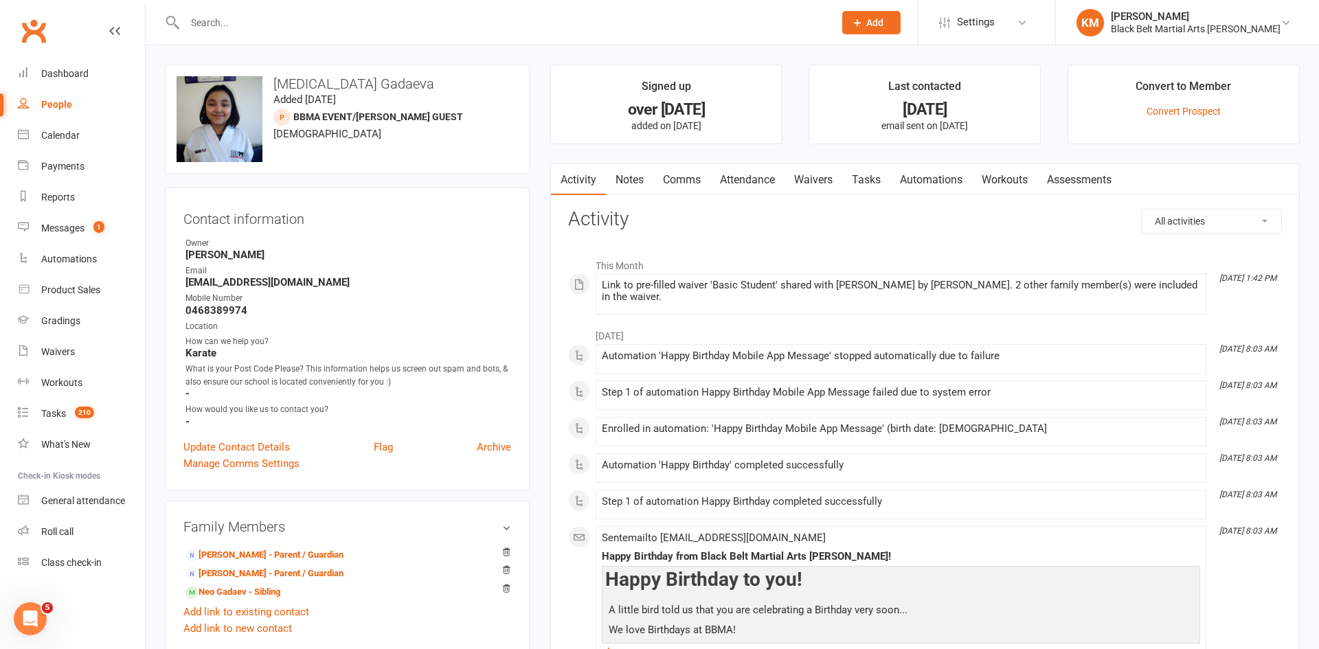
click at [234, 32] on input "text" at bounding box center [502, 22] width 643 height 19
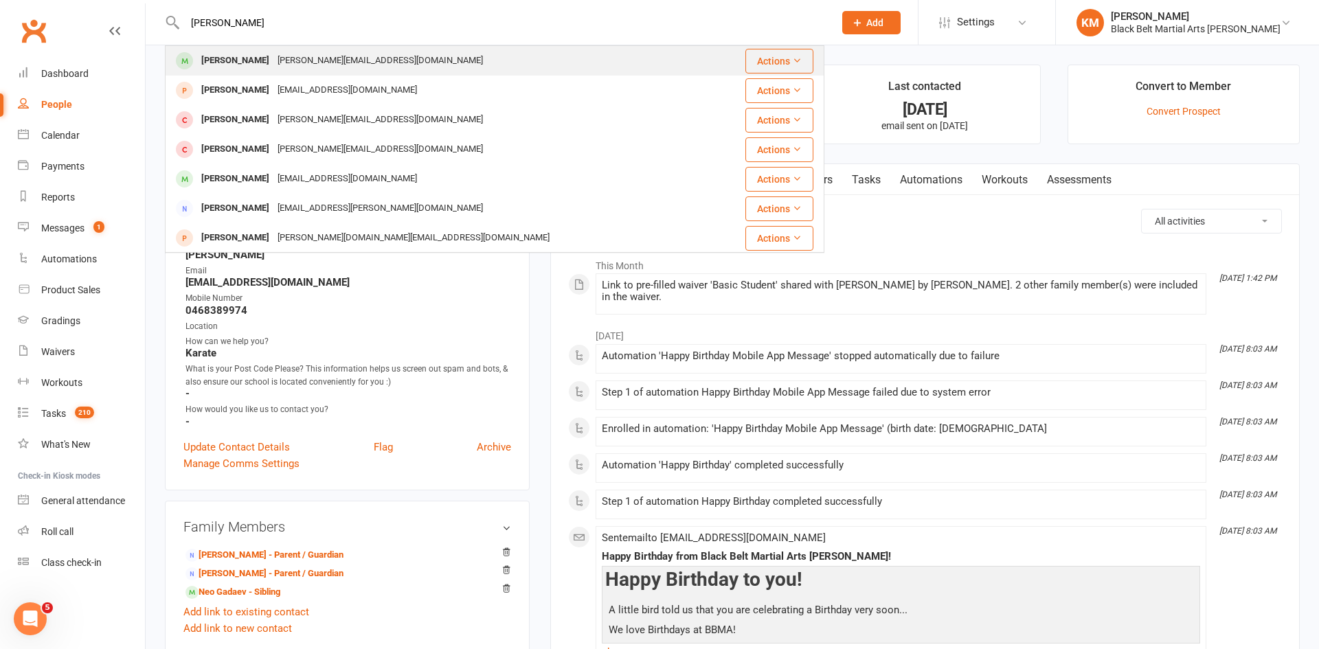
type input "[PERSON_NAME]"
click at [273, 61] on div "[PERSON_NAME][EMAIL_ADDRESS][DOMAIN_NAME]" at bounding box center [380, 61] width 214 height 20
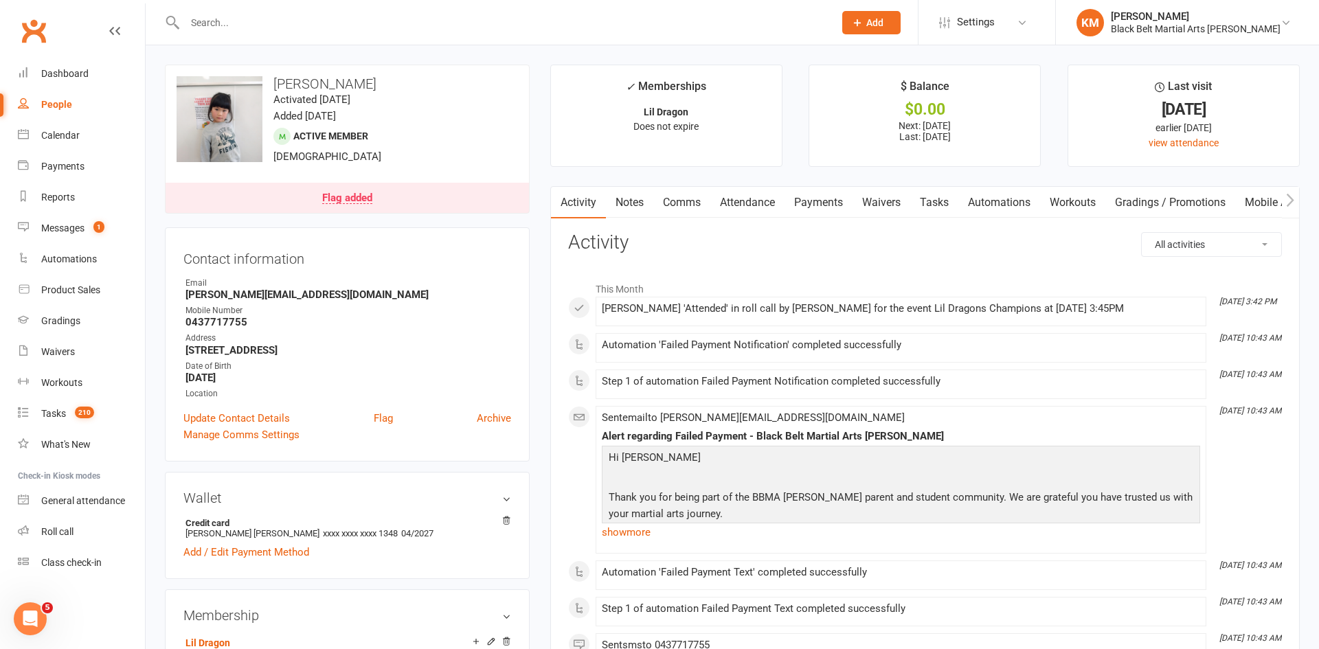
click at [871, 199] on link "Waivers" at bounding box center [881, 203] width 58 height 32
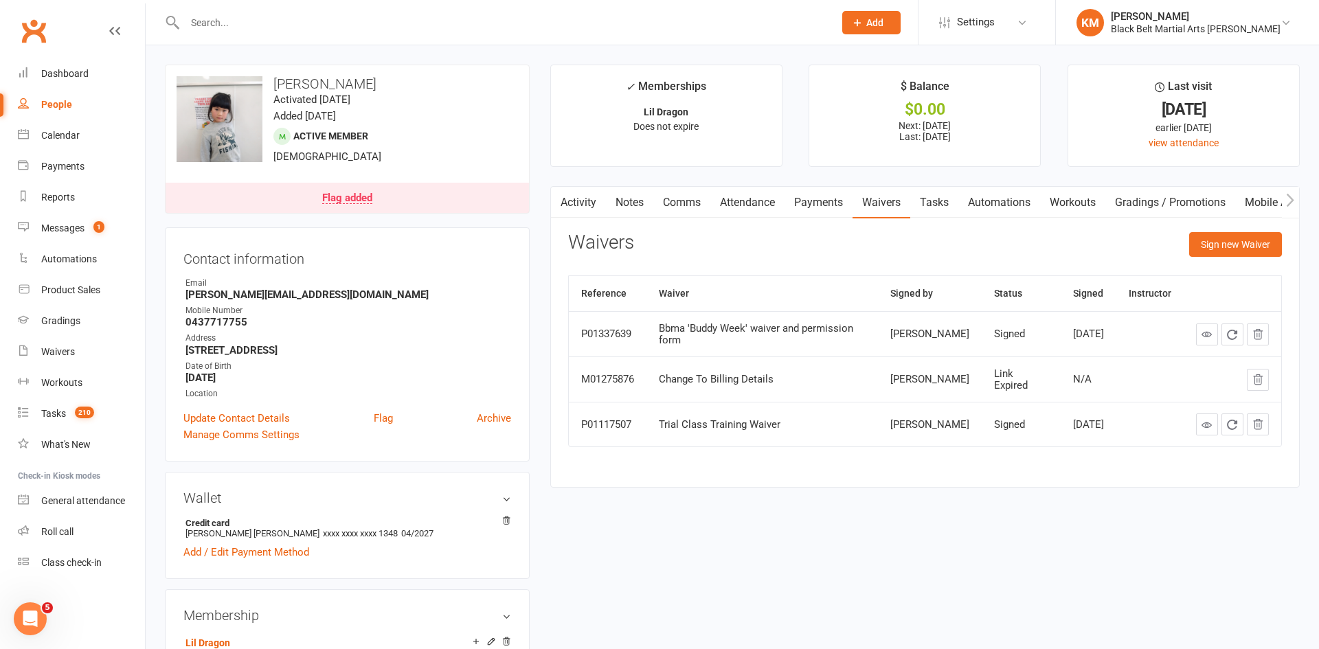
click at [815, 199] on link "Payments" at bounding box center [818, 203] width 68 height 32
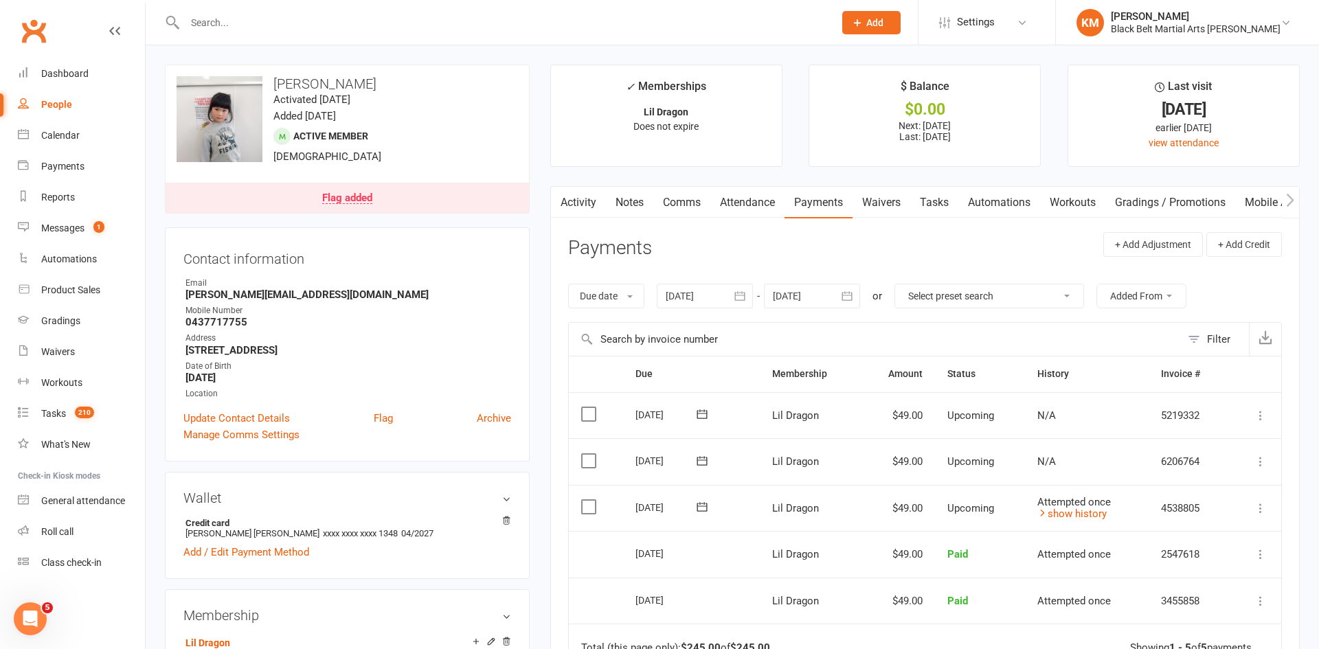
click at [1258, 507] on icon at bounding box center [1260, 508] width 14 height 14
click at [1185, 564] on link "Mark as Paid (POS)" at bounding box center [1187, 562] width 162 height 27
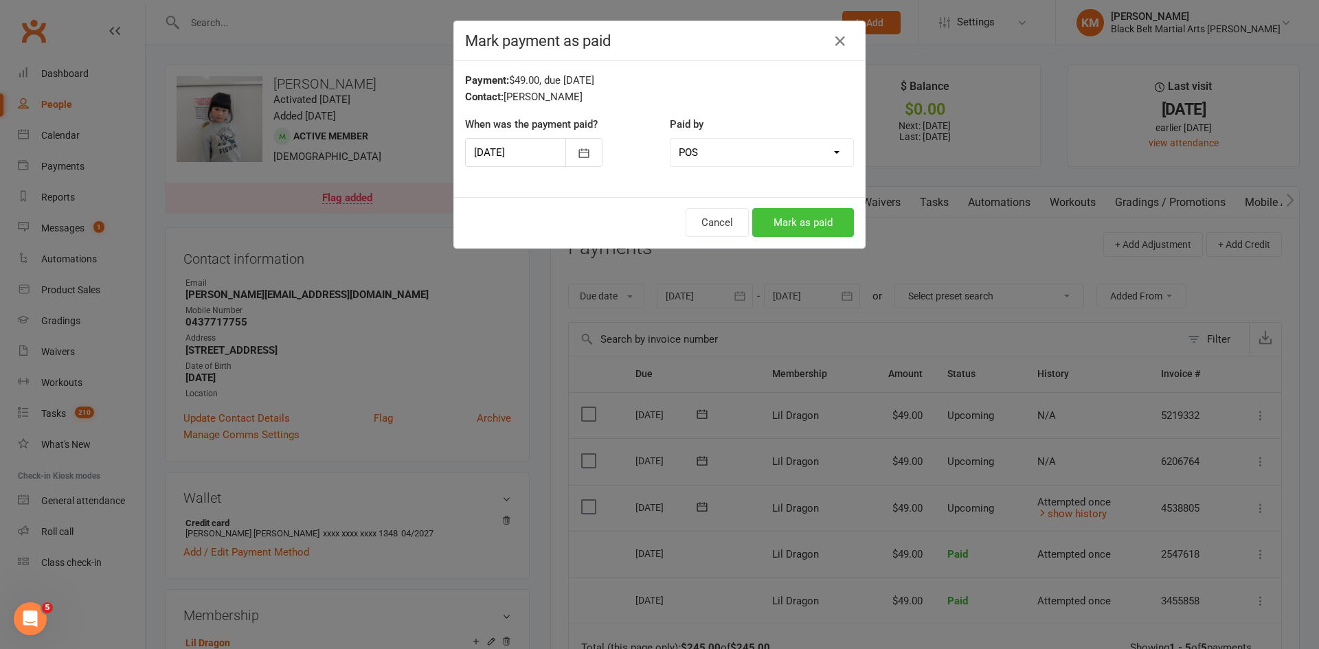
click at [798, 212] on button "Mark as paid" at bounding box center [803, 222] width 102 height 29
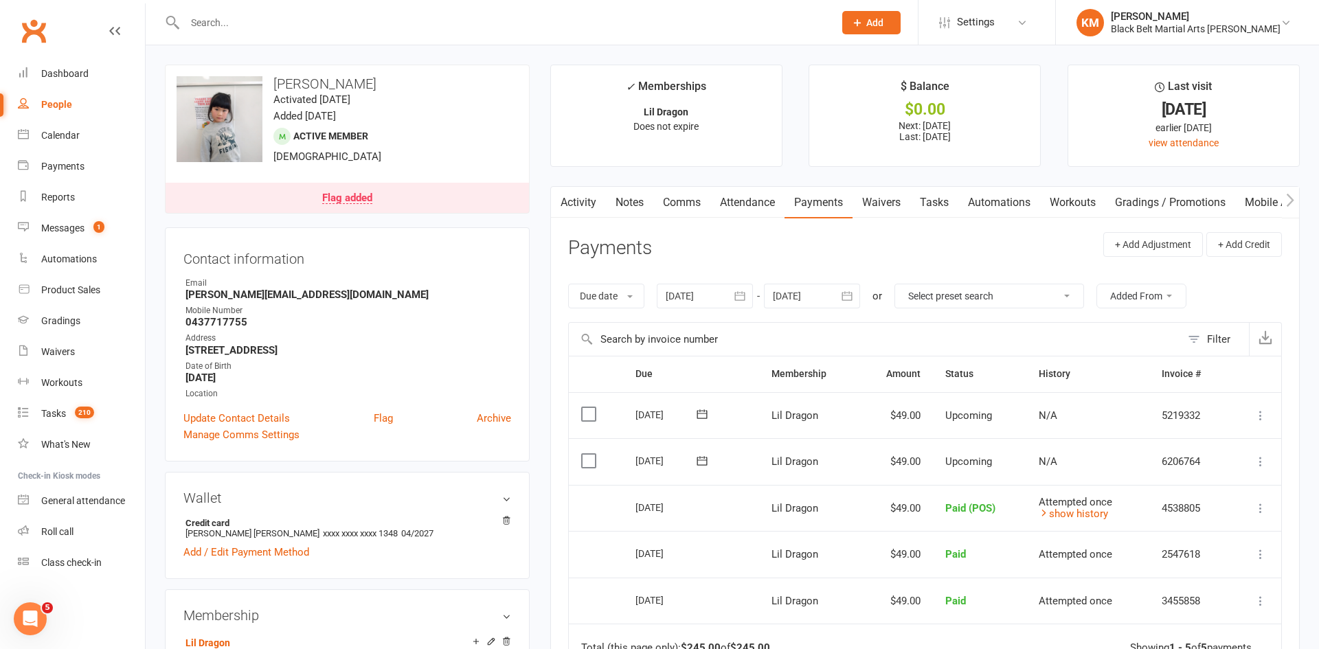
click at [481, 201] on link "Flag added" at bounding box center [347, 198] width 363 height 30
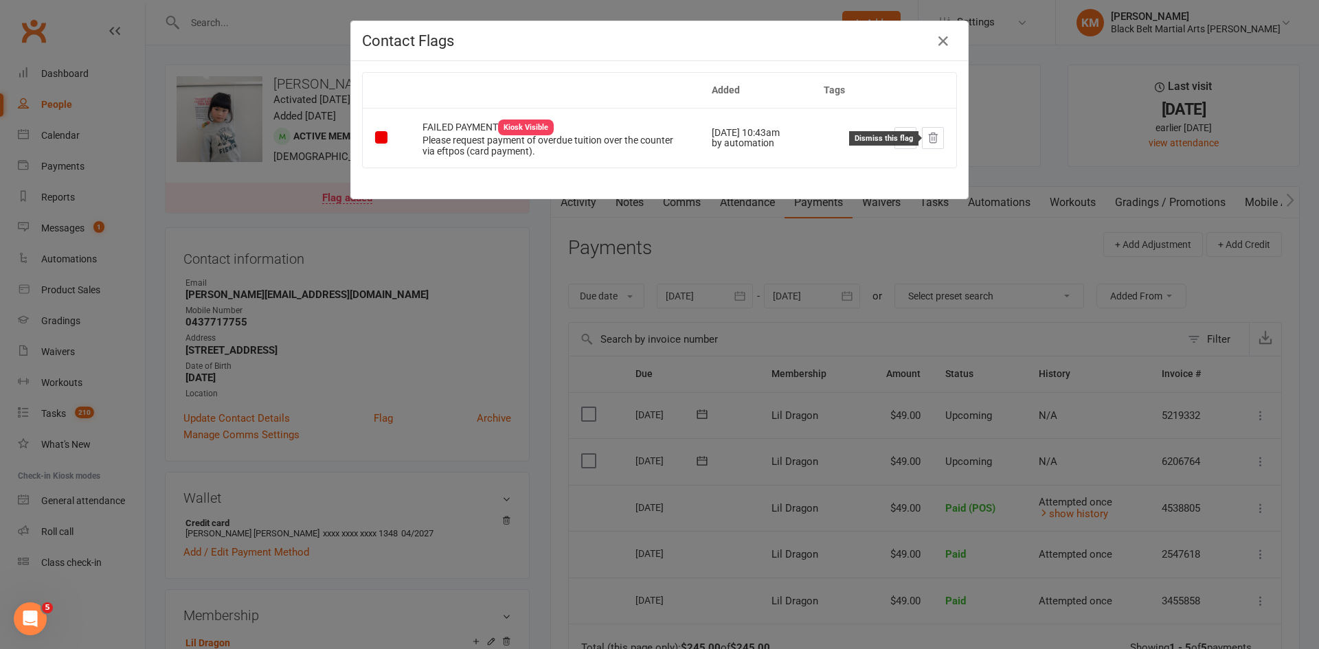
click at [933, 136] on icon at bounding box center [932, 138] width 12 height 12
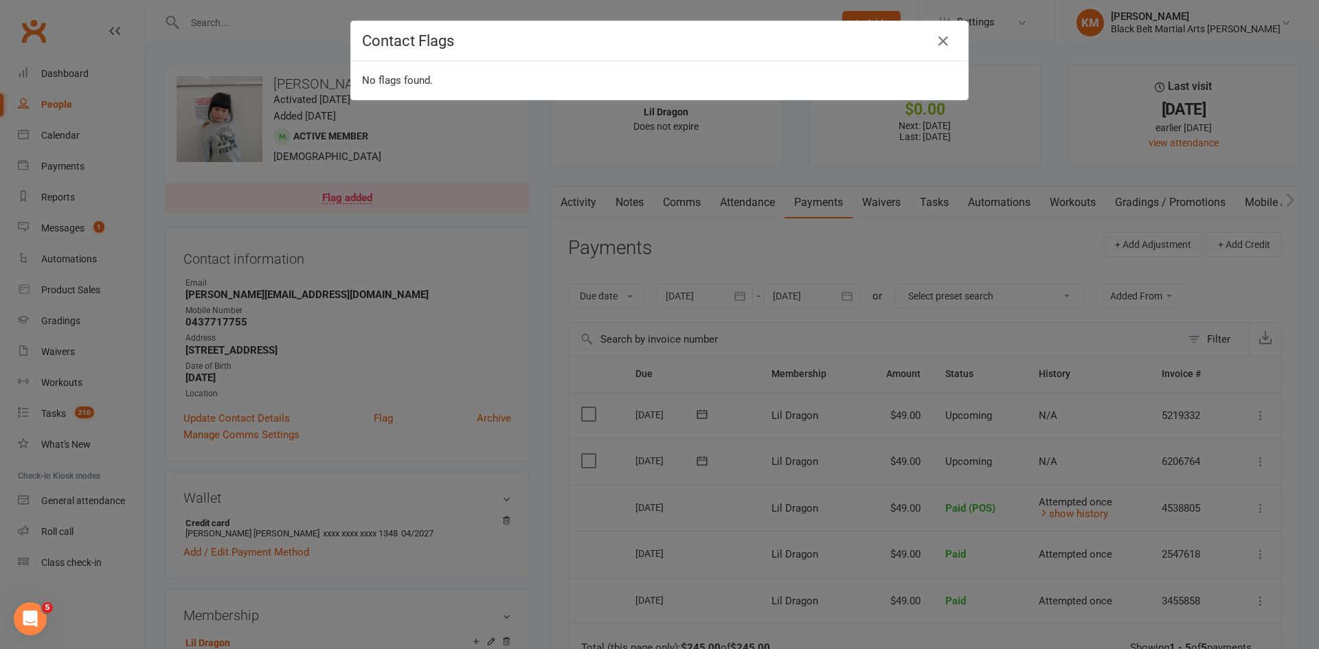
click at [644, 203] on div "Contact Flags No flags found." at bounding box center [659, 324] width 1319 height 649
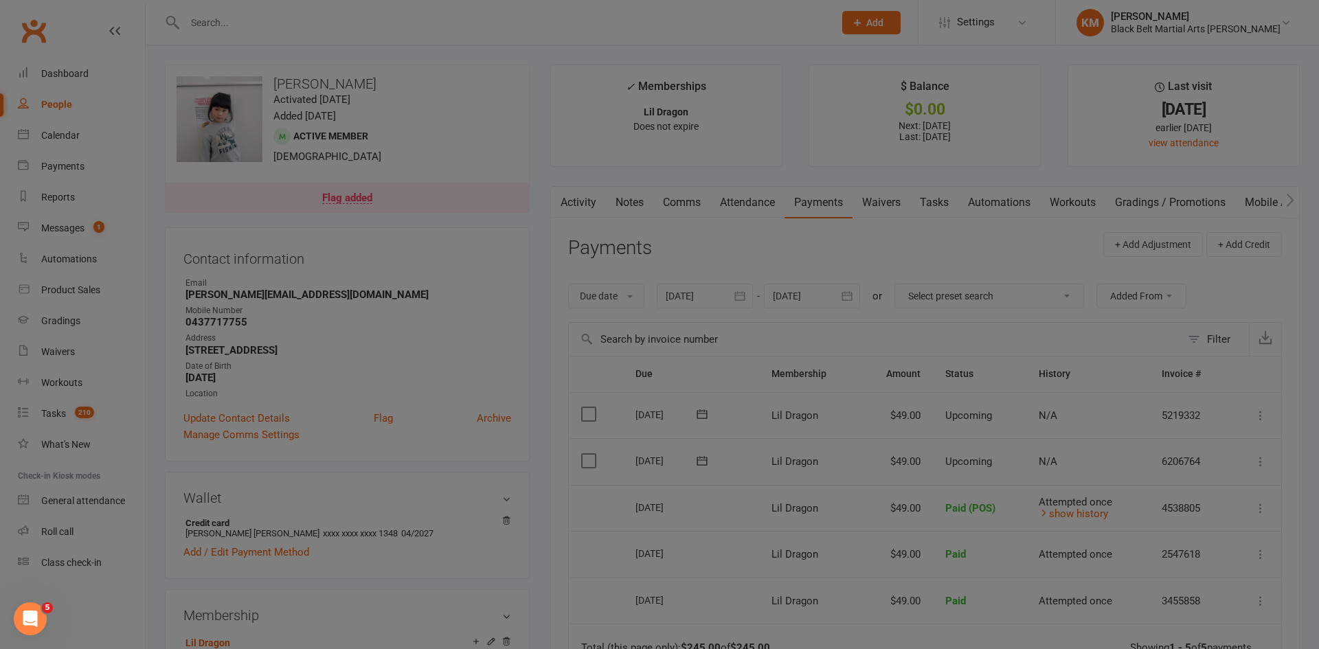
click at [644, 203] on link "Notes" at bounding box center [629, 203] width 47 height 32
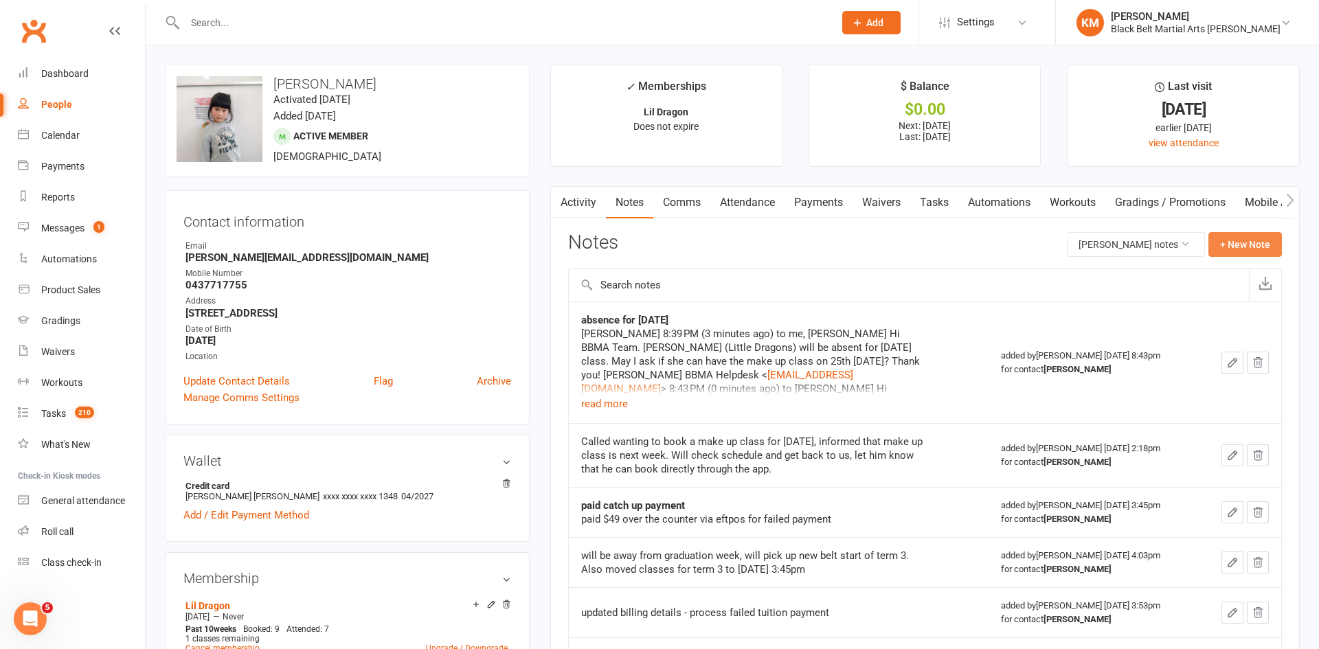
click at [1266, 233] on button "+ New Note" at bounding box center [1244, 244] width 73 height 25
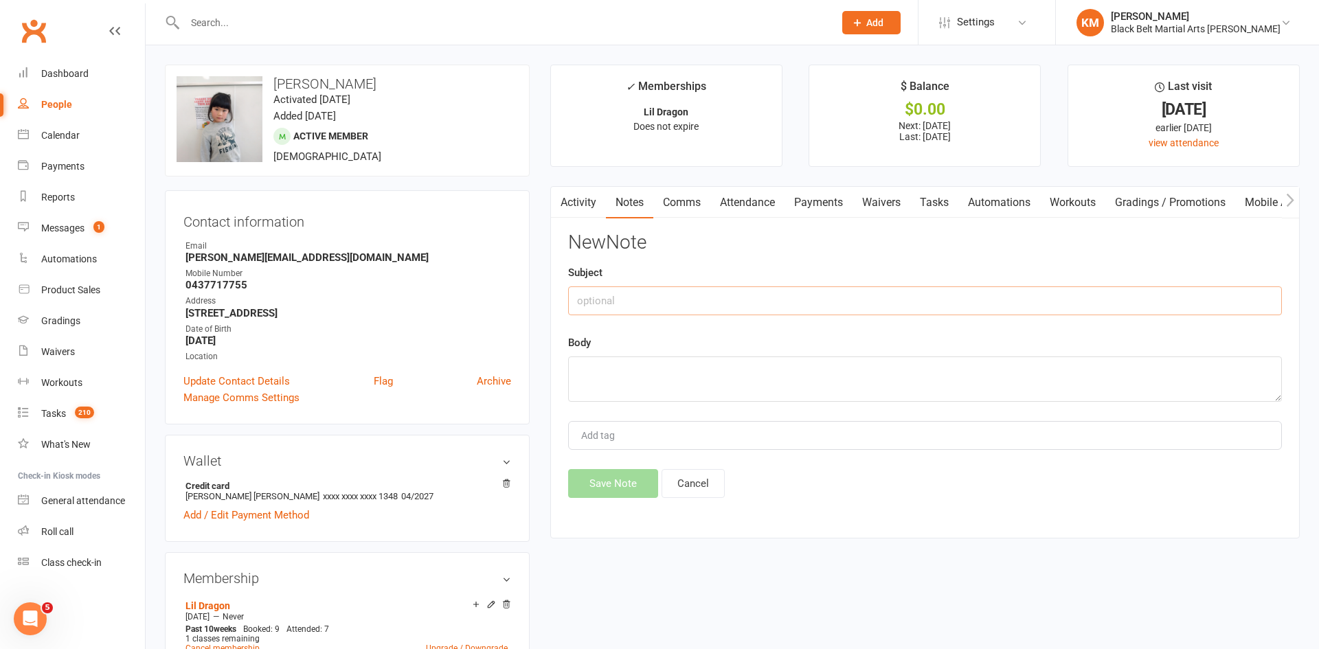
click at [810, 299] on input "text" at bounding box center [925, 300] width 714 height 29
type input "failed payment"
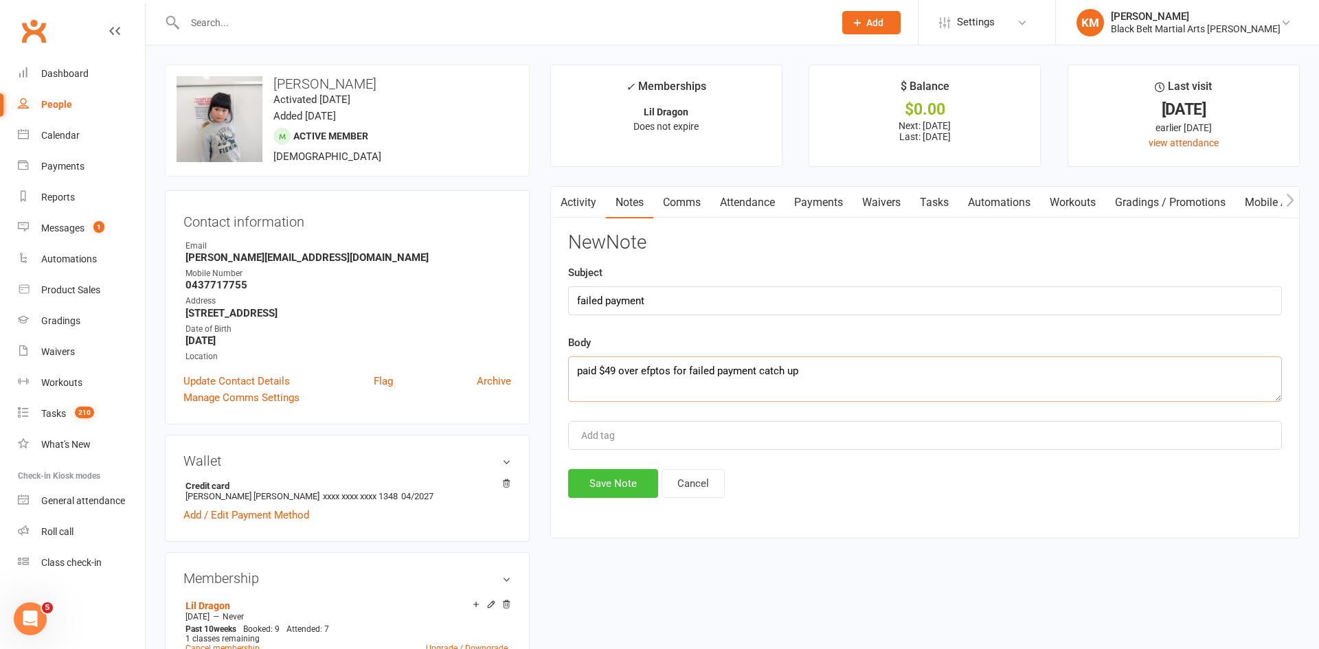
type textarea "paid $49 over efptos for failed payment catch up"
click at [606, 488] on button "Save Note" at bounding box center [613, 483] width 90 height 29
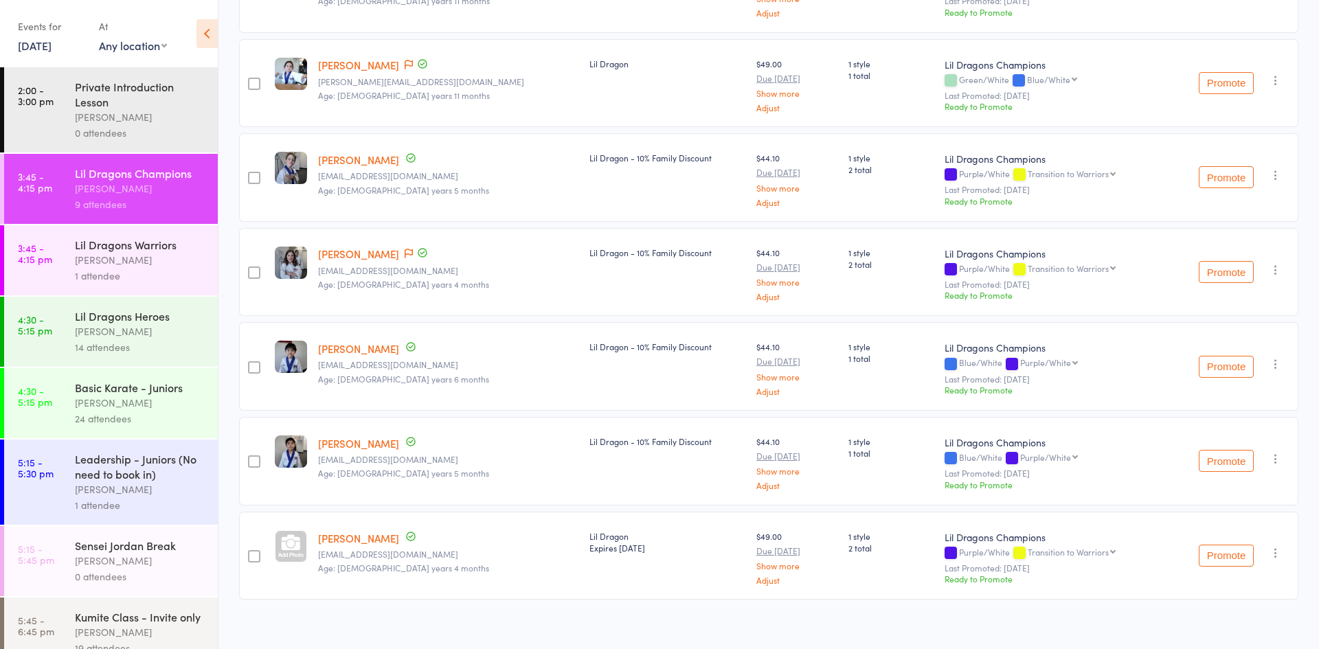
scroll to position [296, 0]
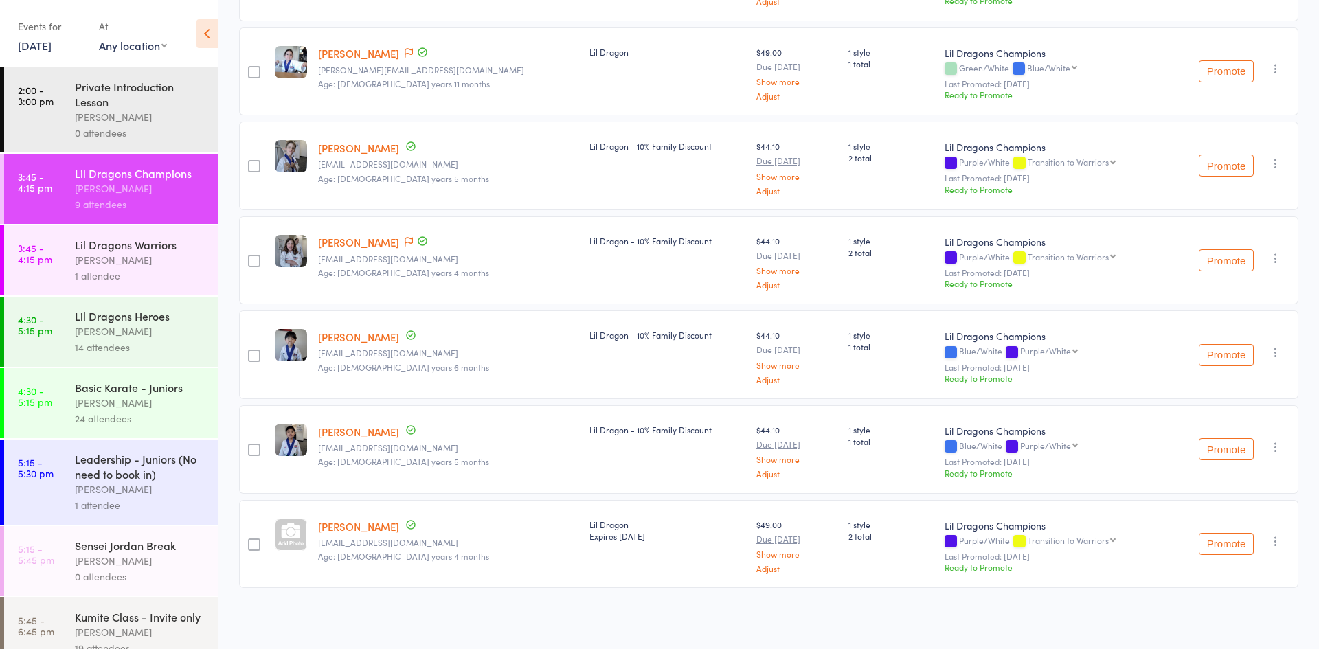
click at [386, 395] on div "[PERSON_NAME] [EMAIL_ADDRESS][DOMAIN_NAME] Age: [DEMOGRAPHIC_DATA] years 6 mont…" at bounding box center [447, 354] width 271 height 89
click at [372, 430] on link "[PERSON_NAME]" at bounding box center [358, 431] width 81 height 14
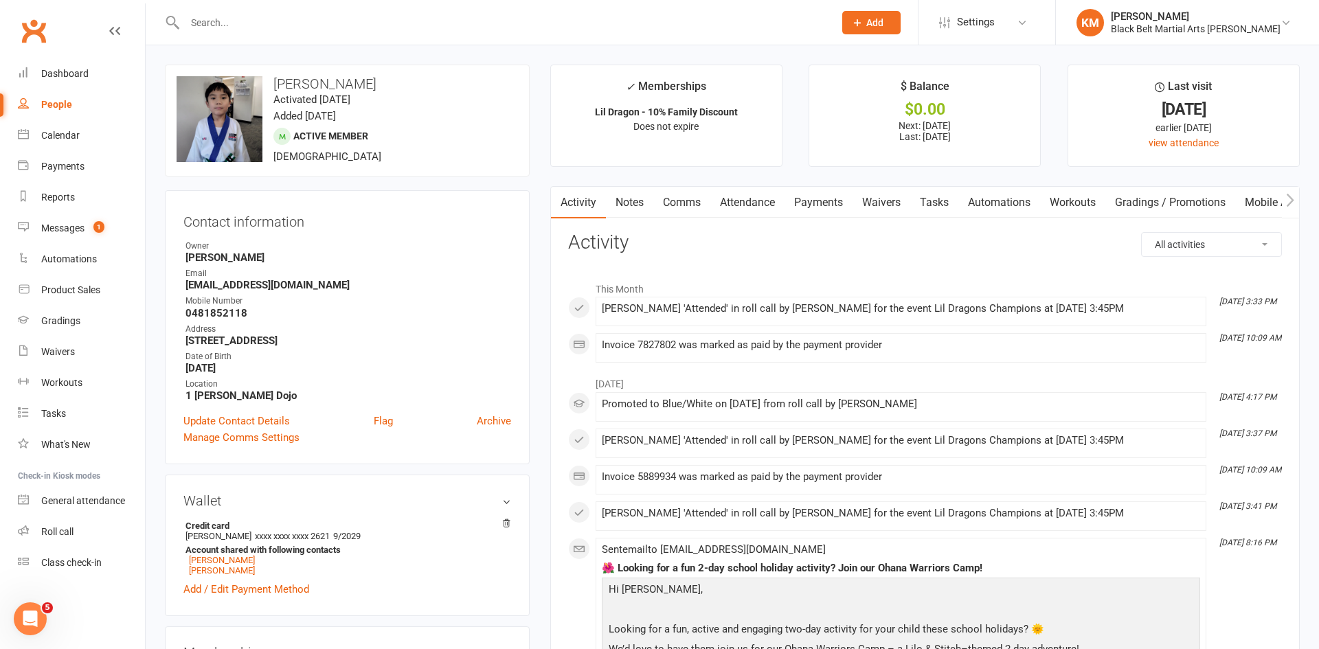
click at [628, 203] on link "Notes" at bounding box center [629, 203] width 47 height 32
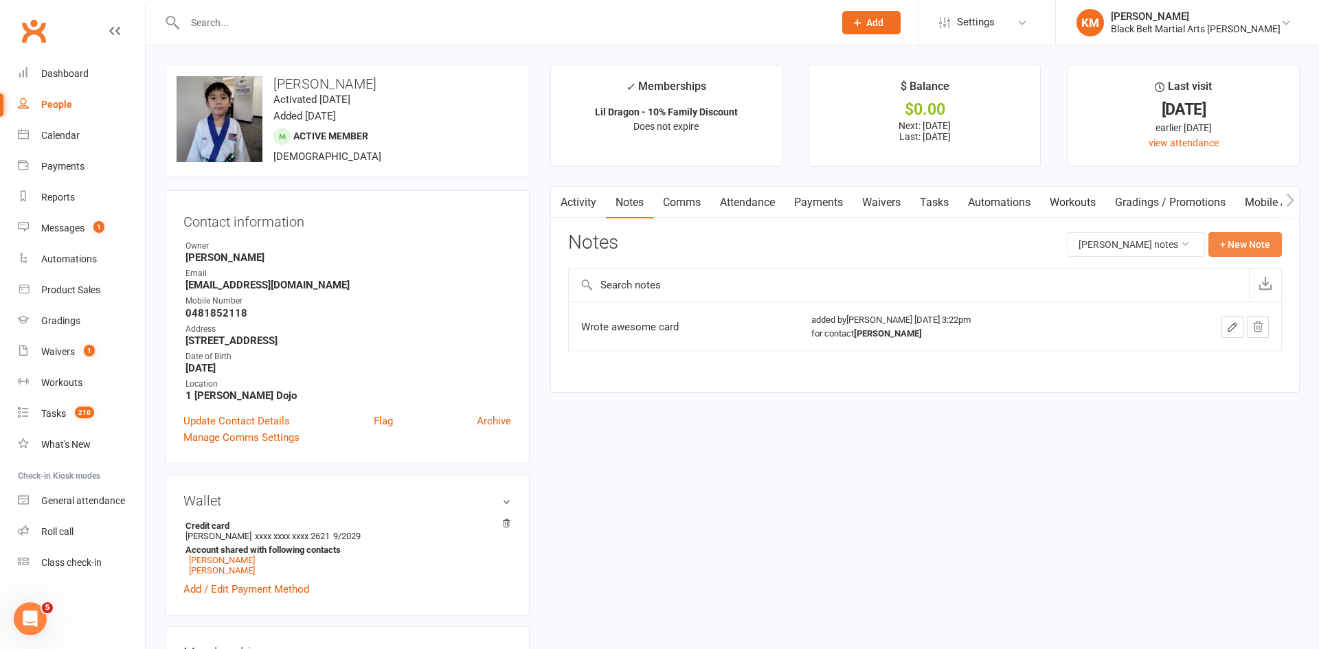
click at [1238, 244] on button "+ New Note" at bounding box center [1244, 244] width 73 height 25
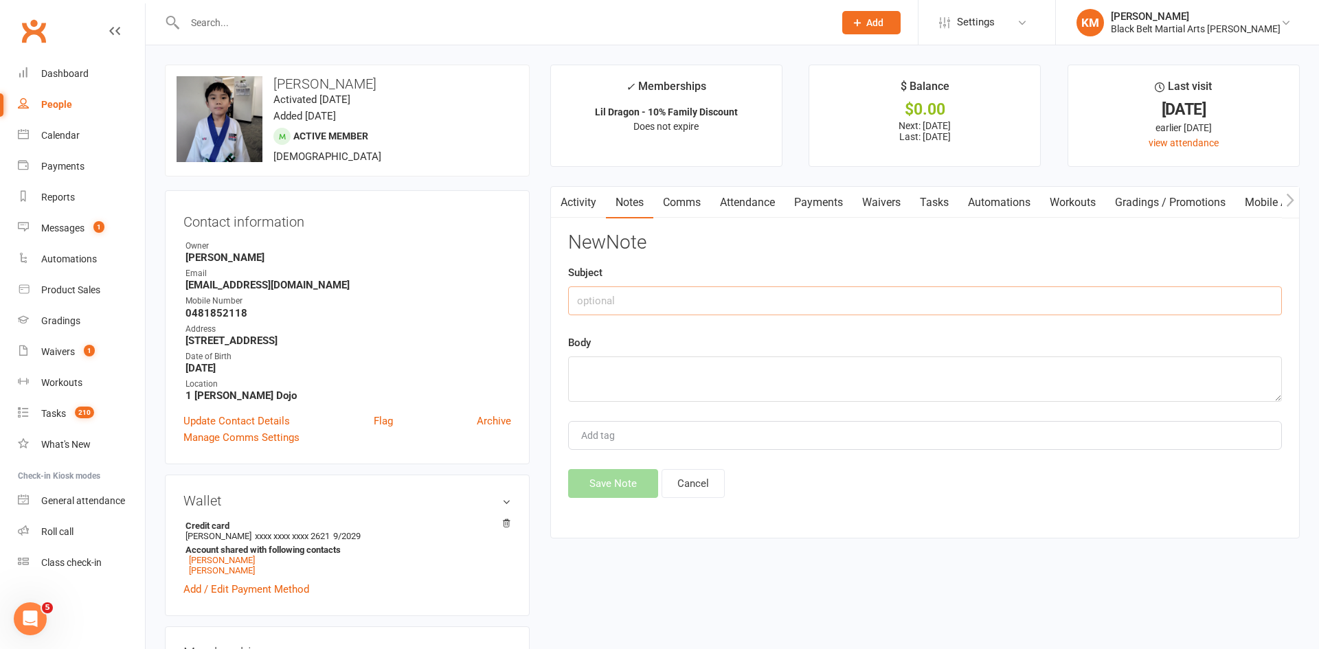
click at [888, 293] on input "text" at bounding box center [925, 300] width 714 height 29
type input "Basic Upgrade"
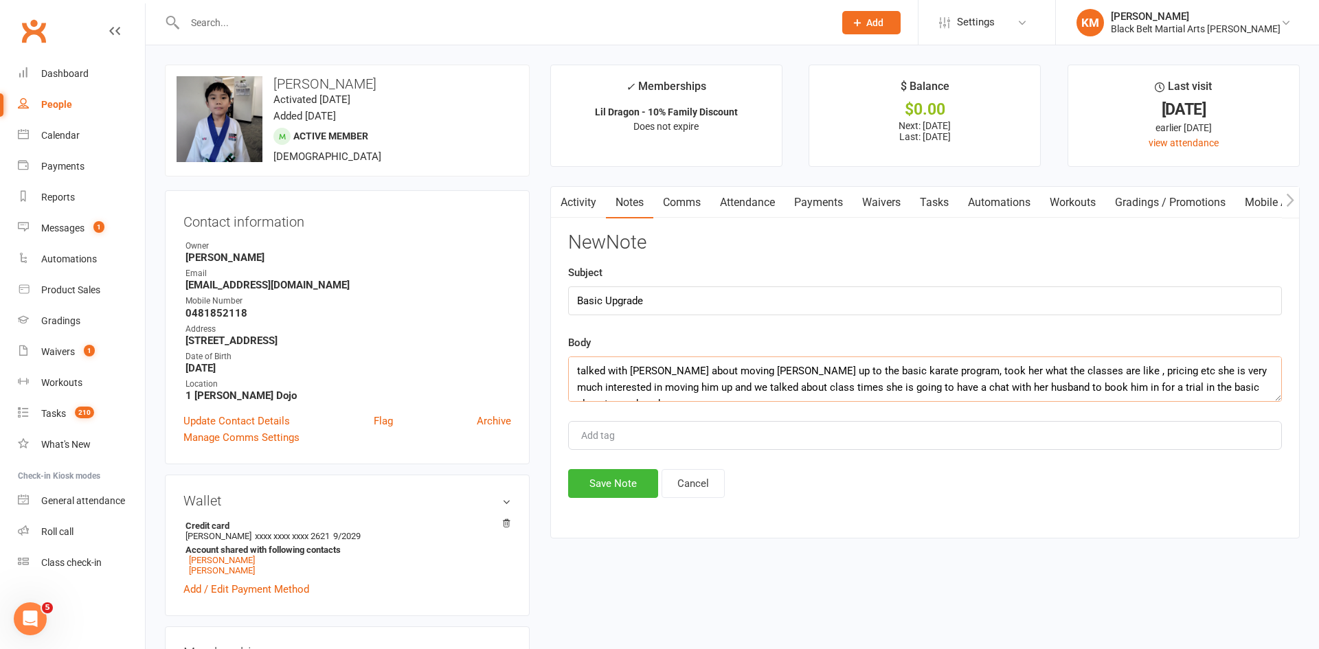
scroll to position [9, 0]
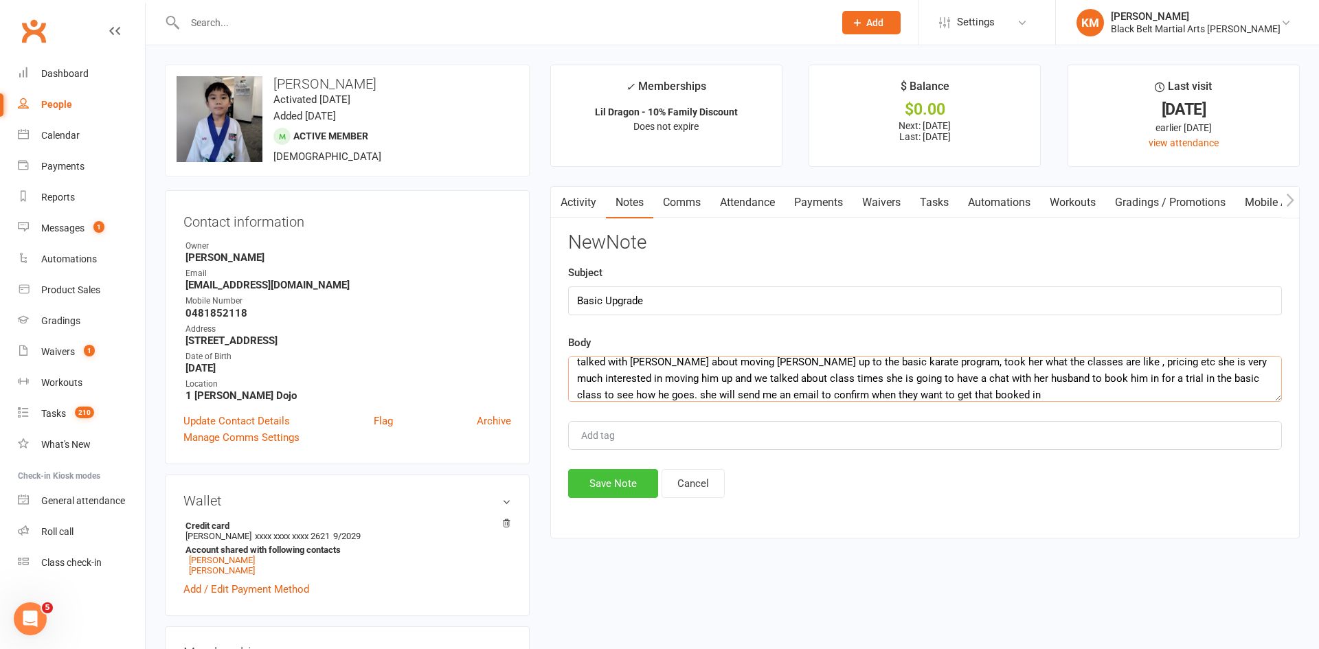
type textarea "talked with Daphinie about moving spencer up to the basic karate program, took …"
click at [599, 471] on button "Save Note" at bounding box center [613, 483] width 90 height 29
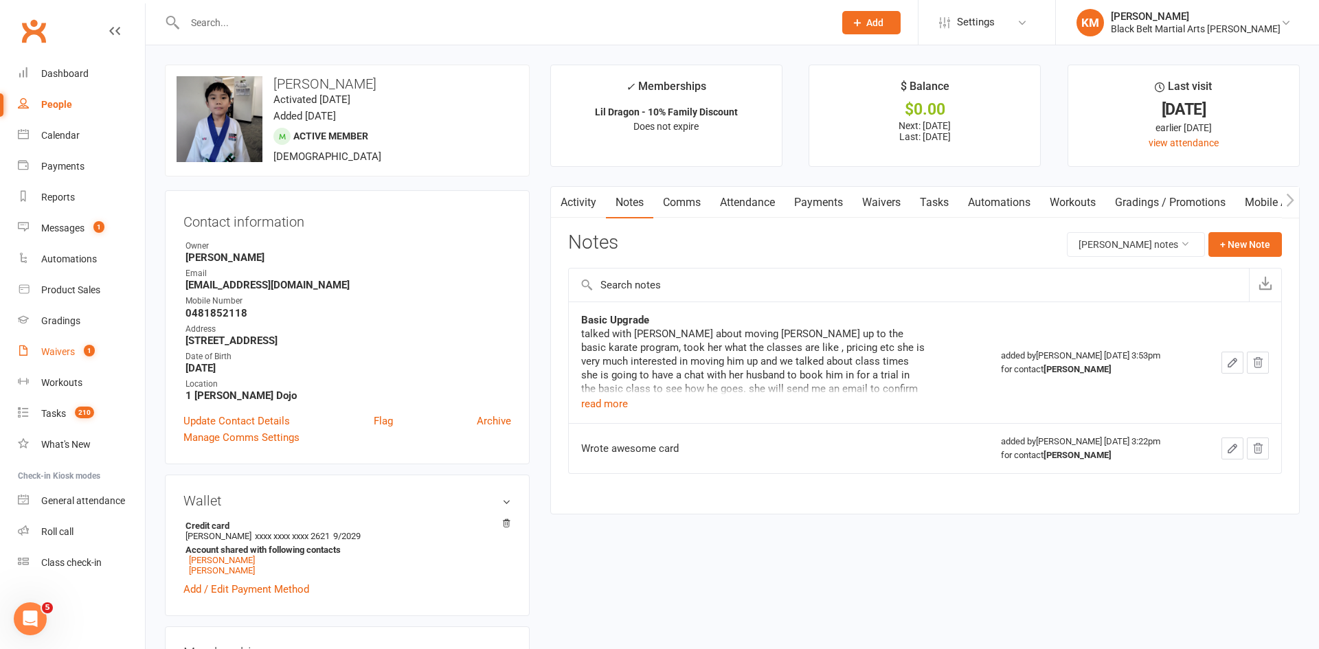
click at [71, 356] on div "Waivers" at bounding box center [58, 351] width 34 height 11
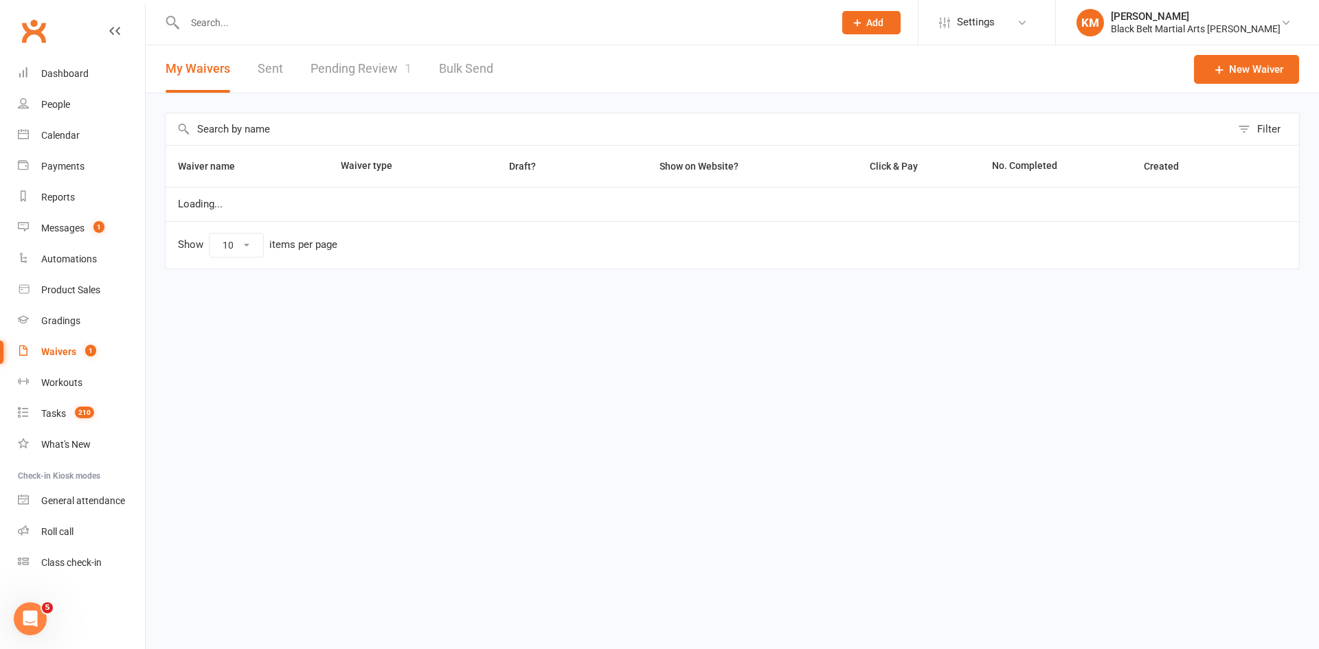
click at [336, 76] on link "Pending Review 1" at bounding box center [360, 68] width 101 height 47
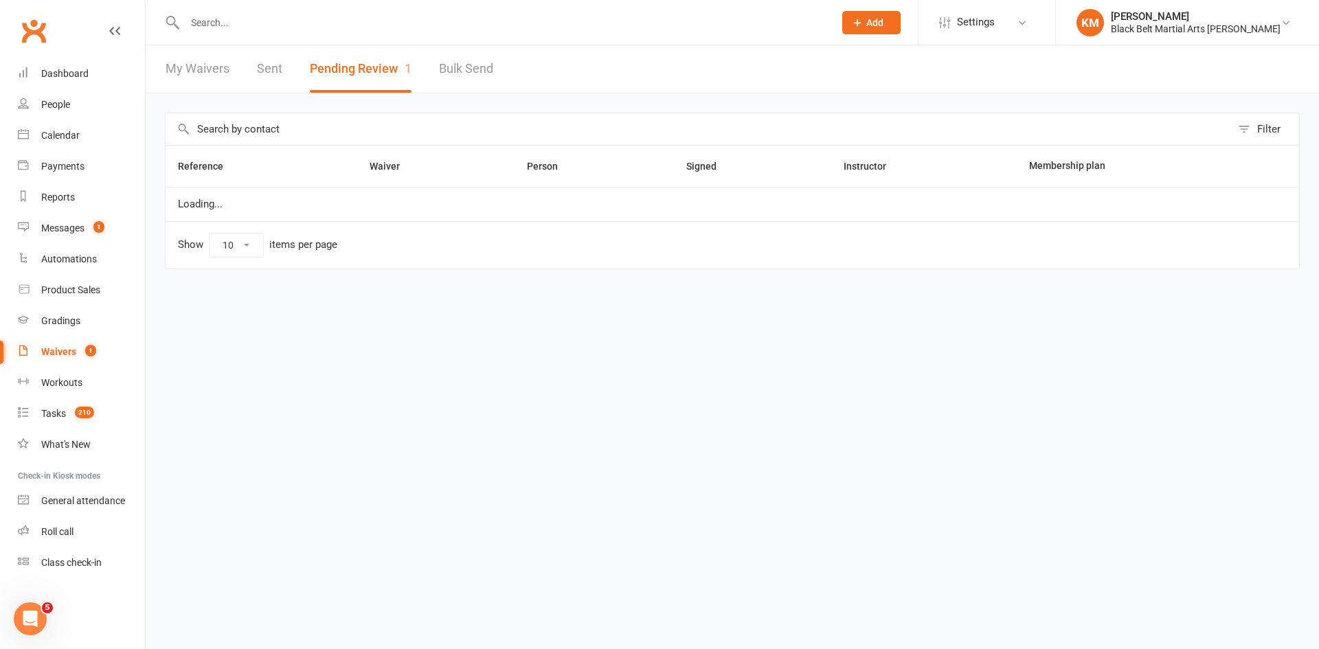
select select "50"
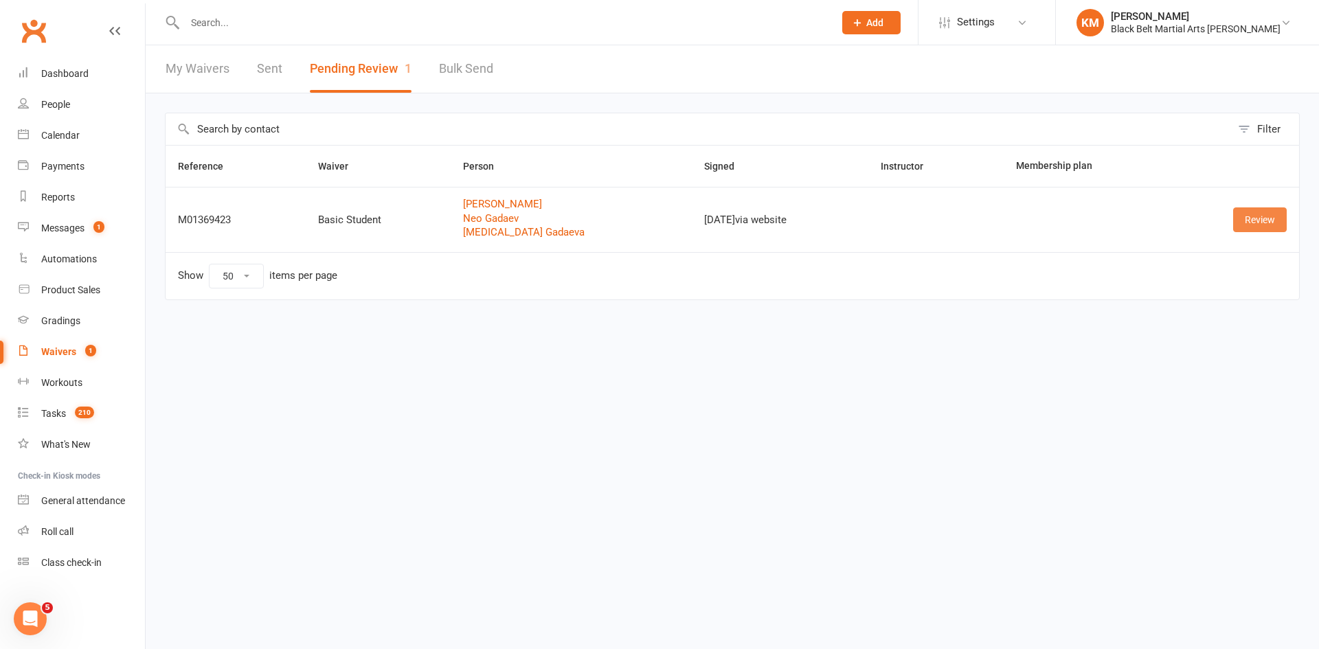
click at [1262, 220] on link "Review" at bounding box center [1260, 219] width 54 height 25
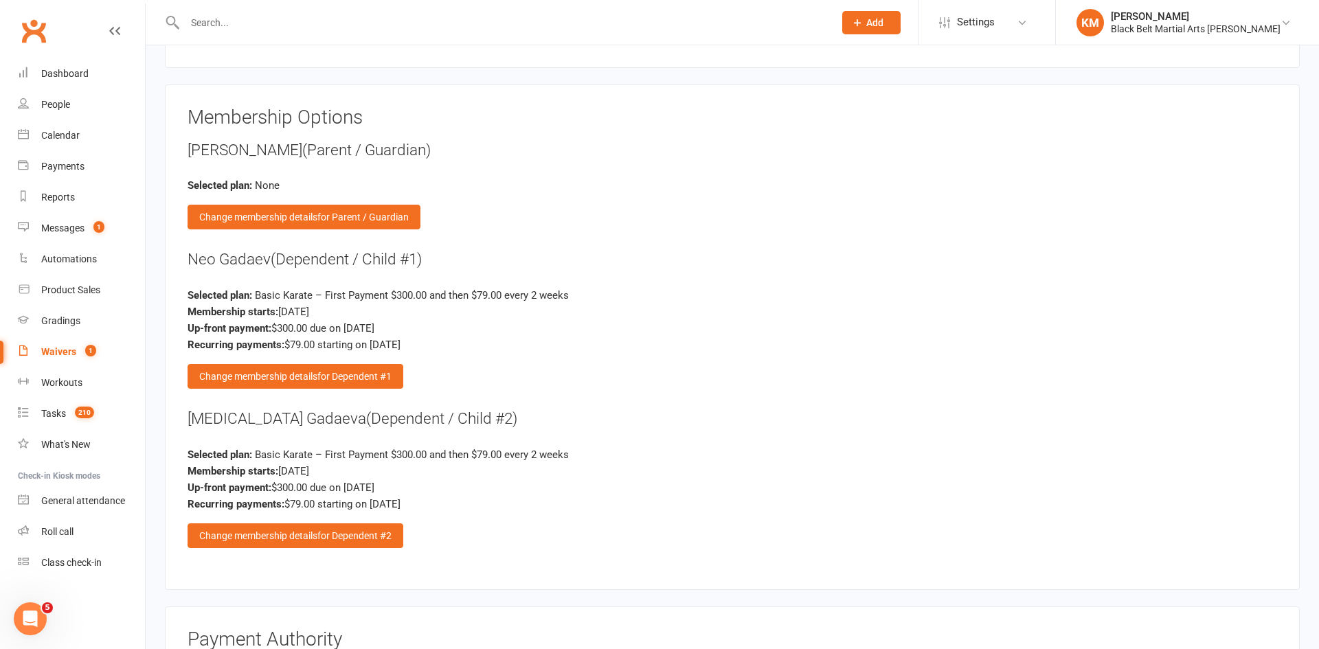
scroll to position [2123, 0]
click at [334, 386] on div "Change membership details for Dependent #1" at bounding box center [295, 375] width 216 height 25
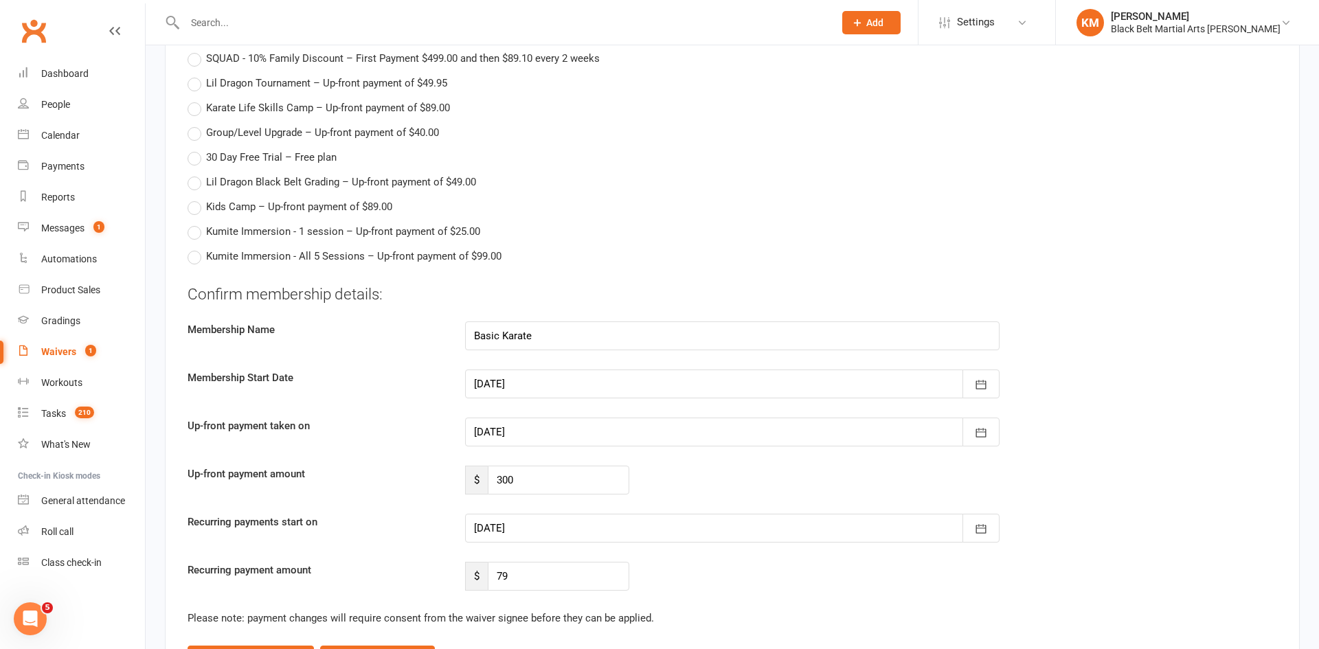
scroll to position [2835, 0]
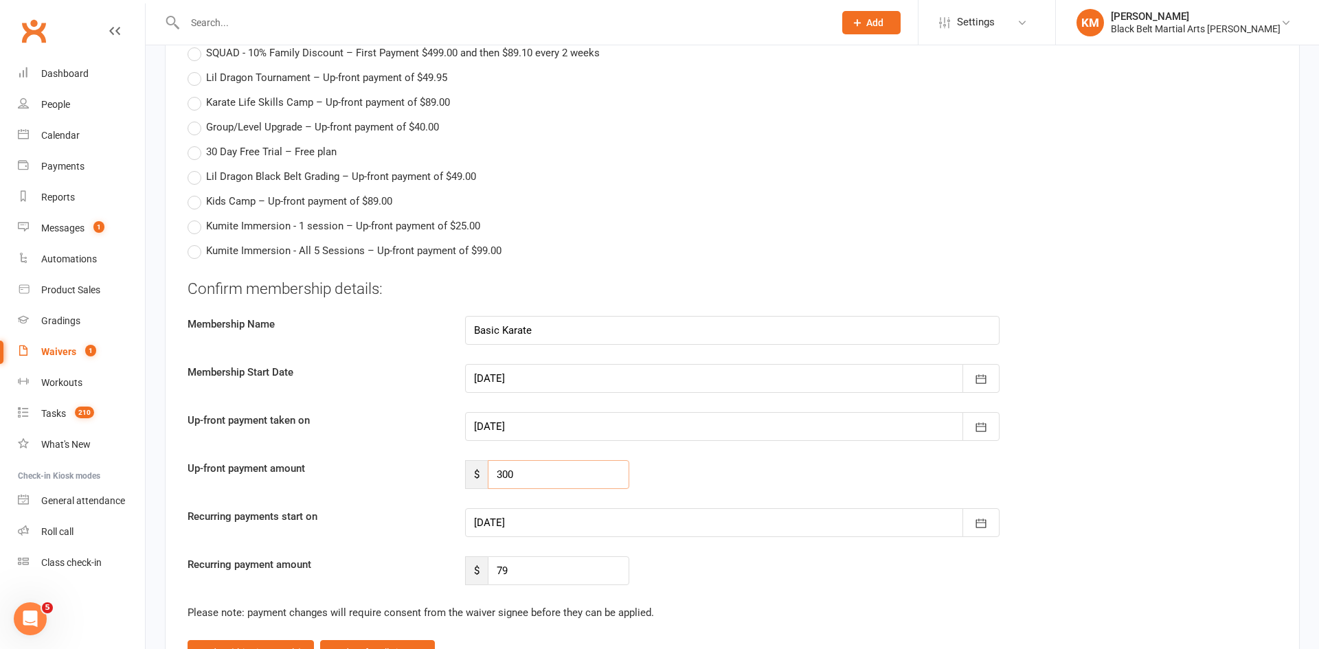
drag, startPoint x: 530, startPoint y: 472, endPoint x: 468, endPoint y: 477, distance: 62.0
click at [468, 477] on div "$ 300" at bounding box center [547, 474] width 164 height 29
click at [509, 525] on div at bounding box center [732, 522] width 534 height 29
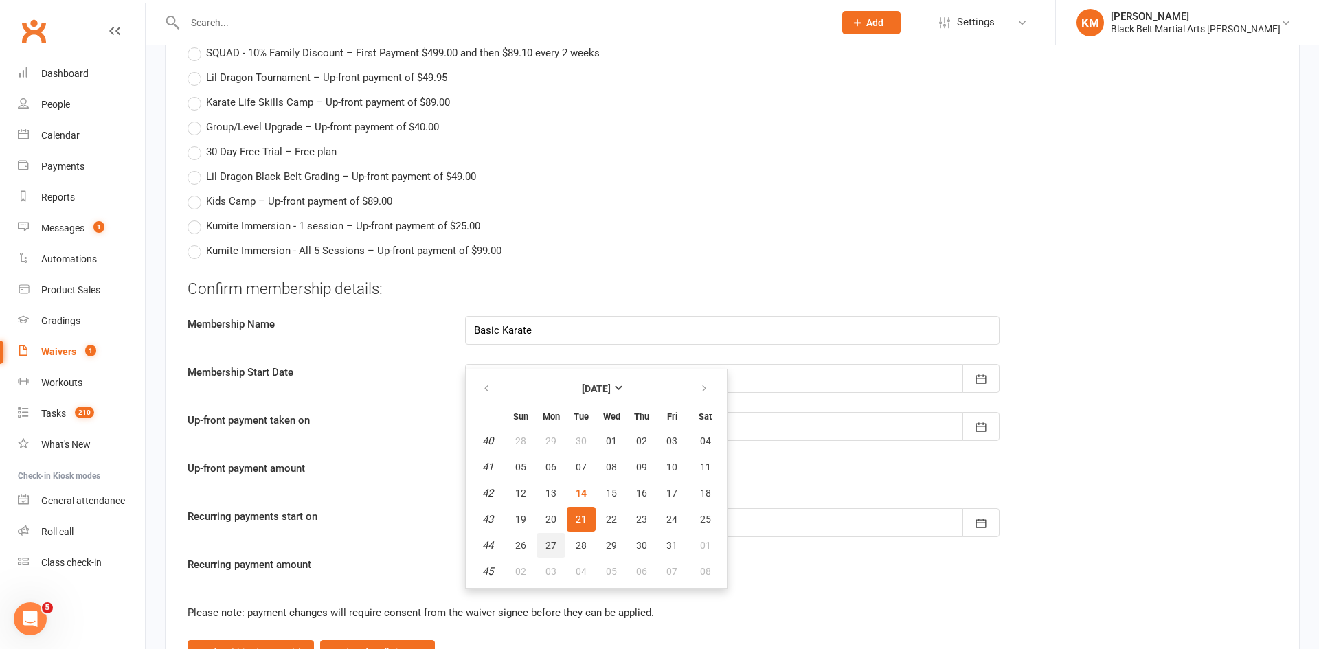
click at [551, 540] on span "27" at bounding box center [550, 545] width 11 height 11
type input "[DATE]"
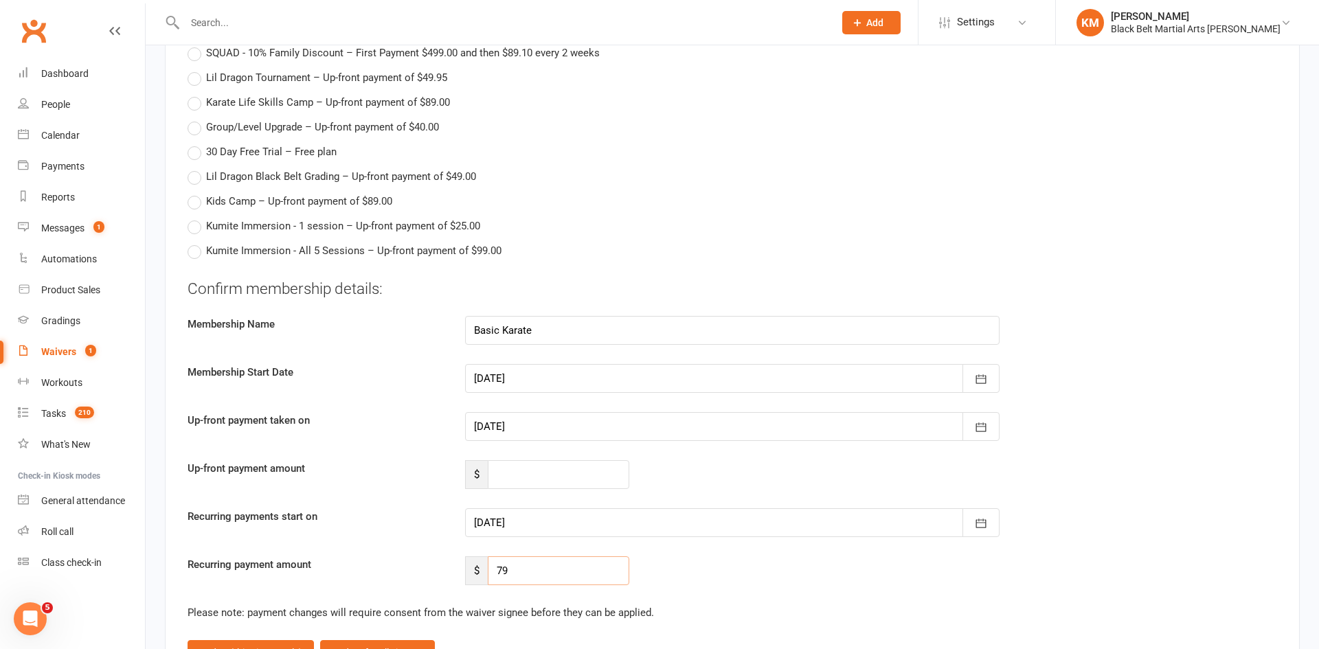
click at [528, 569] on input "79" at bounding box center [558, 570] width 141 height 29
type input "71.10"
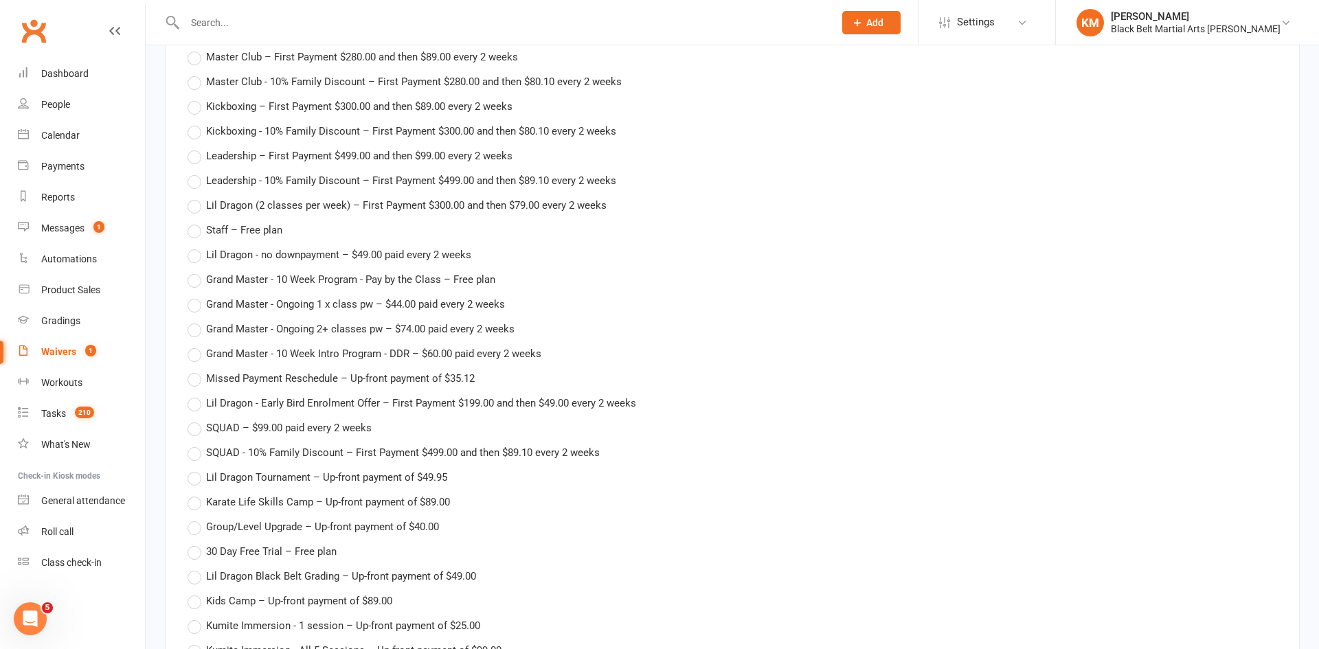
scroll to position [2413, 0]
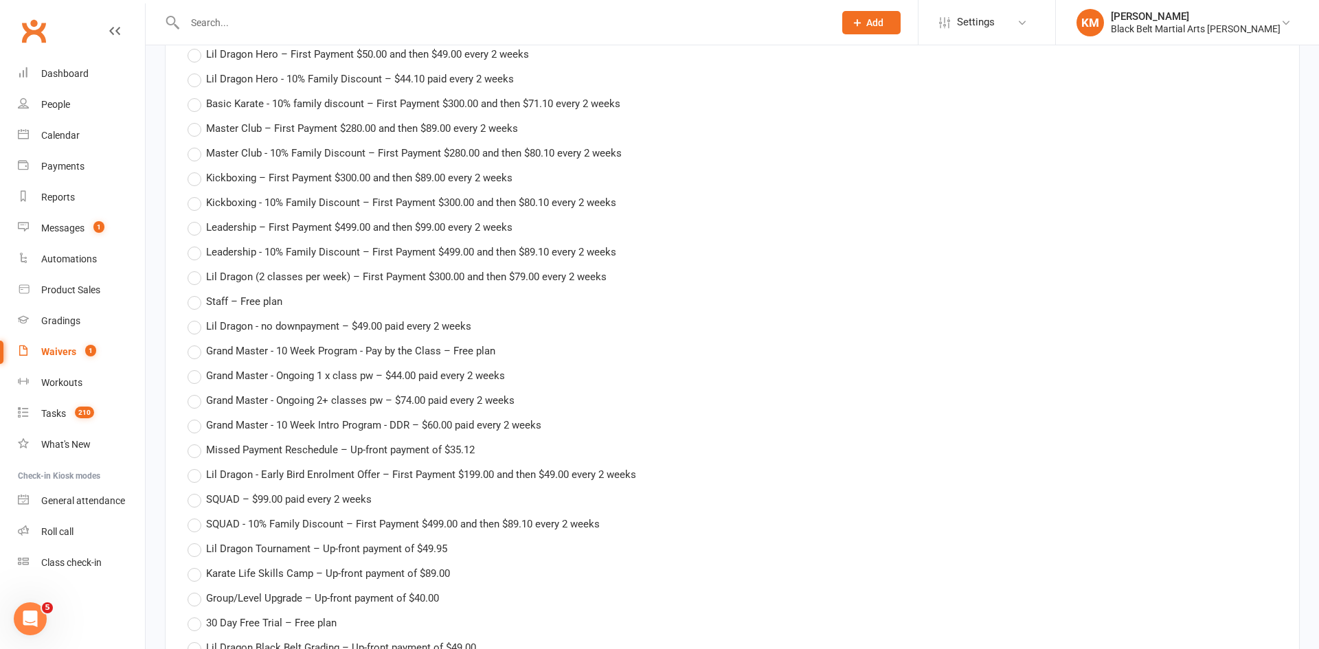
click at [284, 98] on span "Basic Karate - 10% family discount – First Payment $300.00 and then $71.10 ever…" at bounding box center [413, 102] width 414 height 14
click at [196, 95] on input "Basic Karate - 10% family discount – First Payment $300.00 and then $71.10 ever…" at bounding box center [191, 95] width 9 height 0
type input "Basic Karate - 10% family discount"
type input "300"
type input "71.1"
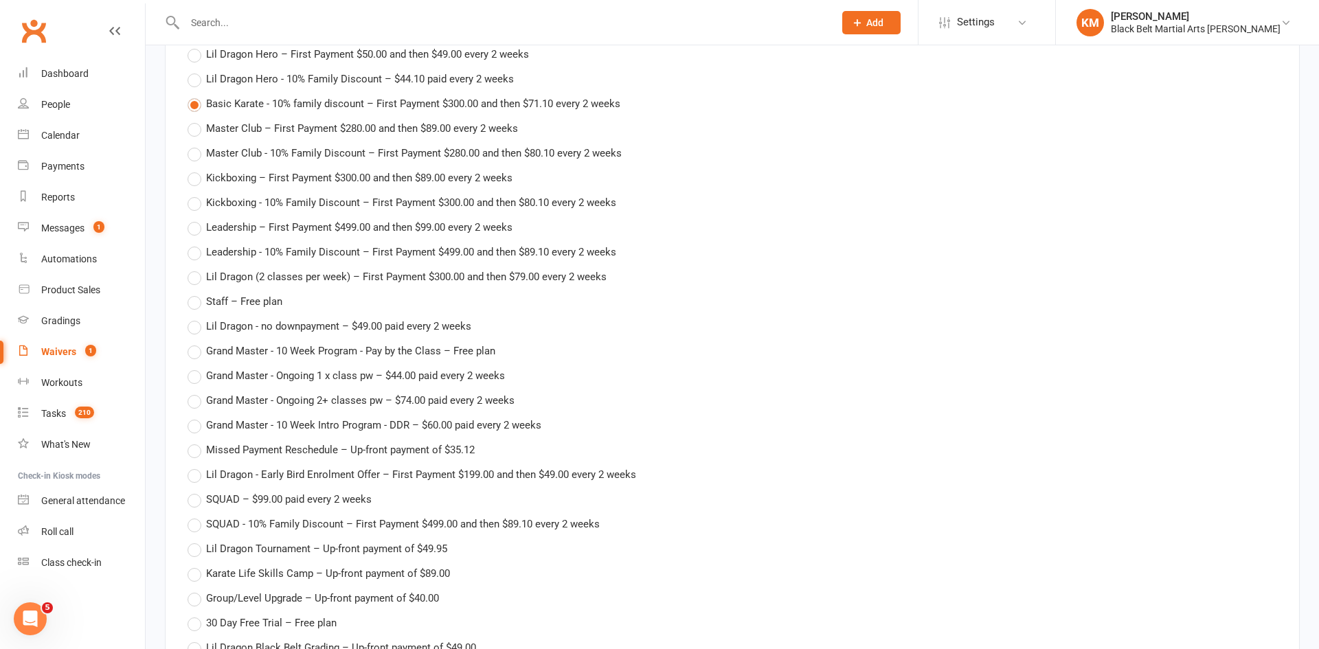
type input "[DATE]"
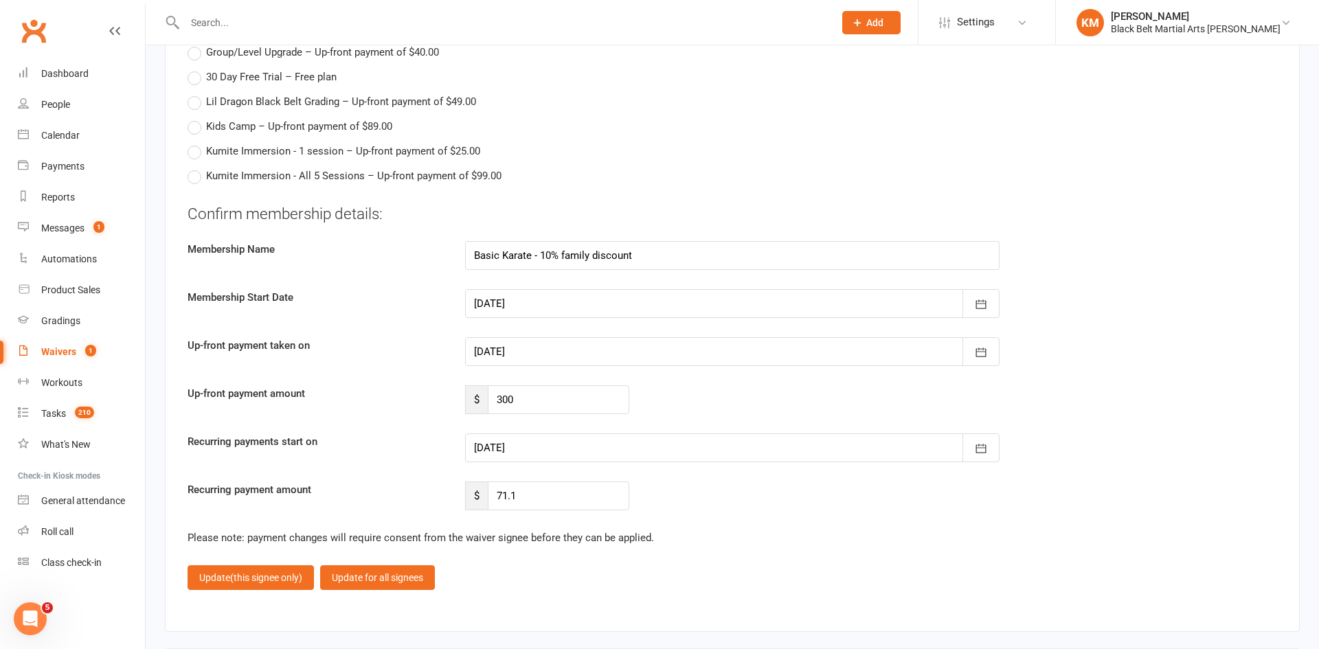
scroll to position [2910, 0]
drag, startPoint x: 541, startPoint y: 409, endPoint x: 413, endPoint y: 397, distance: 128.3
click at [413, 397] on div "Up-front payment amount $ 300" at bounding box center [732, 399] width 1110 height 29
click at [498, 437] on div at bounding box center [732, 447] width 534 height 29
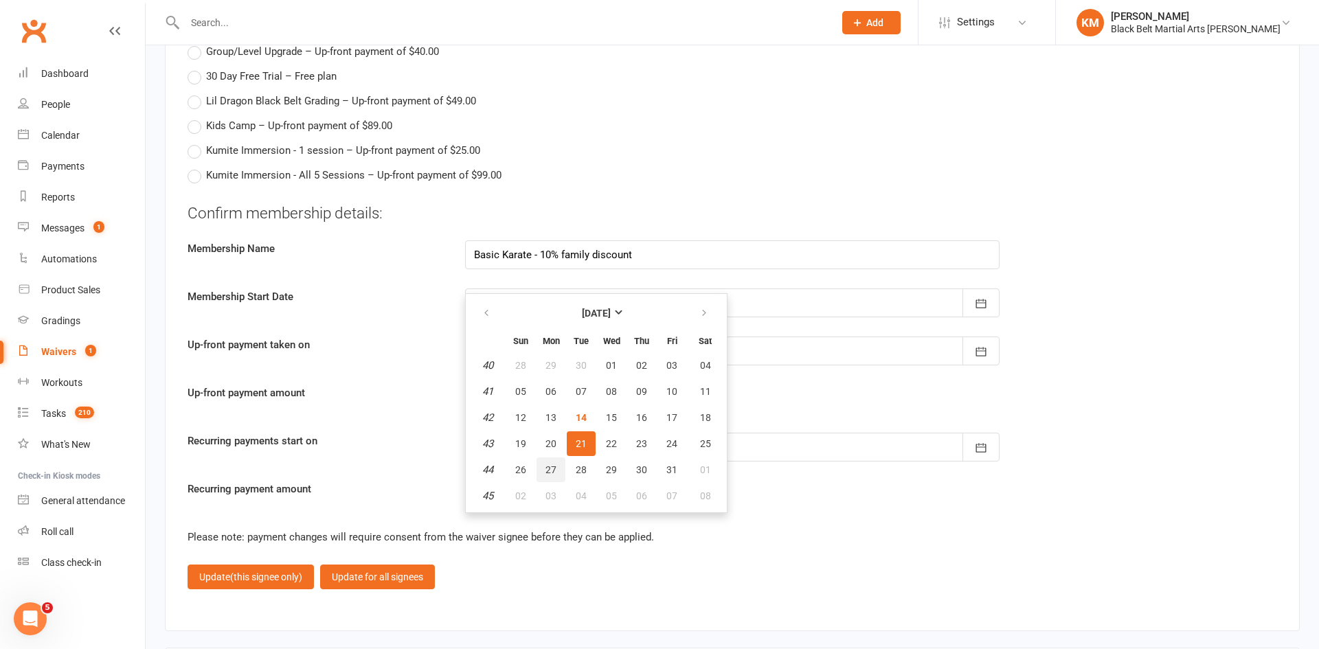
click at [554, 476] on button "27" at bounding box center [550, 469] width 29 height 25
type input "[DATE]"
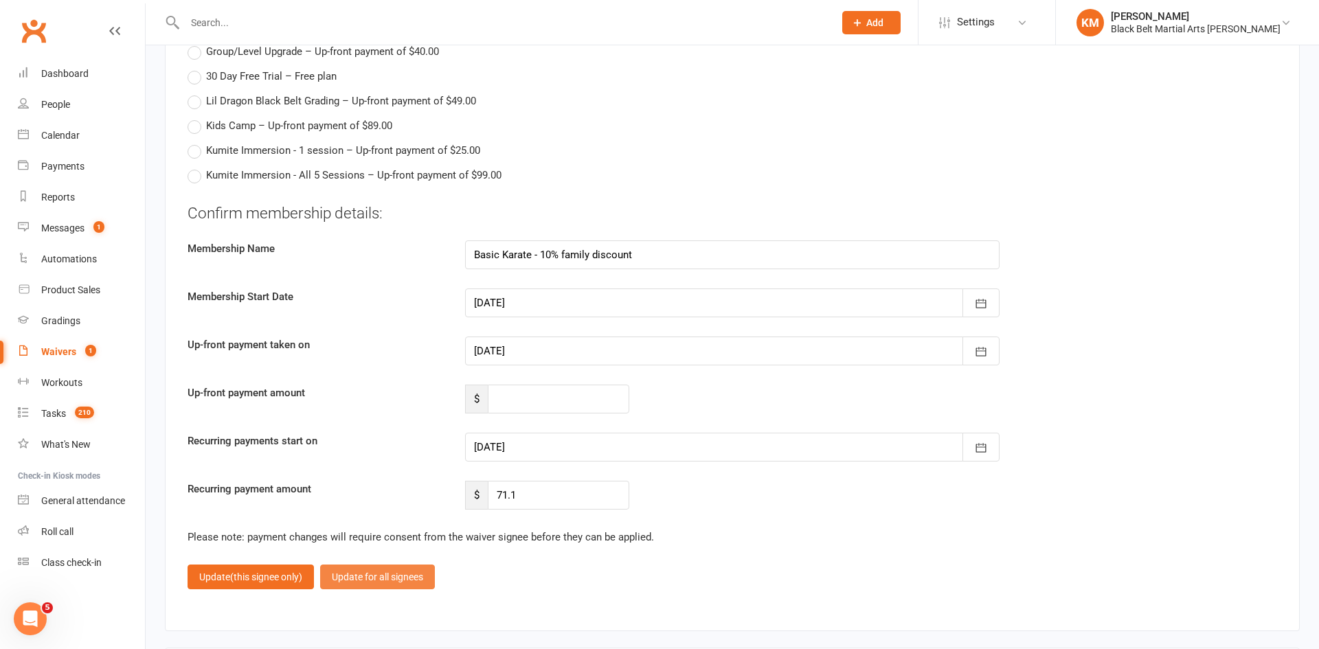
click at [382, 569] on button "Update for all signees" at bounding box center [377, 577] width 115 height 25
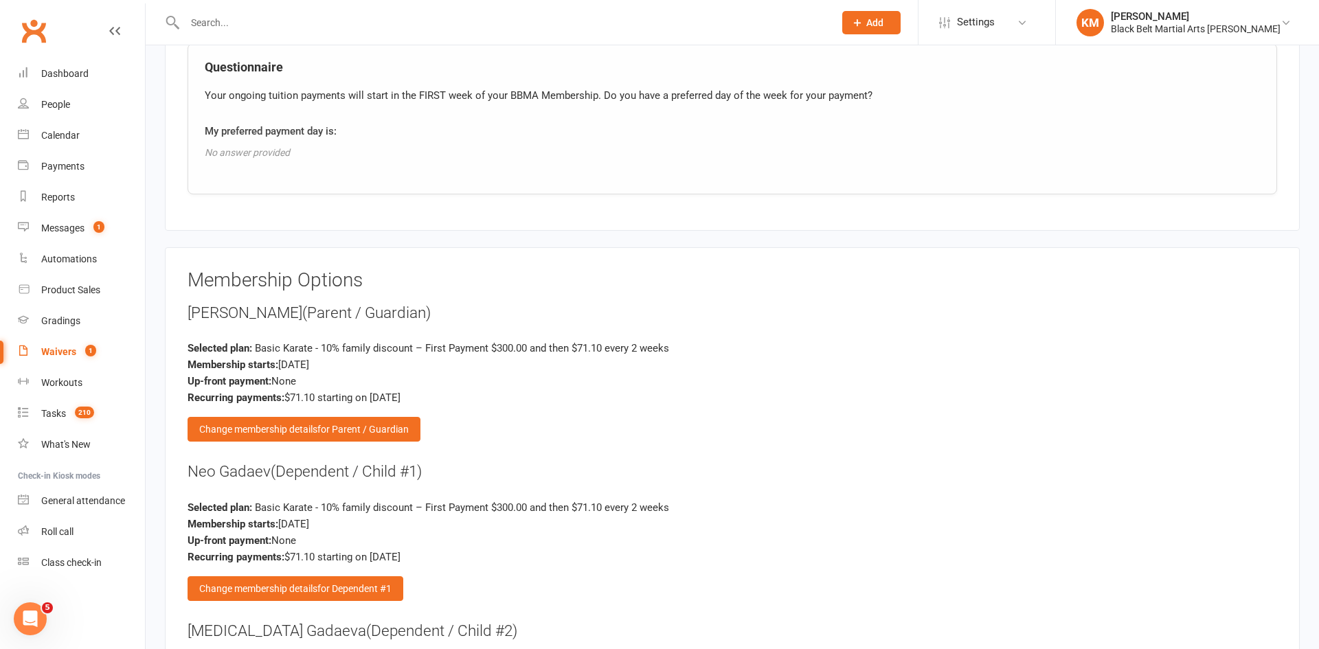
scroll to position [1957, 0]
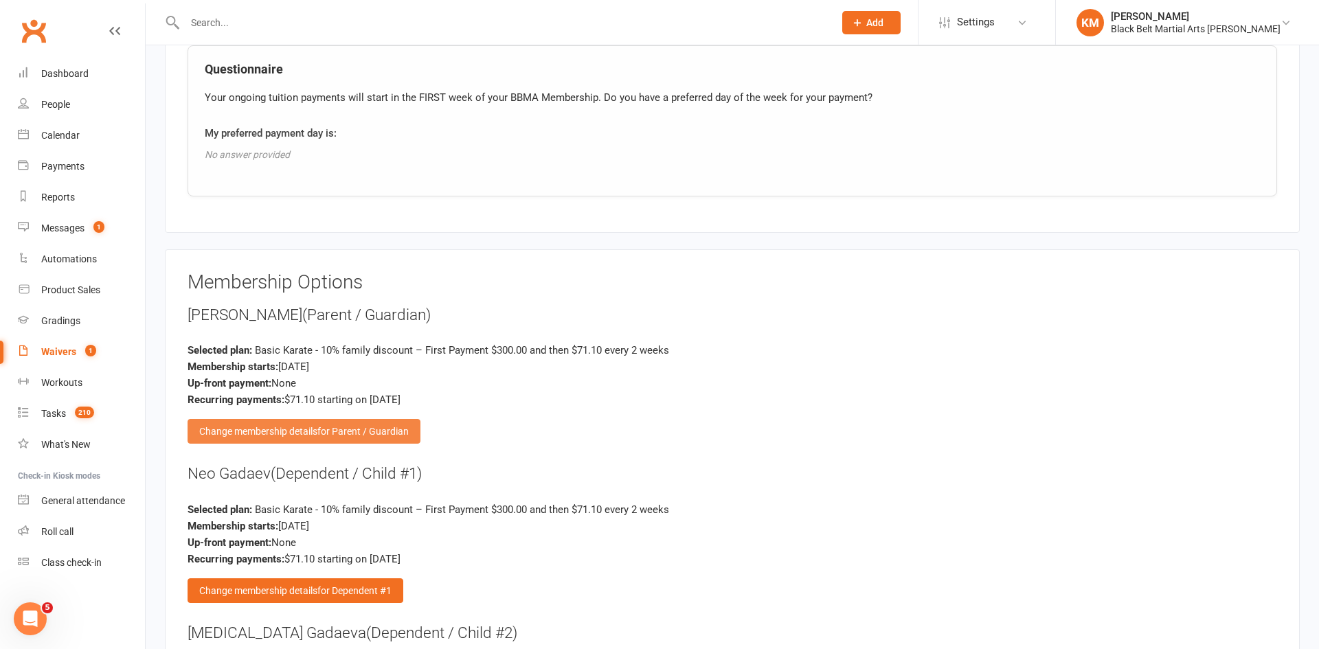
click at [235, 431] on div "Change membership details for Parent / Guardian" at bounding box center [303, 431] width 233 height 25
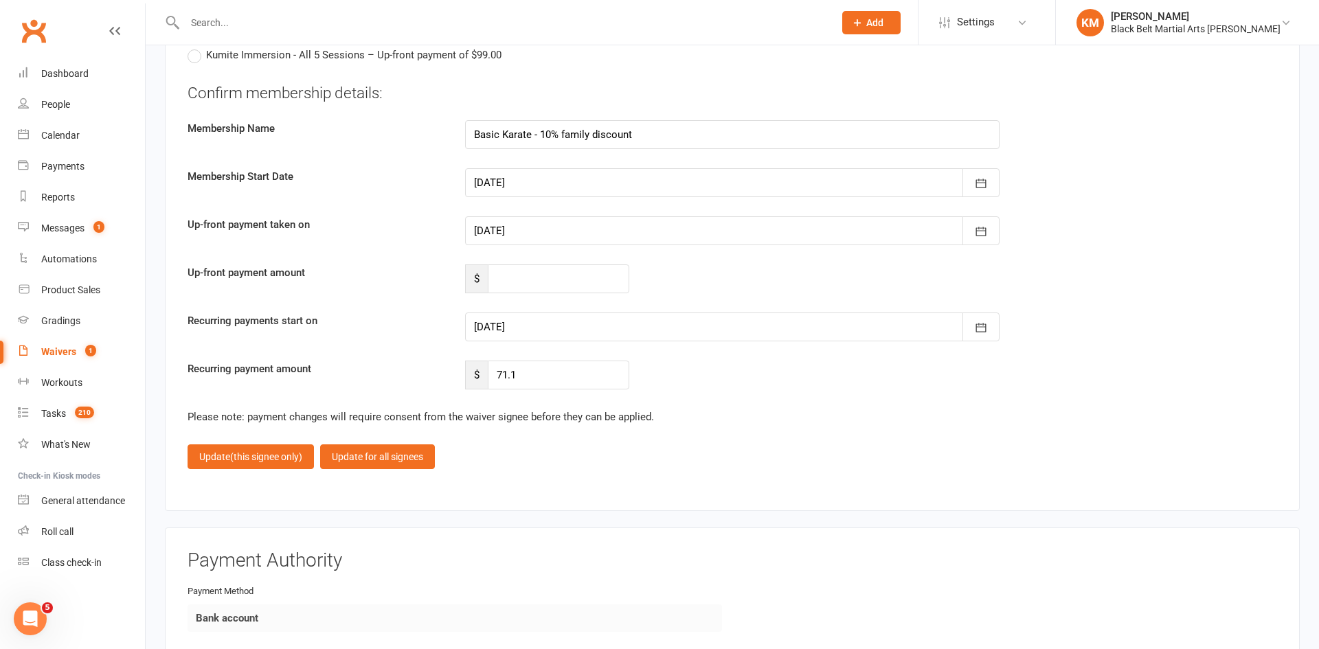
scroll to position [3018, 0]
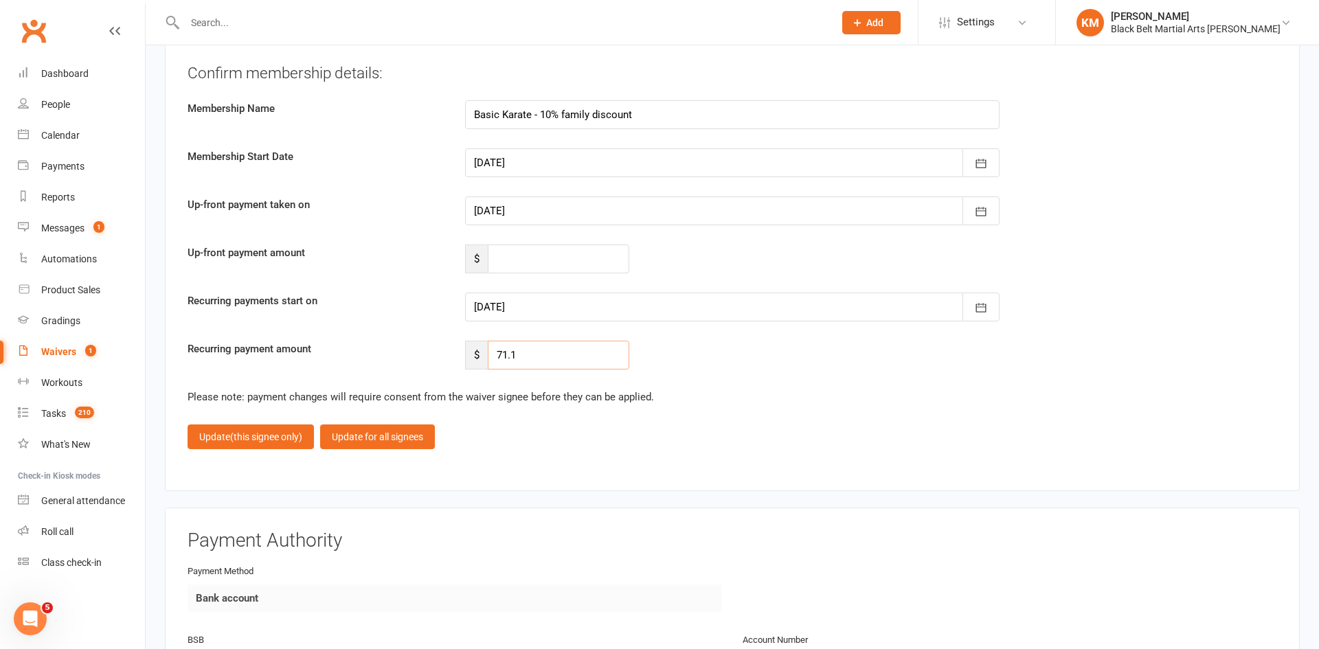
drag, startPoint x: 530, startPoint y: 360, endPoint x: 501, endPoint y: 362, distance: 28.9
click at [501, 362] on input "71.1" at bounding box center [558, 355] width 141 height 29
type input "7"
click at [283, 435] on span "(this signee only)" at bounding box center [266, 436] width 72 height 11
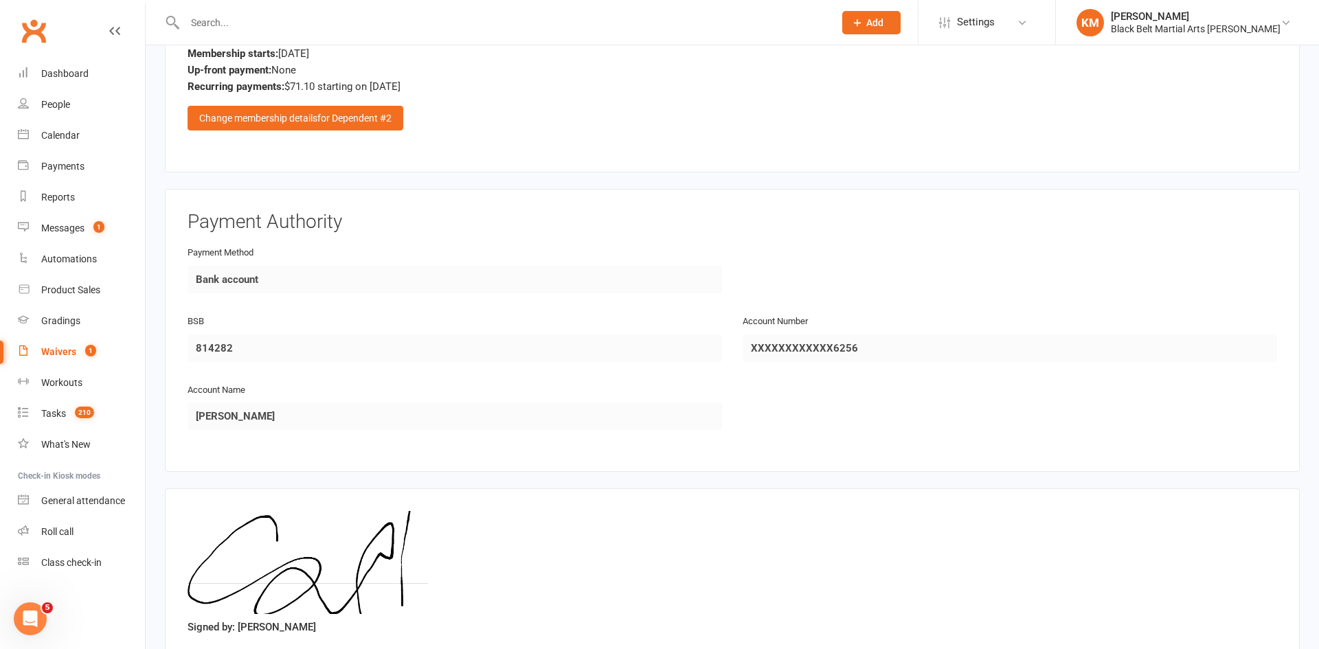
scroll to position [2688, 0]
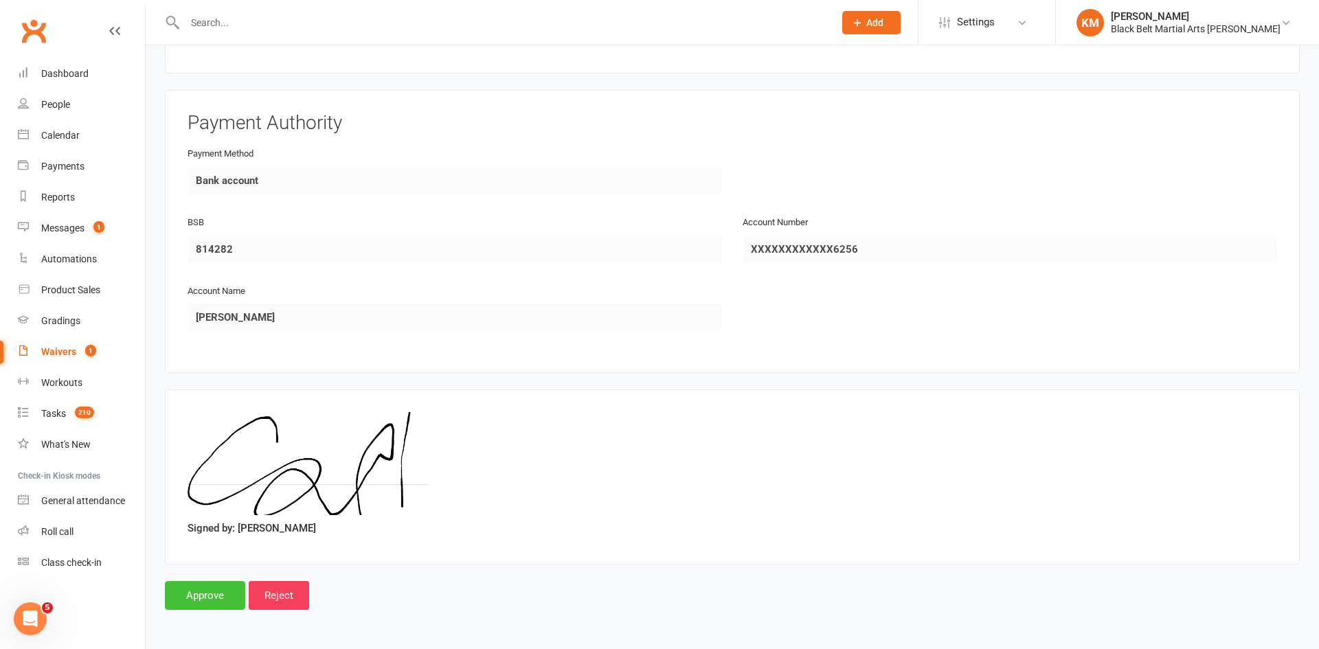
click at [211, 598] on input "Approve" at bounding box center [205, 595] width 80 height 29
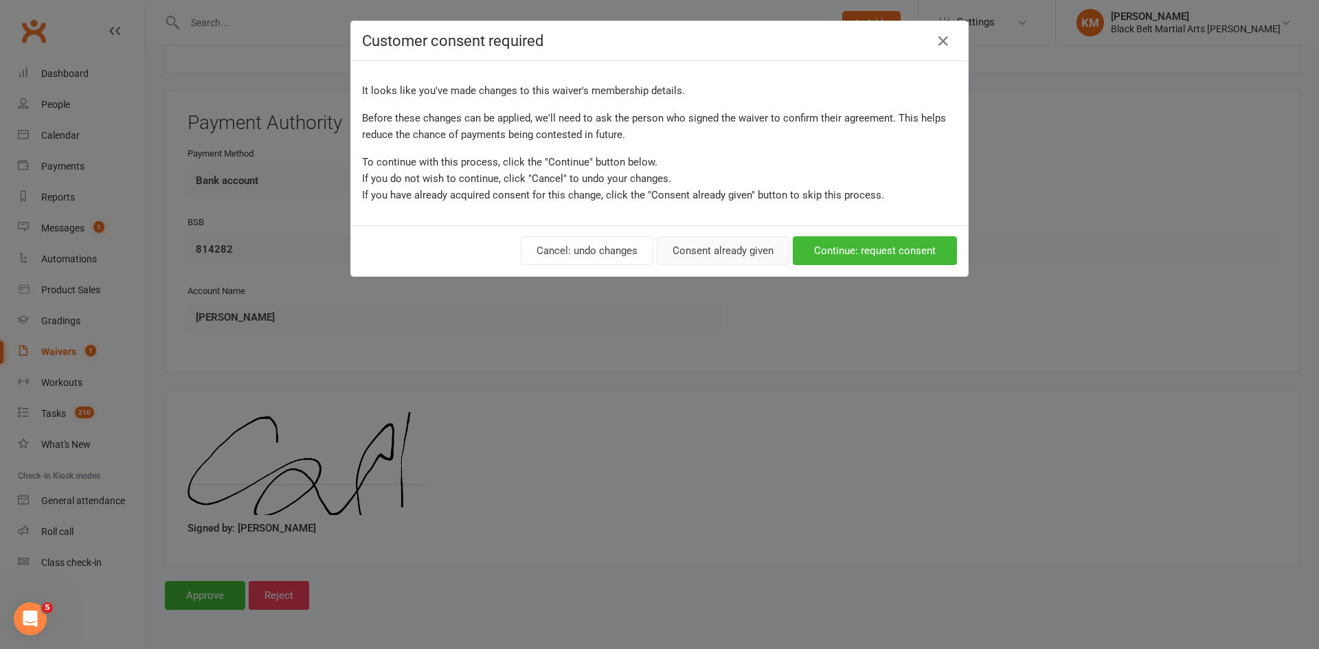
click at [682, 242] on button "Consent already given" at bounding box center [723, 250] width 133 height 29
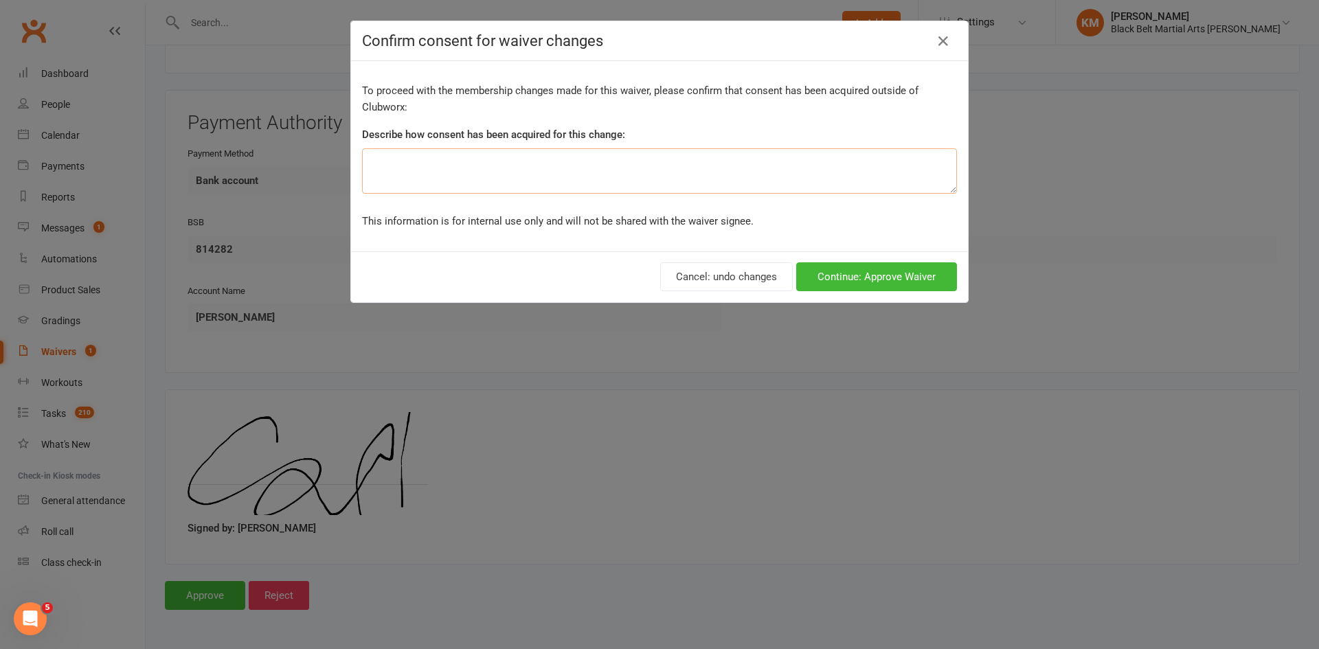
click at [565, 175] on textarea at bounding box center [659, 170] width 595 height 45
type textarea "applied 10% family discount"
click at [896, 273] on button "Continue: Approve Waiver" at bounding box center [876, 276] width 161 height 29
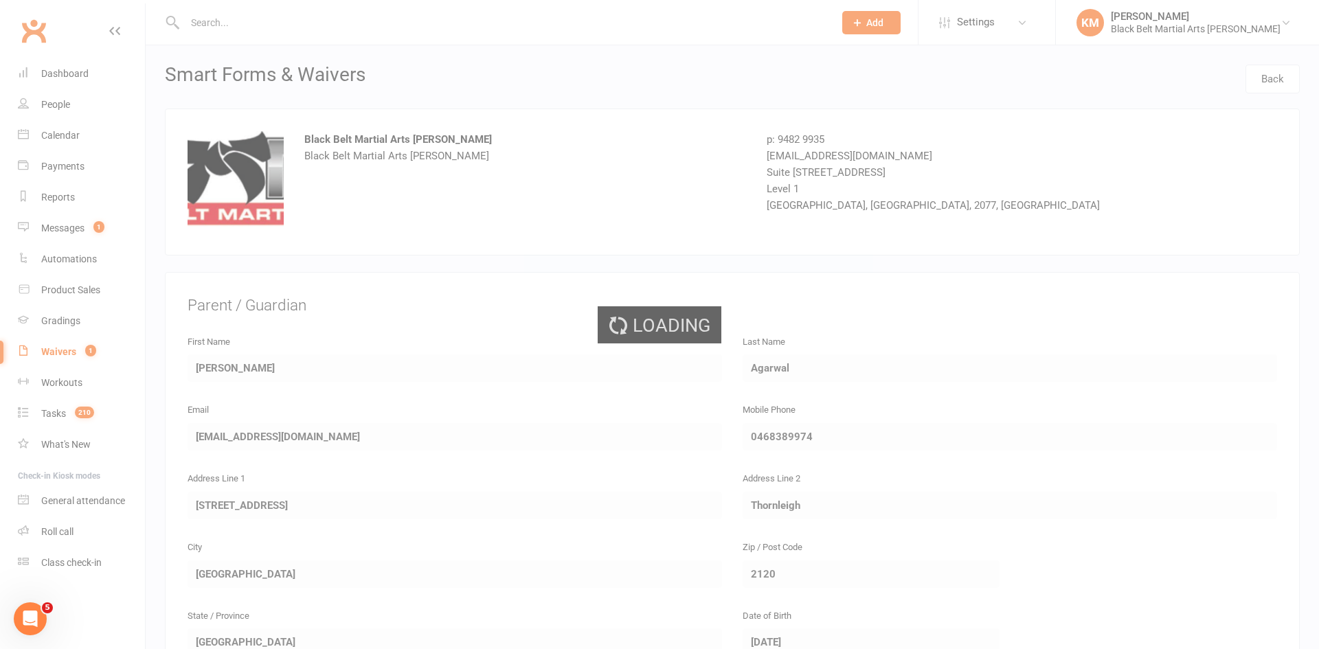
select select "50"
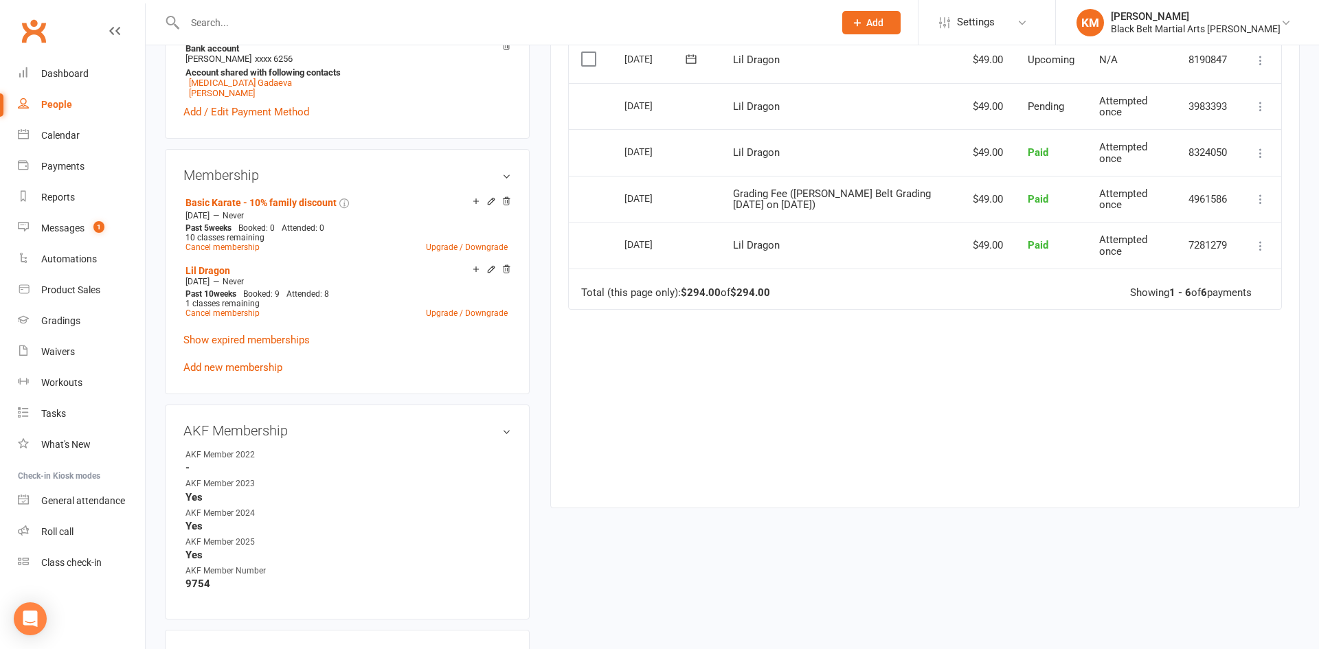
scroll to position [438, 0]
click at [504, 199] on icon at bounding box center [506, 201] width 10 height 10
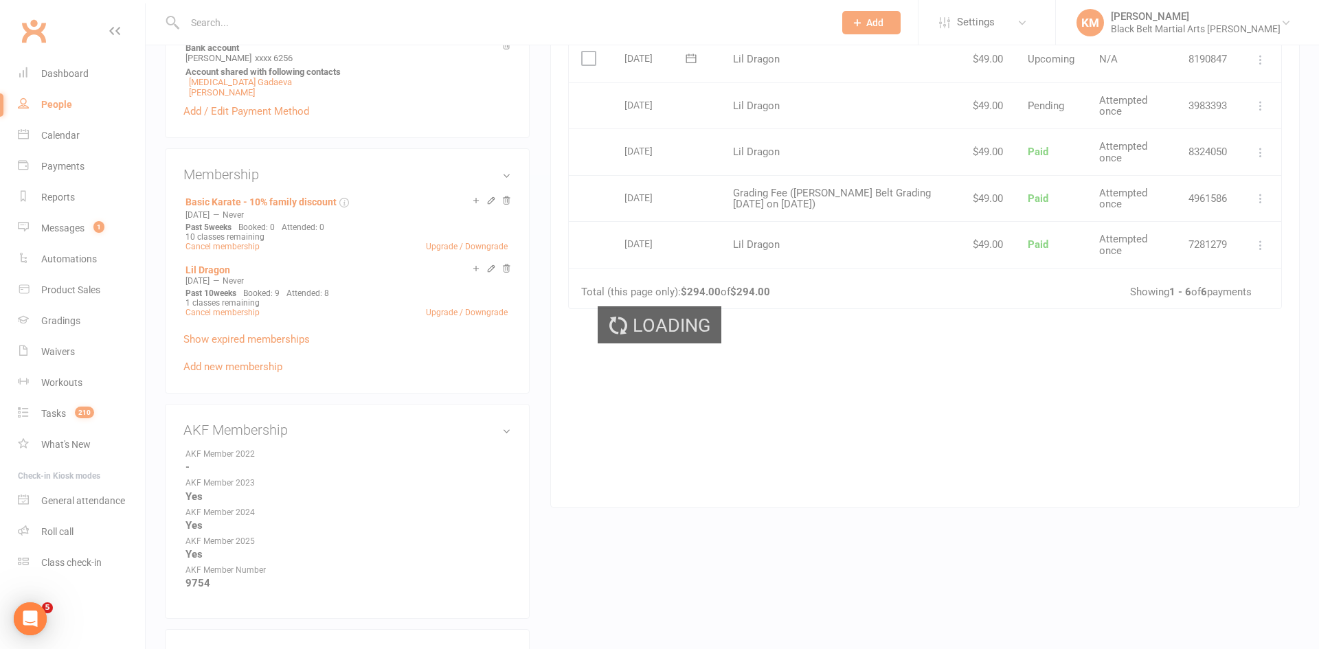
scroll to position [0, 0]
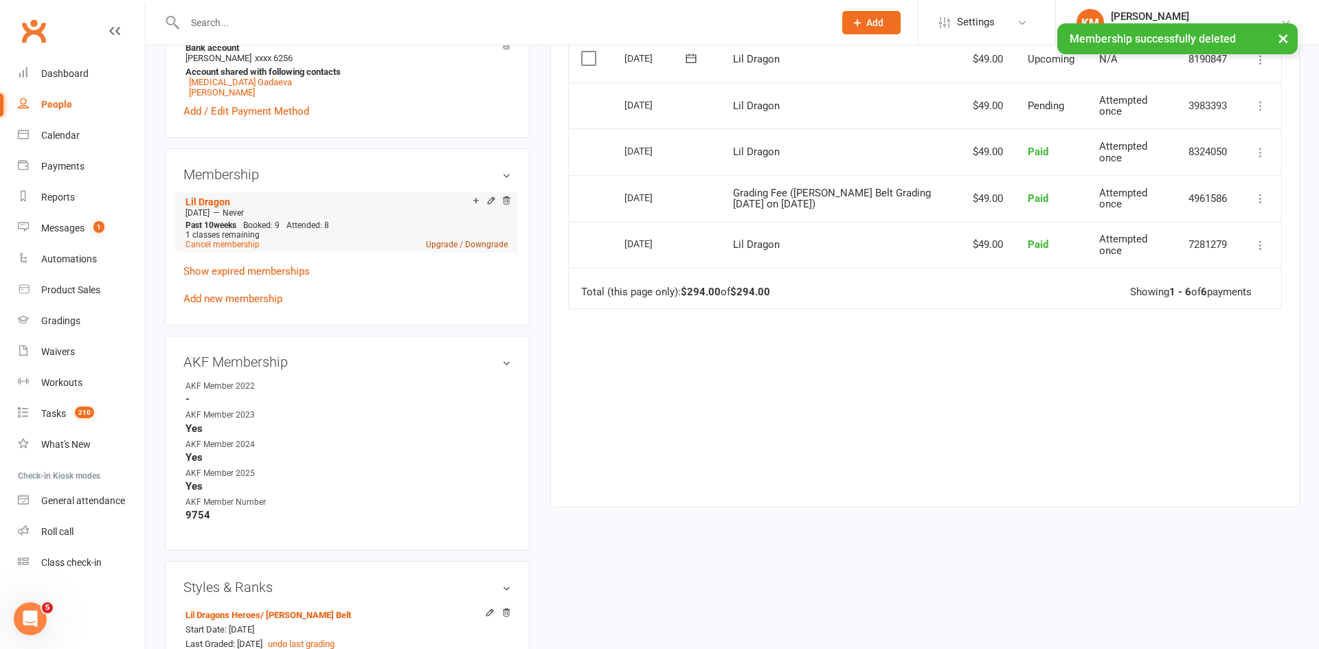
click at [440, 247] on link "Upgrade / Downgrade" at bounding box center [467, 245] width 82 height 10
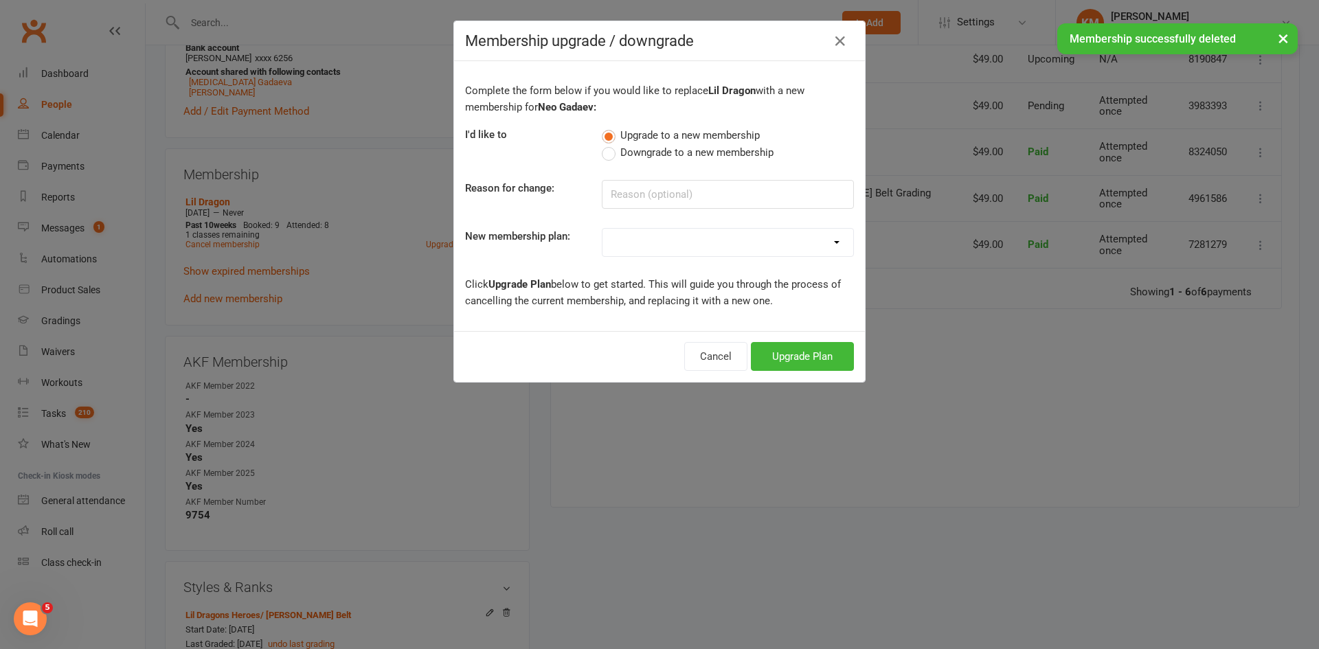
click at [650, 245] on select "Lil Dragon Lil Dragon - 10% Family Discount Lil Dragon Hero Lil Dragon Hero - 1…" at bounding box center [727, 242] width 251 height 27
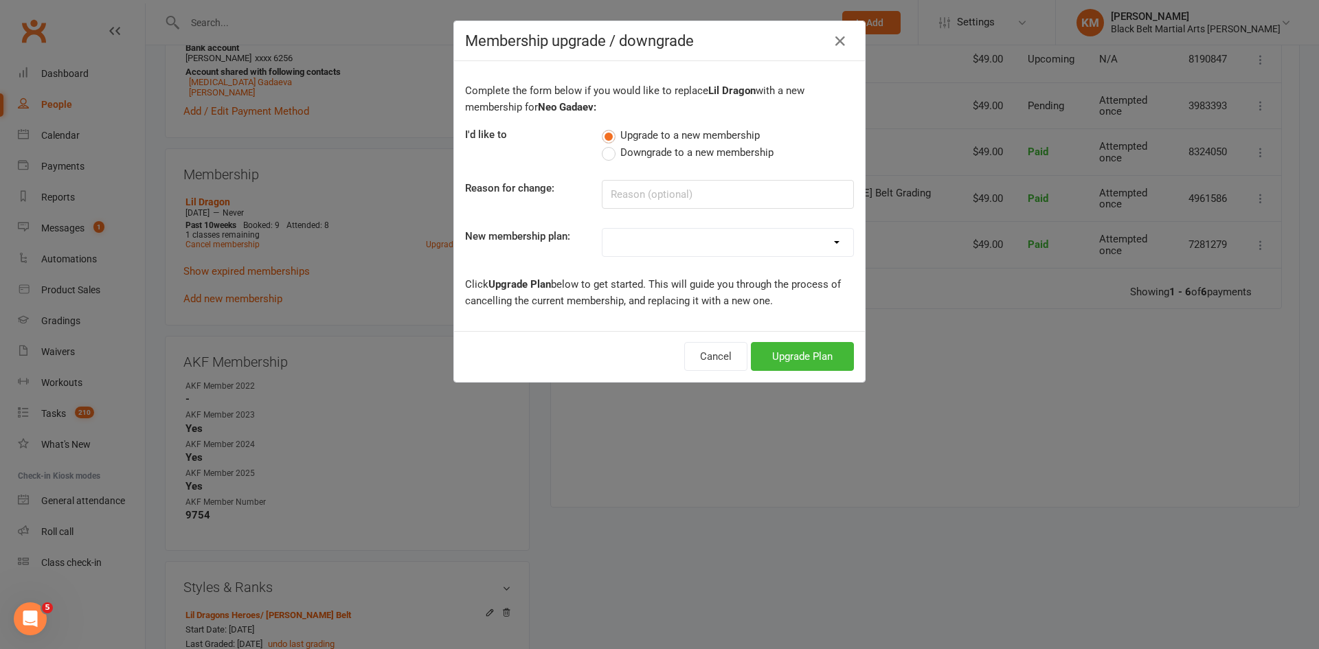
select select "5"
click at [602, 229] on select "Lil Dragon Lil Dragon - 10% Family Discount Lil Dragon Hero Lil Dragon Hero - 1…" at bounding box center [727, 242] width 251 height 27
click at [803, 348] on button "Upgrade Plan" at bounding box center [802, 356] width 103 height 29
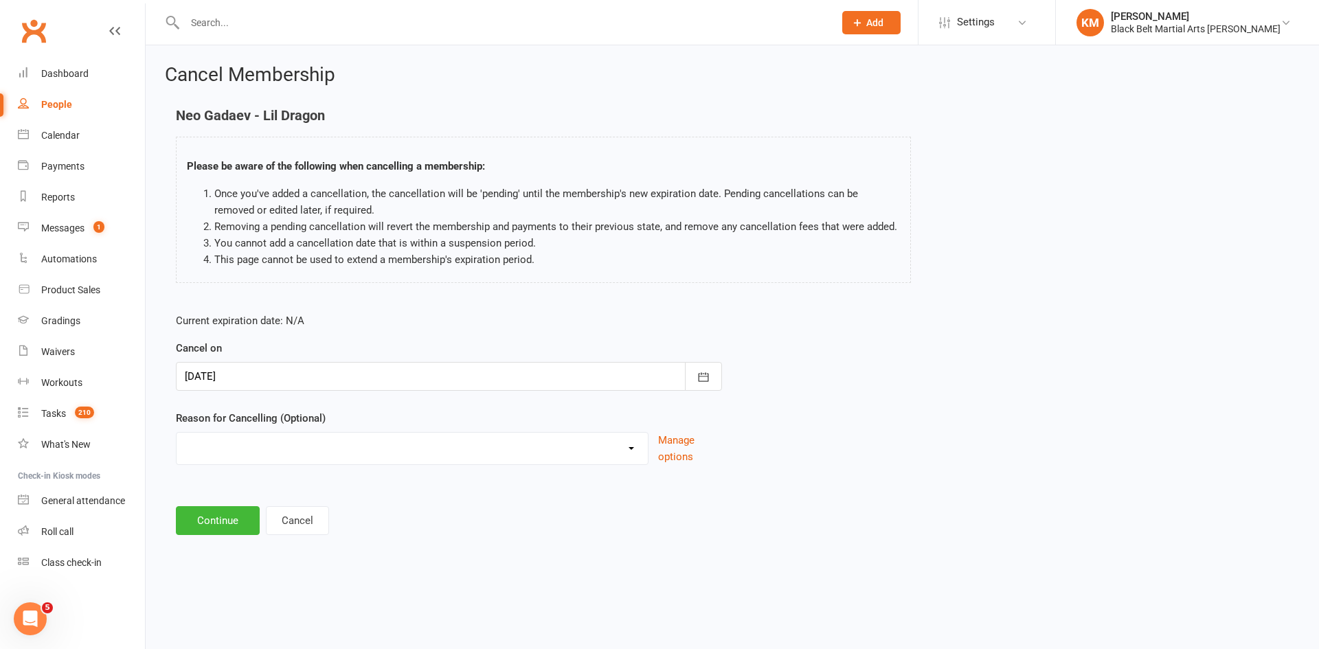
click at [278, 378] on div at bounding box center [449, 376] width 546 height 29
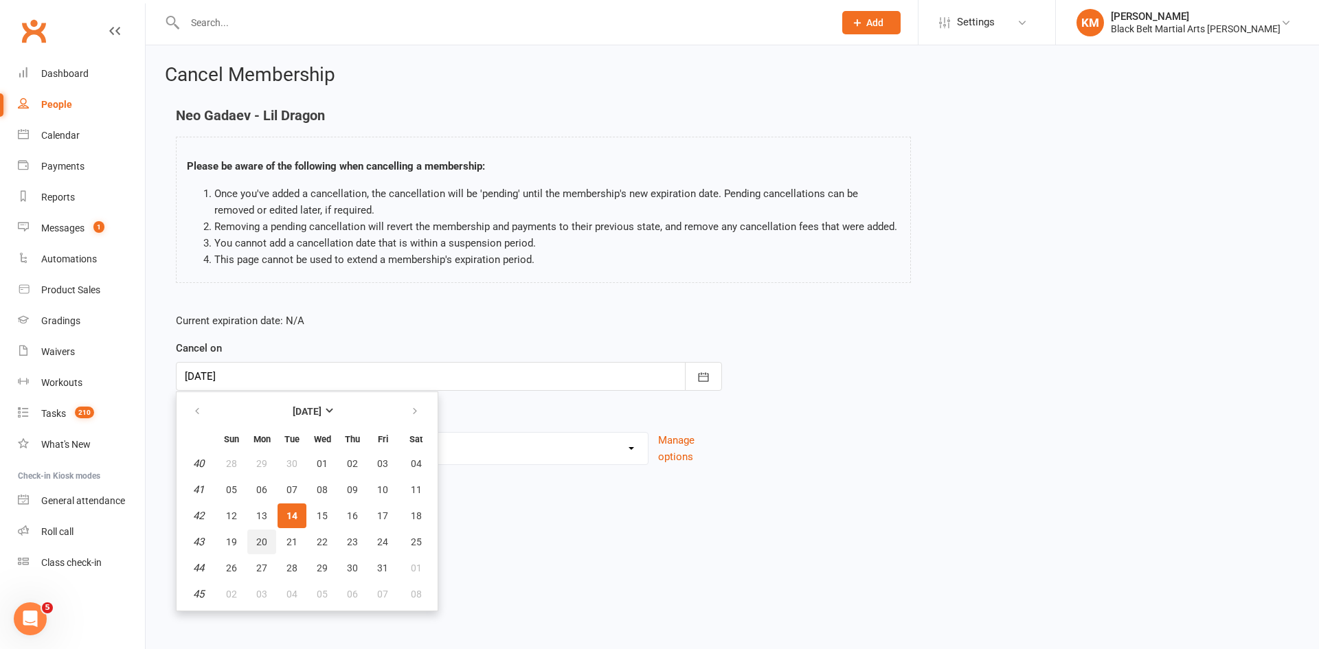
click at [259, 547] on button "20" at bounding box center [261, 541] width 29 height 25
type input "[DATE]"
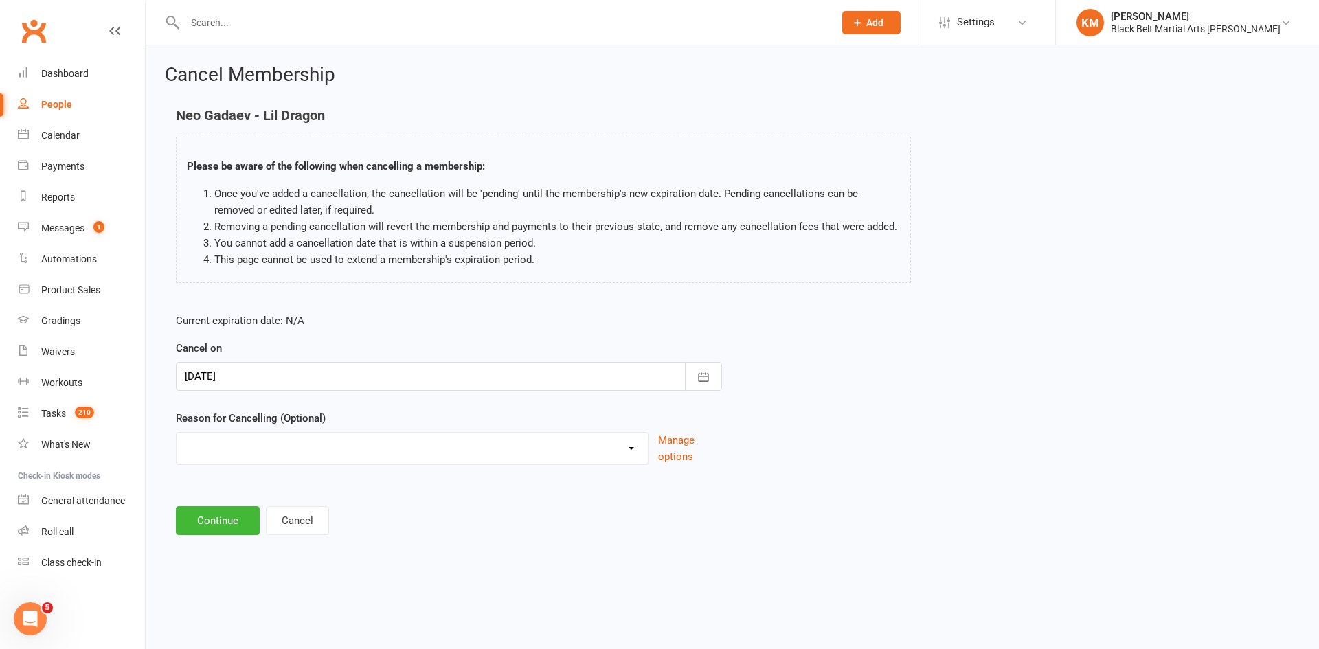
click at [248, 442] on select "Change of mind during Cooling Off Period Expiry of Grandmaster 10 Week Intro Pr…" at bounding box center [411, 446] width 471 height 27
select select "13"
click at [176, 433] on select "Change of mind during Cooling Off Period Expiry of Grandmaster 10 Week Intro Pr…" at bounding box center [411, 446] width 471 height 27
click at [235, 520] on button "Continue" at bounding box center [218, 520] width 84 height 29
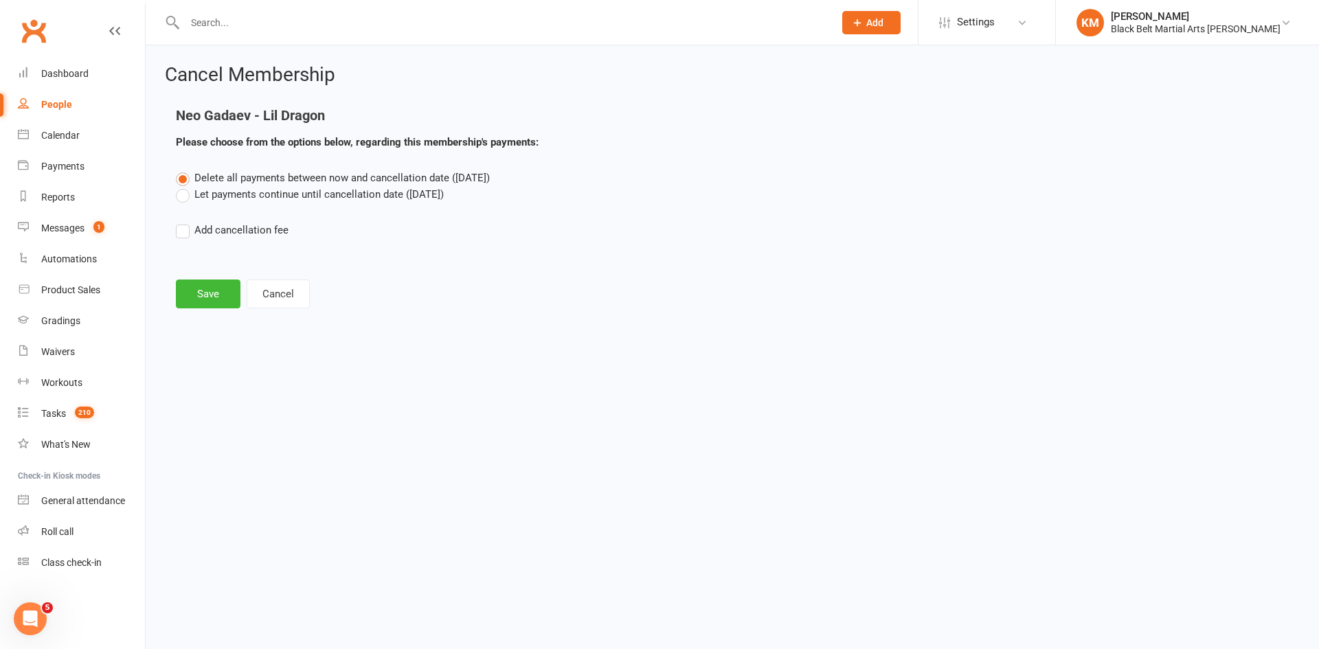
click at [269, 194] on label "Let payments continue until cancellation date ([DATE])" at bounding box center [310, 194] width 268 height 16
click at [185, 186] on input "Let payments continue until cancellation date ([DATE])" at bounding box center [180, 186] width 9 height 0
click at [220, 308] on button "Save" at bounding box center [208, 294] width 65 height 29
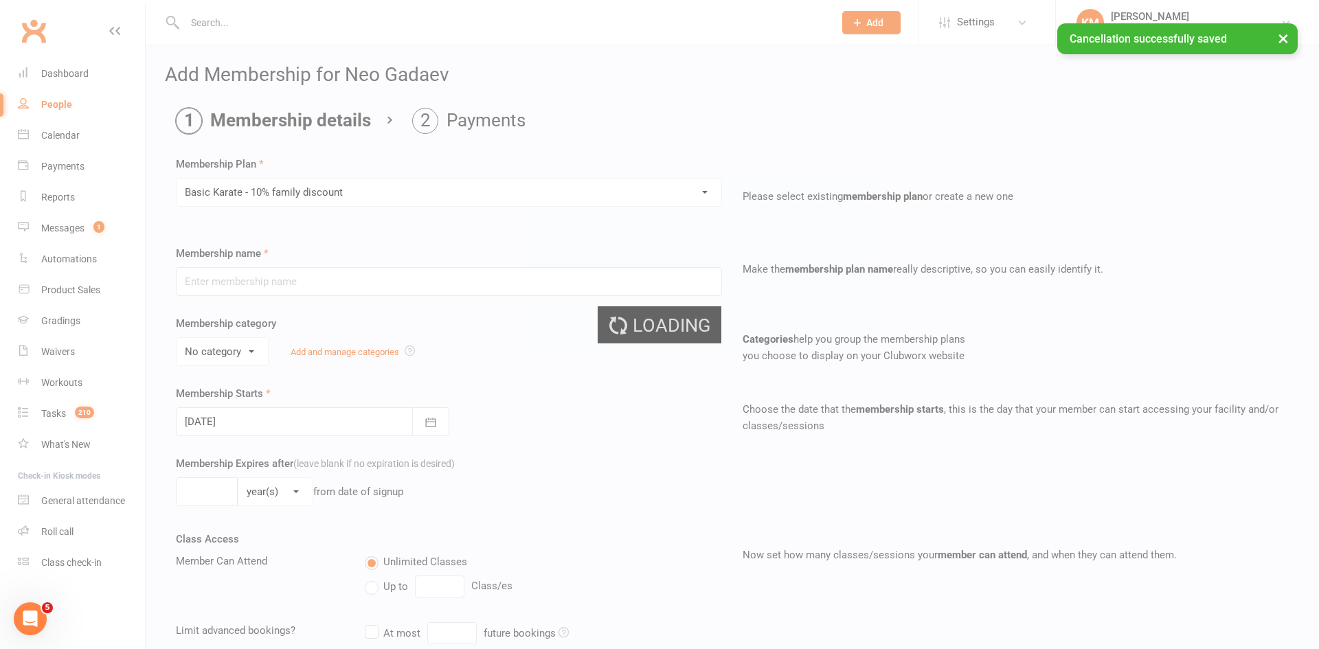
type input "Basic Karate - 10% family discount"
select select "2"
type input "0"
type input "10"
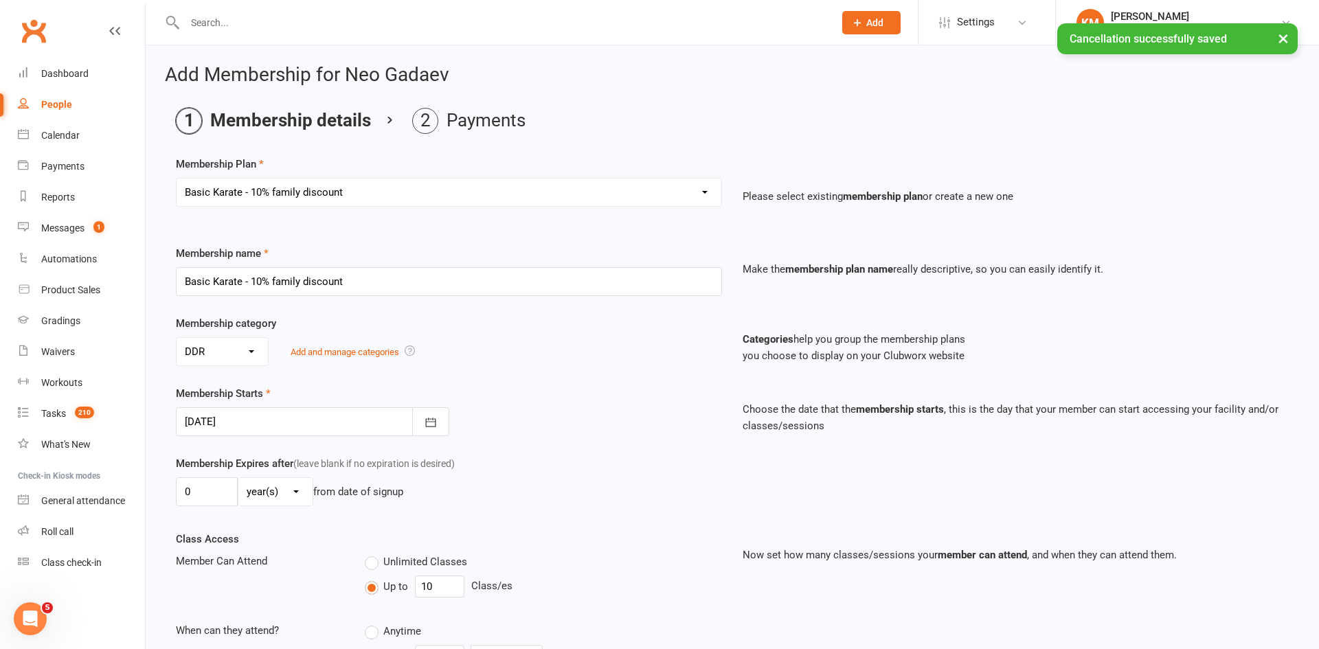
scroll to position [598, 0]
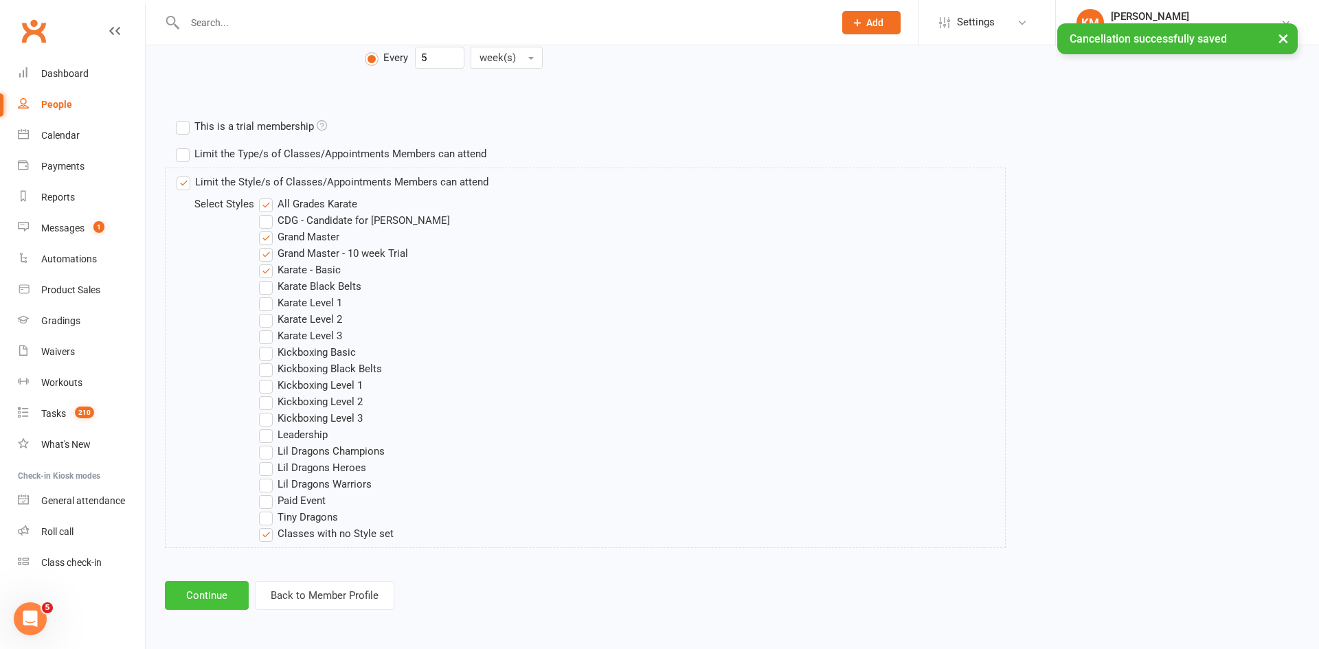
click at [204, 602] on button "Continue" at bounding box center [207, 595] width 84 height 29
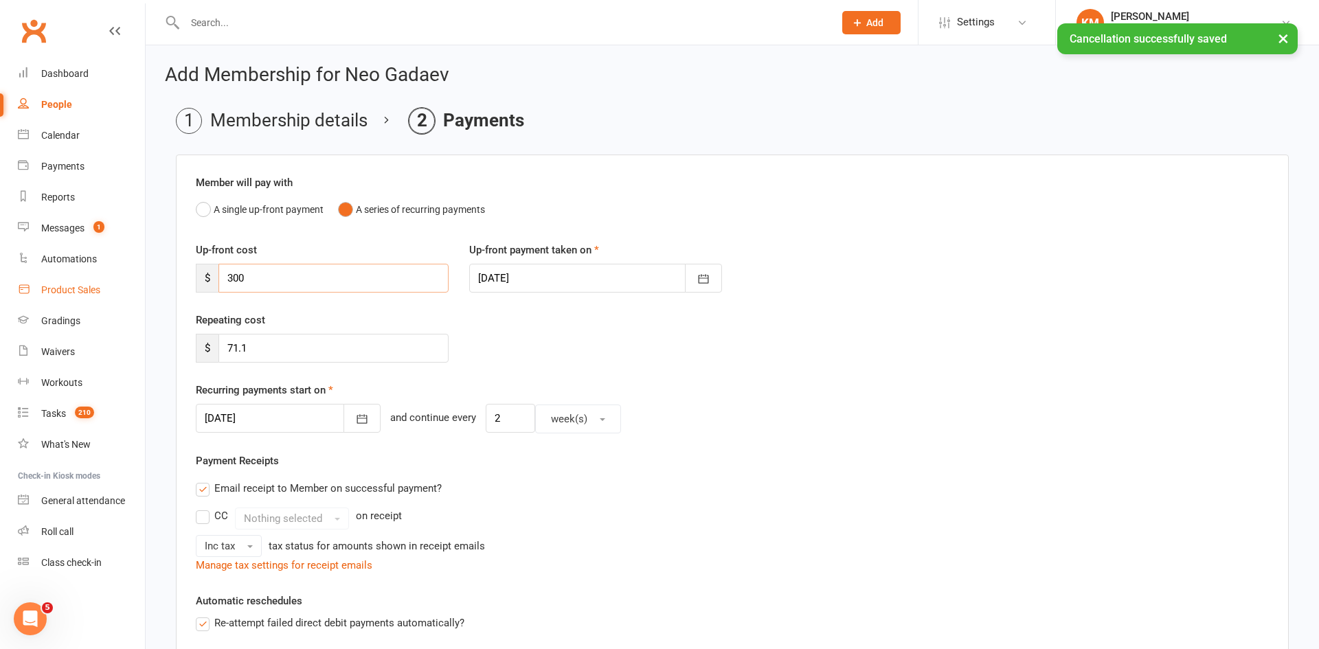
drag, startPoint x: 271, startPoint y: 280, endPoint x: 133, endPoint y: 285, distance: 138.1
click at [133, 285] on ui-view "Prospect Member Non-attending contact Class / event Appointment Grading event T…" at bounding box center [659, 504] width 1319 height 1003
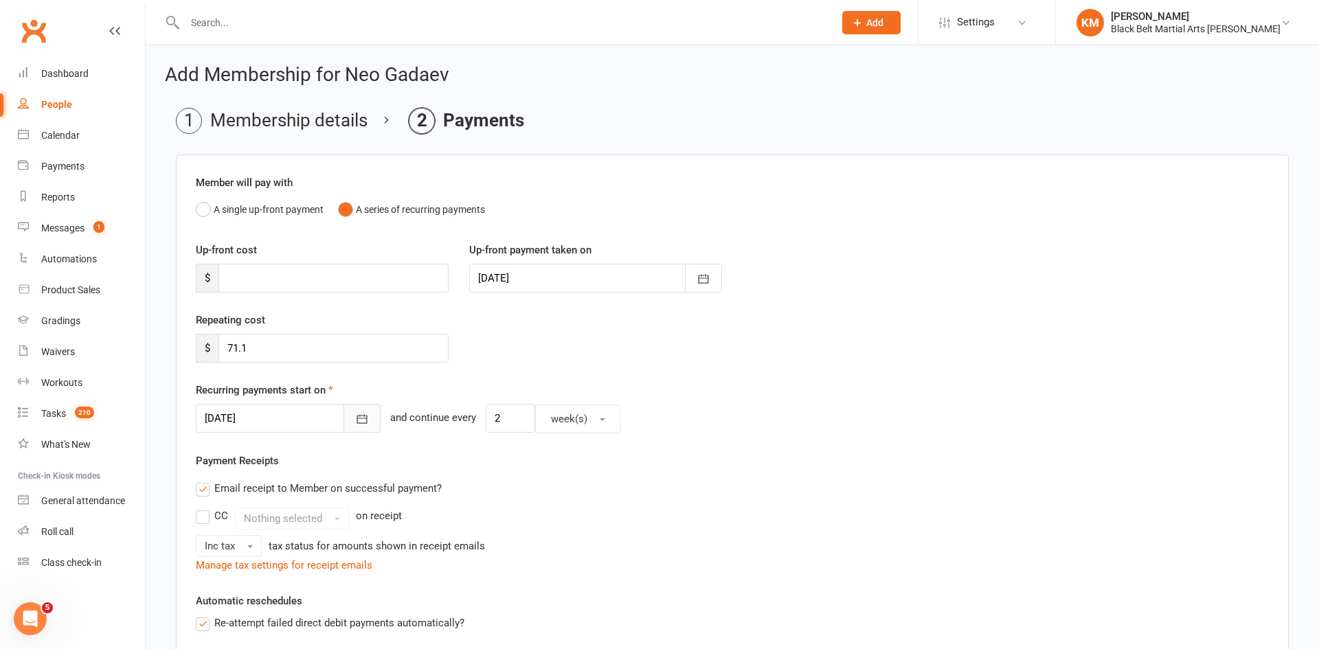
click at [363, 409] on button "button" at bounding box center [361, 418] width 37 height 29
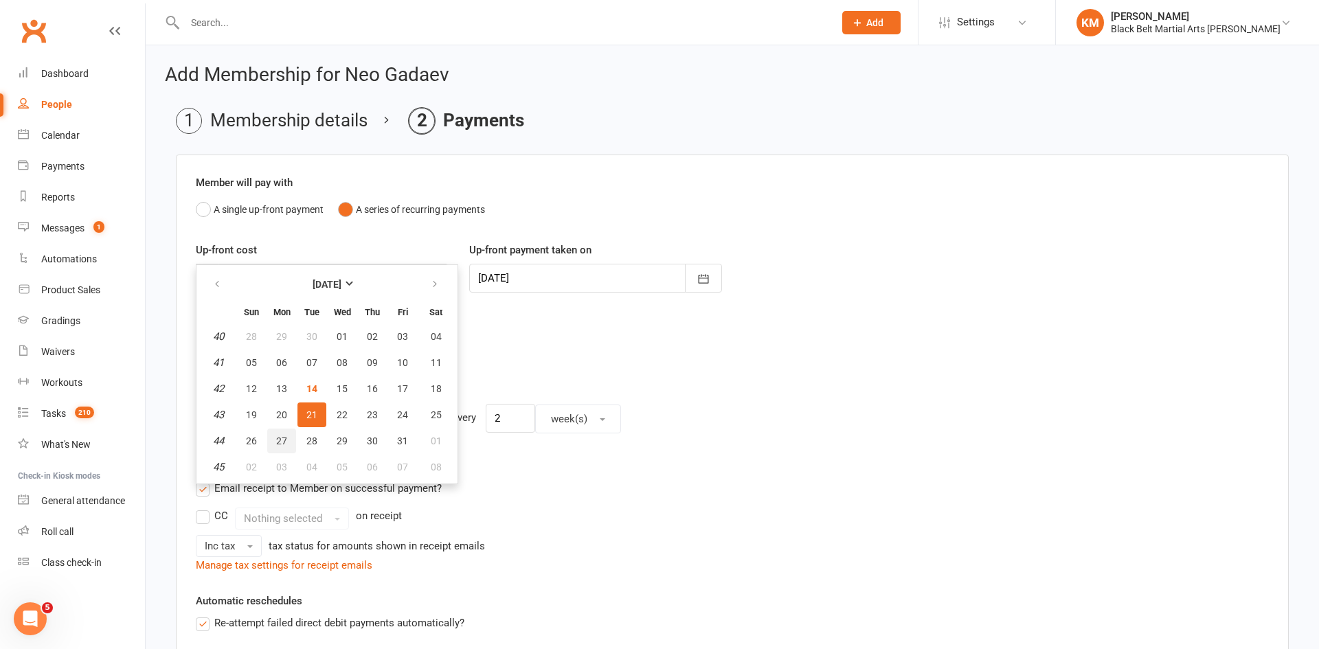
click at [282, 437] on span "27" at bounding box center [281, 440] width 11 height 11
type input "[DATE]"
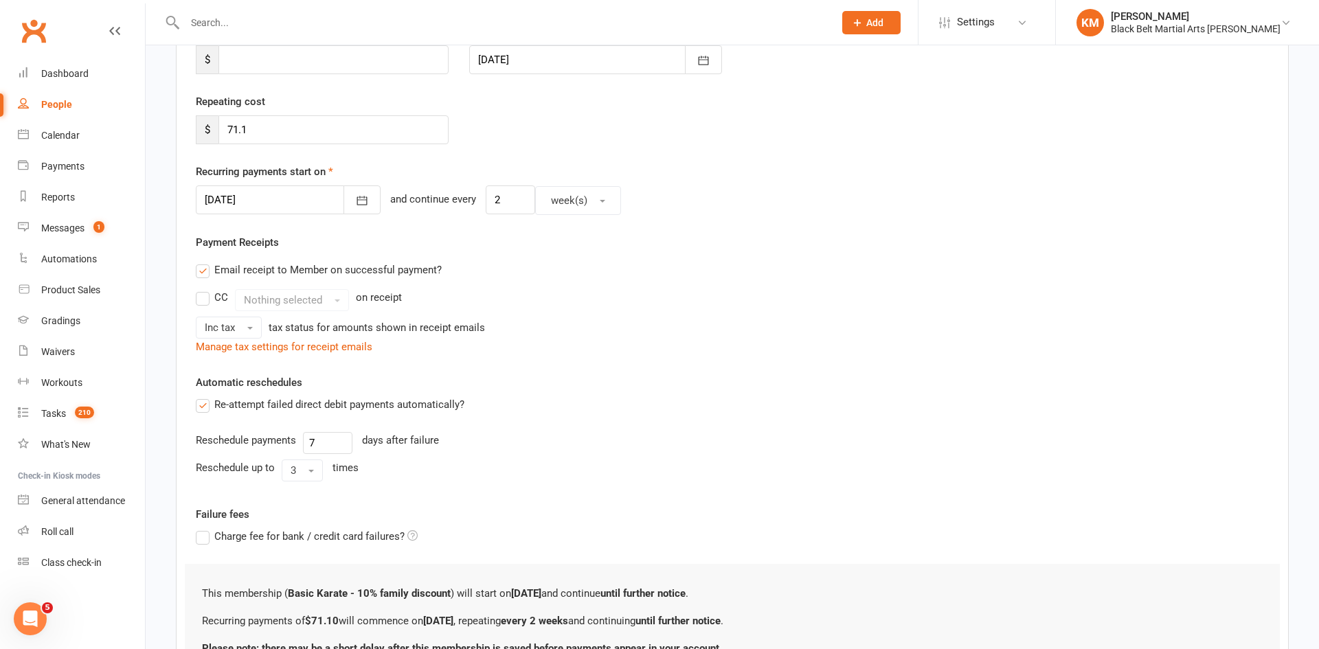
scroll to position [350, 0]
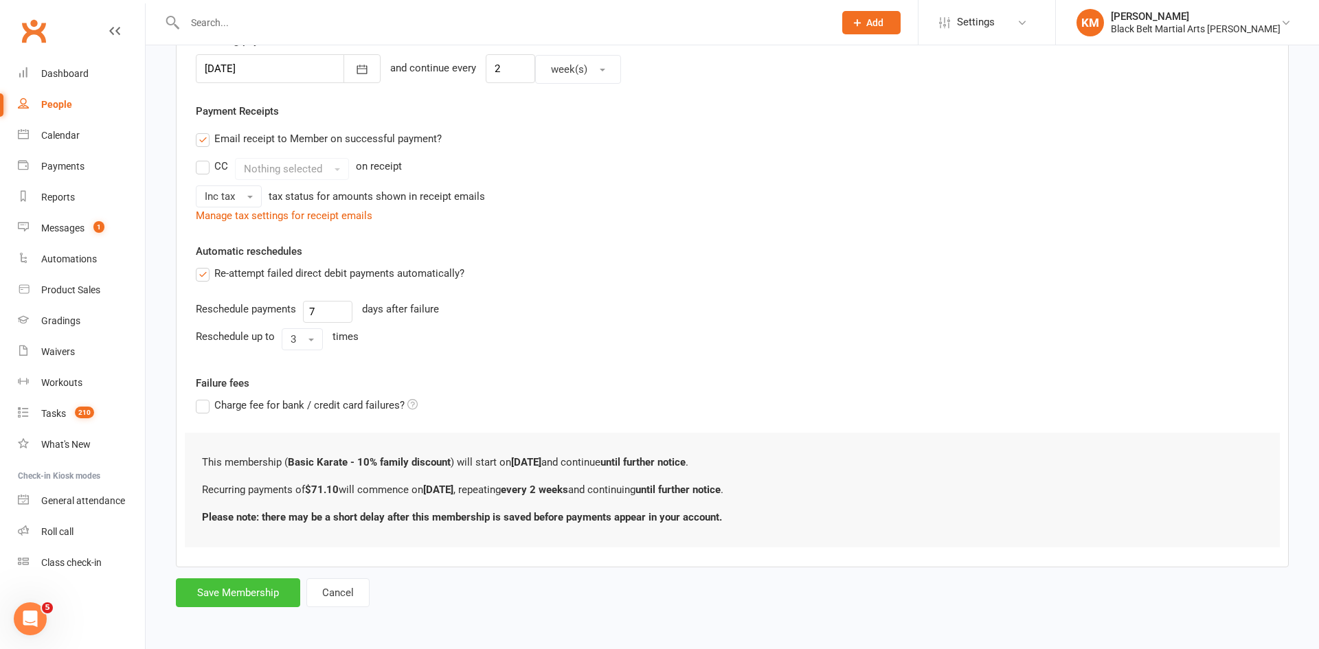
click at [261, 589] on button "Save Membership" at bounding box center [238, 592] width 124 height 29
type input "0"
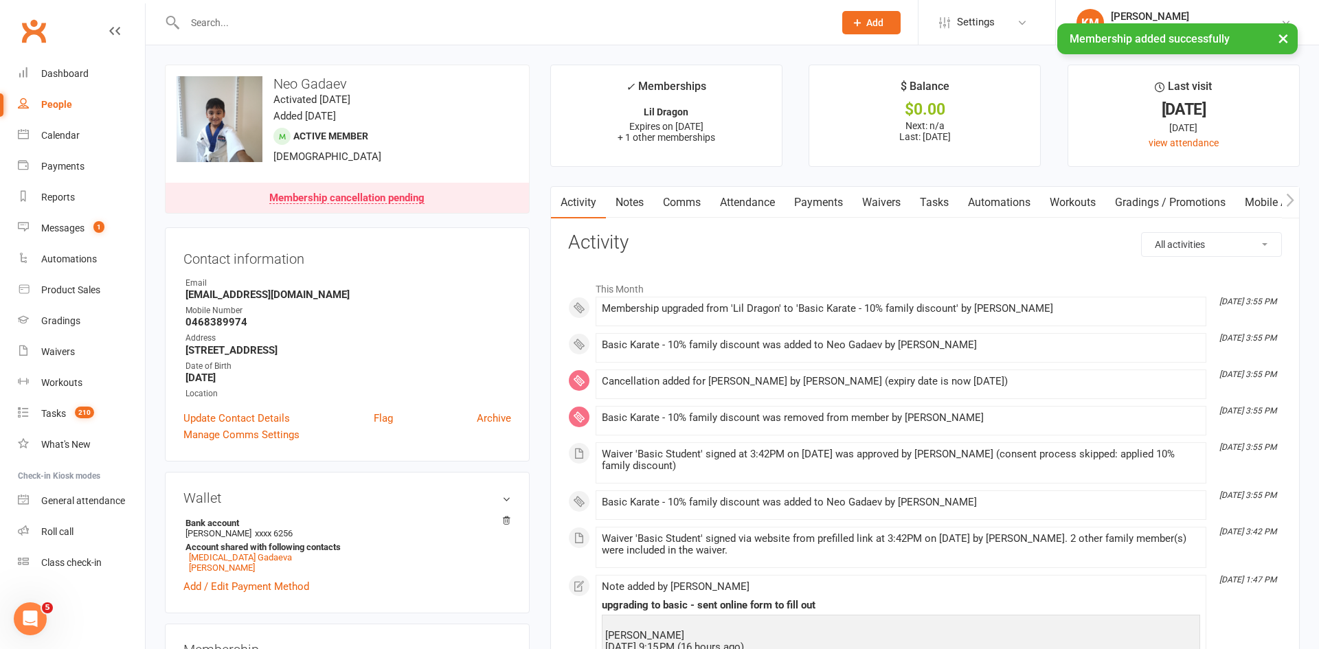
click at [766, 199] on link "Attendance" at bounding box center [747, 203] width 74 height 32
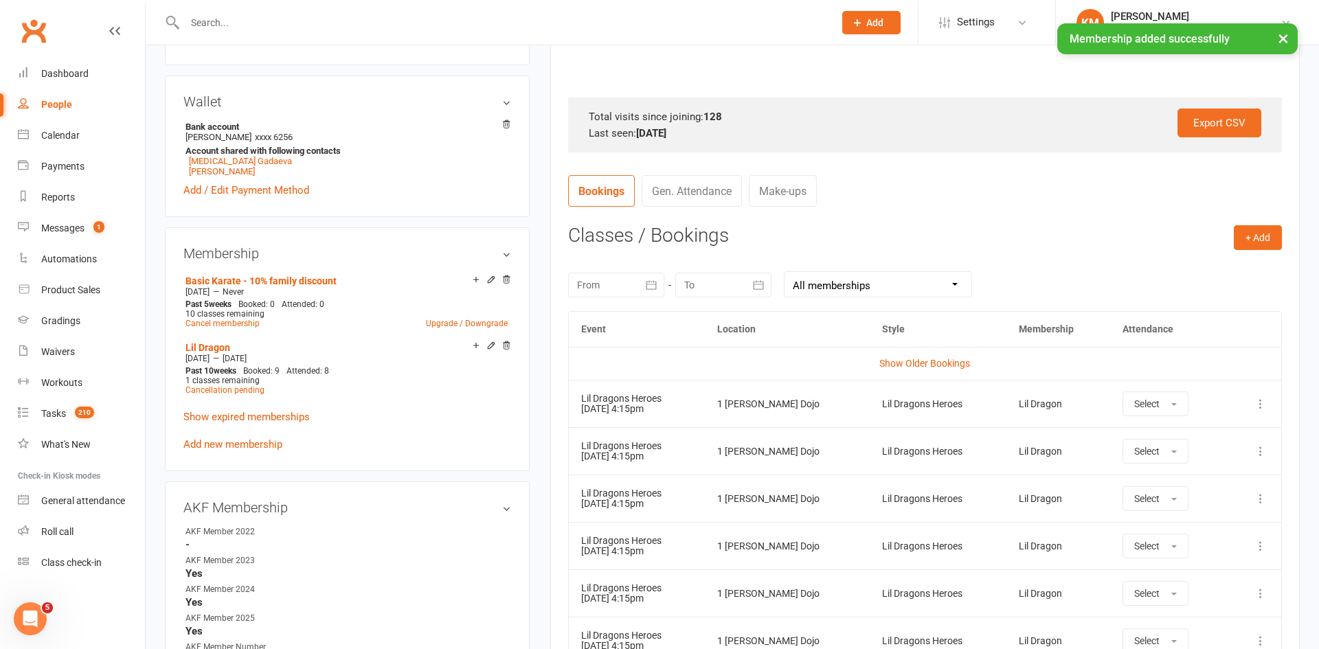
scroll to position [398, 0]
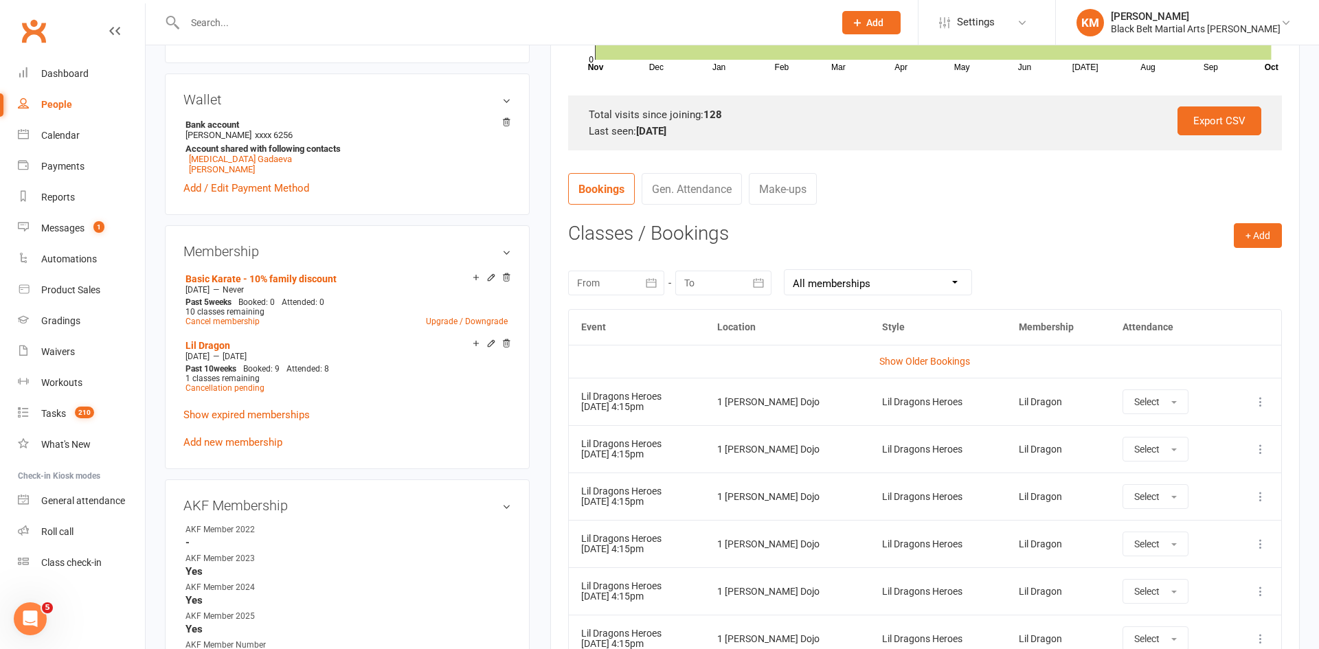
click at [1261, 405] on icon at bounding box center [1260, 402] width 14 height 14
click at [1220, 477] on link "Remove booking" at bounding box center [1200, 483] width 136 height 27
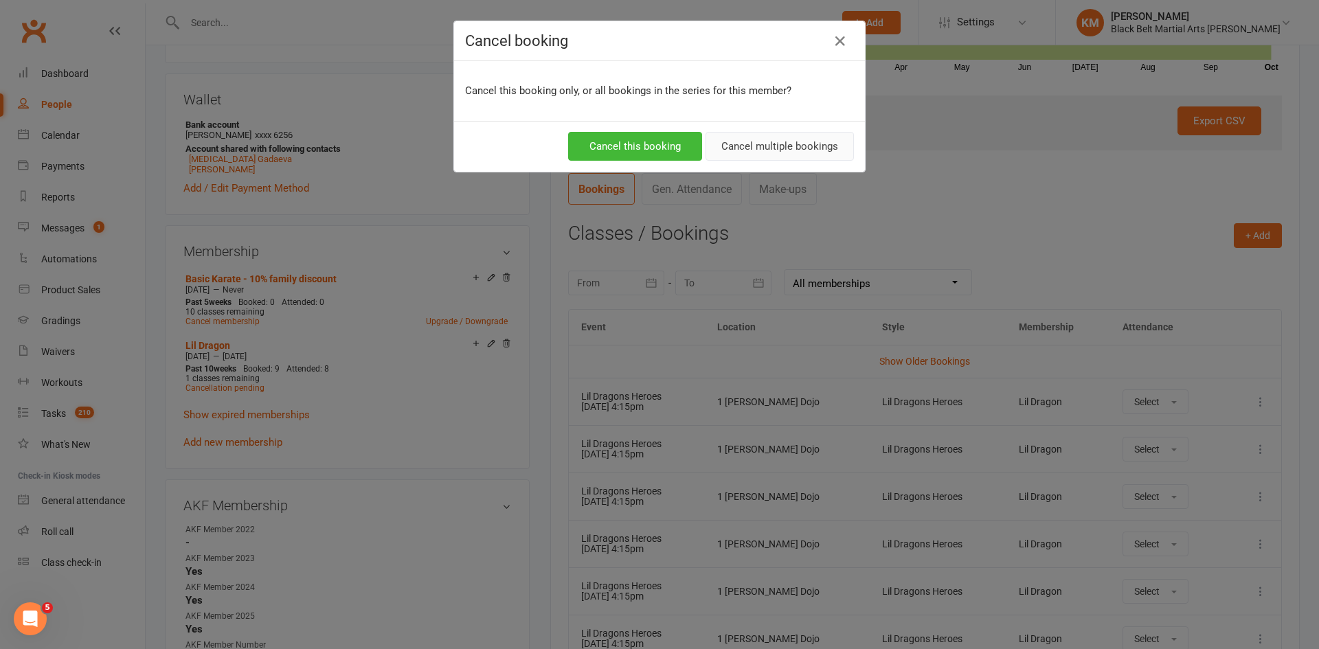
click at [786, 135] on button "Cancel multiple bookings" at bounding box center [779, 146] width 148 height 29
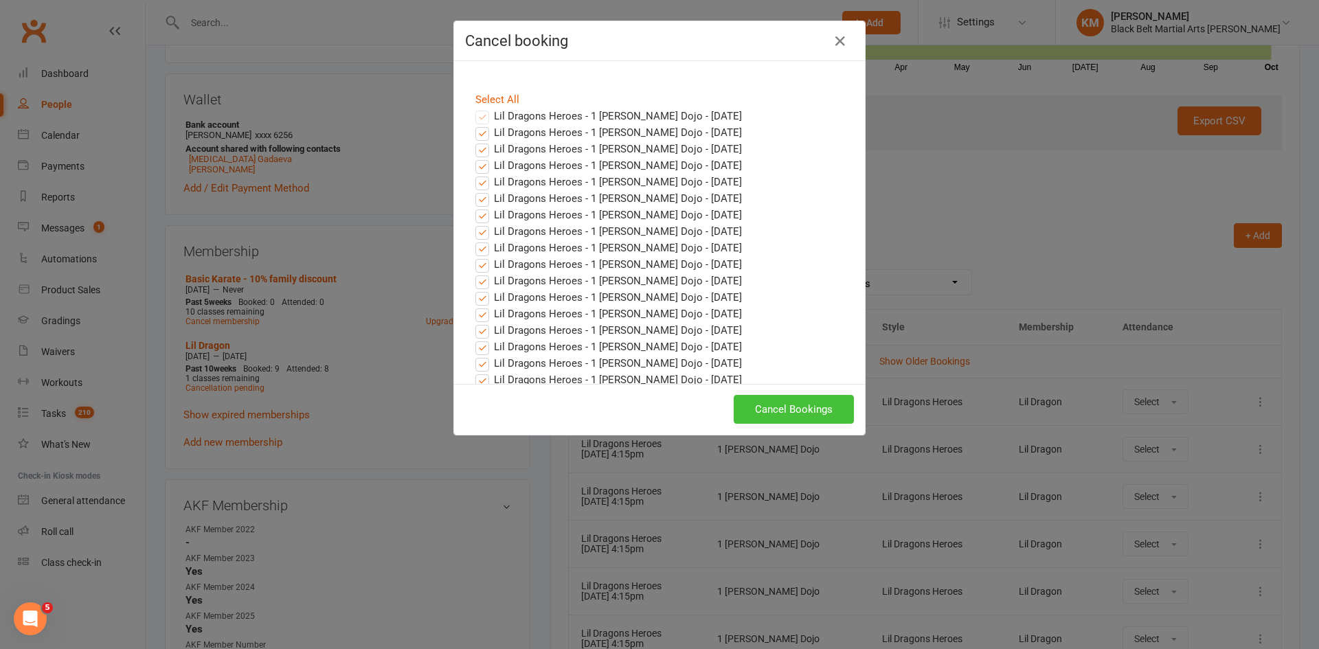
click at [795, 415] on button "Cancel Bookings" at bounding box center [793, 409] width 120 height 29
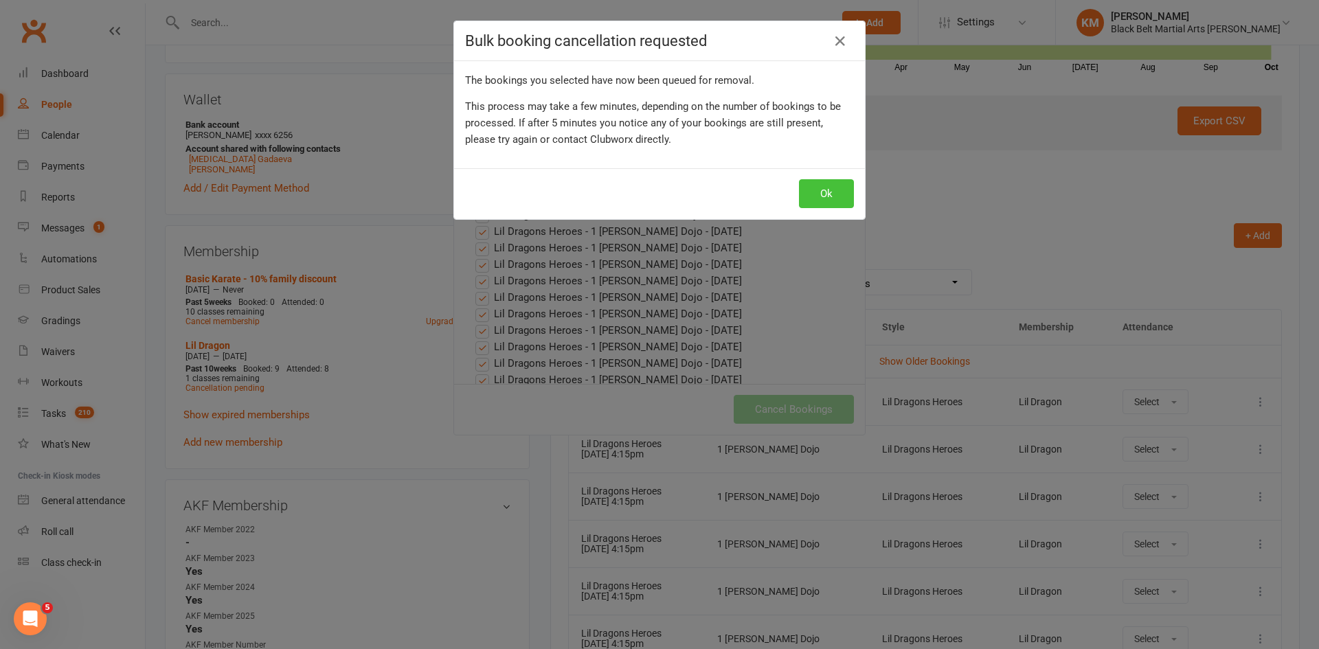
click at [827, 201] on button "Ok" at bounding box center [826, 193] width 55 height 29
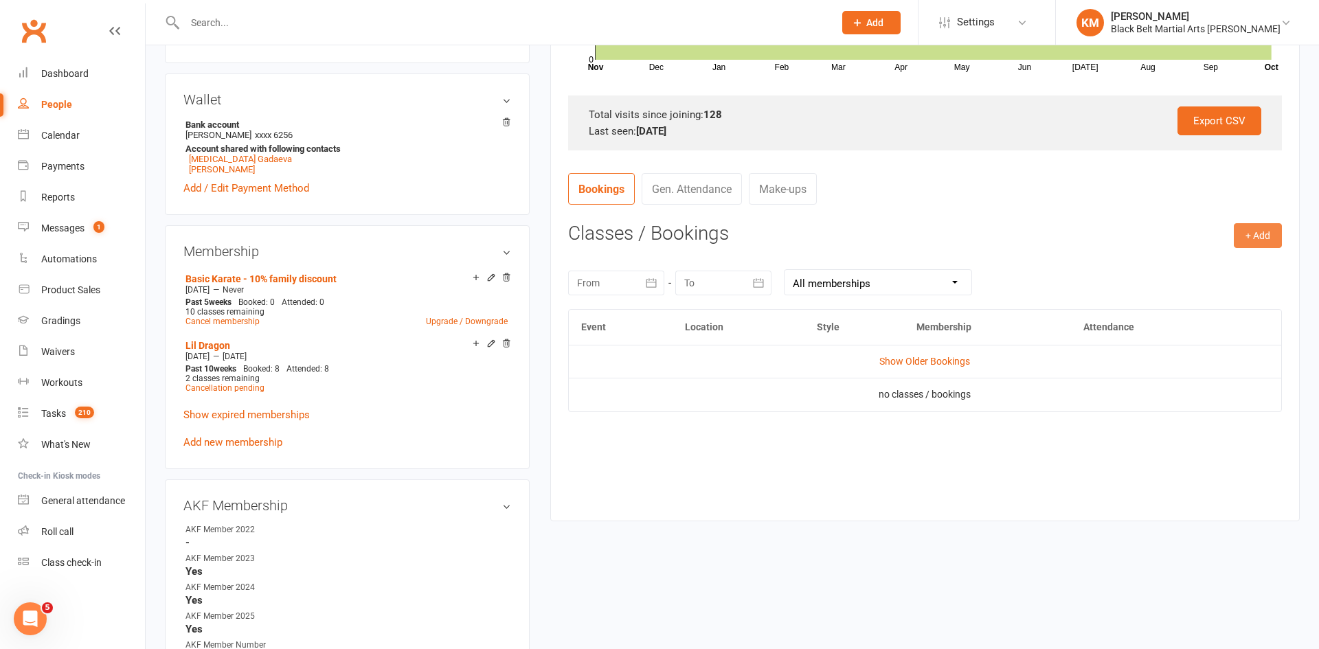
click at [1271, 231] on button "+ Add" at bounding box center [1257, 235] width 48 height 25
click at [1196, 263] on link "Book Event" at bounding box center [1213, 266] width 136 height 27
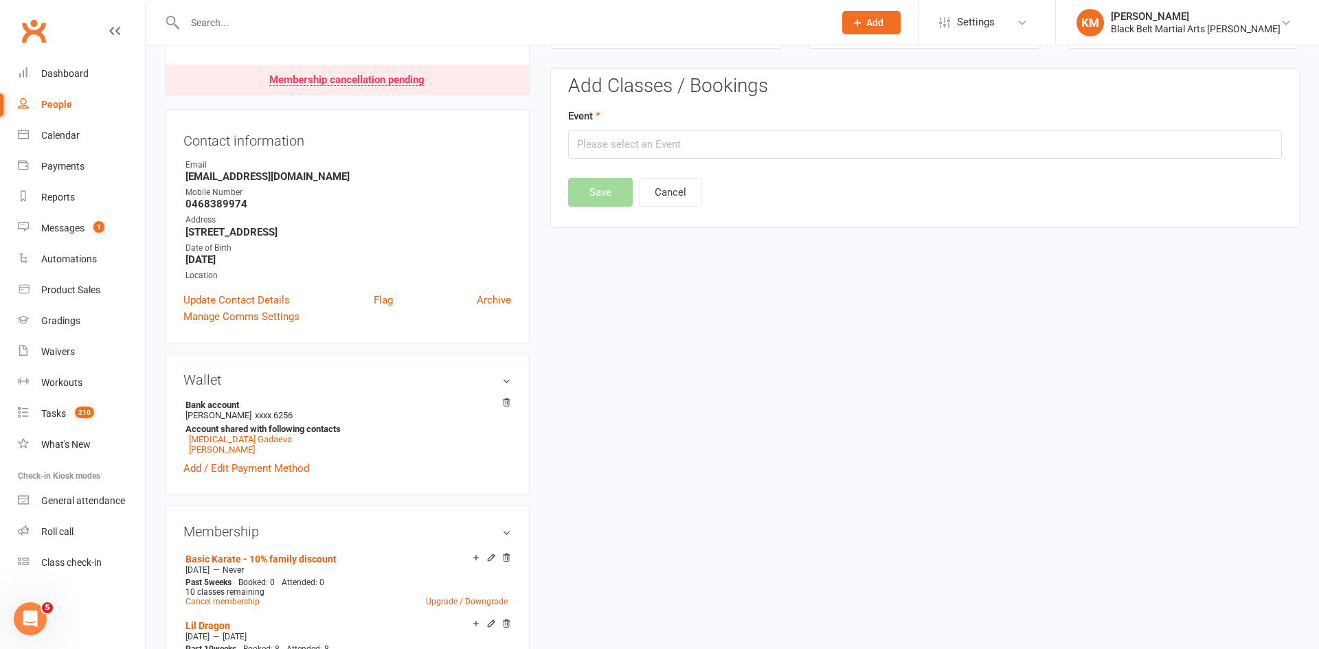
scroll to position [117, 0]
click at [967, 151] on input "text" at bounding box center [925, 144] width 714 height 29
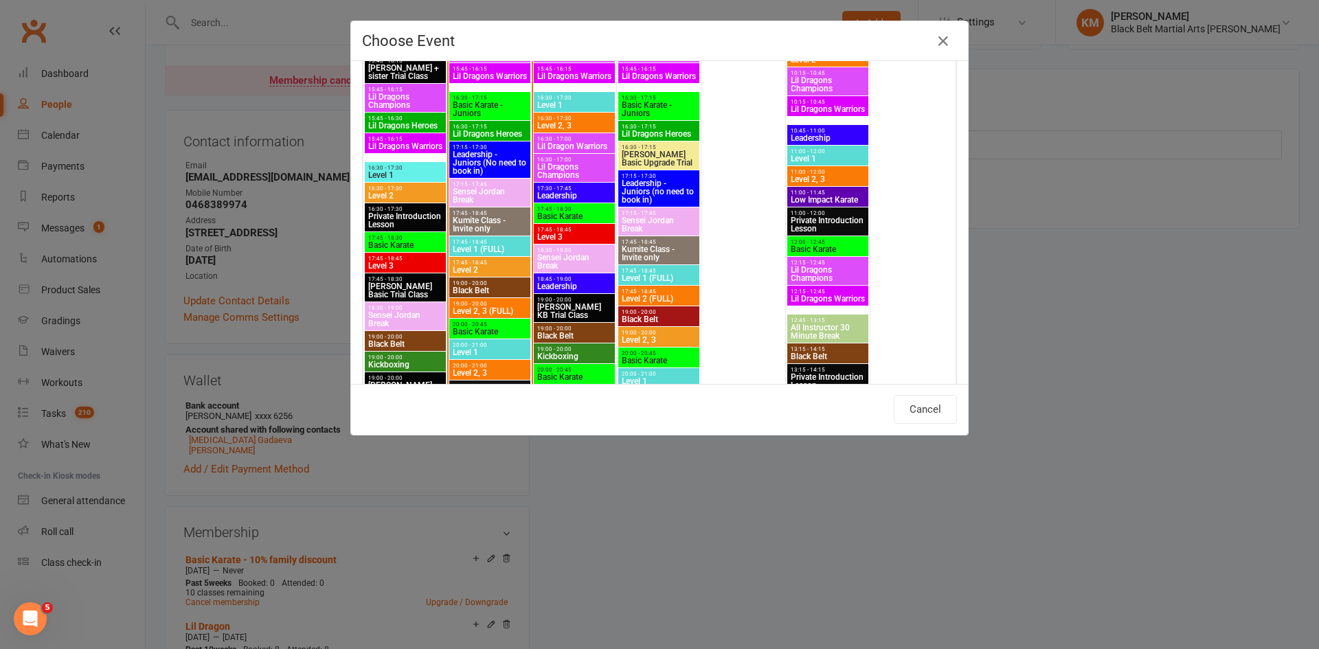
scroll to position [591, 0]
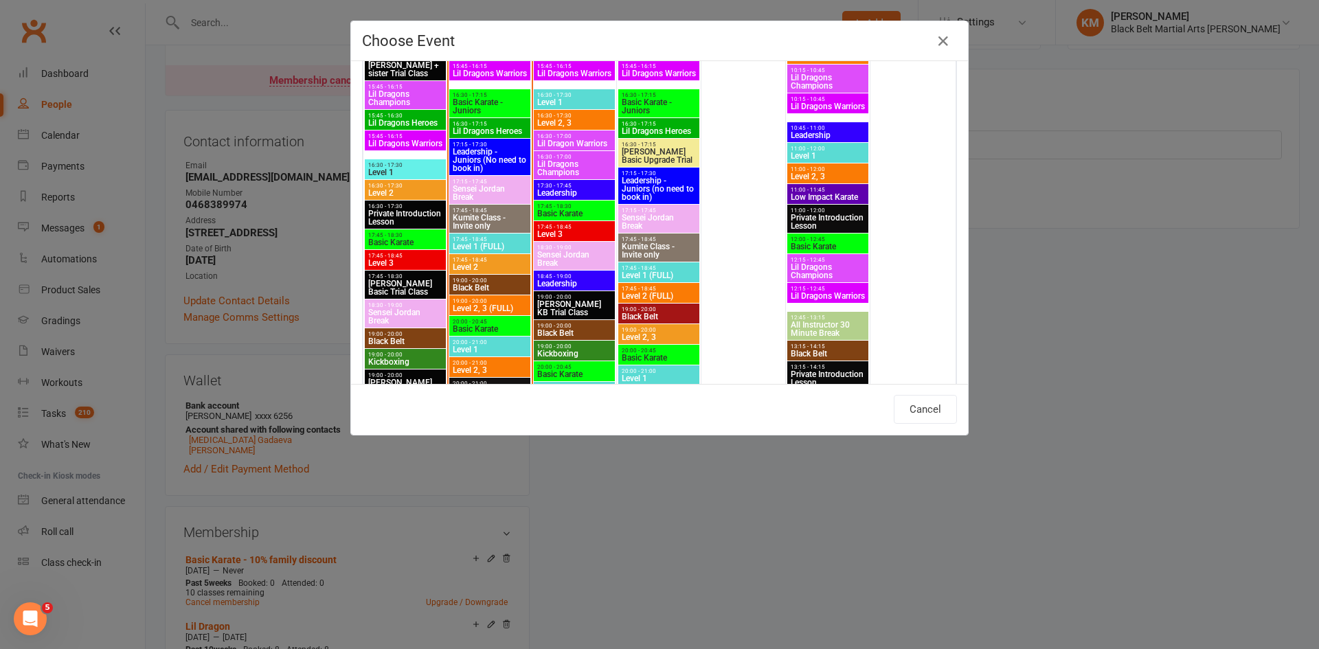
click at [558, 207] on span "17:45 - 18:30" at bounding box center [574, 206] width 76 height 6
type input "Basic Karate - [DATE] 5:45:00 PM"
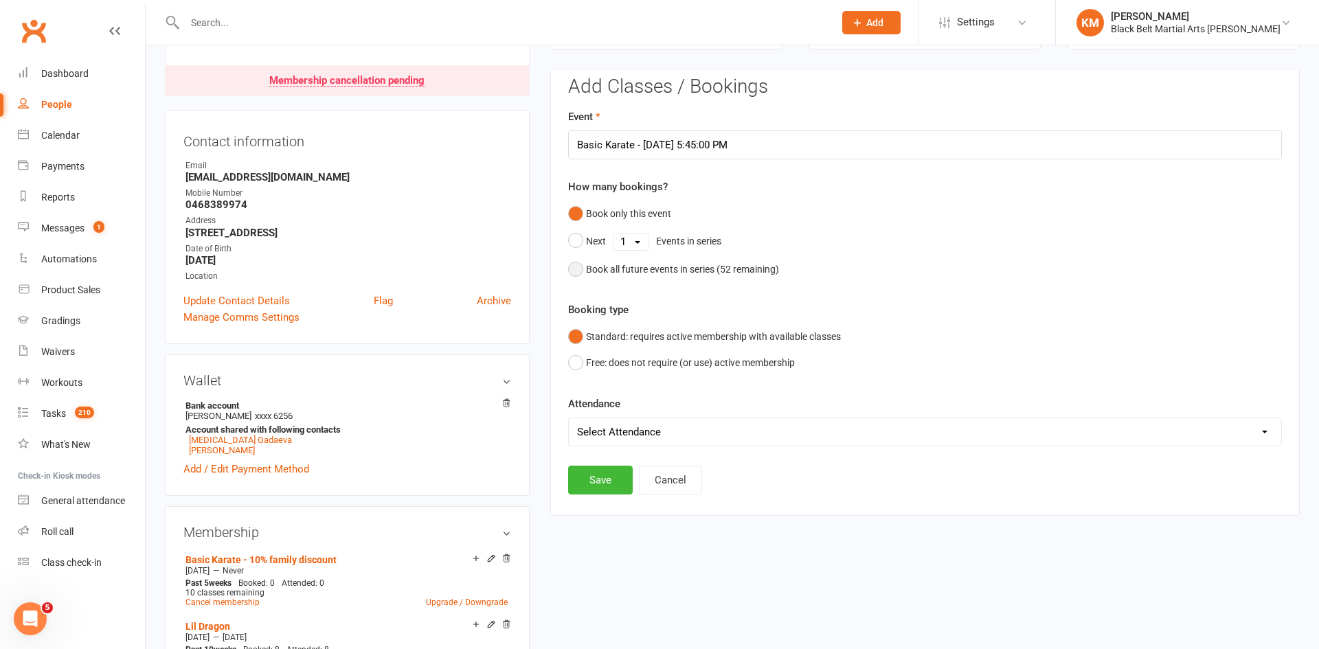
click at [654, 273] on div "Book all future events in series ( 52 remaining)" at bounding box center [682, 269] width 193 height 15
click at [612, 404] on button "Save" at bounding box center [600, 410] width 65 height 29
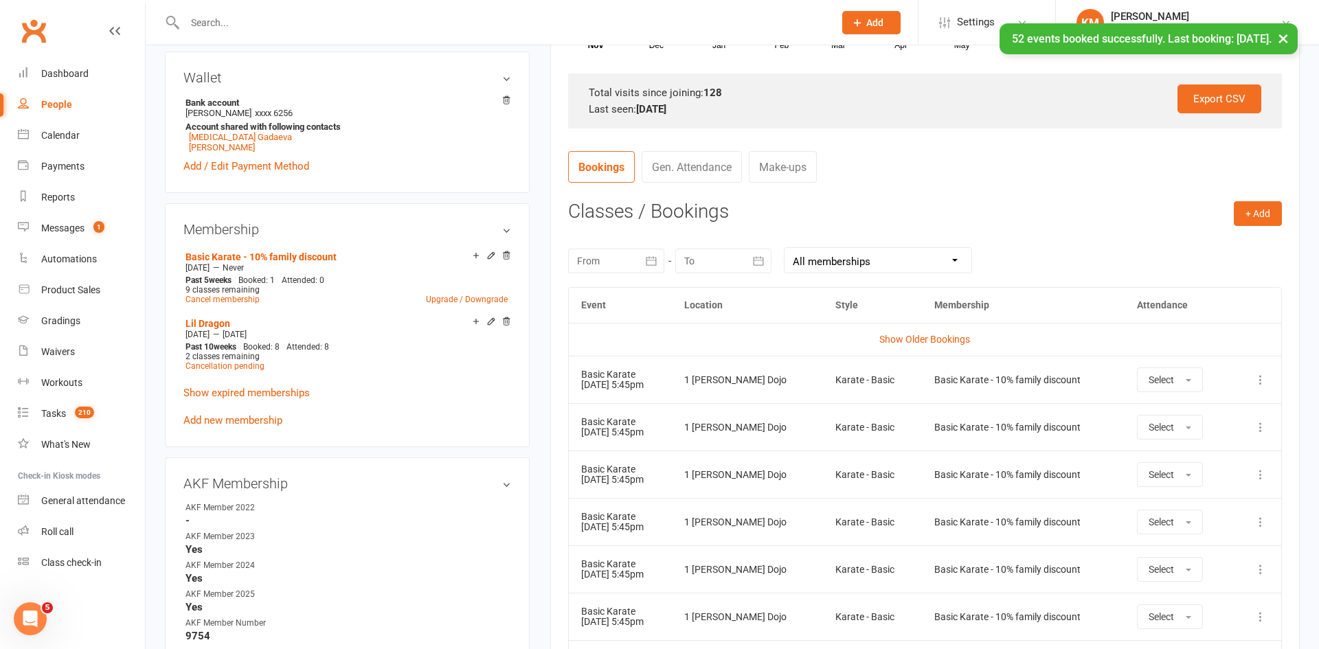
scroll to position [421, 0]
click at [1256, 225] on div "+ Add Book Event Add Appointment Book a Friend Classes / Bookings [DATE] Sun Mo…" at bounding box center [925, 560] width 714 height 718
click at [1253, 222] on button "+ Add" at bounding box center [1257, 213] width 48 height 25
click at [1227, 239] on link "Book Event" at bounding box center [1213, 243] width 136 height 27
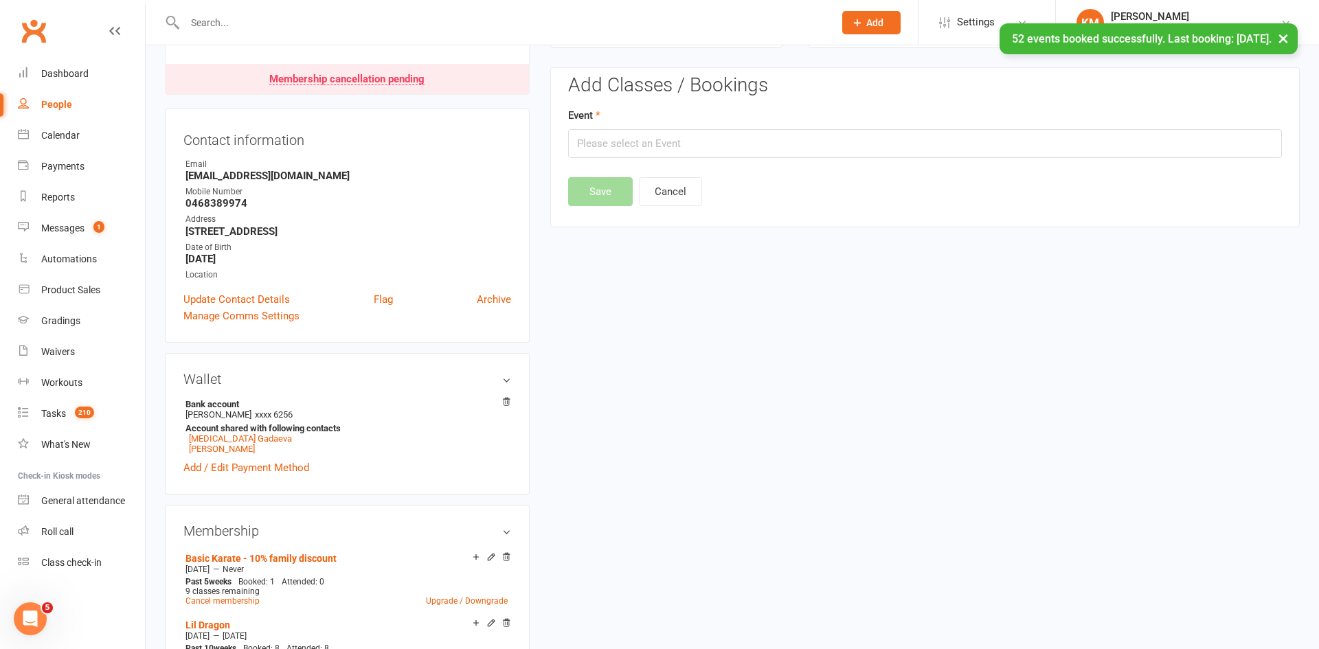
scroll to position [117, 0]
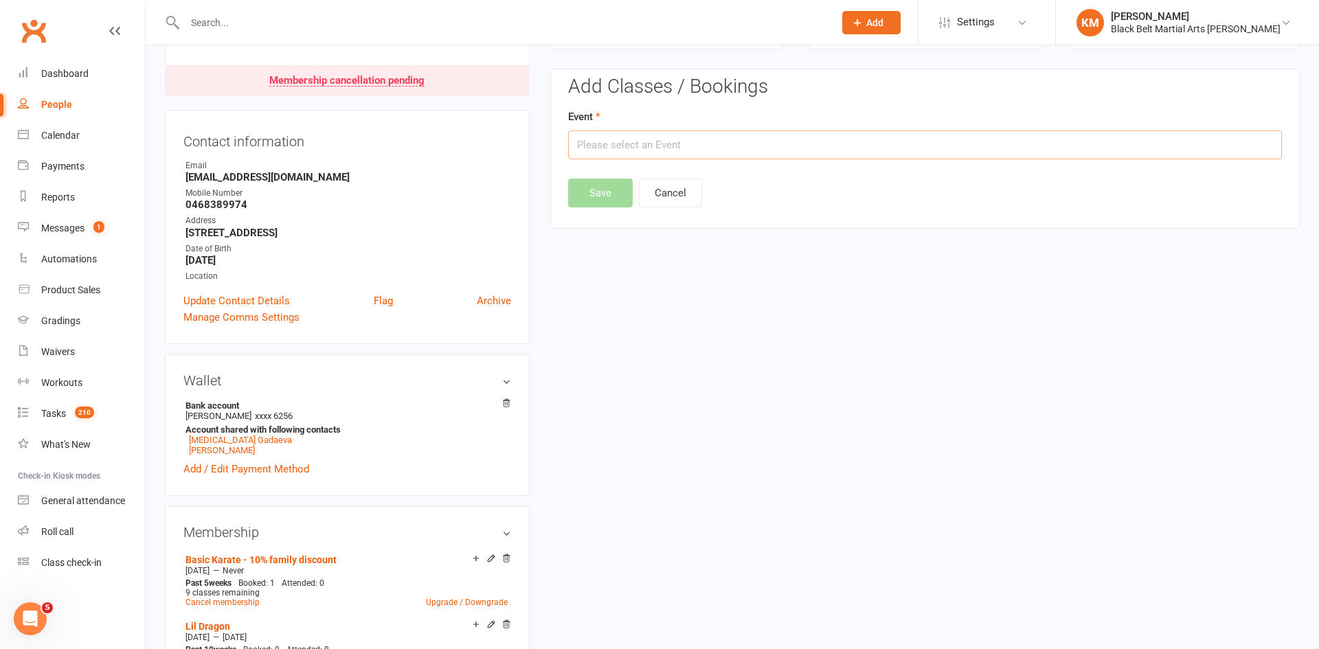
click at [1137, 152] on input "text" at bounding box center [925, 144] width 714 height 29
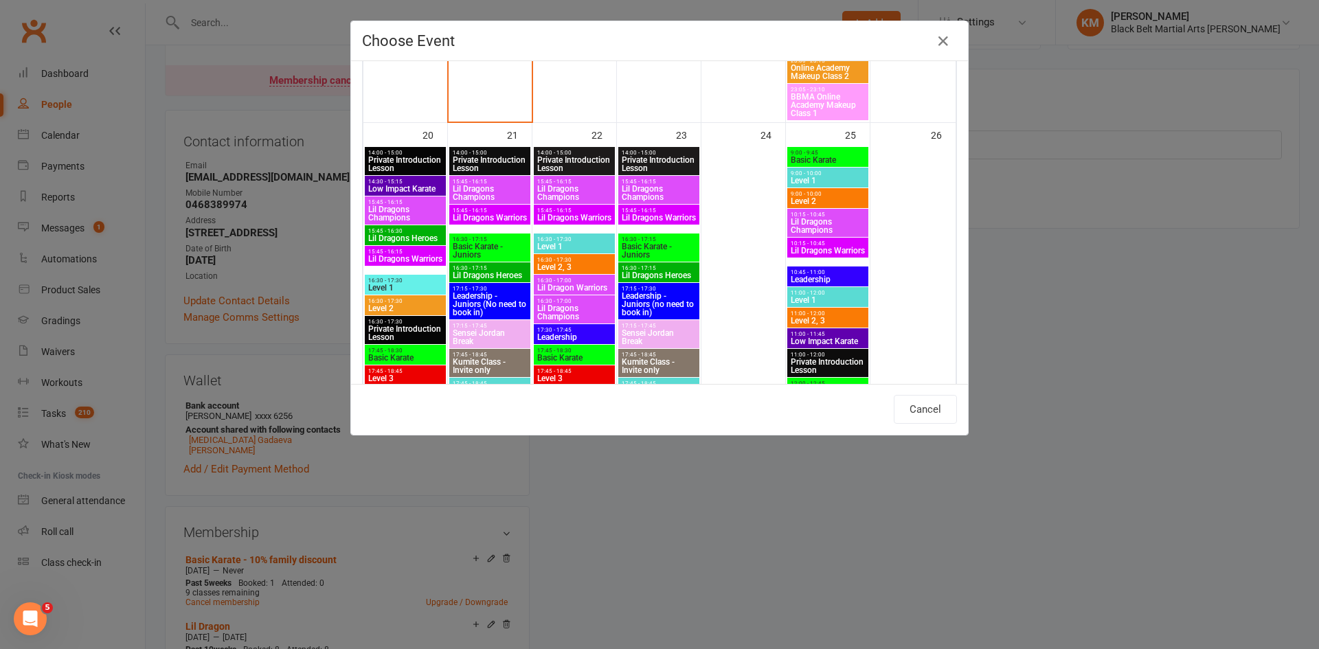
scroll to position [1124, 0]
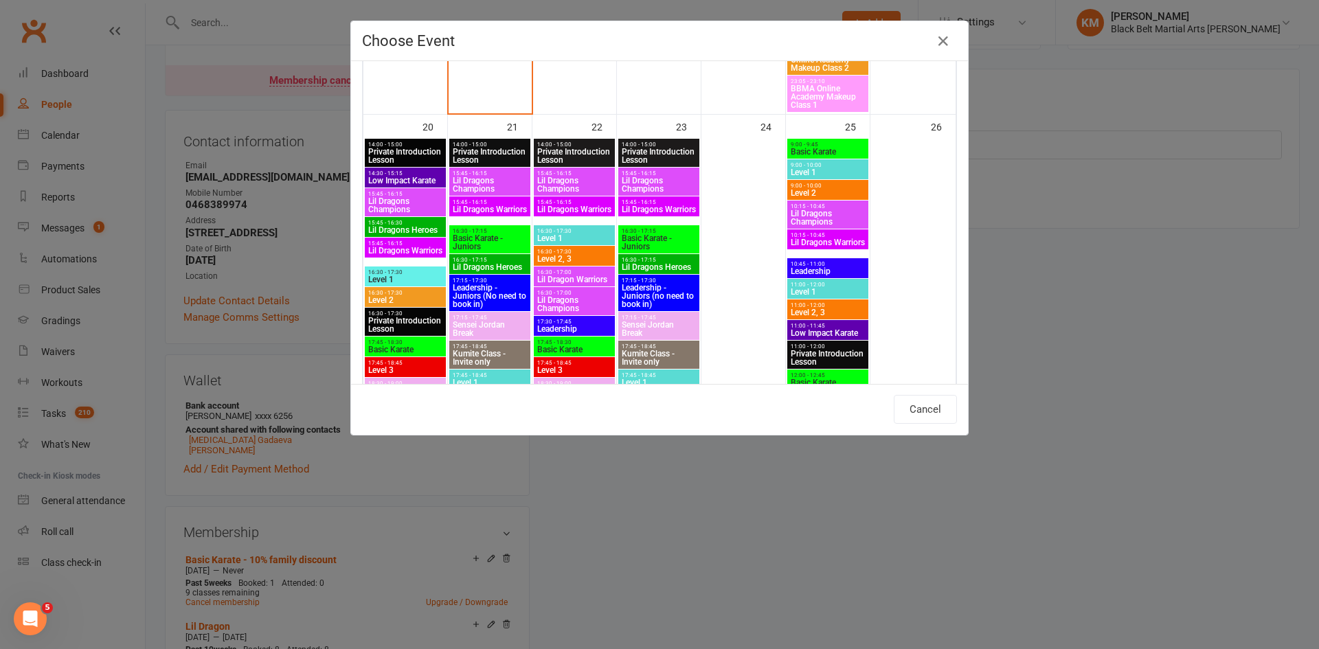
click at [401, 343] on span "17:45 - 18:30" at bounding box center [405, 342] width 76 height 6
type input "Basic Karate - [DATE] 5:45:00 PM"
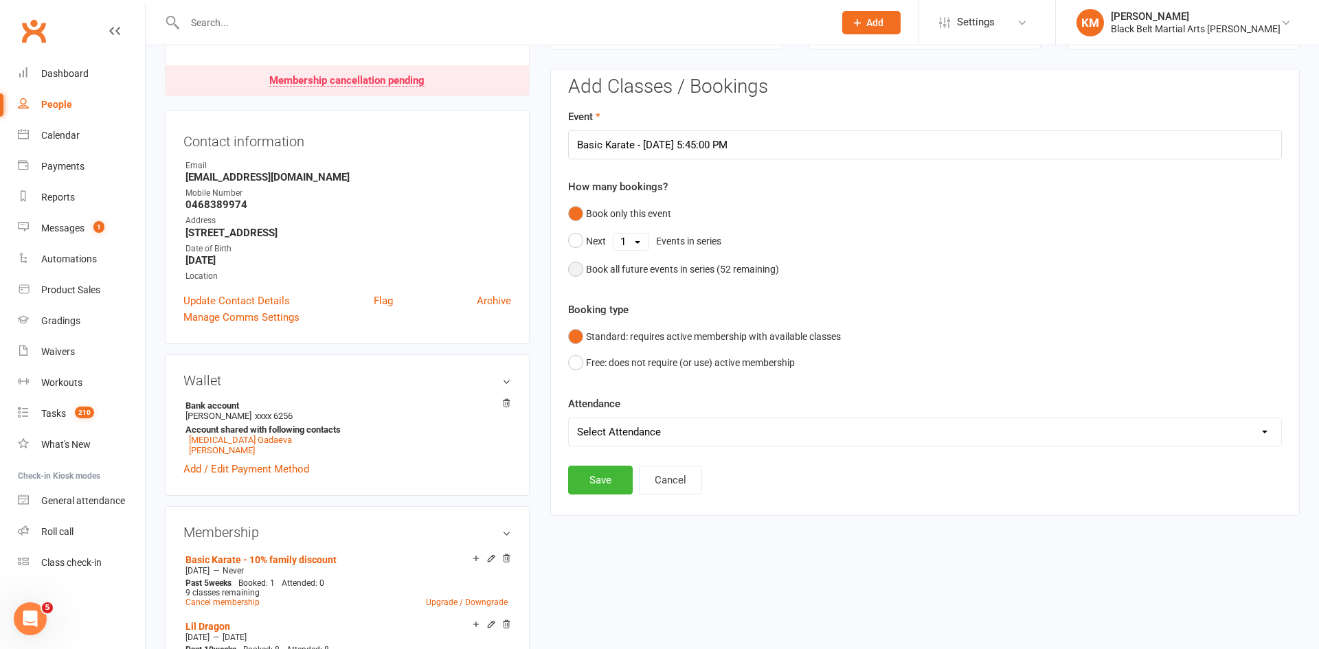
click at [648, 266] on div "Book all future events in series ( 52 remaining)" at bounding box center [682, 269] width 193 height 15
click at [585, 419] on button "Save" at bounding box center [600, 410] width 65 height 29
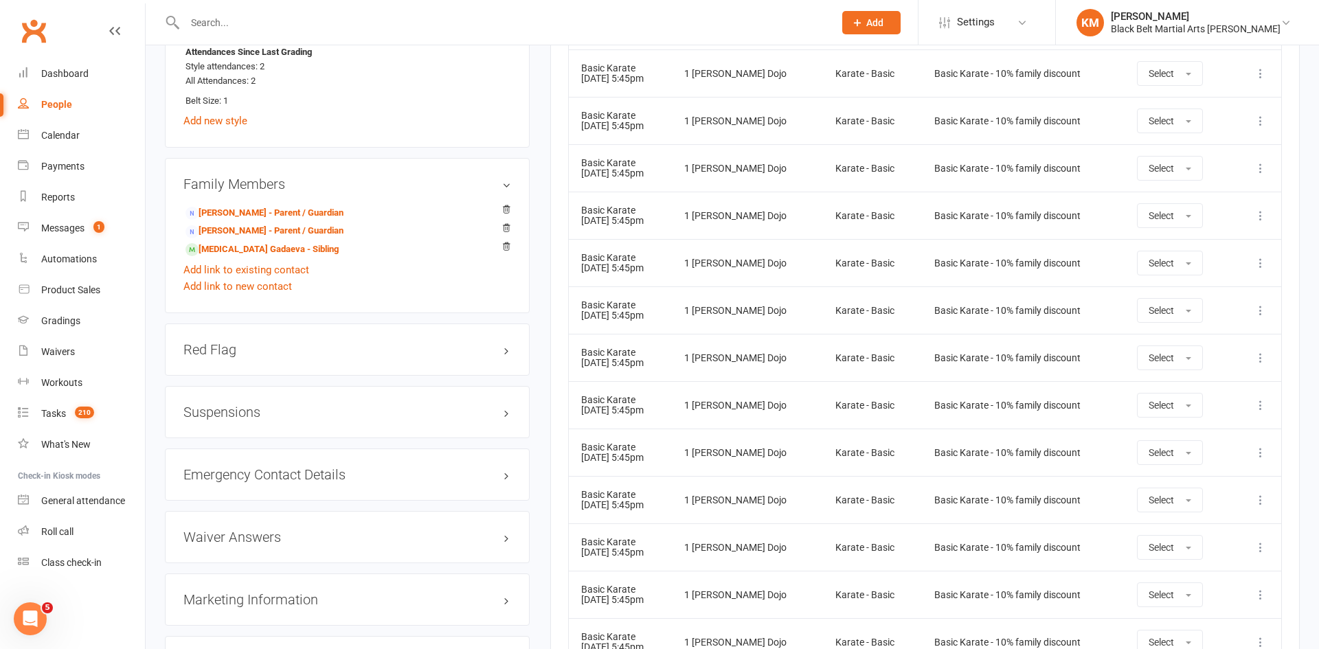
scroll to position [1155, 0]
click at [241, 253] on link "[MEDICAL_DATA] Gadaeva - Sibling" at bounding box center [261, 247] width 153 height 14
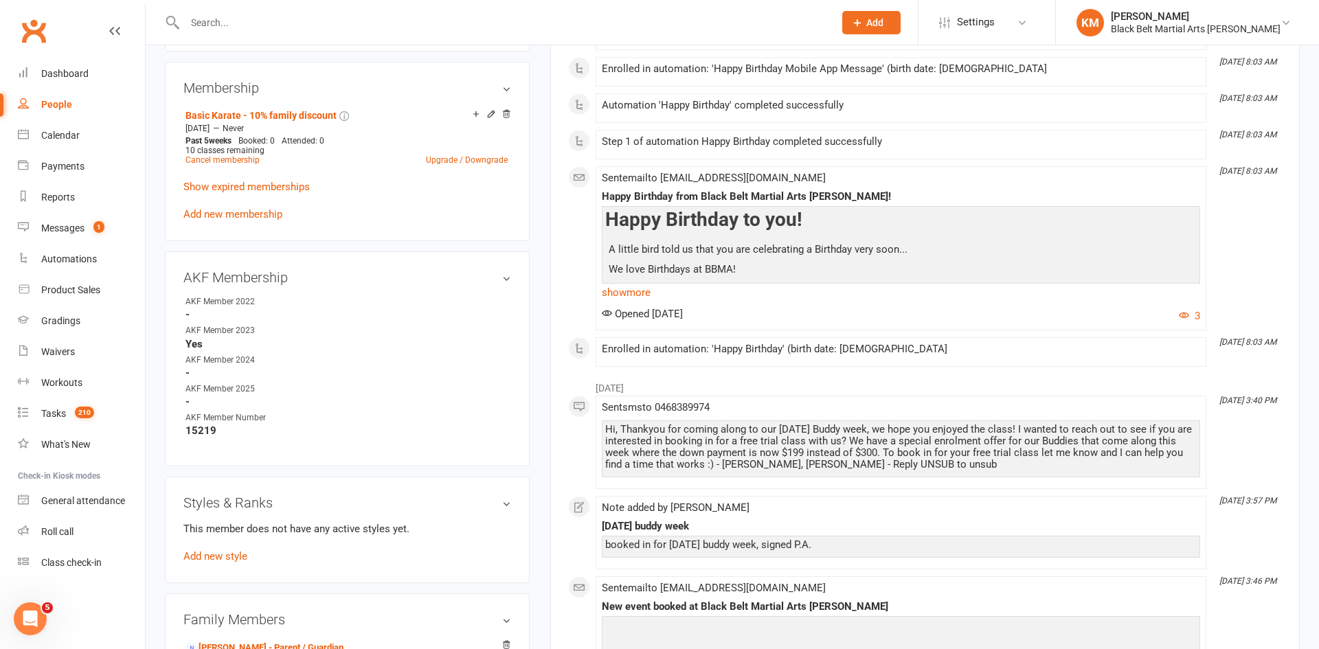
scroll to position [563, 0]
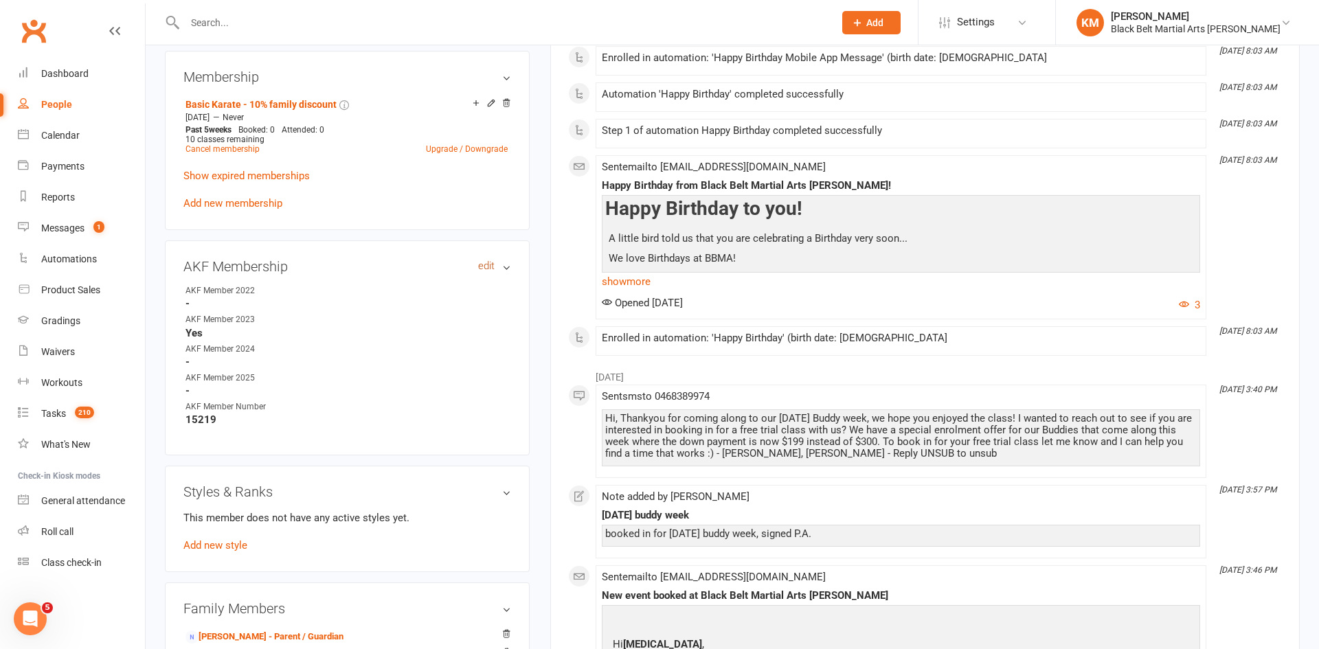
click at [488, 262] on link "edit" at bounding box center [486, 266] width 16 height 12
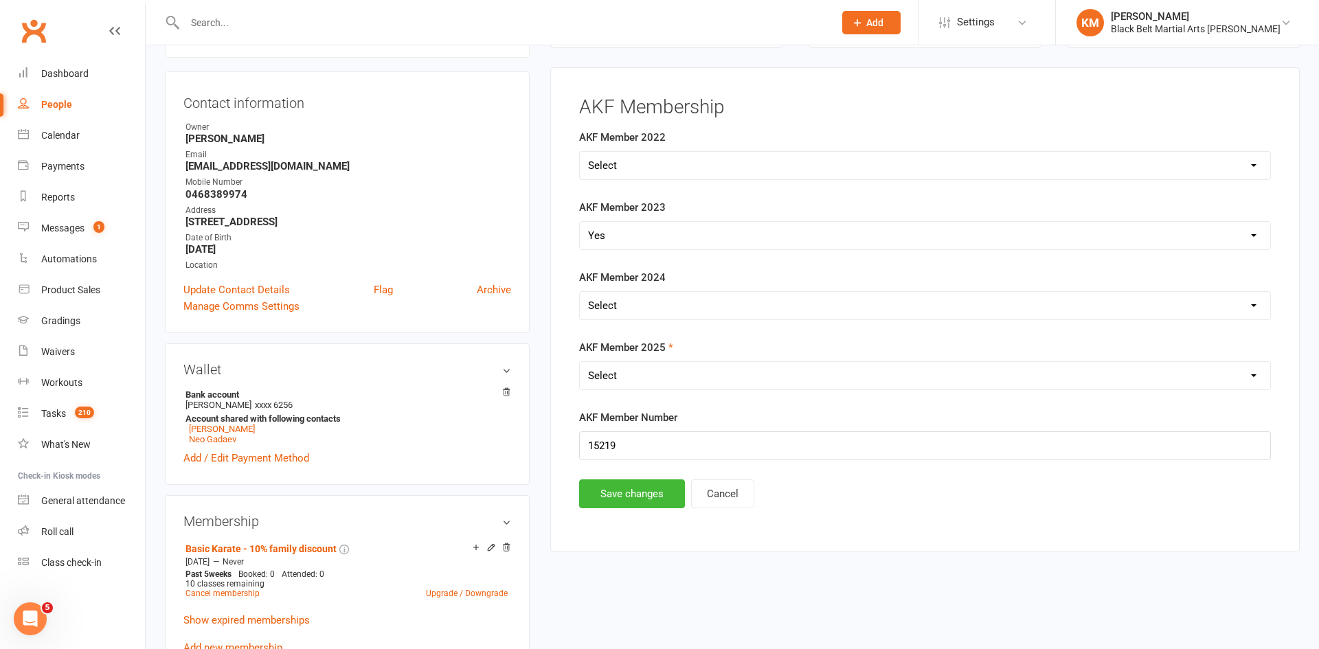
scroll to position [117, 0]
click at [647, 385] on select "Select Yes No" at bounding box center [925, 376] width 690 height 27
select select "Yes"
click at [580, 363] on select "Select Yes No" at bounding box center [925, 376] width 690 height 27
click at [636, 442] on input "string" at bounding box center [925, 447] width 692 height 29
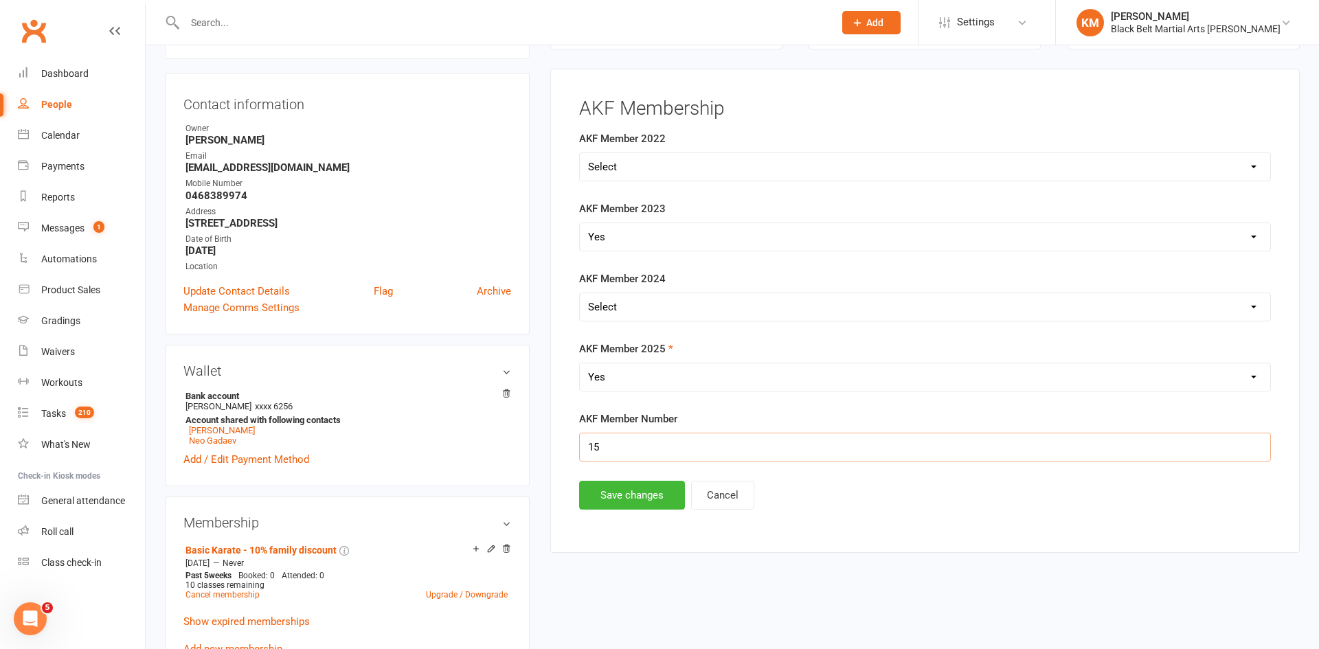
type input "1"
paste input "15219"
type input "15219"
click at [623, 508] on button "Save changes" at bounding box center [632, 495] width 106 height 29
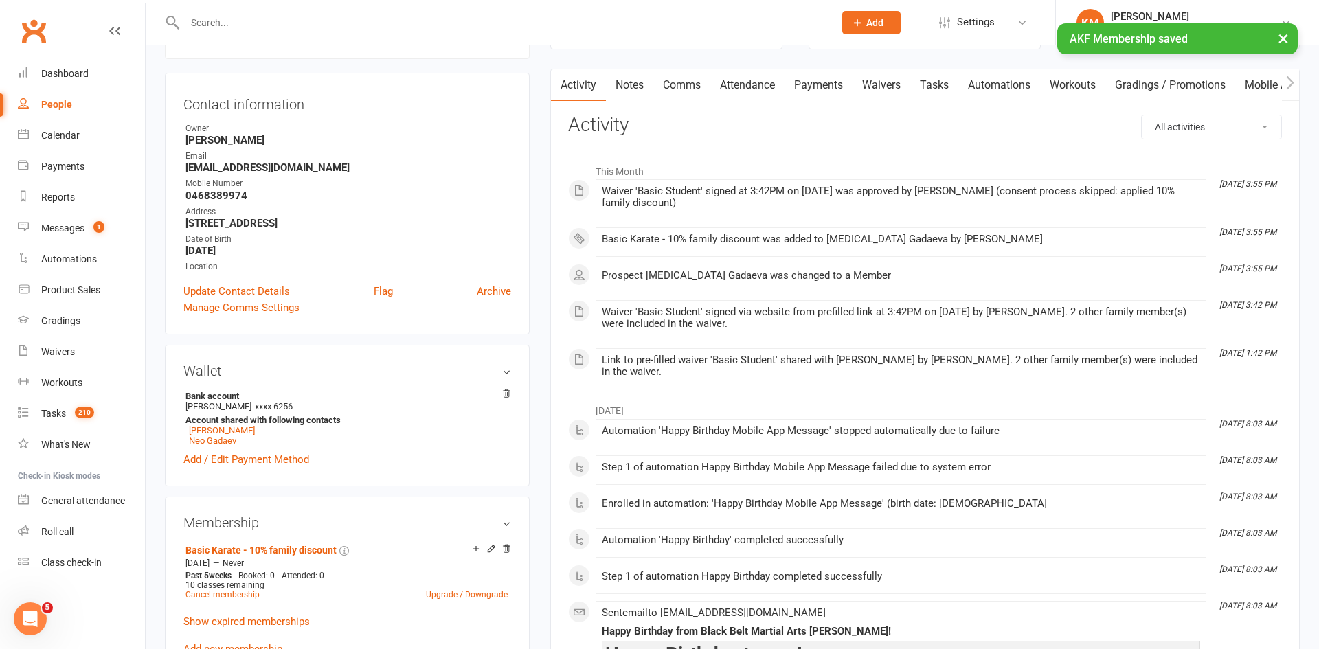
click at [761, 87] on link "Attendance" at bounding box center [747, 85] width 74 height 32
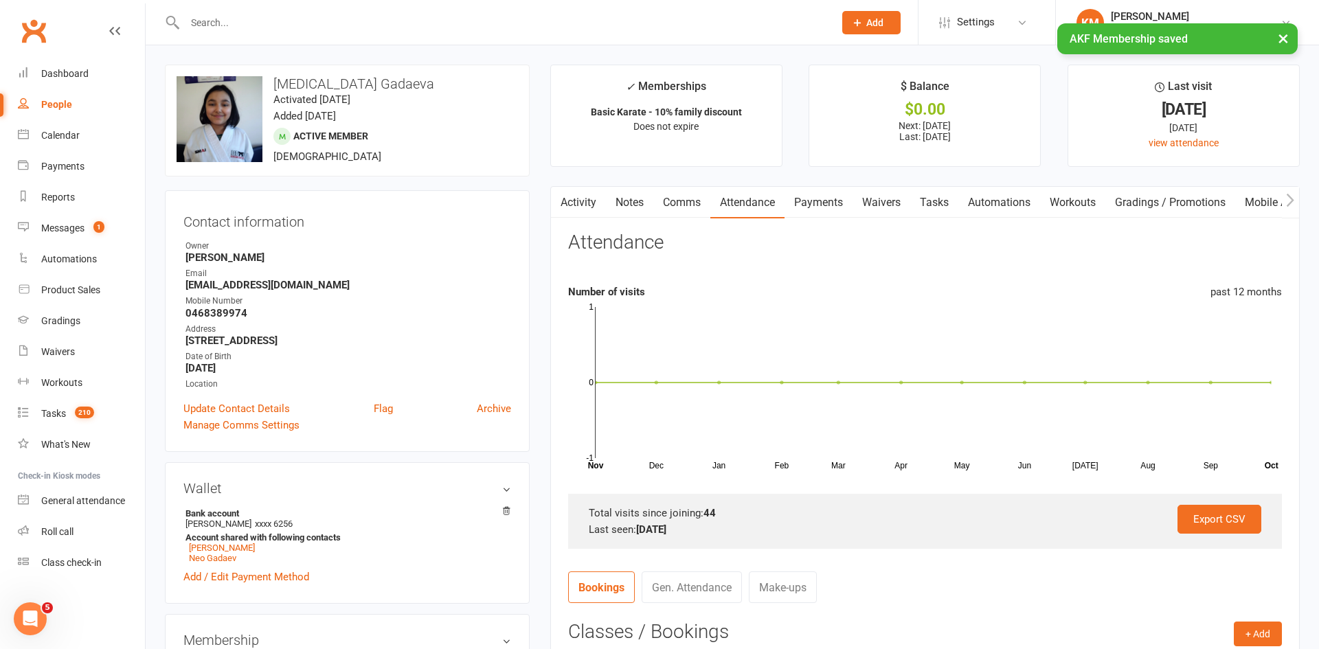
click at [869, 214] on link "Waivers" at bounding box center [881, 203] width 58 height 32
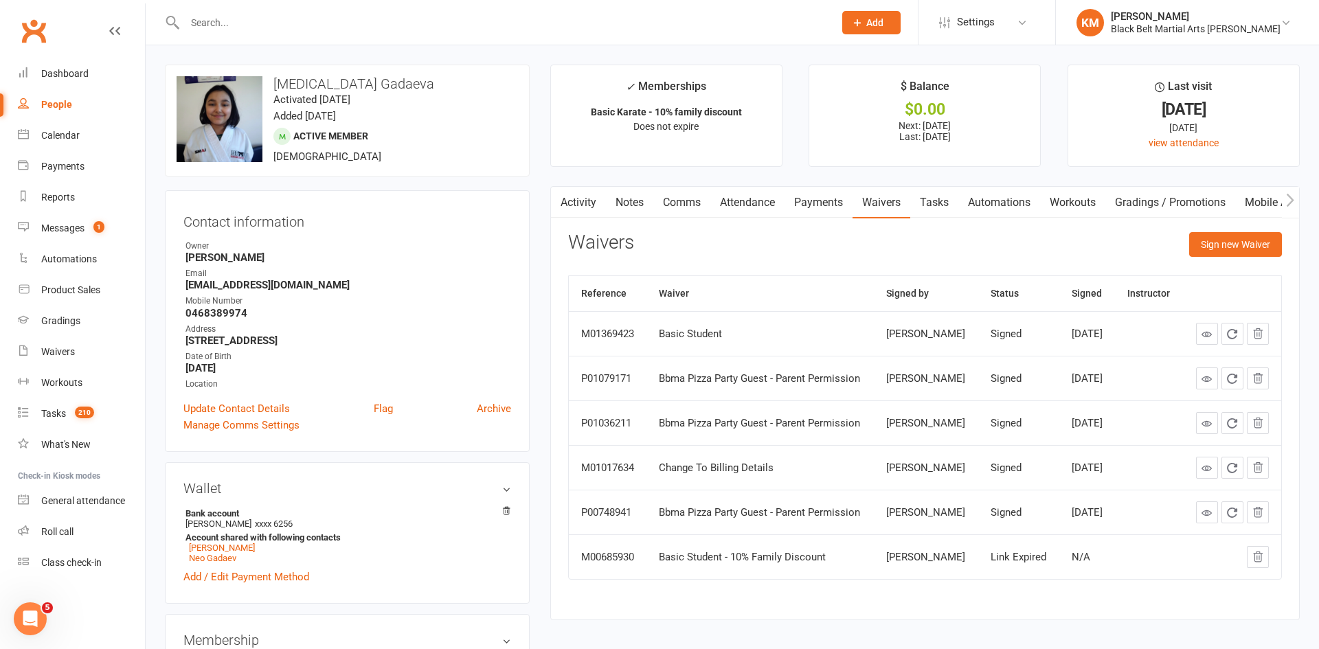
click at [825, 203] on link "Payments" at bounding box center [818, 203] width 68 height 32
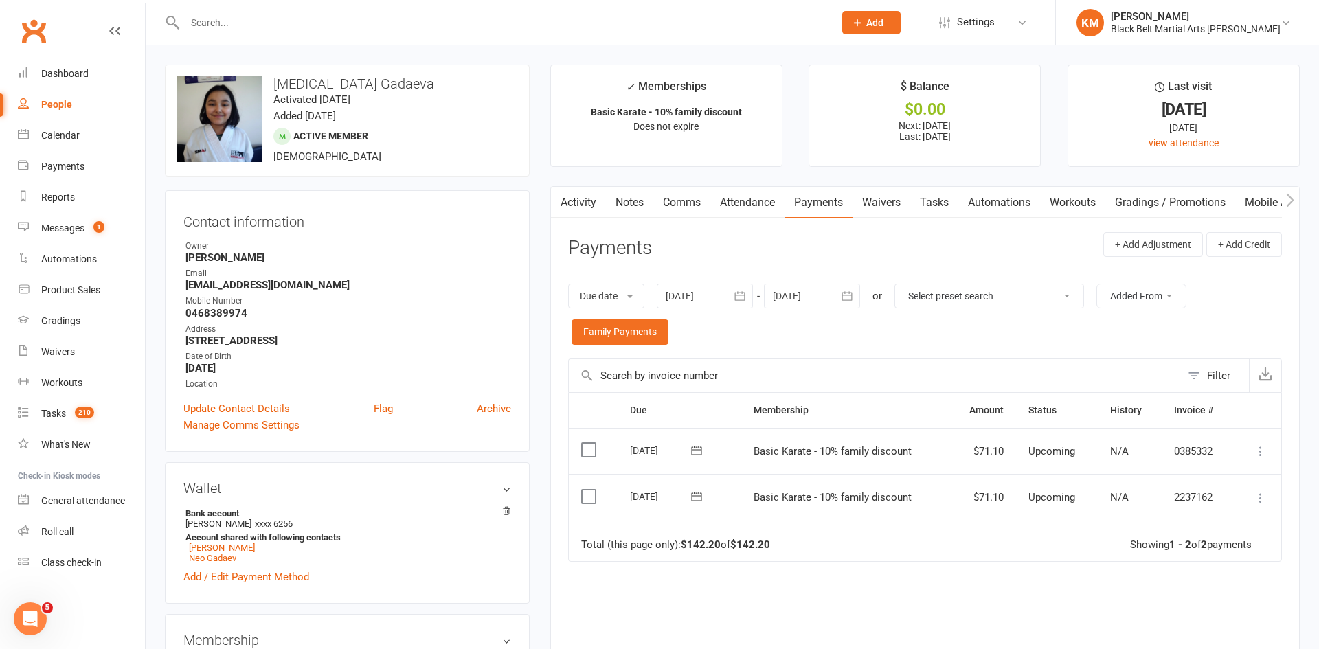
click at [731, 204] on link "Attendance" at bounding box center [747, 203] width 74 height 32
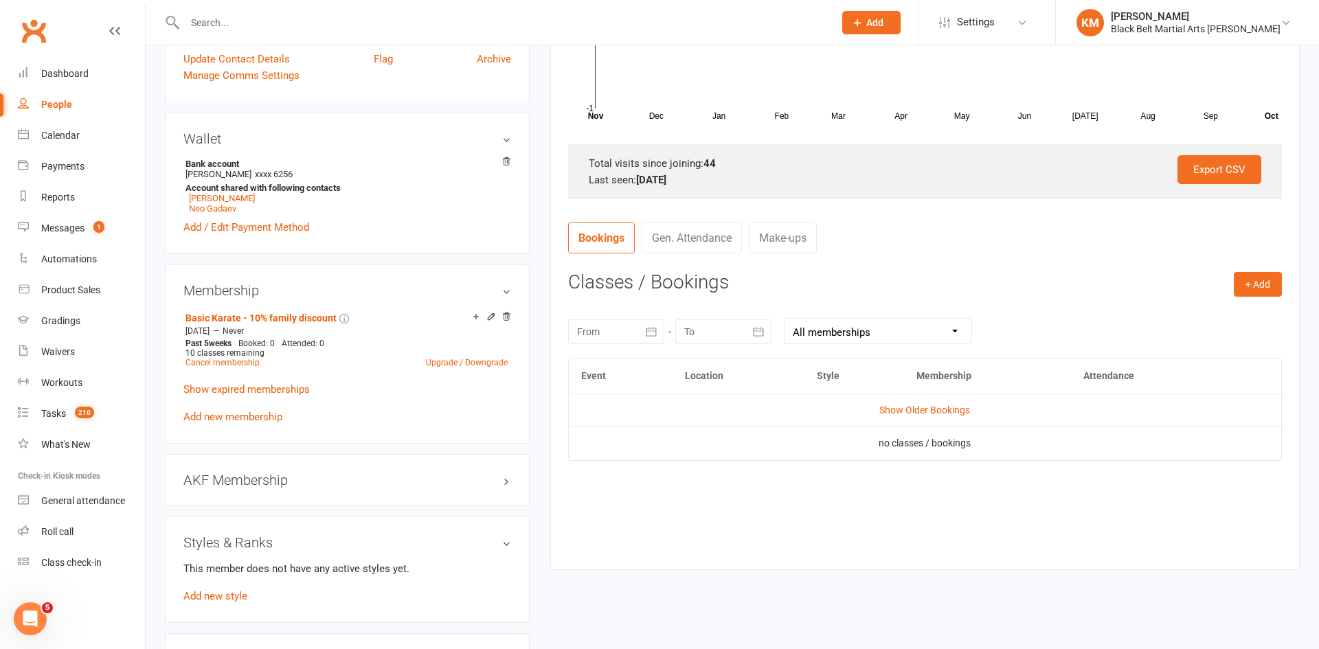
scroll to position [358, 0]
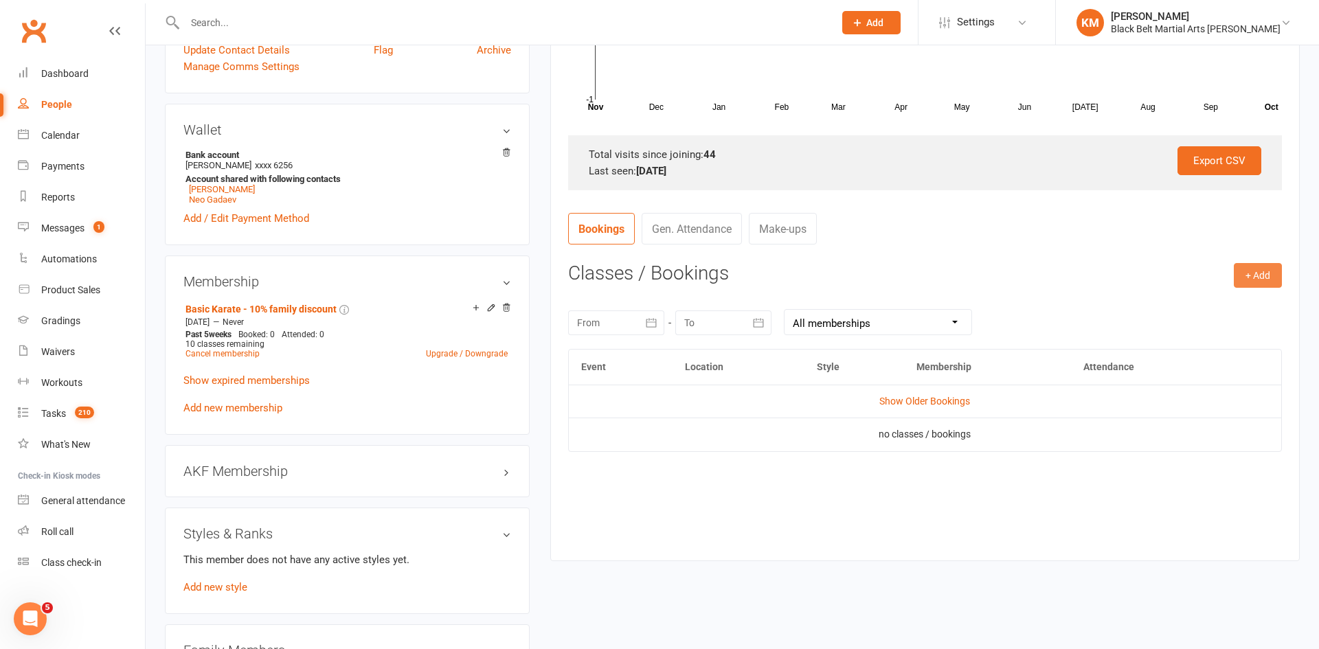
click at [1270, 273] on button "+ Add" at bounding box center [1257, 275] width 48 height 25
click at [1222, 302] on link "Book Event" at bounding box center [1213, 306] width 136 height 27
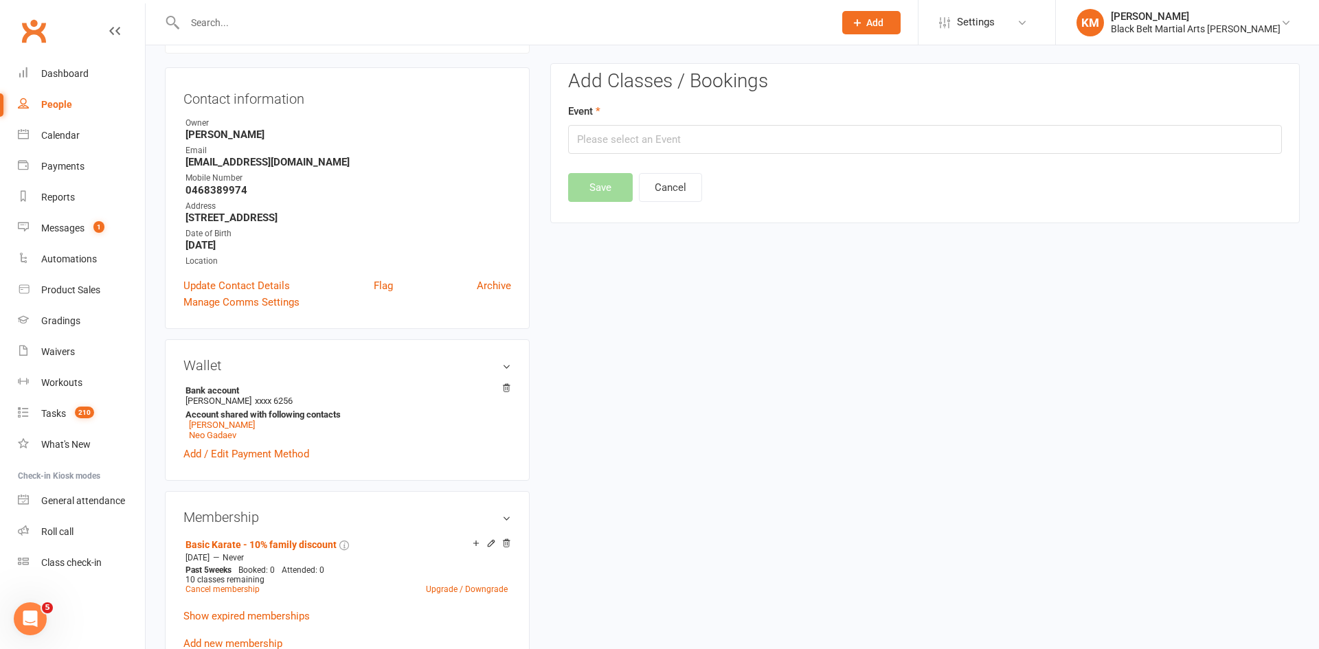
scroll to position [117, 0]
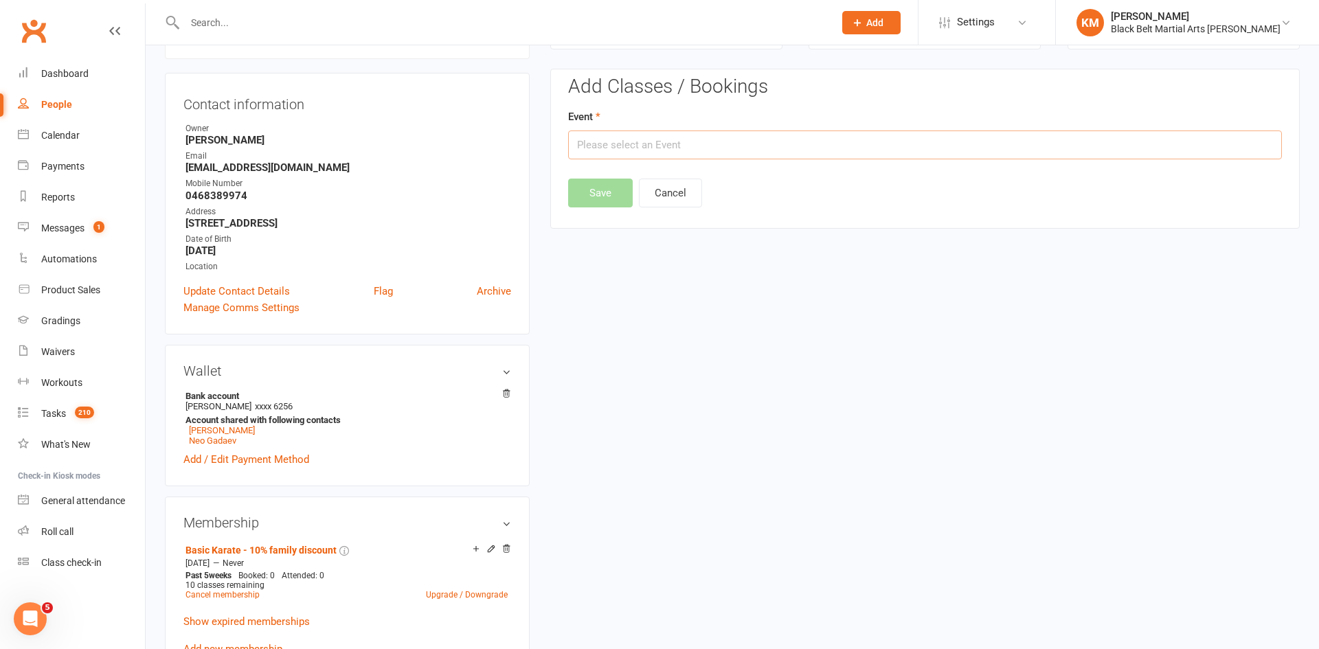
click at [1120, 135] on input "text" at bounding box center [925, 144] width 714 height 29
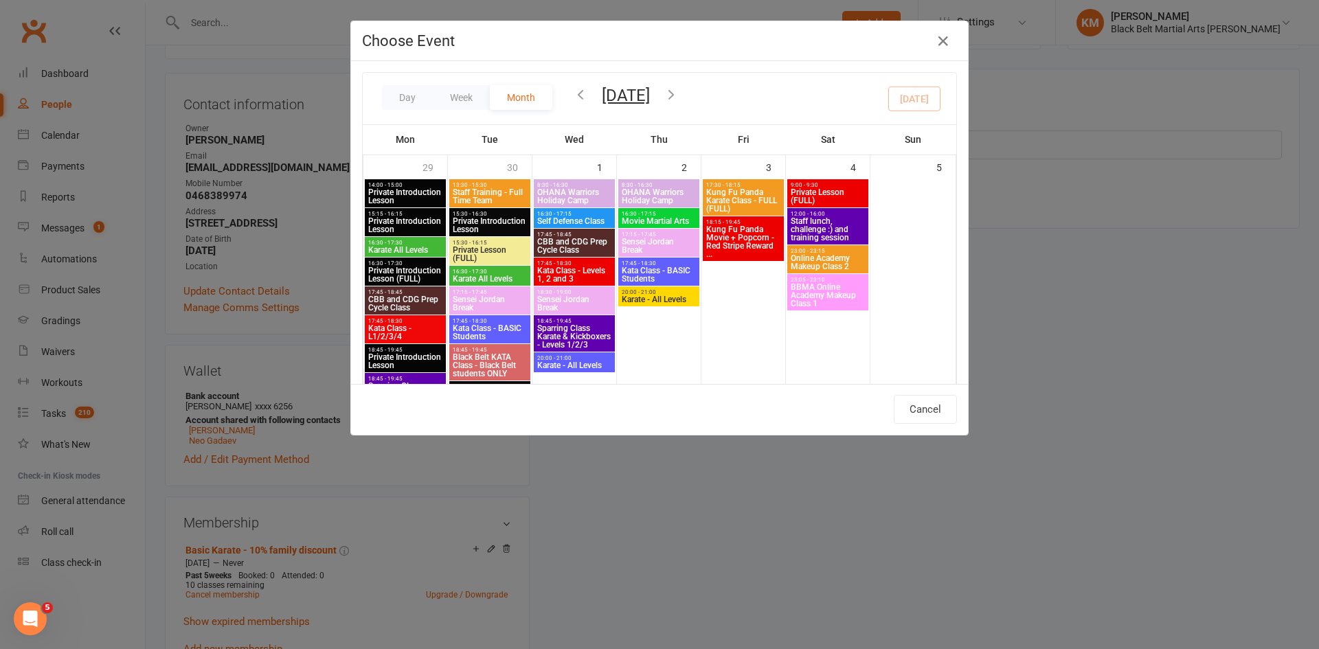
scroll to position [569, 0]
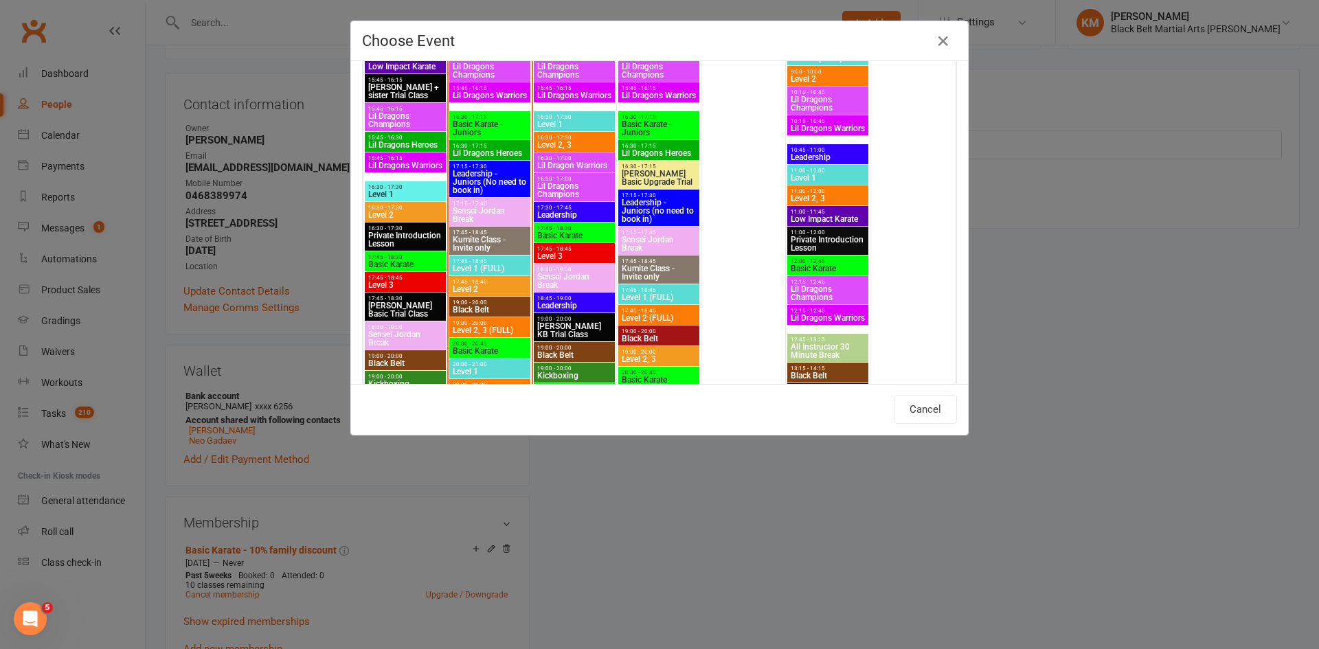
click at [589, 236] on span "Basic Karate" at bounding box center [574, 235] width 76 height 8
type input "Basic Karate - [DATE] 5:45:00 PM"
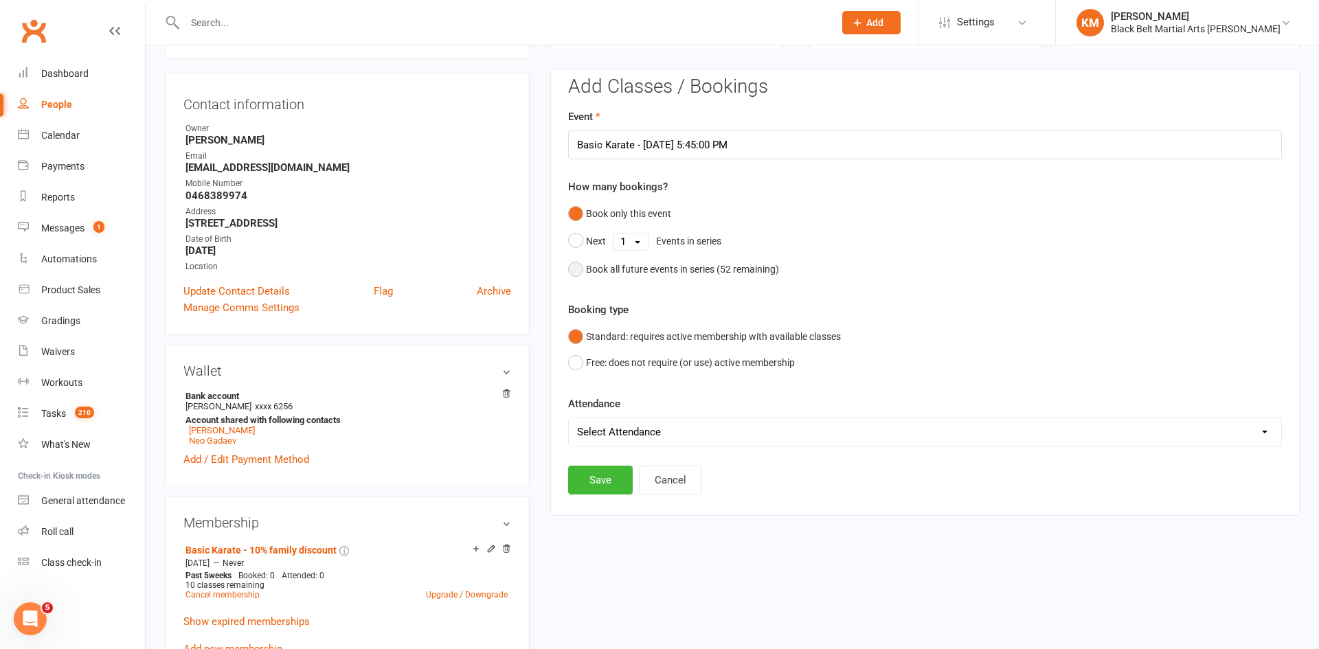
click at [607, 269] on div "Book all future events in series ( 52 remaining)" at bounding box center [682, 269] width 193 height 15
click at [591, 417] on button "Save" at bounding box center [600, 410] width 65 height 29
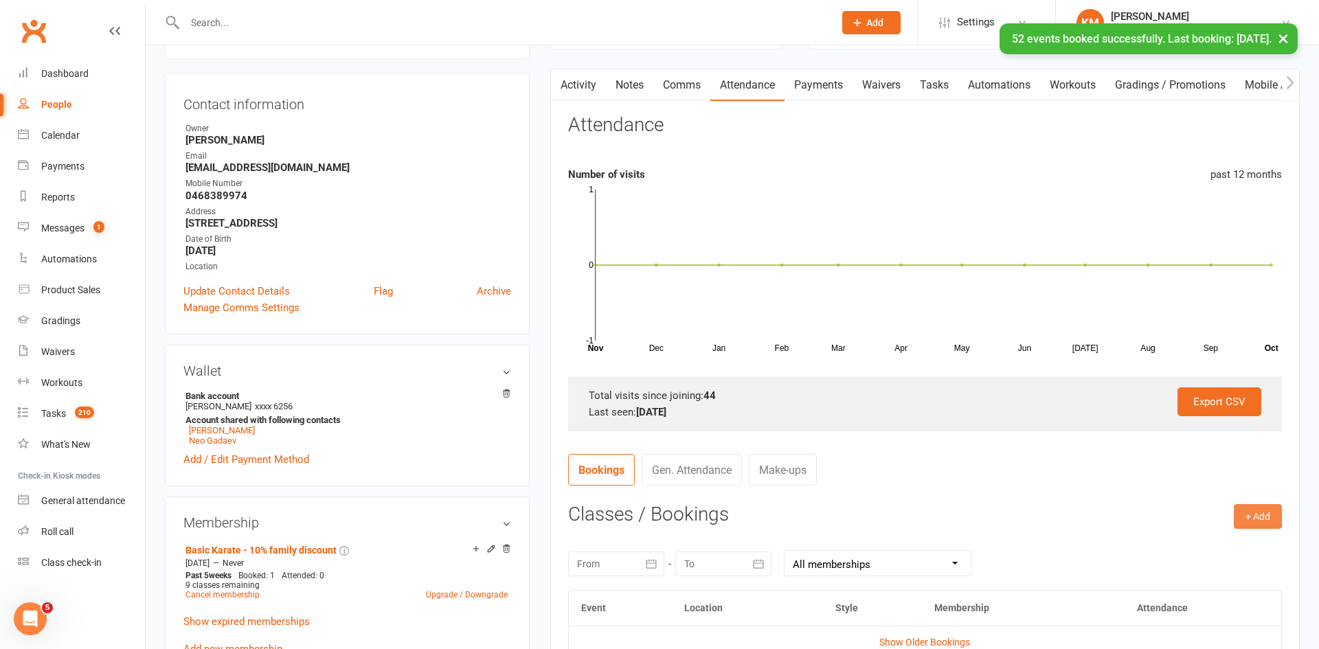
click at [1246, 516] on button "+ Add" at bounding box center [1257, 516] width 48 height 25
click at [1209, 548] on link "Book Event" at bounding box center [1213, 547] width 136 height 27
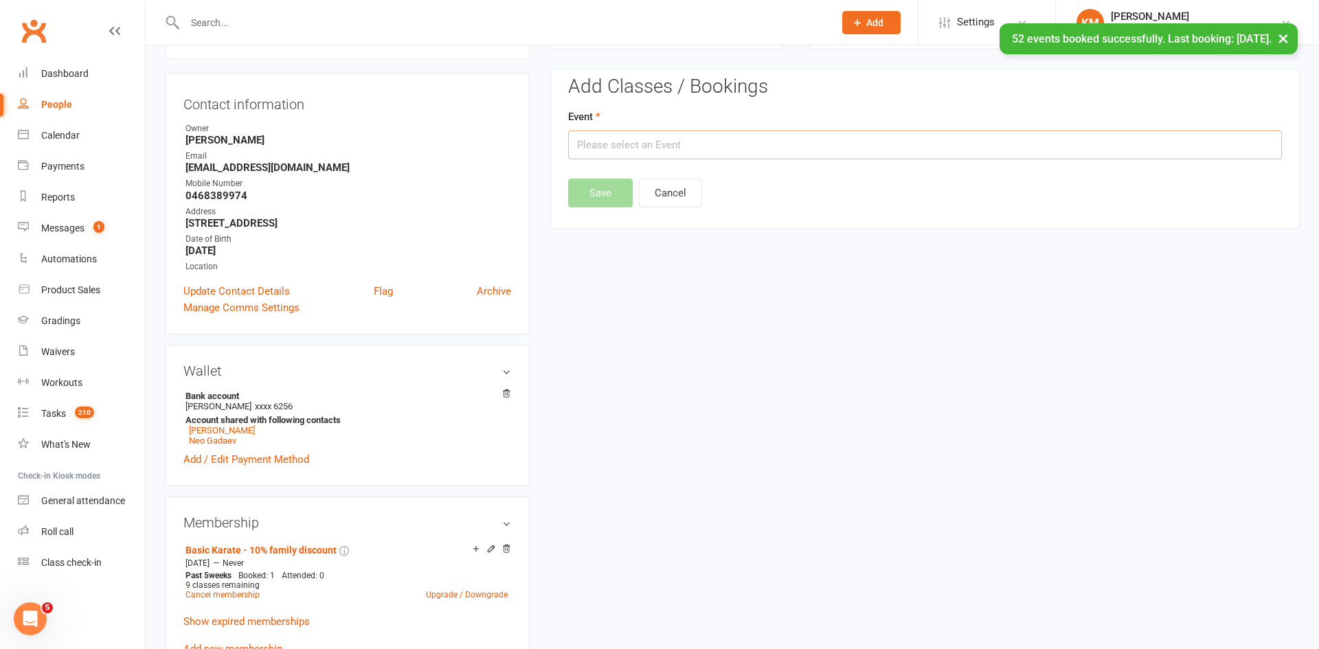
click at [936, 147] on input "text" at bounding box center [925, 144] width 714 height 29
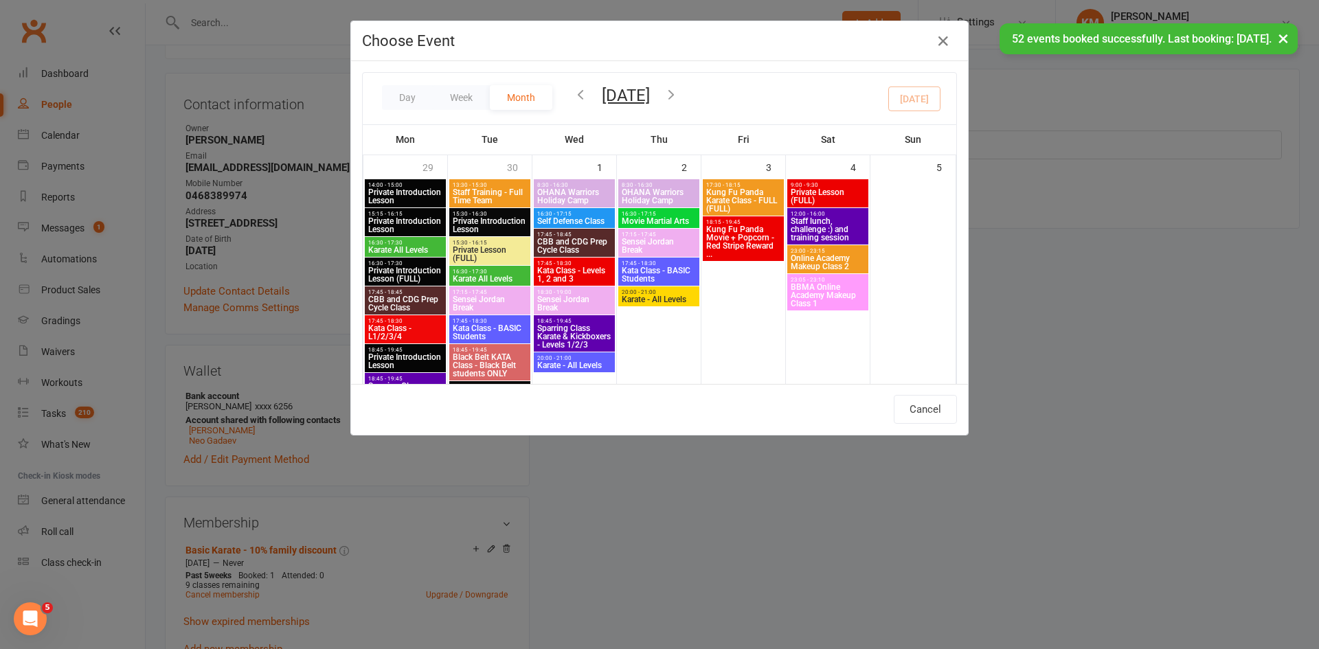
scroll to position [1227, 0]
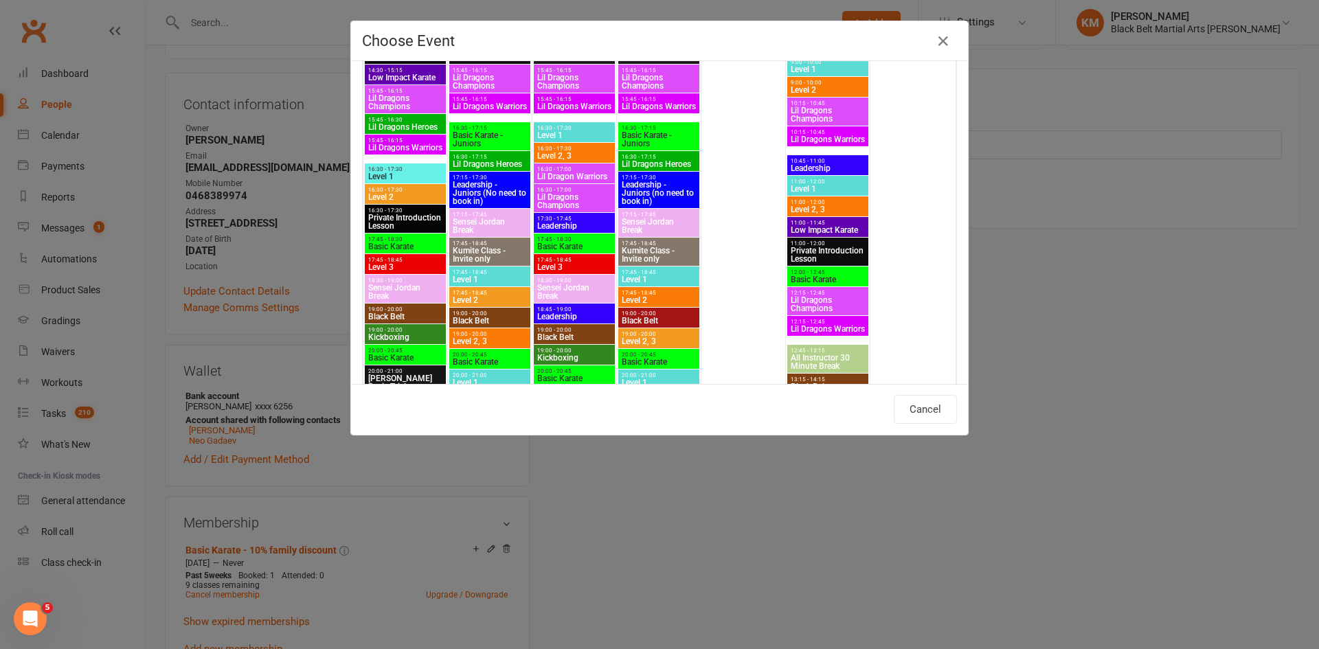
click at [428, 242] on span "Basic Karate" at bounding box center [405, 246] width 76 height 8
type input "Basic Karate - [DATE] 5:45:00 PM"
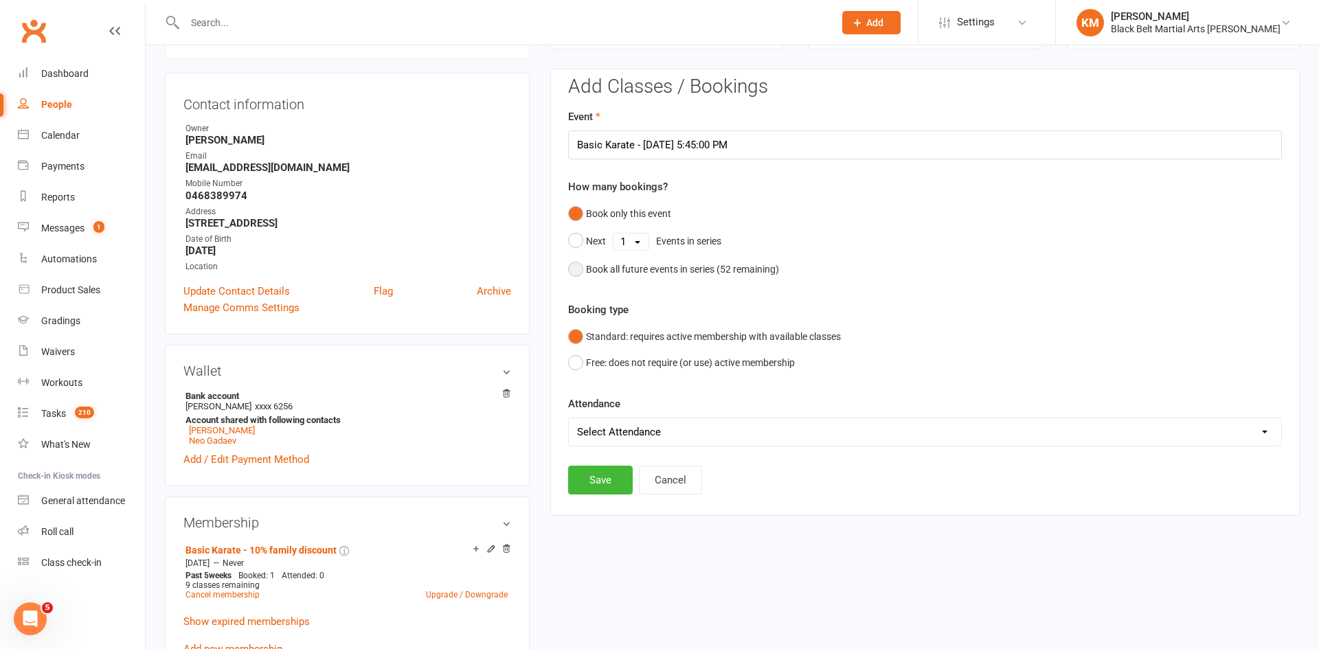
click at [701, 265] on div "Book all future events in series ( 52 remaining)" at bounding box center [682, 269] width 193 height 15
click at [576, 432] on div "Add Classes / Bookings Event Basic Karate - [DATE] 5:45:00 PM How many bookings…" at bounding box center [924, 257] width 749 height 376
click at [579, 422] on button "Save" at bounding box center [600, 410] width 65 height 29
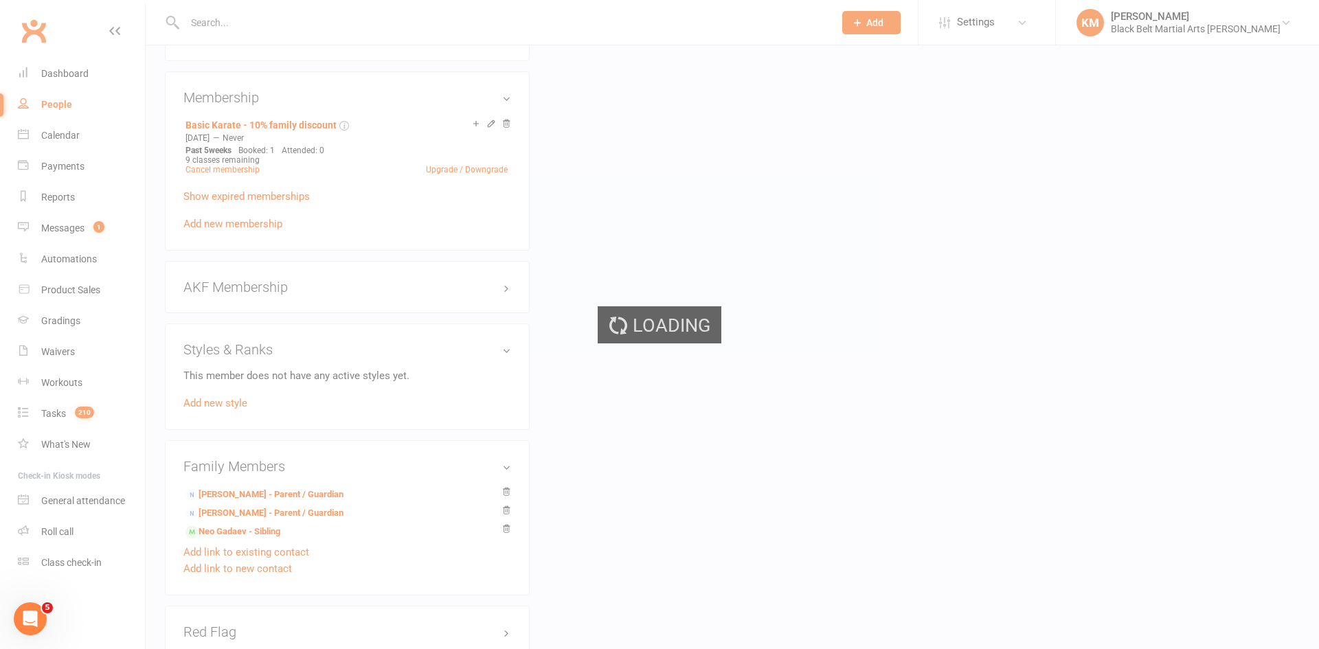
scroll to position [544, 0]
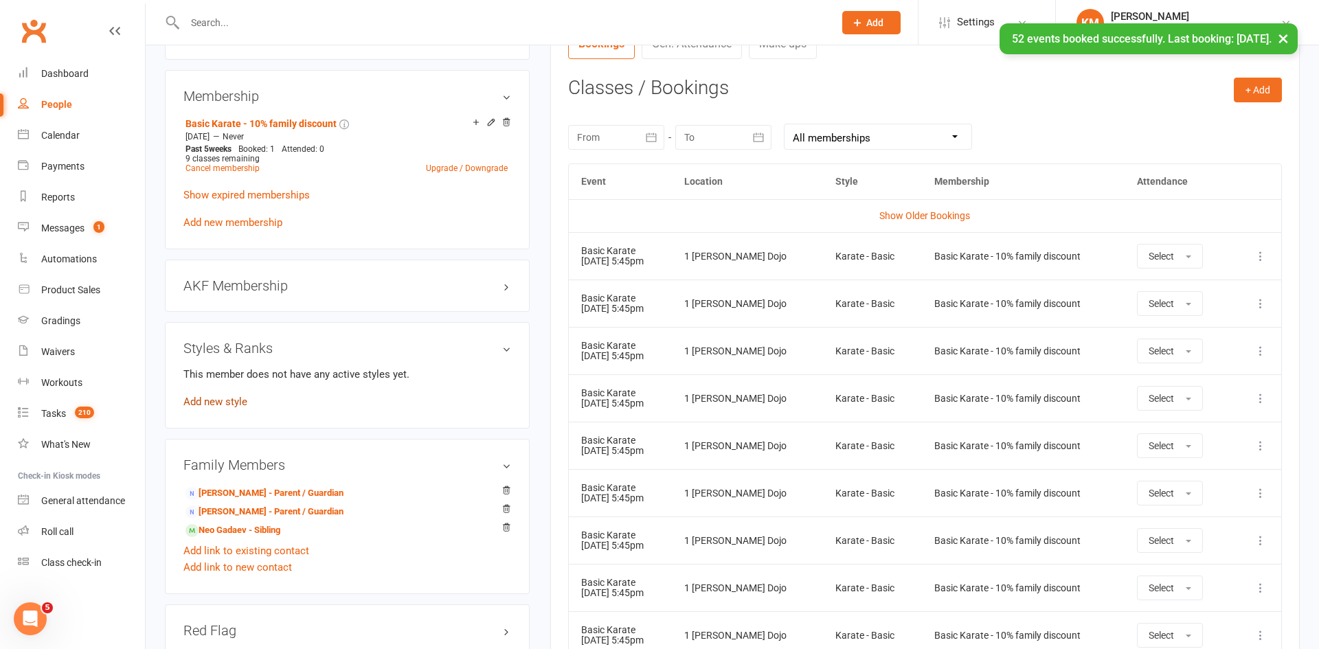
click at [203, 404] on link "Add new style" at bounding box center [215, 402] width 64 height 12
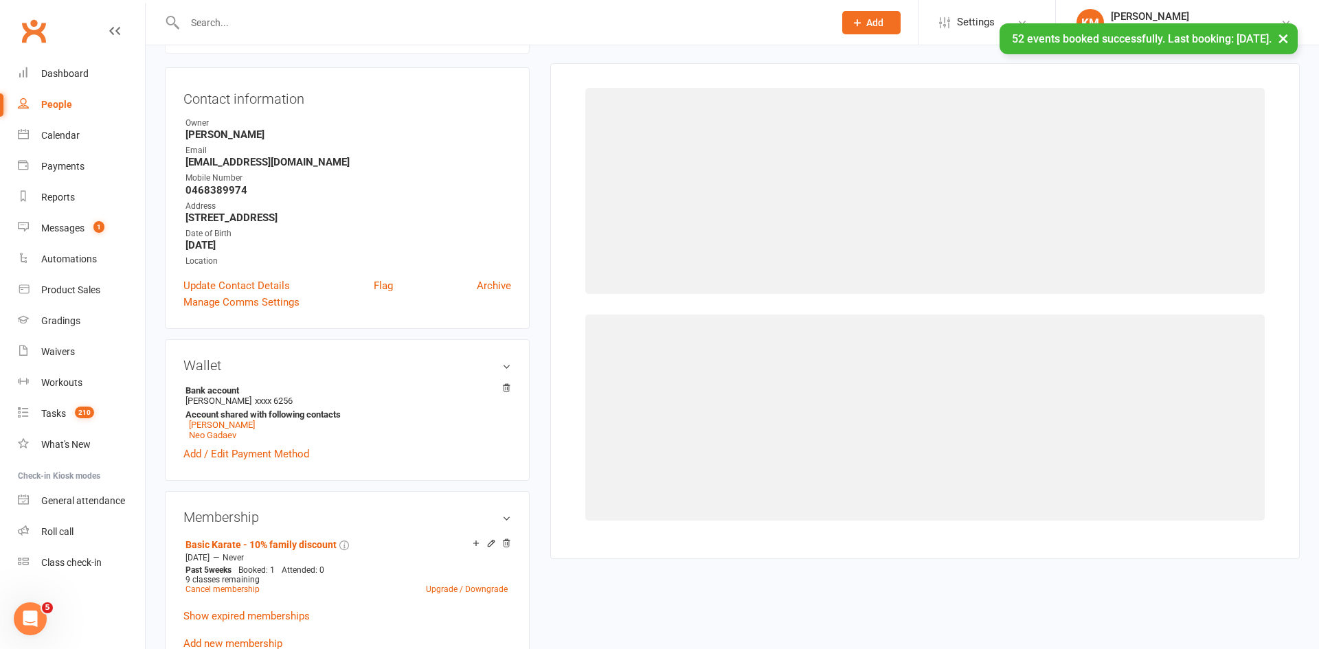
scroll to position [117, 0]
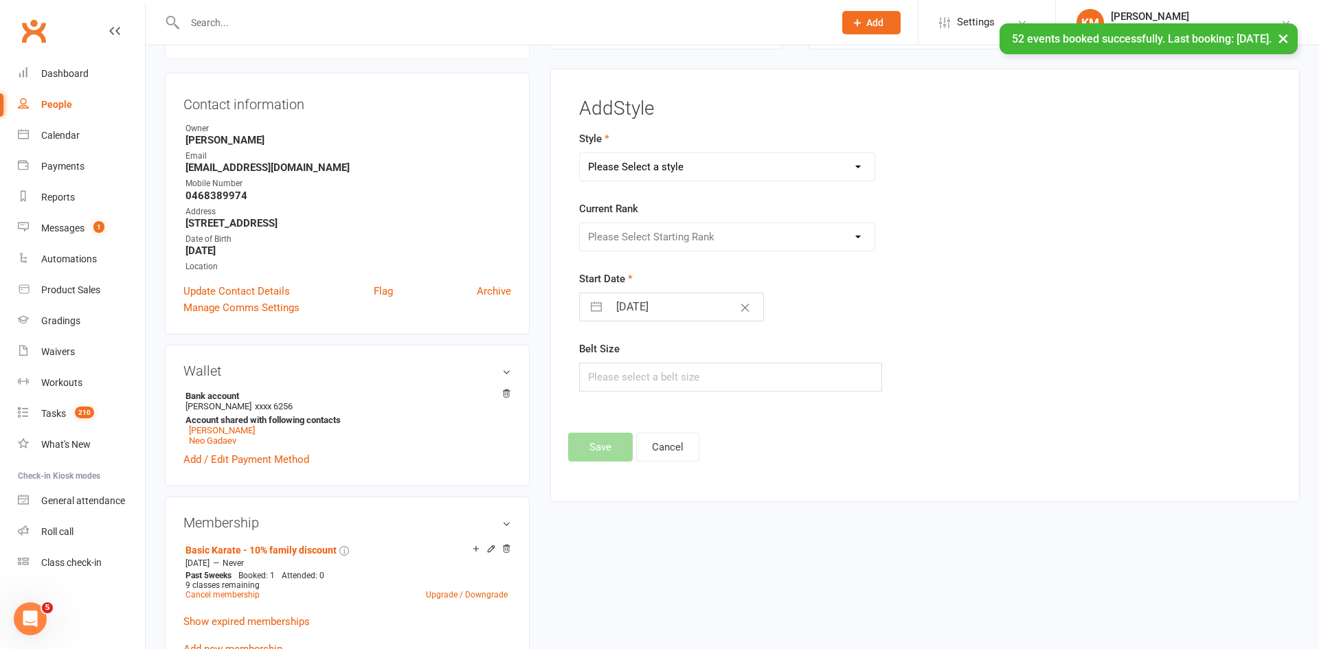
click at [631, 161] on select "Please Select a style All Grades Karate CDG - Candidate for [PERSON_NAME] Grade…" at bounding box center [727, 166] width 295 height 27
select select "892"
click at [580, 153] on select "Please Select a style All Grades Karate CDG - Candidate for [PERSON_NAME] Grade…" at bounding box center [727, 166] width 295 height 27
click at [626, 231] on select "Please Select Starting Rank White Green/White Green Adv Green Blue - Move to Le…" at bounding box center [727, 236] width 295 height 27
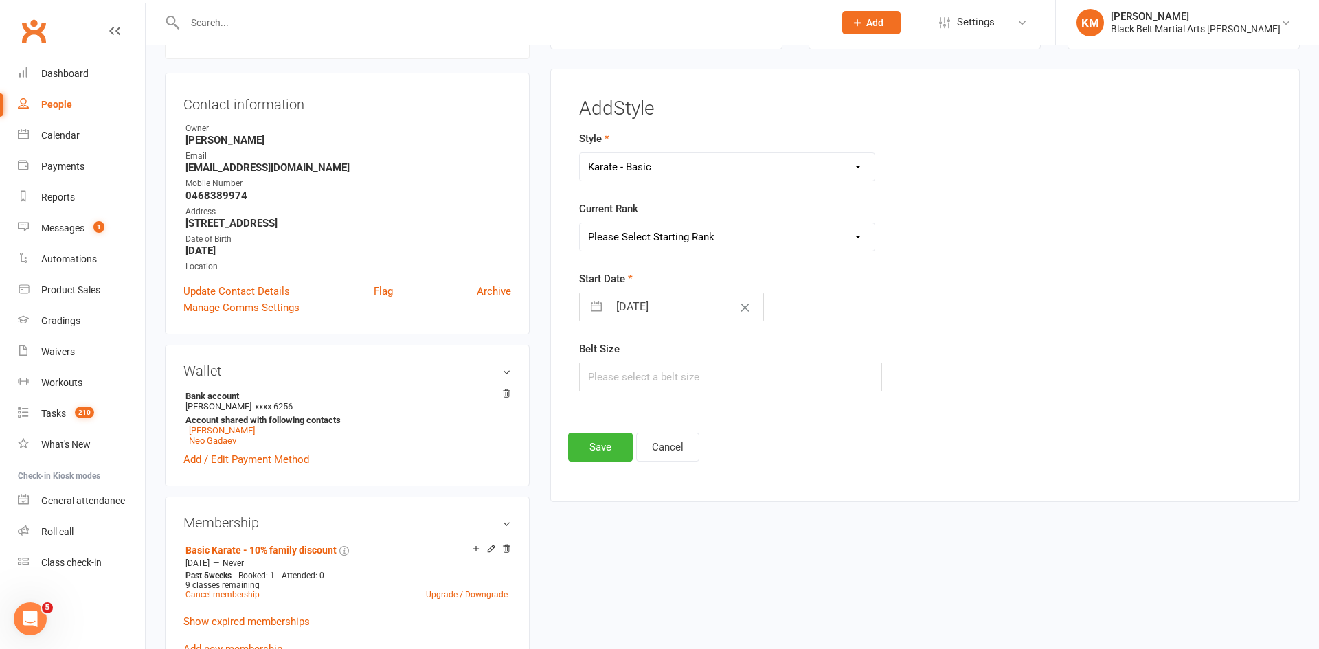
select select "8203"
click at [580, 223] on select "Please Select Starting Rank White Green/White Green Adv Green Blue - Move to Le…" at bounding box center [727, 236] width 295 height 27
click at [628, 383] on input "text" at bounding box center [730, 377] width 303 height 29
type input "3"
click at [591, 449] on button "Save" at bounding box center [600, 447] width 65 height 29
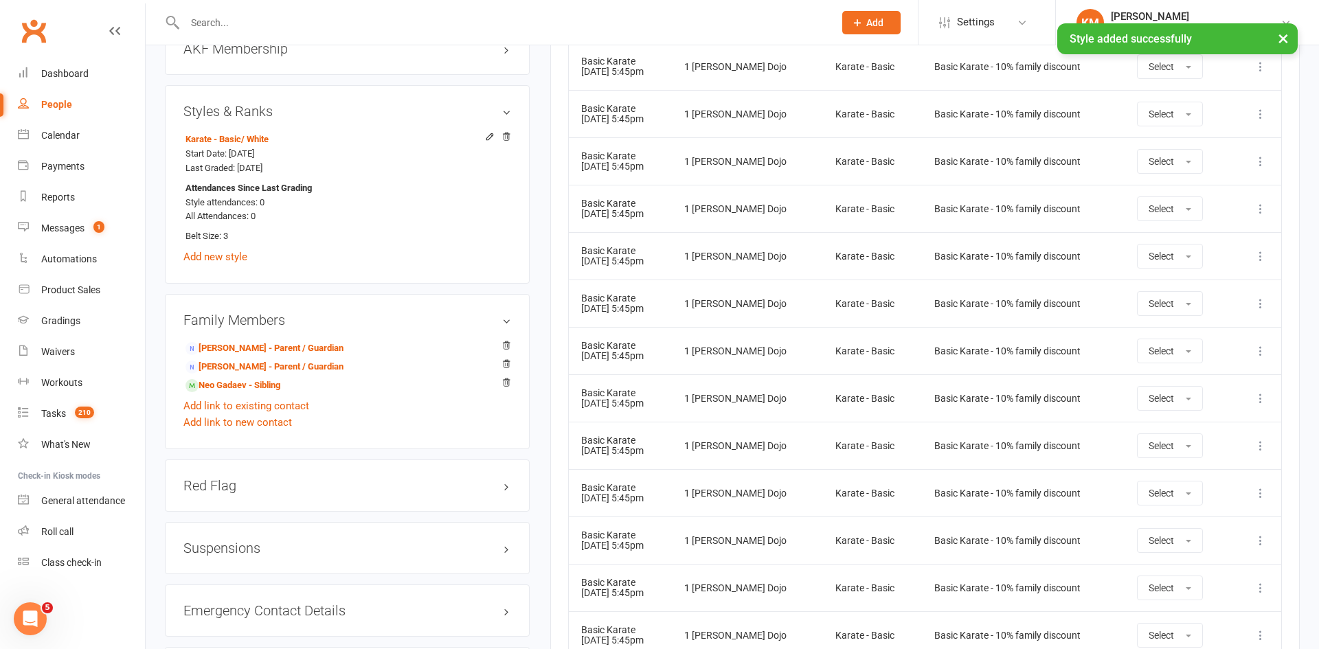
scroll to position [0, 0]
